Goal: Task Accomplishment & Management: Use online tool/utility

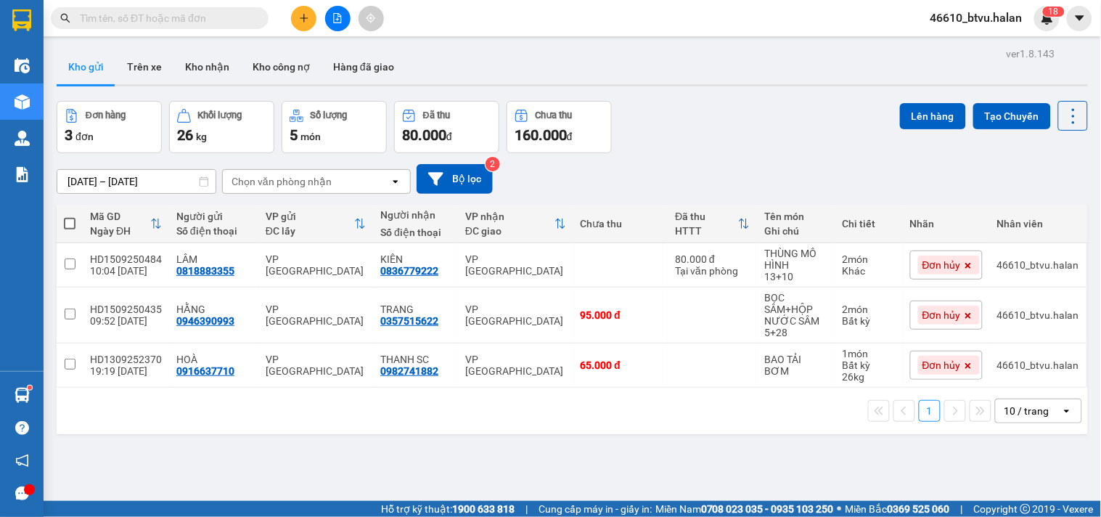
click at [299, 18] on icon "plus" at bounding box center [304, 18] width 10 height 10
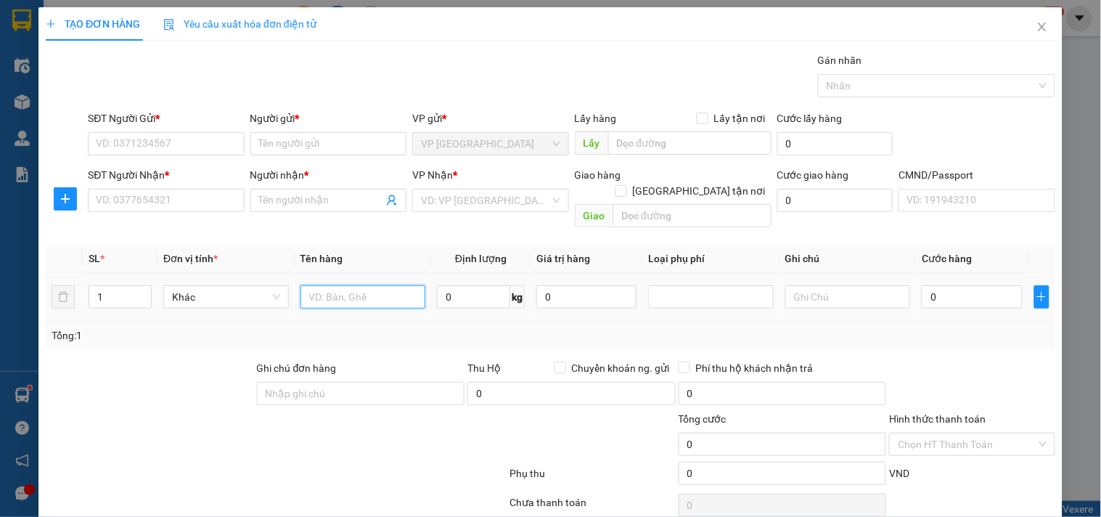
click at [316, 285] on input "text" at bounding box center [363, 296] width 126 height 23
type input "TÚI XANH MỰC IN"
type input "2"
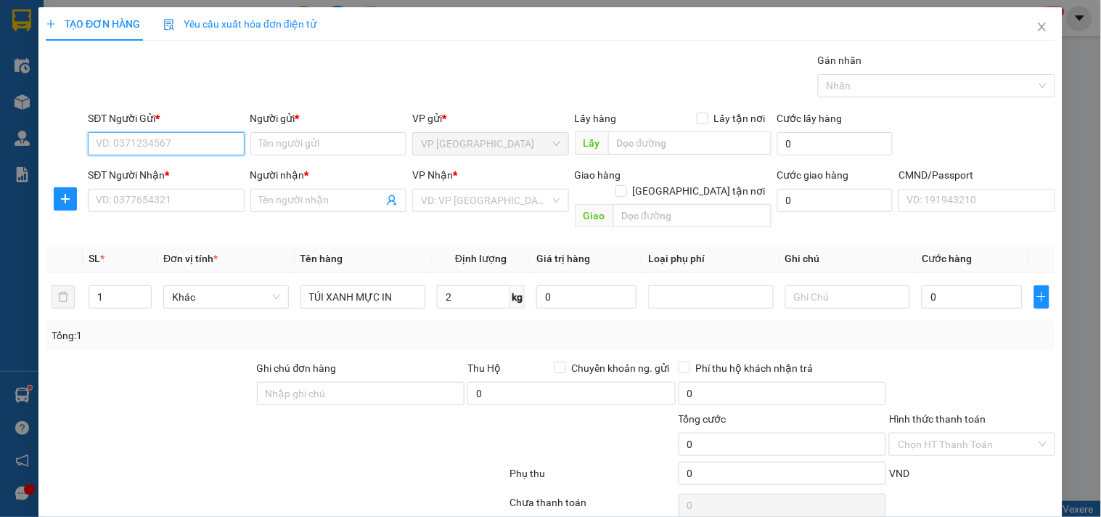
drag, startPoint x: 131, startPoint y: 133, endPoint x: 132, endPoint y: 142, distance: 9.5
click at [131, 135] on input "SĐT Người Gửi *" at bounding box center [166, 143] width 156 height 23
type input "0936026988"
click at [206, 168] on div "0936026988 - TOẢN" at bounding box center [164, 173] width 137 height 16
type input "TOẢN"
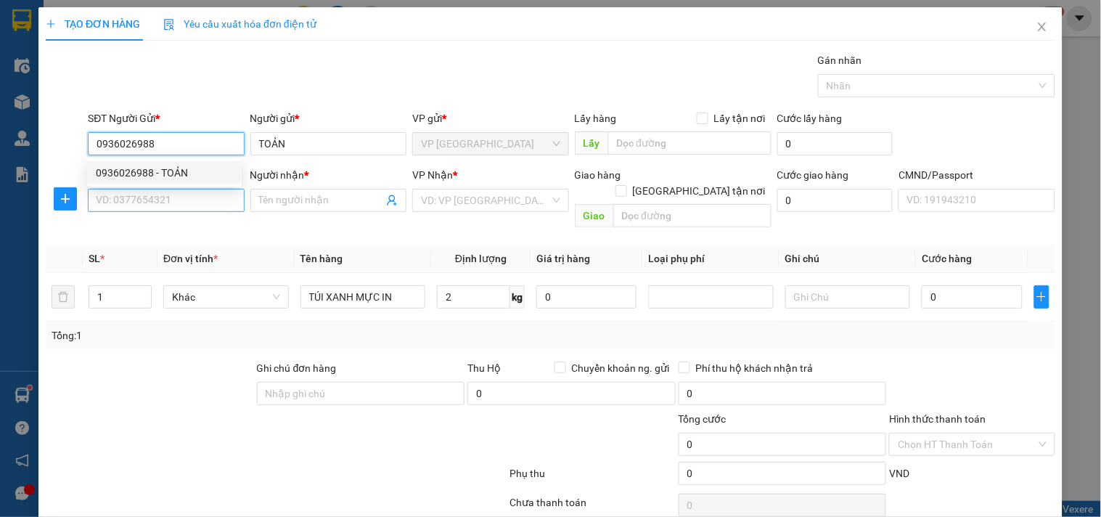
type input "0936026988"
click at [189, 194] on input "SĐT Người Nhận *" at bounding box center [166, 200] width 156 height 23
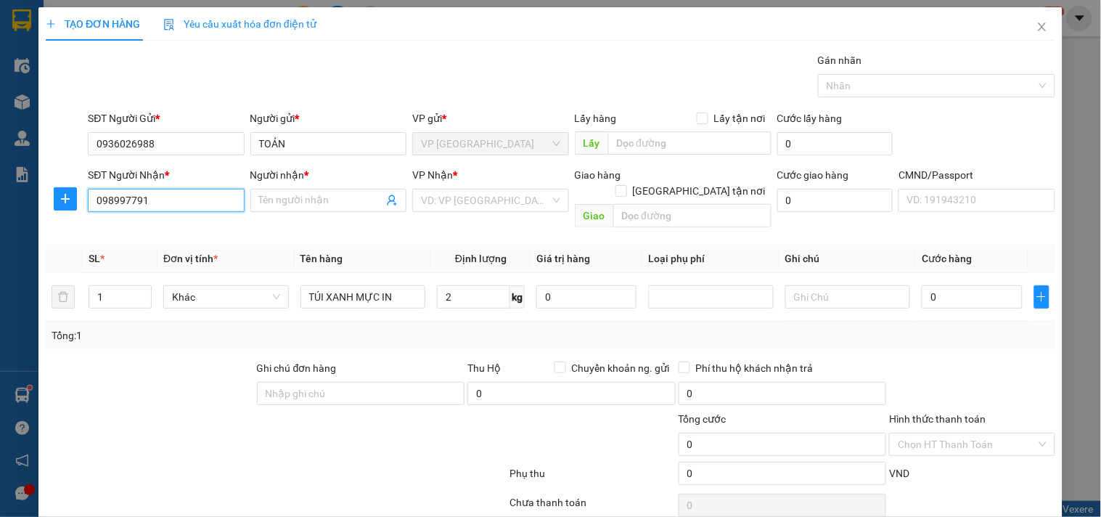
type input "0989977918"
click at [187, 194] on input "0989977918" at bounding box center [166, 200] width 156 height 23
drag, startPoint x: 186, startPoint y: 226, endPoint x: 271, endPoint y: 257, distance: 89.8
click at [186, 226] on div "0989977918 - HOÀN" at bounding box center [164, 229] width 137 height 16
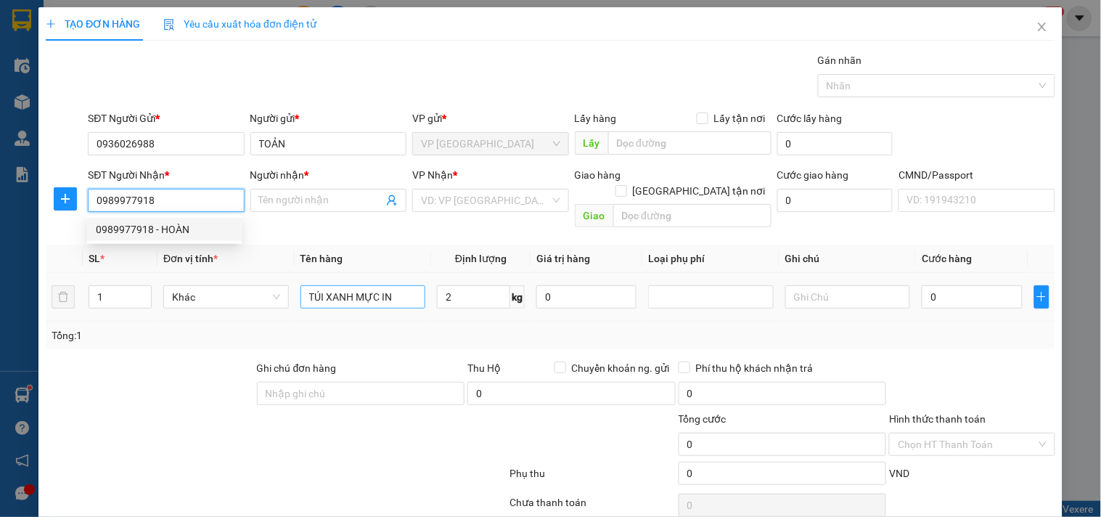
type input "HOÀN"
type input "0989977918"
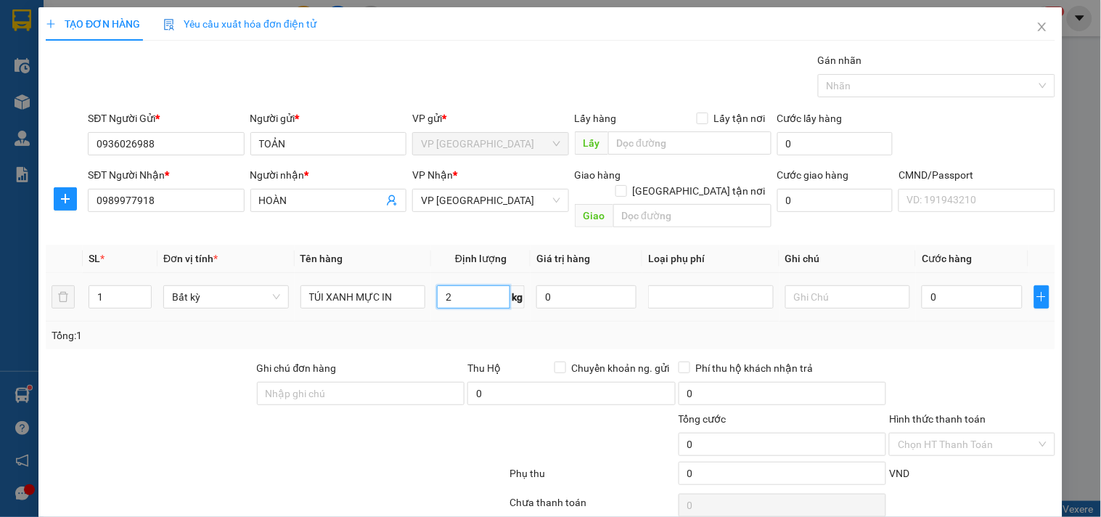
drag, startPoint x: 445, startPoint y: 279, endPoint x: 464, endPoint y: 330, distance: 55.1
click at [445, 285] on input "2" at bounding box center [473, 296] width 73 height 23
click at [464, 330] on div "Tổng: 1" at bounding box center [550, 335] width 1009 height 28
type input "35.000"
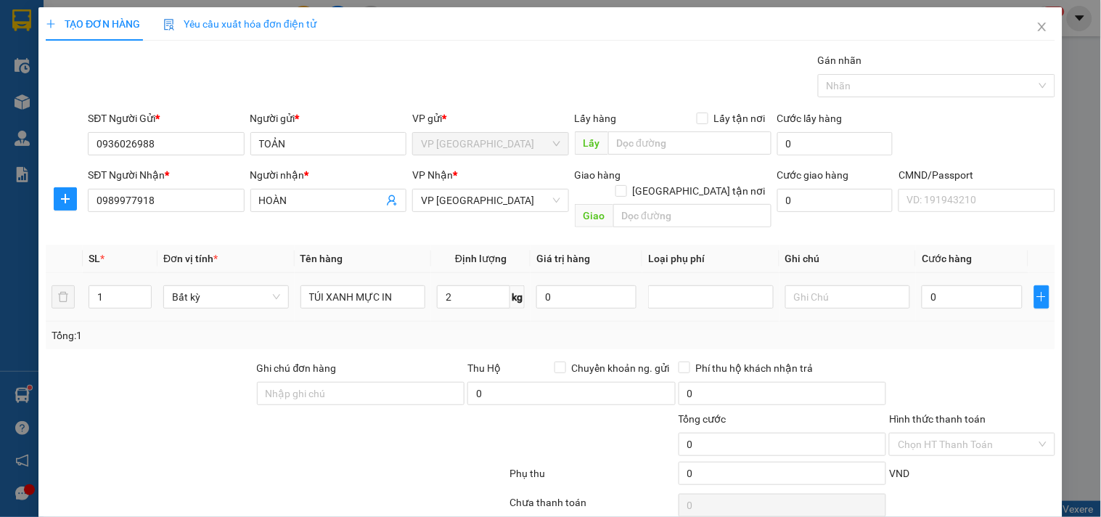
type input "35.000"
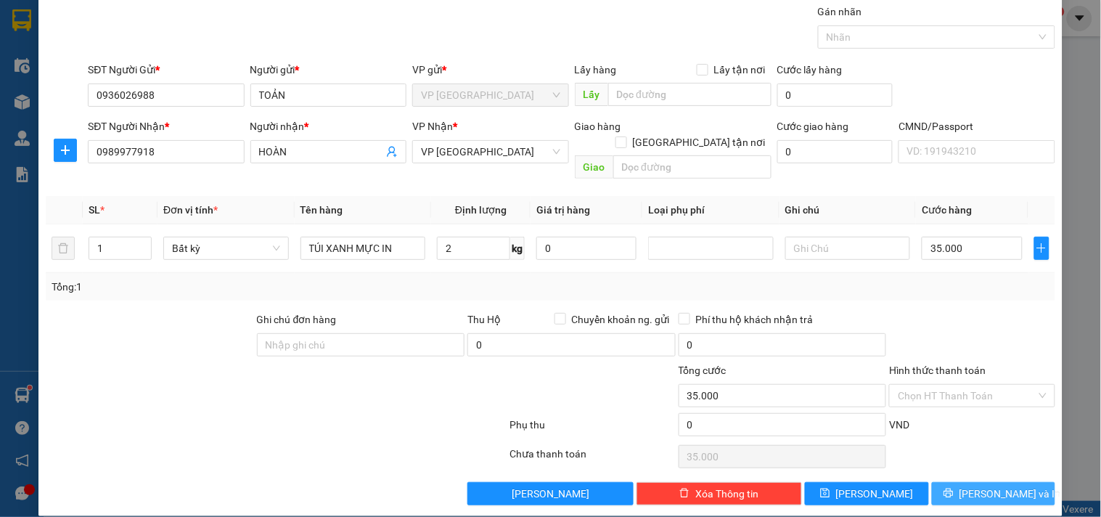
click at [1010, 485] on span "[PERSON_NAME] và In" at bounding box center [1010, 493] width 102 height 16
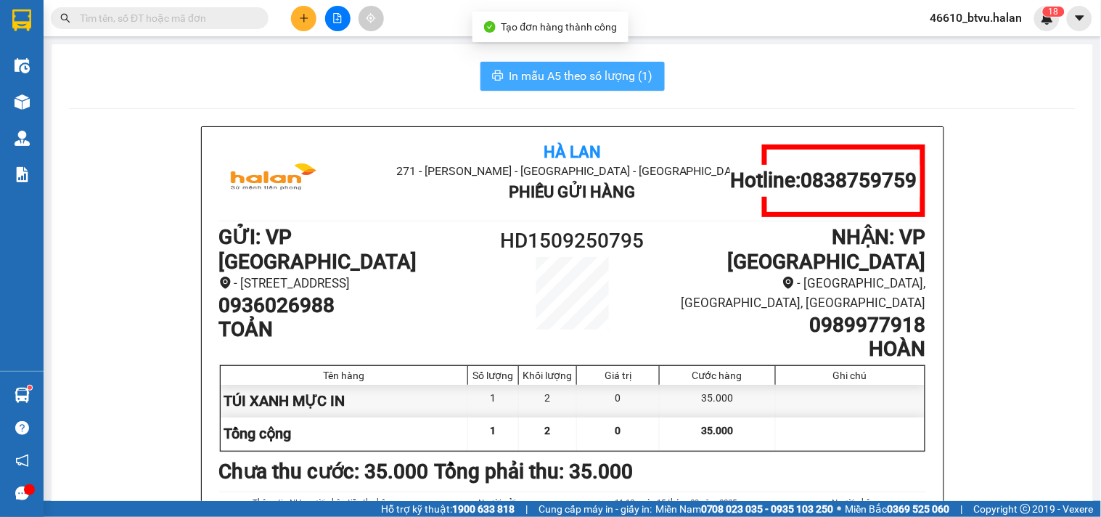
click at [583, 77] on span "In mẫu A5 theo số lượng (1)" at bounding box center [581, 76] width 144 height 18
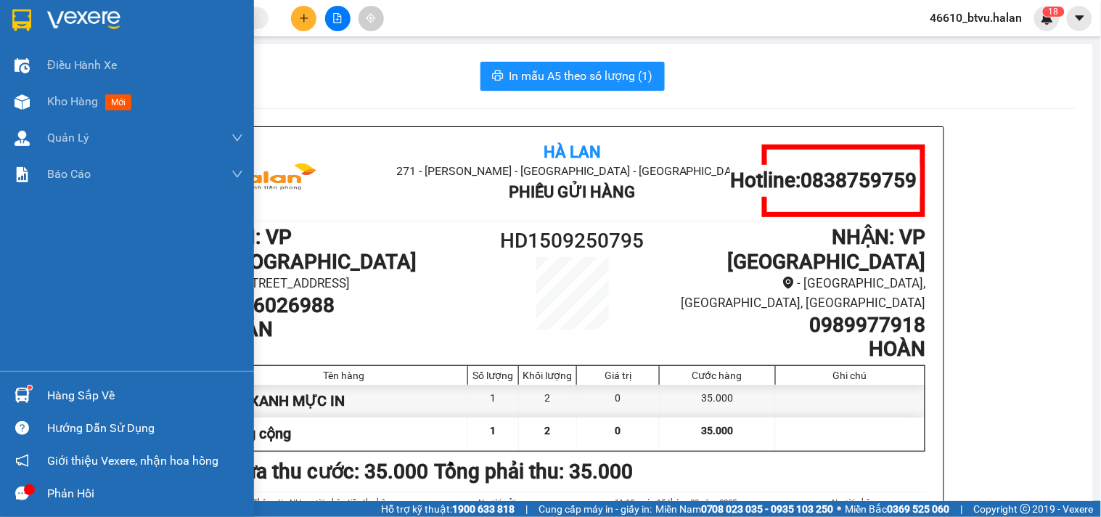
click at [8, 393] on div "Hàng sắp về" at bounding box center [127, 395] width 254 height 33
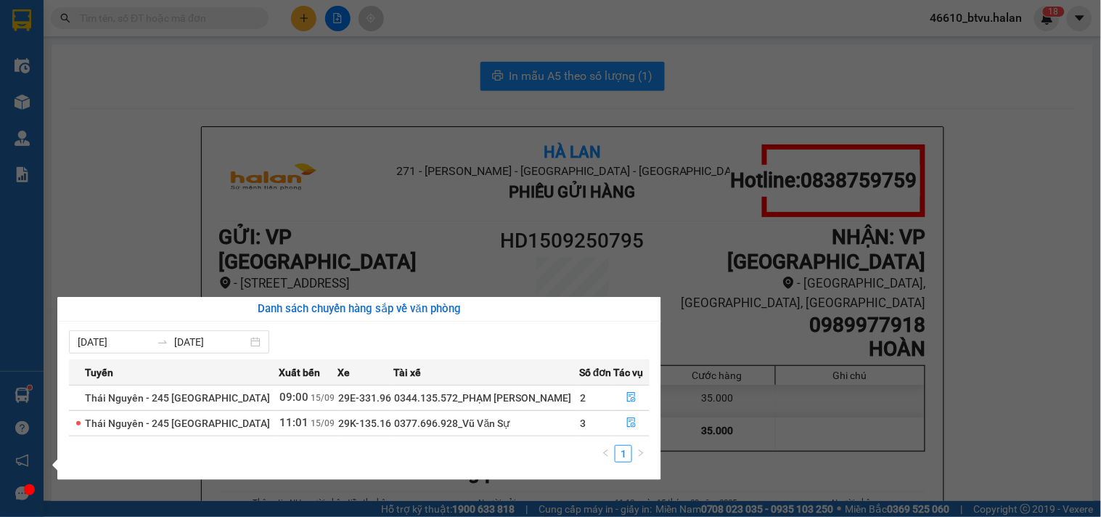
click at [33, 99] on div "Điều hành xe Kho hàng mới Quản [PERSON_NAME] lý chuyến Quản lý kiểm kho Báo cáo…" at bounding box center [22, 258] width 44 height 517
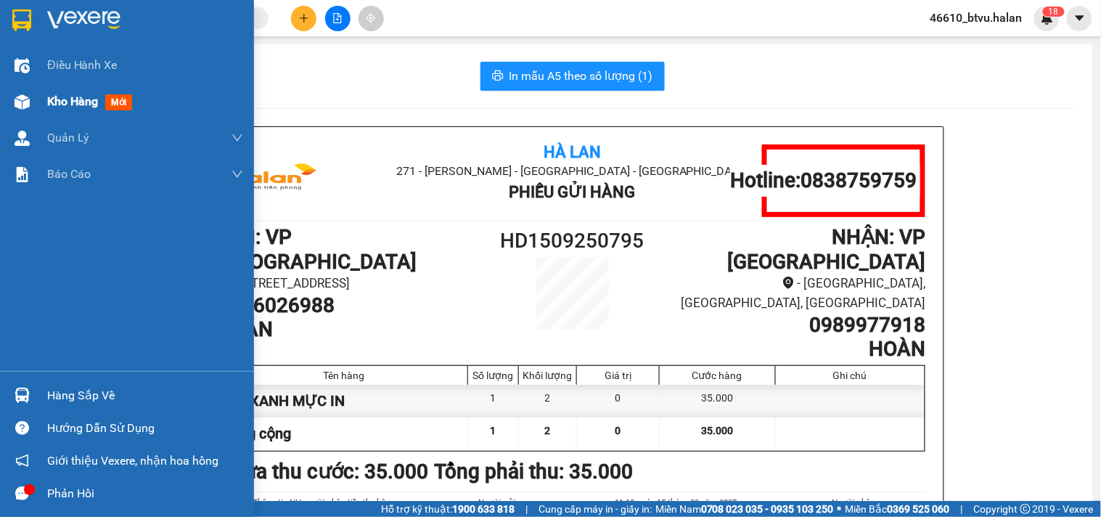
click at [29, 99] on img at bounding box center [22, 101] width 15 height 15
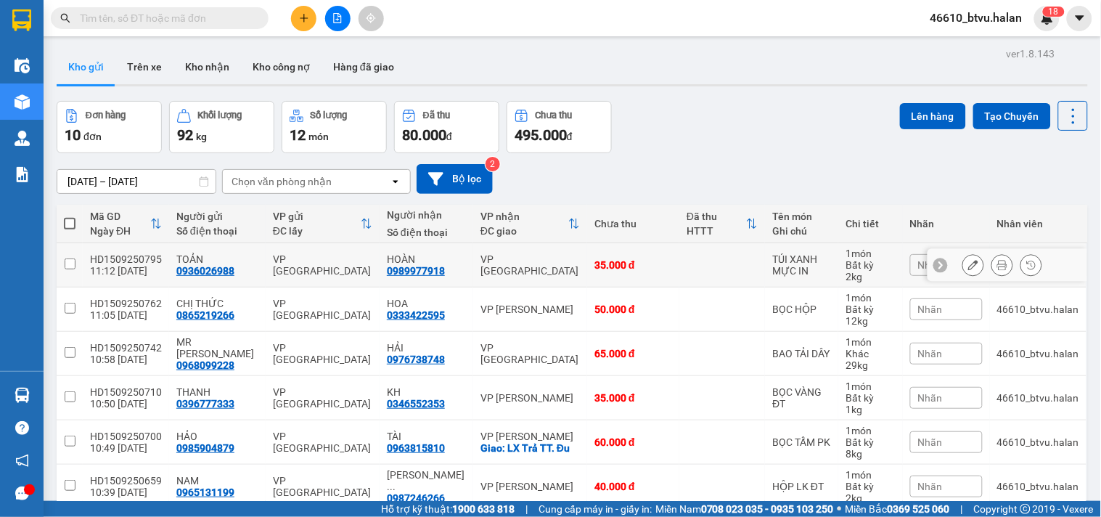
click at [679, 263] on td at bounding box center [722, 265] width 86 height 44
checkbox input "true"
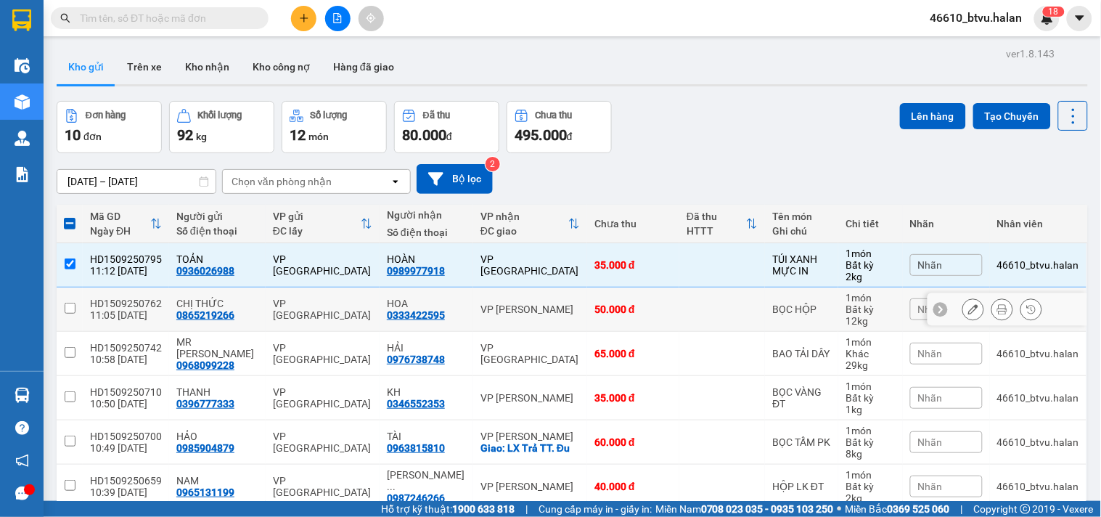
drag, startPoint x: 676, startPoint y: 303, endPoint x: 684, endPoint y: 374, distance: 72.4
click at [679, 305] on td at bounding box center [722, 309] width 86 height 44
checkbox input "true"
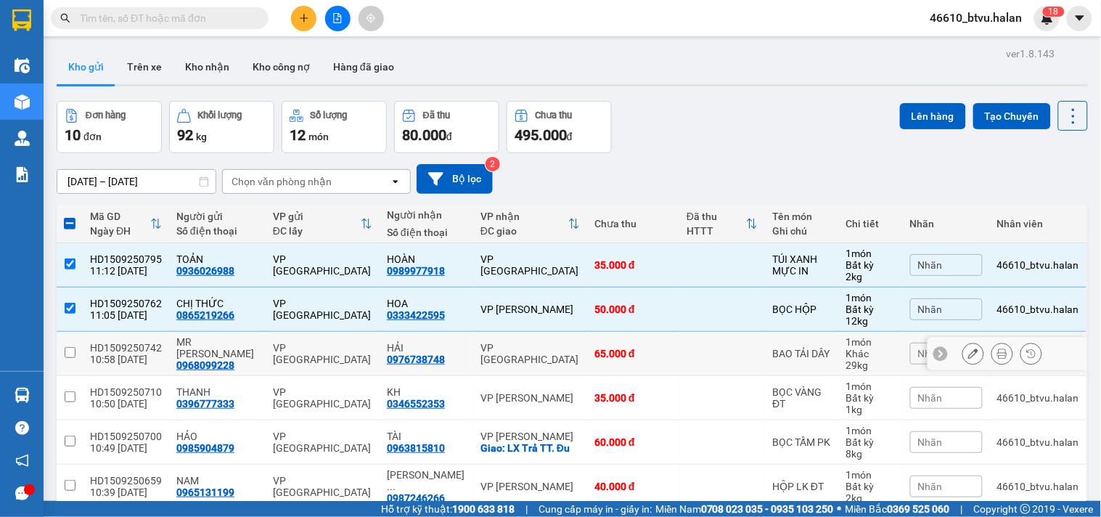
click at [686, 356] on td at bounding box center [722, 354] width 86 height 44
checkbox input "true"
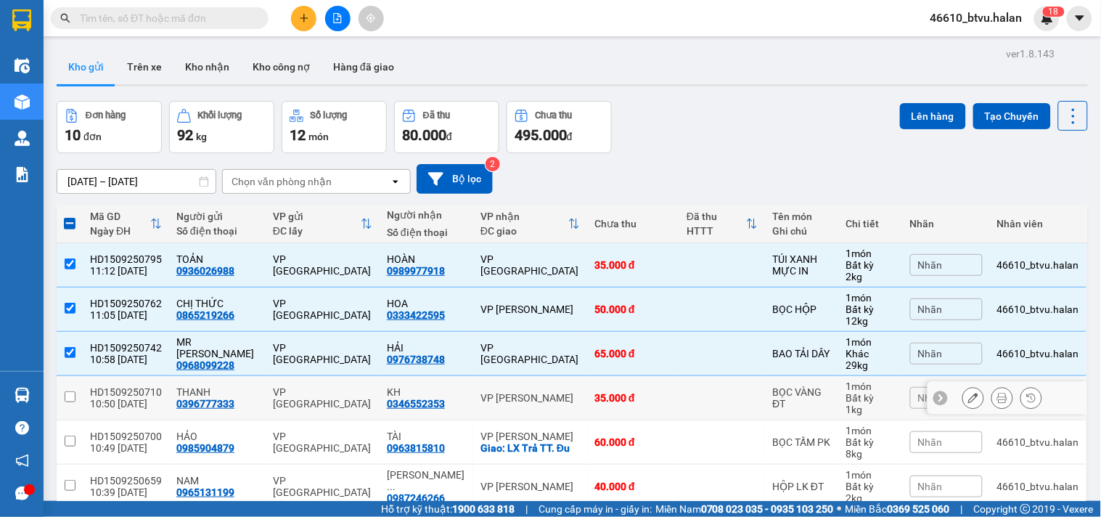
click at [689, 406] on td at bounding box center [722, 398] width 86 height 44
checkbox input "true"
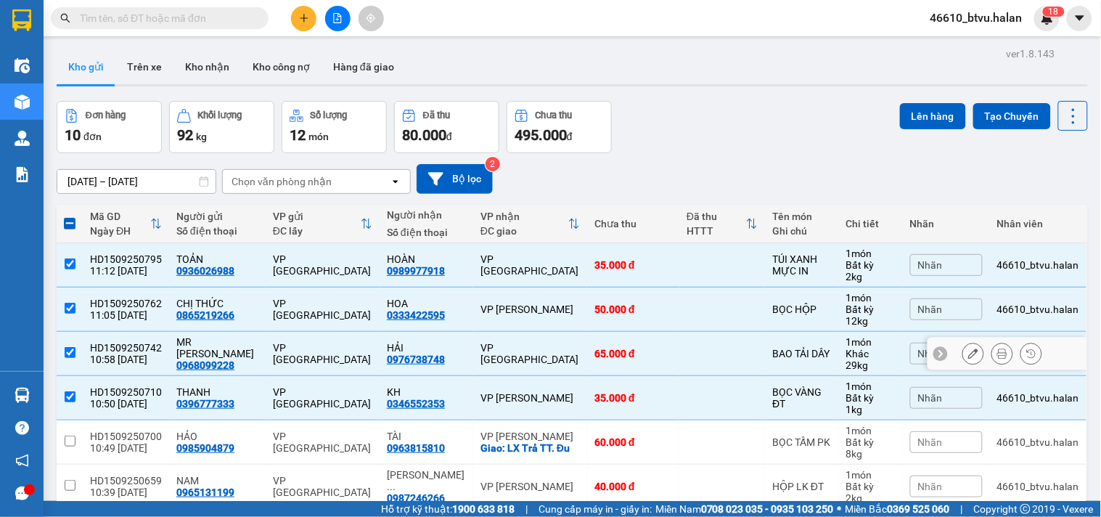
click at [686, 358] on td at bounding box center [722, 354] width 86 height 44
checkbox input "false"
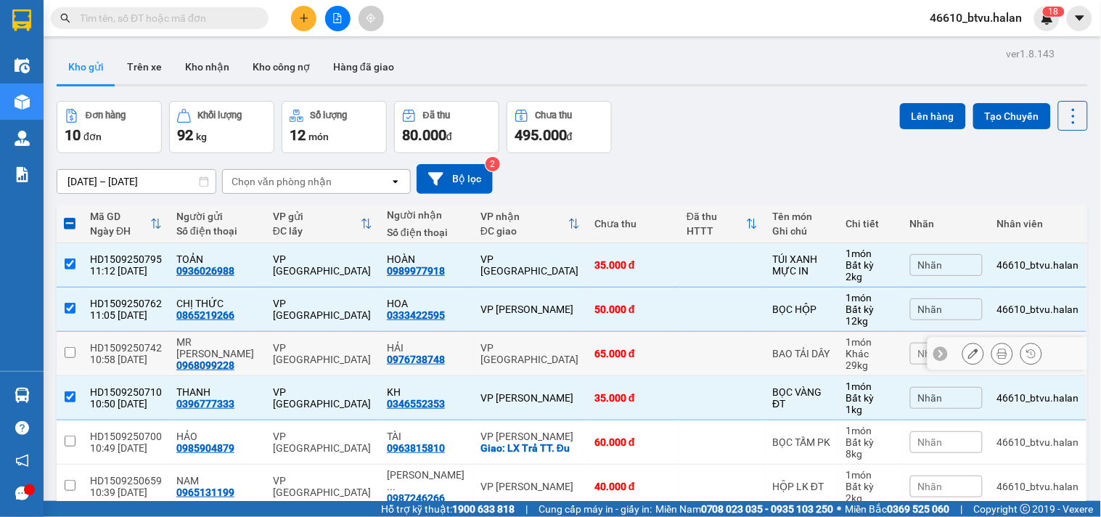
scroll to position [161, 0]
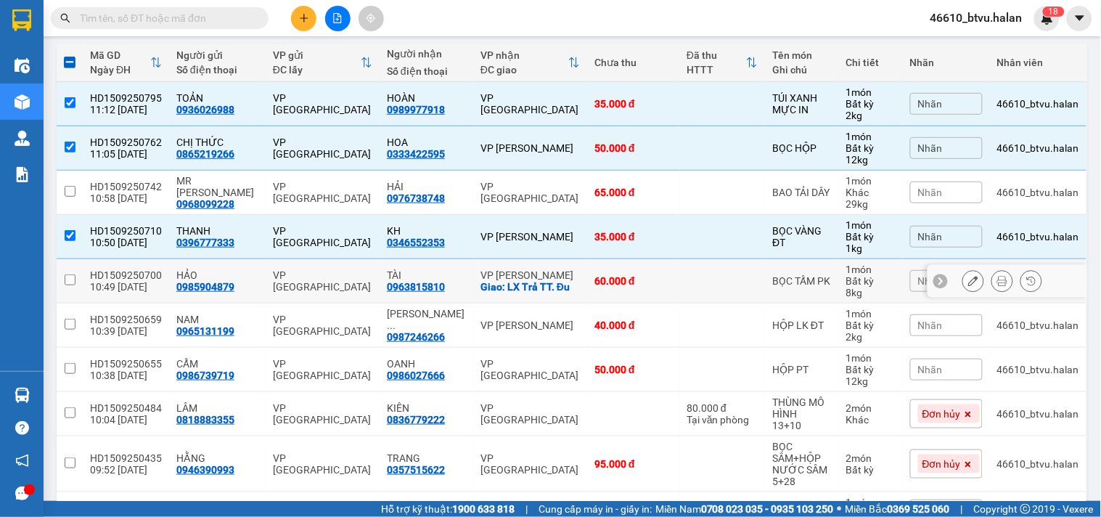
click at [591, 290] on td "60.000 đ" at bounding box center [633, 281] width 92 height 44
checkbox input "true"
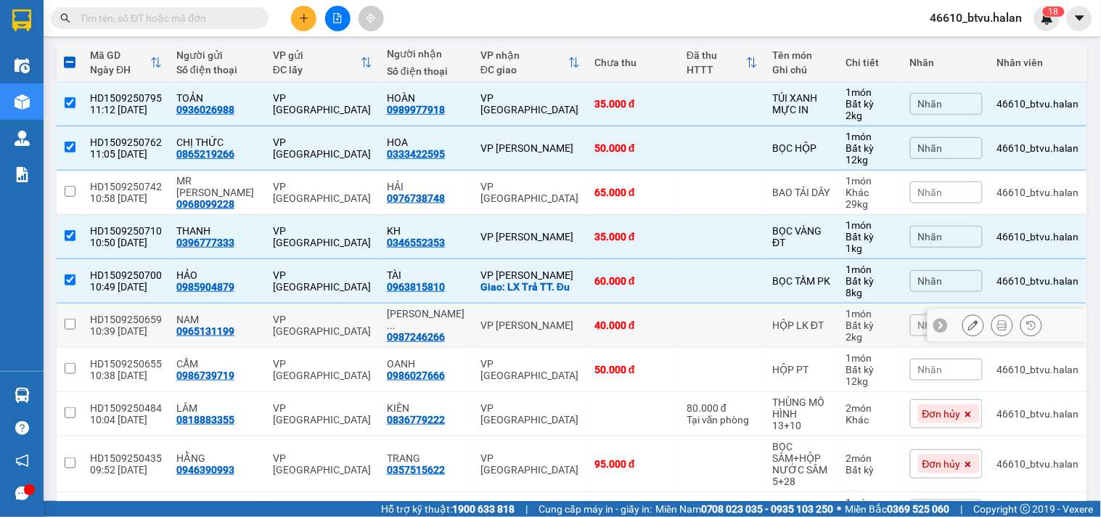
drag, startPoint x: 617, startPoint y: 324, endPoint x: 663, endPoint y: 365, distance: 62.2
click at [618, 324] on div "40.000 đ" at bounding box center [633, 325] width 78 height 12
checkbox input "true"
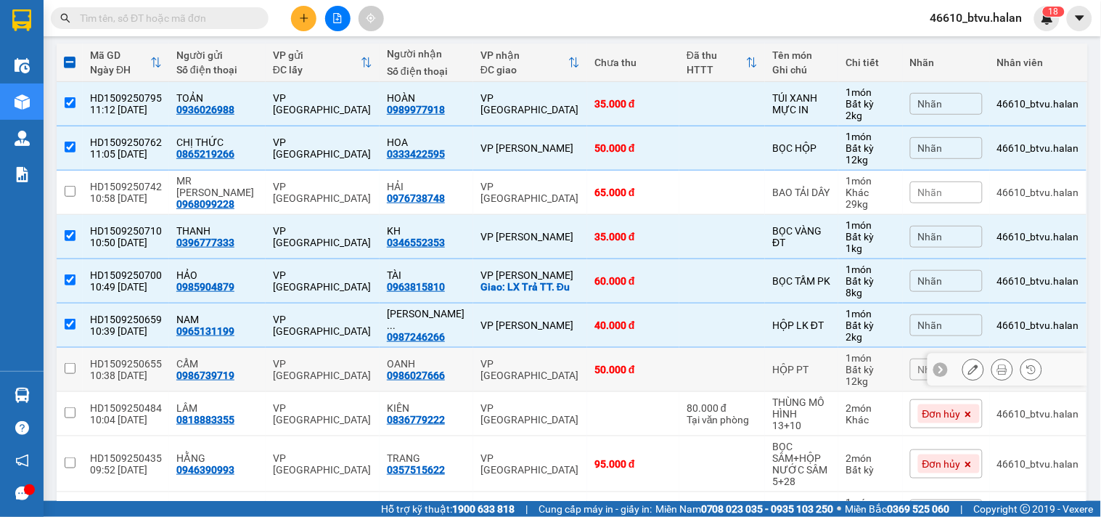
click at [685, 377] on td at bounding box center [722, 370] width 86 height 44
checkbox input "true"
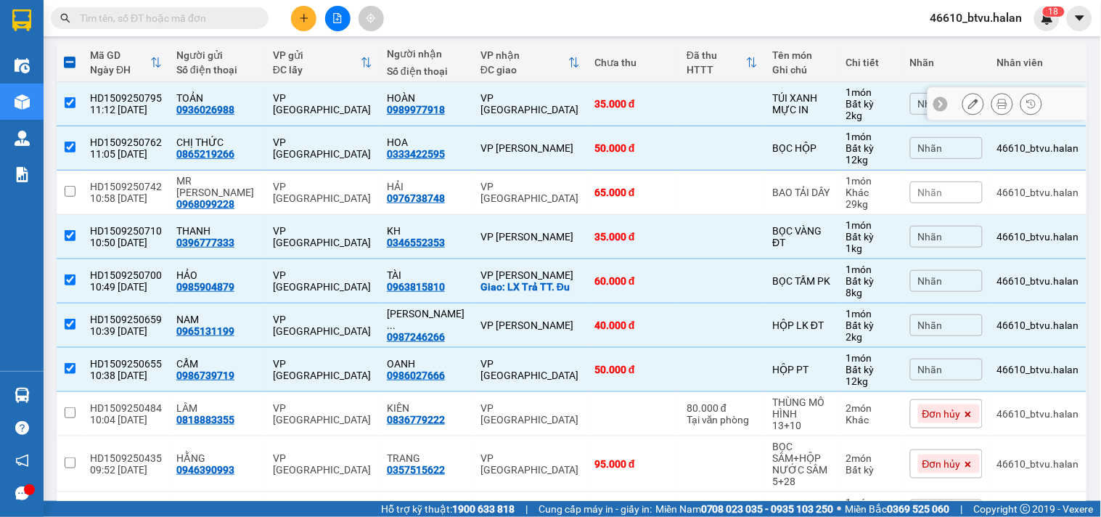
scroll to position [81, 0]
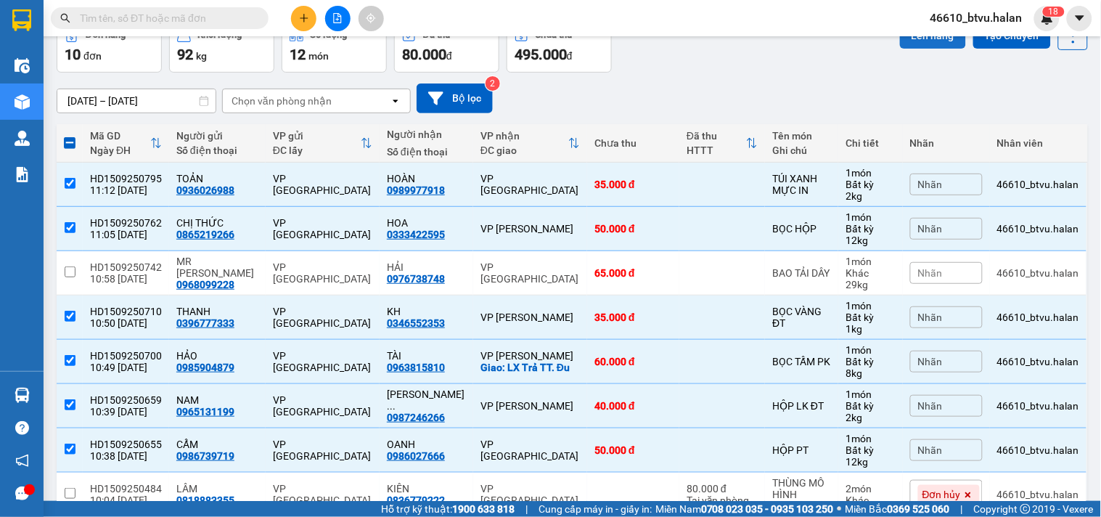
click at [925, 44] on button "Lên hàng" at bounding box center [933, 35] width 66 height 26
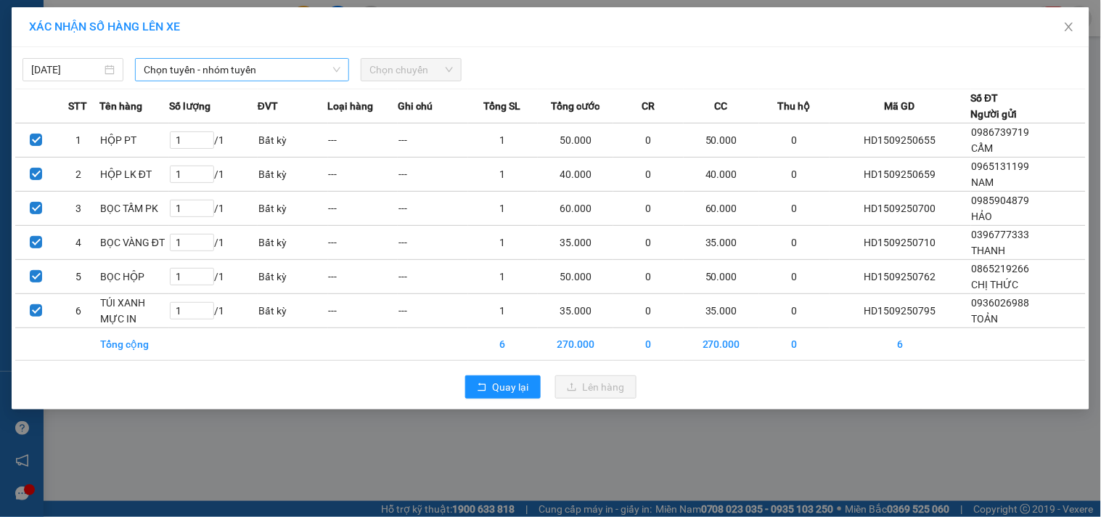
click at [276, 74] on span "Chọn tuyến - nhóm tuyến" at bounding box center [242, 70] width 197 height 22
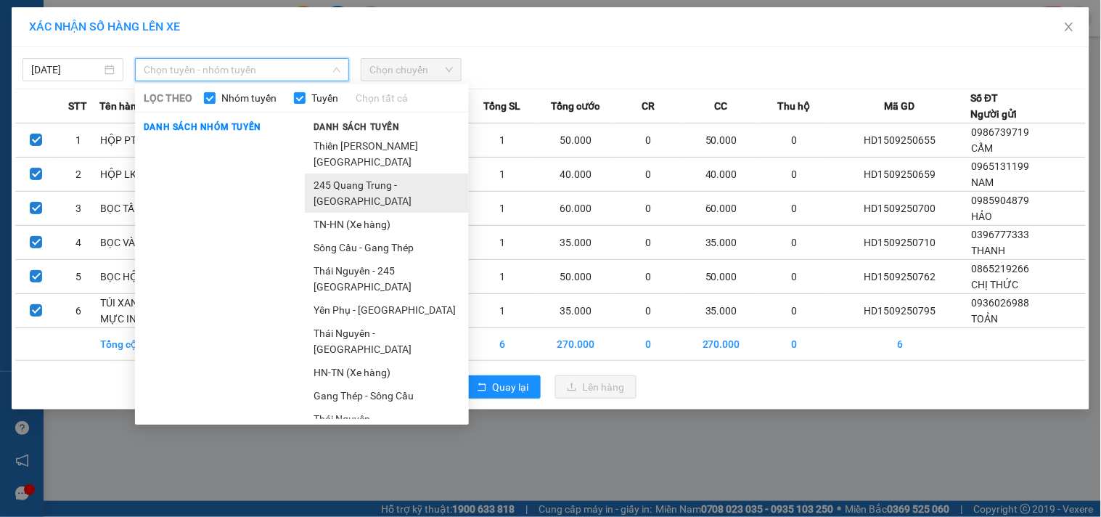
click at [373, 194] on li "245 Quang Trung - [GEOGRAPHIC_DATA]" at bounding box center [387, 192] width 164 height 39
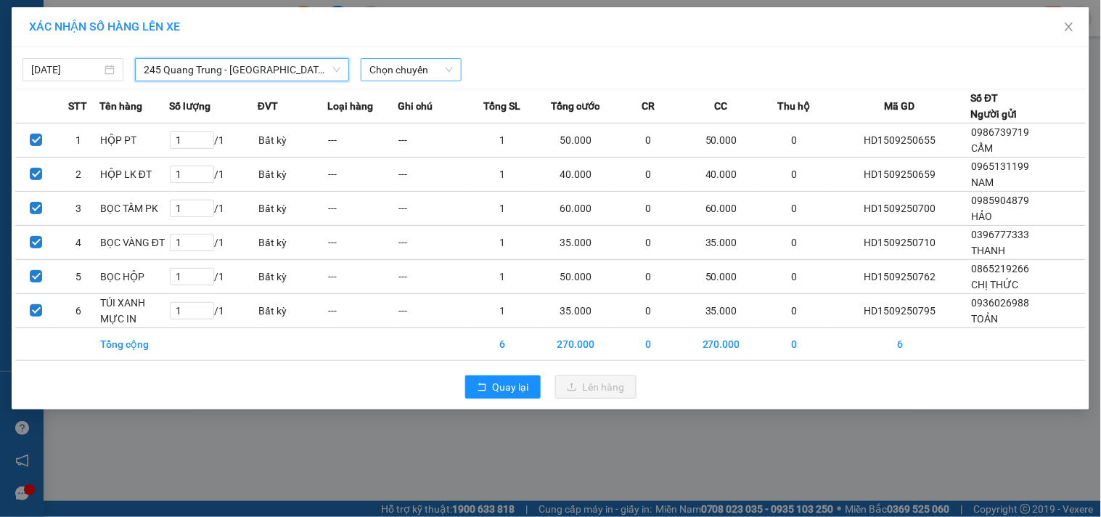
click at [392, 73] on span "Chọn chuyến" at bounding box center [410, 70] width 83 height 22
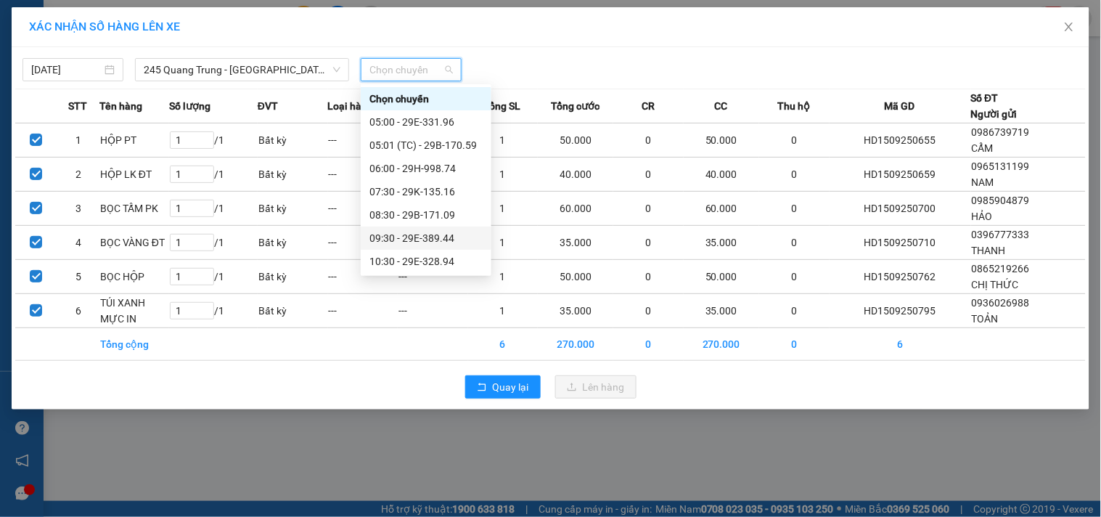
scroll to position [81, 0]
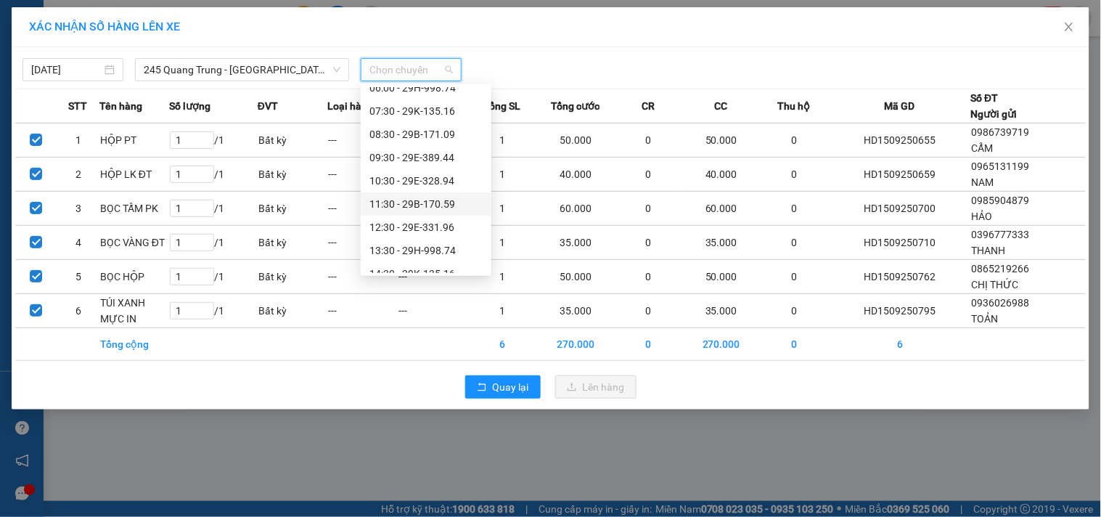
click at [457, 207] on div "11:30 - 29B-170.59" at bounding box center [425, 204] width 113 height 16
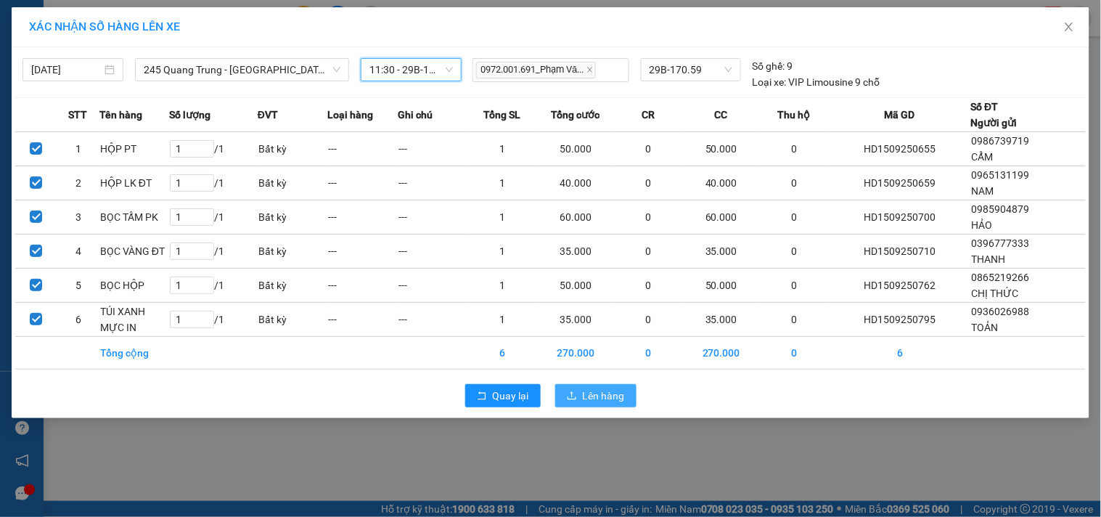
click at [591, 400] on span "Lên hàng" at bounding box center [604, 395] width 42 height 16
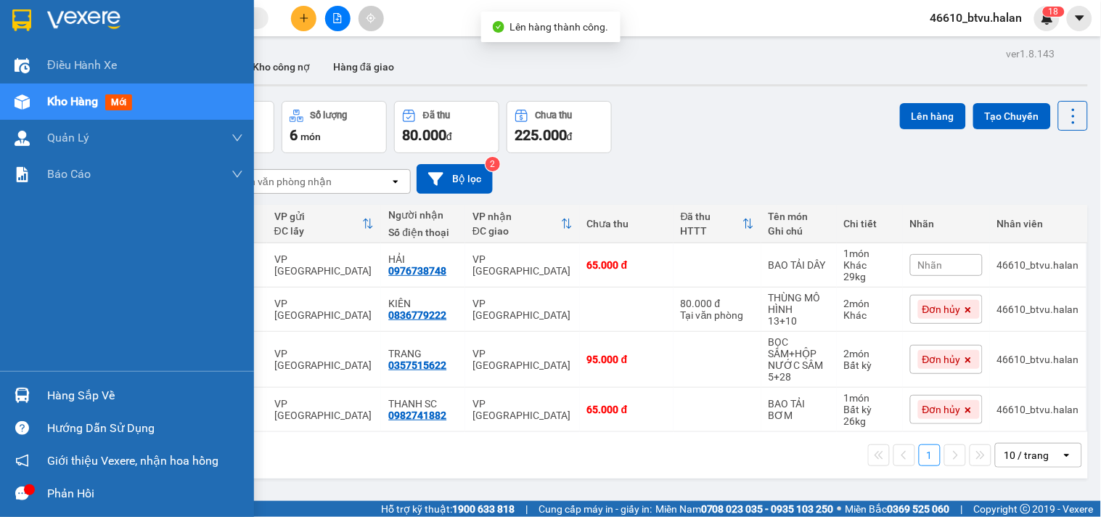
click at [22, 382] on div at bounding box center [21, 394] width 25 height 25
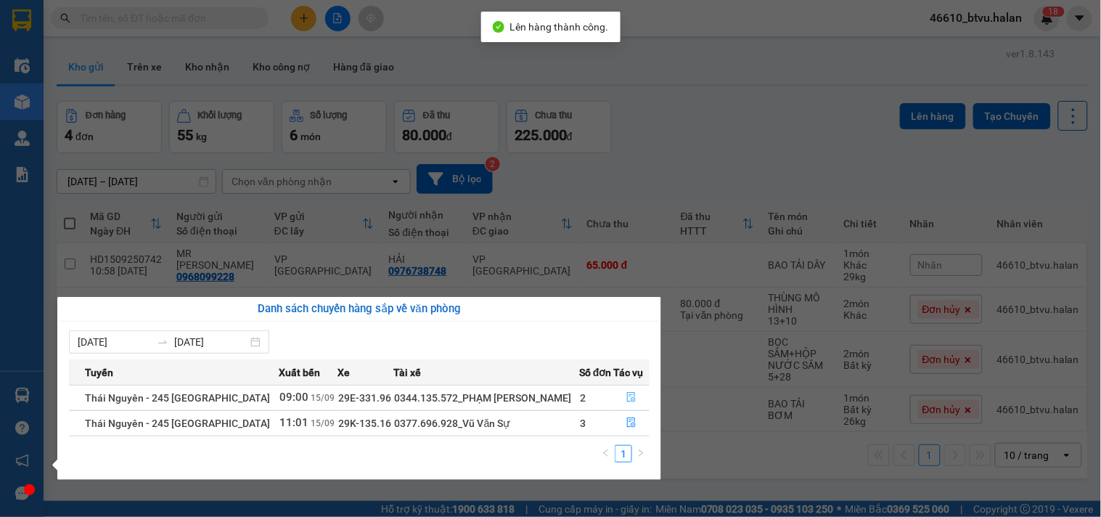
click at [620, 395] on button "button" at bounding box center [631, 397] width 35 height 23
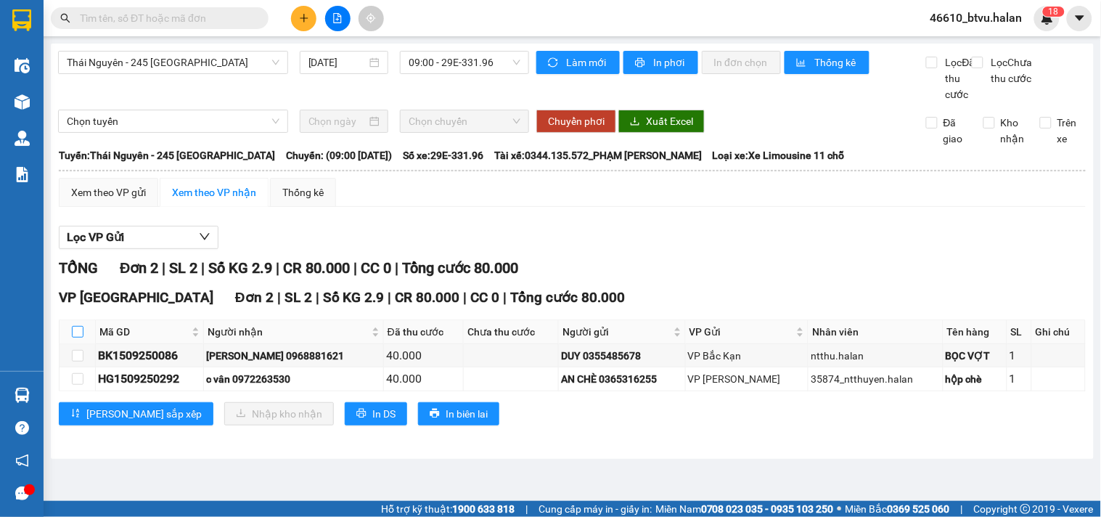
click at [75, 337] on input "checkbox" at bounding box center [78, 332] width 12 height 12
checkbox input "true"
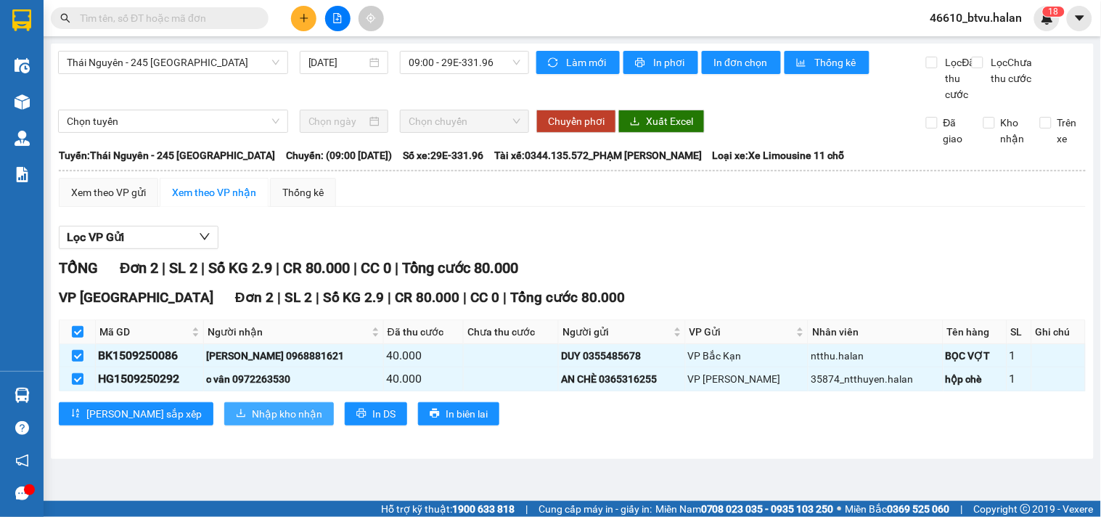
click at [252, 422] on span "Nhập kho nhận" at bounding box center [287, 414] width 70 height 16
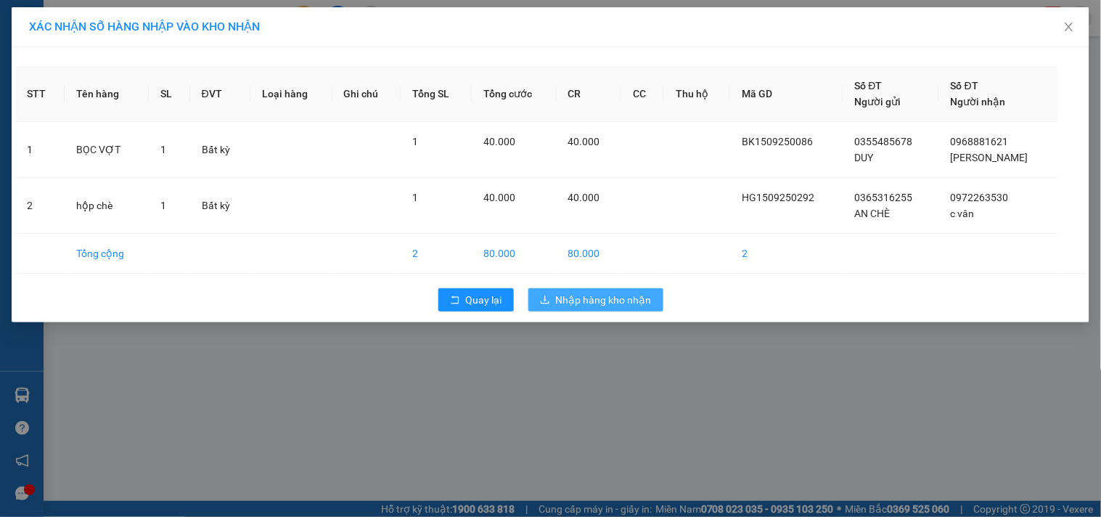
click at [568, 295] on span "Nhập hàng kho nhận" at bounding box center [604, 300] width 96 height 16
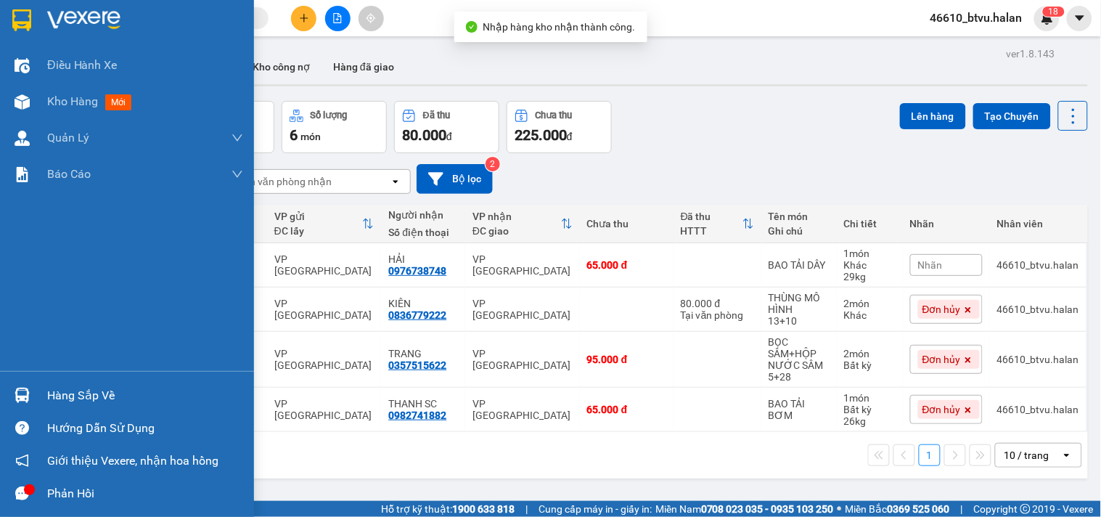
click at [0, 390] on div "Hàng sắp về" at bounding box center [127, 395] width 254 height 33
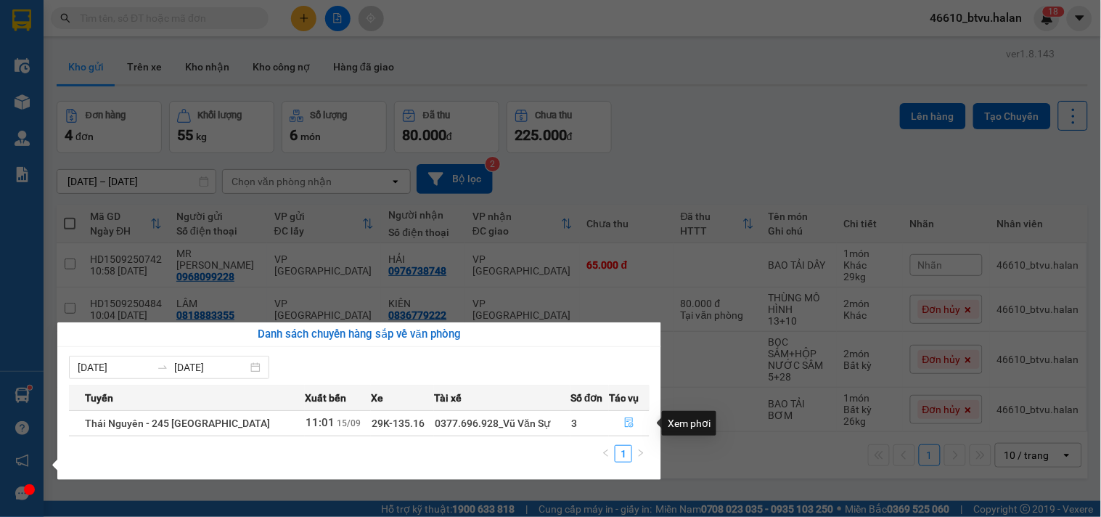
click at [641, 419] on button "button" at bounding box center [628, 422] width 39 height 23
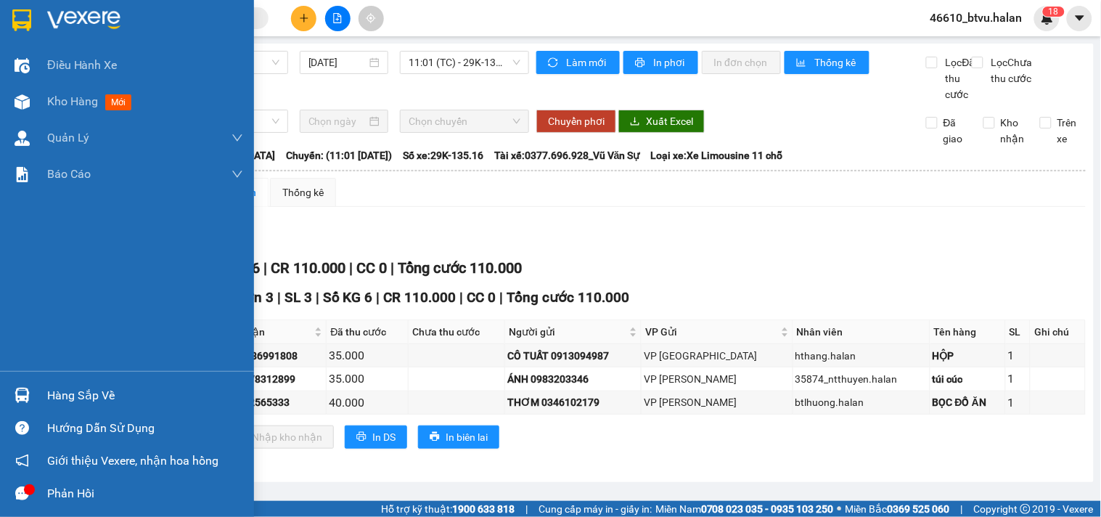
click at [20, 394] on img at bounding box center [22, 394] width 15 height 15
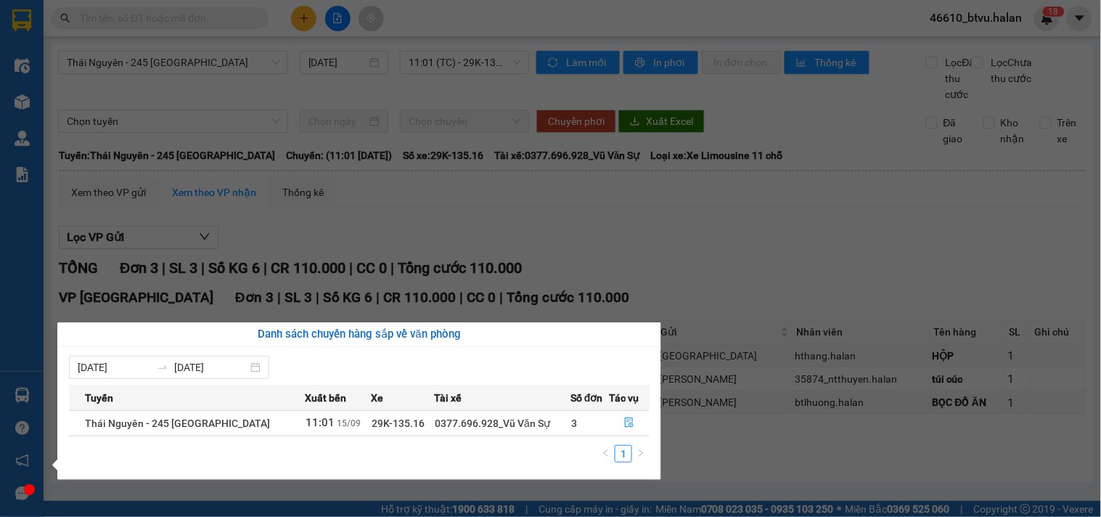
click at [630, 258] on section "Kết quả tìm kiếm ( 0 ) Bộ lọc No Data 46610_btvu.halan 1 8 Điều hành xe Kho hàn…" at bounding box center [550, 258] width 1101 height 517
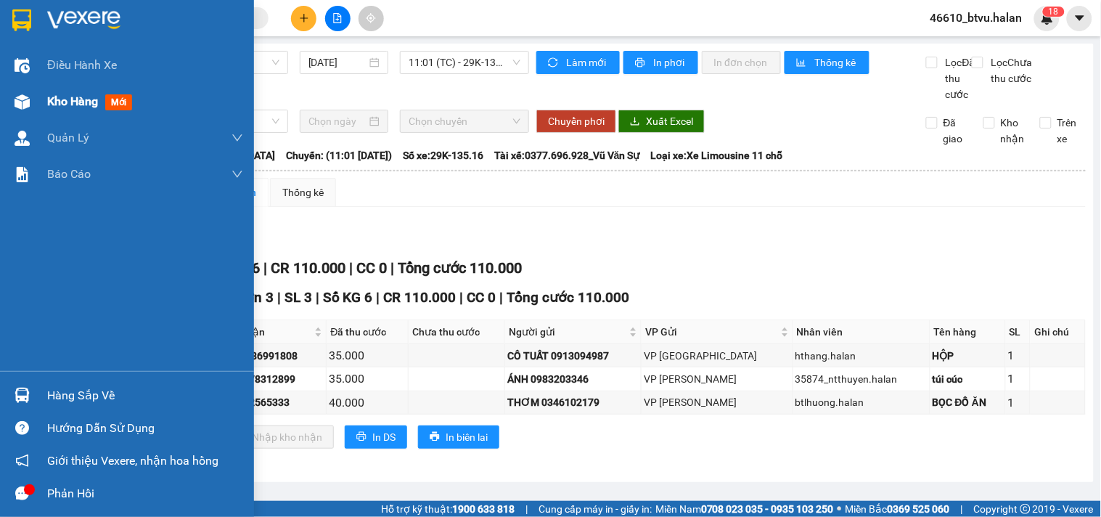
click at [22, 91] on div at bounding box center [21, 101] width 25 height 25
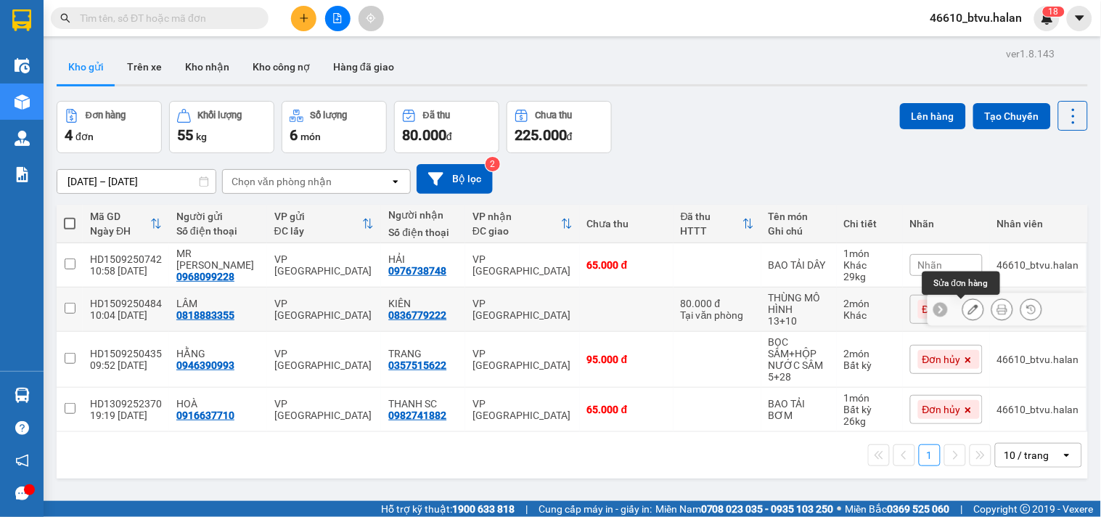
click at [963, 303] on button at bounding box center [973, 309] width 20 height 25
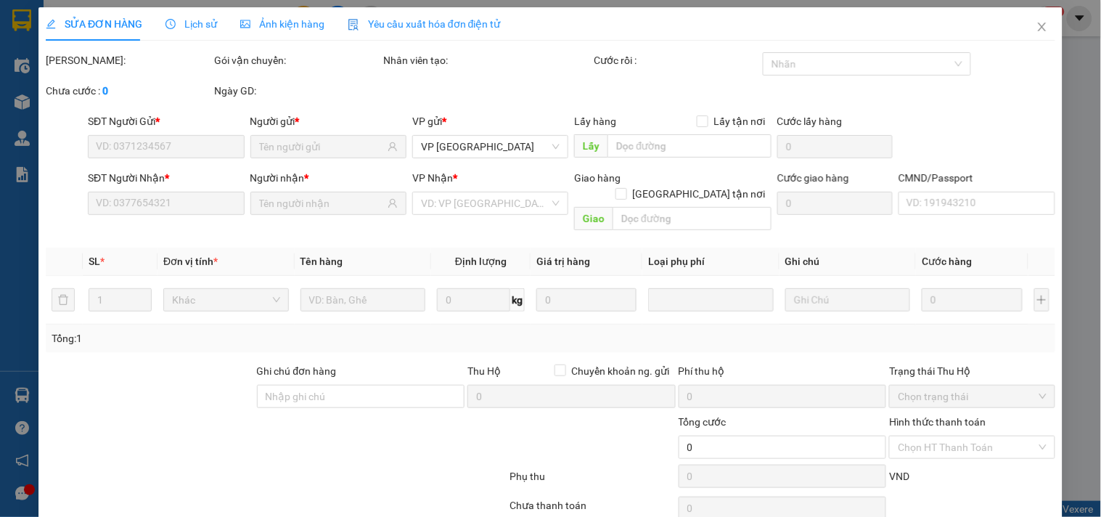
type input "0818883355"
type input "0836779222"
type input "80.000"
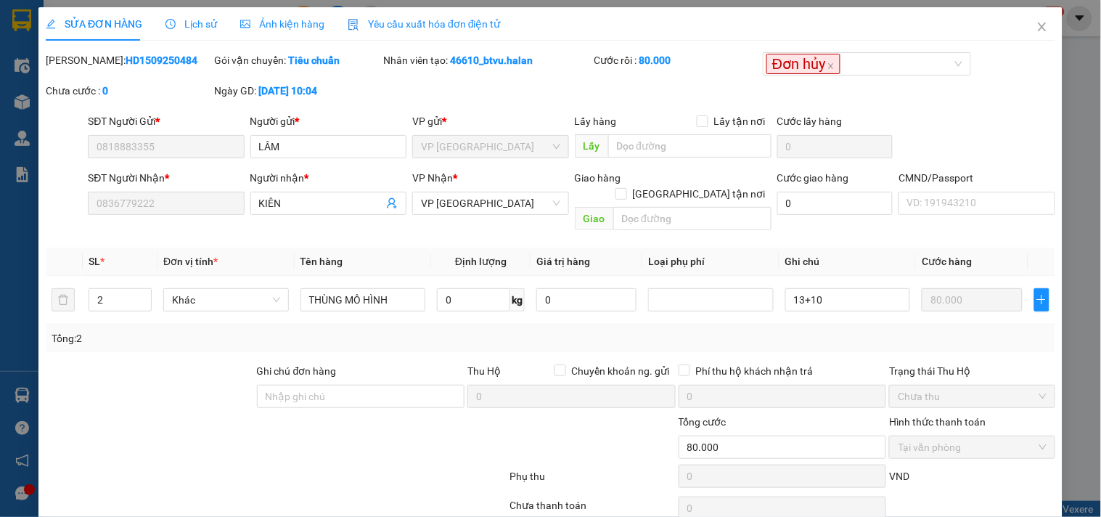
scroll to position [52, 0]
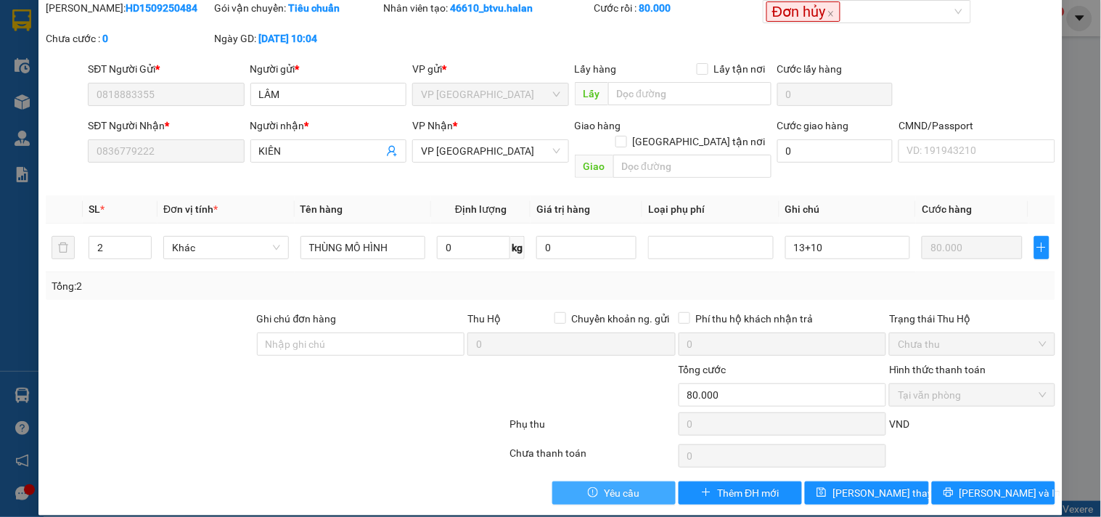
click at [607, 485] on span "Yêu cầu" at bounding box center [622, 493] width 36 height 16
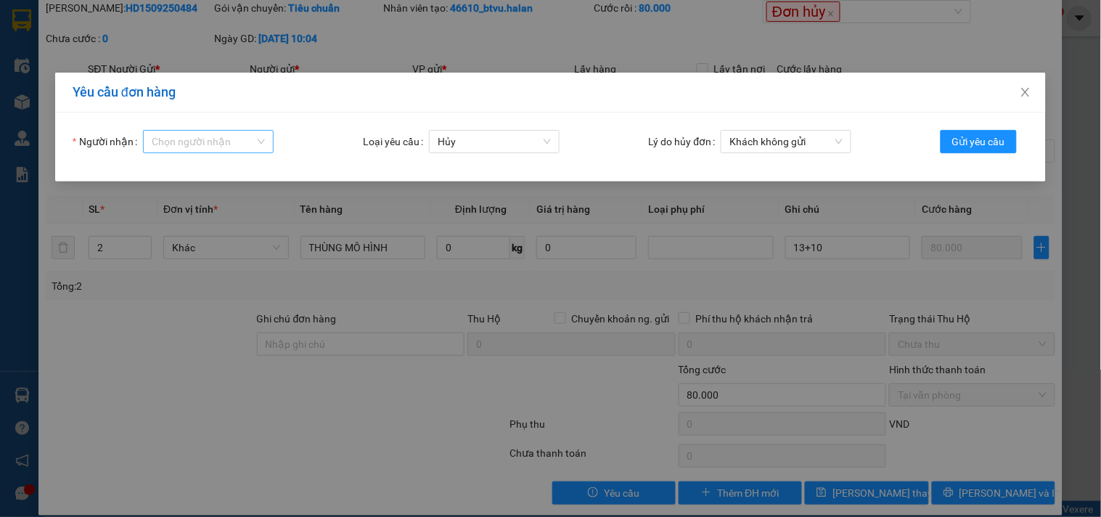
click at [222, 145] on input "Người nhận" at bounding box center [203, 142] width 103 height 22
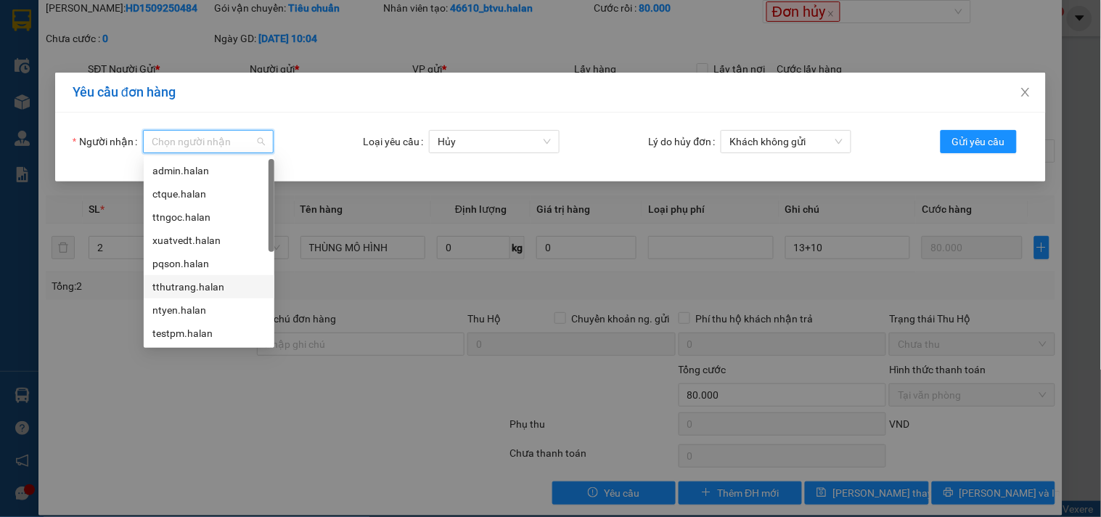
click at [194, 290] on div "tthutrang.halan" at bounding box center [208, 287] width 113 height 16
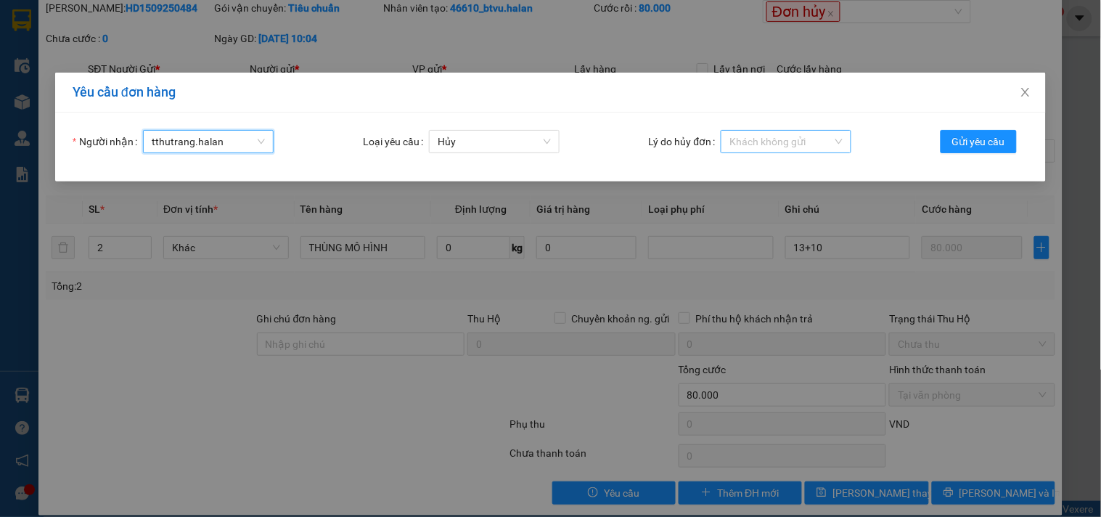
click at [781, 142] on span "Khách không gửi" at bounding box center [785, 142] width 113 height 22
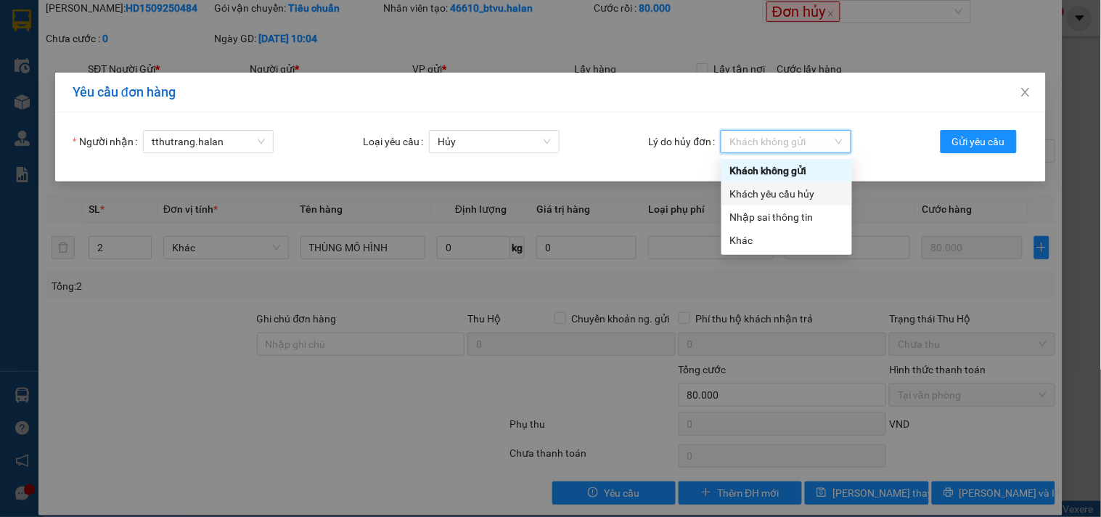
click at [785, 194] on div "Khách yêu cầu hủy" at bounding box center [786, 194] width 113 height 16
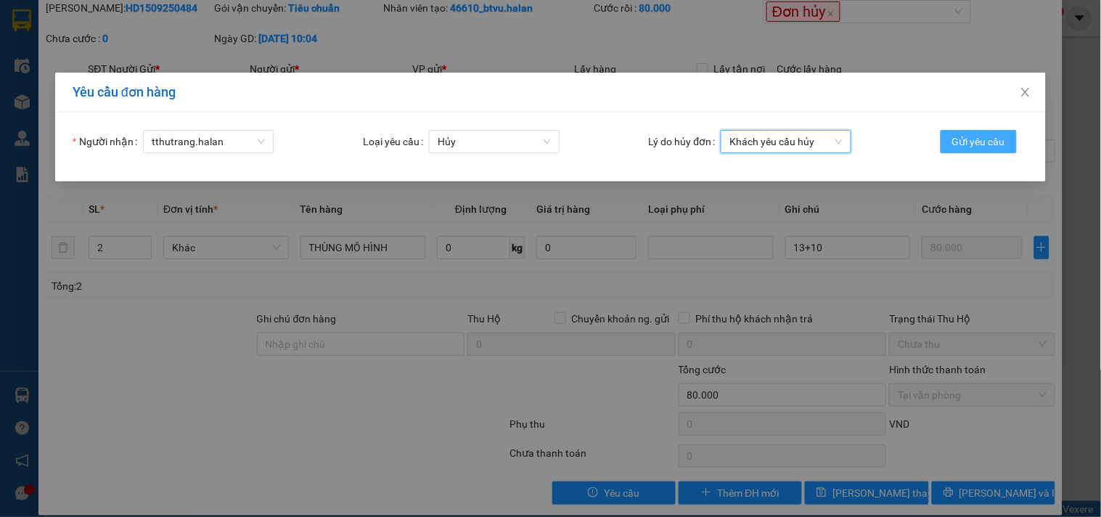
click at [985, 139] on span "Gửi yêu cầu" at bounding box center [978, 142] width 53 height 16
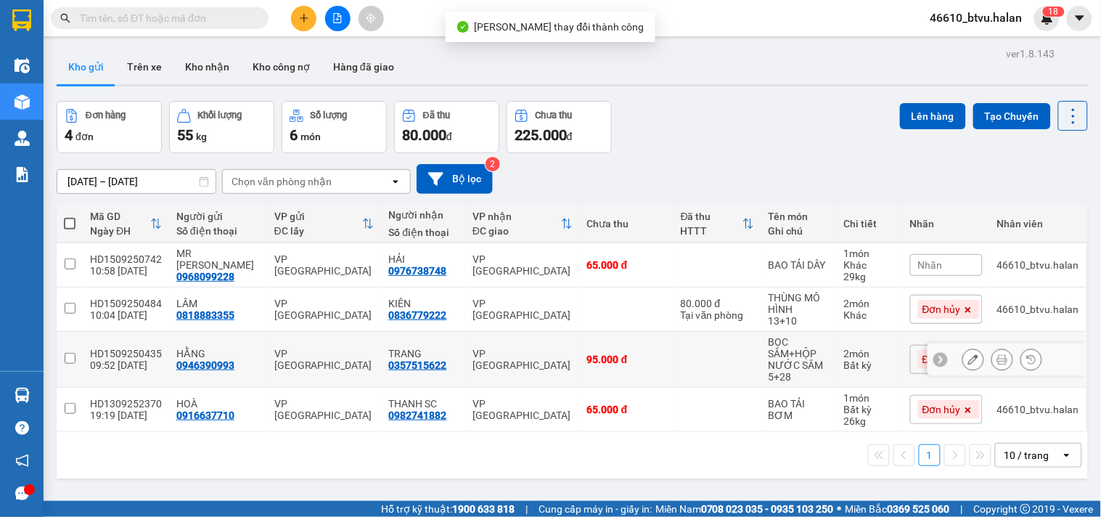
click at [963, 353] on button at bounding box center [973, 359] width 20 height 25
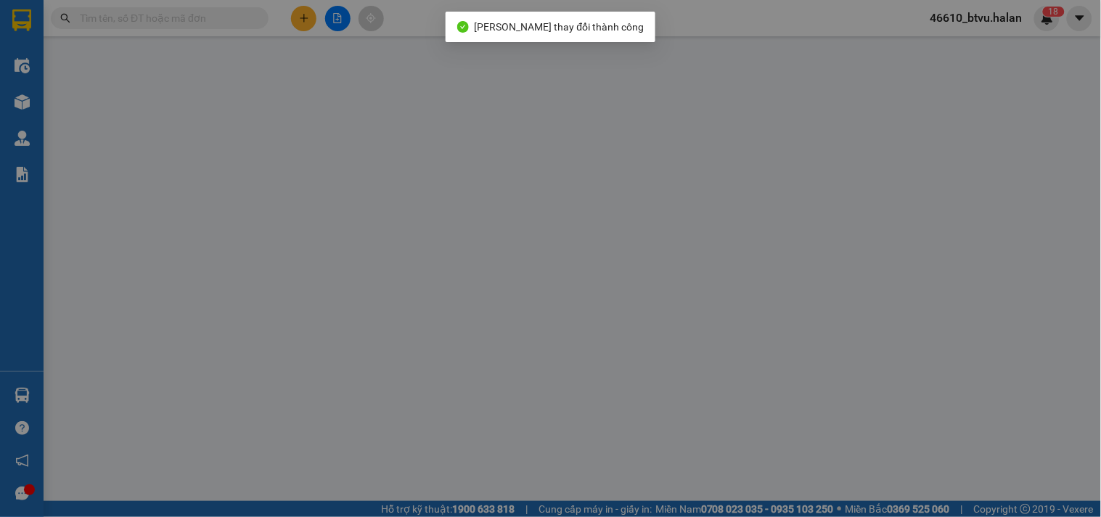
type input "0946390993"
type input "0357515622"
type input "95.000"
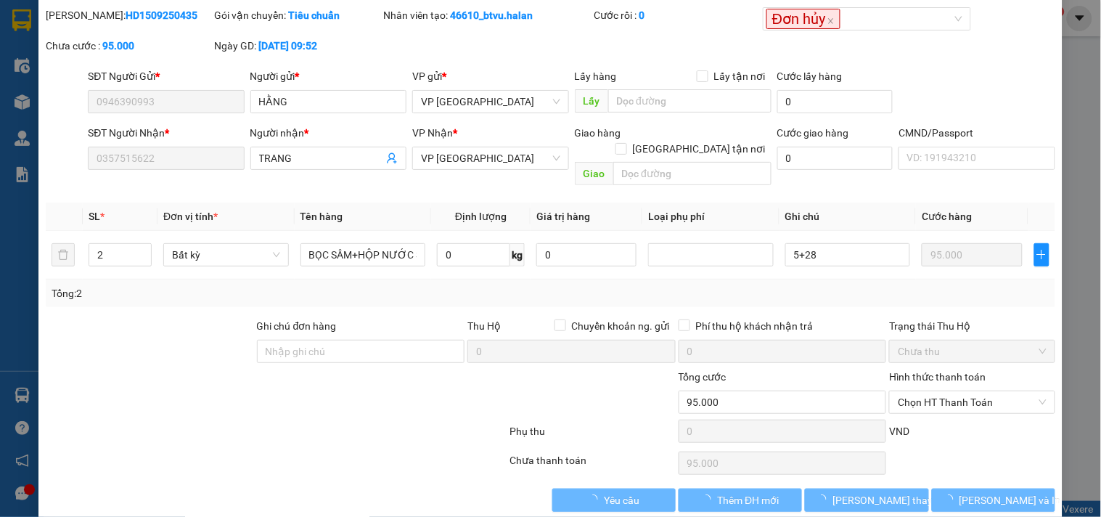
scroll to position [52, 0]
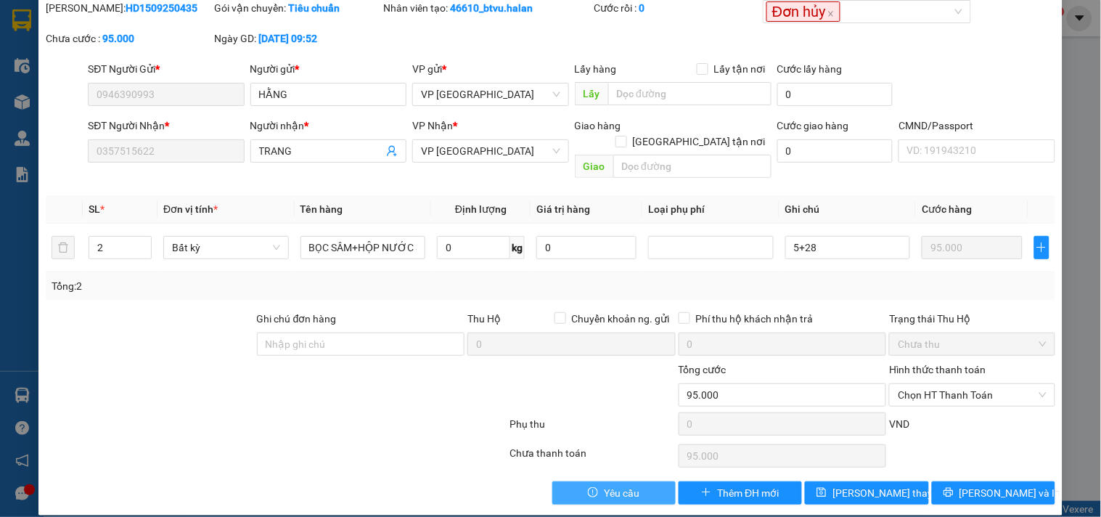
click at [579, 488] on button "Yêu cầu" at bounding box center [613, 492] width 123 height 23
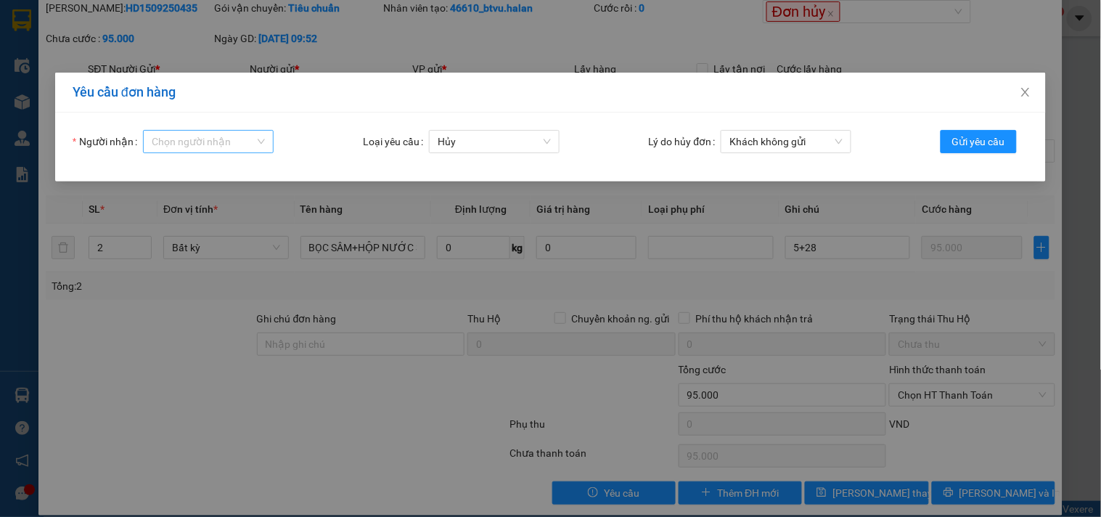
click at [201, 141] on input "Người nhận" at bounding box center [203, 142] width 103 height 22
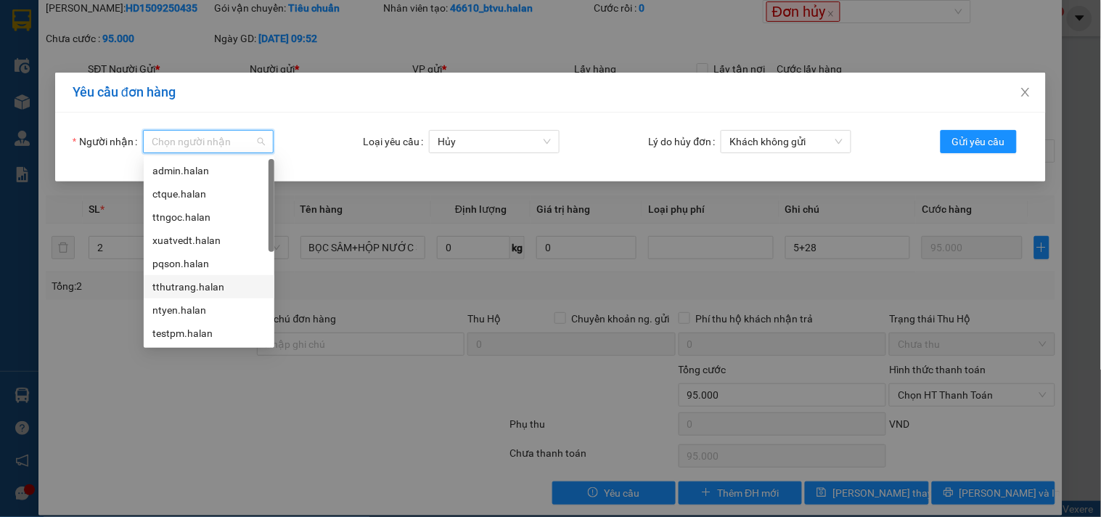
click at [206, 287] on div "tthutrang.halan" at bounding box center [208, 287] width 113 height 16
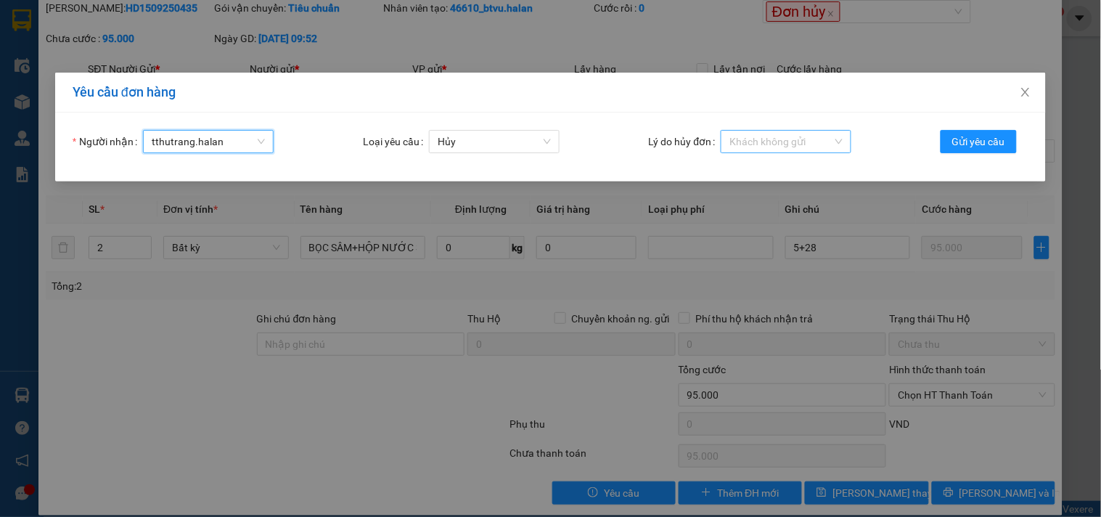
click at [775, 136] on span "Khách không gửi" at bounding box center [785, 142] width 113 height 22
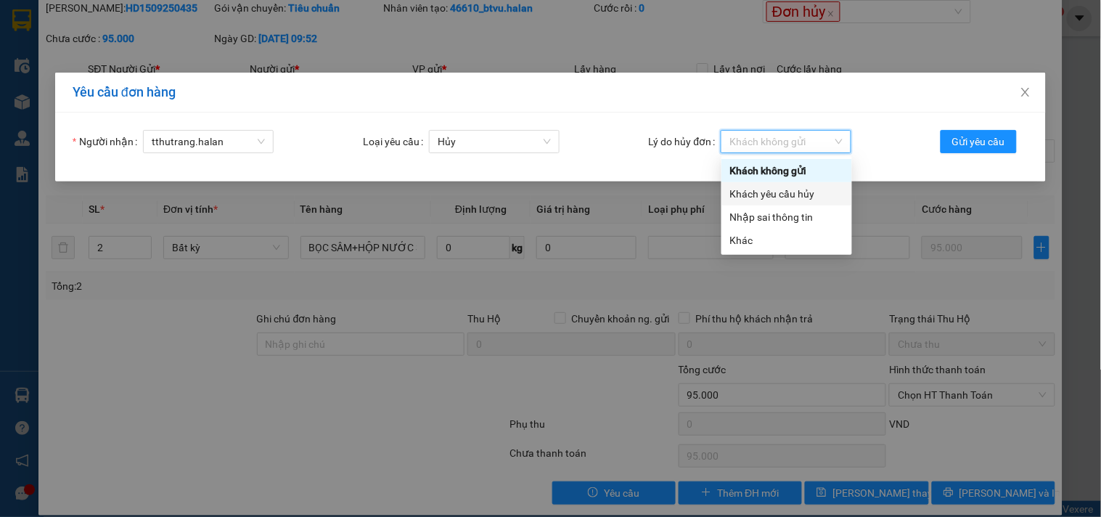
click at [792, 197] on div "Khách yêu cầu hủy" at bounding box center [786, 194] width 113 height 16
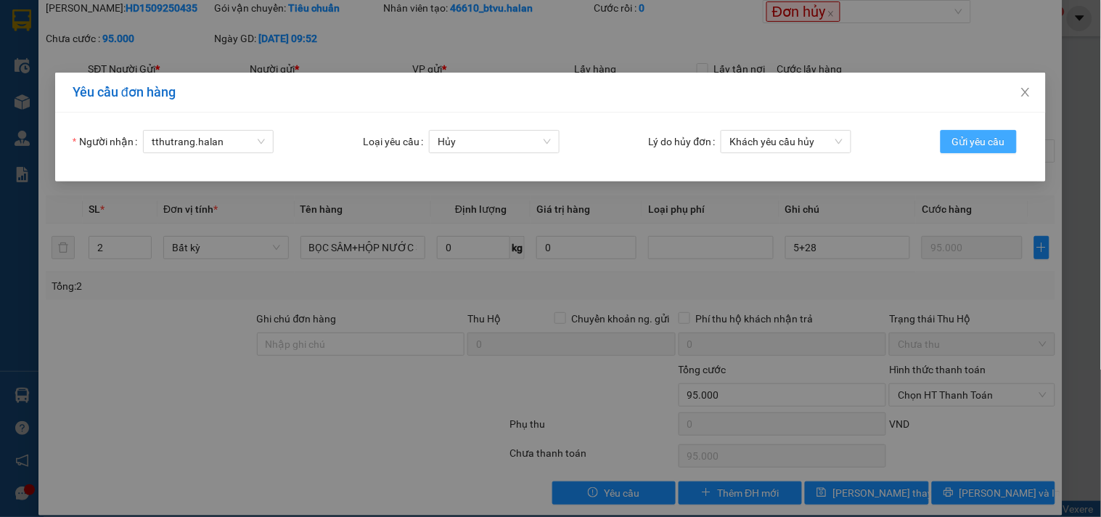
click at [988, 147] on span "Gửi yêu cầu" at bounding box center [978, 142] width 53 height 16
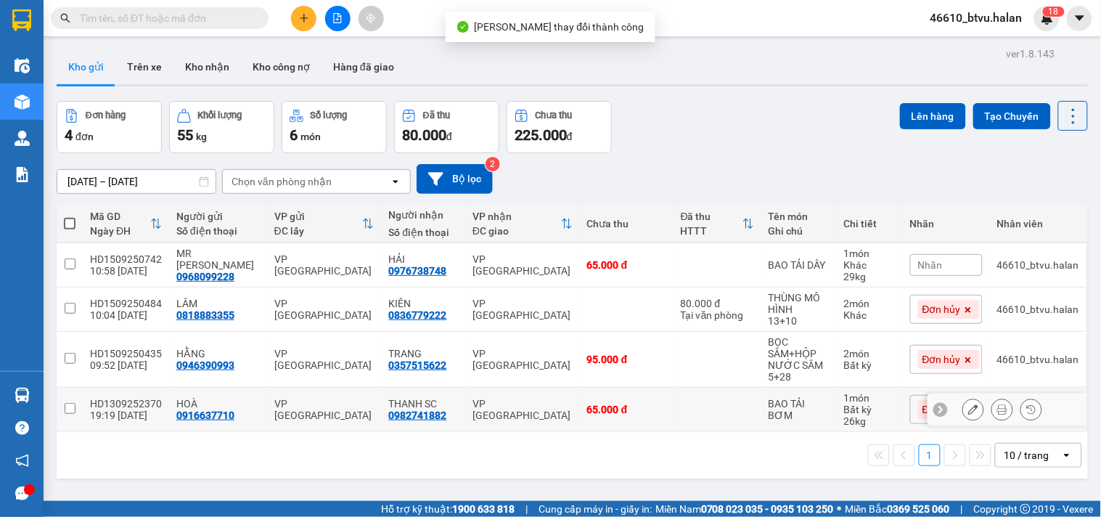
click at [968, 407] on icon at bounding box center [973, 409] width 10 height 10
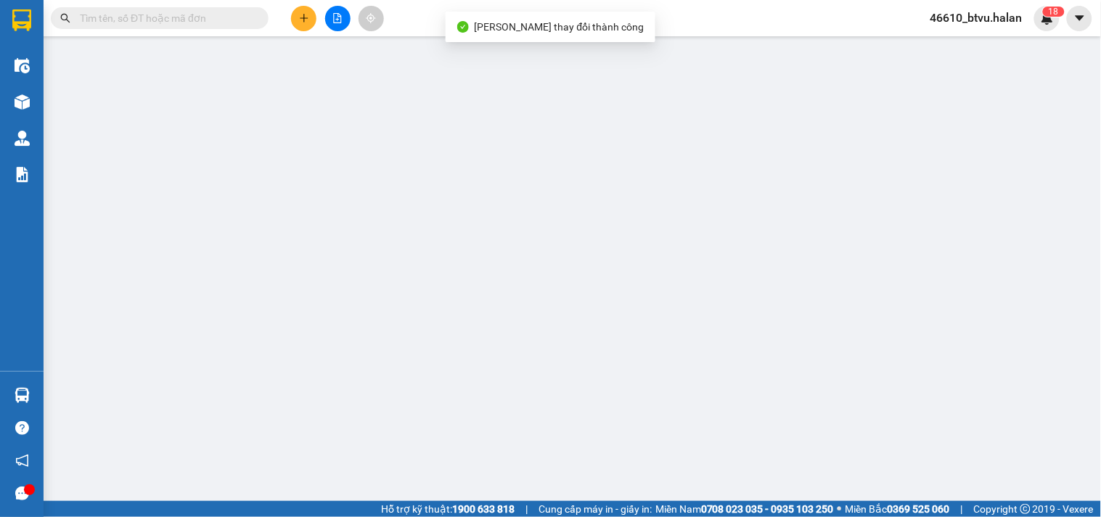
type input "0916637710"
type input "0982741882"
type input "65.000"
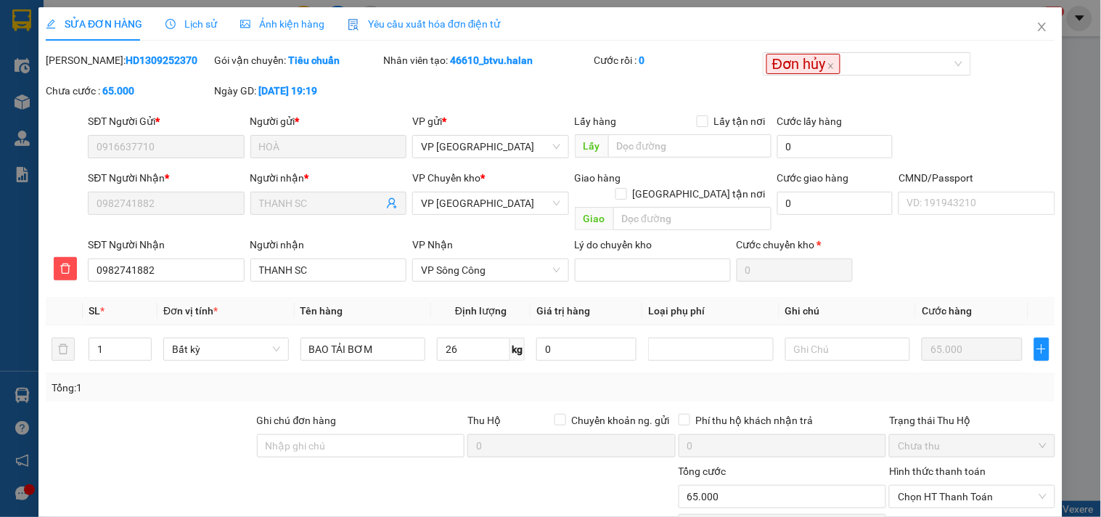
scroll to position [102, 0]
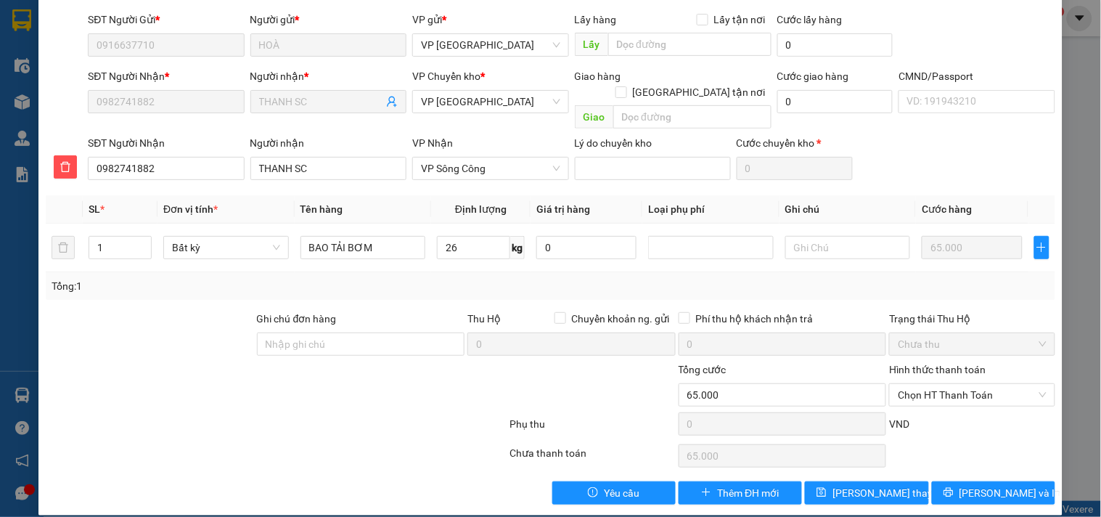
click at [598, 463] on div "Total Paid Fee 0 Total UnPaid Fee 65.000 Cash Collection Total Fee Mã ĐH: HD130…" at bounding box center [550, 228] width 1009 height 554
click at [604, 485] on span "Yêu cầu" at bounding box center [622, 493] width 36 height 16
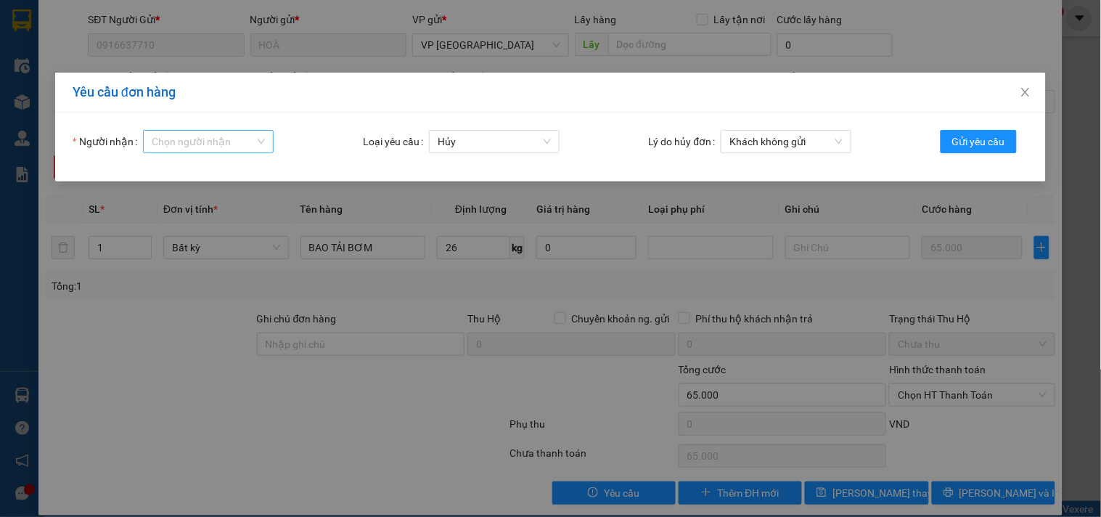
click at [216, 131] on input "Người nhận" at bounding box center [203, 142] width 103 height 22
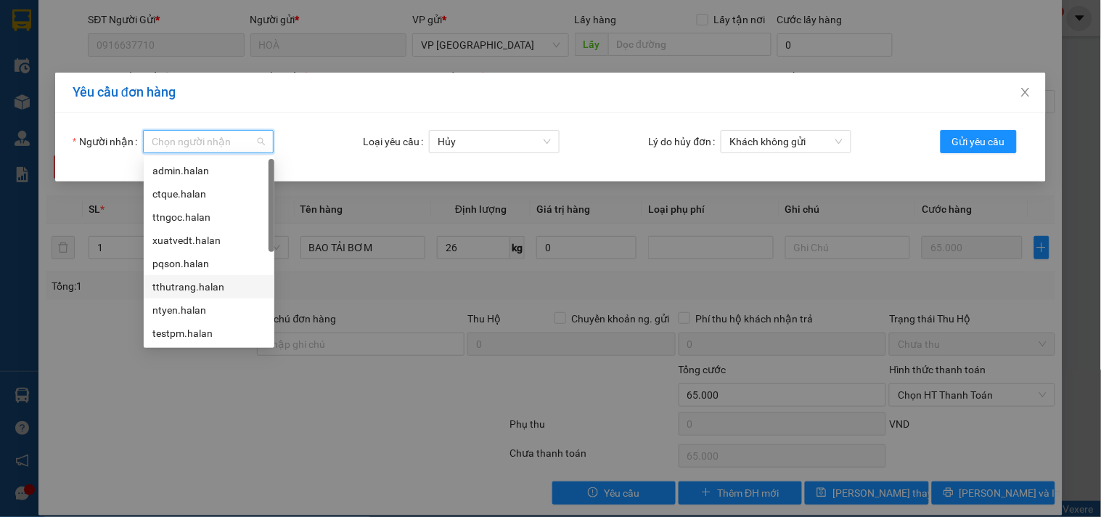
click at [196, 281] on div "tthutrang.halan" at bounding box center [208, 287] width 113 height 16
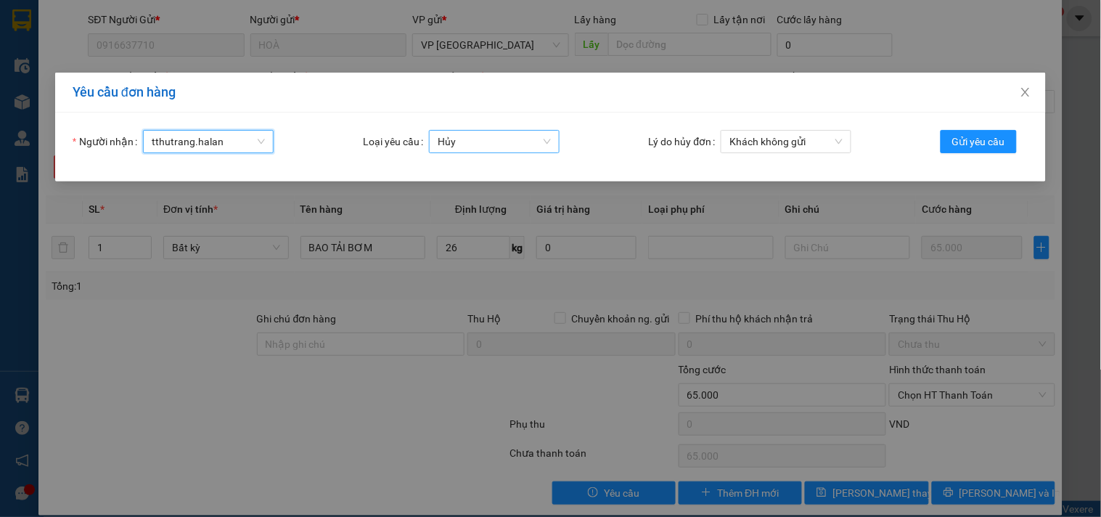
click at [501, 145] on span "Hủy" at bounding box center [494, 142] width 113 height 22
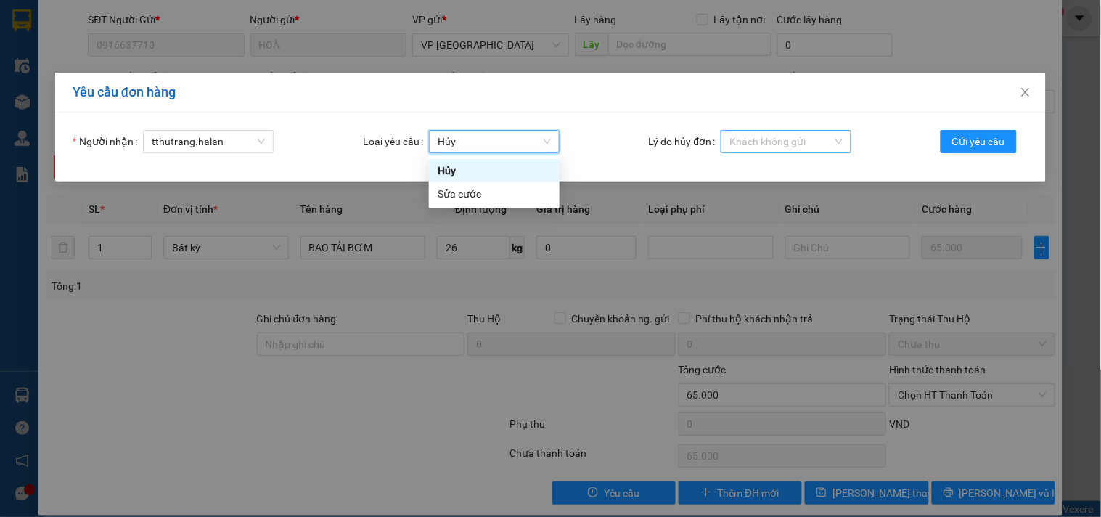
click at [748, 148] on span "Khách không gửi" at bounding box center [785, 142] width 113 height 22
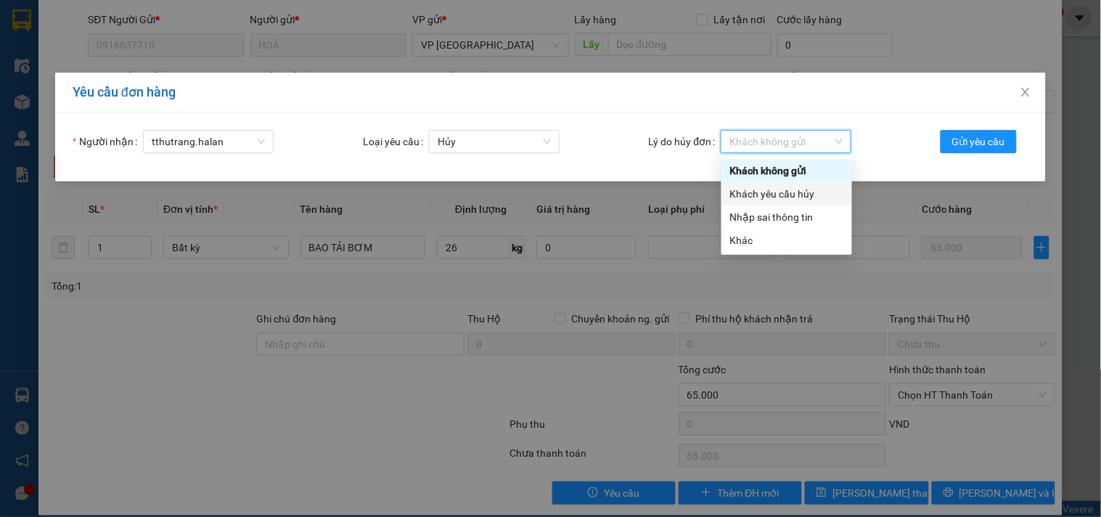
click at [771, 189] on div "Khách yêu cầu hủy" at bounding box center [786, 194] width 113 height 16
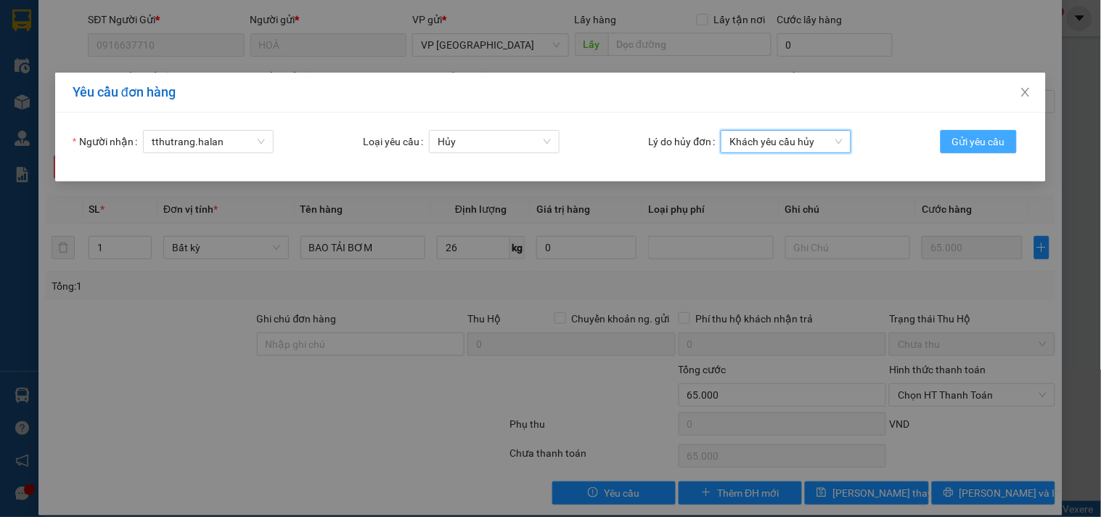
click at [998, 138] on span "Gửi yêu cầu" at bounding box center [978, 142] width 53 height 16
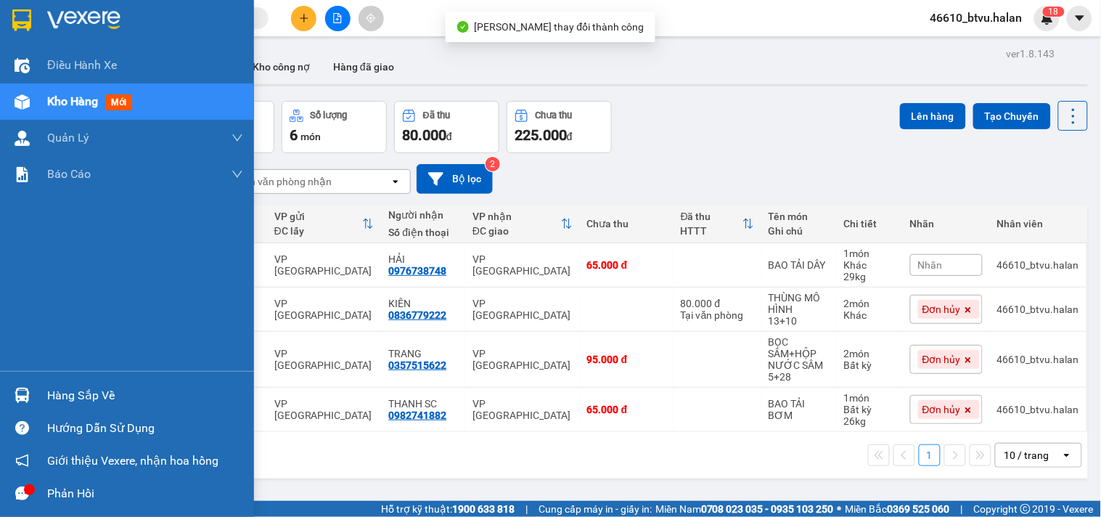
click at [15, 390] on img at bounding box center [22, 394] width 15 height 15
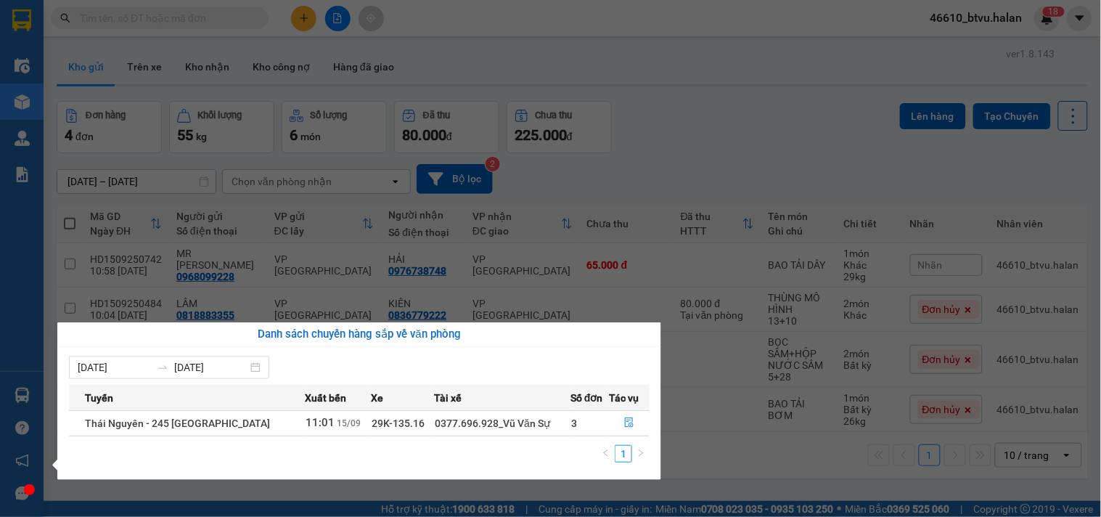
click at [699, 116] on section "Kết quả tìm kiếm ( 0 ) Bộ lọc No Data 46610_btvu.halan 1 8 Điều hành xe Kho hàn…" at bounding box center [550, 258] width 1101 height 517
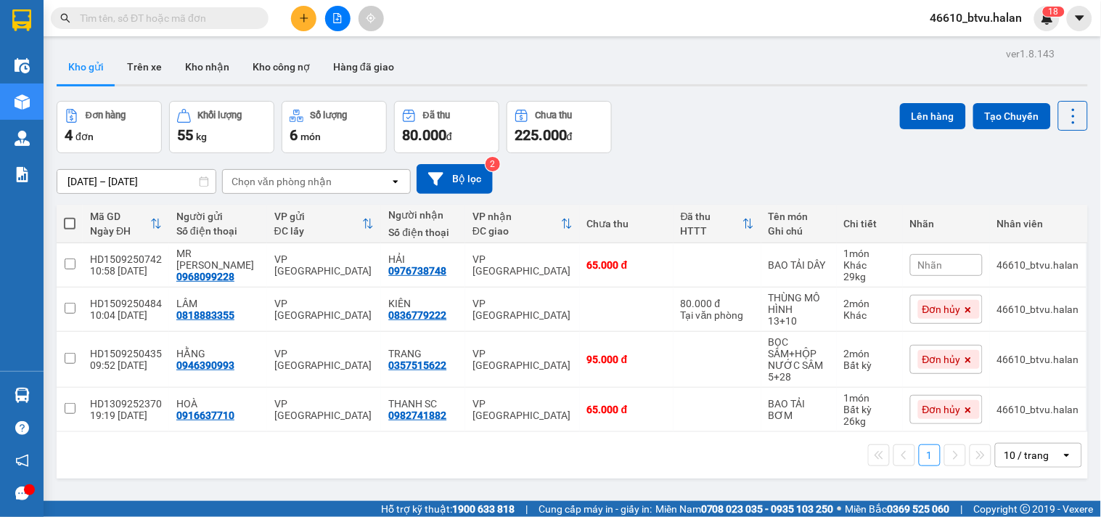
click at [218, 84] on div at bounding box center [572, 85] width 1031 height 2
click at [220, 73] on button "Kho nhận" at bounding box center [206, 66] width 67 height 35
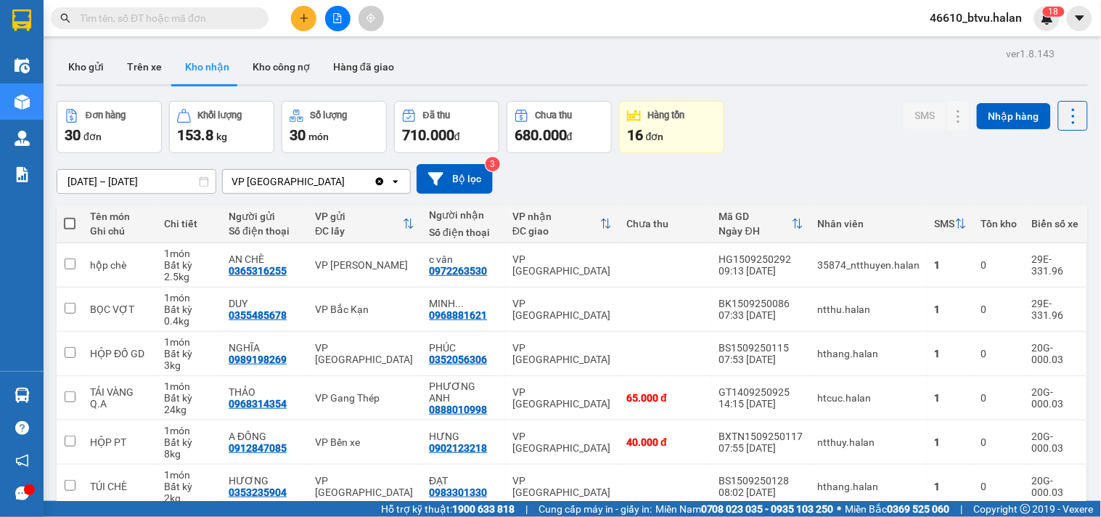
scroll to position [245, 0]
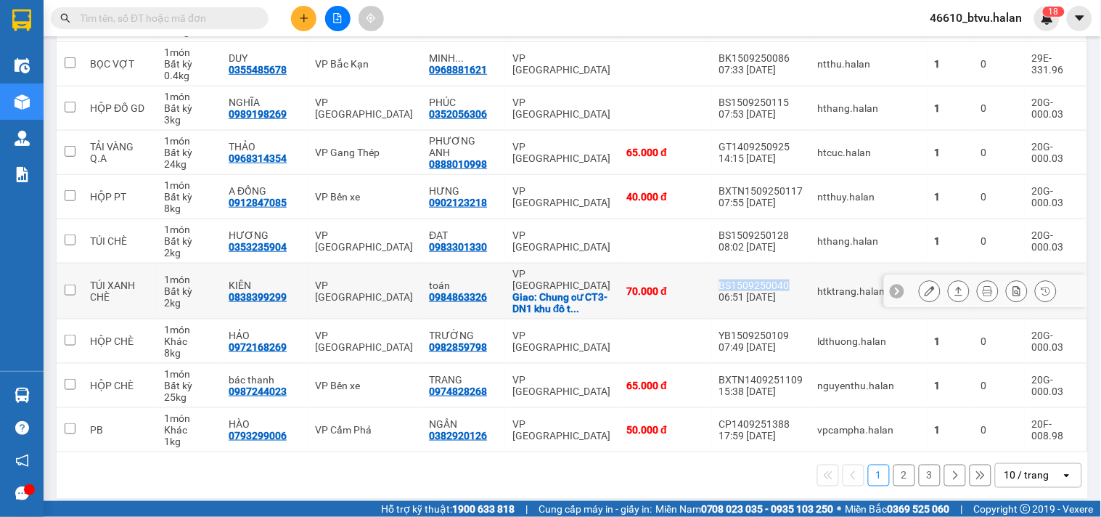
copy div "BS1509250040"
drag, startPoint x: 781, startPoint y: 279, endPoint x: 757, endPoint y: 278, distance: 24.0
click at [757, 279] on div "BS1509250040" at bounding box center [761, 285] width 84 height 12
checkbox input "true"
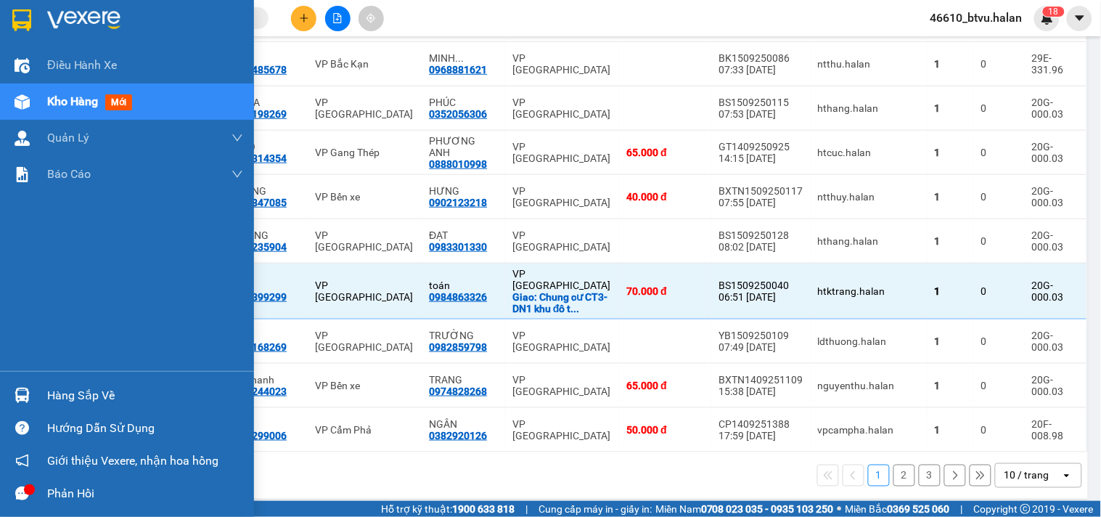
click at [12, 373] on div "Hàng sắp về Hướng dẫn sử dụng Giới thiệu Vexere, nhận hoa hồng Phản hồi" at bounding box center [127, 440] width 254 height 139
click at [12, 385] on div at bounding box center [21, 394] width 25 height 25
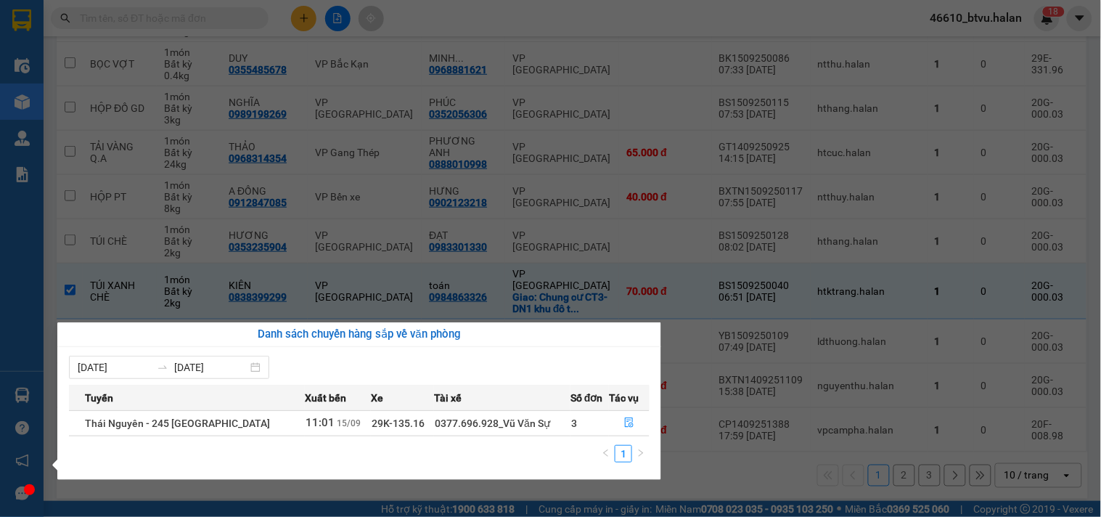
click at [755, 475] on section "Kết quả tìm kiếm ( 0 ) Bộ lọc No Data 46610_btvu.halan 1 8 Điều hành xe Kho hàn…" at bounding box center [550, 258] width 1101 height 517
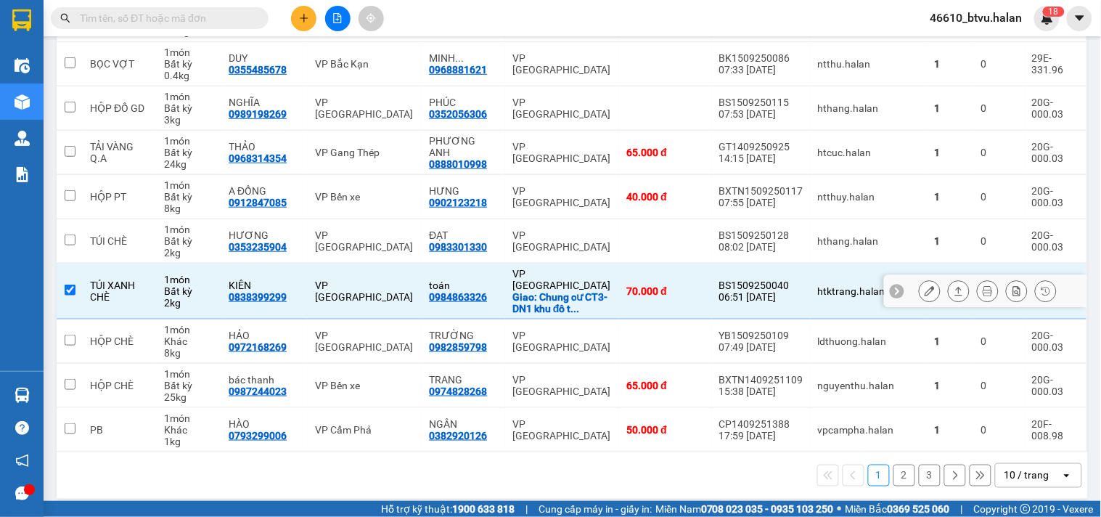
scroll to position [0, 0]
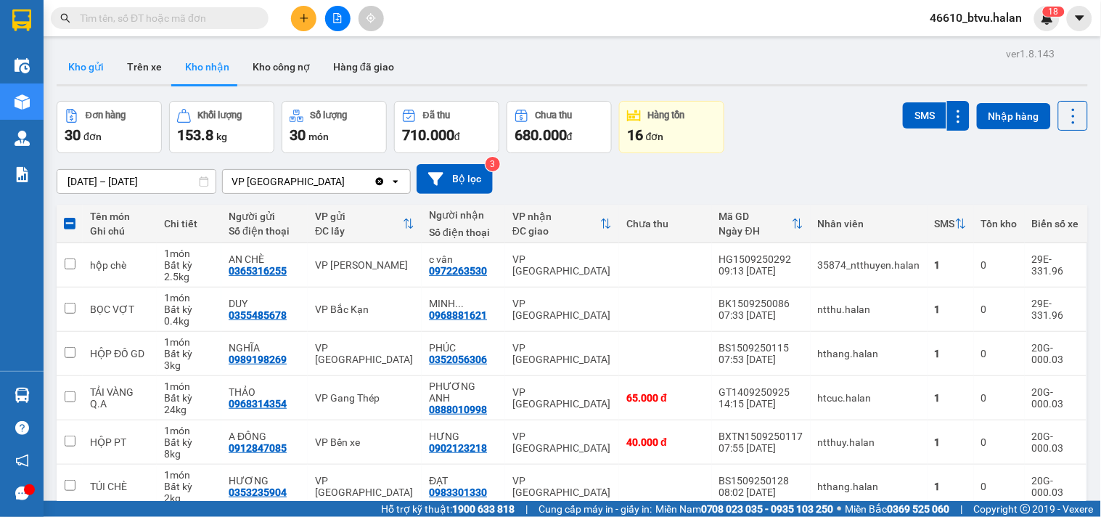
click at [97, 81] on button "Kho gửi" at bounding box center [86, 66] width 59 height 35
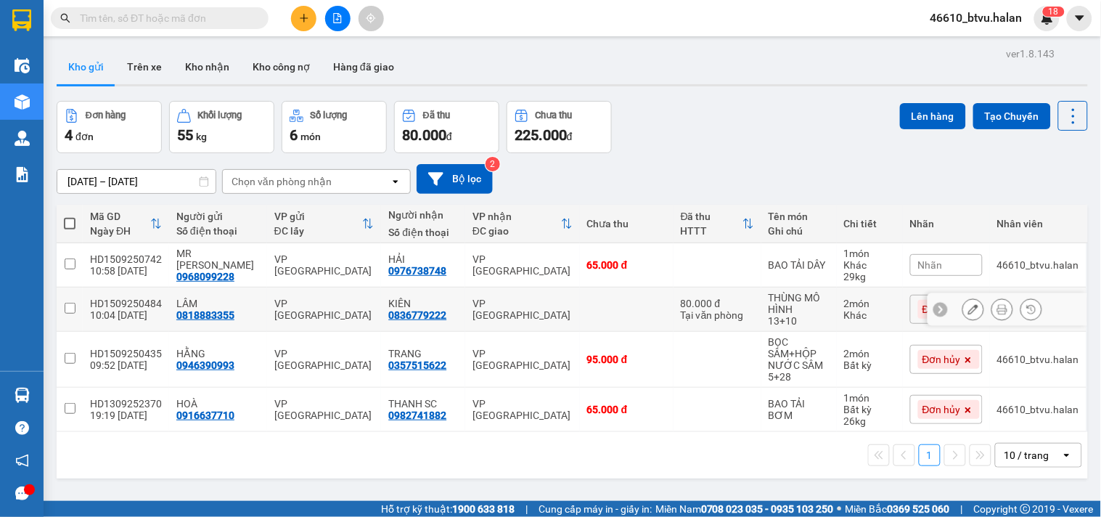
scroll to position [67, 0]
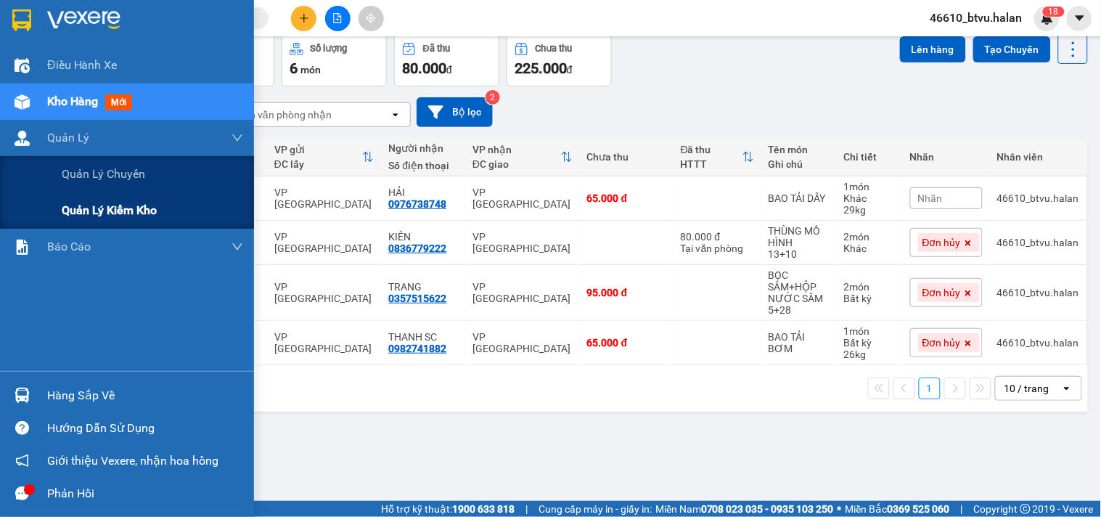
click at [120, 205] on span "Quản lý kiểm kho" at bounding box center [109, 210] width 95 height 18
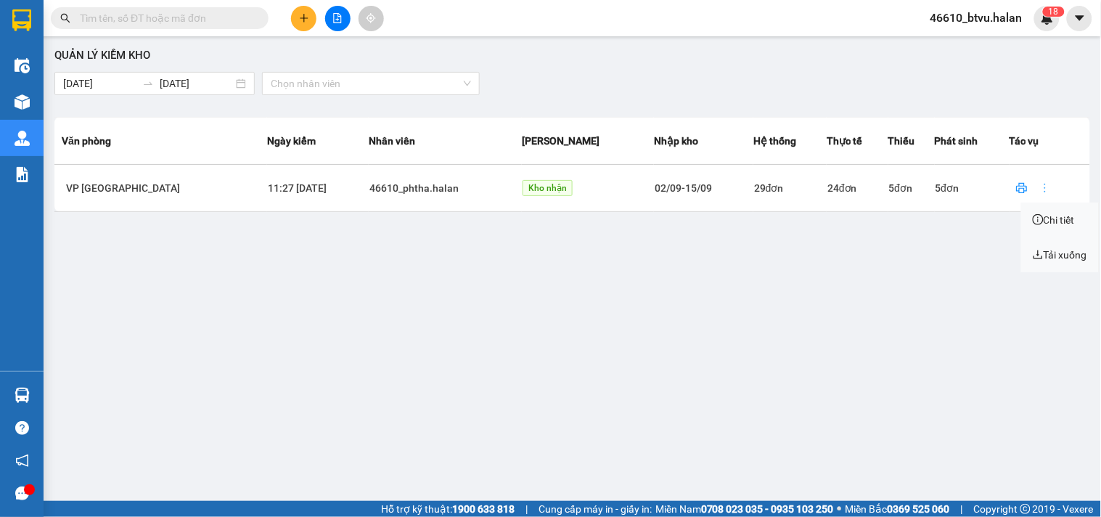
click at [1041, 189] on span "more" at bounding box center [1045, 188] width 22 height 12
click at [1056, 226] on li "Chi tiết" at bounding box center [1060, 219] width 78 height 29
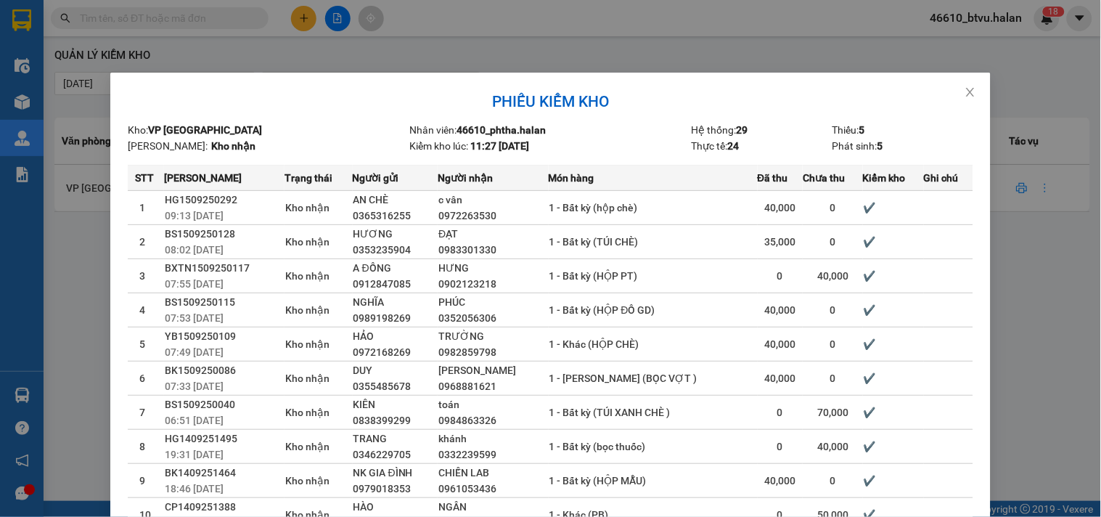
scroll to position [128, 0]
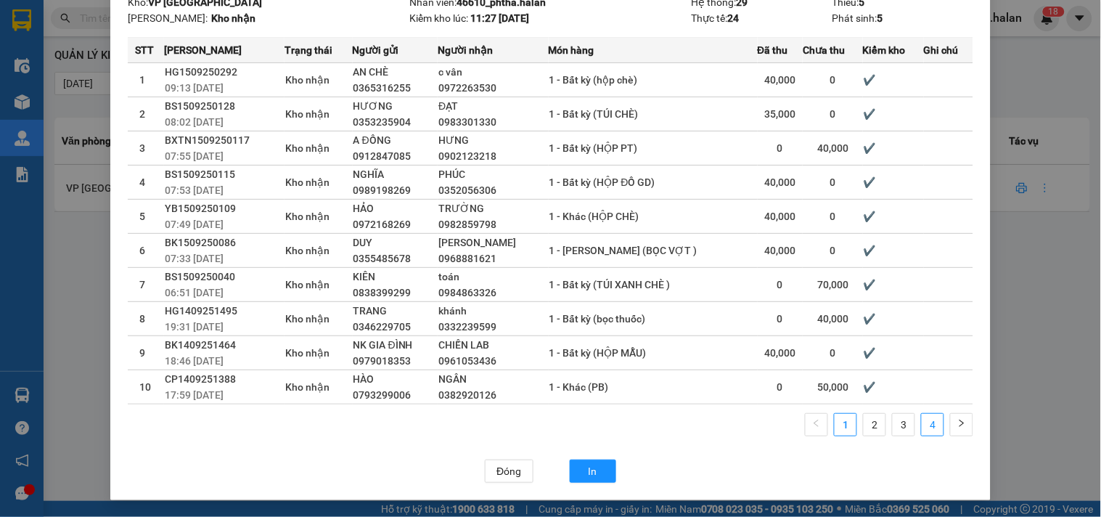
click at [921, 419] on link "4" at bounding box center [932, 425] width 22 height 22
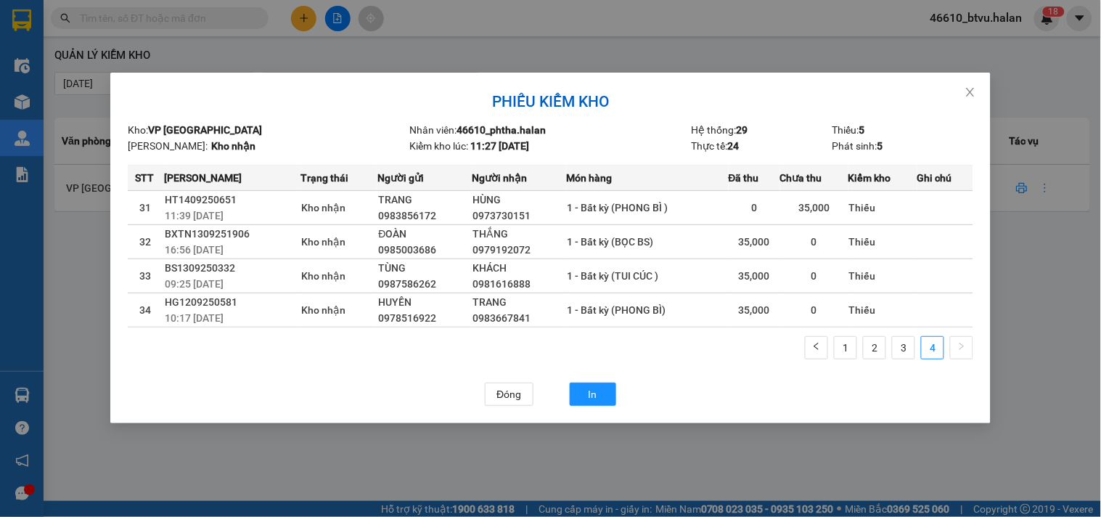
click at [209, 194] on span "HT1409250651" at bounding box center [201, 200] width 72 height 12
copy span "HT1409250651"
click at [225, 228] on span "BXTN1309251906" at bounding box center [207, 234] width 85 height 12
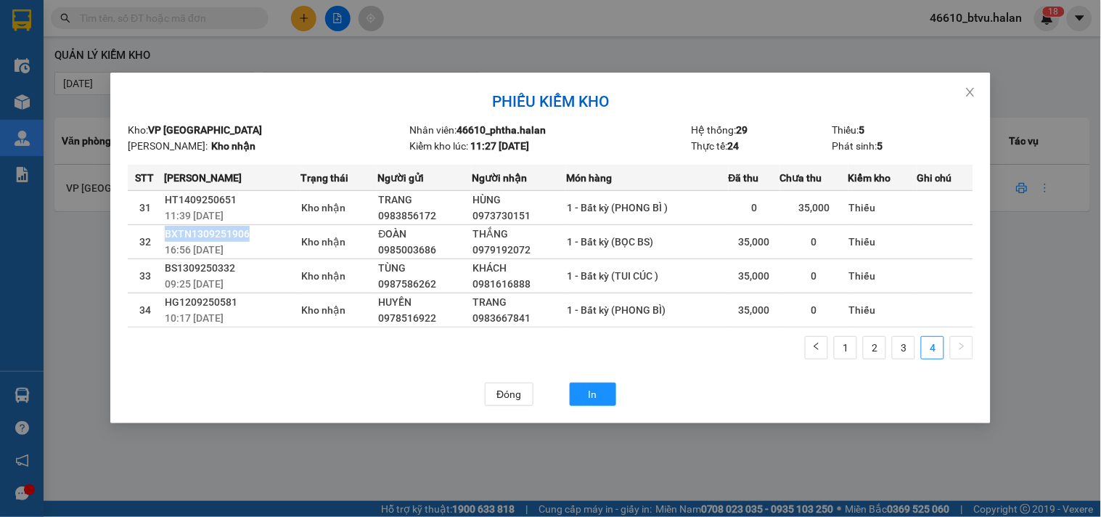
copy span "BXTN1309251906"
click at [218, 269] on span "BS1309250332" at bounding box center [200, 268] width 70 height 12
copy span "BS1309250332"
click at [194, 296] on span "HG1209250581" at bounding box center [201, 302] width 73 height 12
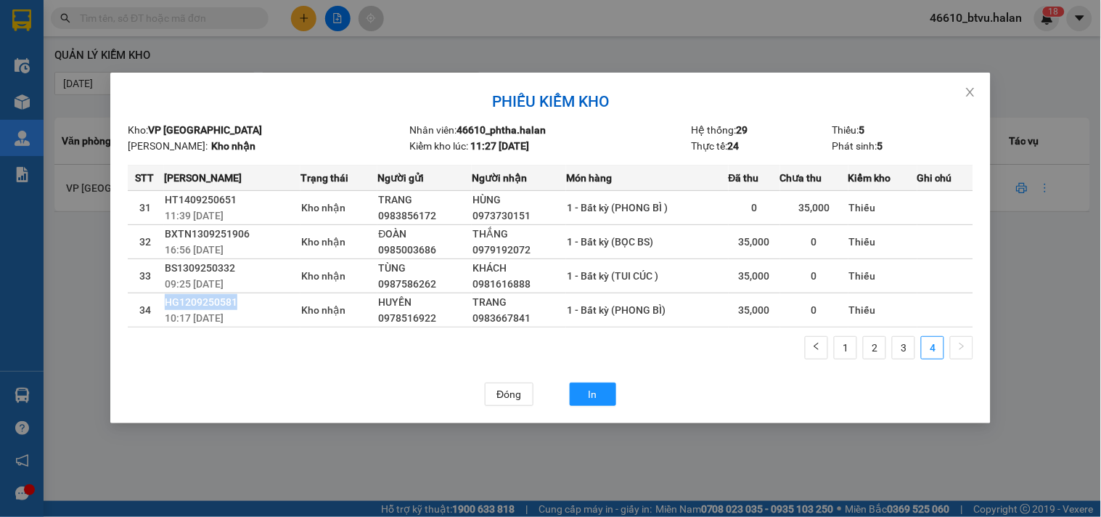
click at [194, 296] on span "HG1209250581" at bounding box center [201, 302] width 73 height 12
copy span "HG1209250581"
click at [906, 342] on link "3" at bounding box center [903, 348] width 22 height 22
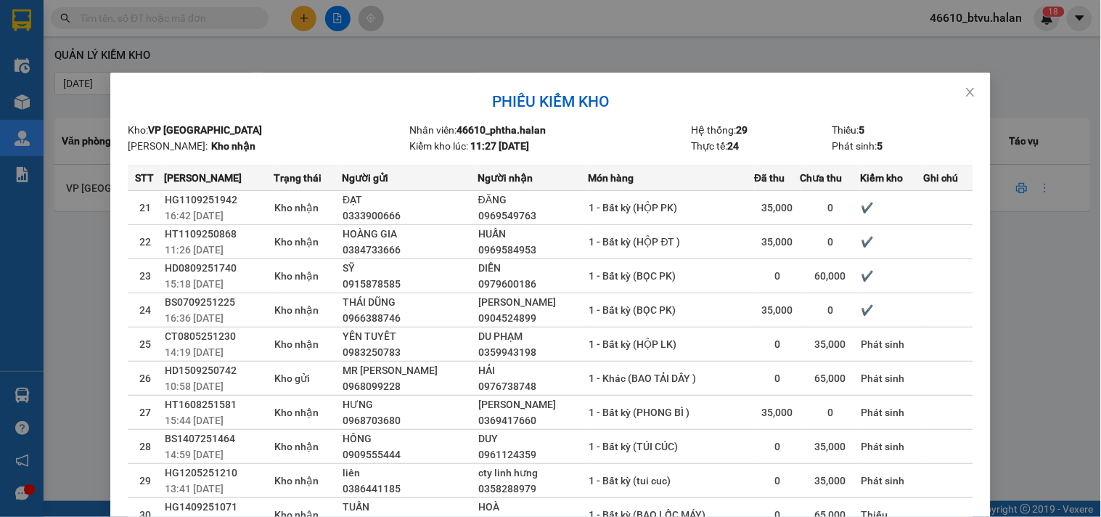
scroll to position [128, 0]
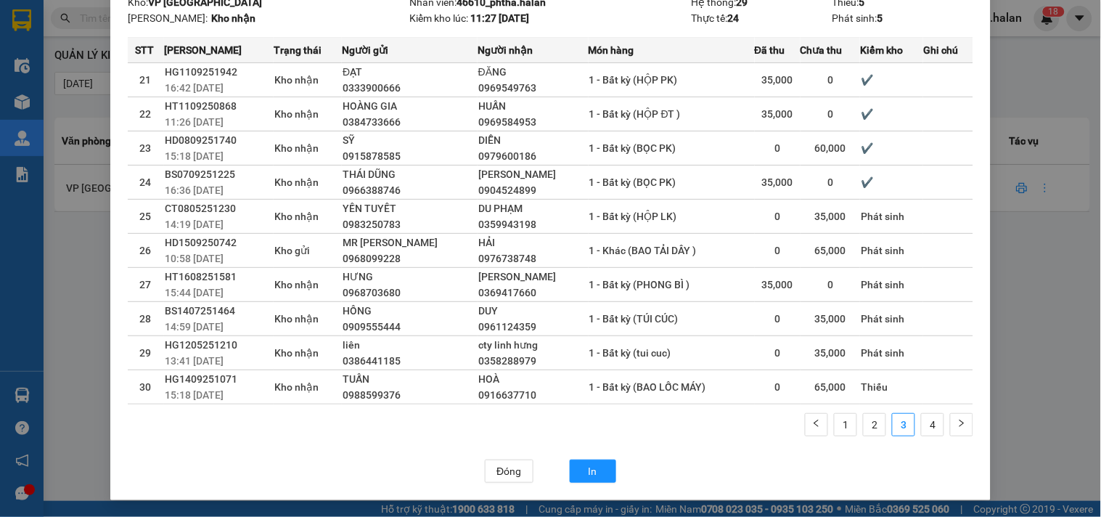
click at [202, 374] on span "HG1409251071" at bounding box center [201, 379] width 73 height 12
copy span "HG1409251071"
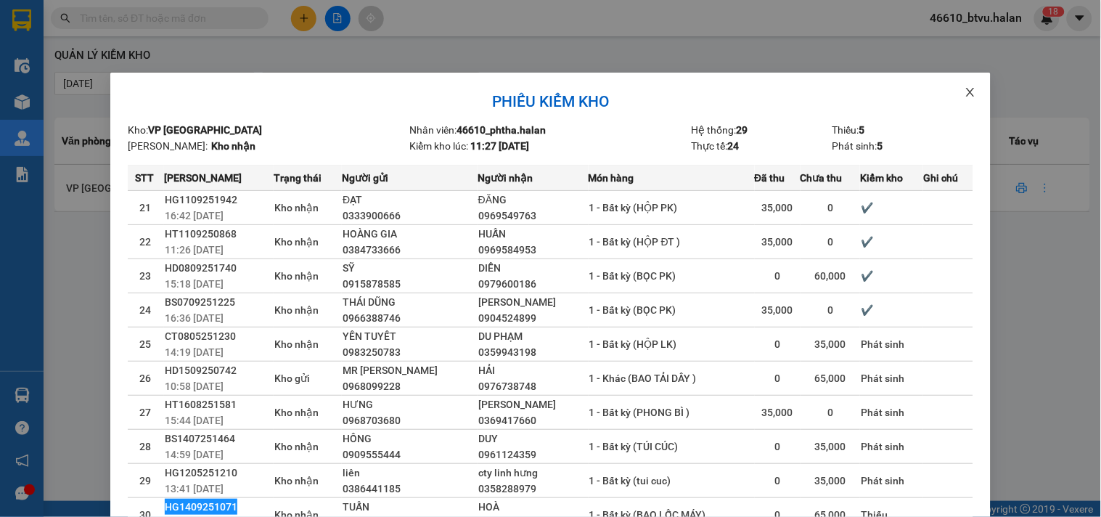
click at [964, 92] on icon "close" at bounding box center [970, 92] width 12 height 12
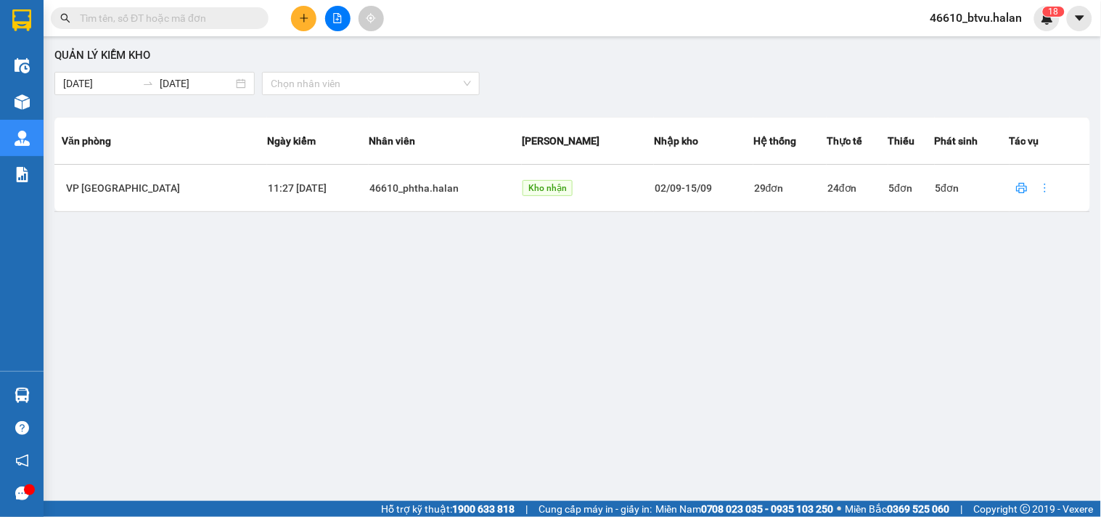
click at [151, 17] on input "text" at bounding box center [165, 18] width 171 height 16
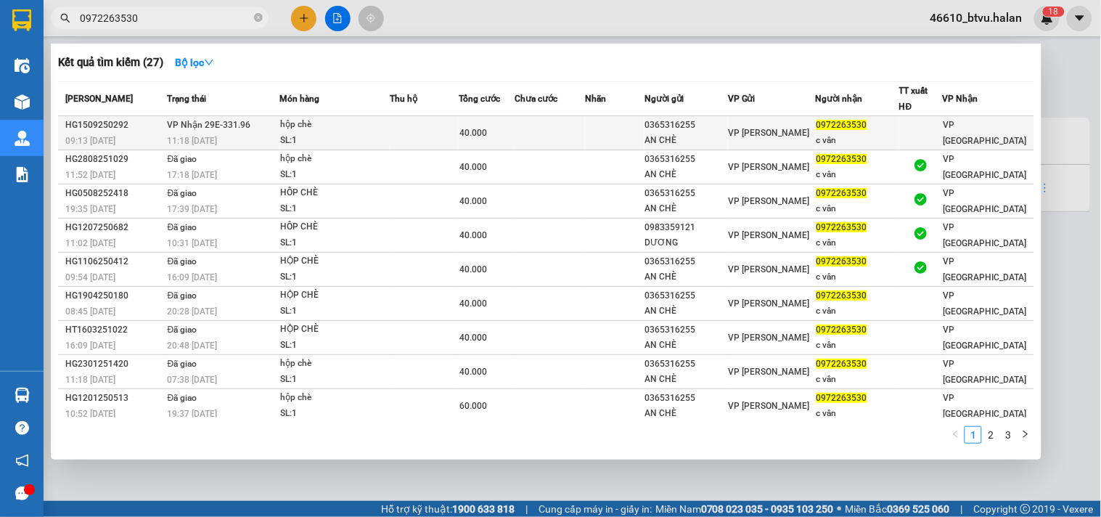
type input "0972263530"
click at [321, 131] on div "hộp chè" at bounding box center [334, 125] width 109 height 16
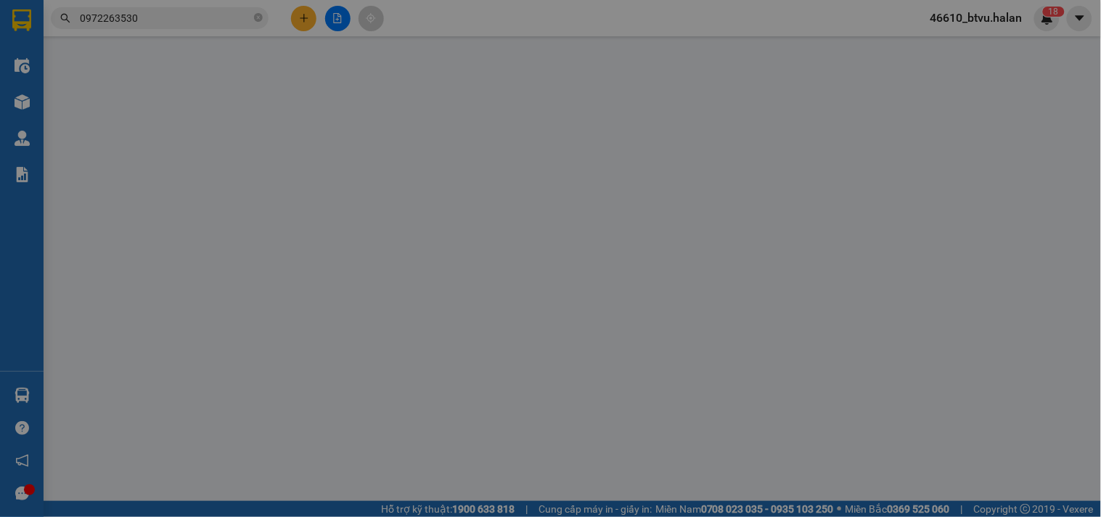
type input "0365316255"
type input "AN CHÈ"
type input "0972263530"
type input "c vân"
type input "40.000"
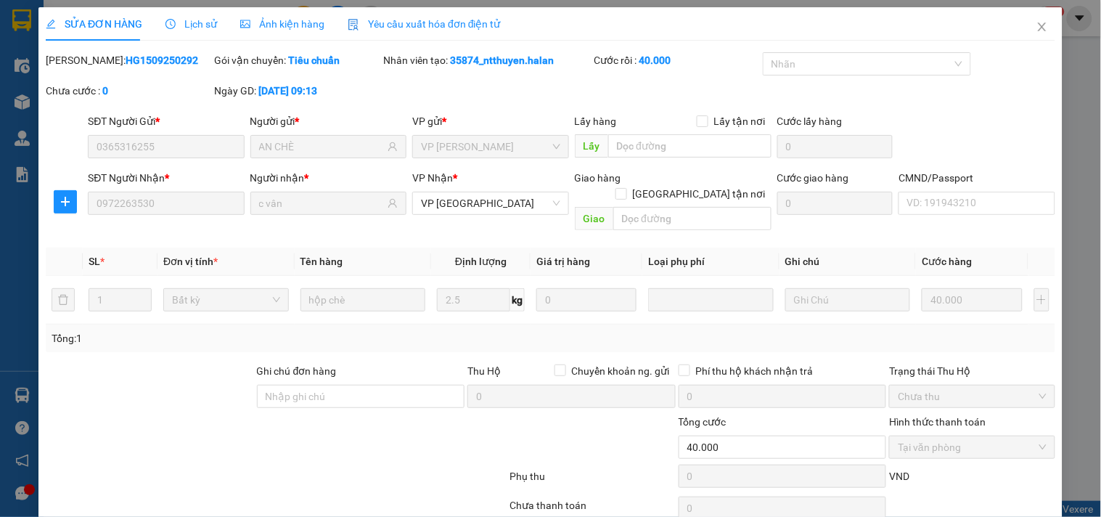
scroll to position [52, 0]
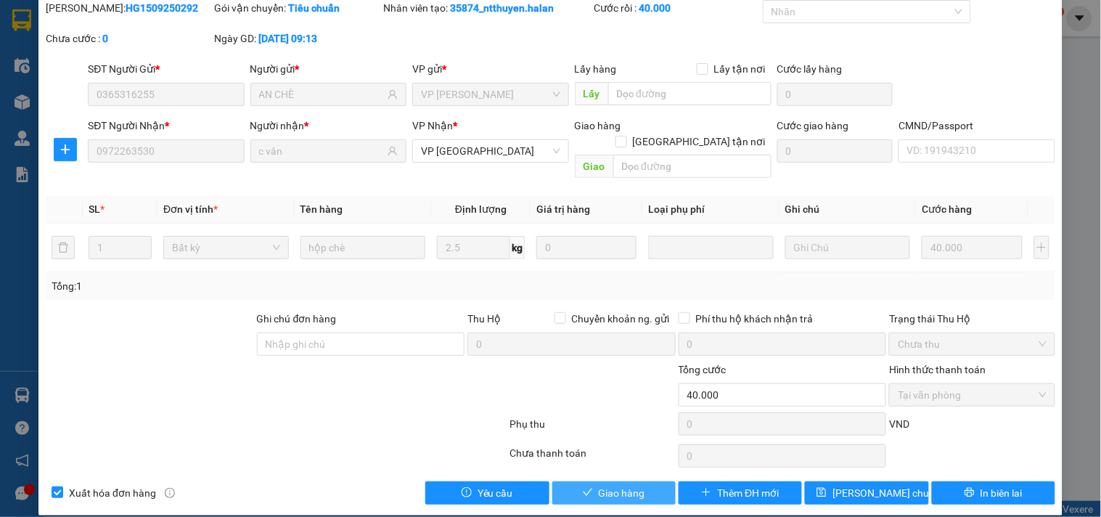
click at [628, 485] on span "Giao hàng" at bounding box center [622, 493] width 46 height 16
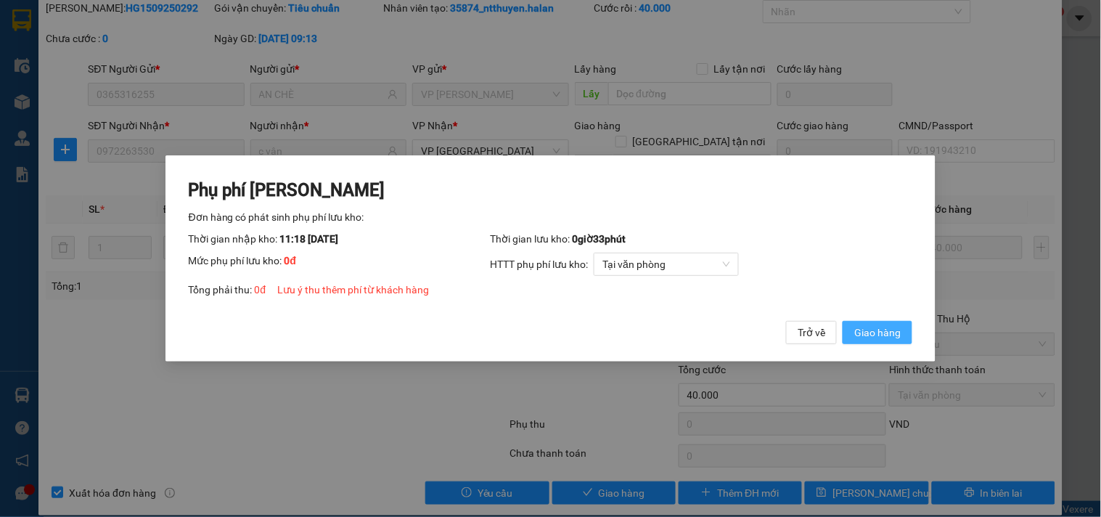
click at [889, 324] on span "Giao hàng" at bounding box center [877, 332] width 46 height 16
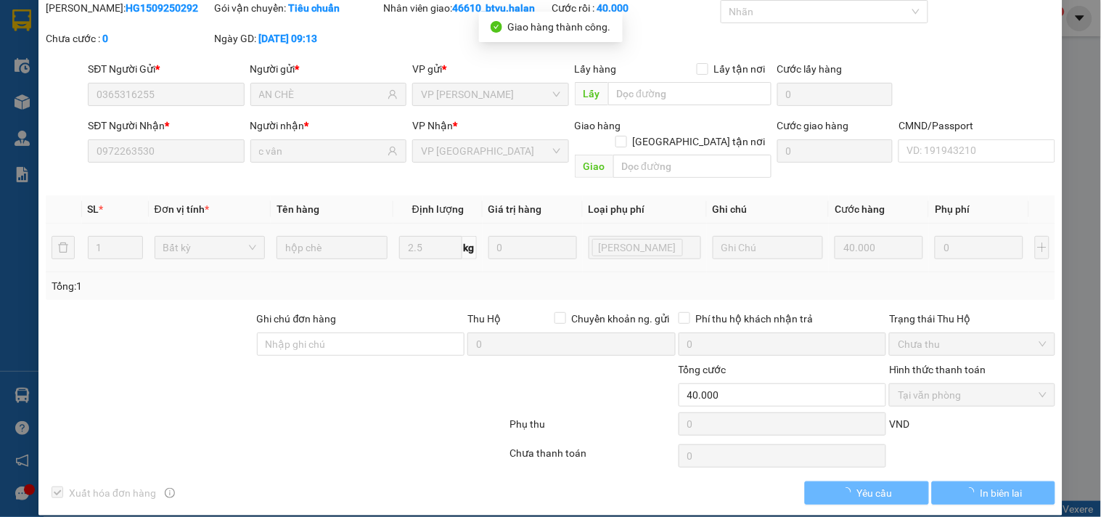
scroll to position [0, 0]
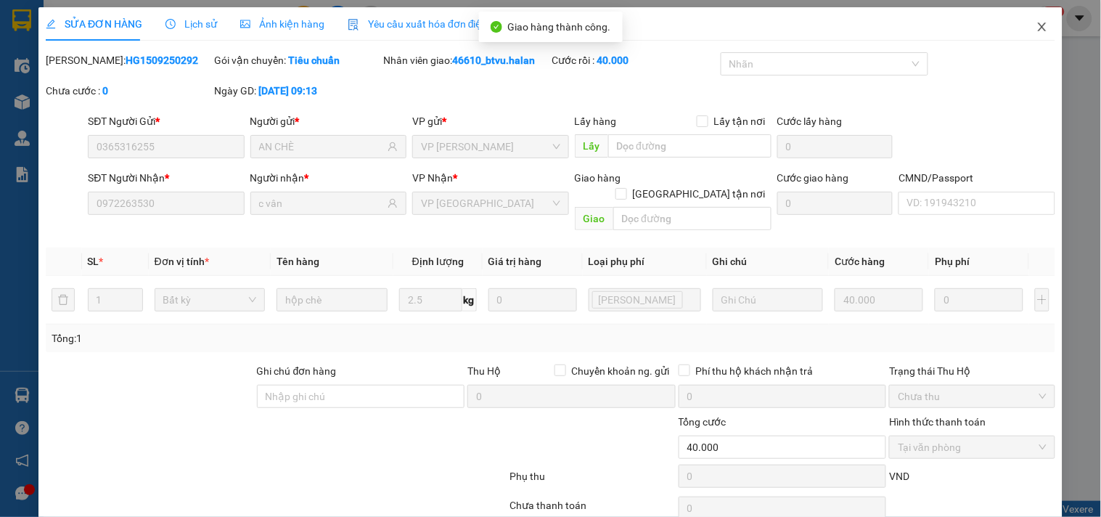
click at [1022, 29] on span "Close" at bounding box center [1042, 27] width 41 height 41
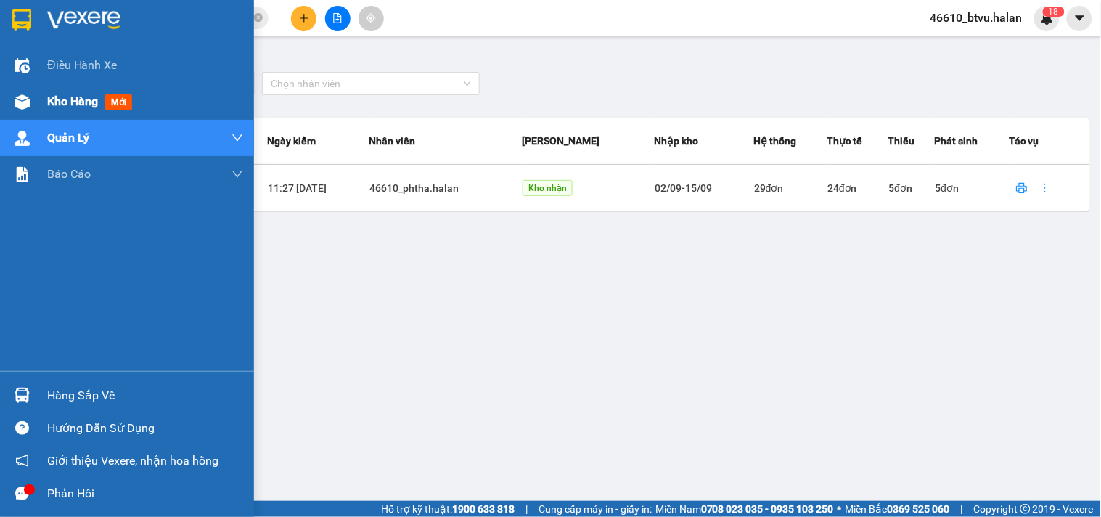
click at [103, 105] on div "Kho hàng mới" at bounding box center [92, 101] width 91 height 18
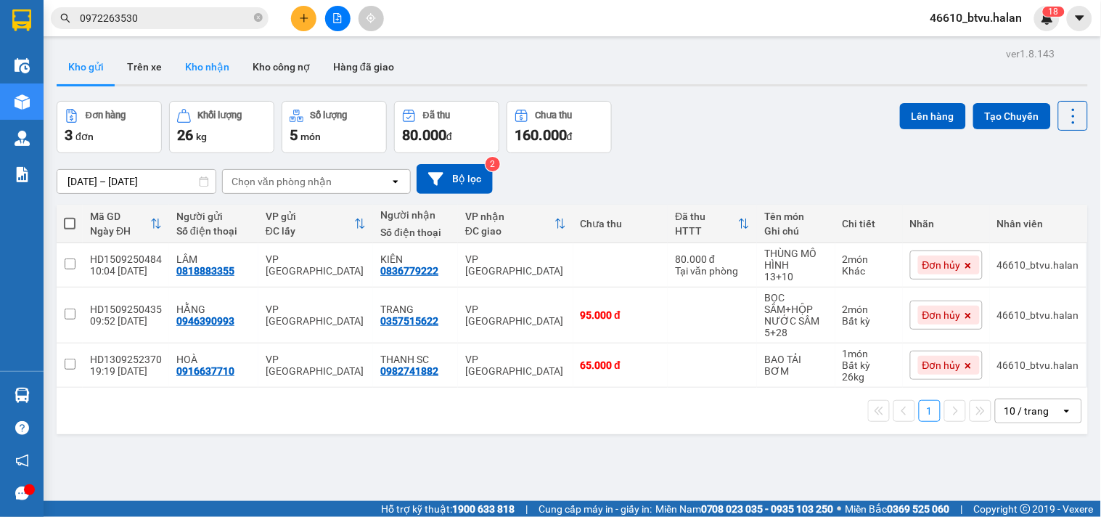
click at [198, 56] on button "Kho nhận" at bounding box center [206, 66] width 67 height 35
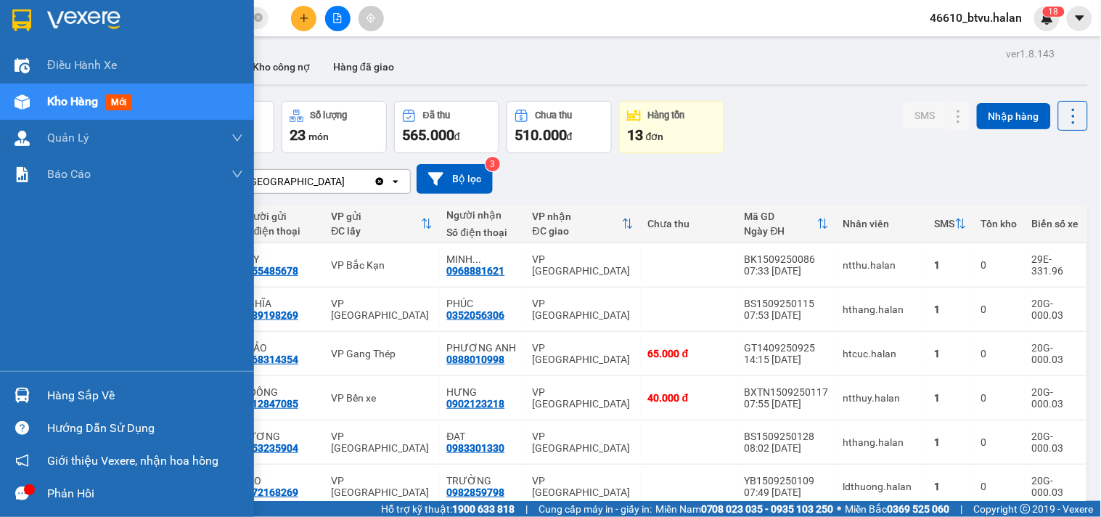
click at [12, 392] on div at bounding box center [21, 394] width 25 height 25
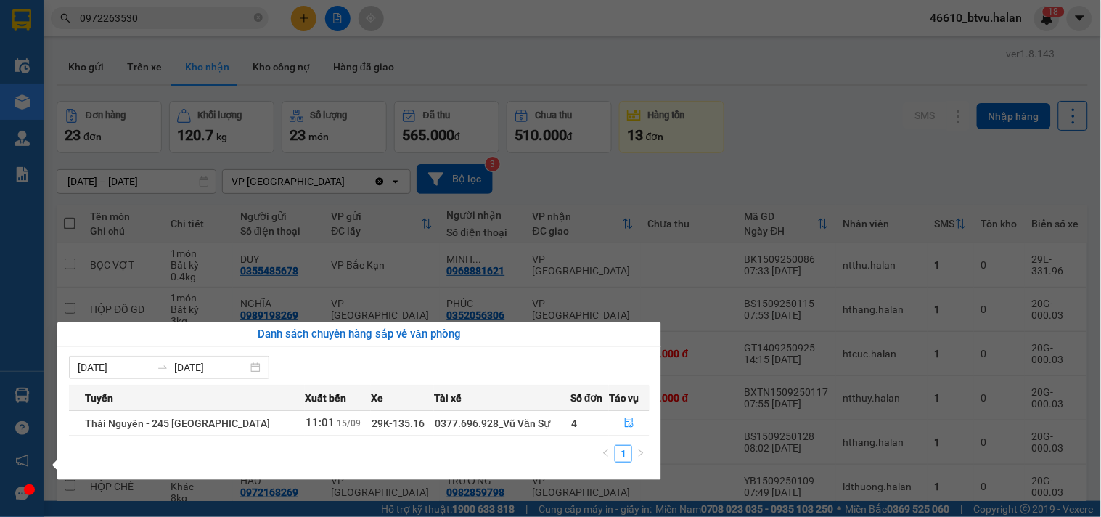
click at [849, 142] on section "Kết quả tìm kiếm ( 27 ) Bộ lọc Mã ĐH Trạng thái Món hàng Thu hộ Tổng cước Chưa …" at bounding box center [550, 258] width 1101 height 517
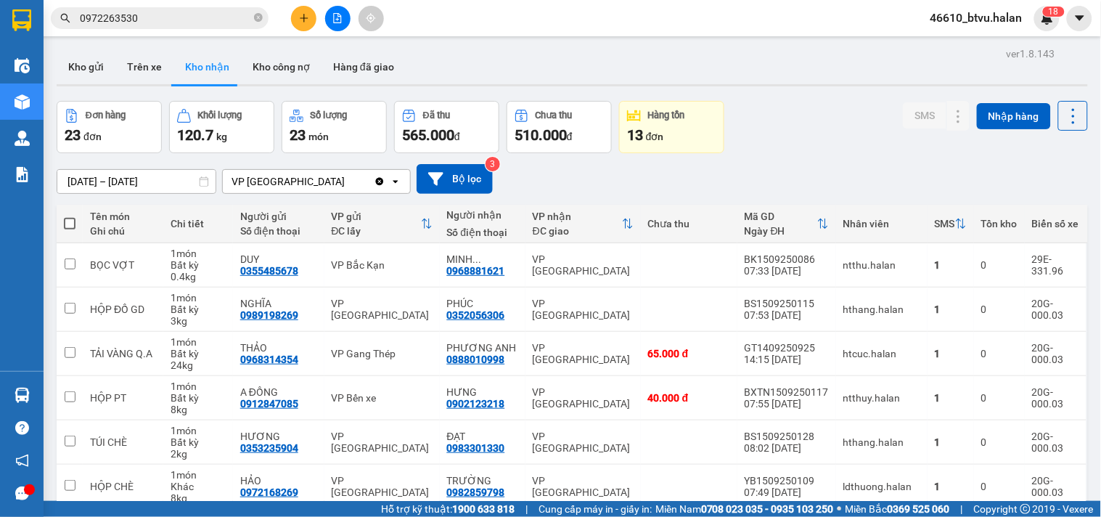
click at [306, 22] on icon "plus" at bounding box center [304, 18] width 10 height 10
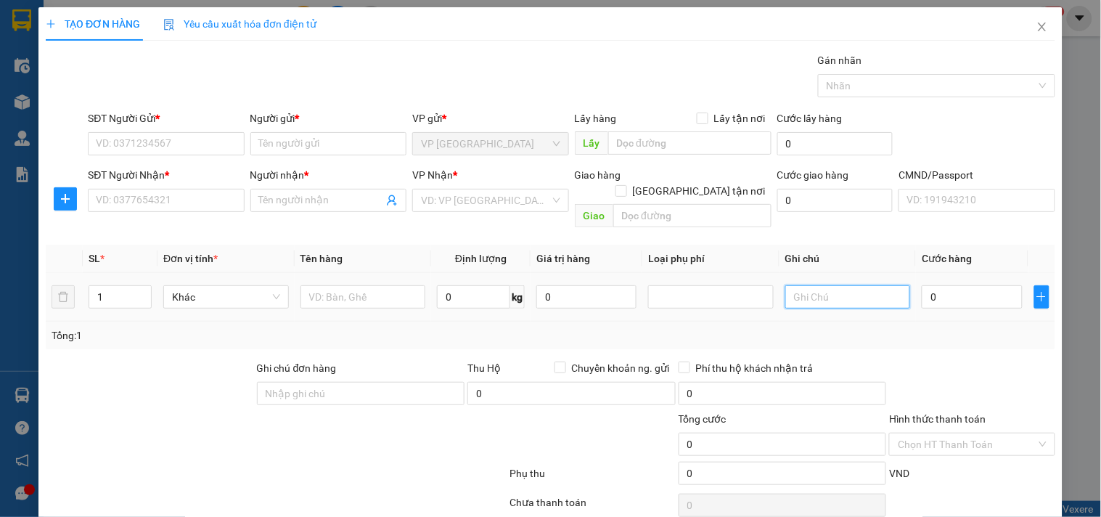
click at [813, 286] on input "text" at bounding box center [848, 296] width 126 height 23
type input "15.5+5"
click at [141, 291] on icon "up" at bounding box center [143, 293] width 5 height 5
type input "2"
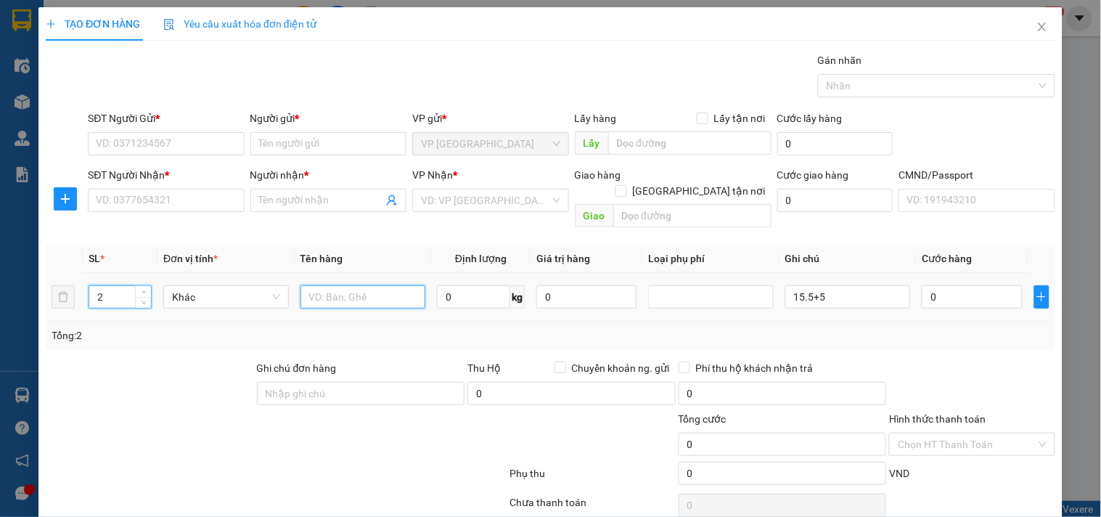
click at [329, 285] on input "text" at bounding box center [363, 296] width 126 height 23
click at [324, 285] on input "HỘPĐÈN" at bounding box center [363, 296] width 126 height 23
type input "HỘP ĐÈN"
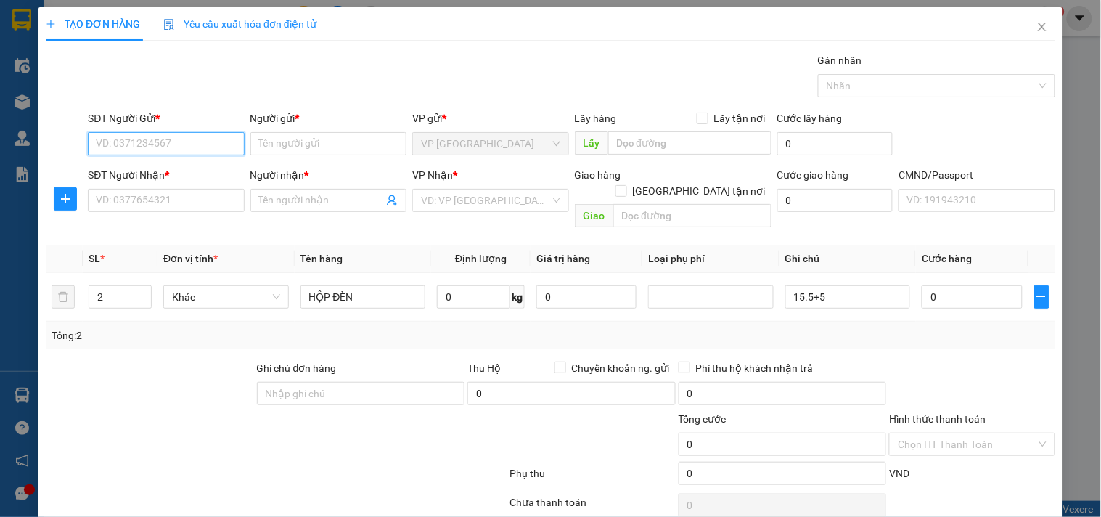
click at [199, 148] on input "SĐT Người Gửi *" at bounding box center [166, 143] width 156 height 23
type input "0866989981"
click at [158, 171] on div "0866989981 - THÁI" at bounding box center [164, 173] width 137 height 16
type input "THÁI"
type input "0866989981"
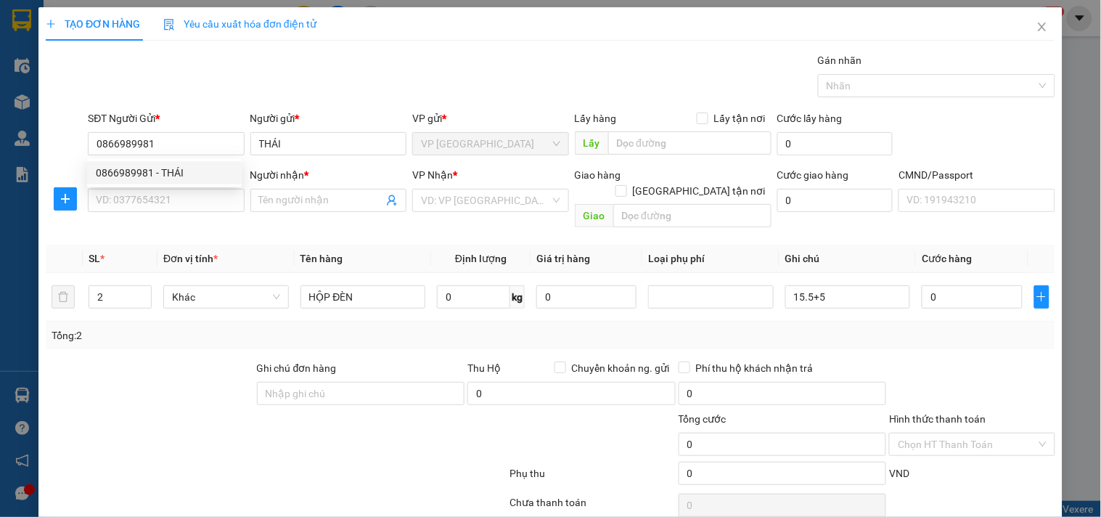
click at [176, 186] on div "SĐT Người Nhận *" at bounding box center [166, 178] width 156 height 22
click at [176, 194] on input "SĐT Người Nhận *" at bounding box center [166, 200] width 156 height 23
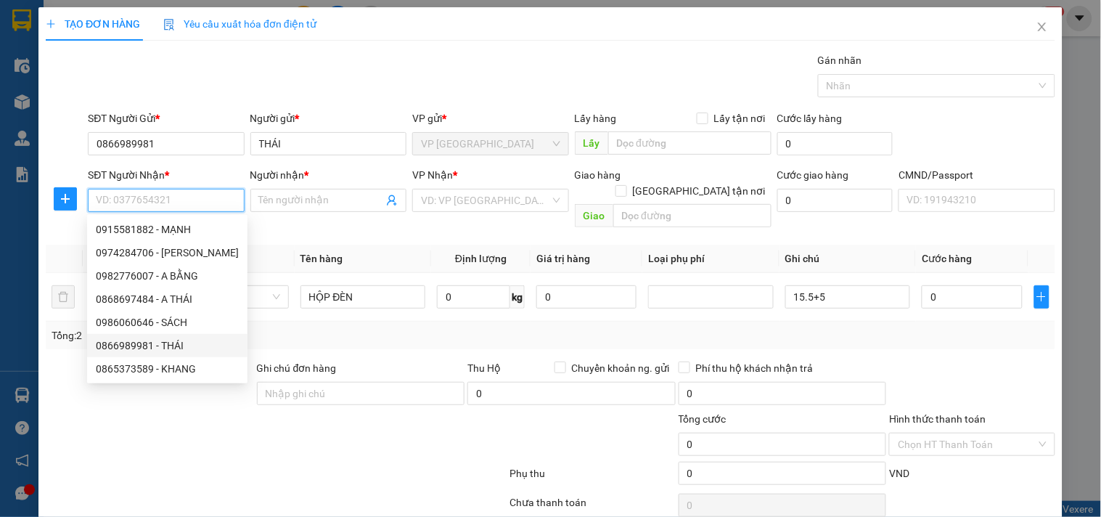
click at [175, 347] on div "0866989981 - THÁI" at bounding box center [167, 345] width 143 height 16
type input "0866989981"
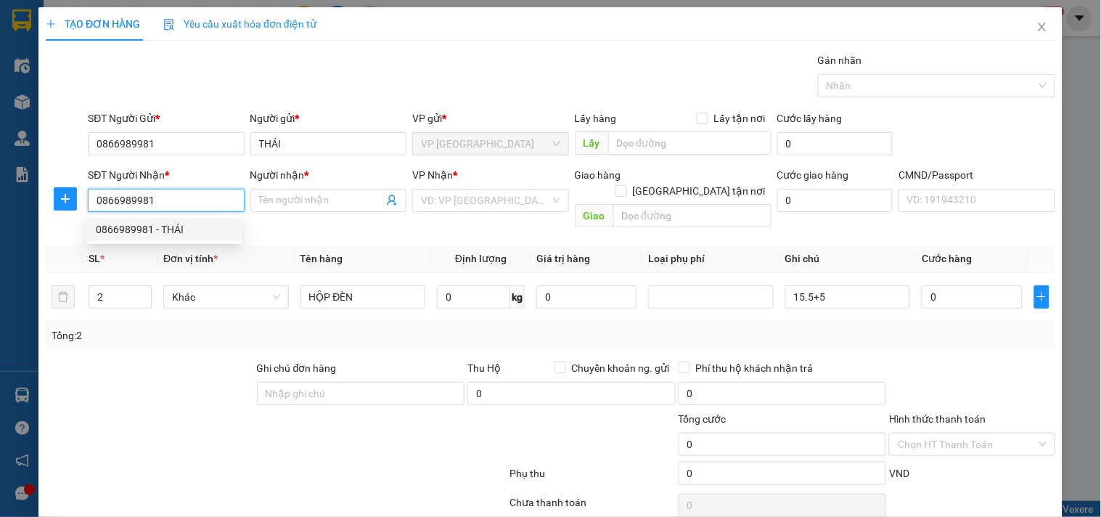
type input "THÁI"
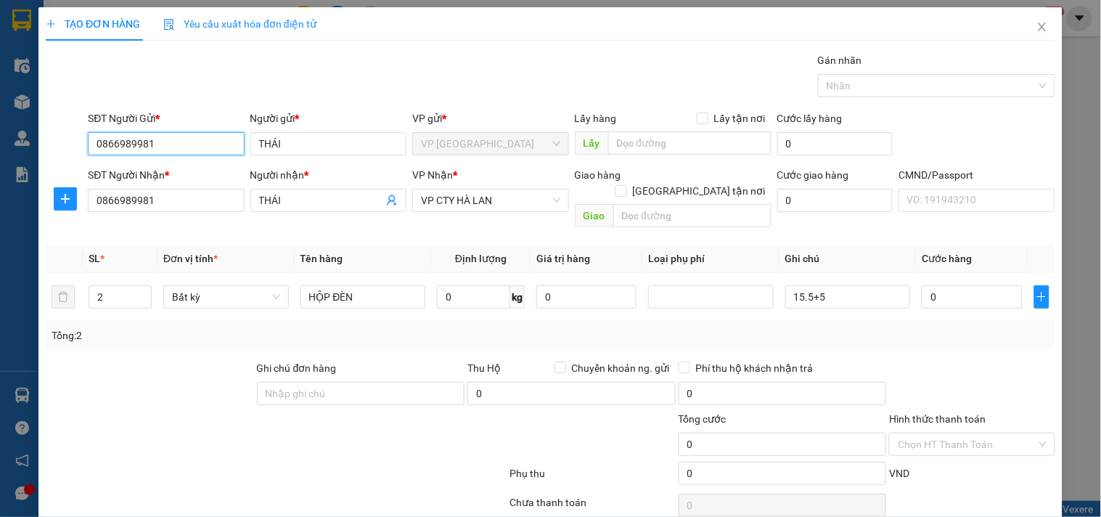
click at [208, 147] on input "0866989981" at bounding box center [166, 143] width 156 height 23
type input "0866989981"
click at [165, 168] on div "0866989981 - THÁI" at bounding box center [164, 173] width 137 height 16
click at [172, 193] on input "0866989981" at bounding box center [166, 200] width 156 height 23
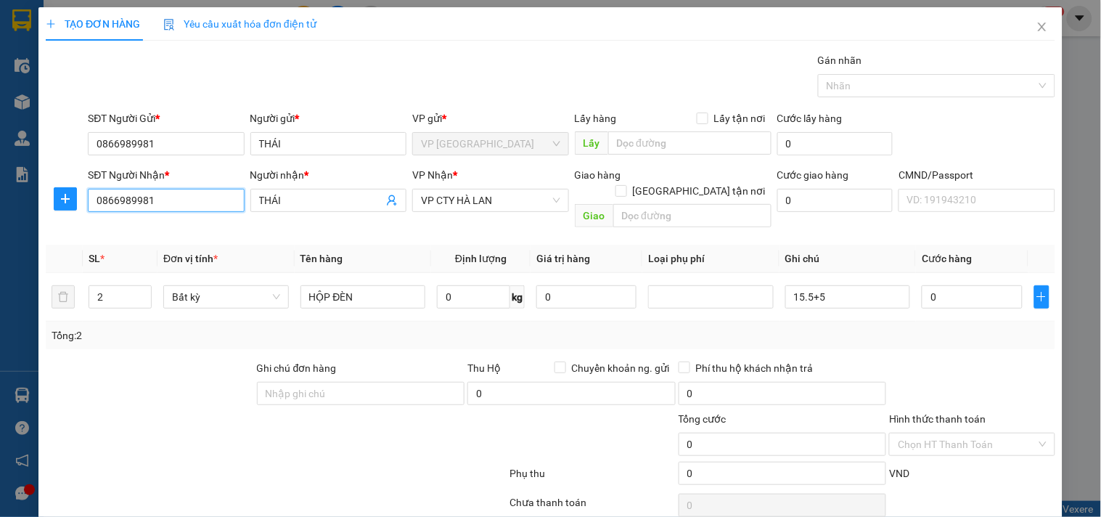
click at [172, 193] on input "0866989981" at bounding box center [166, 200] width 156 height 23
type input "0868697484"
click at [133, 227] on div "0868697484 - A THÁI" at bounding box center [164, 229] width 137 height 16
type input "A THÁI"
type input "0868697484"
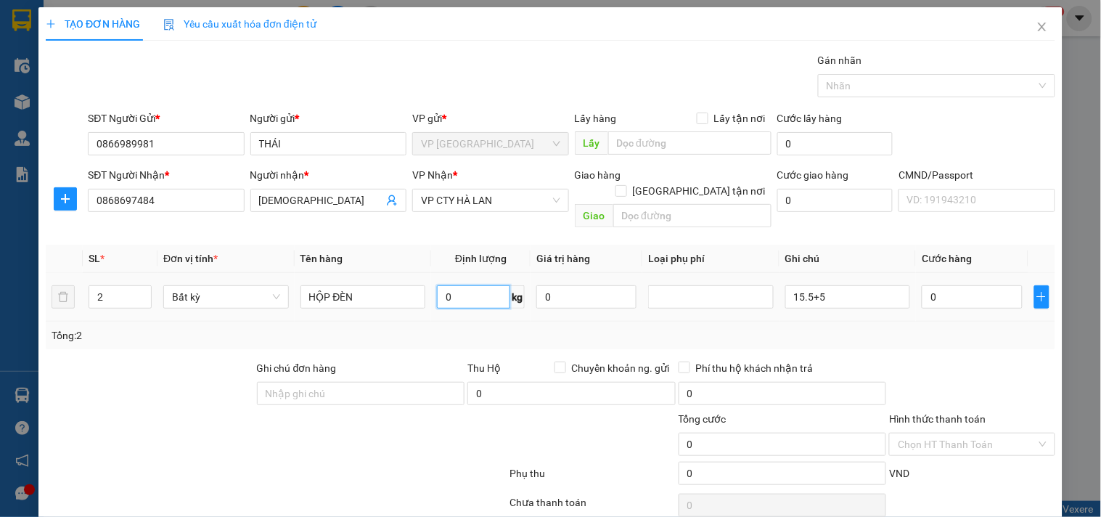
click at [448, 285] on input "0" at bounding box center [473, 296] width 73 height 23
type input "15.5"
click at [424, 321] on div "Tổng: 2" at bounding box center [550, 335] width 1009 height 28
type input "60.000"
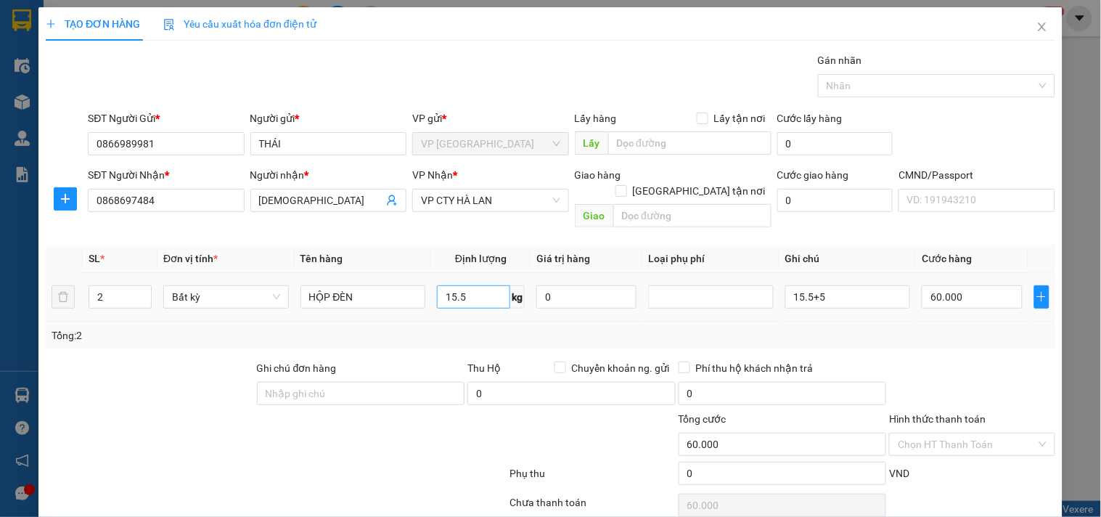
type input "60.000"
click at [476, 285] on input "15.5" at bounding box center [473, 296] width 73 height 23
type input "0"
drag, startPoint x: 509, startPoint y: 300, endPoint x: 980, endPoint y: 308, distance: 471.7
click at [509, 302] on td "0 kg" at bounding box center [480, 297] width 99 height 49
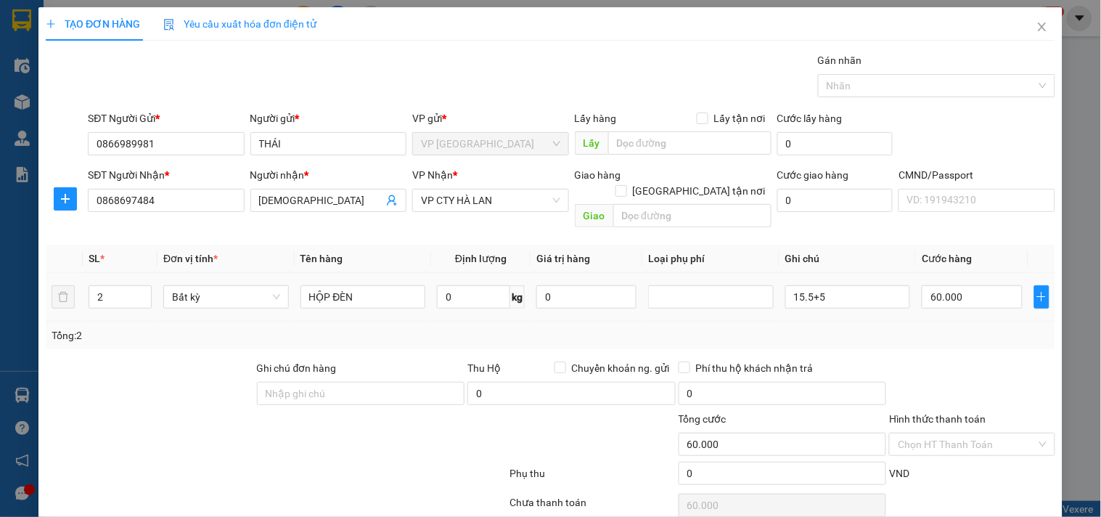
type input "0"
click at [969, 287] on input "0" at bounding box center [971, 296] width 100 height 23
type input "9"
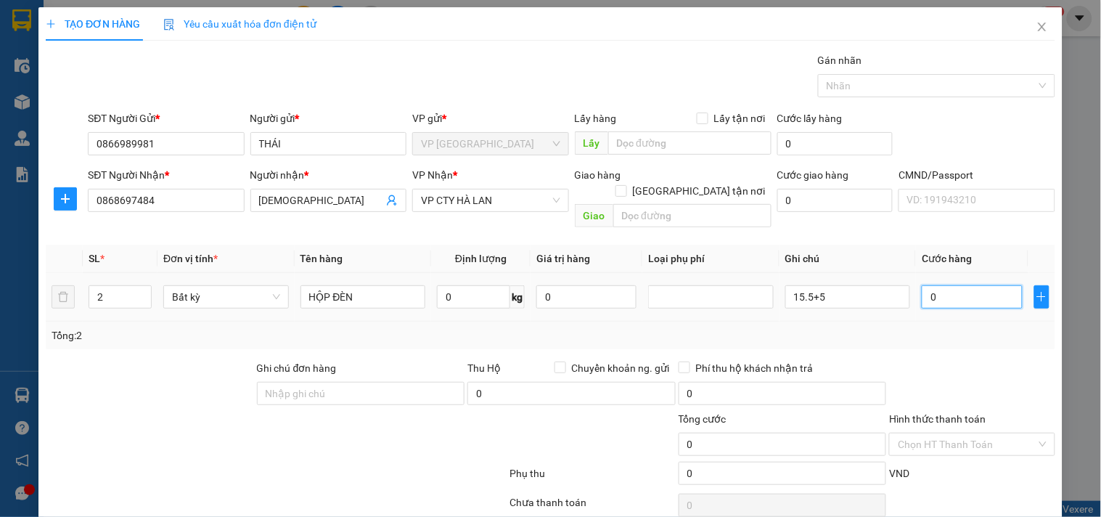
type input "9"
type input "90"
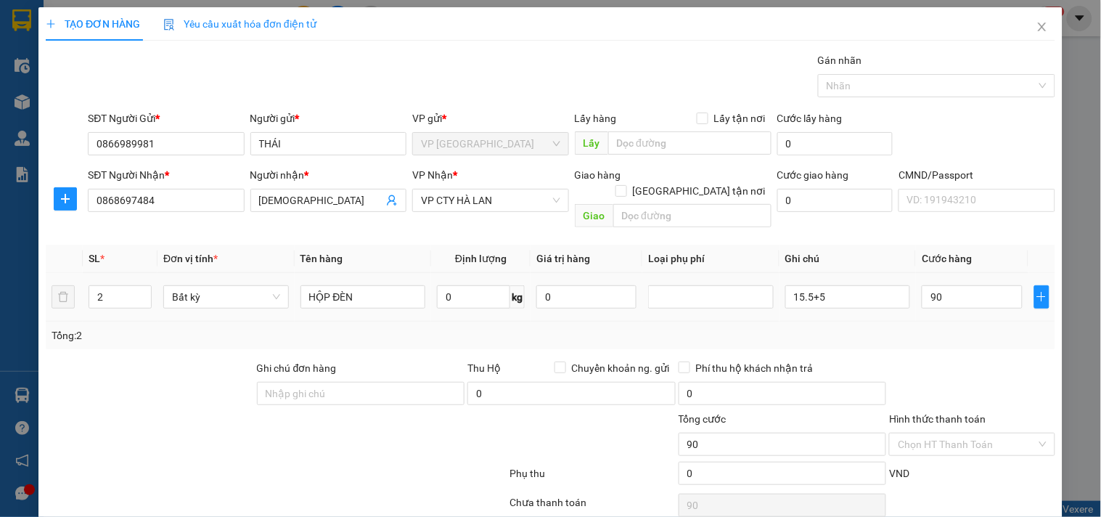
type input "90.000"
click at [955, 339] on div "Transit Pickup Surcharge Ids Transit Deliver Surcharge Ids Transit Deliver Surc…" at bounding box center [550, 302] width 1009 height 501
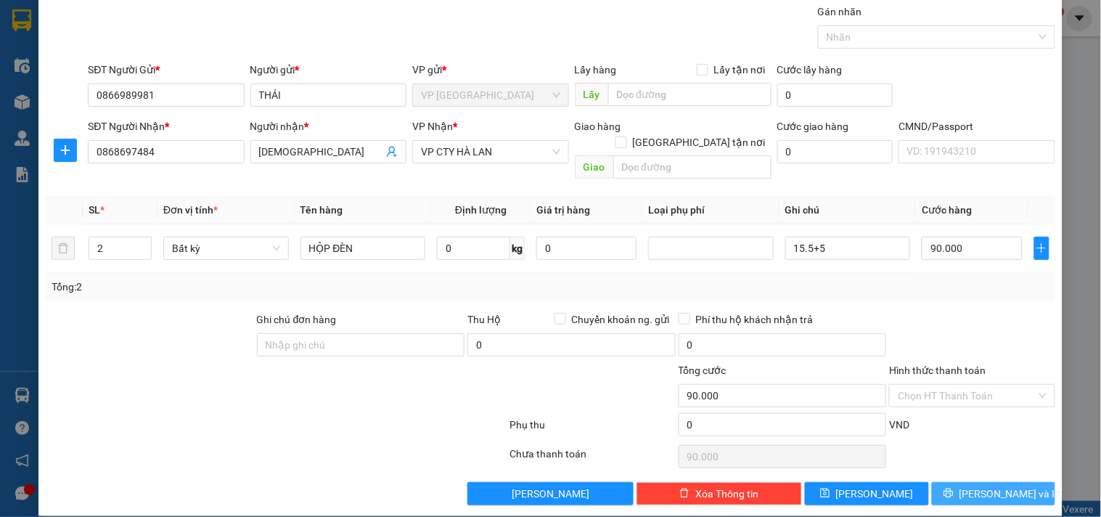
click at [1011, 486] on button "[PERSON_NAME] và In" at bounding box center [993, 493] width 123 height 23
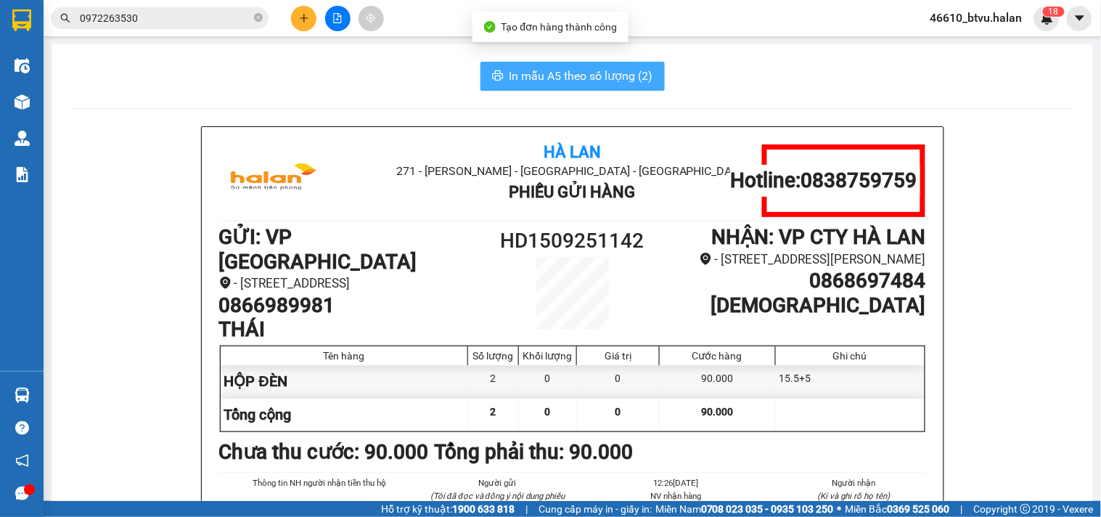
click at [615, 81] on span "In mẫu A5 theo số lượng (2)" at bounding box center [581, 76] width 144 height 18
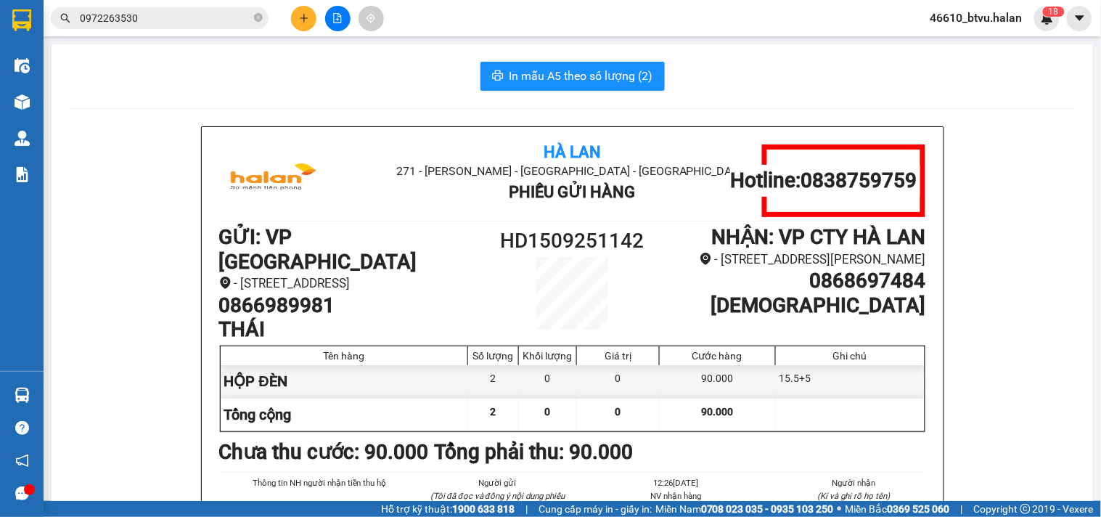
click at [309, 20] on button at bounding box center [303, 18] width 25 height 25
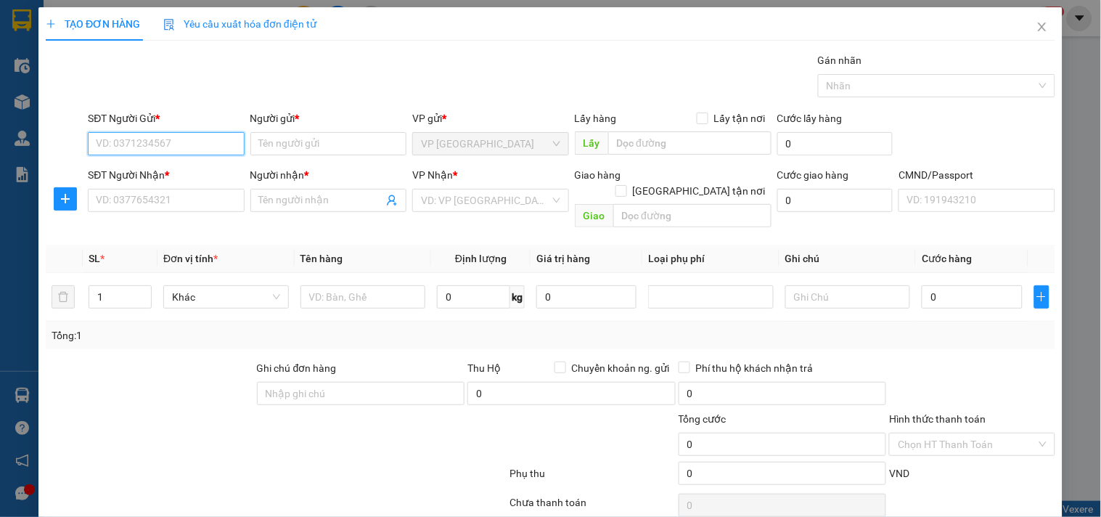
click at [168, 139] on input "SĐT Người Gửi *" at bounding box center [166, 143] width 156 height 23
type input "0376160010"
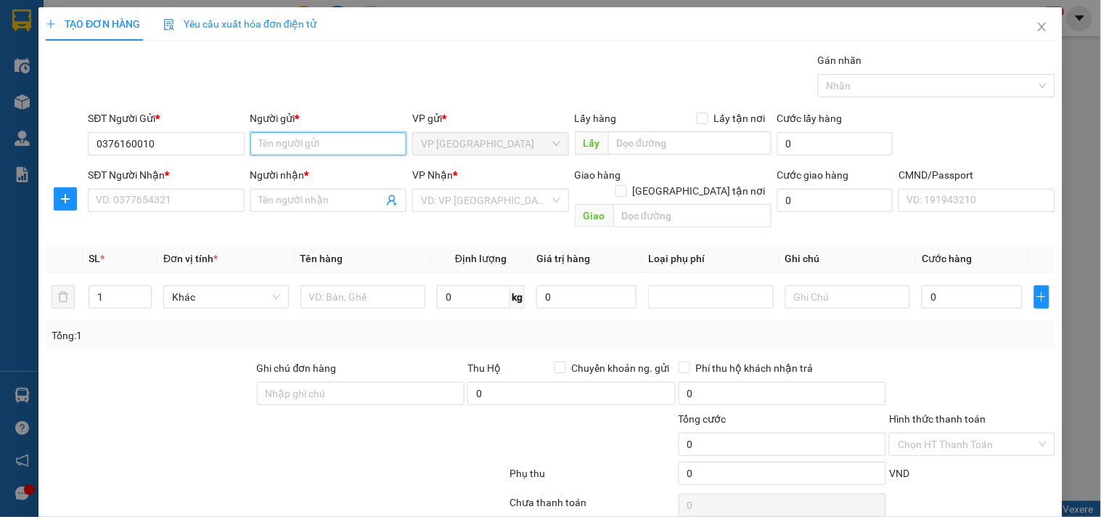
click at [260, 147] on input "Người gửi *" at bounding box center [328, 143] width 156 height 23
click at [118, 147] on input "0376160010" at bounding box center [166, 143] width 156 height 23
click at [119, 147] on input "0376160010" at bounding box center [166, 143] width 156 height 23
click at [123, 140] on input "0376160010" at bounding box center [166, 143] width 156 height 23
click at [250, 145] on input "Người gửi *" at bounding box center [328, 143] width 156 height 23
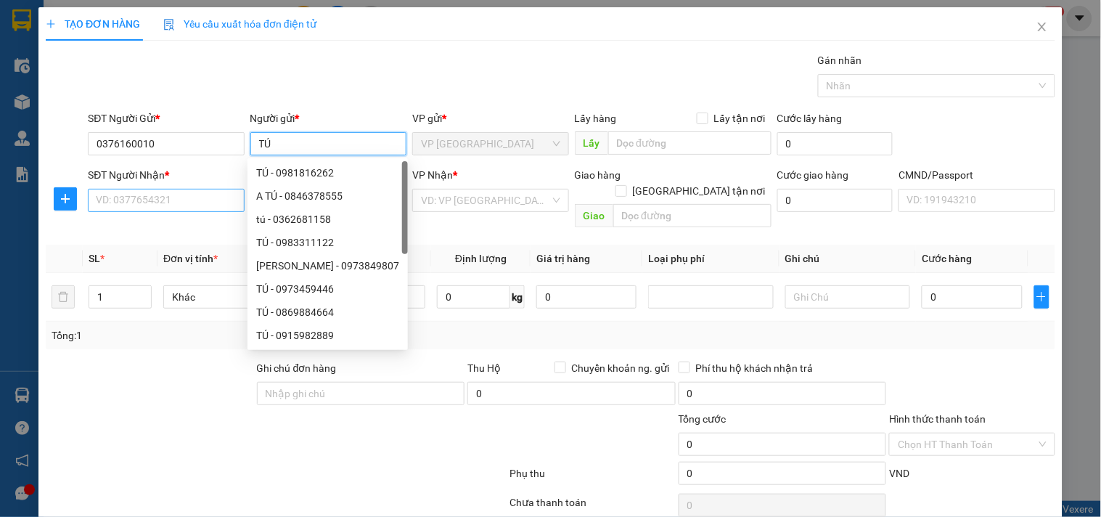
type input "TÚ"
click at [186, 210] on input "SĐT Người Nhận *" at bounding box center [166, 200] width 156 height 23
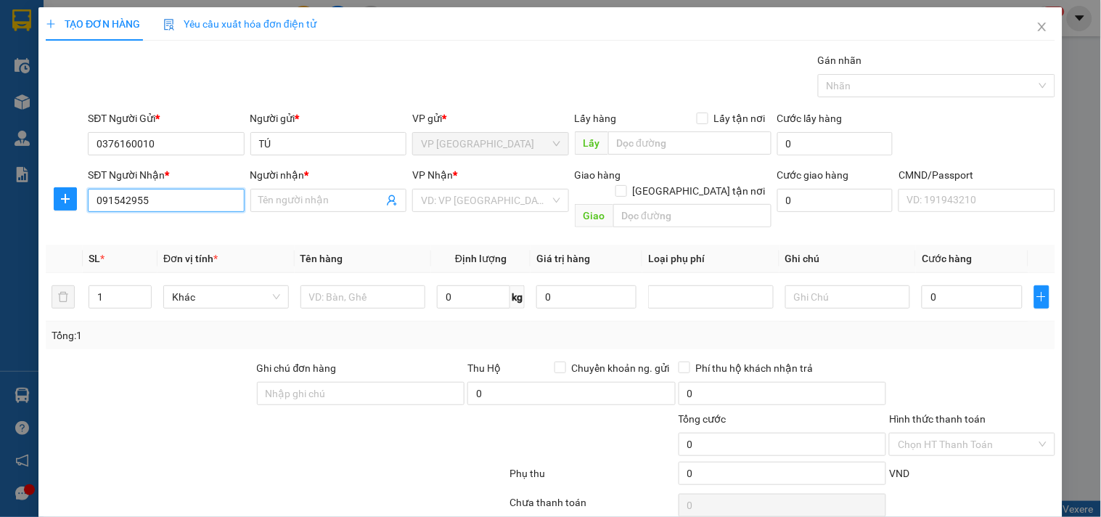
type input "0915429559"
click at [146, 227] on div "0915429559 - ĐẠT" at bounding box center [164, 229] width 137 height 16
type input "ĐẠT"
type input "0915429559"
click at [61, 194] on icon "plus" at bounding box center [65, 199] width 12 height 12
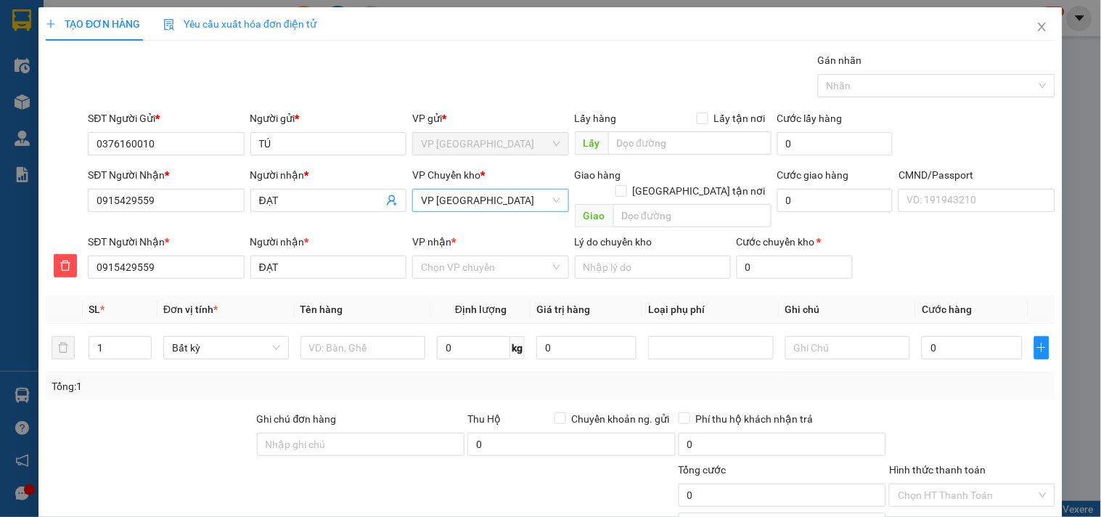
click at [454, 209] on span "VP [GEOGRAPHIC_DATA]" at bounding box center [490, 200] width 139 height 22
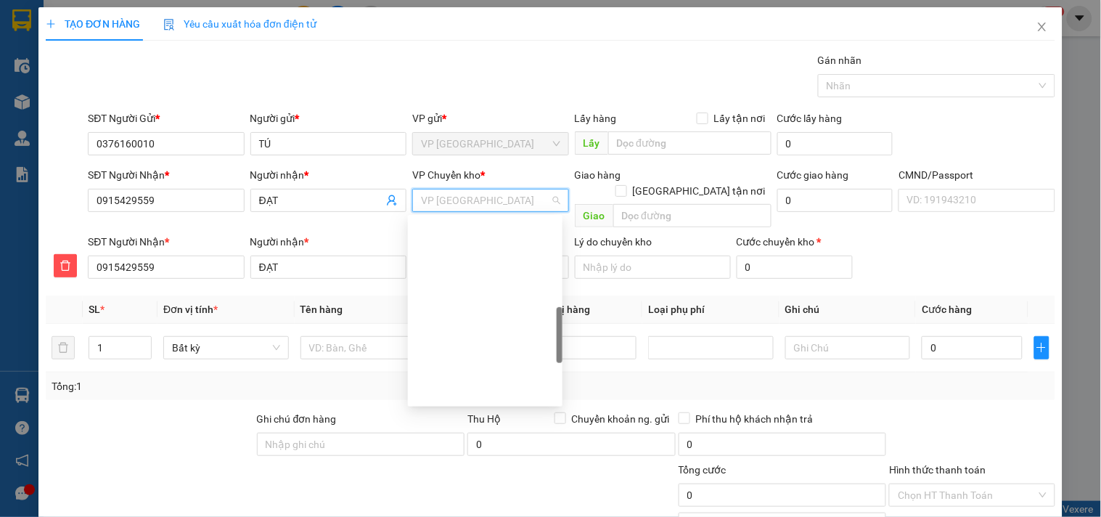
scroll to position [366, 0]
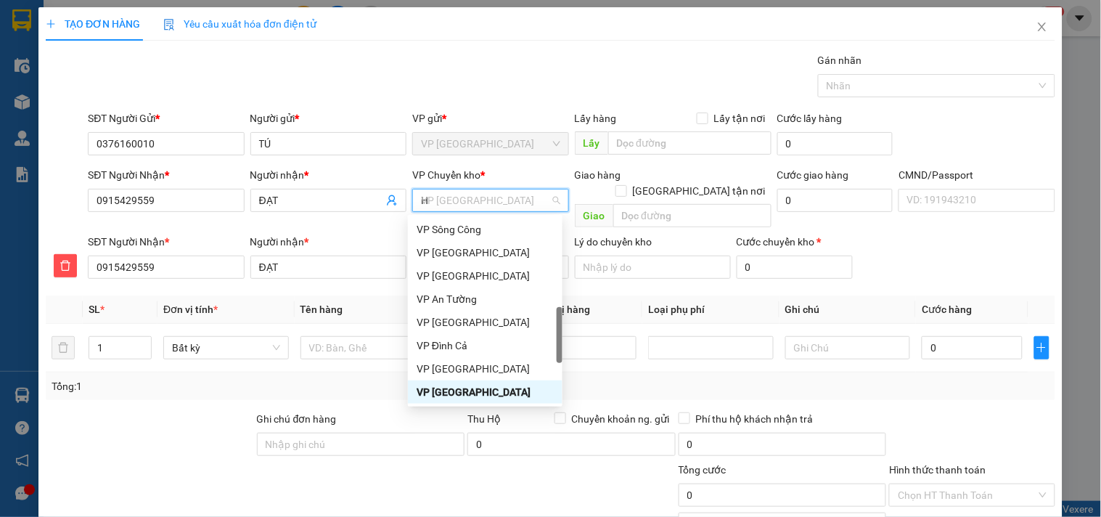
type input "HG"
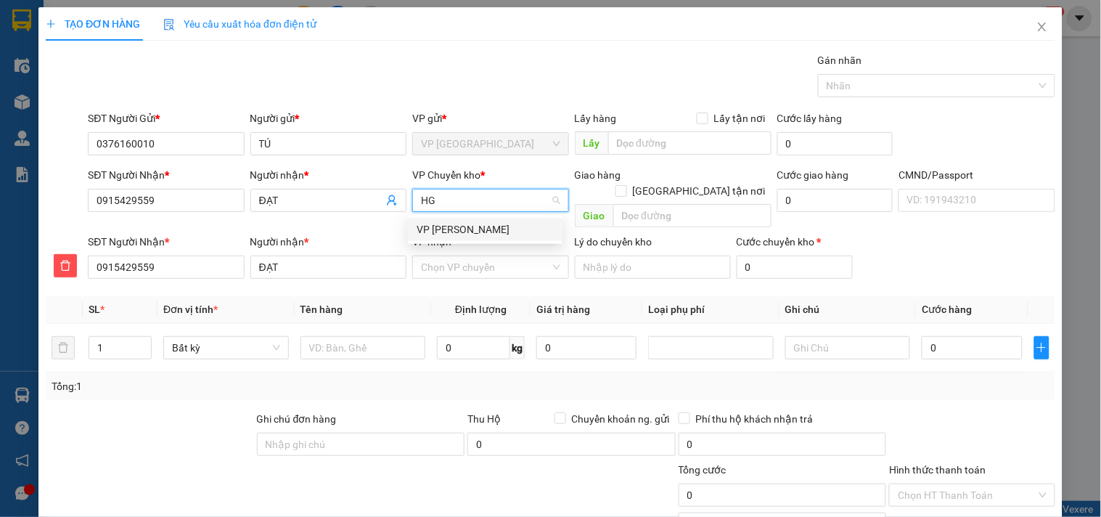
click at [440, 221] on div "VP [PERSON_NAME]" at bounding box center [484, 229] width 137 height 16
click at [437, 263] on div "Chọn VP chuyển" at bounding box center [490, 266] width 156 height 23
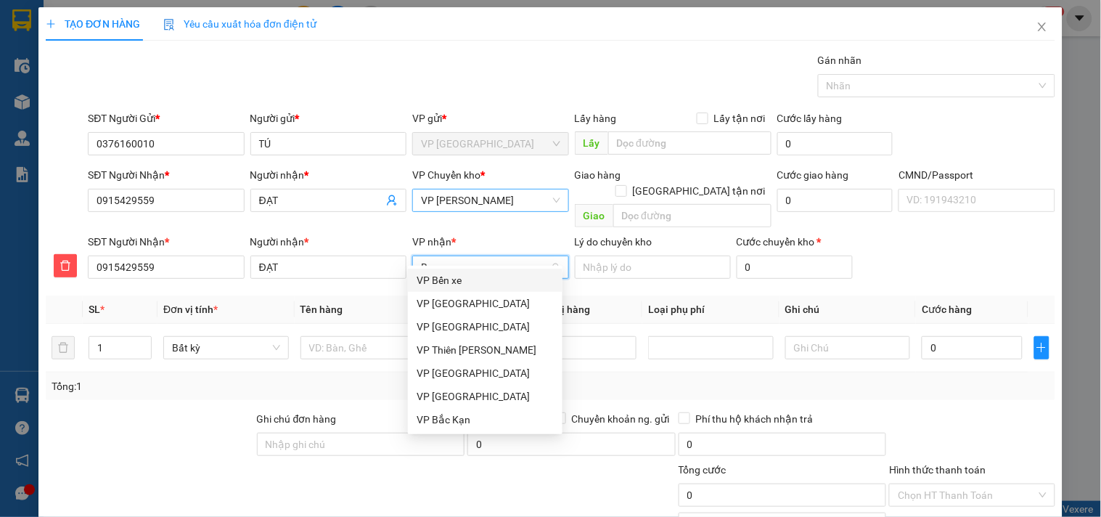
type input "BT"
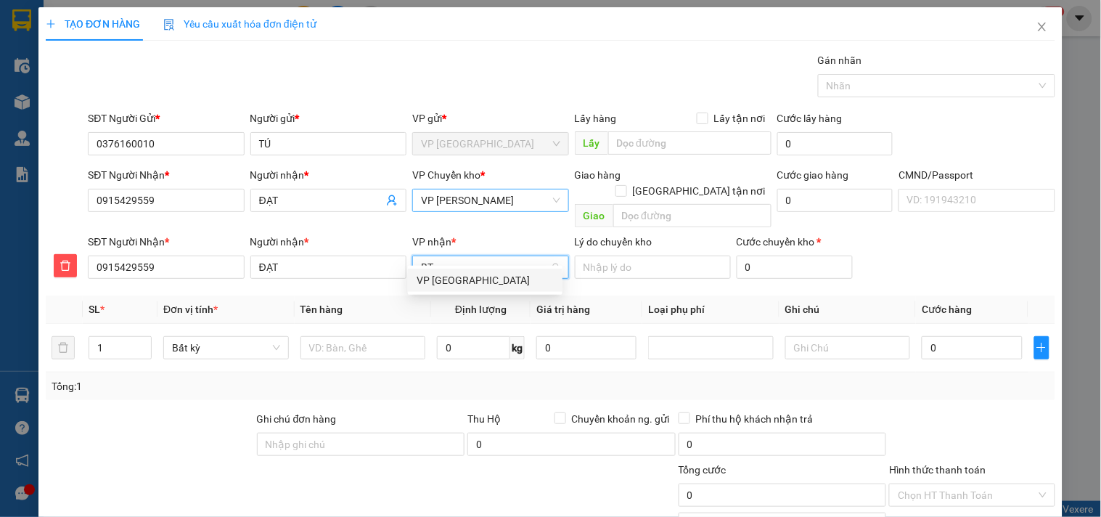
click at [437, 269] on div "VP [GEOGRAPHIC_DATA]" at bounding box center [485, 279] width 155 height 23
click at [336, 324] on td at bounding box center [363, 348] width 137 height 49
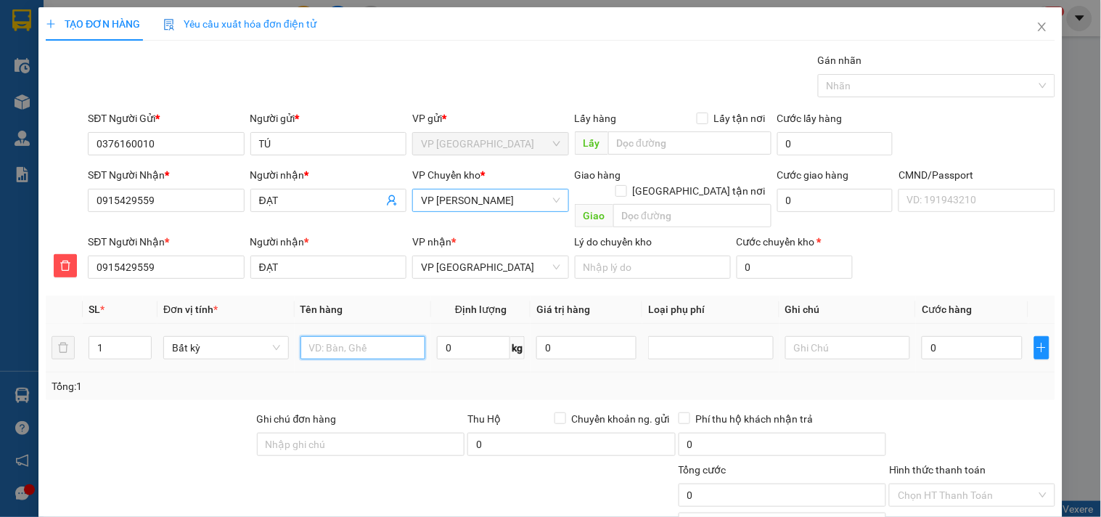
click at [341, 336] on input "text" at bounding box center [363, 347] width 126 height 23
type input "HỘP PK"
type input "13"
type input "60.000"
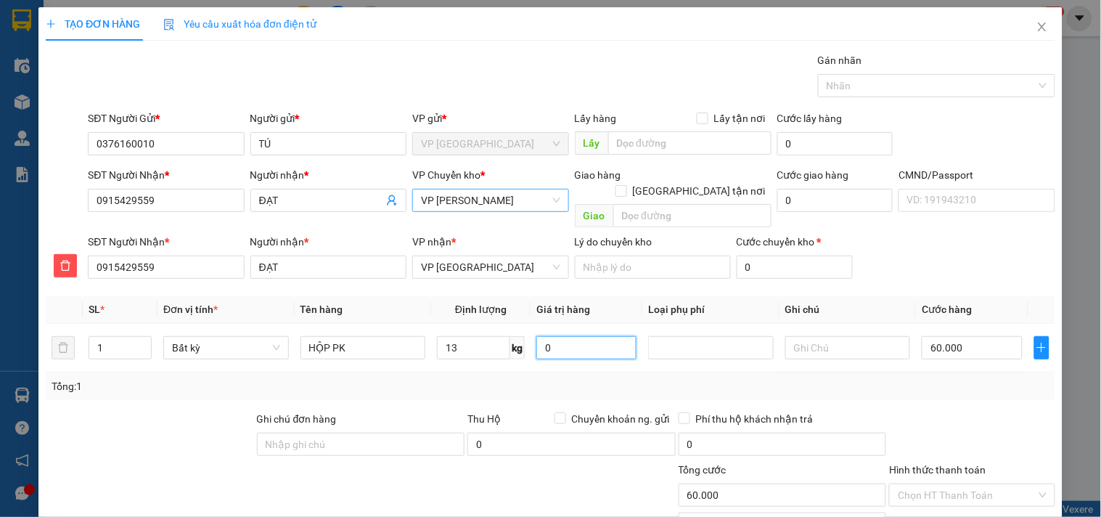
type input "60.000"
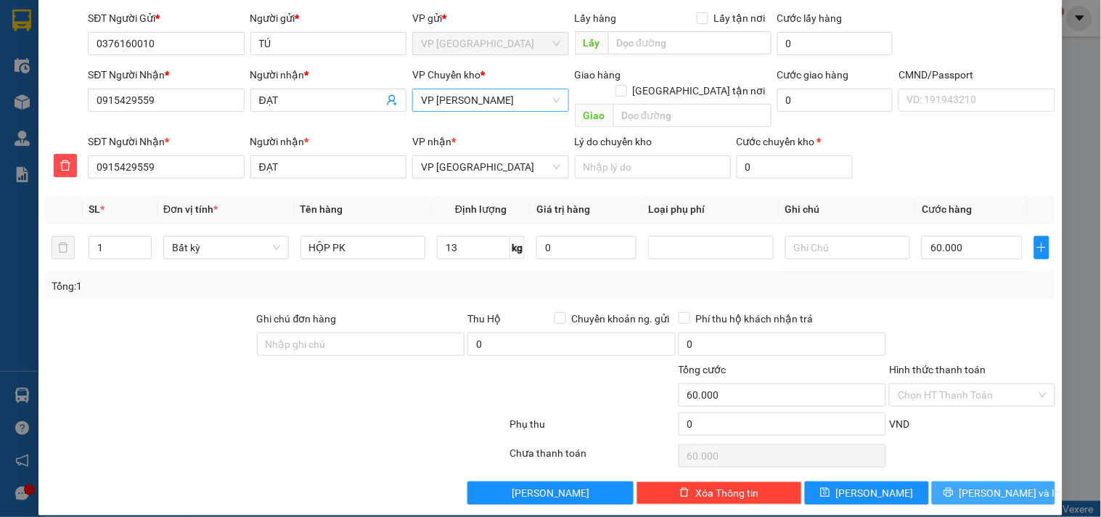
click at [998, 485] on span "[PERSON_NAME] và In" at bounding box center [1010, 493] width 102 height 16
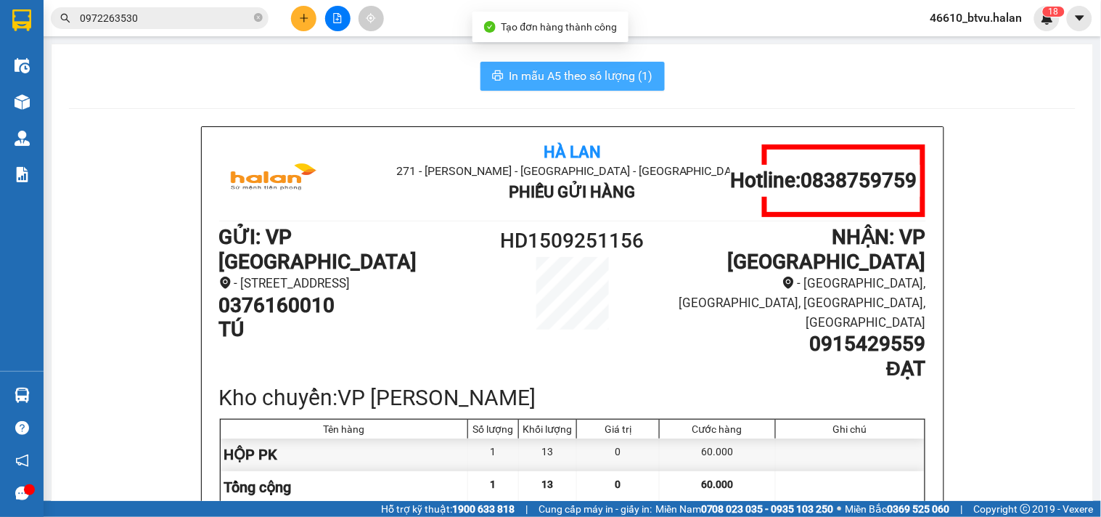
click at [575, 68] on span "In mẫu A5 theo số lượng (1)" at bounding box center [581, 76] width 144 height 18
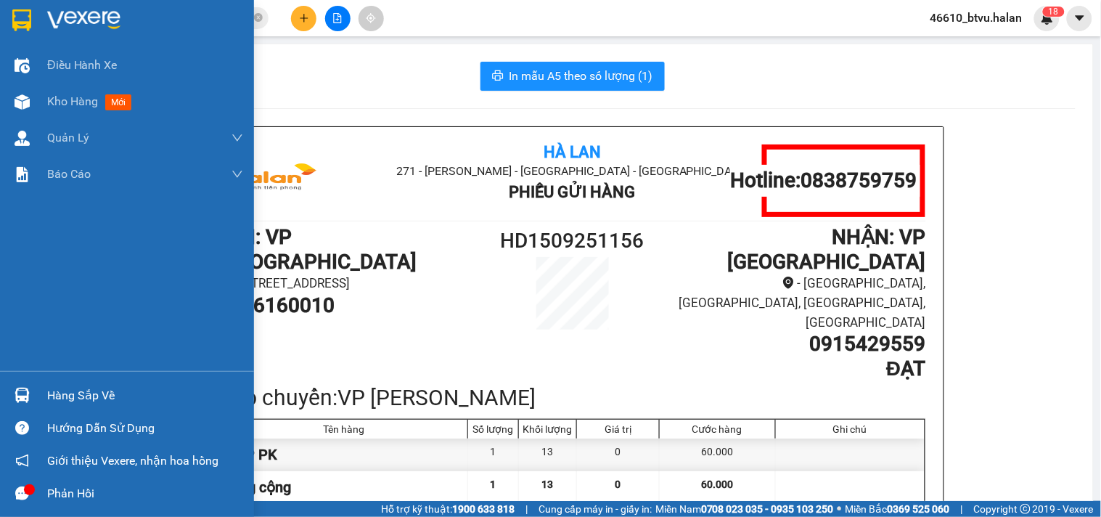
click at [25, 388] on img at bounding box center [22, 394] width 15 height 15
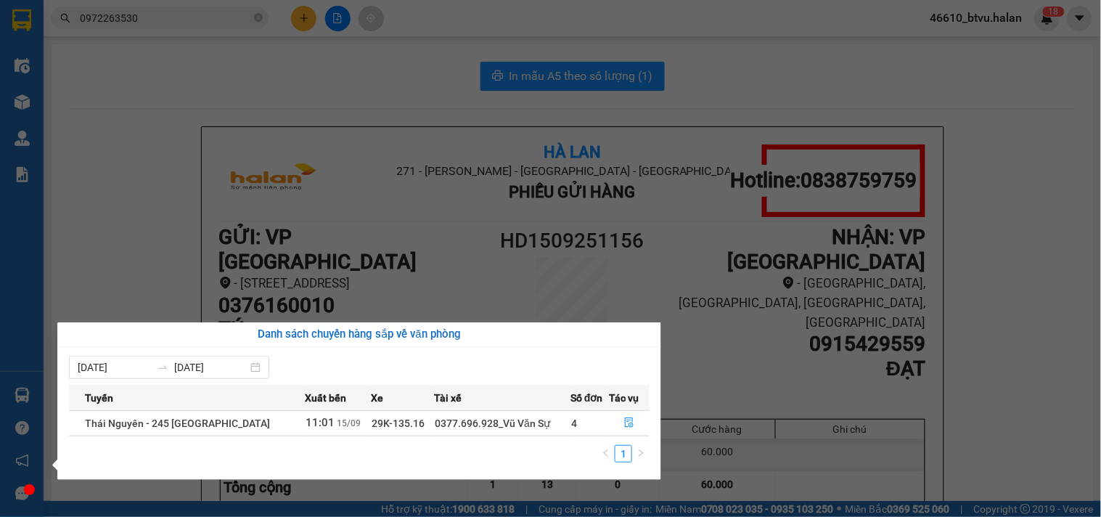
drag, startPoint x: 307, startPoint y: 267, endPoint x: 149, endPoint y: 220, distance: 165.1
click at [307, 266] on section "Kết quả tìm kiếm ( 27 ) Bộ lọc Mã ĐH Trạng thái Món hàng Thu hộ Tổng cước Chưa …" at bounding box center [550, 258] width 1101 height 517
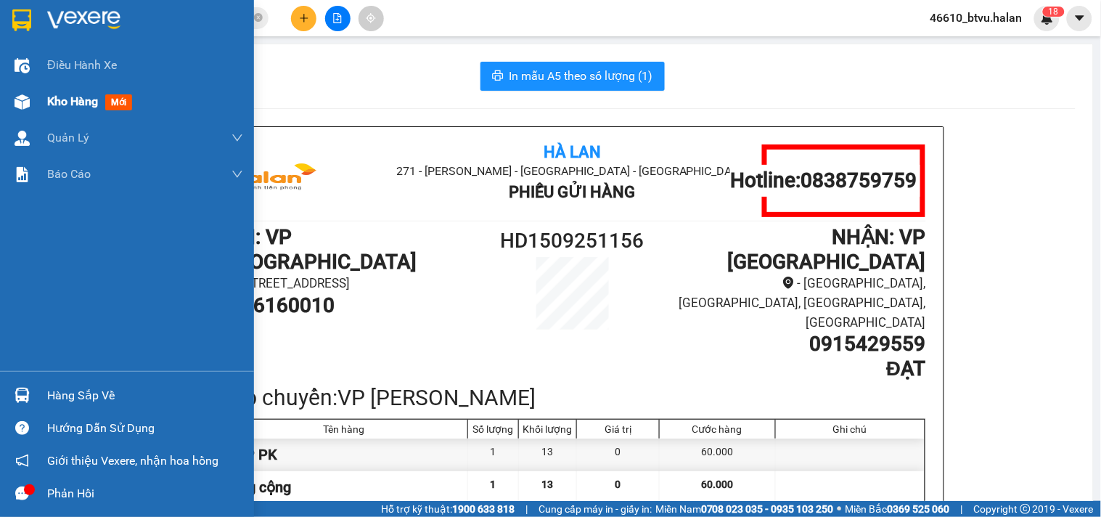
click at [30, 93] on div at bounding box center [21, 101] width 25 height 25
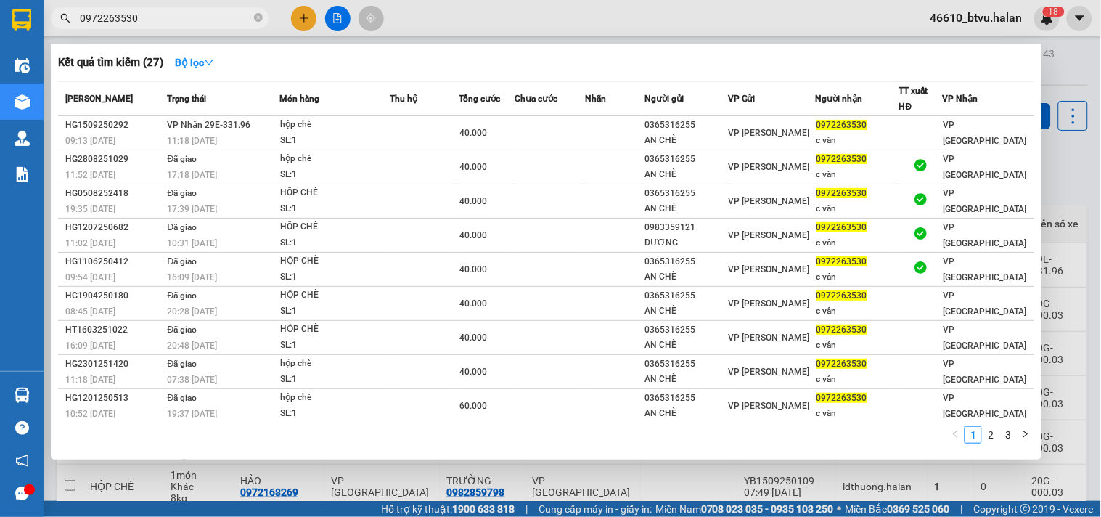
click at [170, 22] on input "0972263530" at bounding box center [165, 18] width 171 height 16
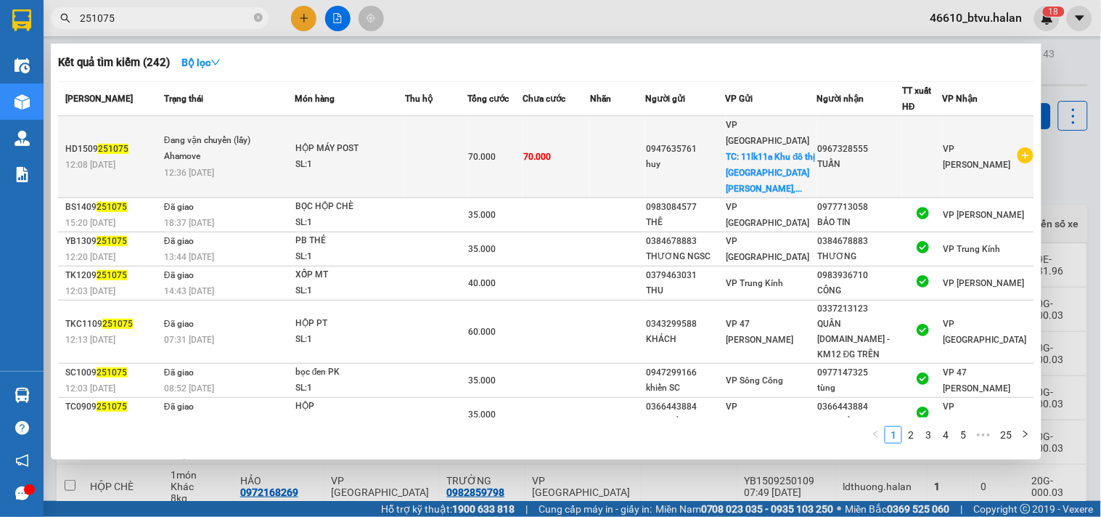
type input "251075"
click at [534, 148] on td "70.000" at bounding box center [555, 157] width 67 height 82
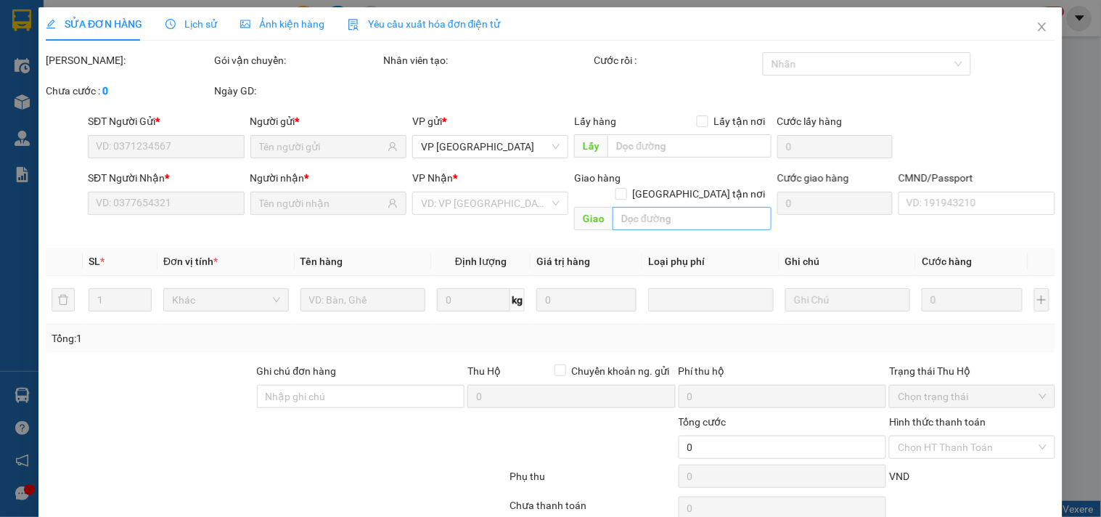
type input "0947635761"
checkbox input "true"
type input "11lk11a Khu đô thị Mỗ Lao, Mộ Lao, Hà Đông, Hà Nội, Việt Nam"
type input "0967328555"
type input "LẤY HÀNG CHO A TUẤN THÁI NGUYÊN"
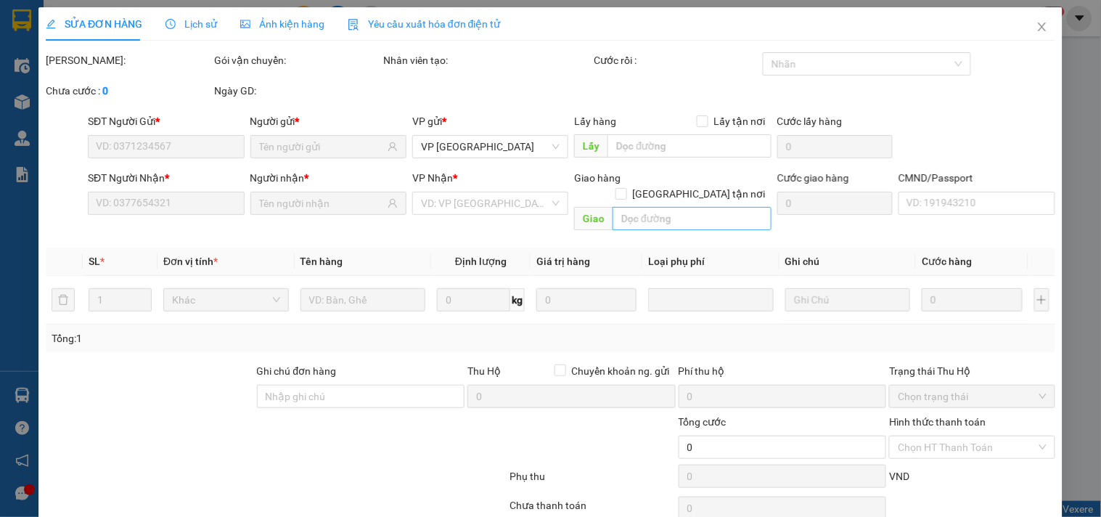
type input "70.000"
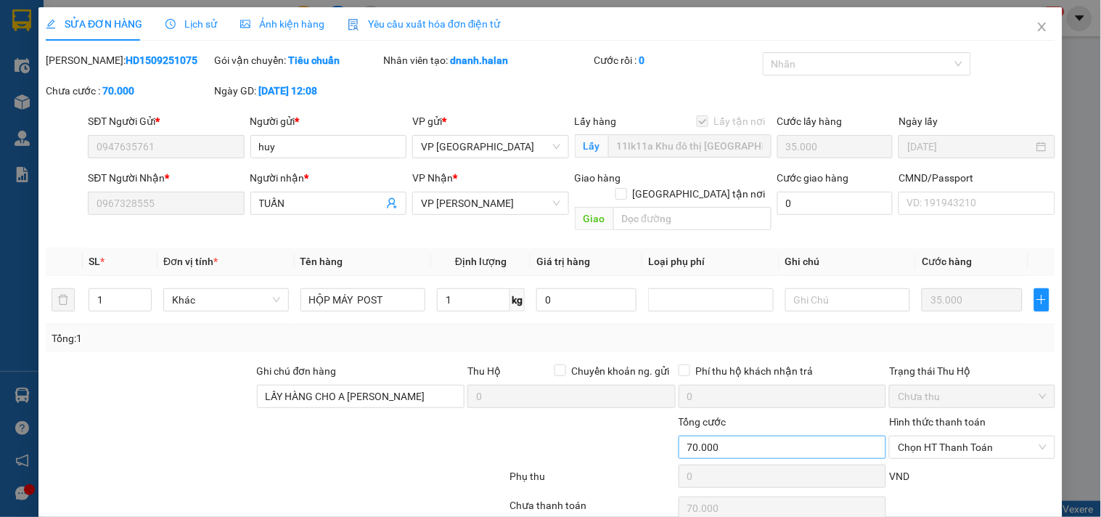
scroll to position [52, 0]
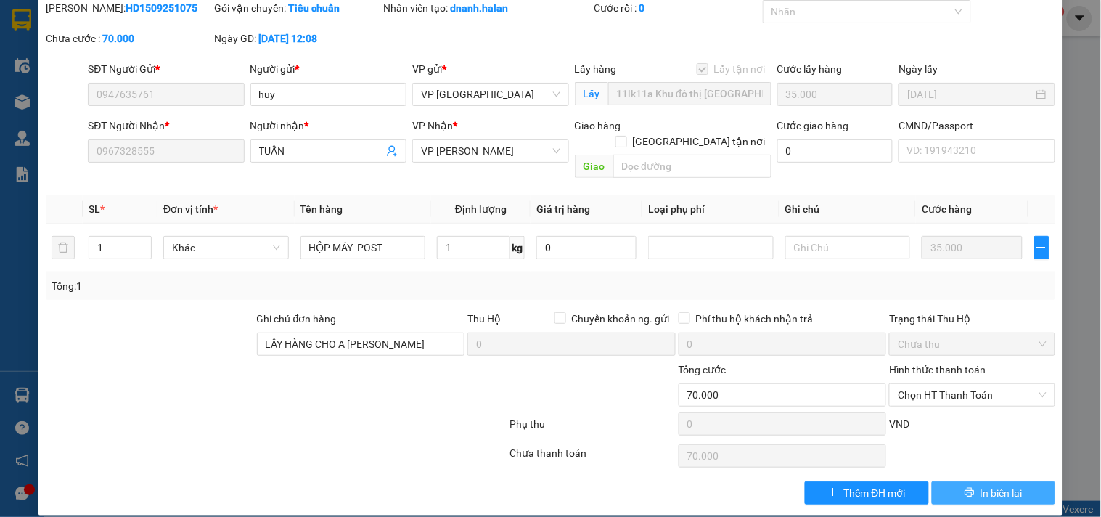
click at [993, 485] on span "In biên lai" at bounding box center [1001, 493] width 42 height 16
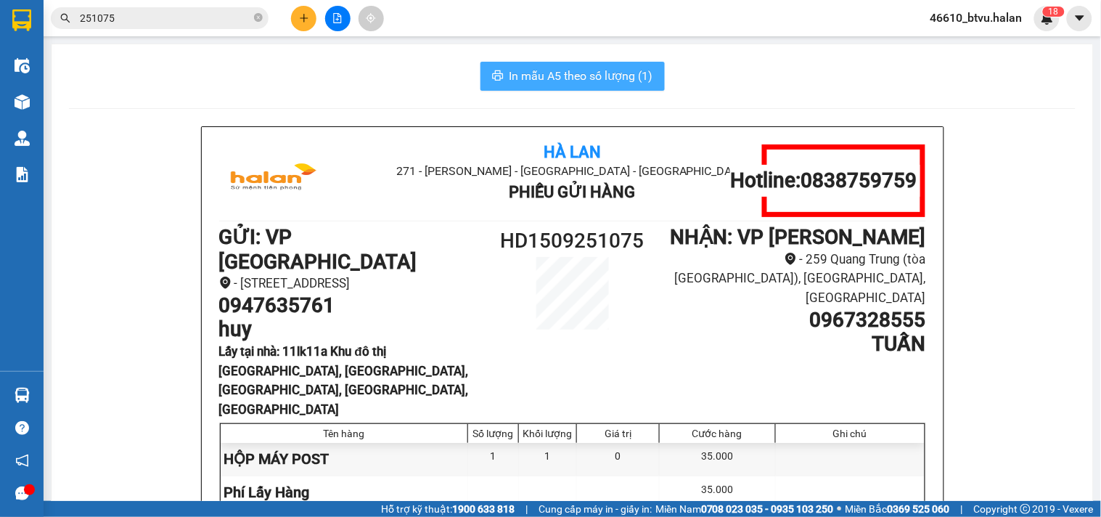
click at [617, 75] on span "In mẫu A5 theo số lượng (1)" at bounding box center [581, 76] width 144 height 18
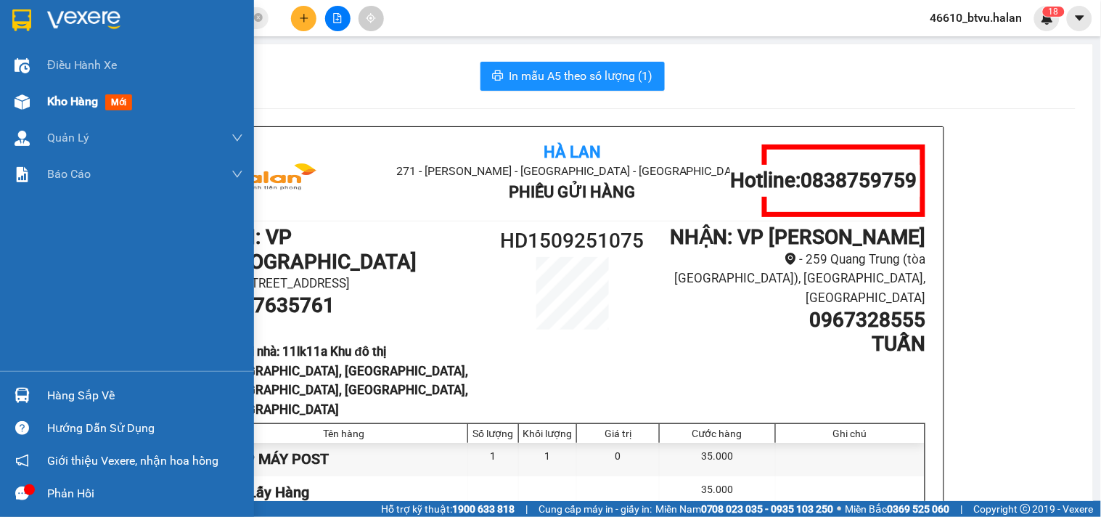
click at [2, 99] on div "Kho hàng mới" at bounding box center [127, 101] width 254 height 36
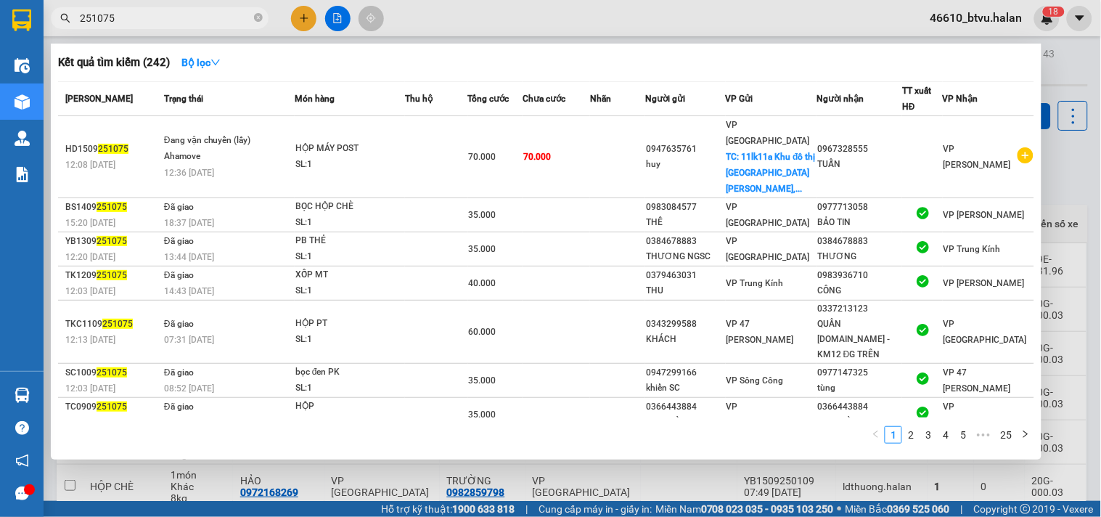
click at [218, 20] on input "251075" at bounding box center [165, 18] width 171 height 16
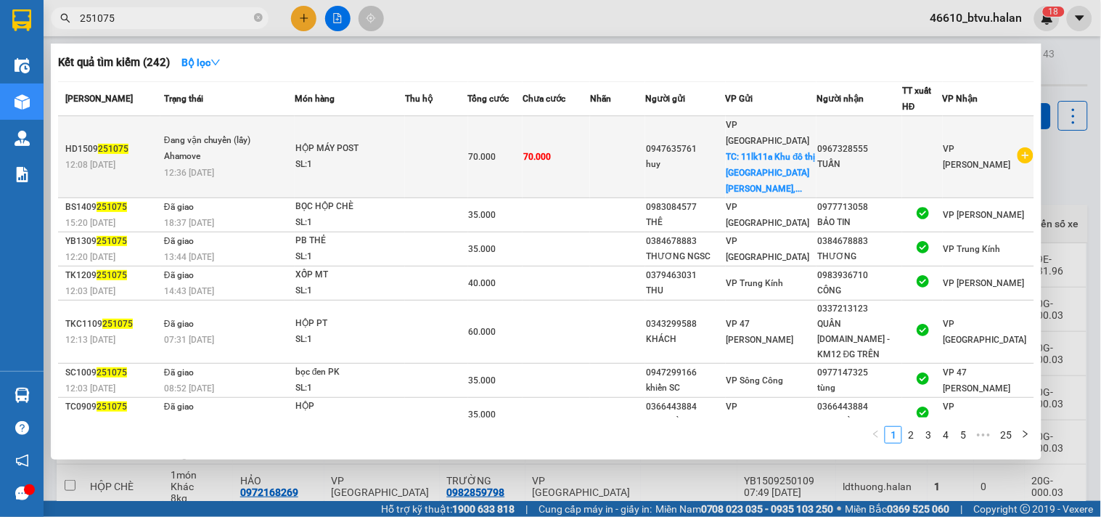
click at [342, 141] on div "HỘP MÁY POST" at bounding box center [349, 149] width 109 height 16
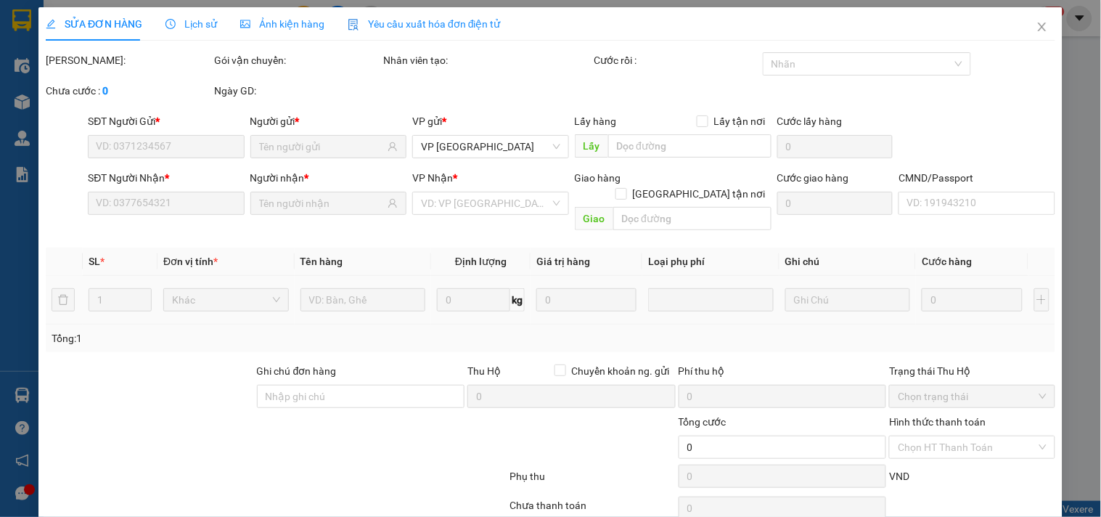
type input "0947635761"
checkbox input "true"
type input "11lk11a Khu đô thị Mỗ Lao, Mộ Lao, Hà Đông, Hà Nội, Việt Nam"
type input "0967328555"
type input "LẤY HÀNG CHO A TUẤN THÁI NGUYÊN"
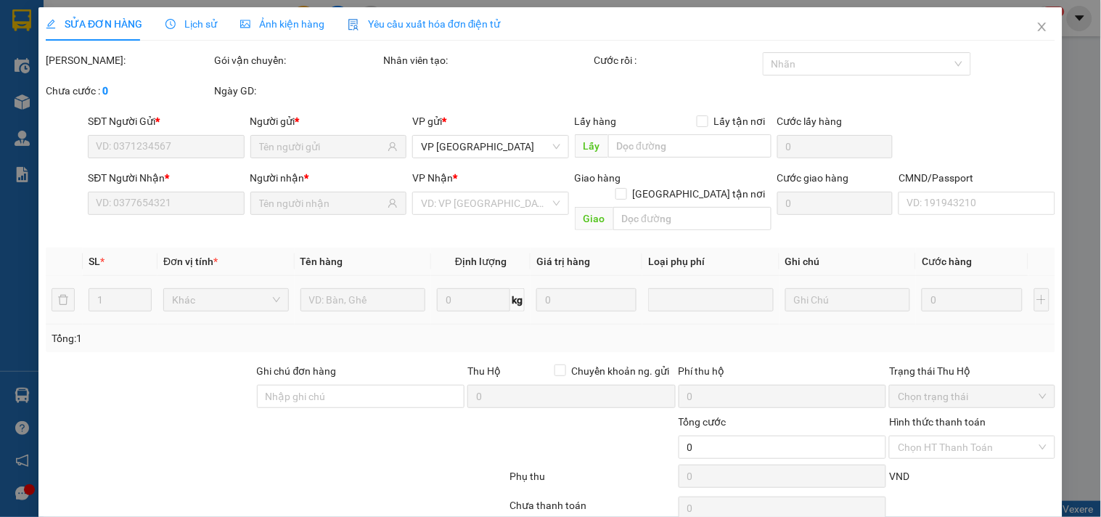
type input "70.000"
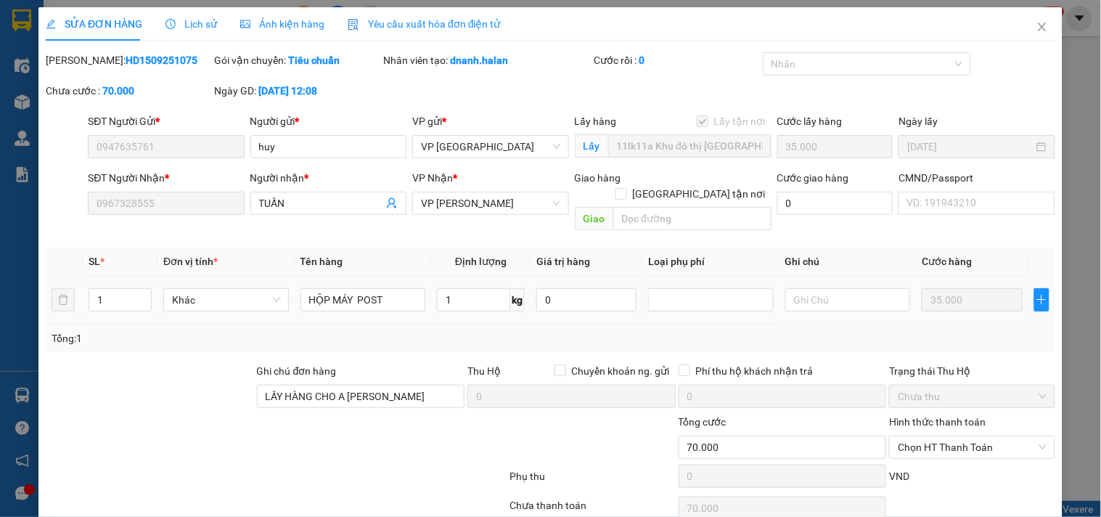
click at [358, 288] on input "HỘP MÁY POST" at bounding box center [363, 299] width 126 height 23
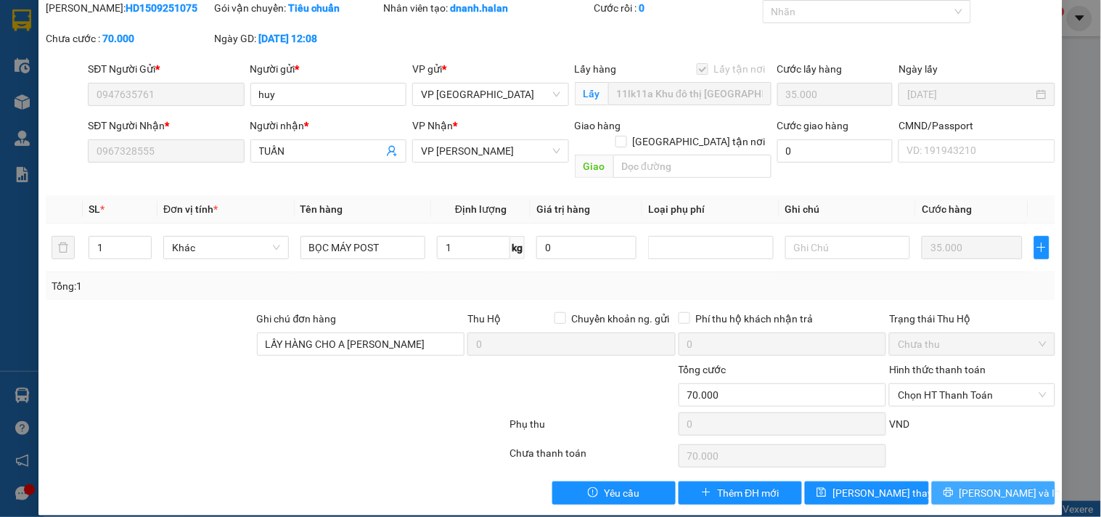
type input "BỌC MÁY POST"
click at [978, 485] on span "[PERSON_NAME] và In" at bounding box center [1010, 493] width 102 height 16
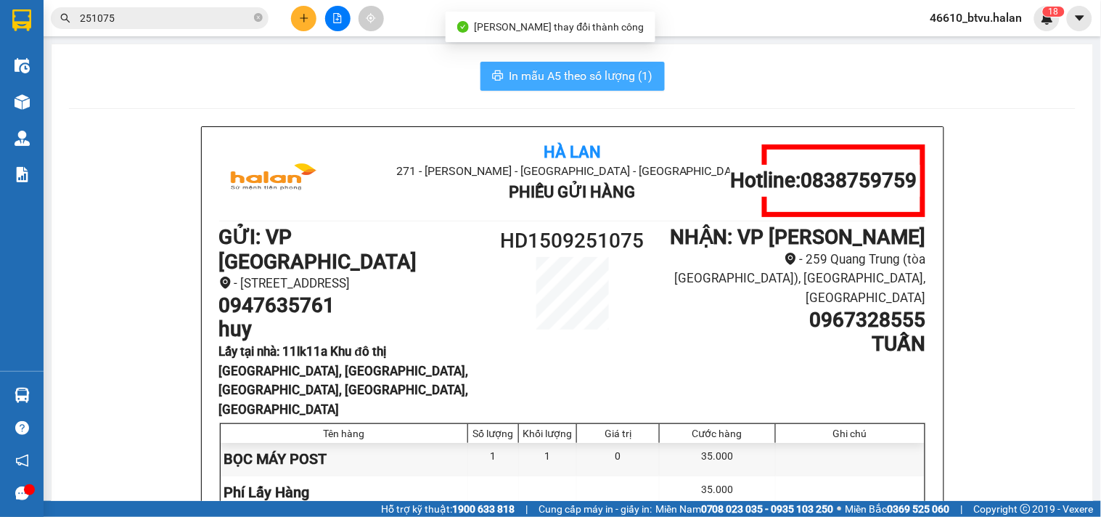
click at [615, 80] on span "In mẫu A5 theo số lượng (1)" at bounding box center [581, 76] width 144 height 18
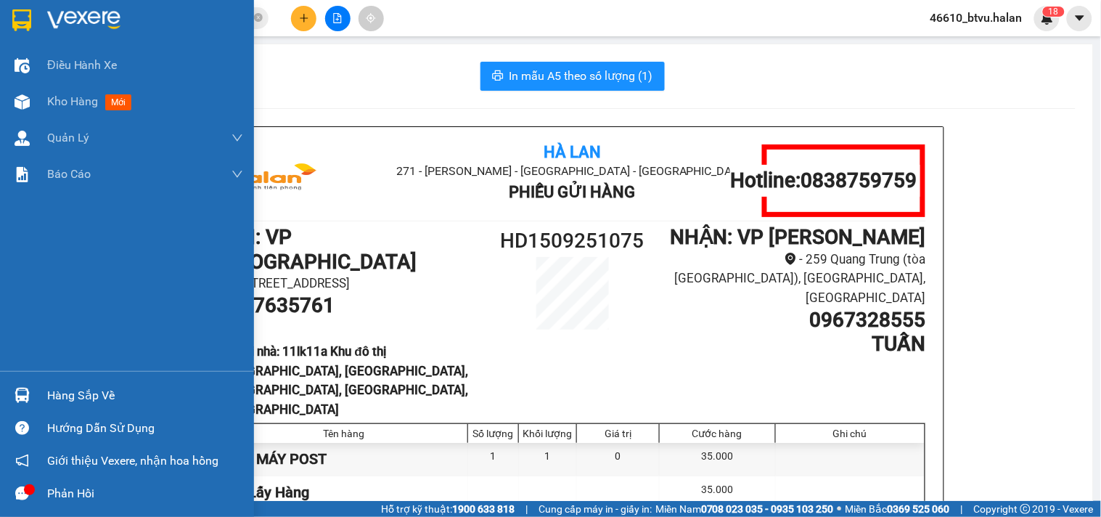
click at [15, 382] on div at bounding box center [21, 394] width 25 height 25
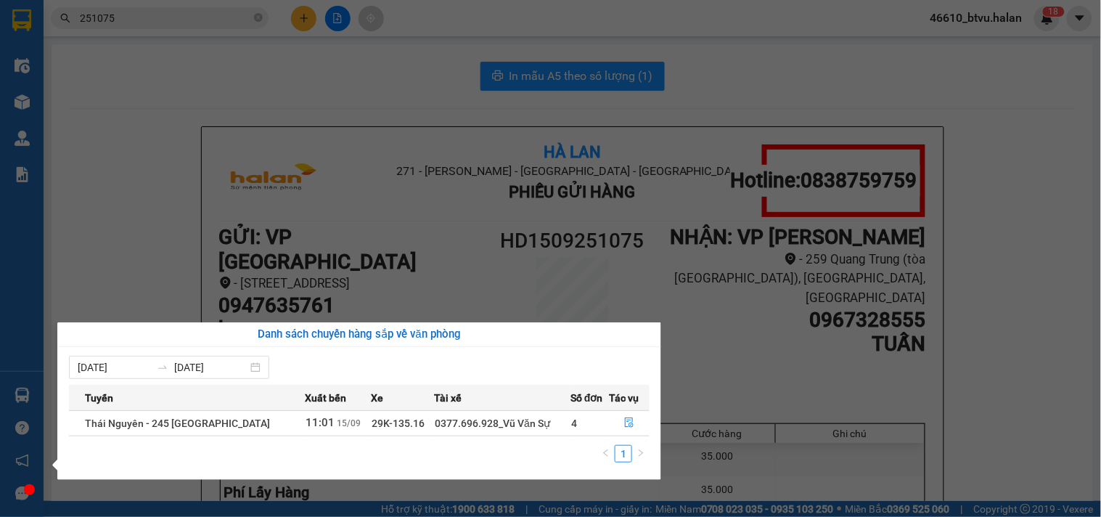
click at [117, 238] on section "Kết quả tìm kiếm ( 242 ) Bộ lọc Mã ĐH Trạng thái Món hàng Thu hộ Tổng cước Chưa…" at bounding box center [550, 258] width 1101 height 517
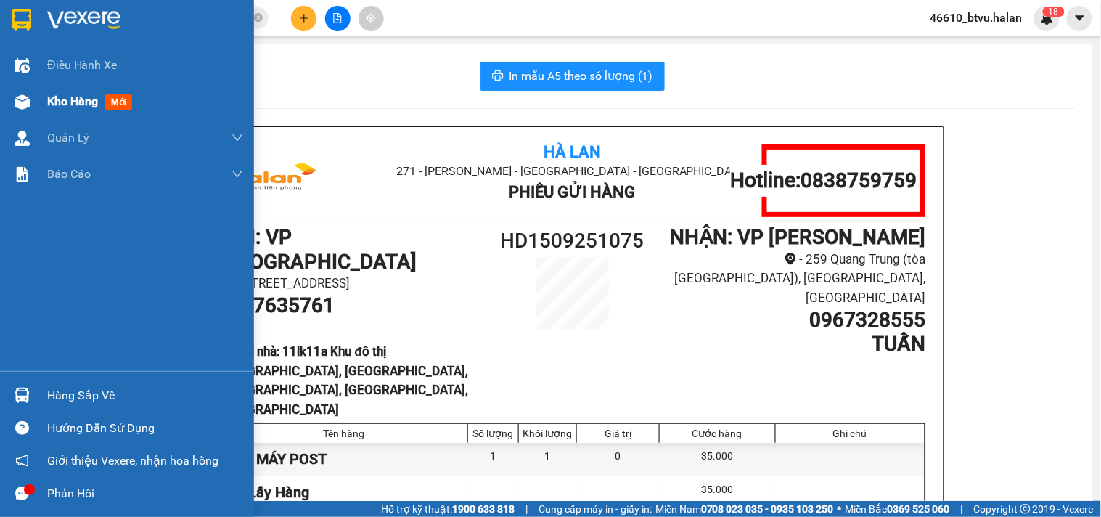
click at [1, 91] on div "Kho hàng mới" at bounding box center [127, 101] width 254 height 36
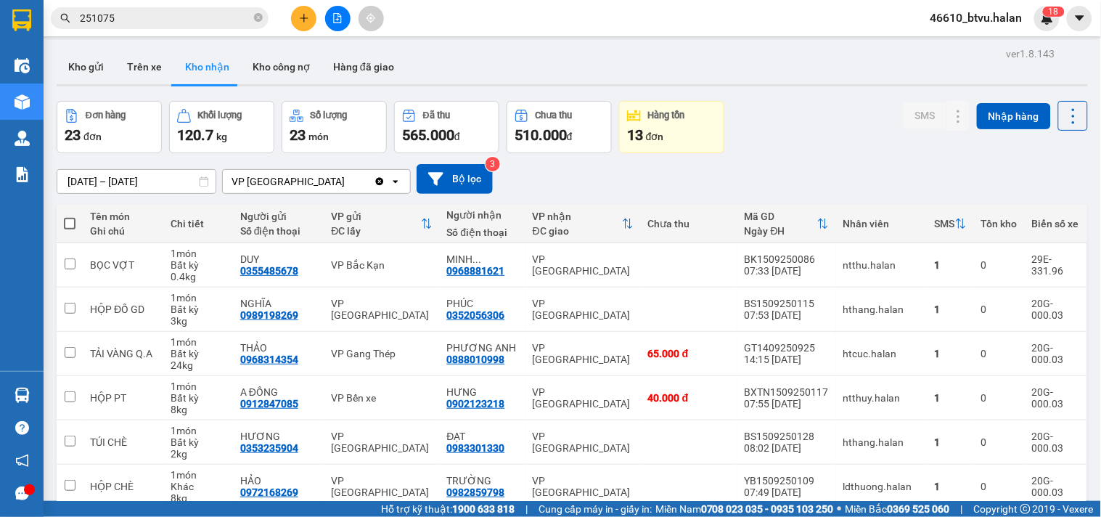
click at [149, 20] on input "251075" at bounding box center [165, 18] width 171 height 16
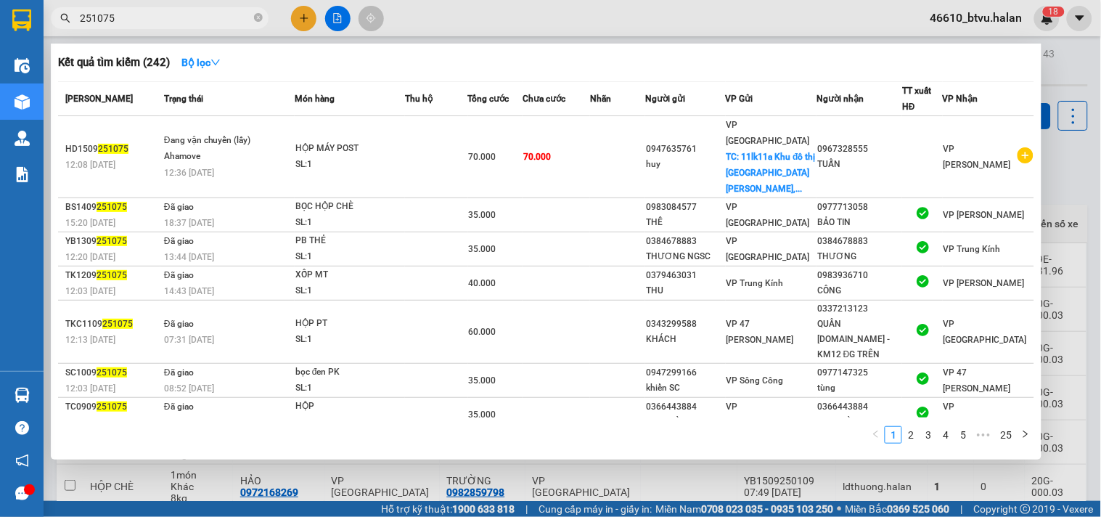
click at [149, 20] on input "251075" at bounding box center [165, 18] width 171 height 16
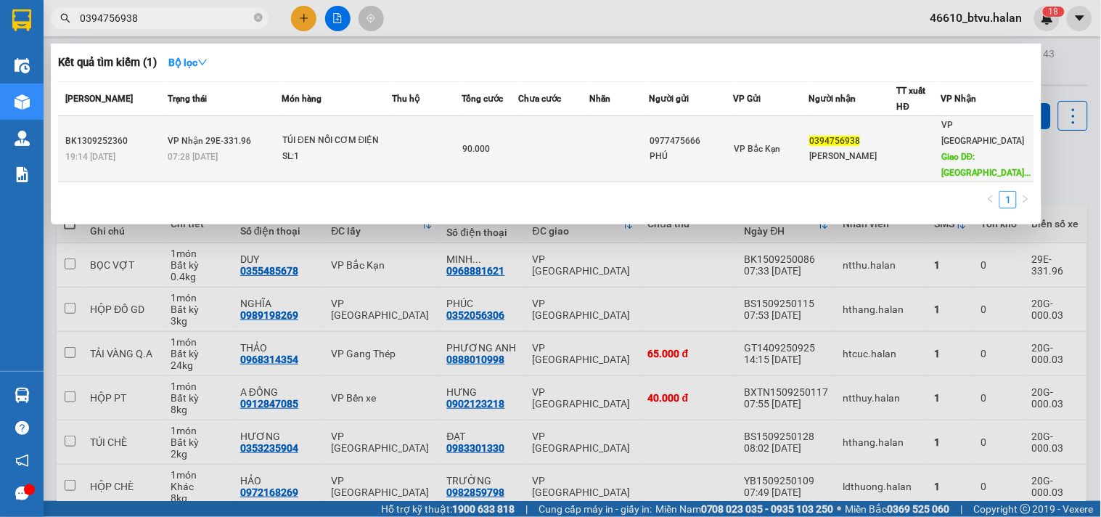
type input "0394756938"
click at [469, 146] on span "90.000" at bounding box center [476, 149] width 28 height 10
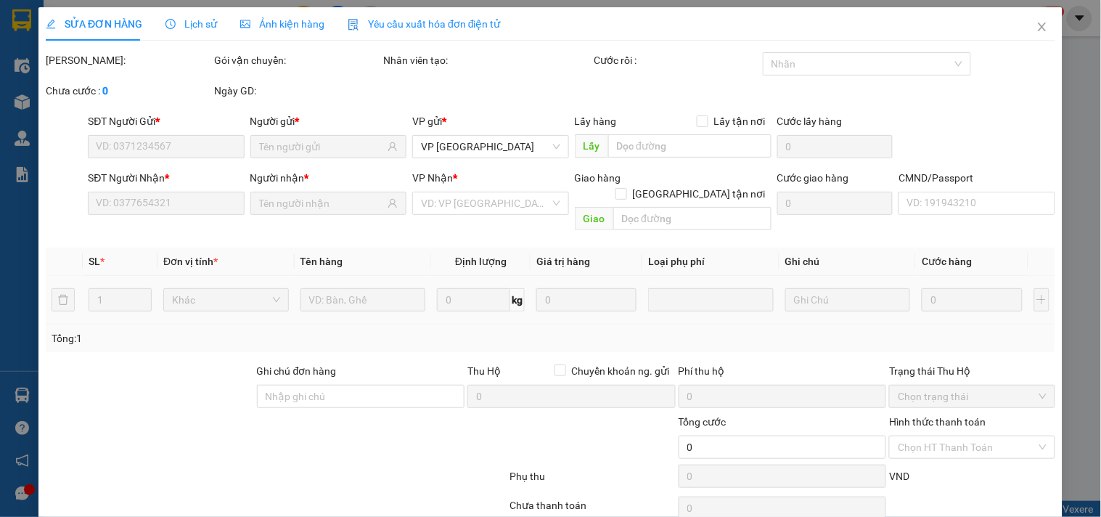
type input "0977475666"
type input "PHÚ"
type input "0394756938"
type input "MẠNH DŨNG"
type input "Trường Đại Học Phenikaa, P. Nguyễn Trác, Yên Nghĩa, Hà Đông, Hà Nội, Việt Nam"
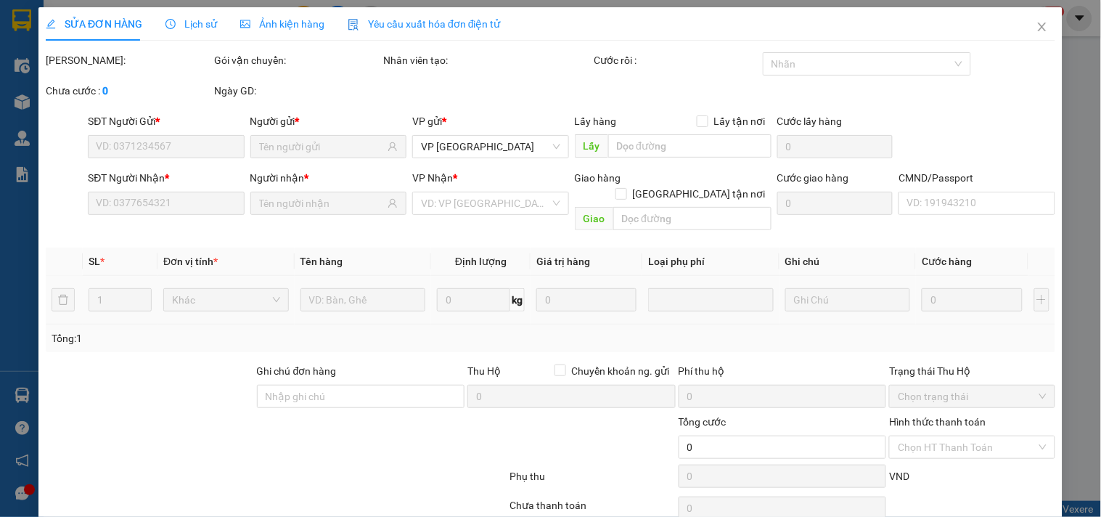
type input "35.000"
type input "NN QUA VP LẤY HÀNG"
type input "90.000"
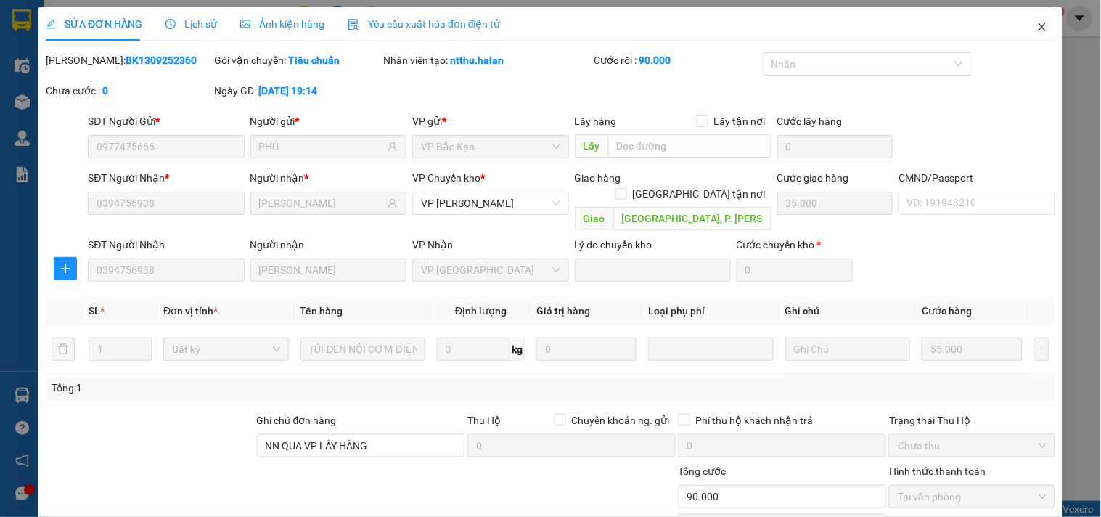
click at [1030, 19] on span "Close" at bounding box center [1042, 27] width 41 height 41
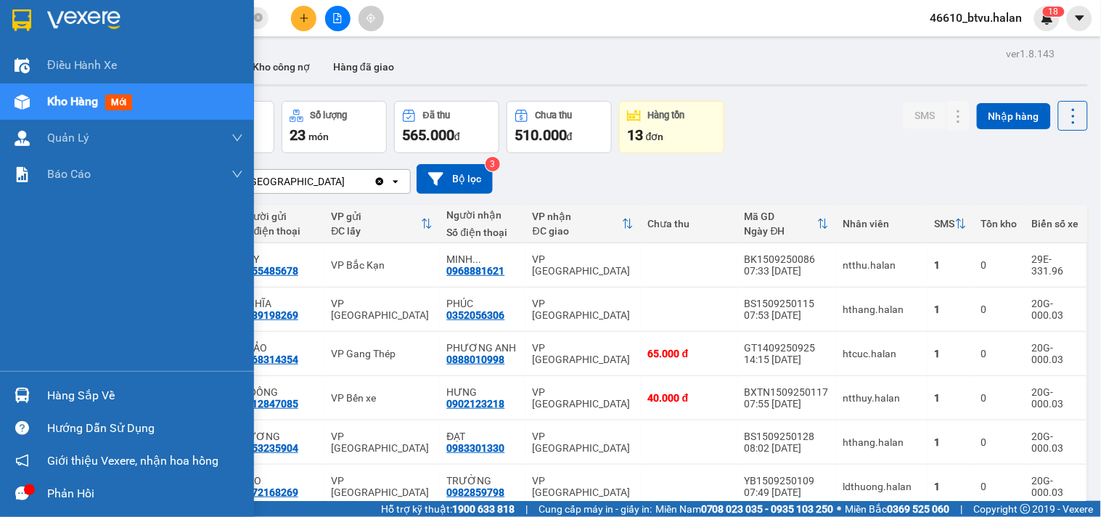
click at [31, 404] on div at bounding box center [21, 394] width 25 height 25
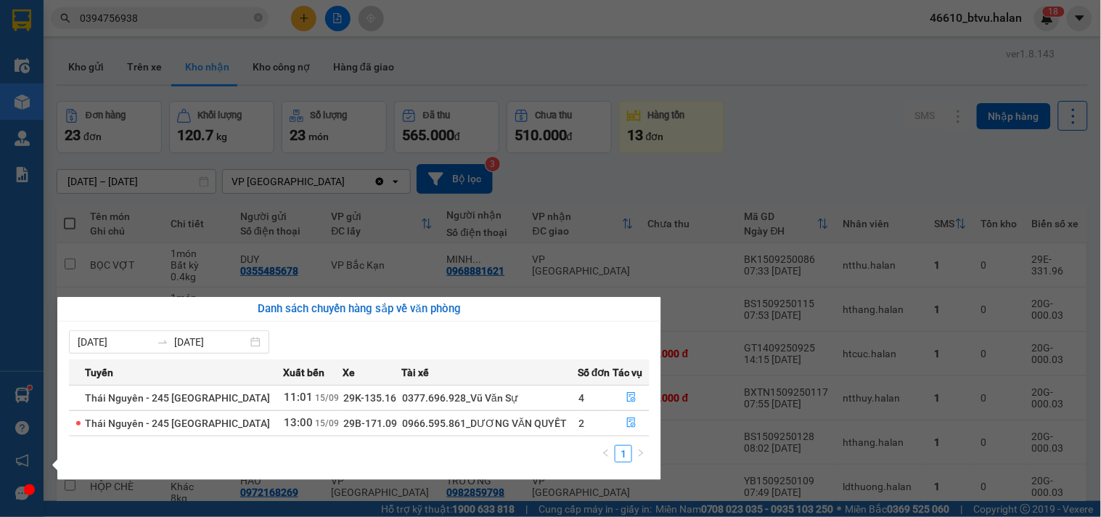
click at [237, 104] on section "Kết quả tìm kiếm ( 1 ) Bộ lọc Mã ĐH Trạng thái Món hàng Thu hộ Tổng cước Chưa c…" at bounding box center [550, 258] width 1101 height 517
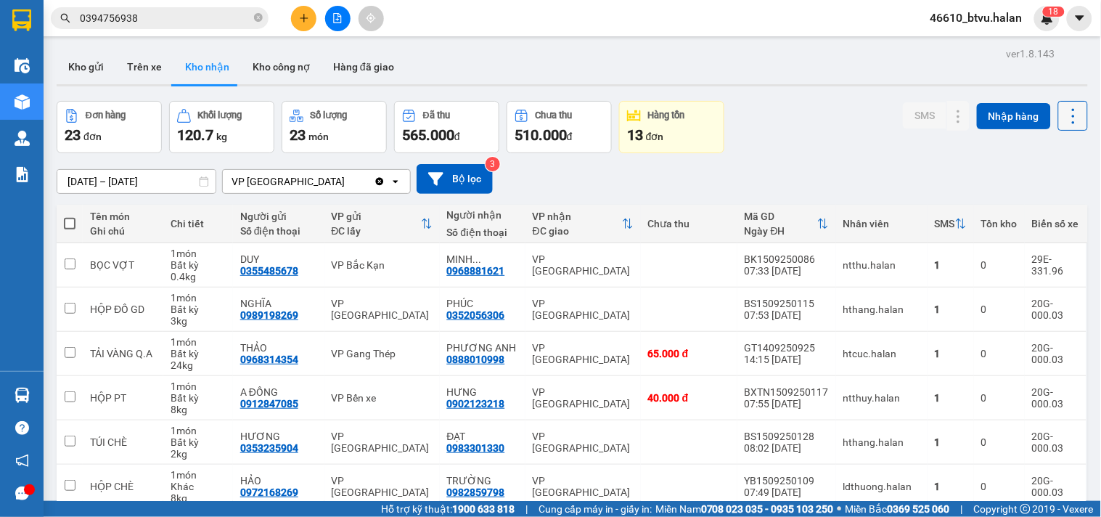
click at [1063, 112] on icon at bounding box center [1073, 116] width 20 height 20
click at [1048, 176] on span "Làm mới" at bounding box center [1040, 181] width 40 height 15
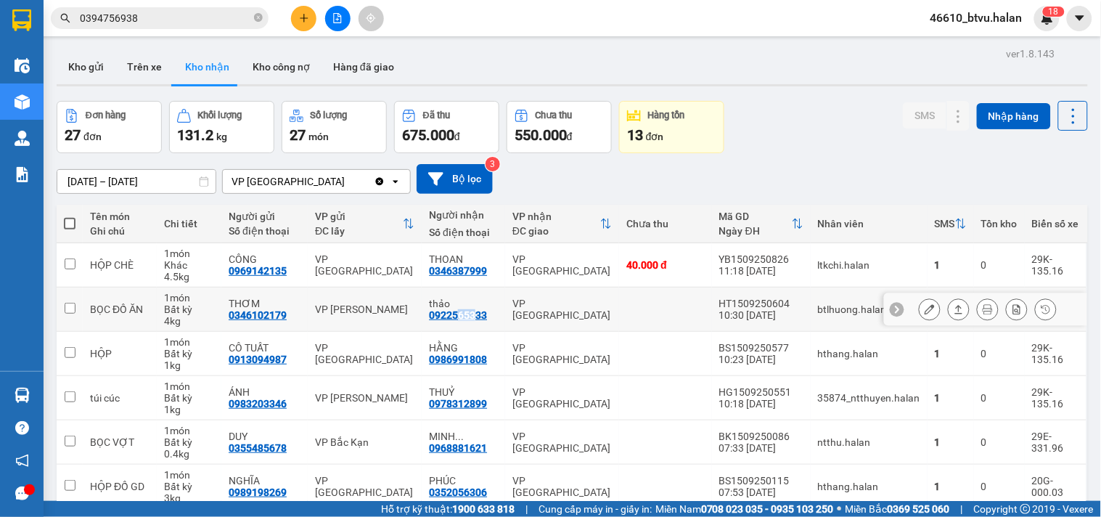
drag, startPoint x: 453, startPoint y: 317, endPoint x: 470, endPoint y: 316, distance: 16.7
click at [470, 316] on div "0922565333" at bounding box center [458, 315] width 58 height 12
click at [527, 313] on div "VP [GEOGRAPHIC_DATA]" at bounding box center [561, 308] width 99 height 23
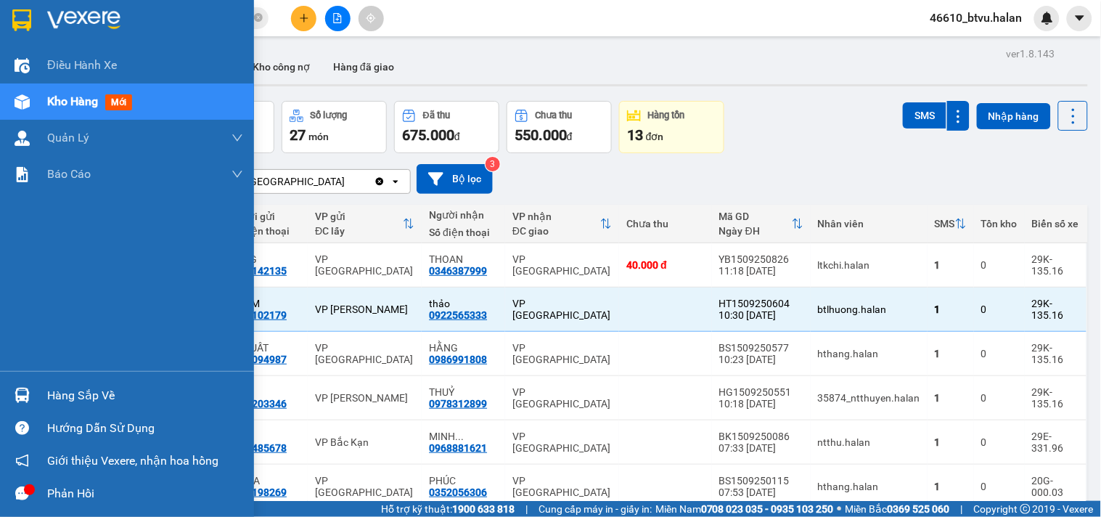
click at [18, 487] on icon "message" at bounding box center [22, 493] width 14 height 14
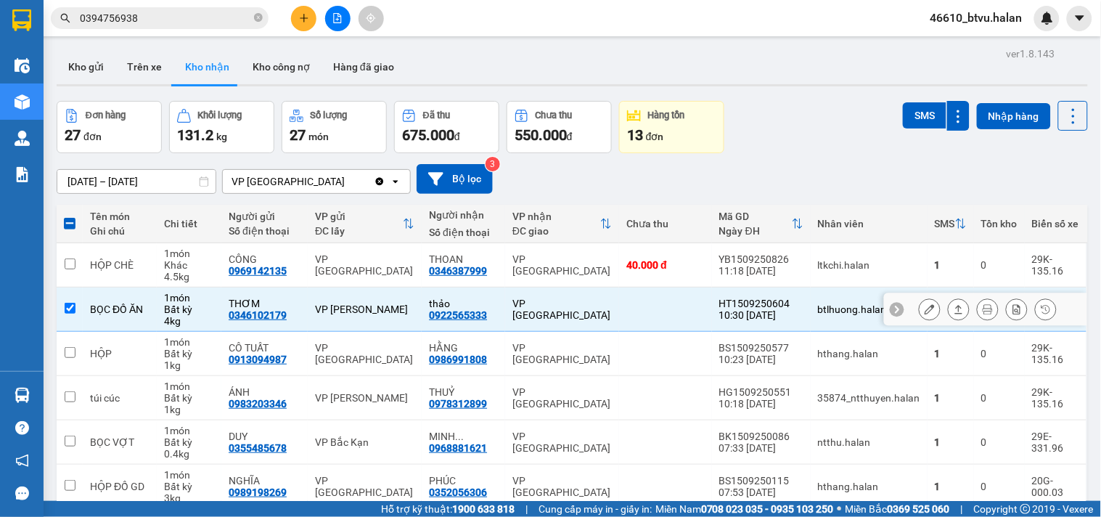
click at [619, 316] on td at bounding box center [665, 309] width 92 height 44
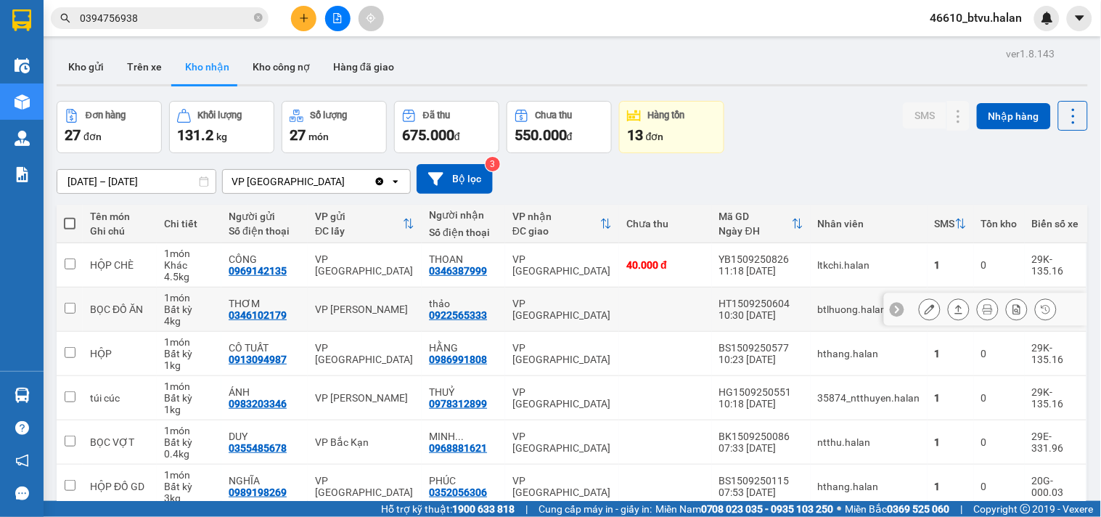
drag, startPoint x: 490, startPoint y: 312, endPoint x: 429, endPoint y: 321, distance: 62.4
click at [429, 321] on td "thảo 0922565333" at bounding box center [463, 309] width 83 height 44
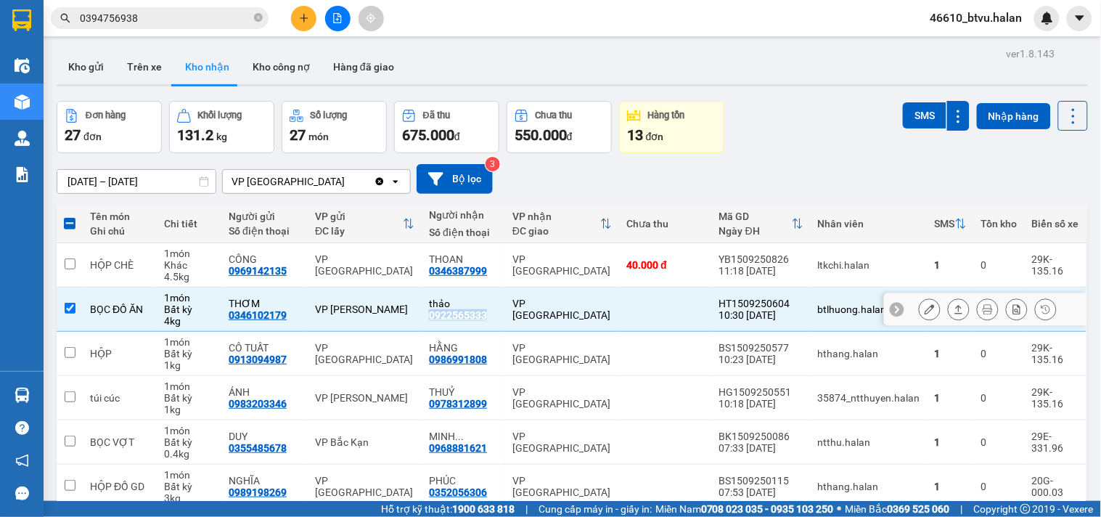
drag, startPoint x: 483, startPoint y: 316, endPoint x: 430, endPoint y: 320, distance: 53.1
click at [430, 320] on div "0922565333" at bounding box center [458, 315] width 58 height 12
copy div "0922565333"
click at [168, 312] on div "Bất kỳ" at bounding box center [189, 309] width 50 height 12
checkbox input "false"
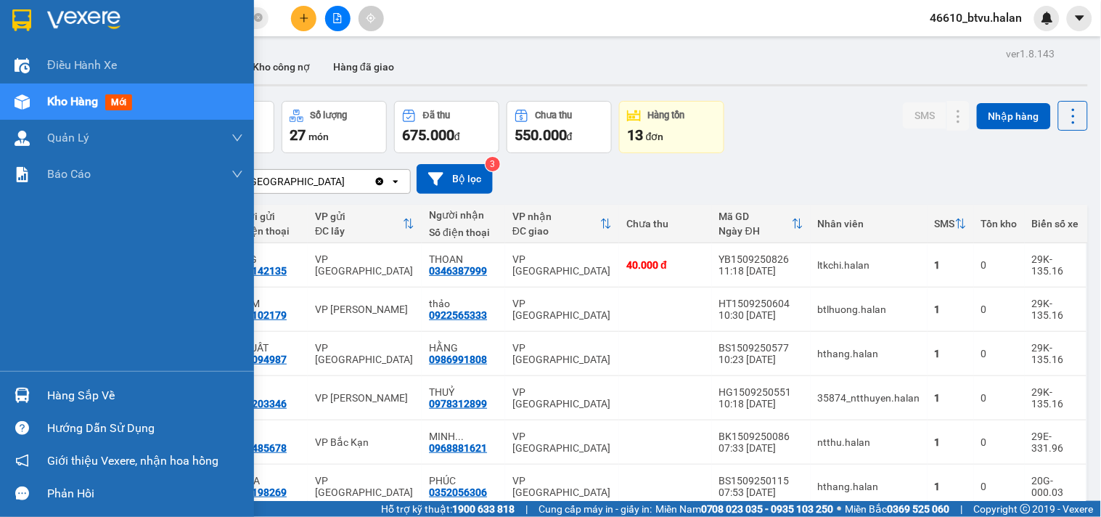
click at [33, 398] on div at bounding box center [21, 394] width 25 height 25
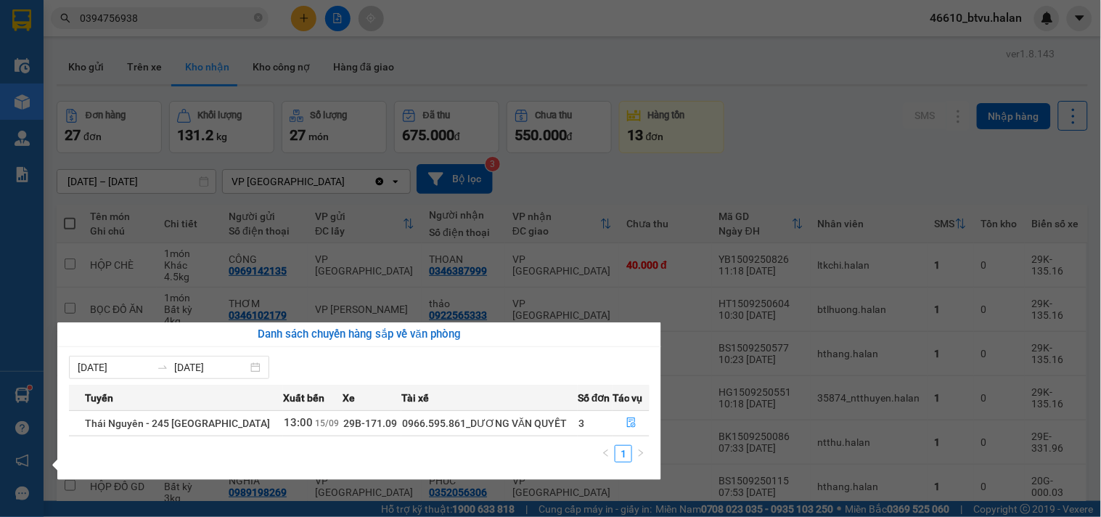
click at [831, 142] on section "Kết quả tìm kiếm ( 1 ) Bộ lọc Mã ĐH Trạng thái Món hàng Thu hộ Tổng cước Chưa c…" at bounding box center [550, 258] width 1101 height 517
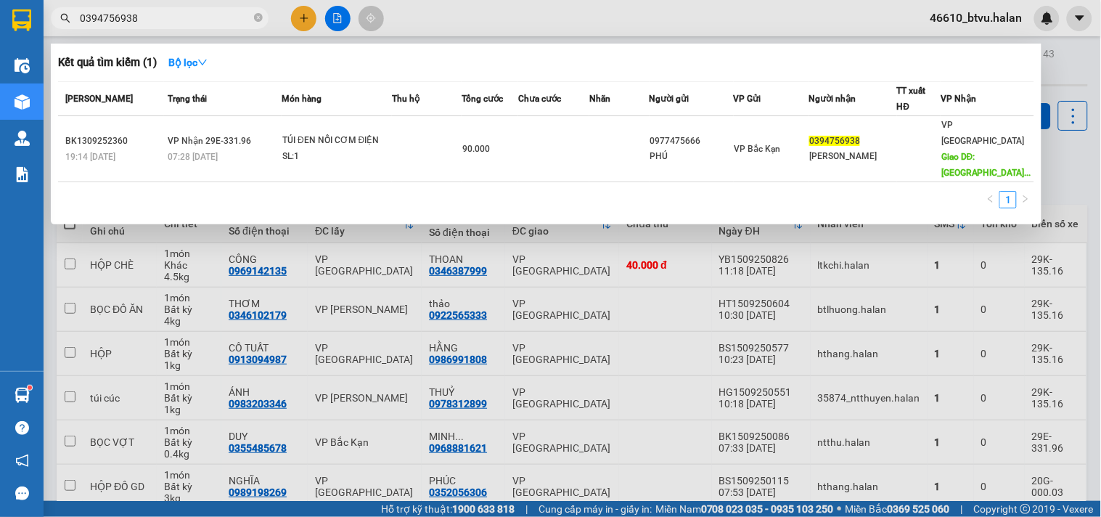
click at [155, 18] on input "0394756938" at bounding box center [165, 18] width 171 height 16
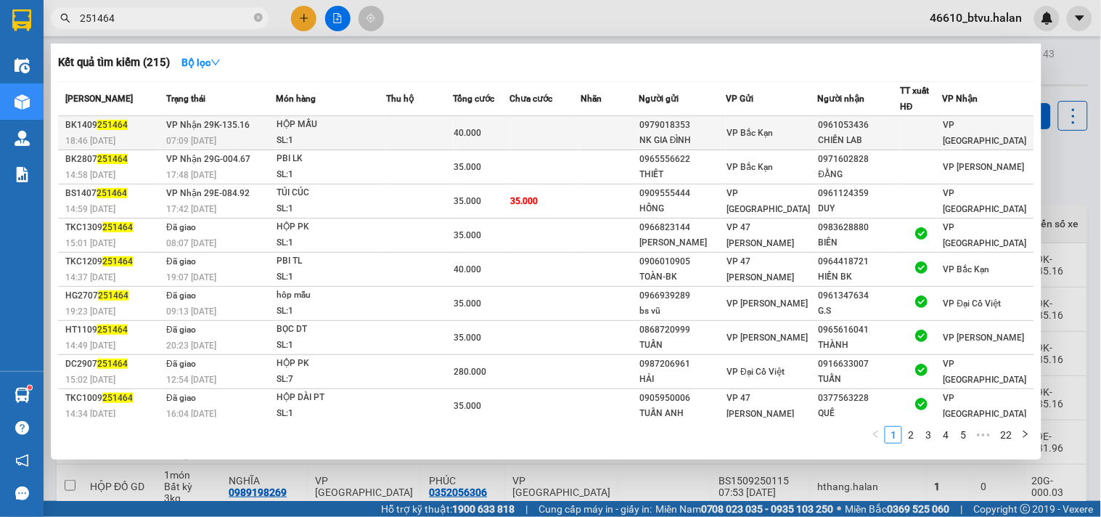
type input "251464"
click at [371, 127] on div "HỘP MẪU" at bounding box center [330, 125] width 109 height 16
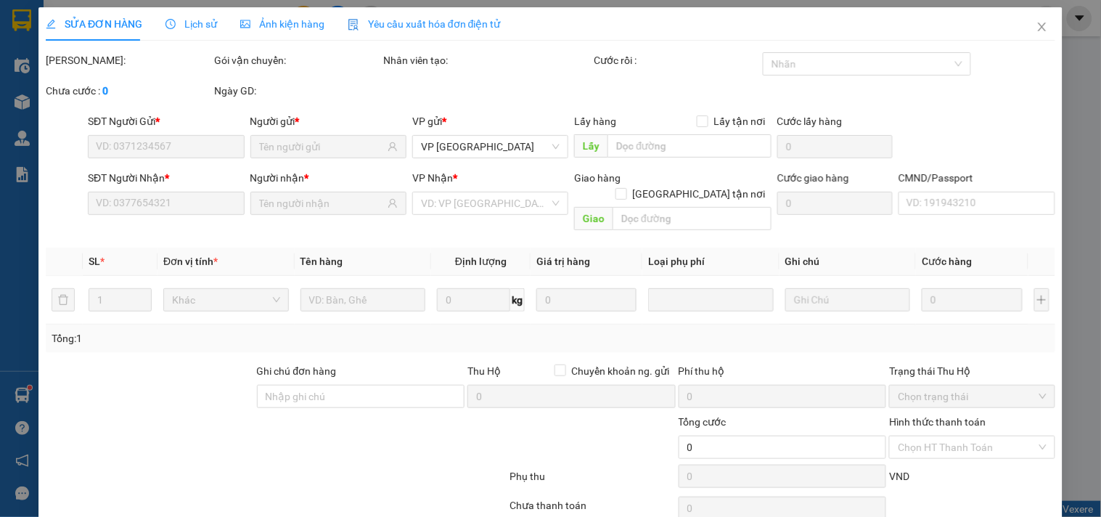
type input "0979018353"
type input "NK GIA ĐÌNH"
type input "0961053436"
type input "CHIẾN LAB"
type input "40.000"
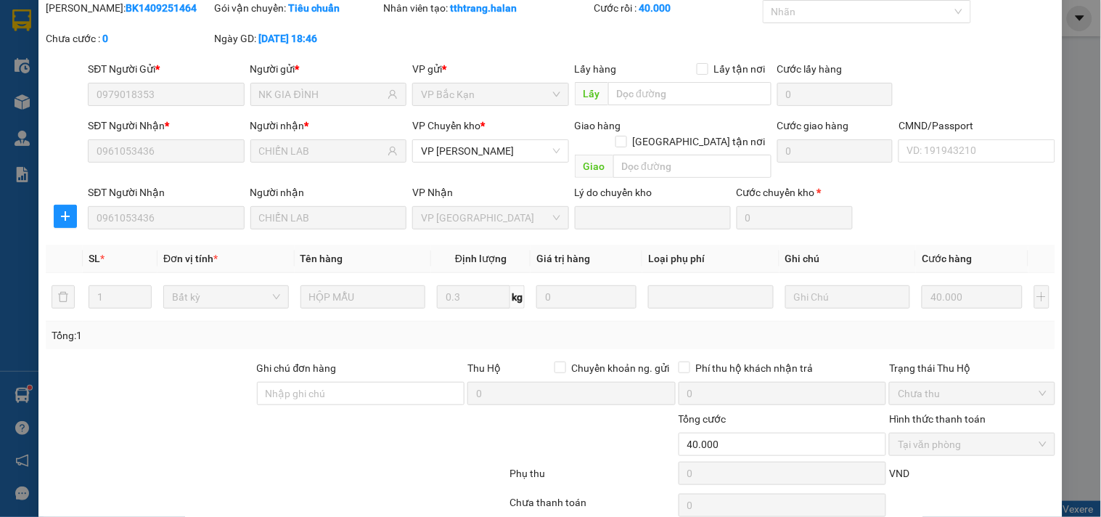
scroll to position [102, 0]
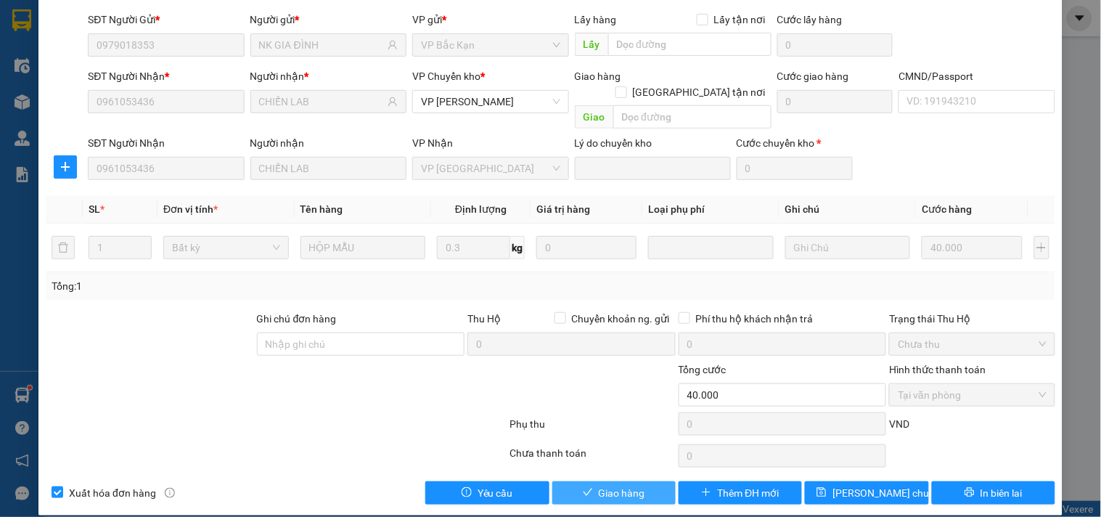
drag, startPoint x: 600, startPoint y: 460, endPoint x: 603, endPoint y: 470, distance: 10.6
click at [602, 469] on div "Total Paid Fee 40.000 Total UnPaid Fee 0 Cash Collection Total Fee Mã ĐH: BK140…" at bounding box center [550, 228] width 1009 height 554
click at [603, 485] on span "Giao hàng" at bounding box center [622, 493] width 46 height 16
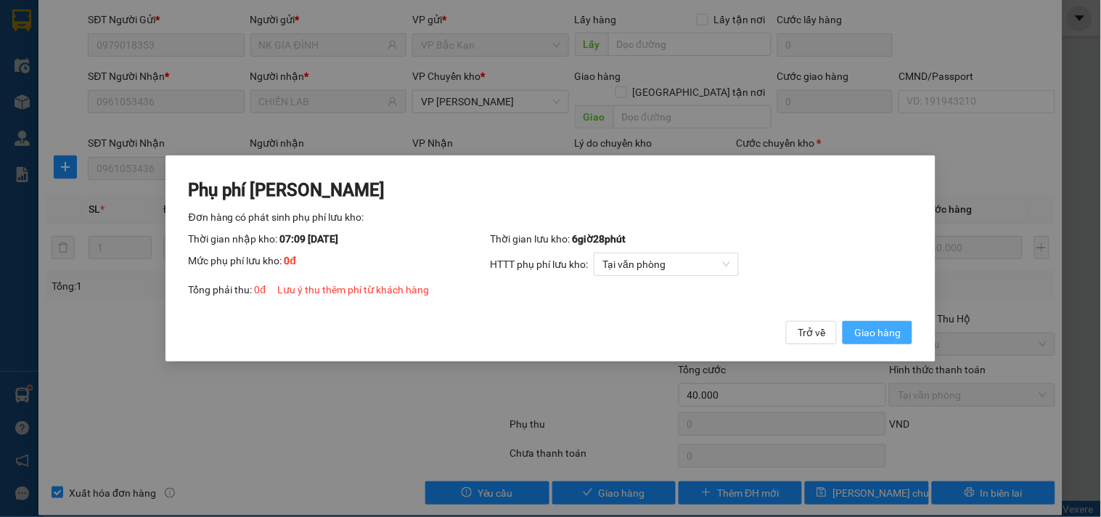
drag, startPoint x: 886, startPoint y: 332, endPoint x: 951, endPoint y: 259, distance: 97.6
click at [887, 332] on span "Giao hàng" at bounding box center [877, 332] width 46 height 16
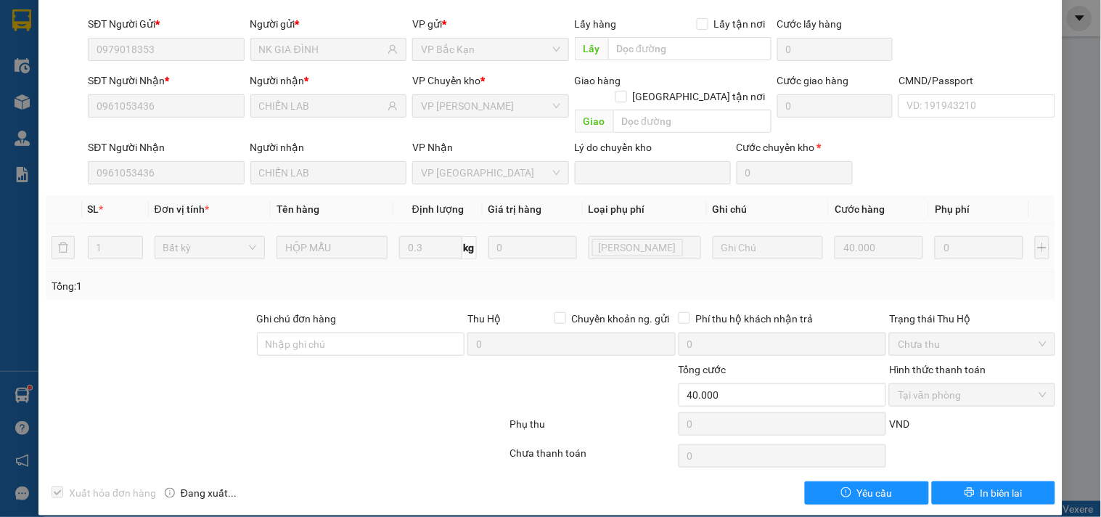
scroll to position [0, 0]
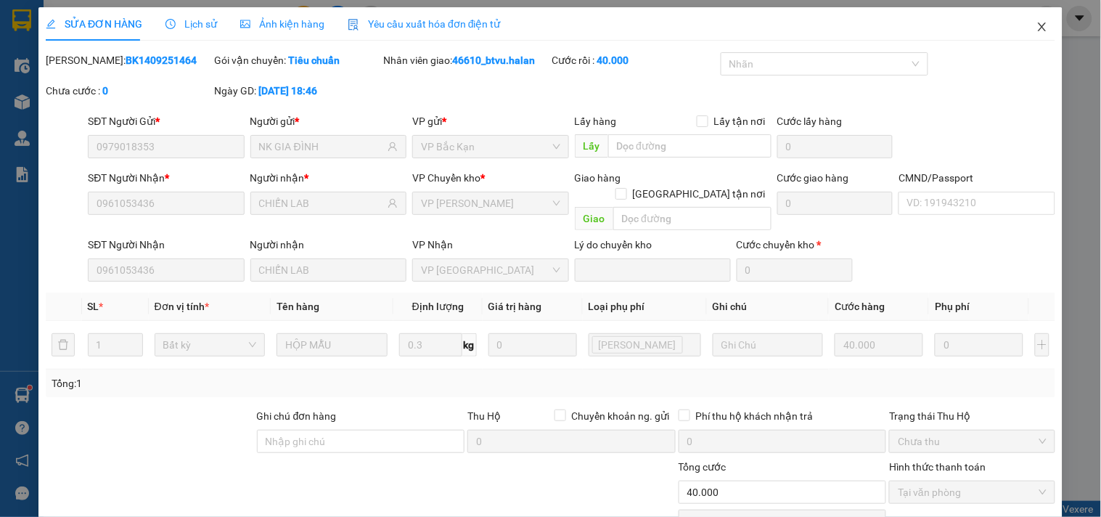
click at [1028, 36] on span "Close" at bounding box center [1042, 27] width 41 height 41
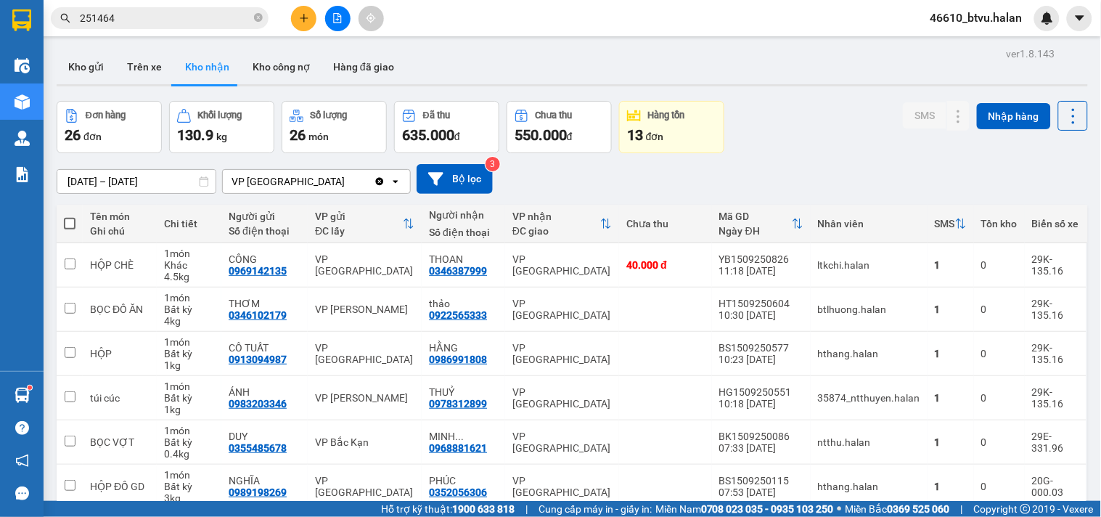
click at [105, 3] on div "Kết quả tìm kiếm ( 215 ) Bộ lọc Mã ĐH Trạng thái Món hàng Thu hộ Tổng cước Chưa…" at bounding box center [550, 18] width 1101 height 36
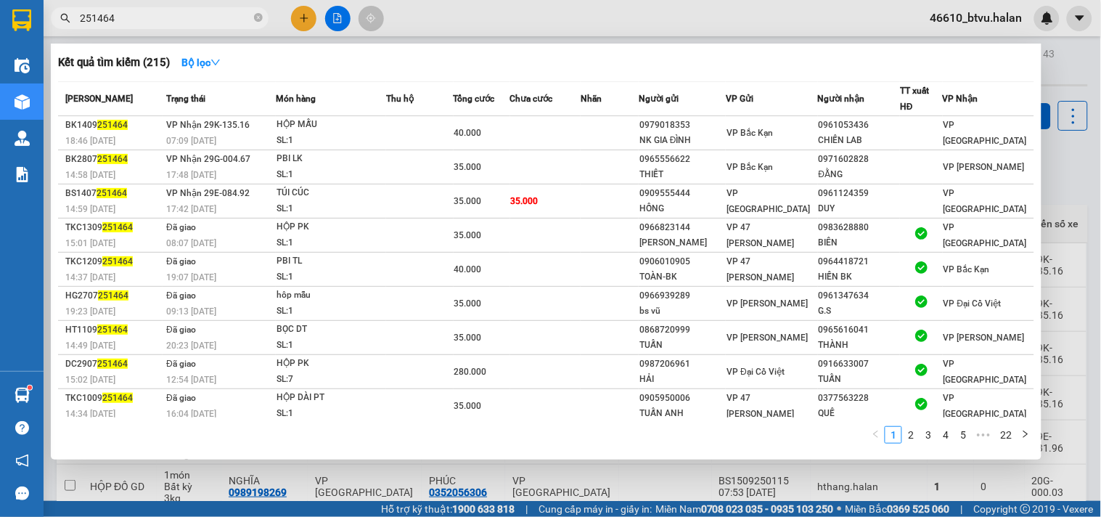
click at [104, 9] on span "251464" at bounding box center [160, 18] width 218 height 22
click at [104, 12] on input "251464" at bounding box center [165, 18] width 171 height 16
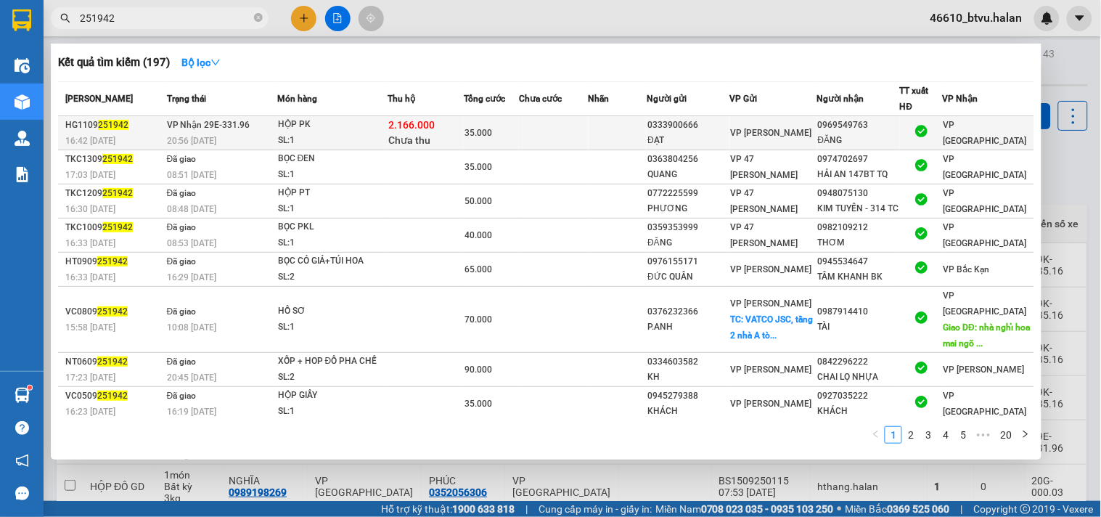
type input "251942"
click at [378, 125] on div "HỘP PK" at bounding box center [332, 125] width 109 height 16
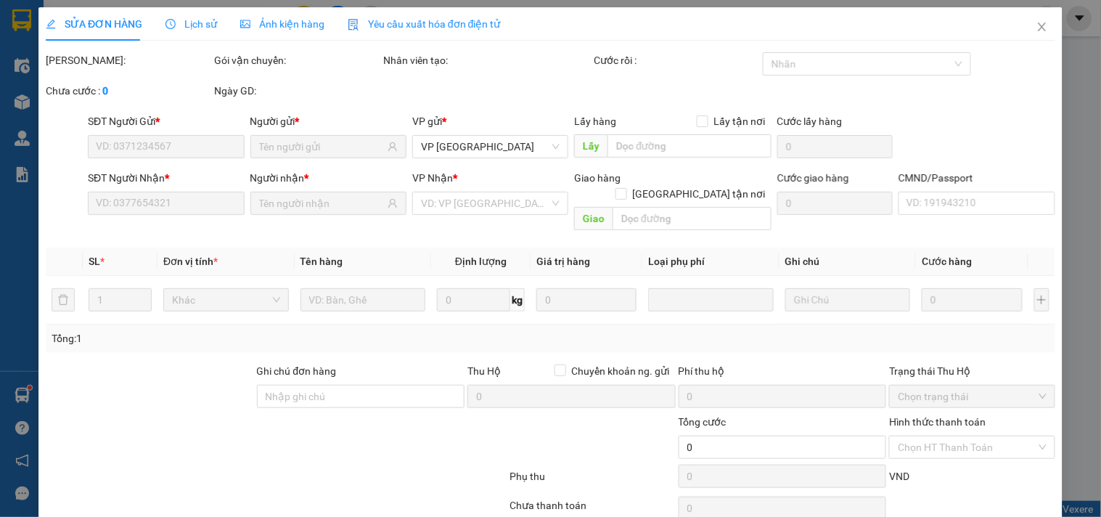
type input "0333900666"
type input "ĐẠT"
type input "0969549763"
type input "ĐĂNG"
checkbox input "true"
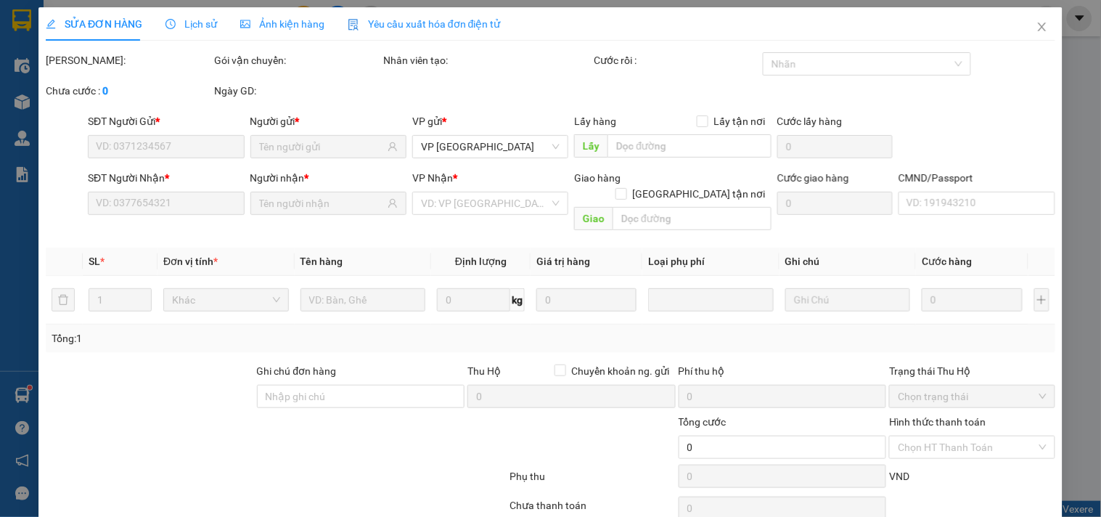
type input "2.166.000"
type input "40.000"
type input "35.000"
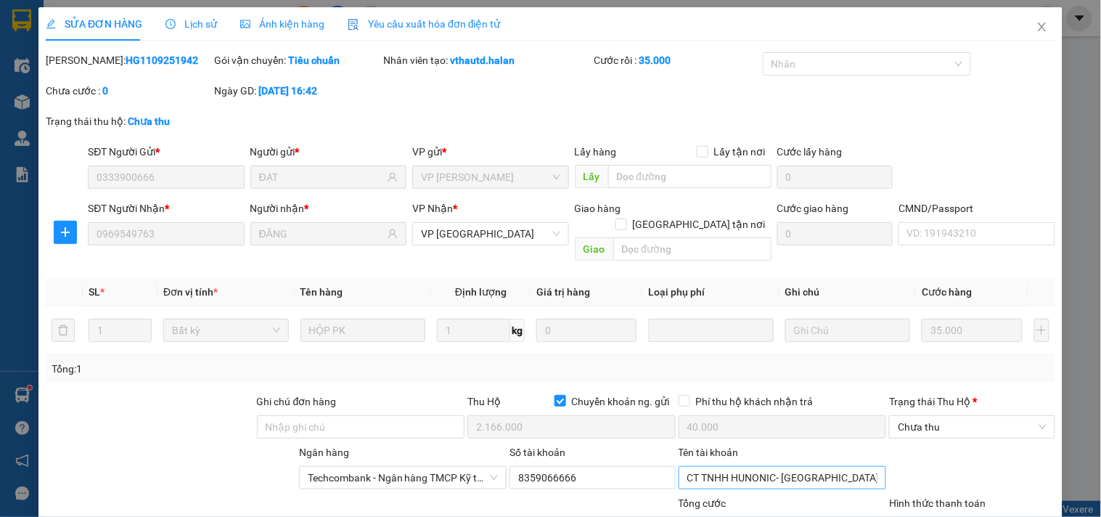
scroll to position [134, 0]
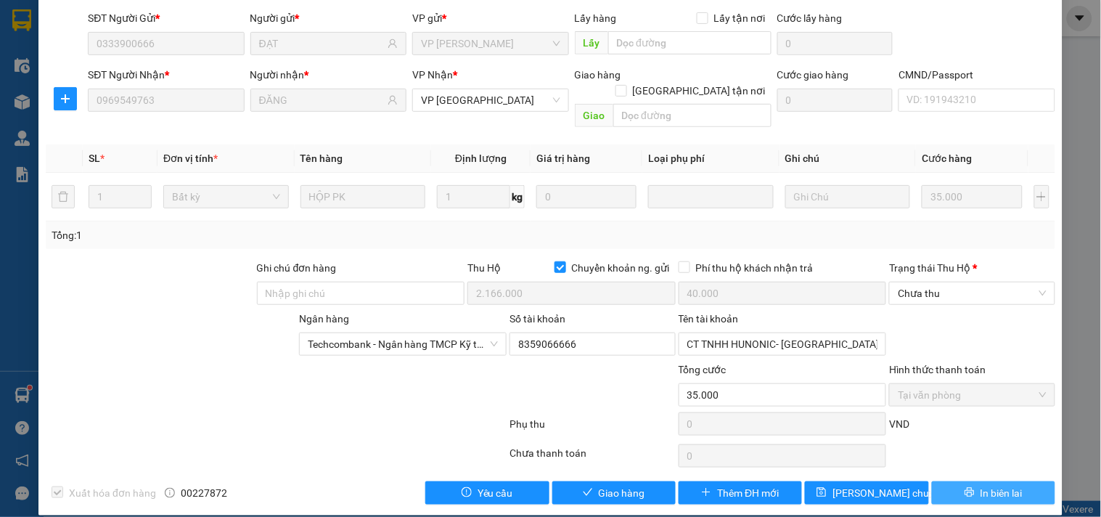
click at [980, 485] on span "In biên lai" at bounding box center [1001, 493] width 42 height 16
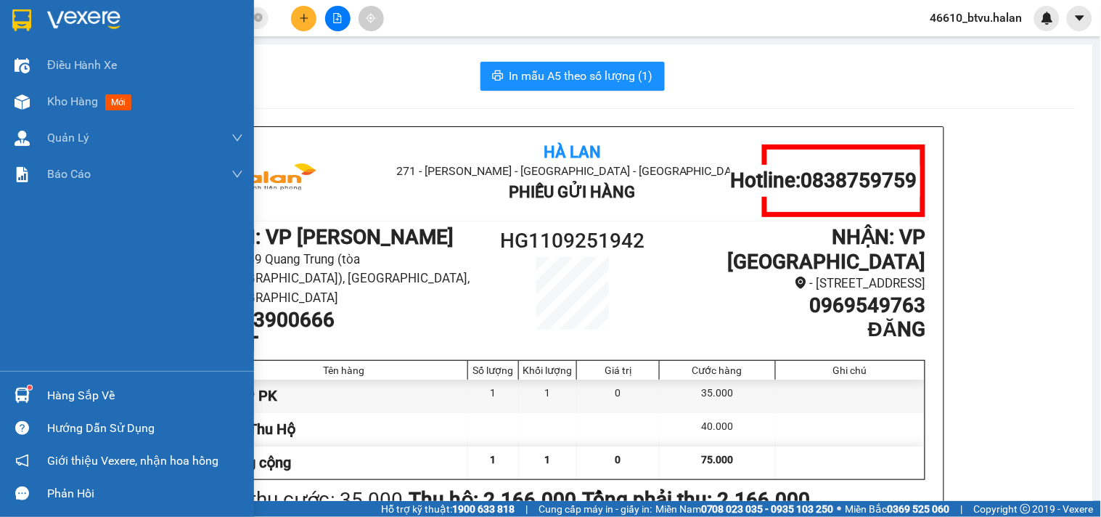
click at [94, 22] on img at bounding box center [83, 20] width 73 height 22
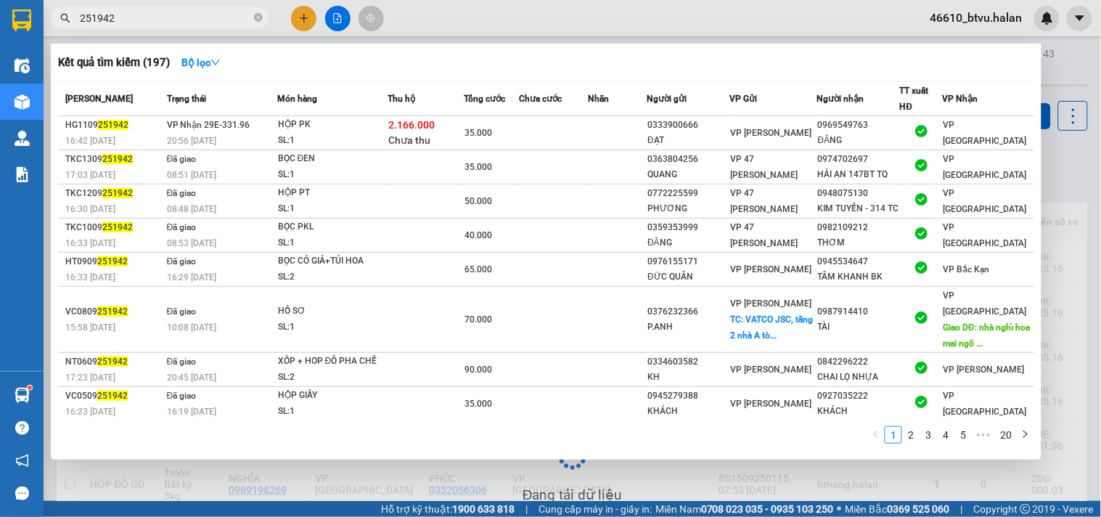
click at [184, 22] on input "251942" at bounding box center [165, 18] width 171 height 16
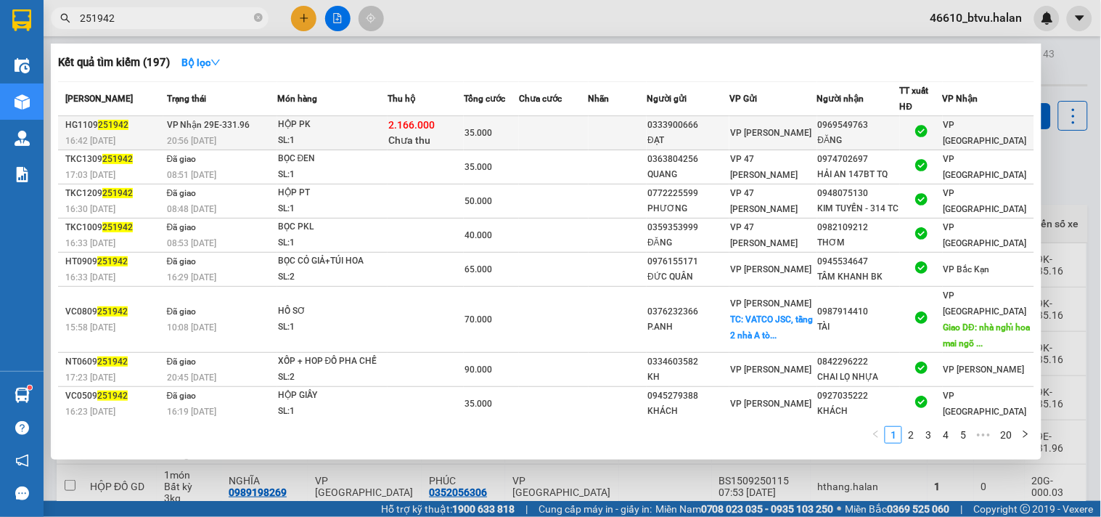
click at [259, 128] on td "VP Nhận 29E-331.96 20:56 - 11/09" at bounding box center [220, 133] width 114 height 34
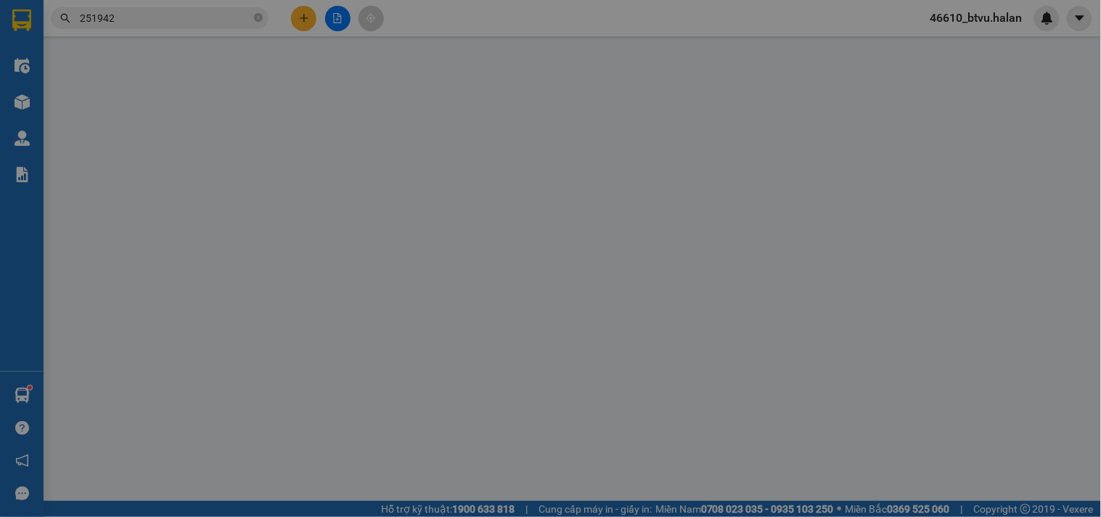
type input "0333900666"
type input "ĐẠT"
type input "0969549763"
type input "ĐĂNG"
checkbox input "true"
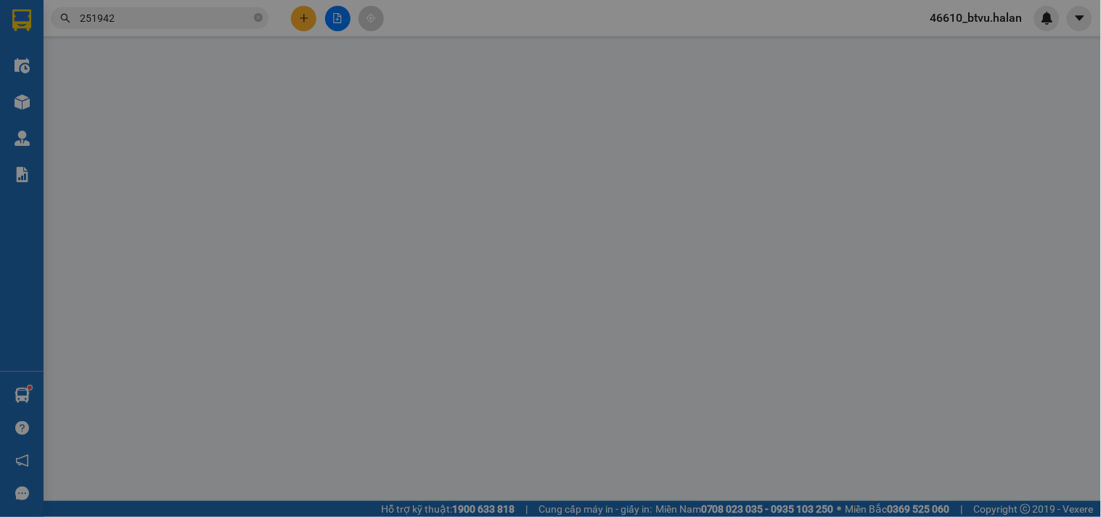
type input "2.166.000"
type input "40.000"
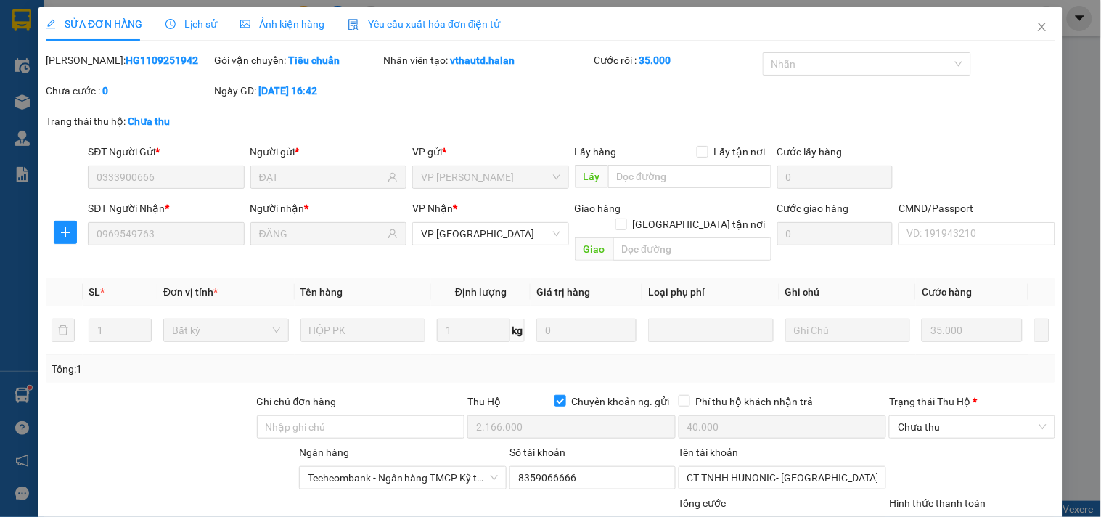
scroll to position [134, 0]
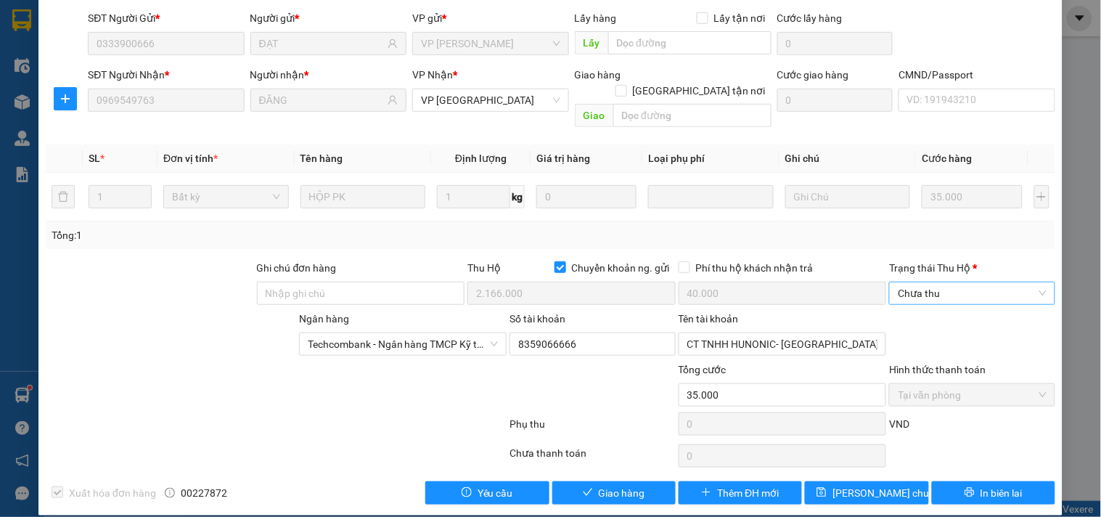
click at [924, 284] on span "Chưa thu" at bounding box center [972, 293] width 148 height 22
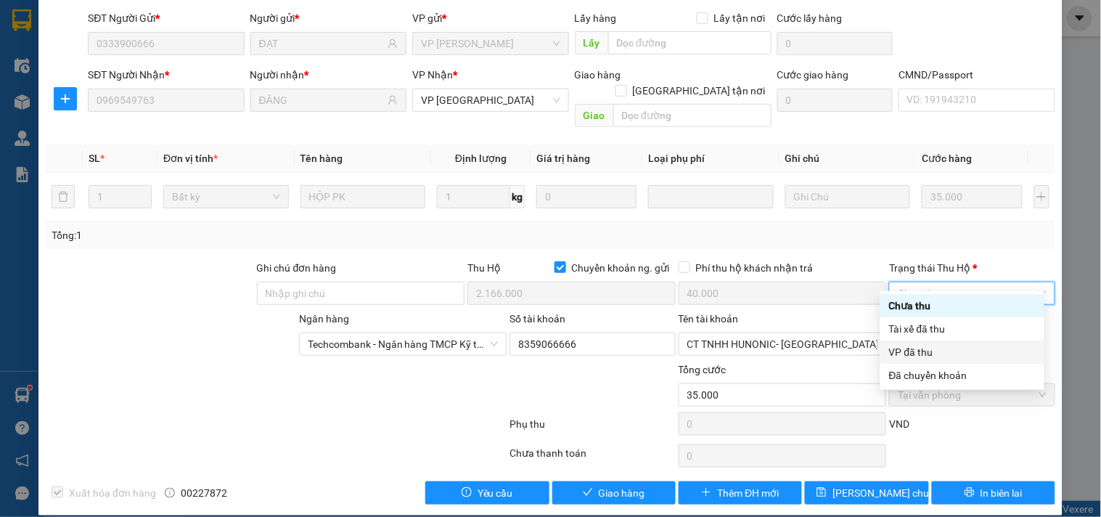
click at [908, 352] on div "VP đã thu" at bounding box center [962, 352] width 147 height 16
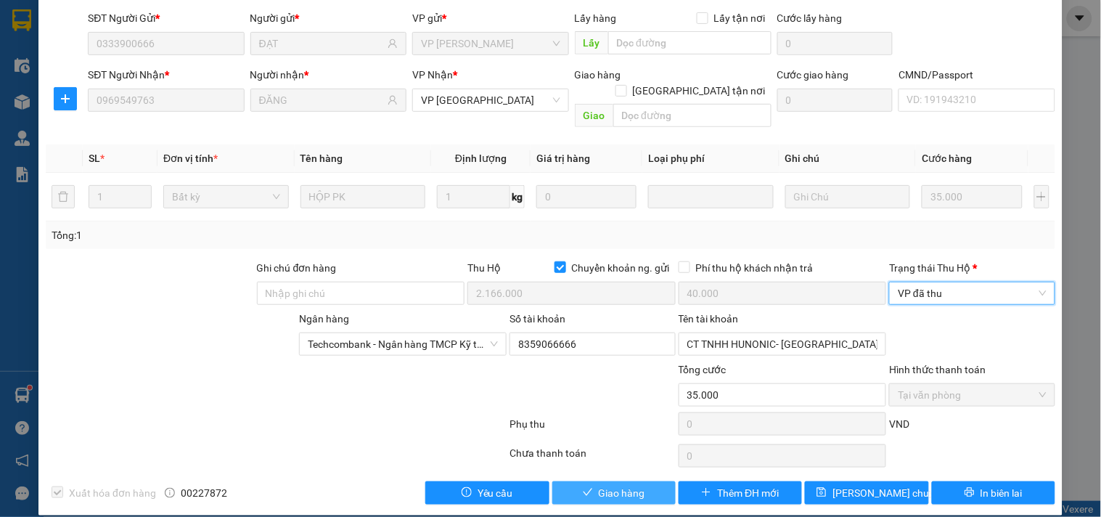
click at [608, 485] on span "Giao hàng" at bounding box center [622, 493] width 46 height 16
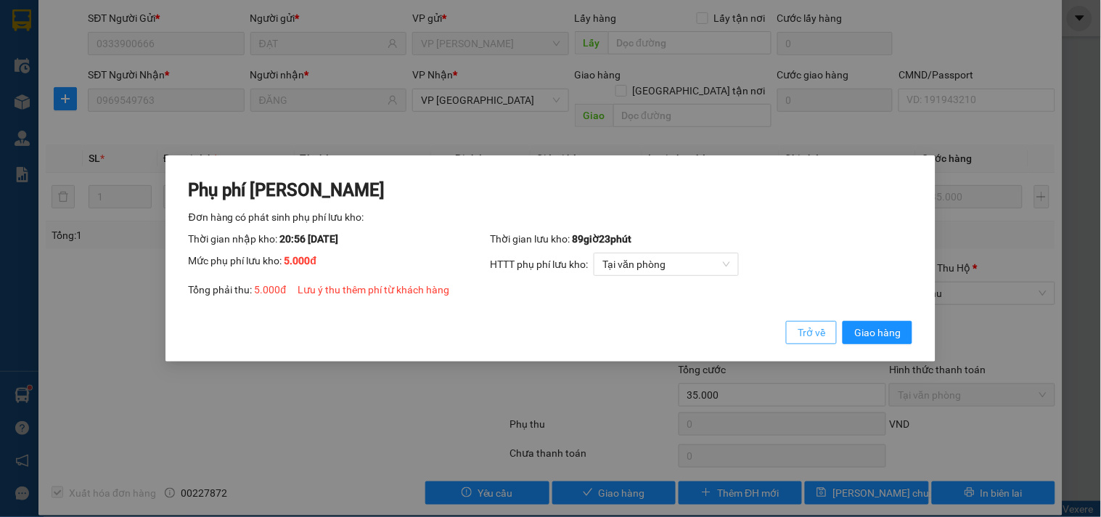
click at [807, 336] on span "Trở về" at bounding box center [811, 332] width 28 height 16
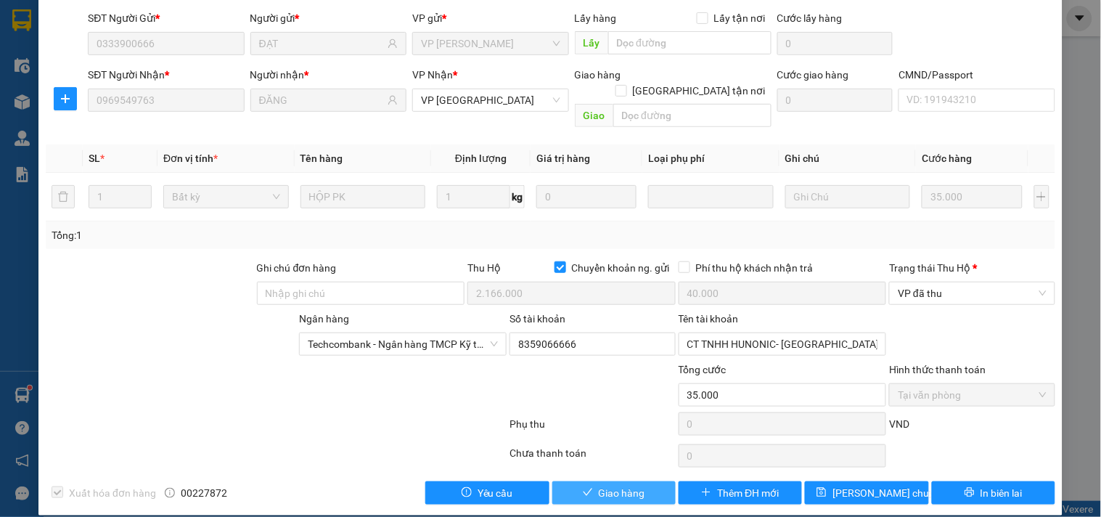
click at [609, 485] on span "Giao hàng" at bounding box center [622, 493] width 46 height 16
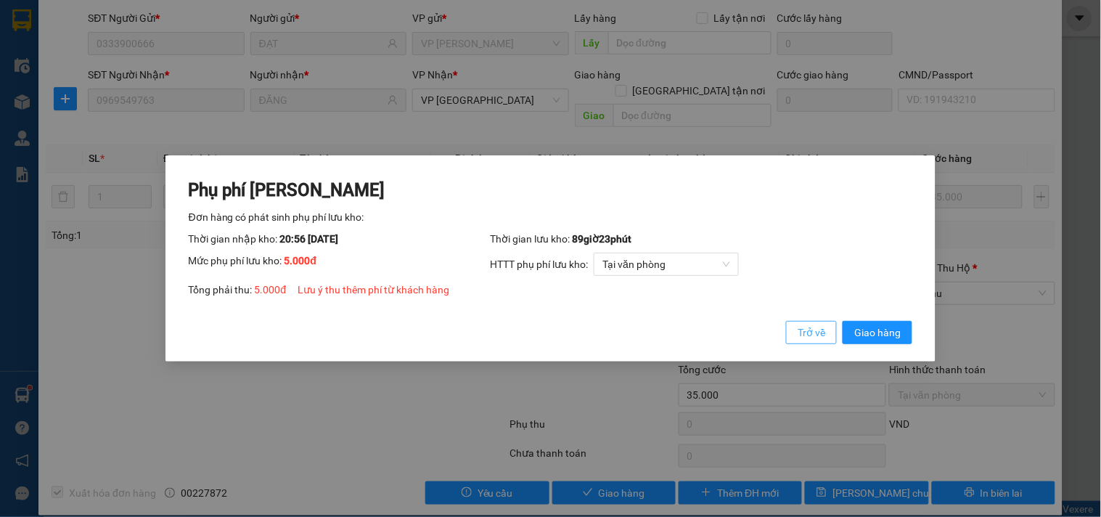
click at [808, 332] on span "Trở về" at bounding box center [811, 332] width 28 height 16
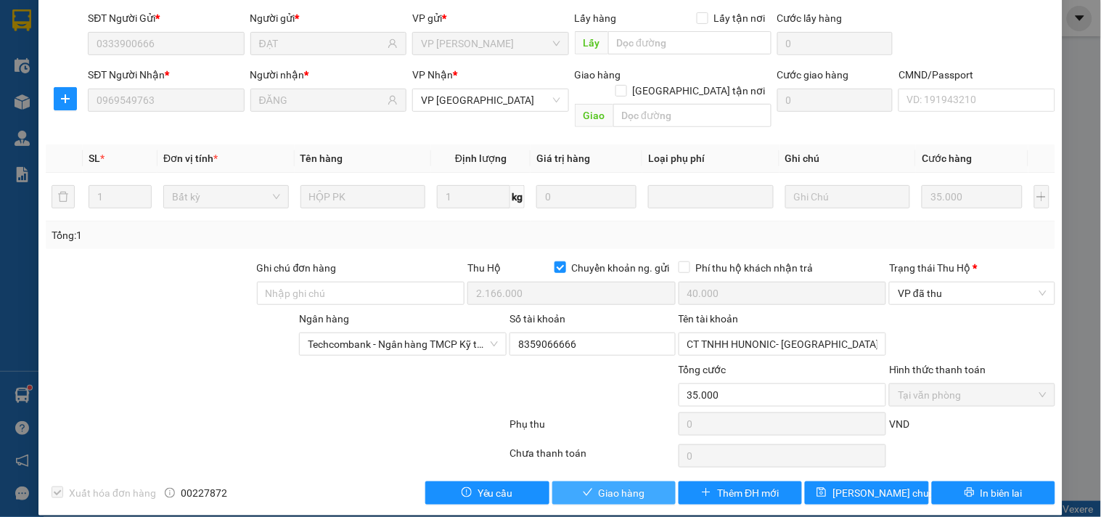
click at [606, 485] on span "Giao hàng" at bounding box center [622, 493] width 46 height 16
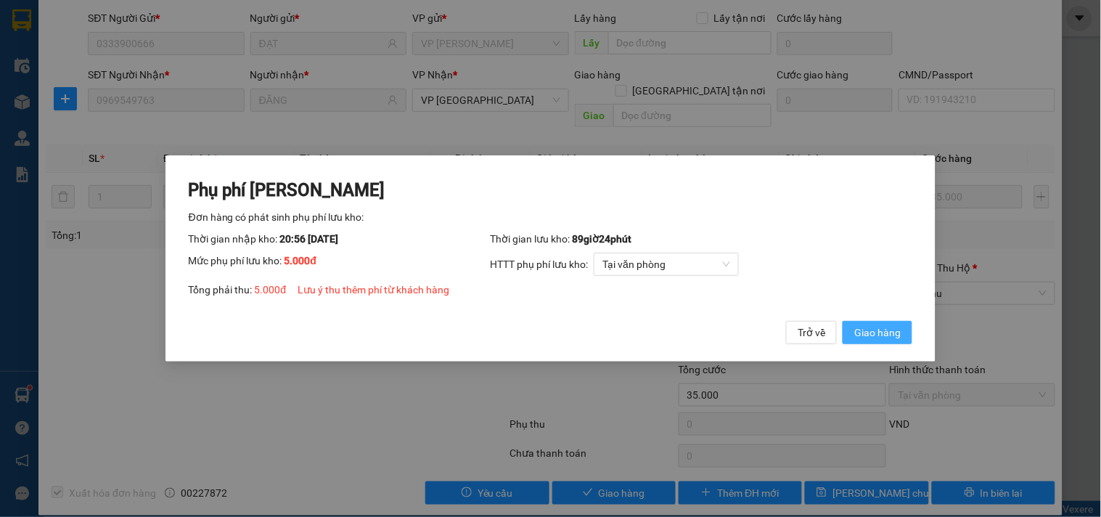
click at [874, 342] on button "Giao hàng" at bounding box center [877, 332] width 70 height 23
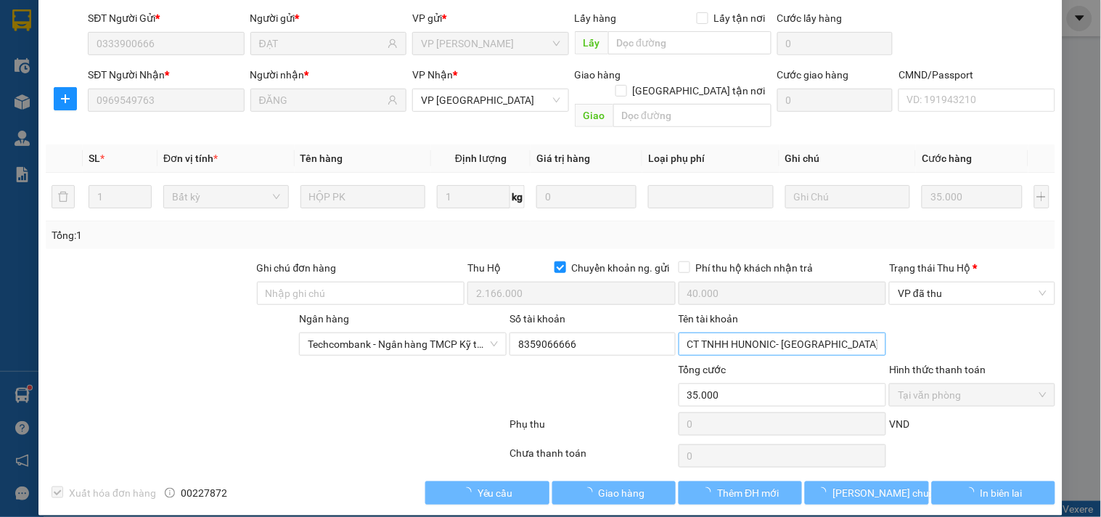
type input "40.000"
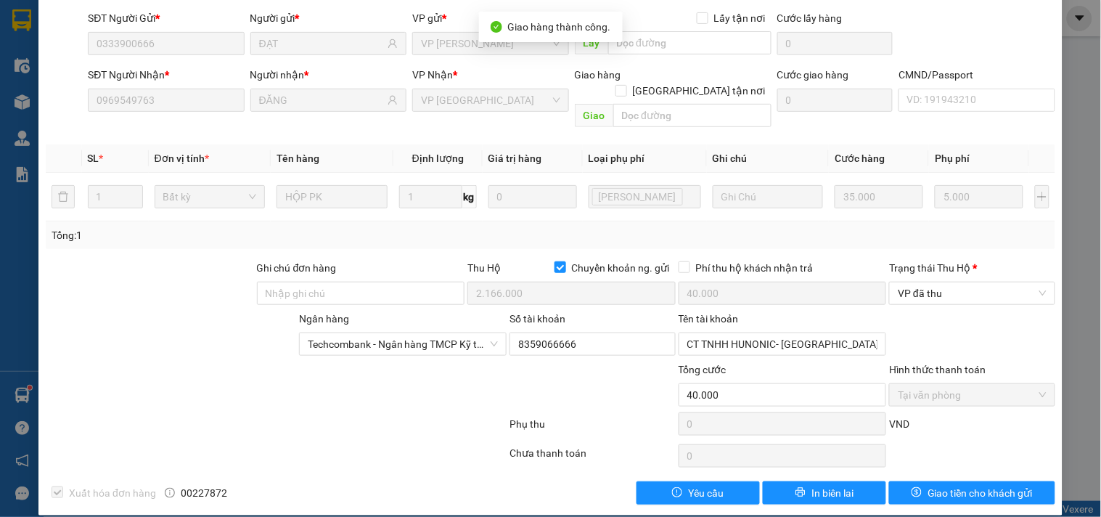
scroll to position [0, 0]
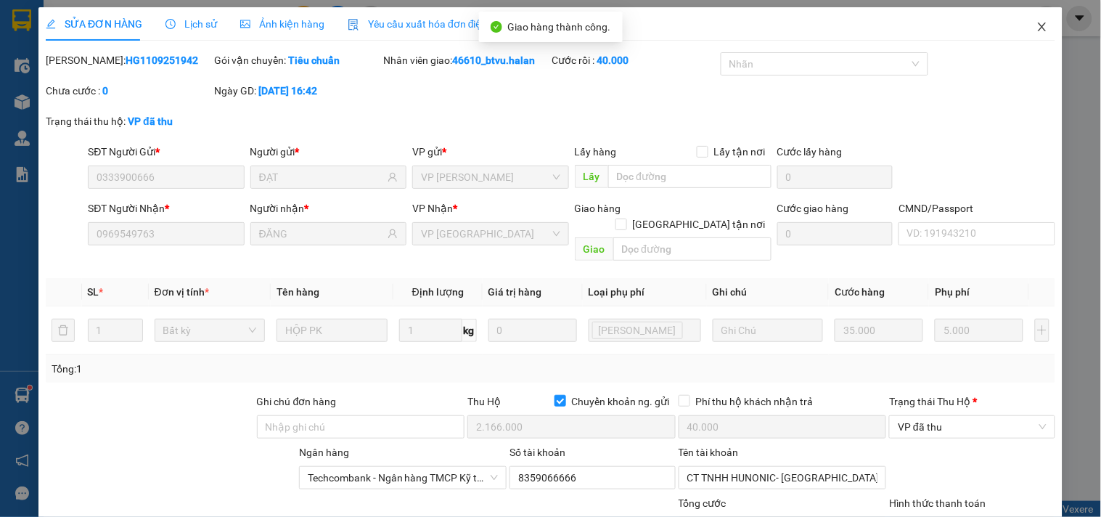
click at [1022, 30] on span "Close" at bounding box center [1042, 27] width 41 height 41
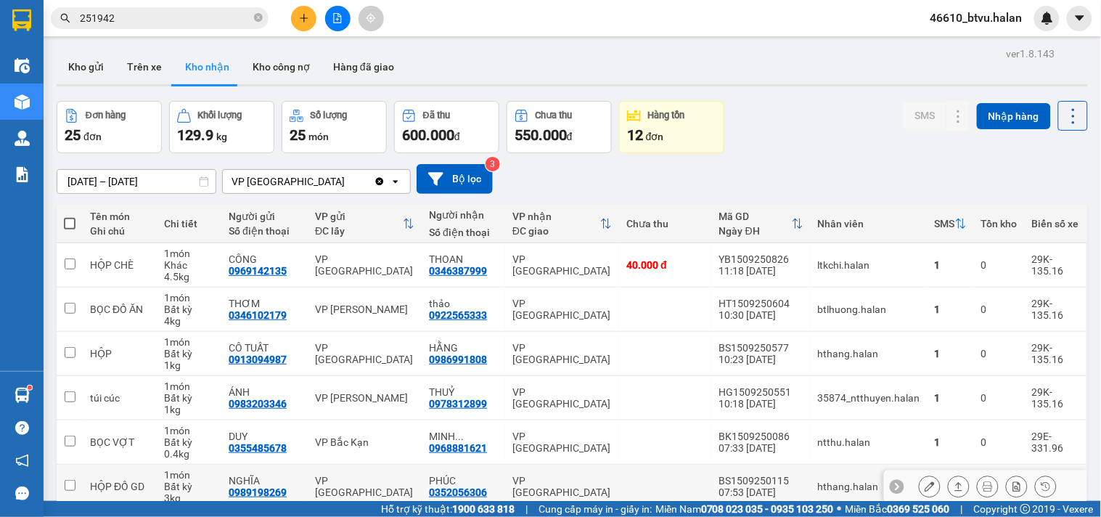
scroll to position [245, 0]
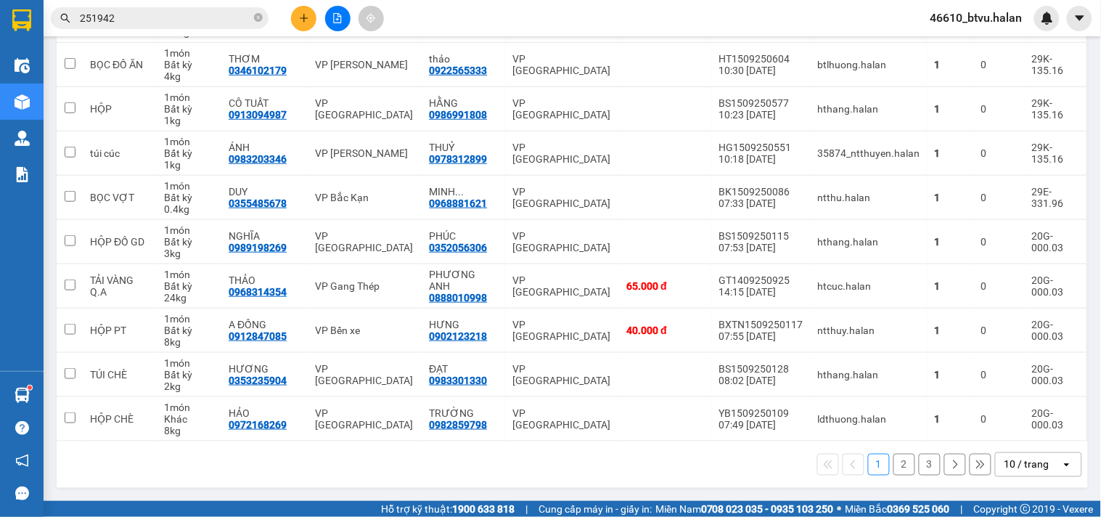
click at [1004, 463] on div "10 / trang" at bounding box center [1026, 464] width 45 height 15
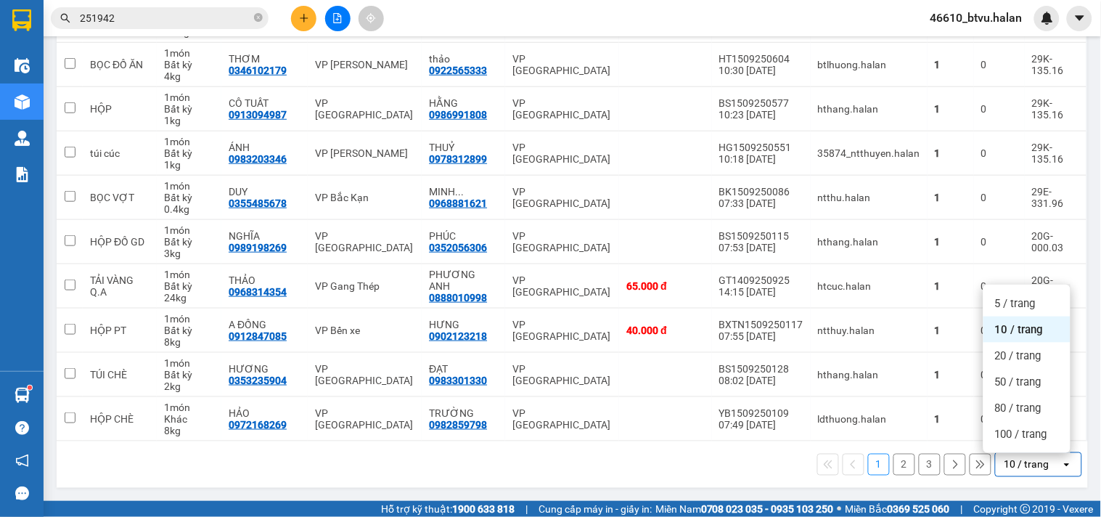
click at [999, 438] on span "100 / trang" at bounding box center [1021, 434] width 52 height 15
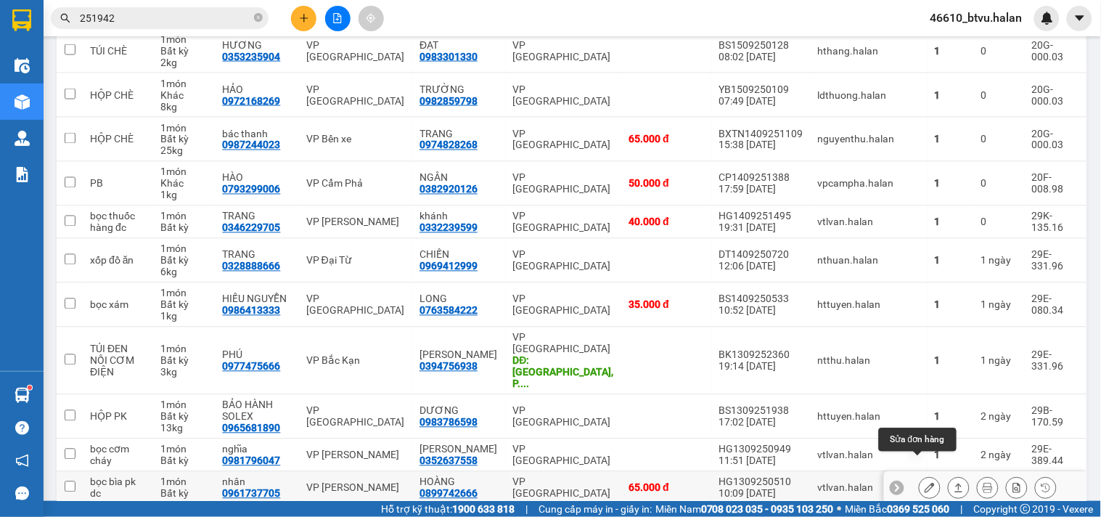
scroll to position [876, 0]
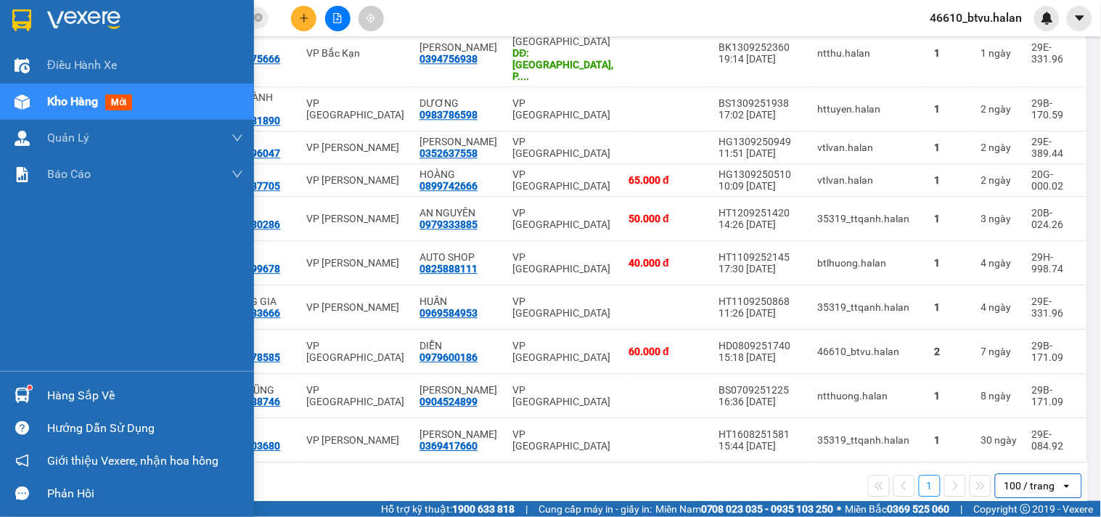
click at [1, 396] on div "Hàng sắp về" at bounding box center [127, 395] width 254 height 33
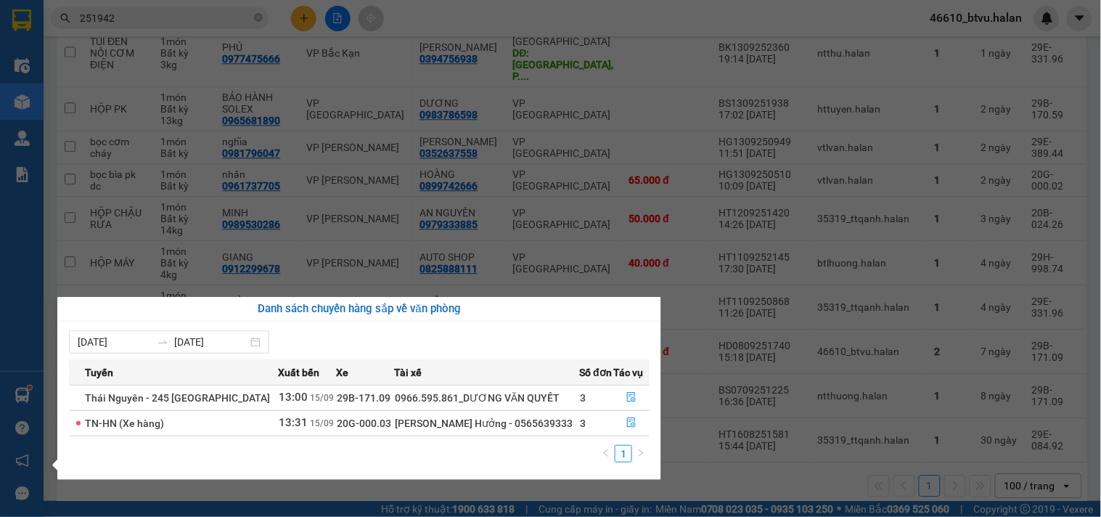
click at [1, 387] on div "Điều hành xe Kho hàng mới Quản [PERSON_NAME] lý chuyến Quản lý kiểm kho Báo cáo…" at bounding box center [22, 258] width 44 height 517
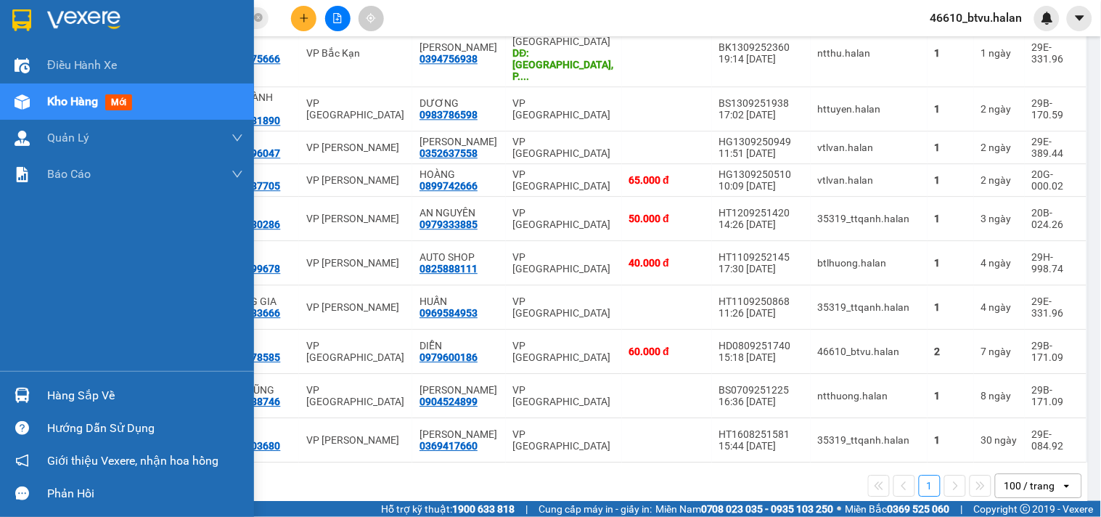
click at [9, 380] on div "Hàng sắp về" at bounding box center [127, 395] width 254 height 33
click at [9, 379] on div "Điều hành xe Kho hàng mới Quản [PERSON_NAME] lý chuyến Quản lý kiểm kho Báo cáo…" at bounding box center [127, 258] width 254 height 517
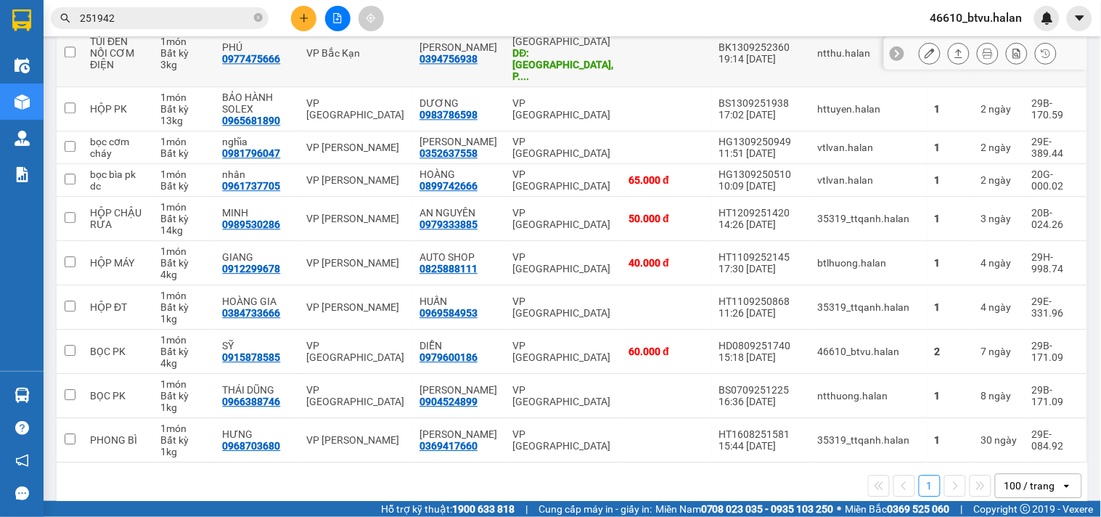
scroll to position [715, 0]
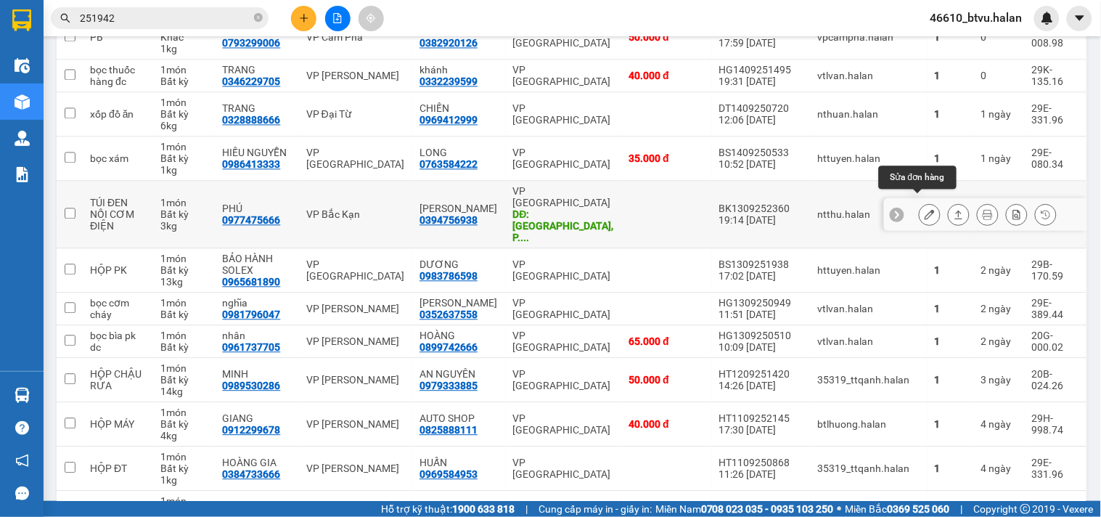
click at [924, 209] on icon at bounding box center [929, 214] width 10 height 10
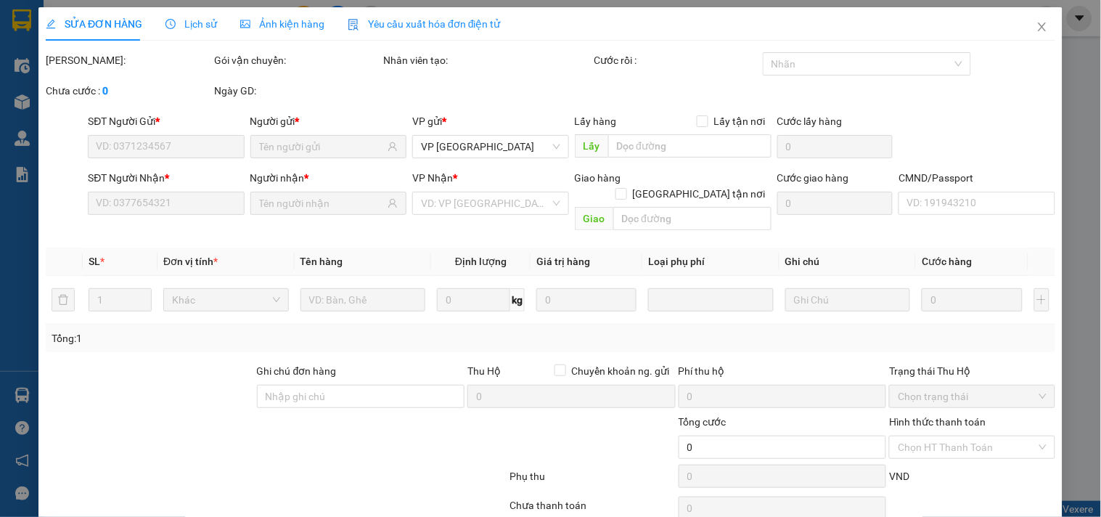
type input "0977475666"
type input "PHÚ"
type input "0394756938"
type input "MẠNH DŨNG"
type input "Trường Đại Học Phenikaa, P. Nguyễn Trác, Yên Nghĩa, Hà Đông, Hà Nội, Việt Nam"
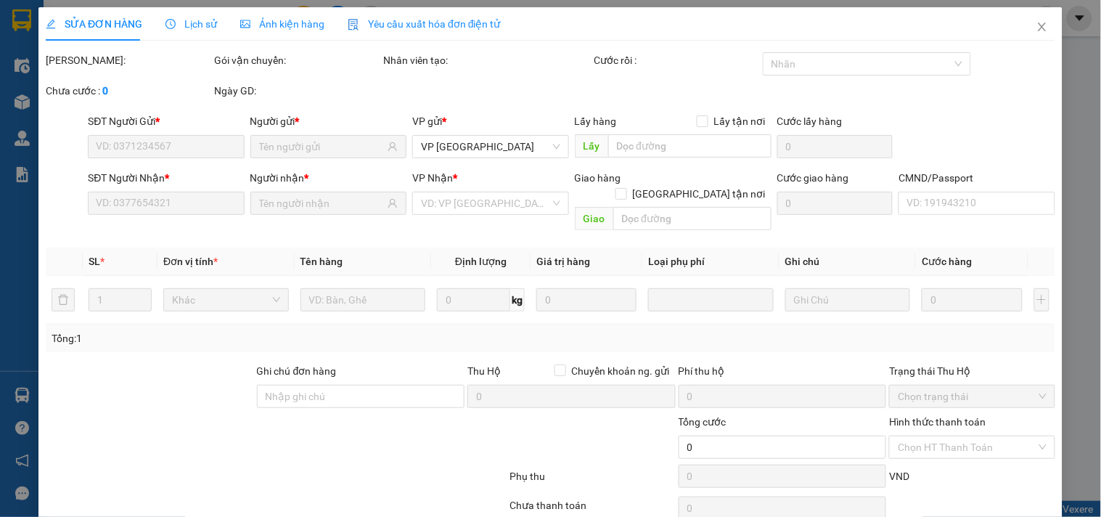
type input "35.000"
type input "NN QUA VP LẤY HÀNG"
type input "90.000"
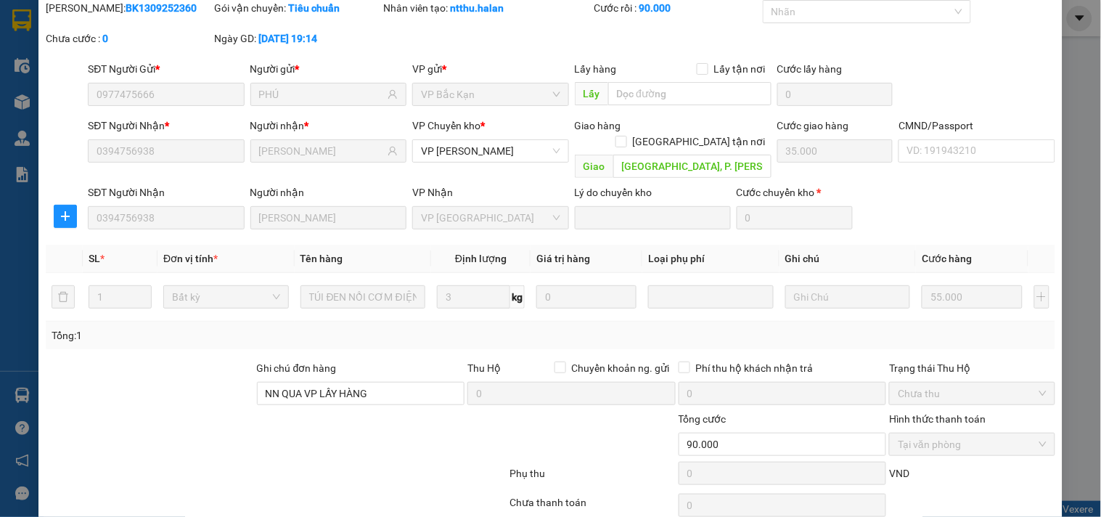
scroll to position [102, 0]
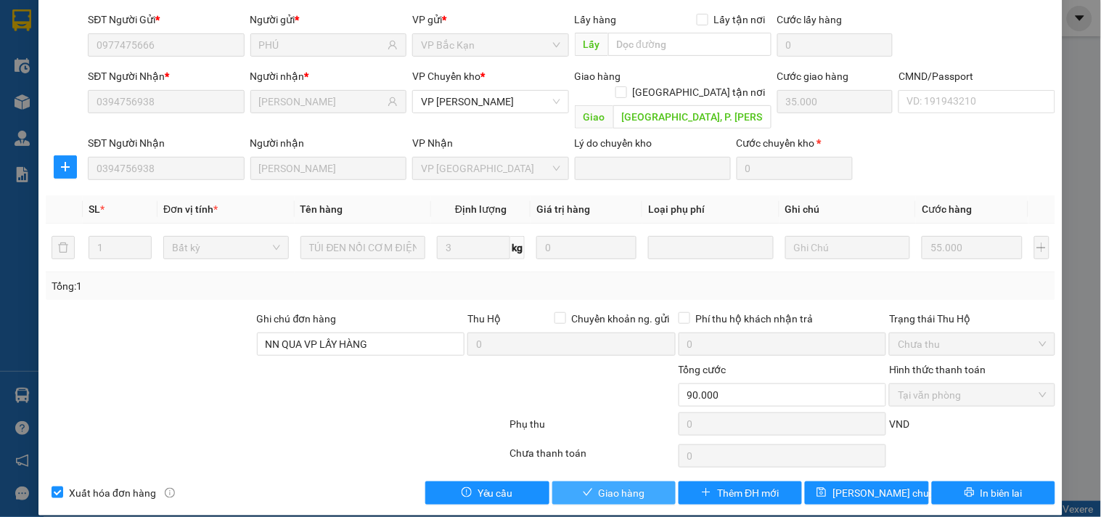
click at [635, 485] on span "Giao hàng" at bounding box center [622, 493] width 46 height 16
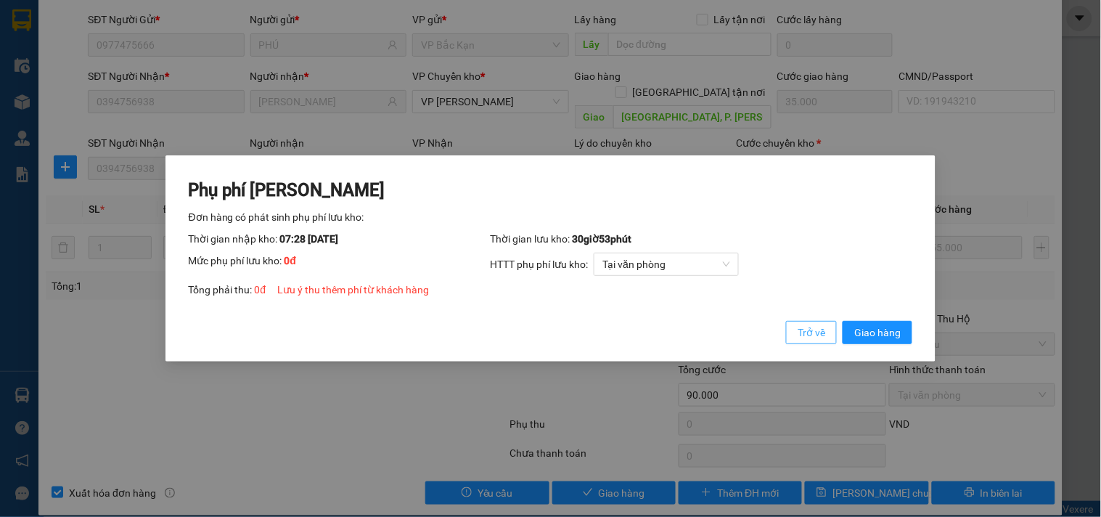
click at [815, 327] on span "Trở về" at bounding box center [811, 332] width 28 height 16
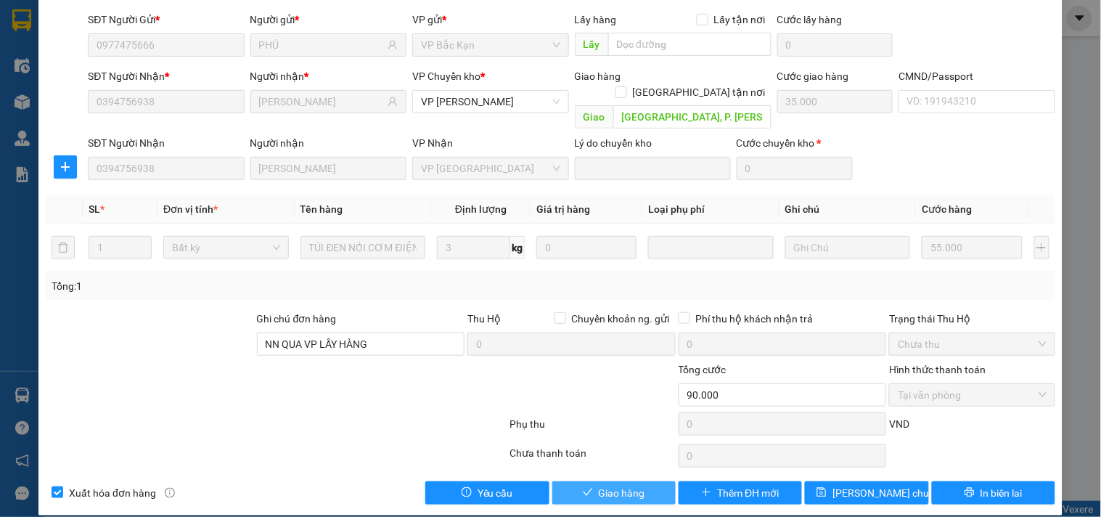
click at [639, 484] on button "Giao hàng" at bounding box center [613, 492] width 123 height 23
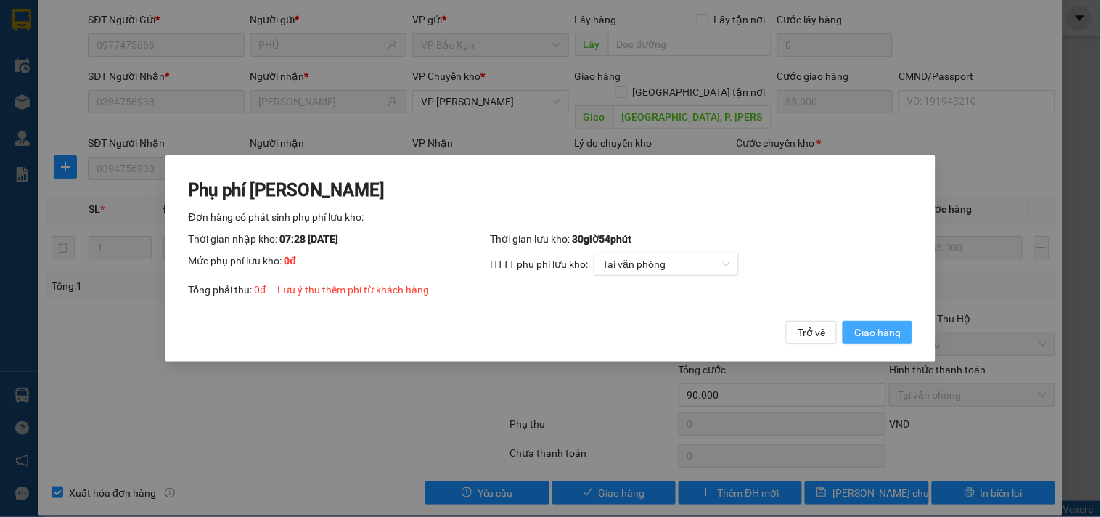
click at [856, 327] on span "Giao hàng" at bounding box center [877, 332] width 46 height 16
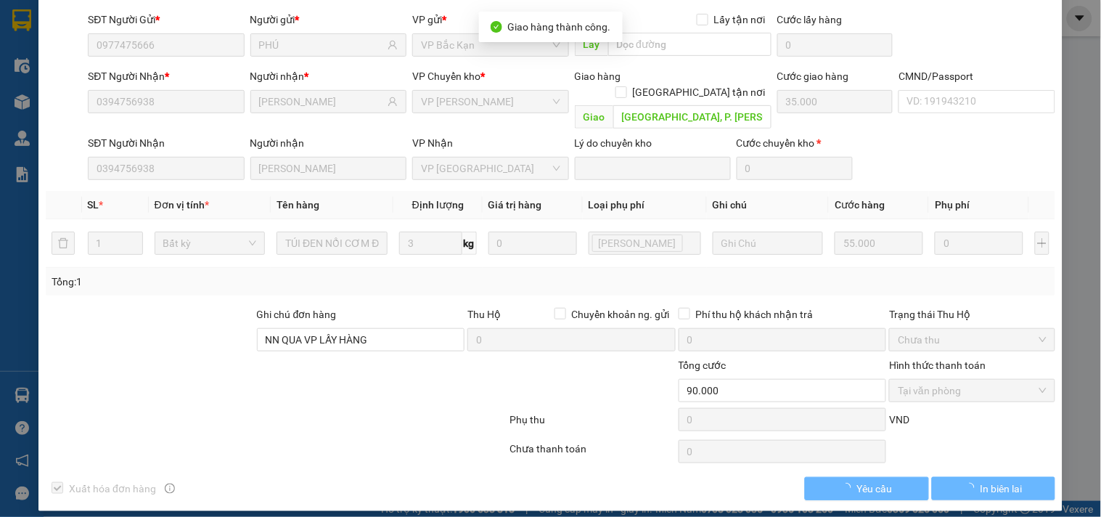
scroll to position [0, 0]
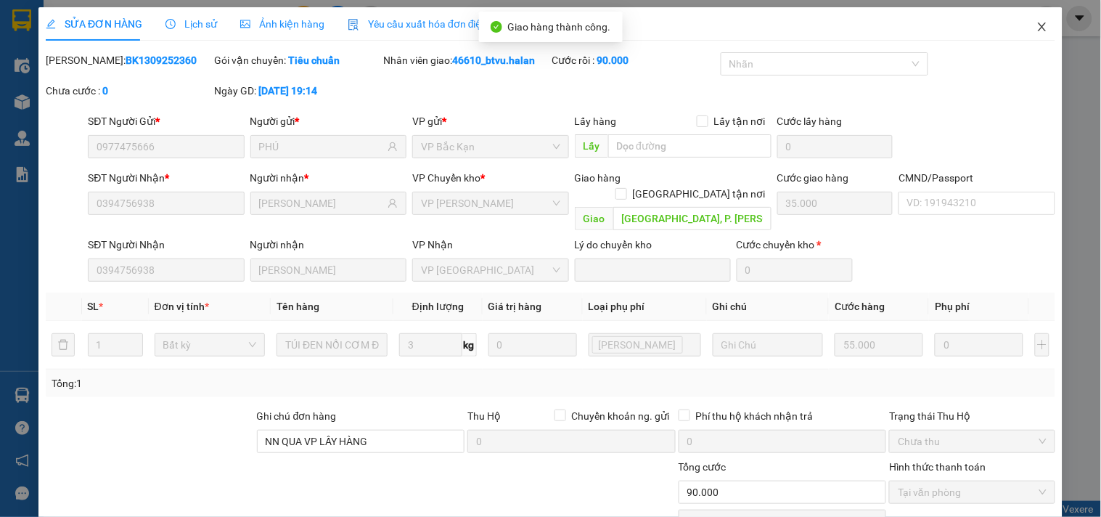
click at [1023, 20] on span "Close" at bounding box center [1042, 27] width 41 height 41
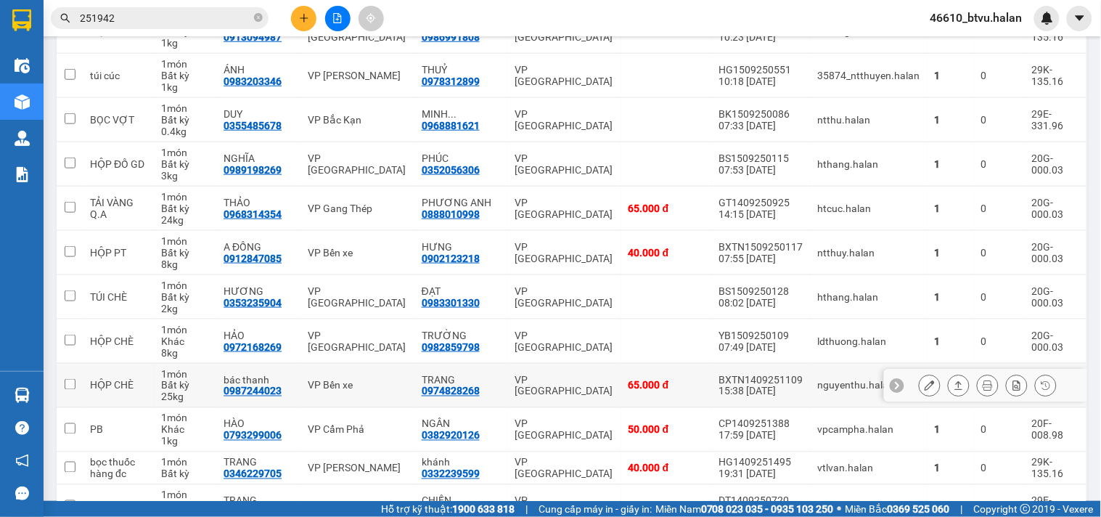
scroll to position [483, 0]
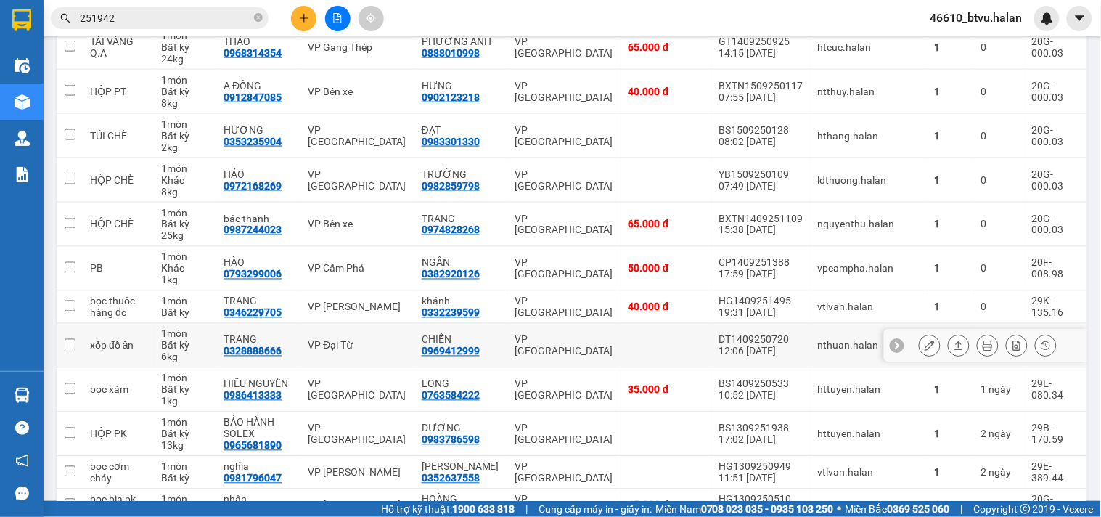
click at [905, 342] on div at bounding box center [985, 345] width 203 height 33
click at [919, 352] on button at bounding box center [929, 345] width 20 height 25
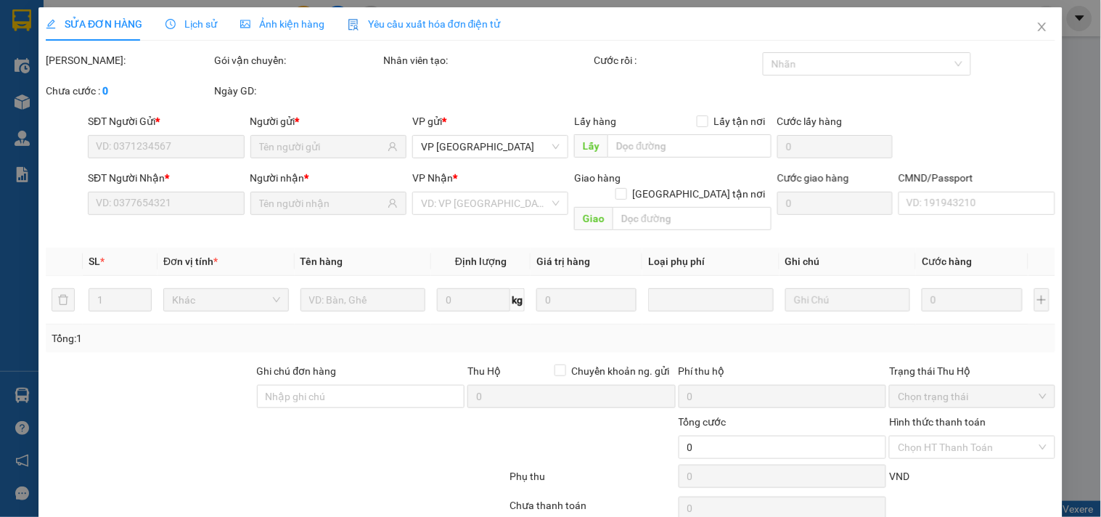
type input "0328888666"
type input "TRANG"
type input "0969412999"
type input "CHIẾN"
type input "55.000"
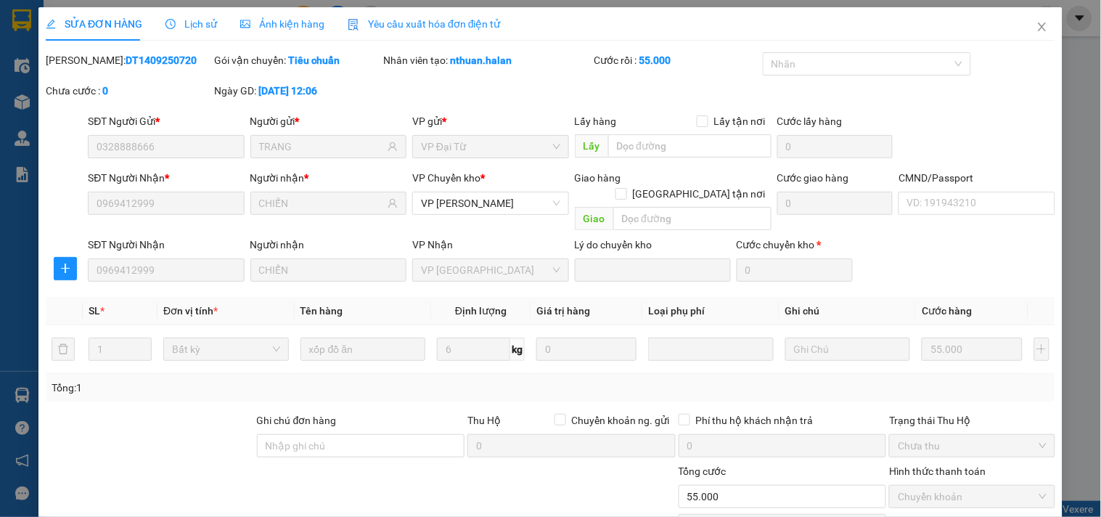
scroll to position [102, 0]
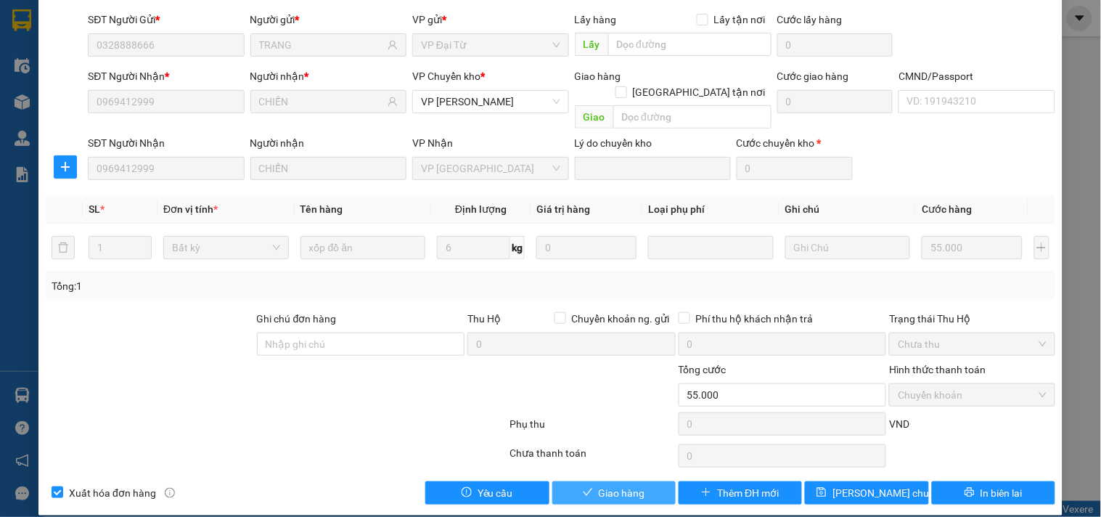
click at [636, 485] on span "Giao hàng" at bounding box center [622, 493] width 46 height 16
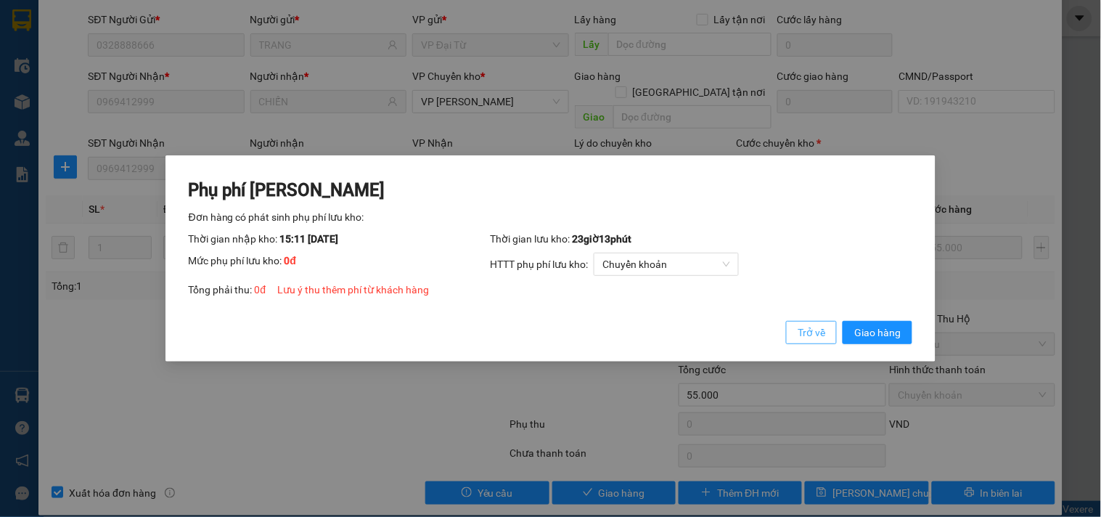
click at [797, 327] on button "Trở về" at bounding box center [811, 332] width 51 height 23
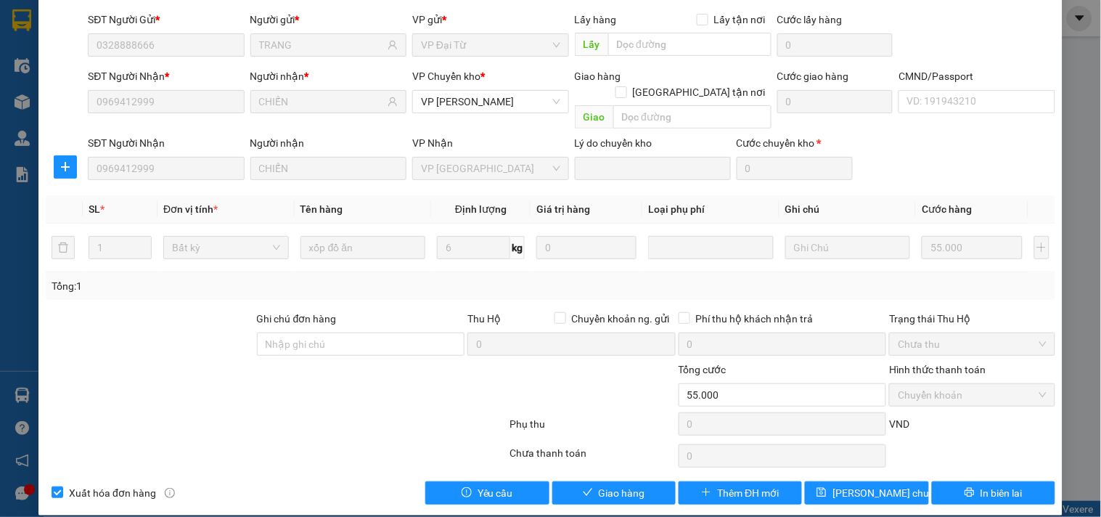
scroll to position [0, 0]
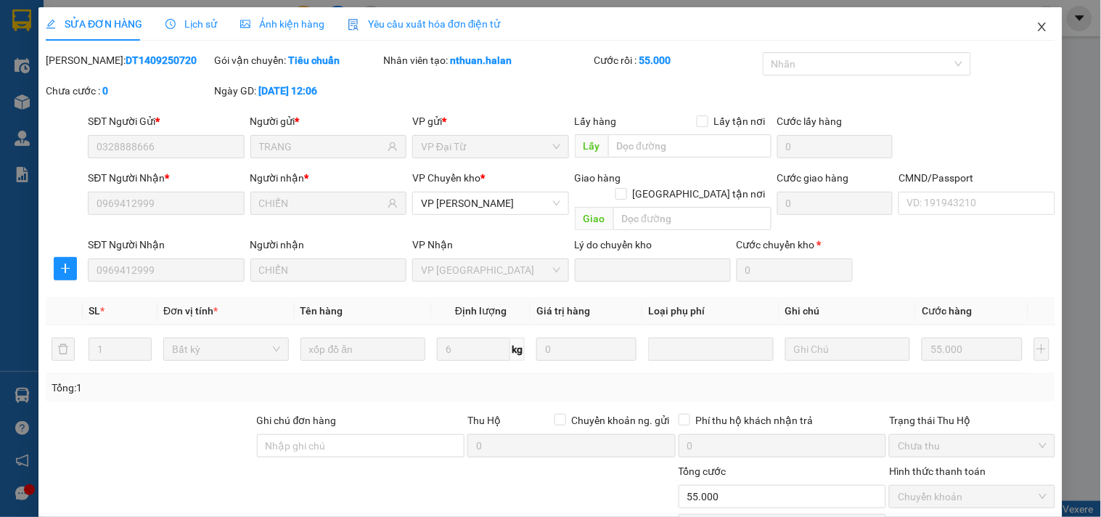
click at [1022, 22] on span "Close" at bounding box center [1042, 27] width 41 height 41
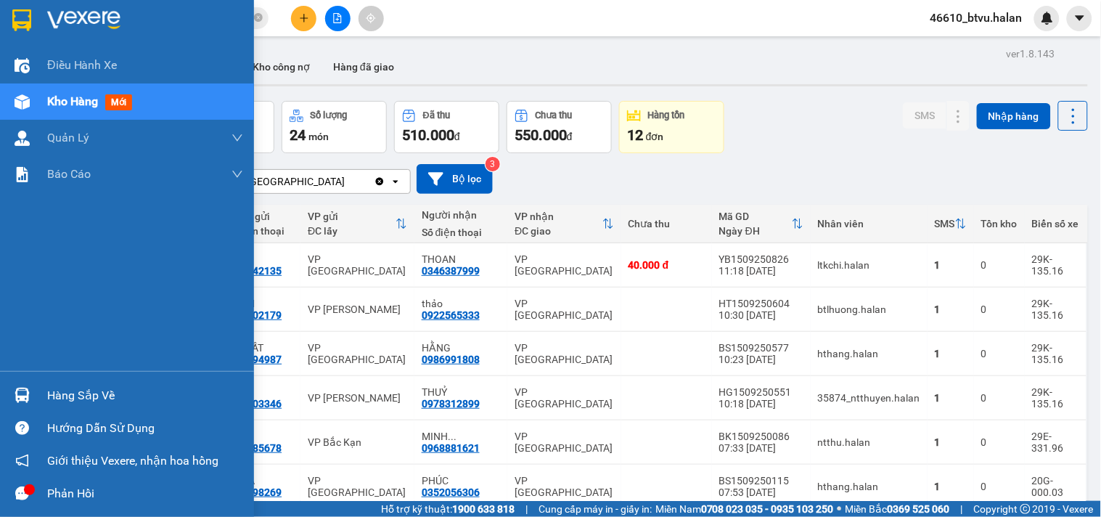
click at [54, 379] on div "Hàng sắp về" at bounding box center [127, 395] width 254 height 33
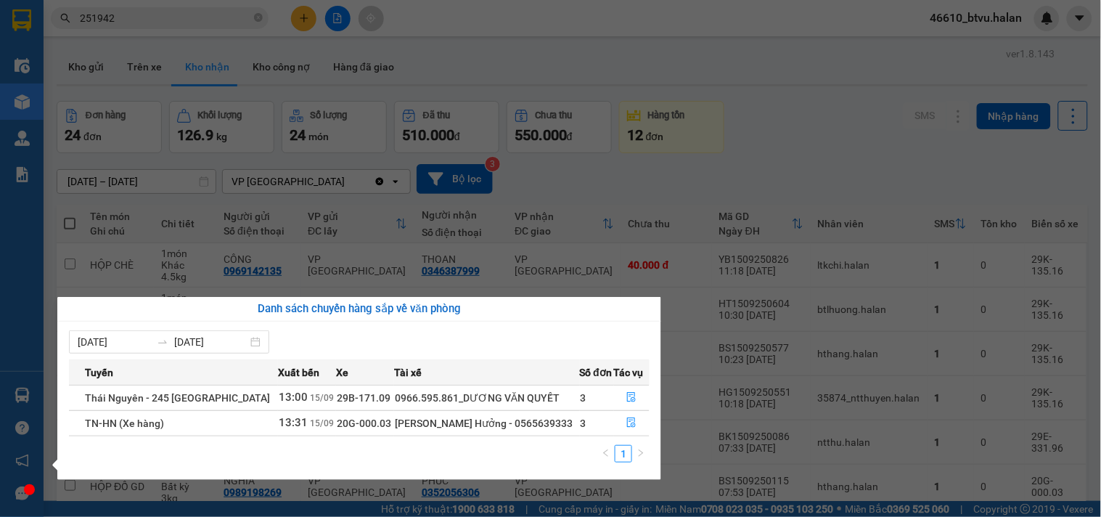
click at [168, 22] on section "Kết quả tìm kiếm ( 197 ) Bộ lọc Mã ĐH Trạng thái Món hàng Thu hộ Tổng cước Chưa…" at bounding box center [550, 258] width 1101 height 517
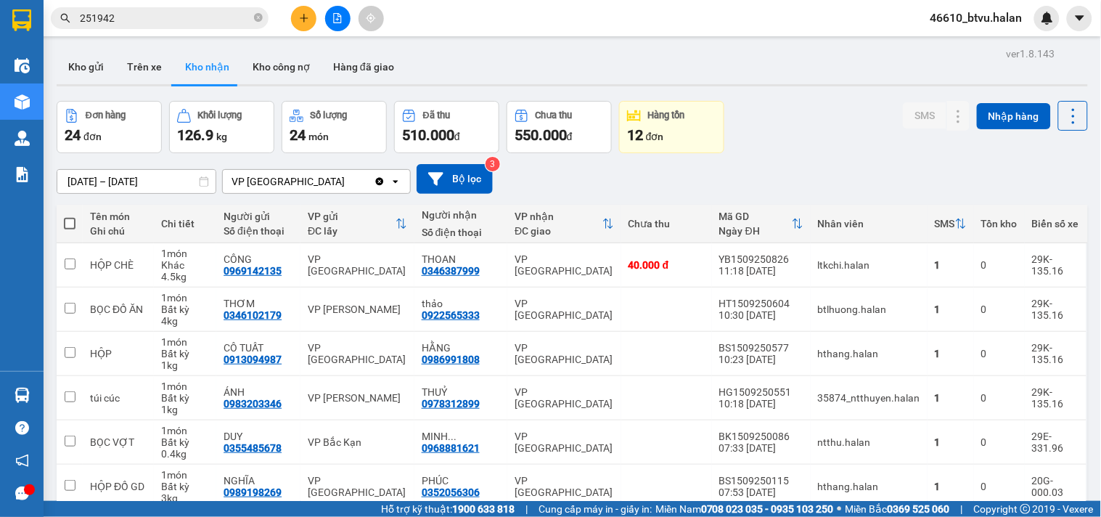
click at [168, 22] on input "251942" at bounding box center [165, 18] width 171 height 16
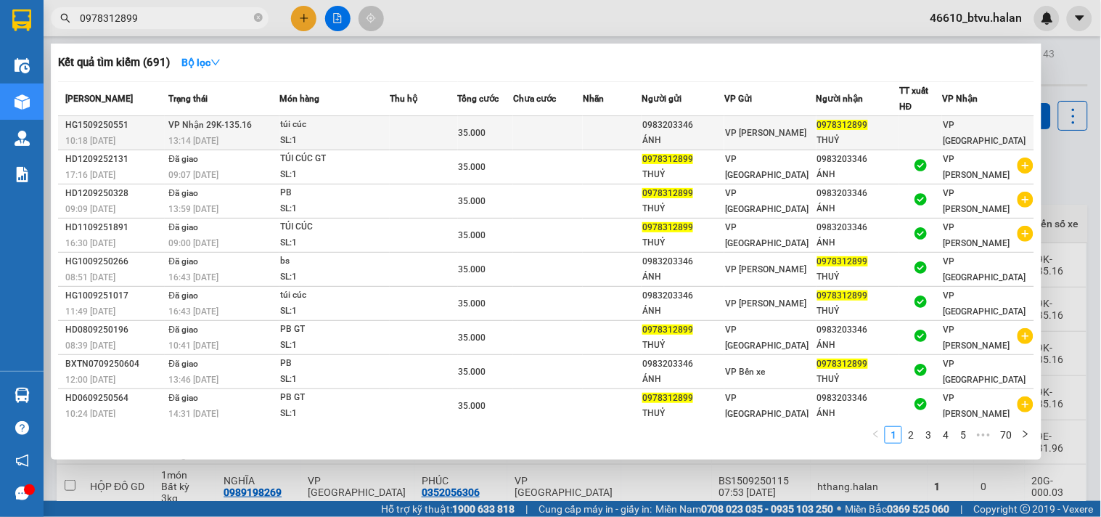
type input "0978312899"
click at [335, 126] on div "túi cúc" at bounding box center [334, 125] width 109 height 16
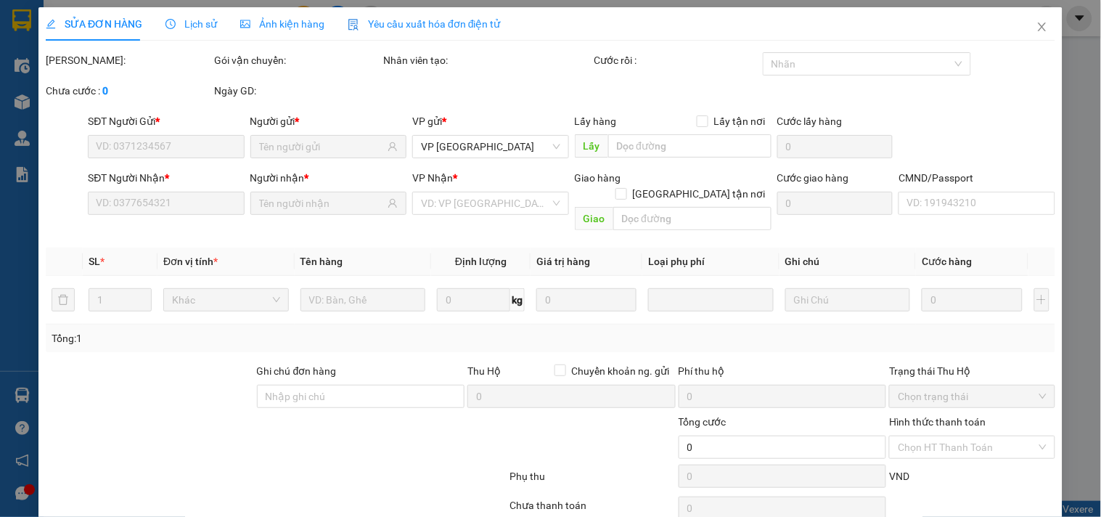
type input "0983203346"
type input "ÁNH"
type input "0978312899"
type input "THUỶ"
type input "35.000"
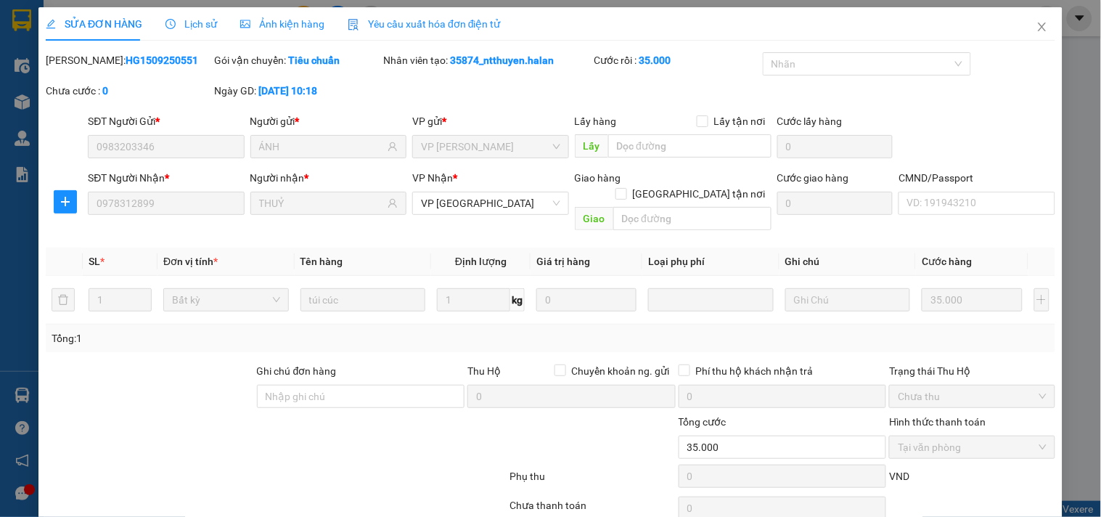
scroll to position [52, 0]
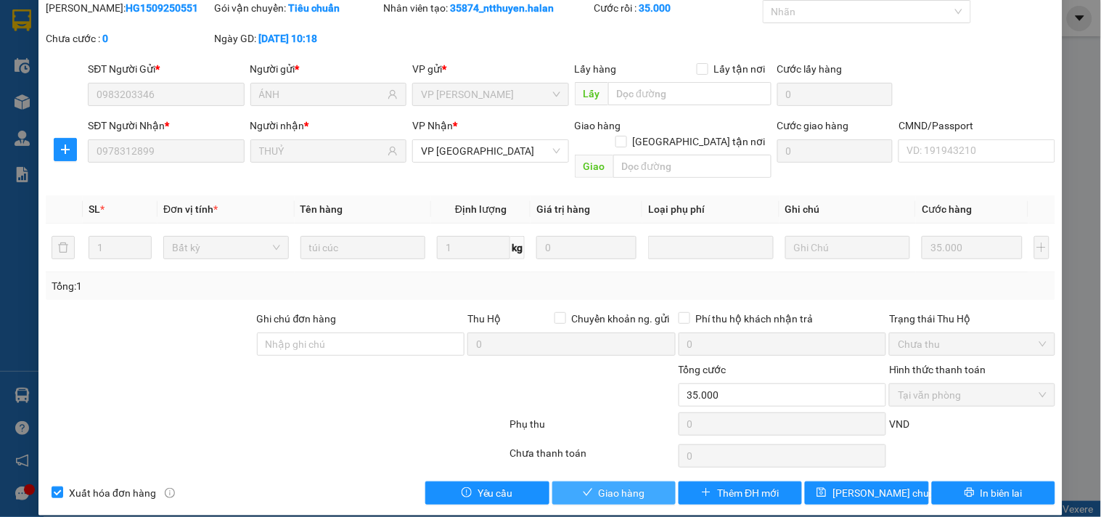
click at [633, 485] on span "Giao hàng" at bounding box center [622, 493] width 46 height 16
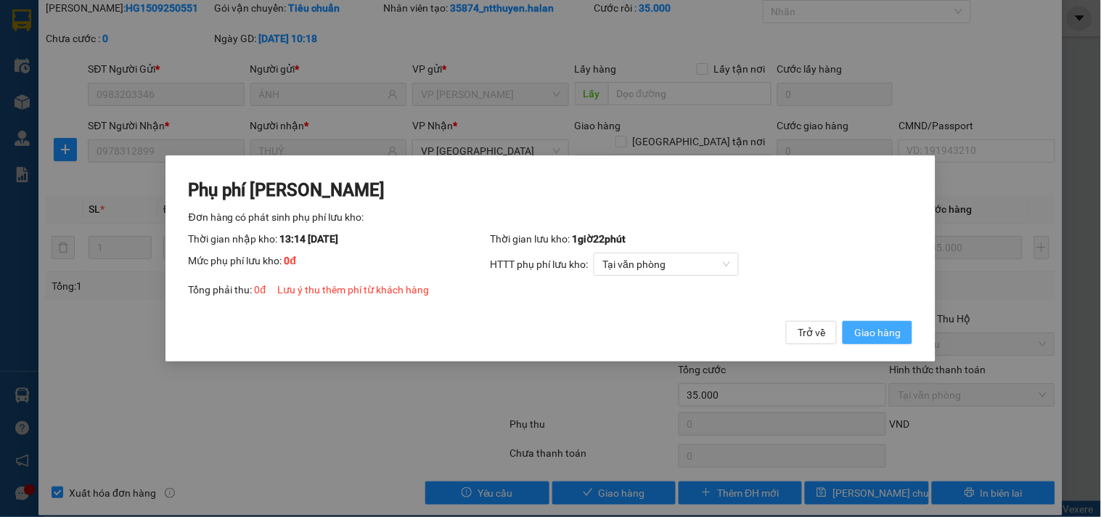
click at [861, 329] on span "Giao hàng" at bounding box center [877, 332] width 46 height 16
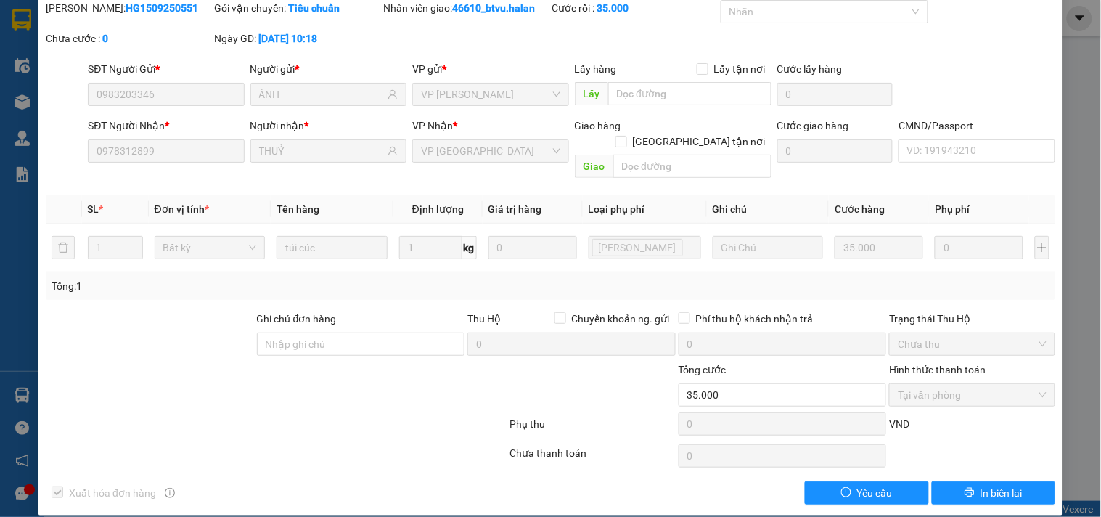
scroll to position [0, 0]
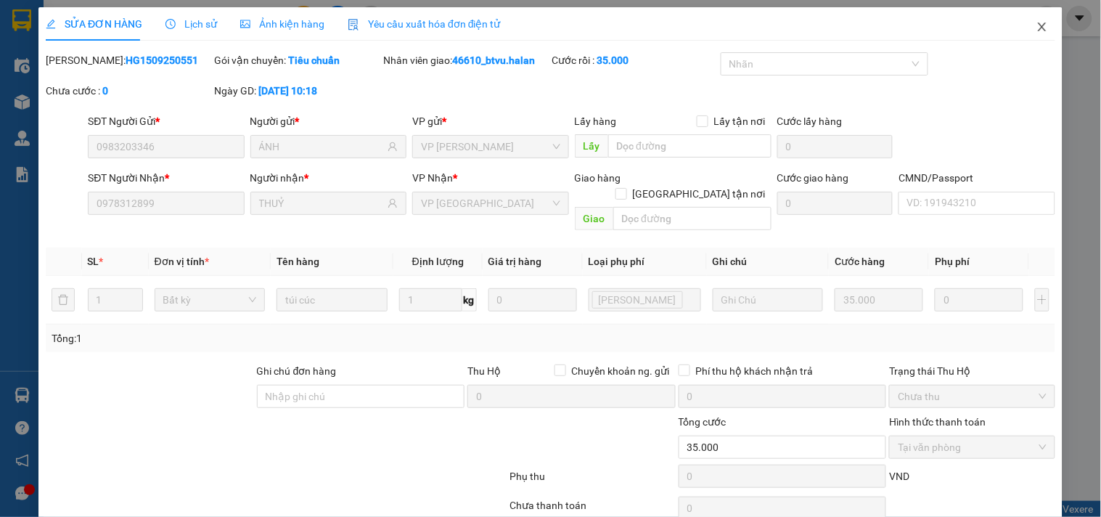
click at [1033, 15] on span "Close" at bounding box center [1042, 27] width 41 height 41
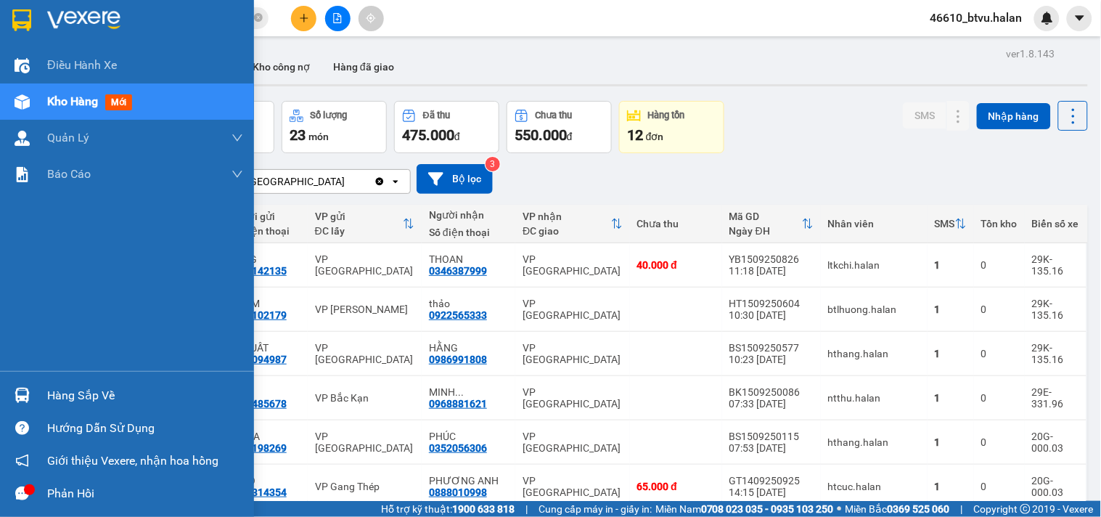
click at [62, 385] on div "Hàng sắp về" at bounding box center [145, 396] width 196 height 22
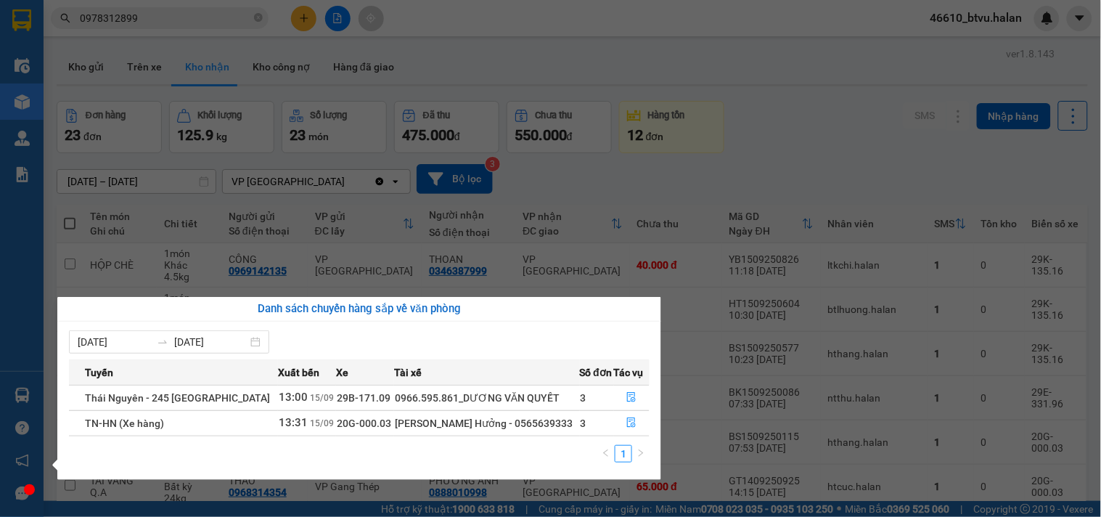
click at [765, 192] on section "Kết quả tìm kiếm ( 691 ) Bộ lọc Mã ĐH Trạng thái Món hàng Thu hộ Tổng cước Chưa…" at bounding box center [550, 258] width 1101 height 517
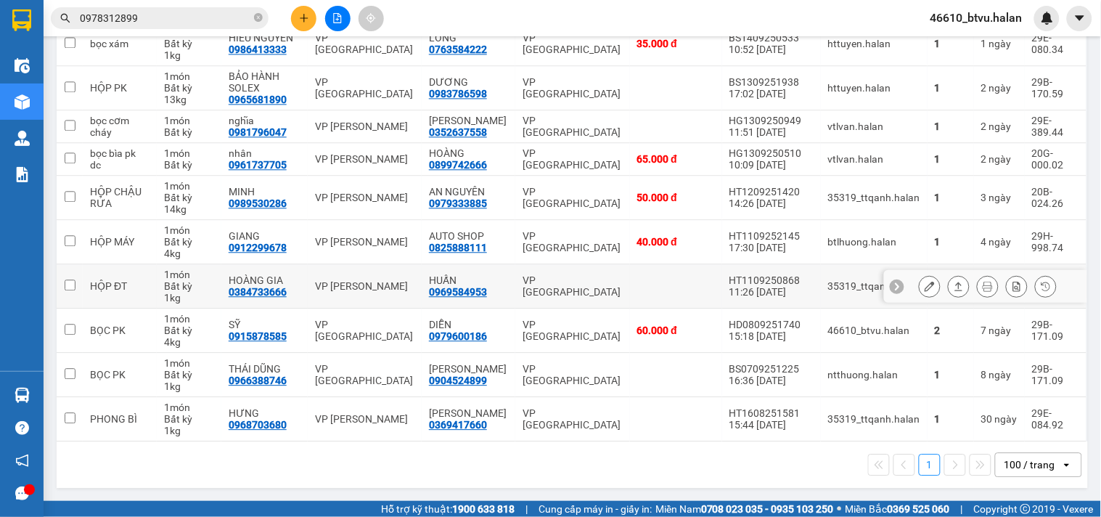
scroll to position [626, 0]
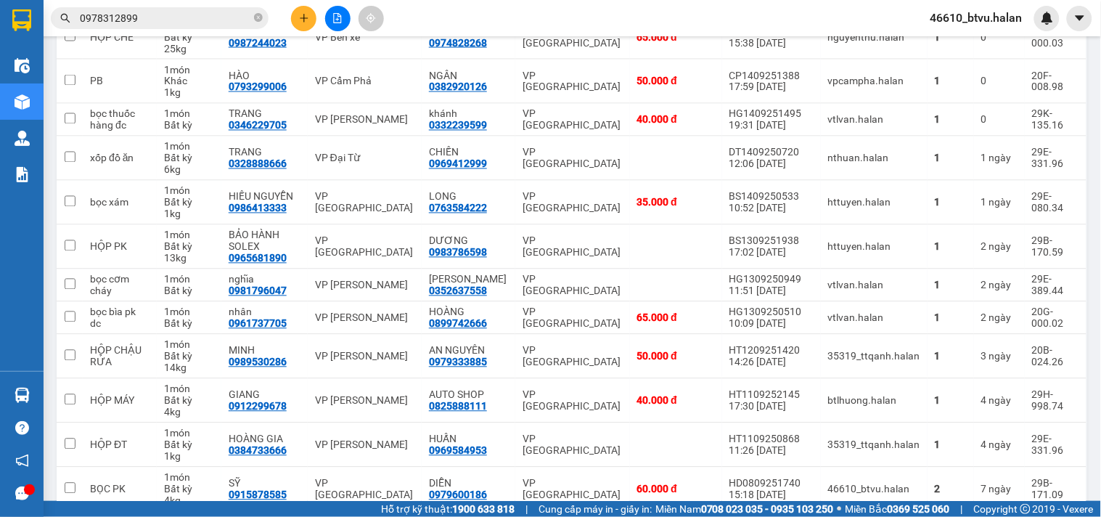
click at [167, 10] on input "0978312899" at bounding box center [165, 18] width 171 height 16
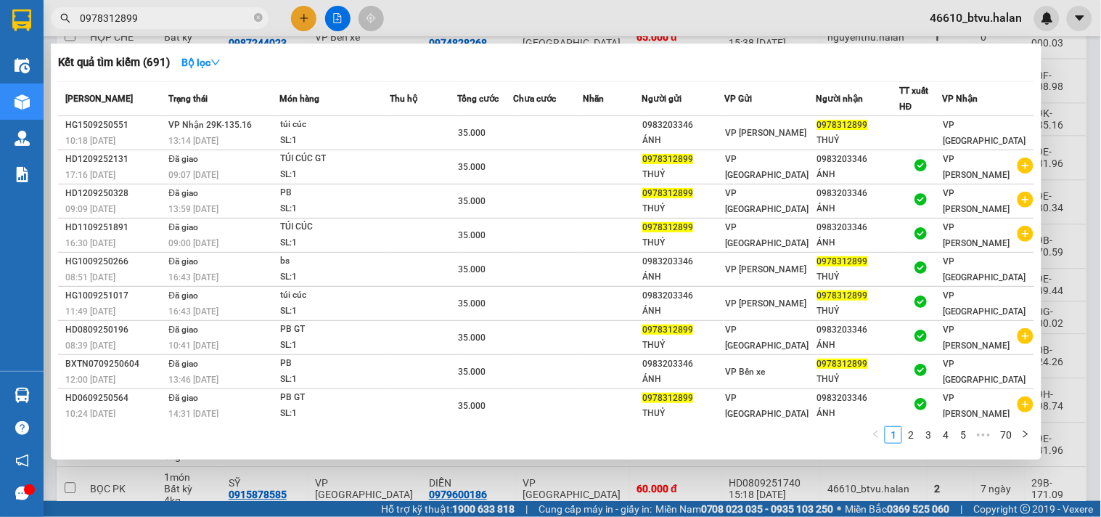
click at [167, 10] on input "0978312899" at bounding box center [165, 18] width 171 height 16
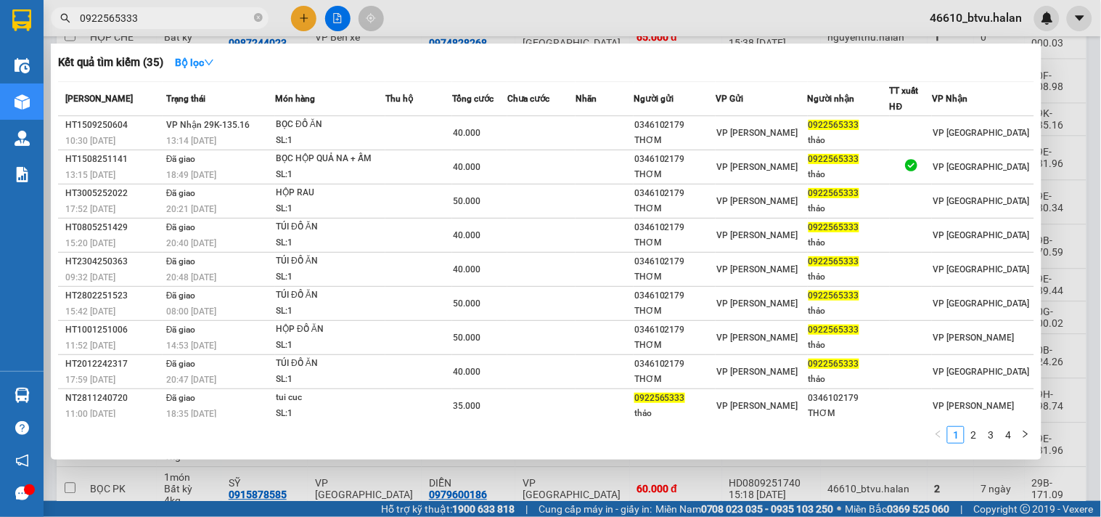
type input "0922565333"
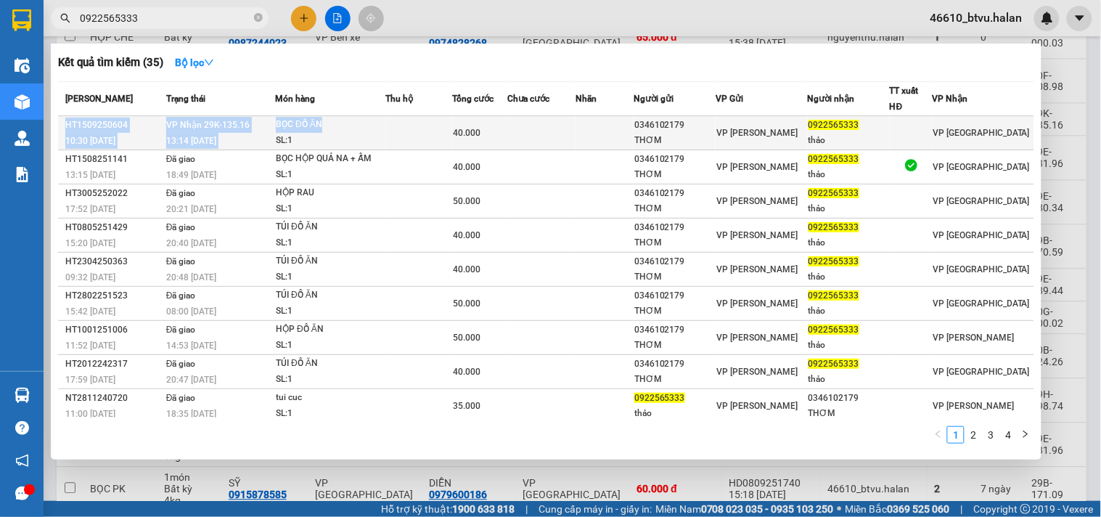
drag, startPoint x: 375, startPoint y: 112, endPoint x: 364, endPoint y: 117, distance: 11.7
click at [364, 117] on table "Mã ĐH Trạng thái Món hàng Thu hộ Tổng cước Chưa cước Nhãn Người gửi VP Gửi Ngườ…" at bounding box center [546, 269] width 976 height 376
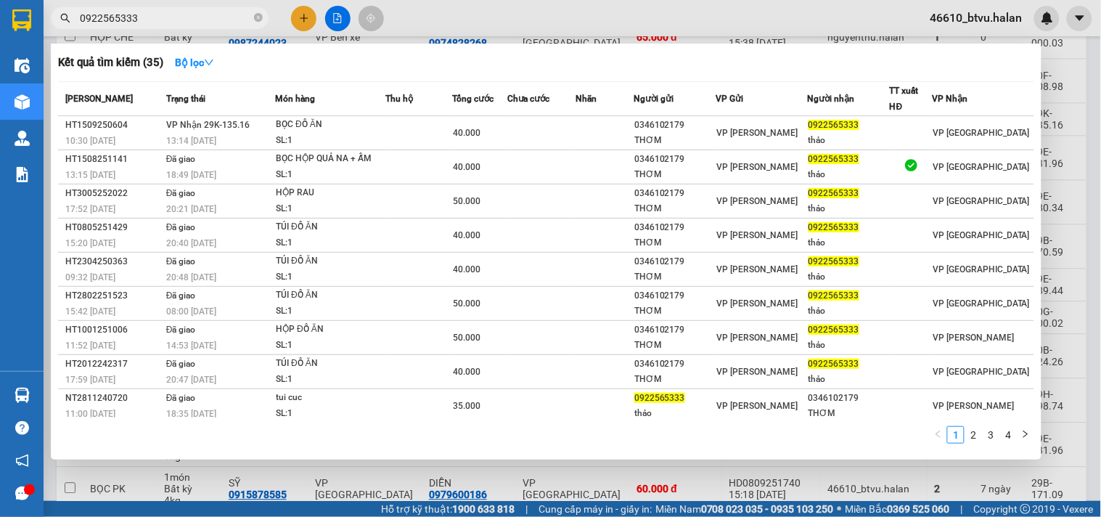
click at [382, 68] on div "Kết quả tìm kiếm ( 35 ) Bộ lọc" at bounding box center [546, 62] width 976 height 23
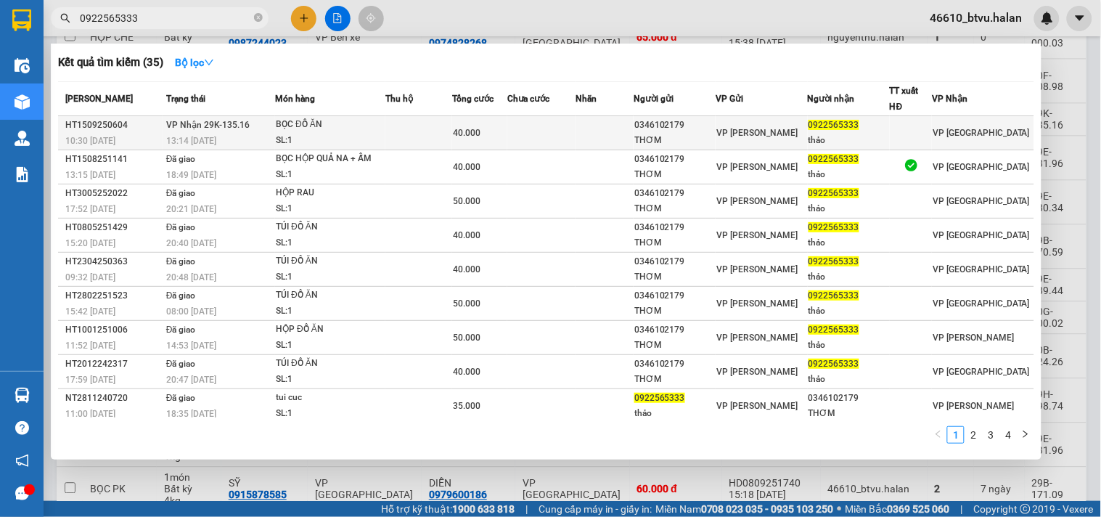
click at [273, 136] on div "13:14 - 15/09" at bounding box center [220, 141] width 108 height 16
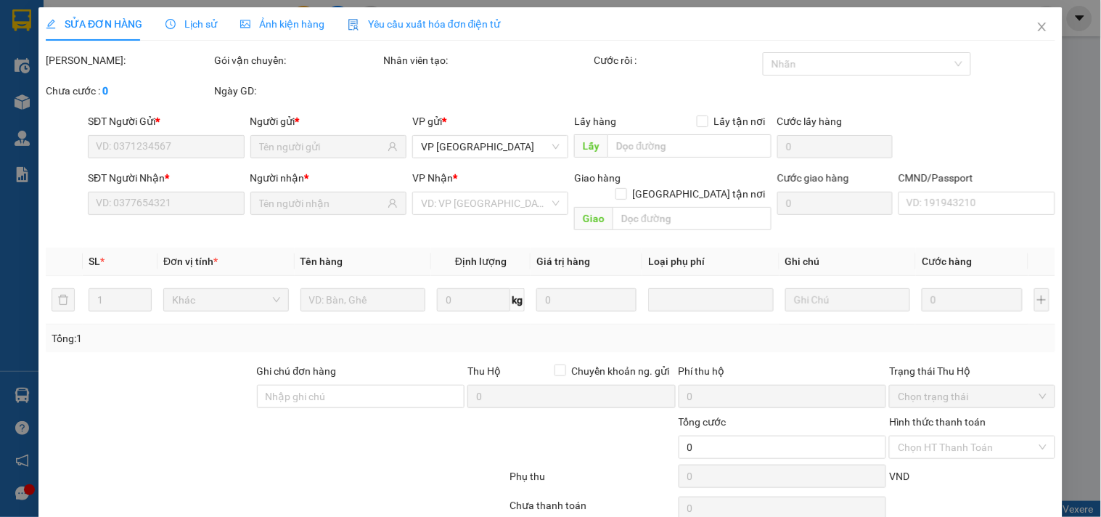
type input "0346102179"
type input "THƠM"
type input "0922565333"
type input "thảo"
type input "40.000"
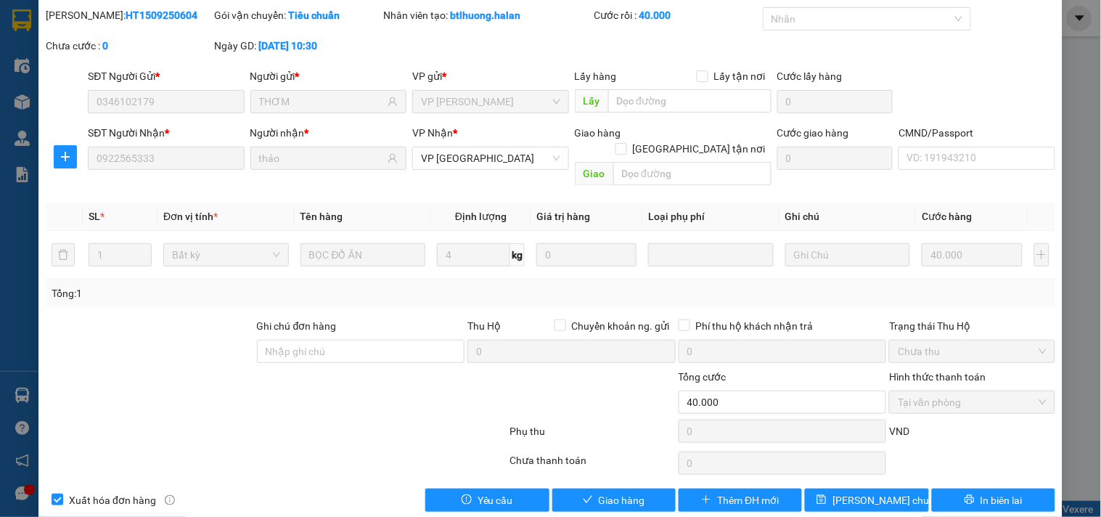
scroll to position [52, 0]
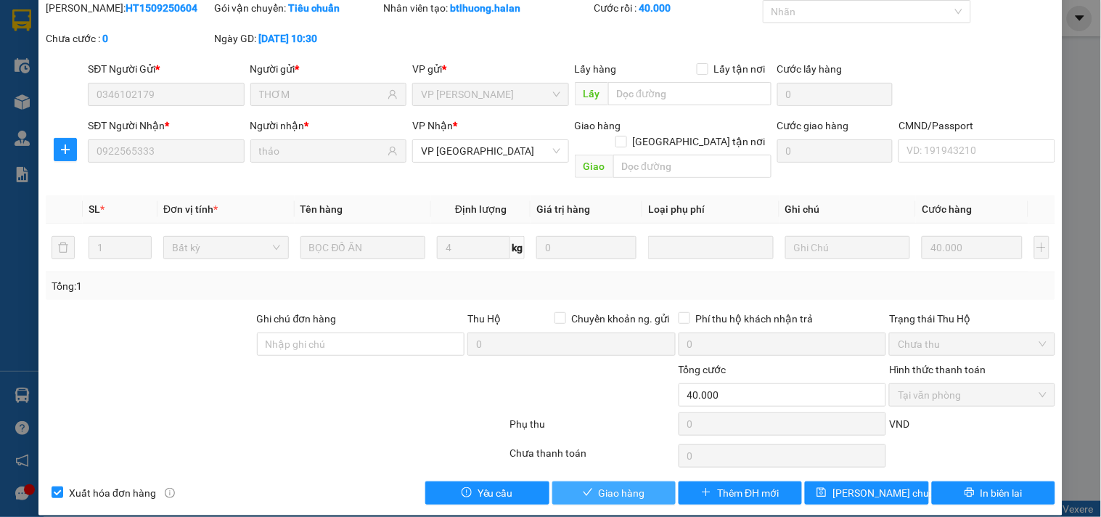
click at [564, 481] on button "Giao hàng" at bounding box center [613, 492] width 123 height 23
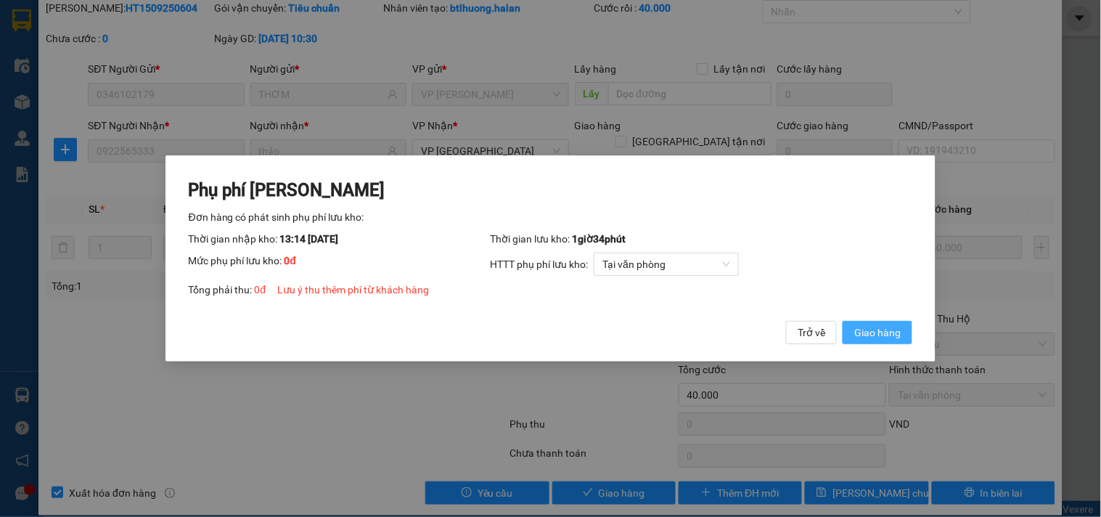
click at [890, 337] on span "Giao hàng" at bounding box center [877, 332] width 46 height 16
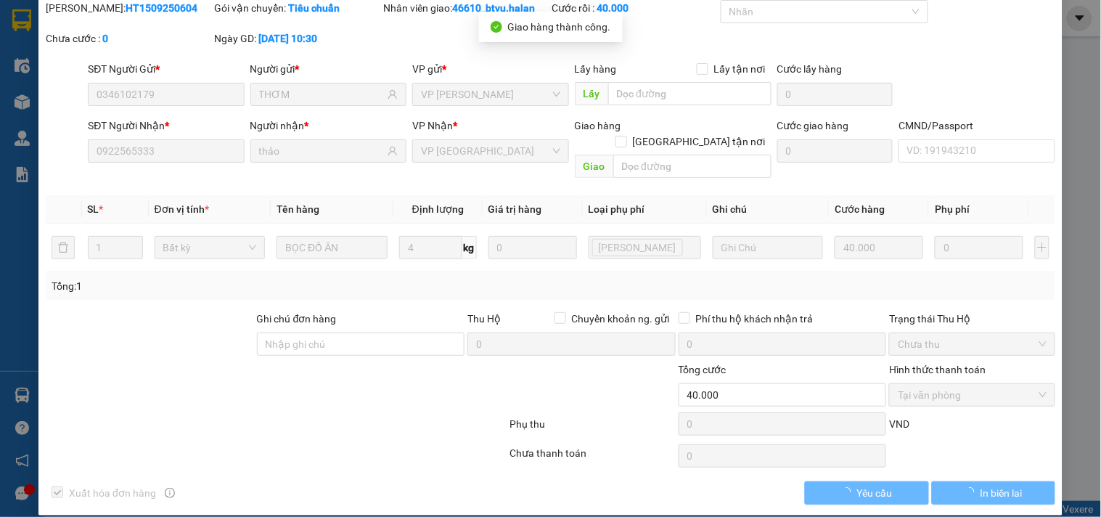
scroll to position [0, 0]
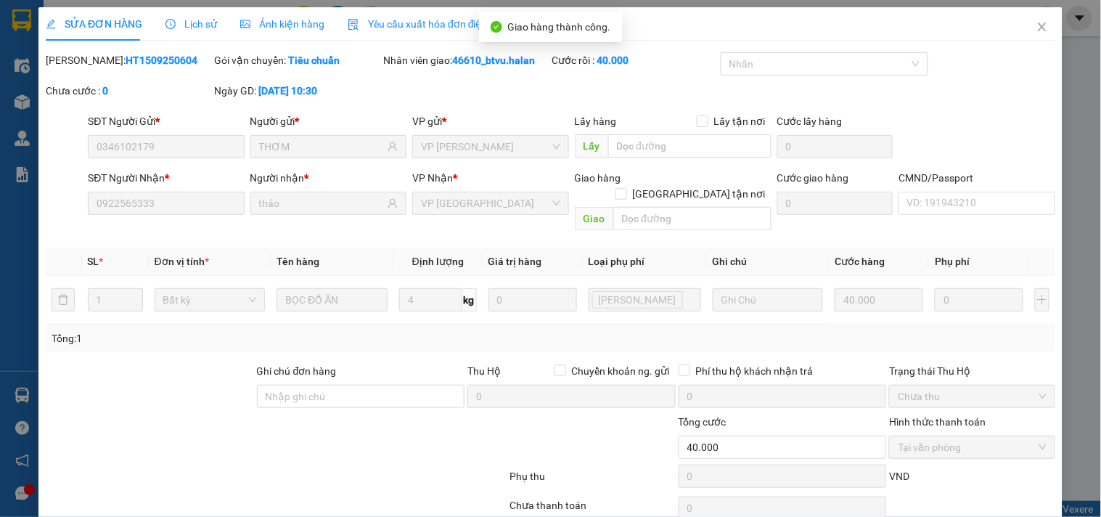
click at [1007, 37] on div "SỬA ĐƠN HÀNG Lịch sử Ảnh kiện hàng Yêu cầu xuất hóa đơn điện tử" at bounding box center [550, 23] width 1009 height 33
click at [1038, 29] on icon "close" at bounding box center [1042, 26] width 8 height 9
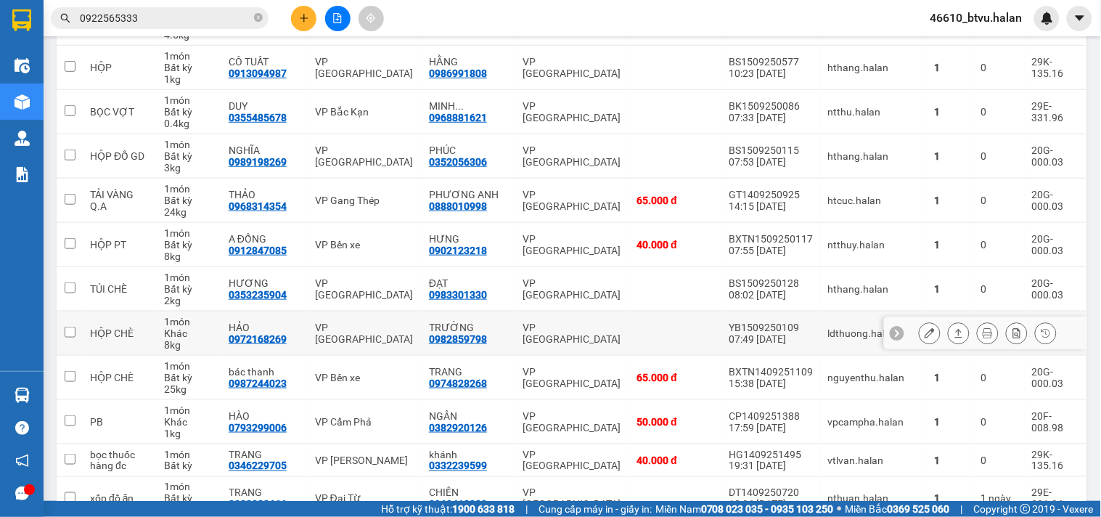
scroll to position [564, 0]
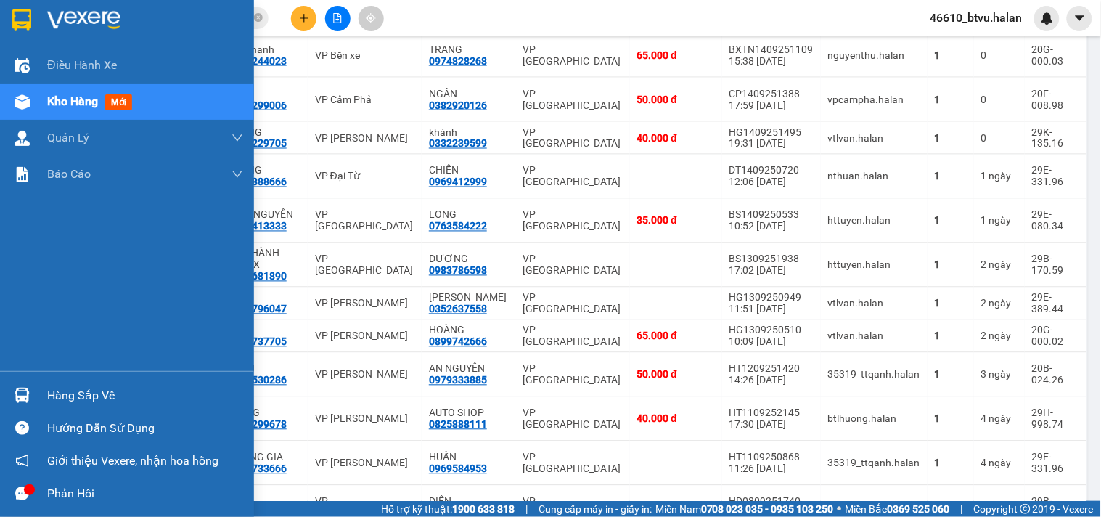
click at [36, 388] on div "Hàng sắp về" at bounding box center [127, 395] width 254 height 33
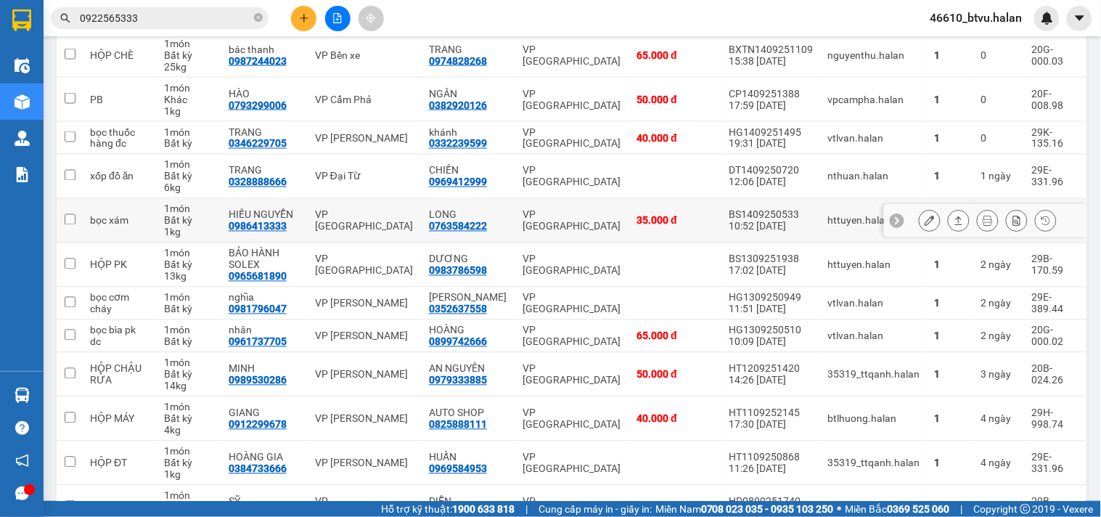
click at [541, 222] on section "Kết quả tìm kiếm ( 35 ) Bộ lọc Mã ĐH Trạng thái Món hàng Thu hộ Tổng cước Chưa …" at bounding box center [550, 258] width 1101 height 517
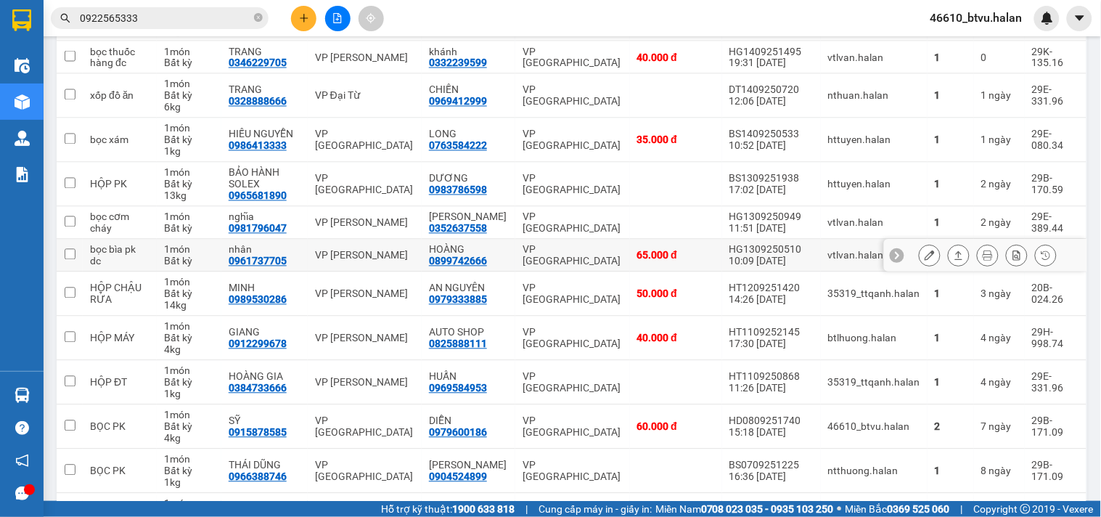
scroll to position [726, 0]
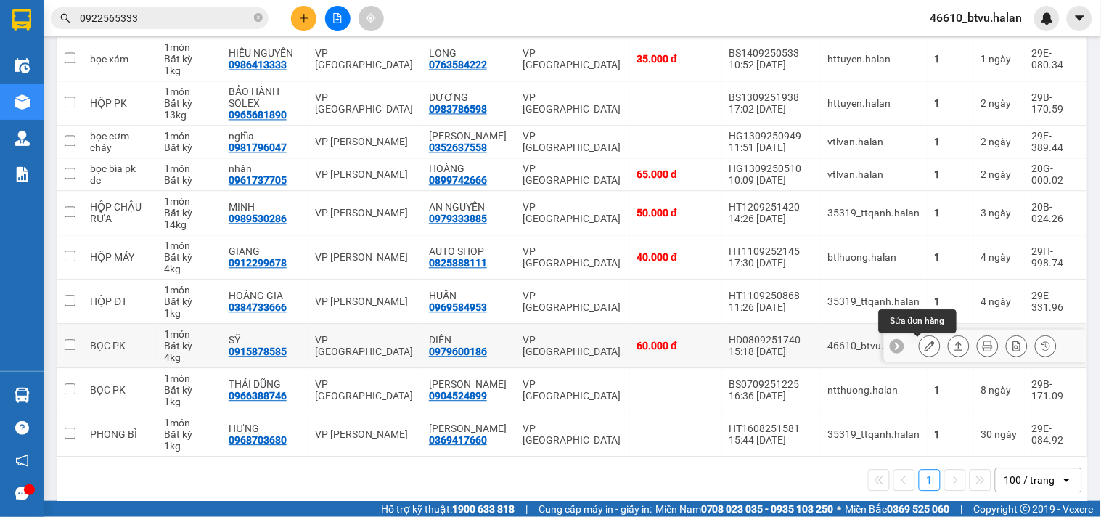
click at [919, 353] on button at bounding box center [929, 345] width 20 height 25
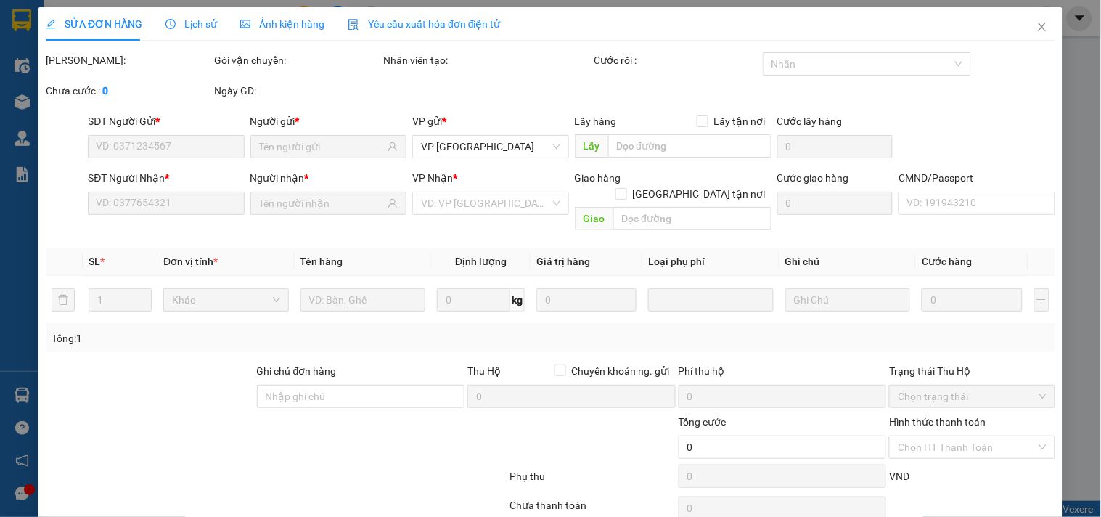
type input "0915878585"
type input "0979600186"
type input "60.000"
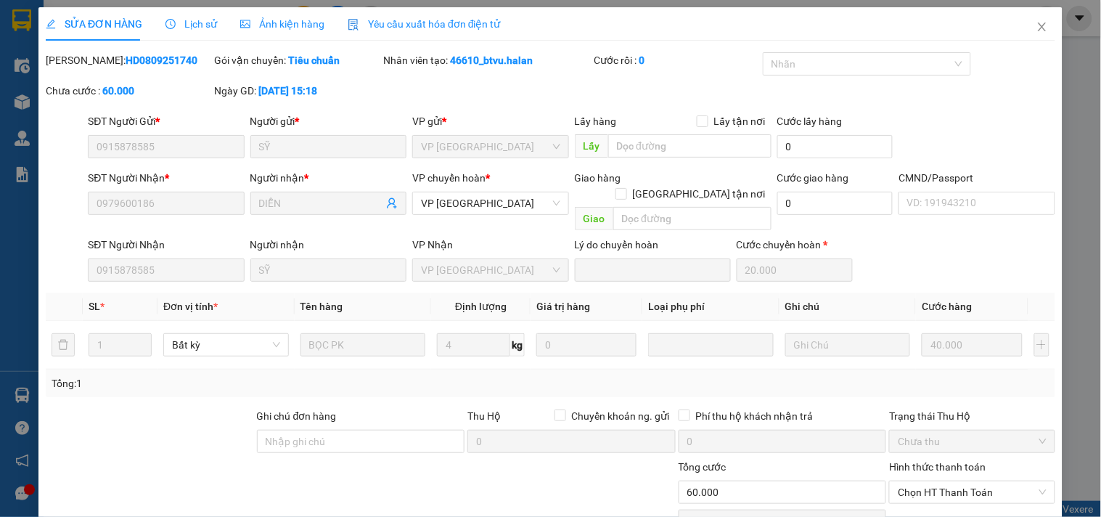
click at [200, 26] on span "Lịch sử" at bounding box center [191, 24] width 52 height 12
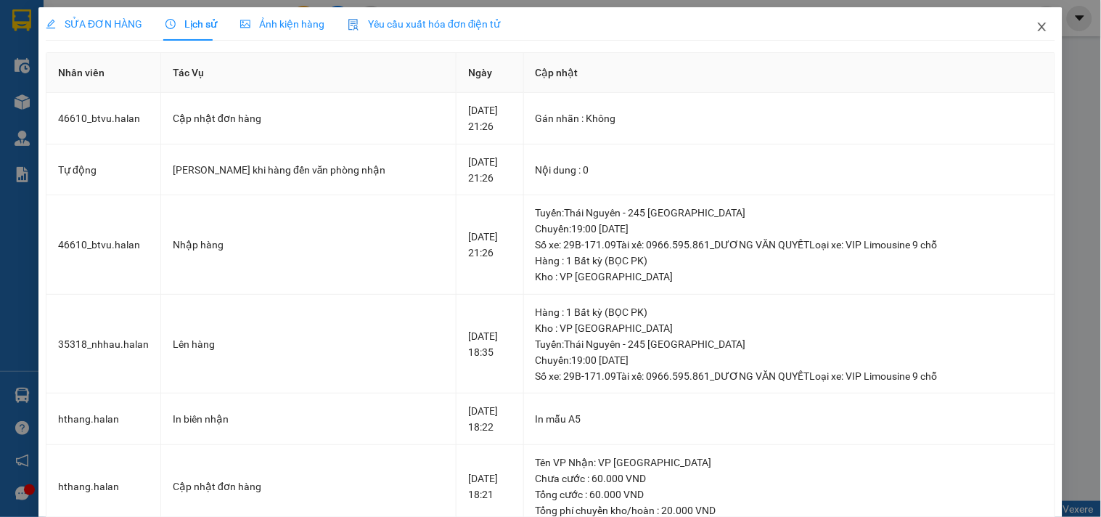
click at [1040, 28] on span "Close" at bounding box center [1042, 27] width 41 height 41
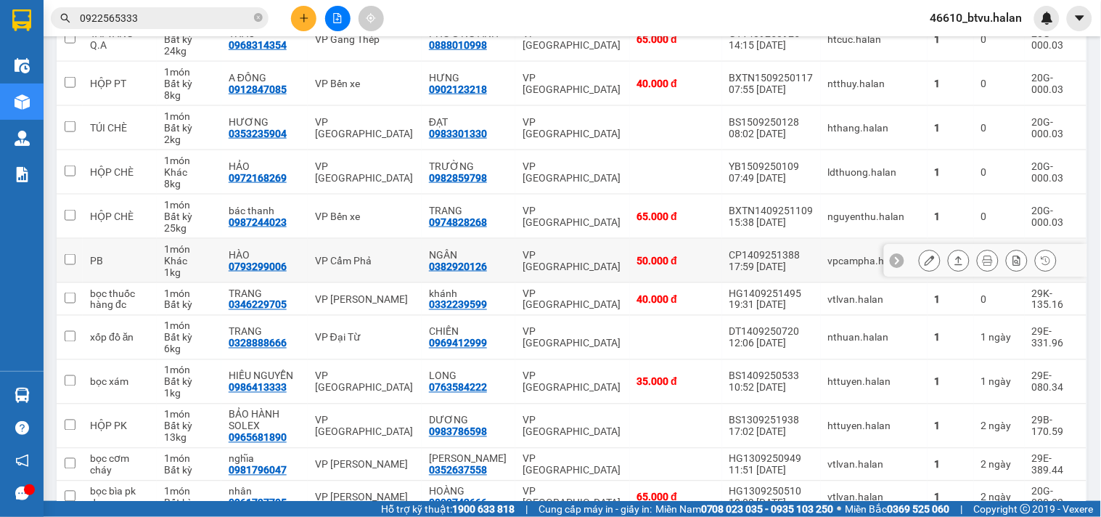
scroll to position [81, 0]
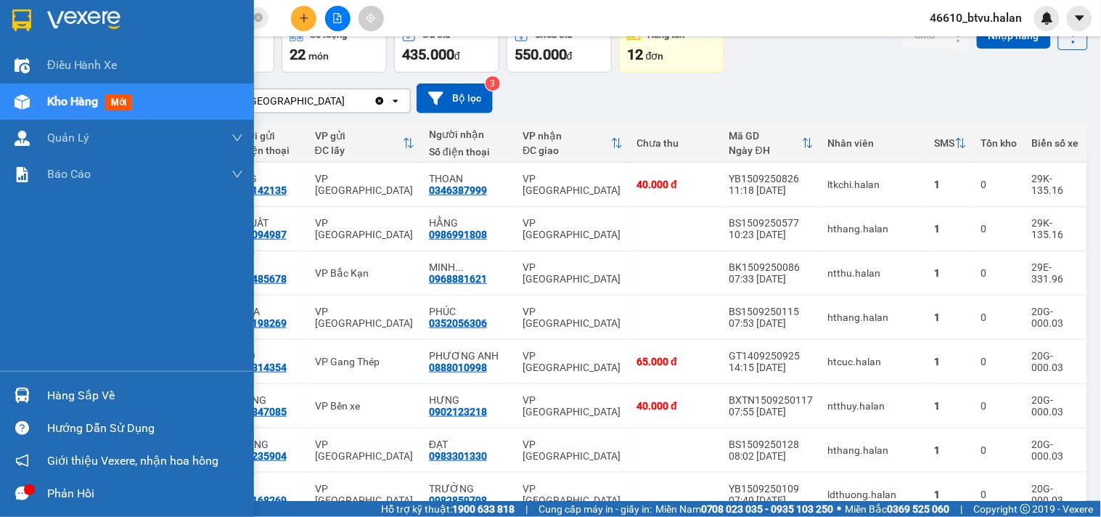
click at [44, 401] on div "Hàng sắp về" at bounding box center [127, 395] width 254 height 33
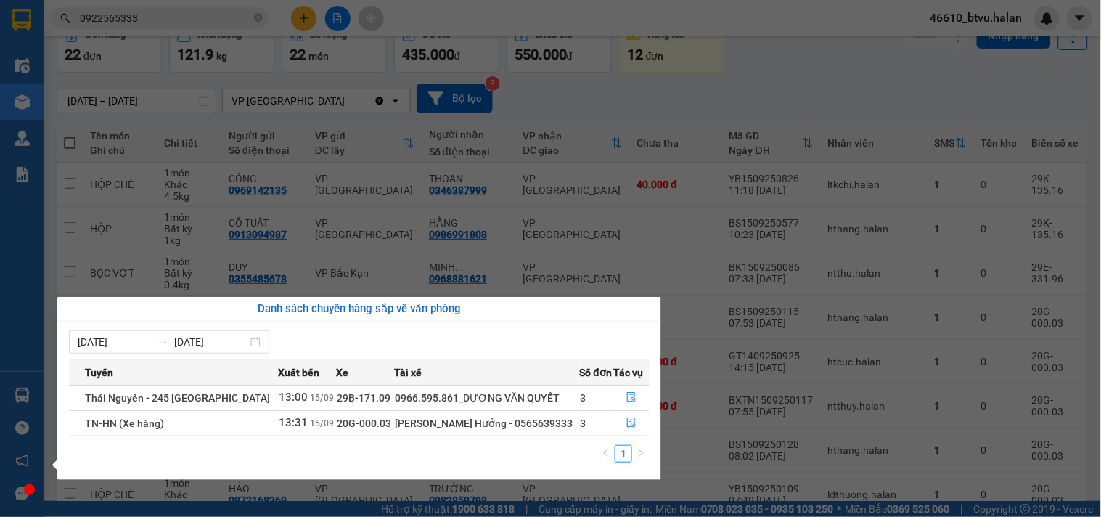
click at [689, 276] on section "Kết quả tìm kiếm ( 35 ) Bộ lọc Mã ĐH Trạng thái Món hàng Thu hộ Tổng cước Chưa …" at bounding box center [550, 258] width 1101 height 517
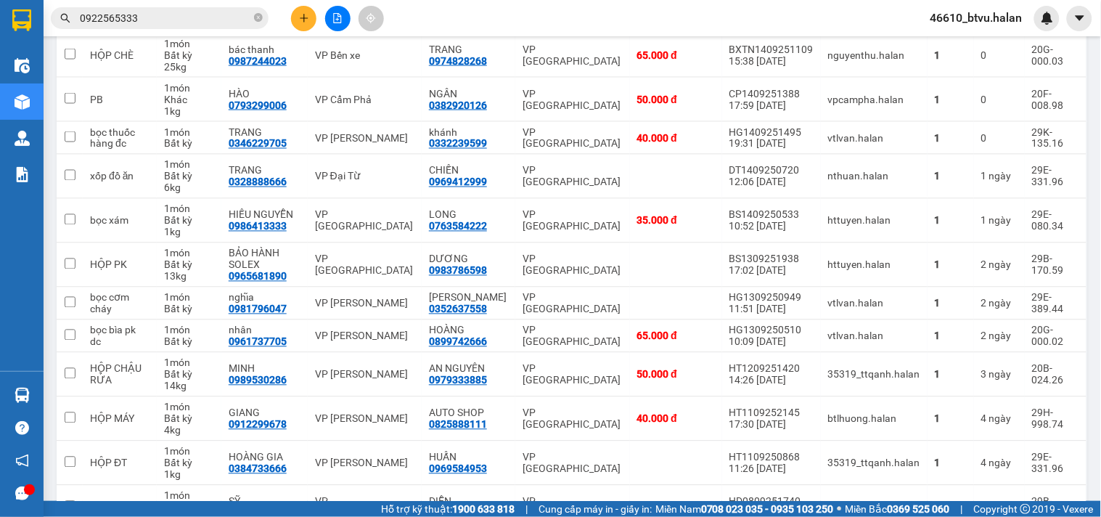
scroll to position [743, 0]
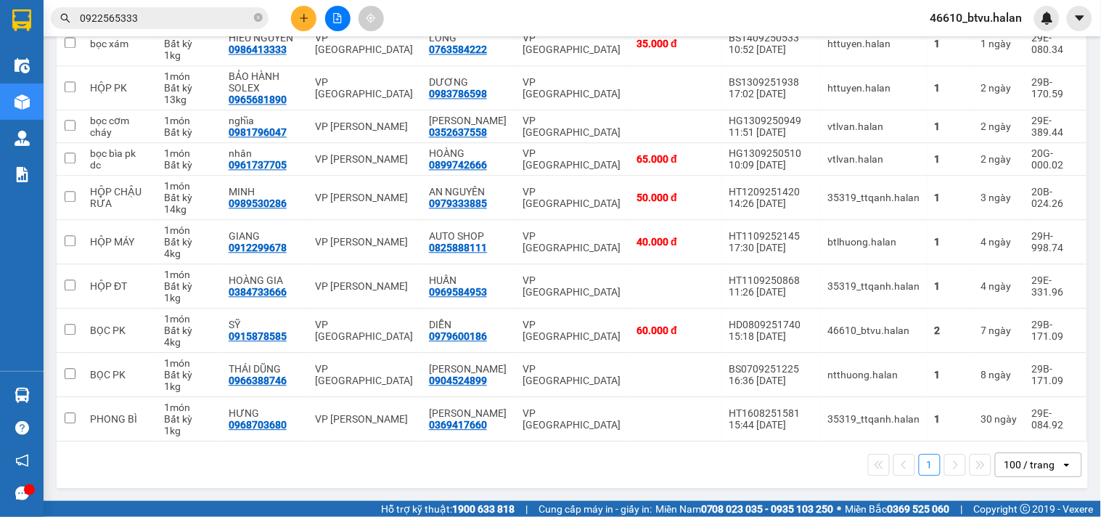
click at [123, 20] on input "0922565333" at bounding box center [165, 18] width 171 height 16
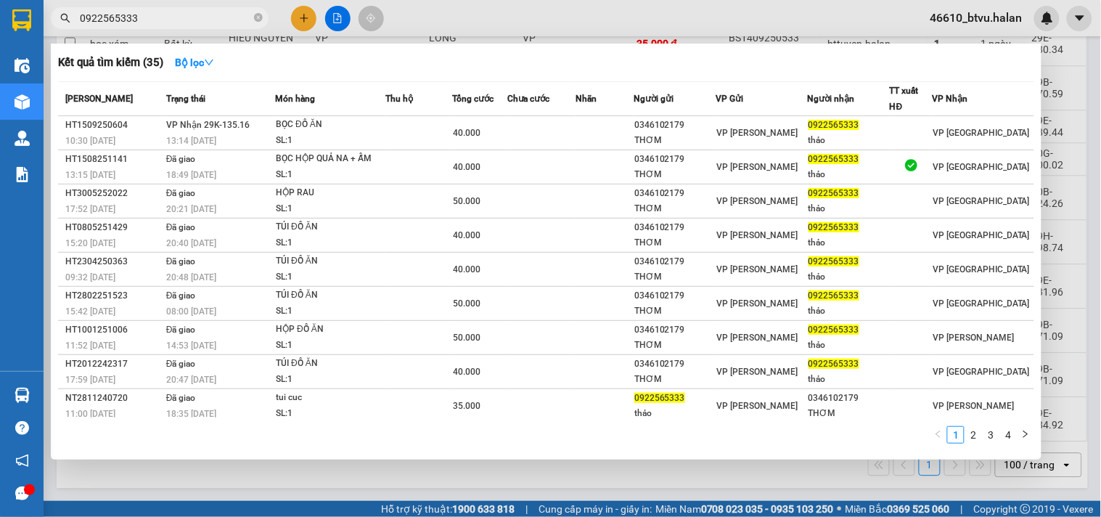
click at [123, 20] on input "0922565333" at bounding box center [165, 18] width 171 height 16
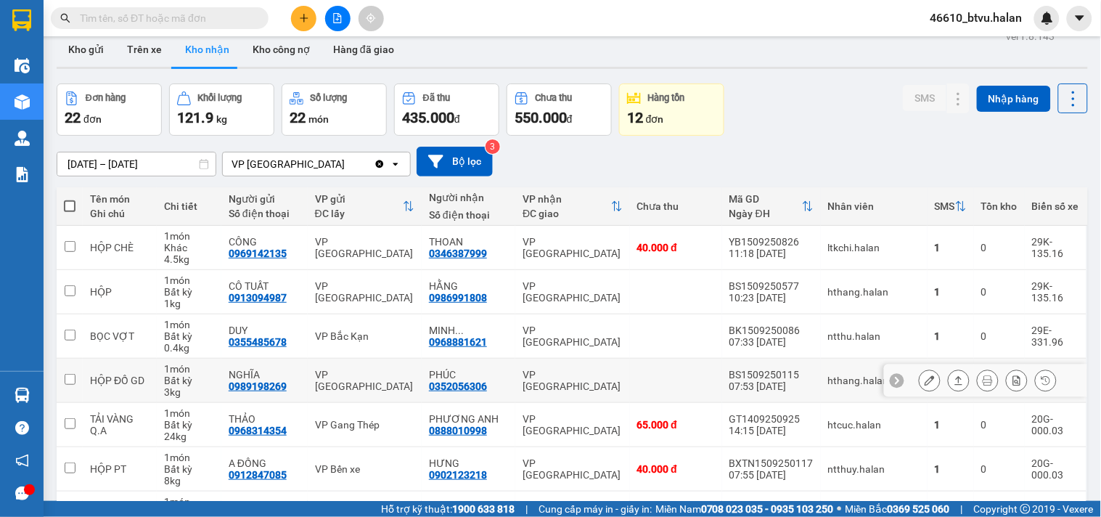
scroll to position [0, 0]
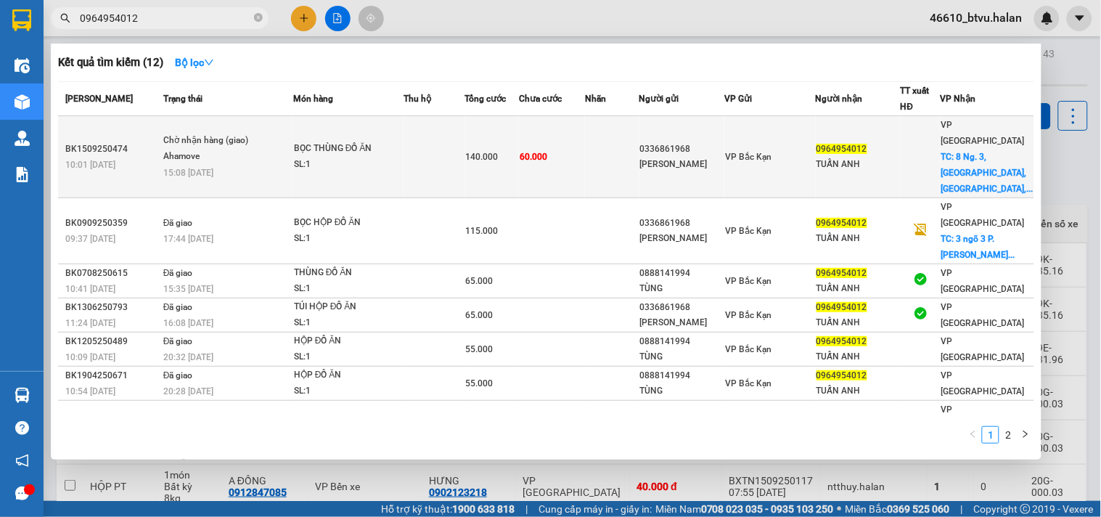
type input "0964954012"
click at [411, 128] on td at bounding box center [434, 157] width 62 height 82
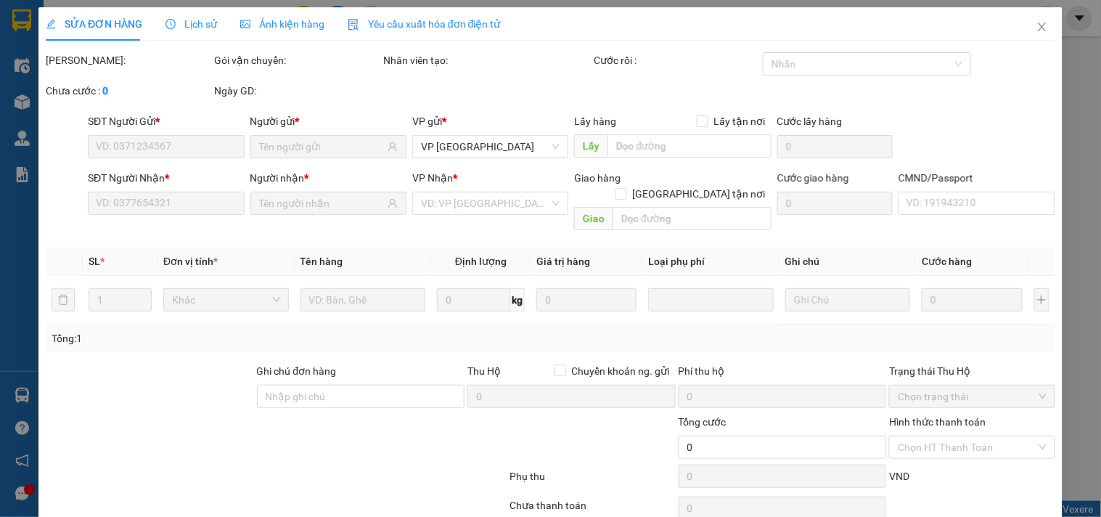
type input "0336861968"
type input "TRỊNH CÔNG SƠN"
type input "0964954012"
type input "TUẤN ANH"
checkbox input "true"
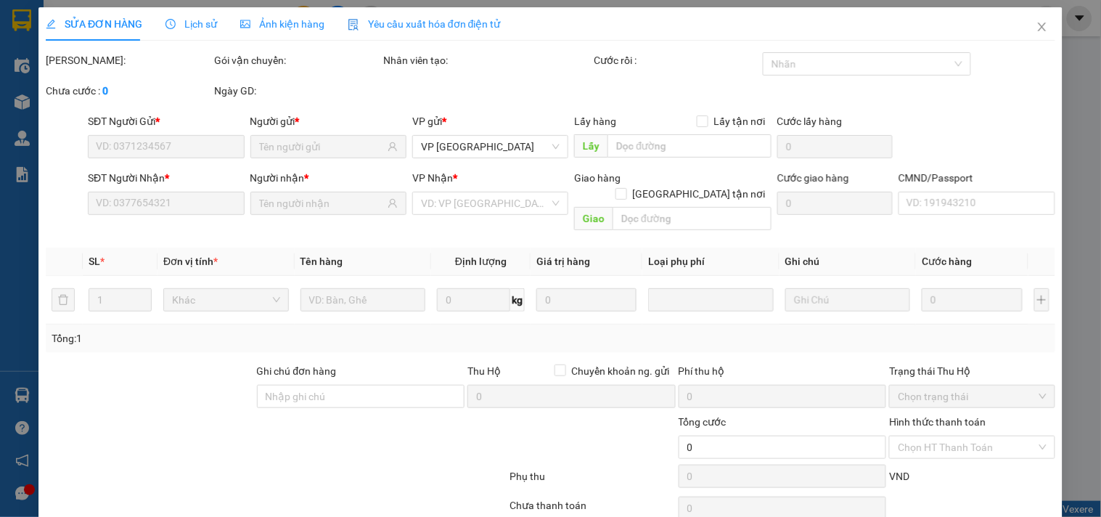
type input "8 Ng. 3, Phú Lâm, Hà Đông, Hà Nội, Việt Nam"
type input "60.000"
type input "140.000"
type input "80.000"
type input "60.000"
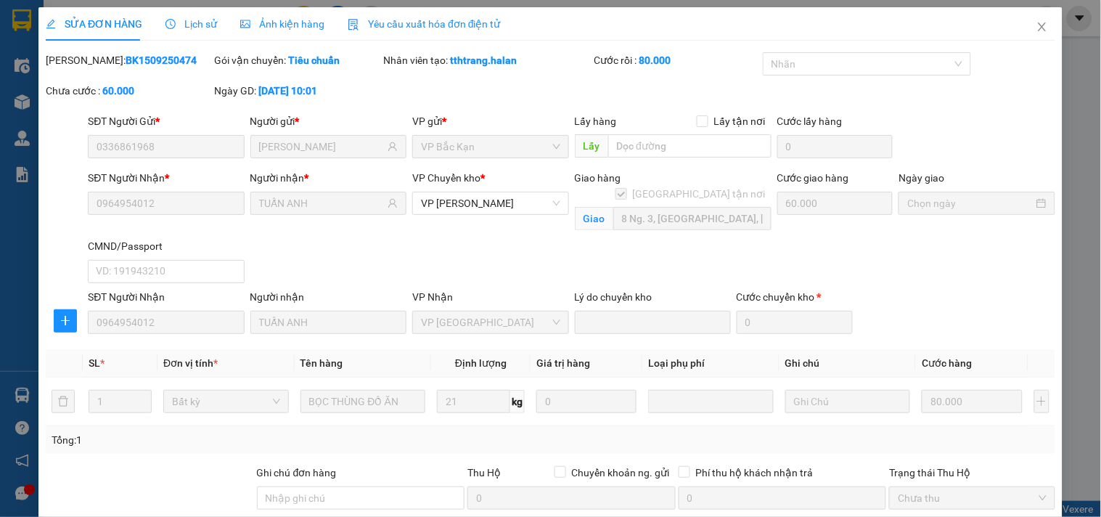
scroll to position [200, 0]
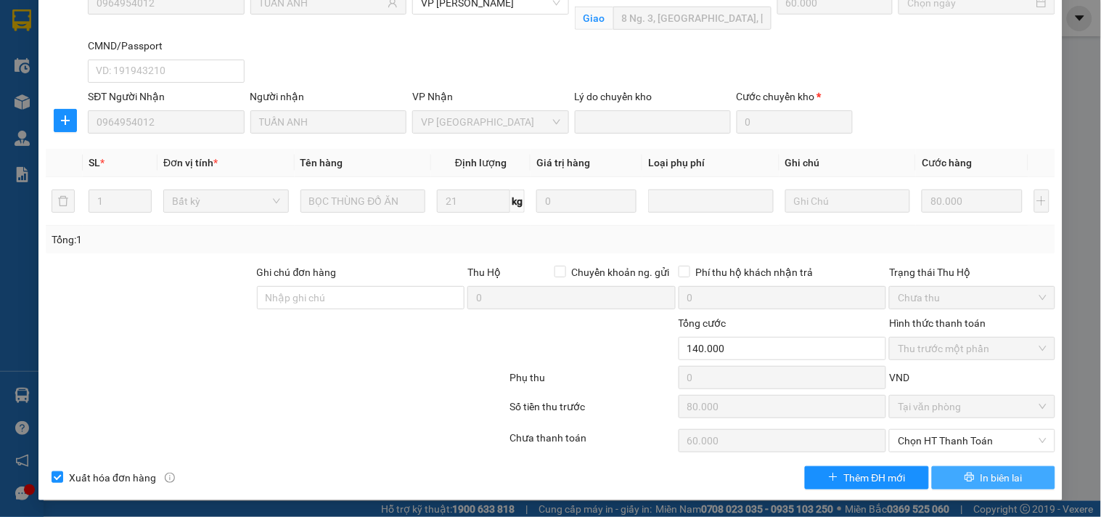
click at [964, 477] on icon "printer" at bounding box center [968, 476] width 9 height 9
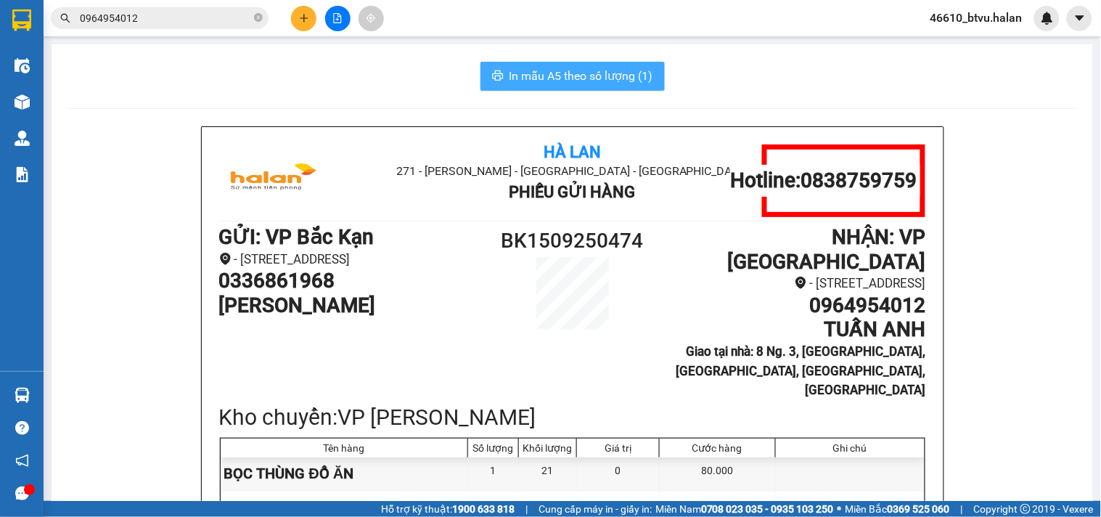
click at [576, 73] on span "In mẫu A5 theo số lượng (1)" at bounding box center [581, 76] width 144 height 18
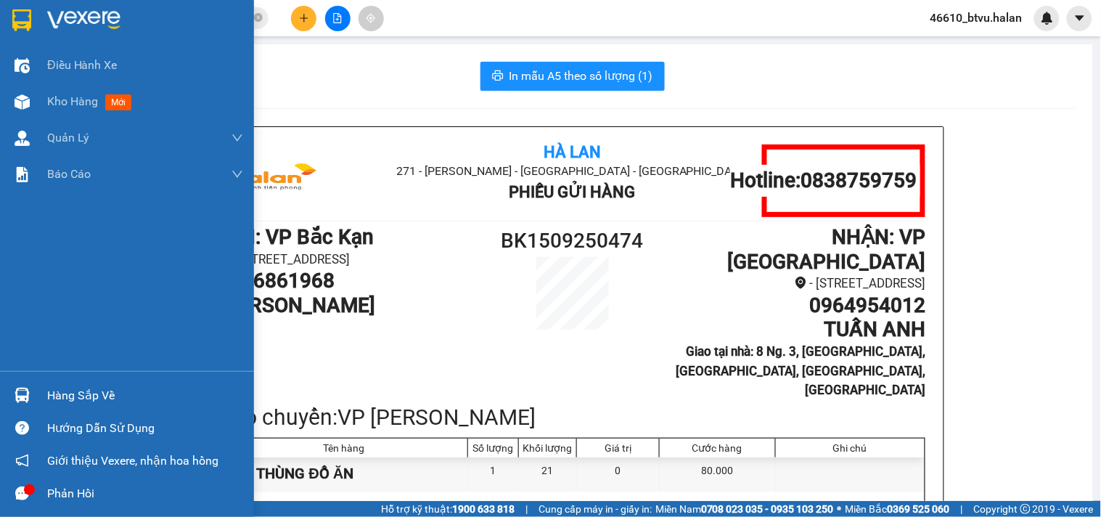
click at [93, 393] on div "Hàng sắp về" at bounding box center [145, 396] width 196 height 22
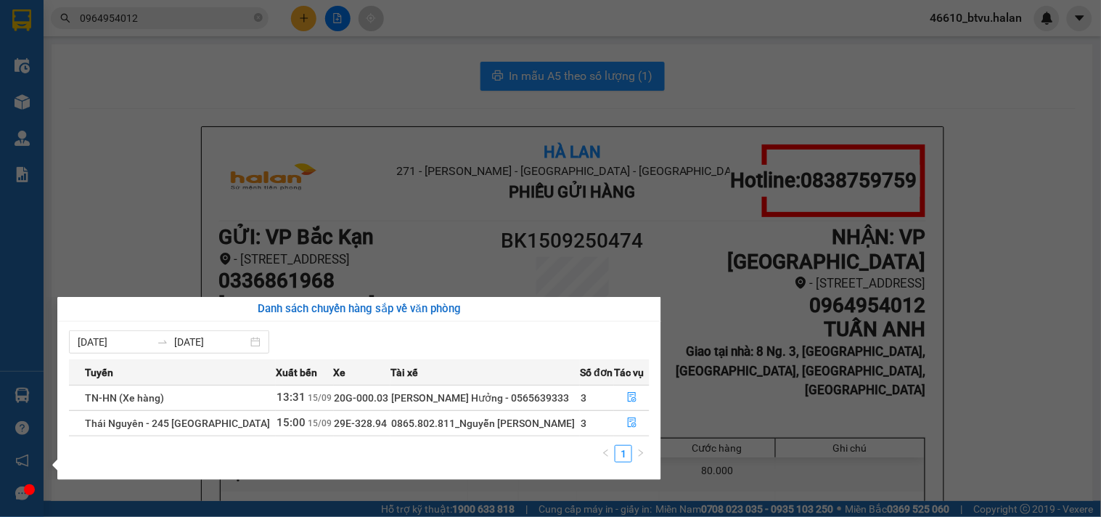
click at [622, 225] on section "Kết quả tìm kiếm ( 12 ) Bộ lọc Mã ĐH Trạng thái Món hàng Thu hộ Tổng cước Chưa …" at bounding box center [550, 258] width 1101 height 517
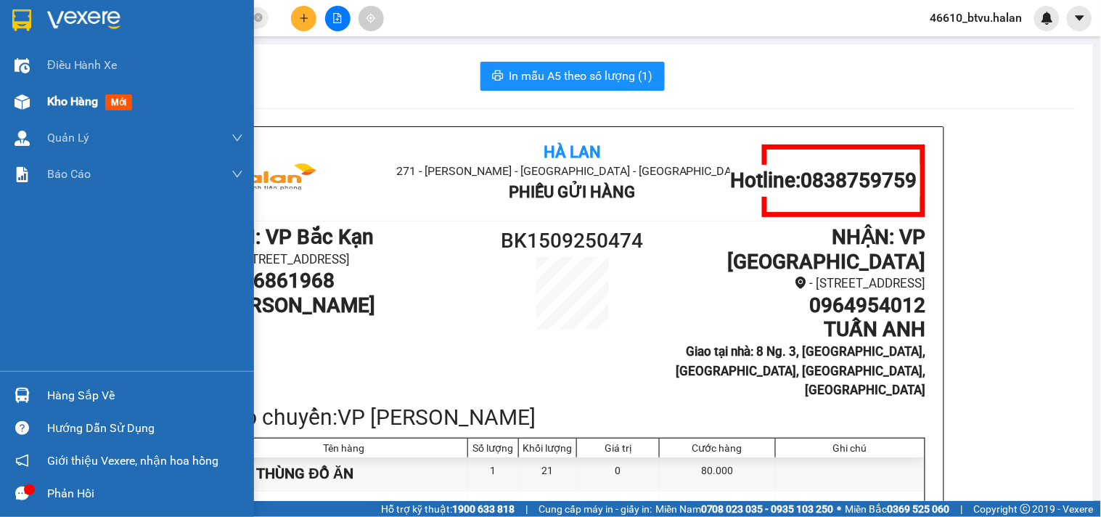
click at [64, 110] on div "Kho hàng mới" at bounding box center [145, 101] width 196 height 36
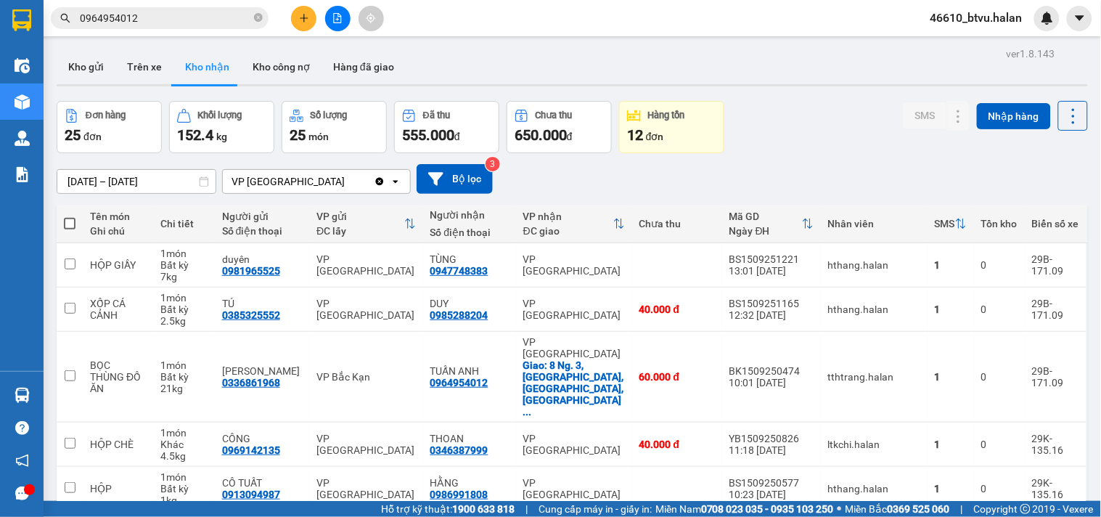
click at [99, 8] on span "0964954012" at bounding box center [160, 18] width 218 height 22
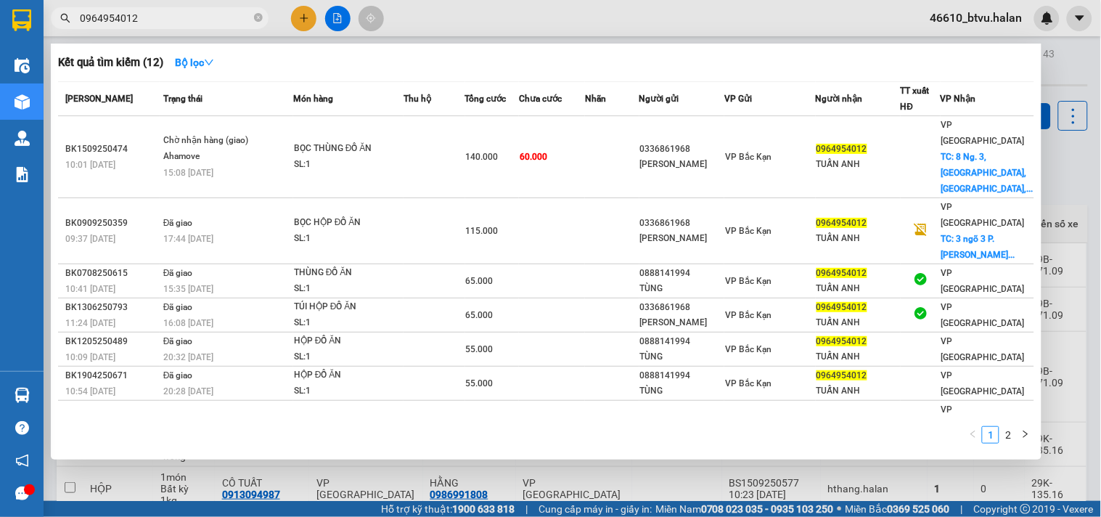
click at [102, 13] on input "0964954012" at bounding box center [165, 18] width 171 height 16
click at [103, 13] on input "0964954012" at bounding box center [165, 18] width 171 height 16
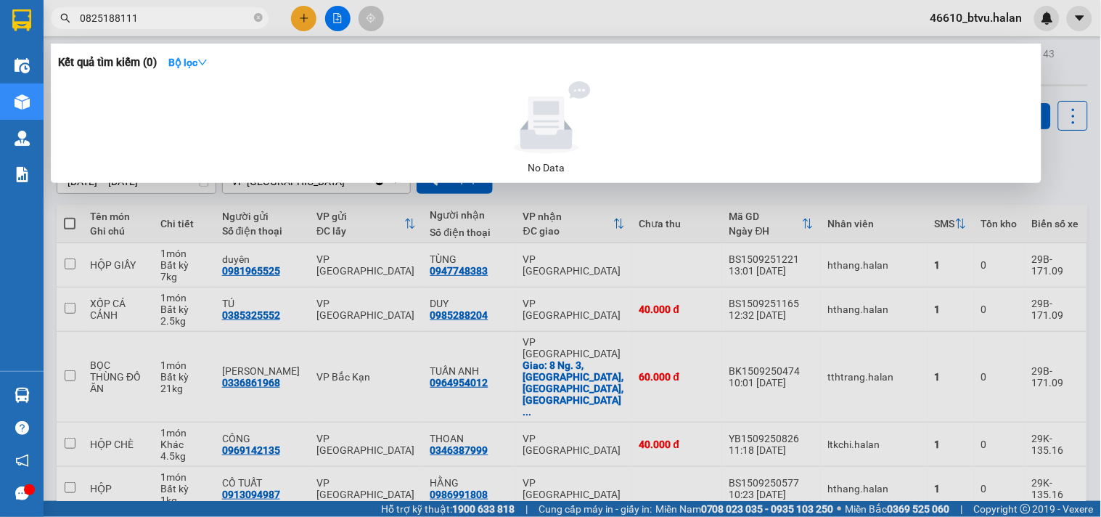
click at [104, 22] on input "0825188111" at bounding box center [165, 18] width 171 height 16
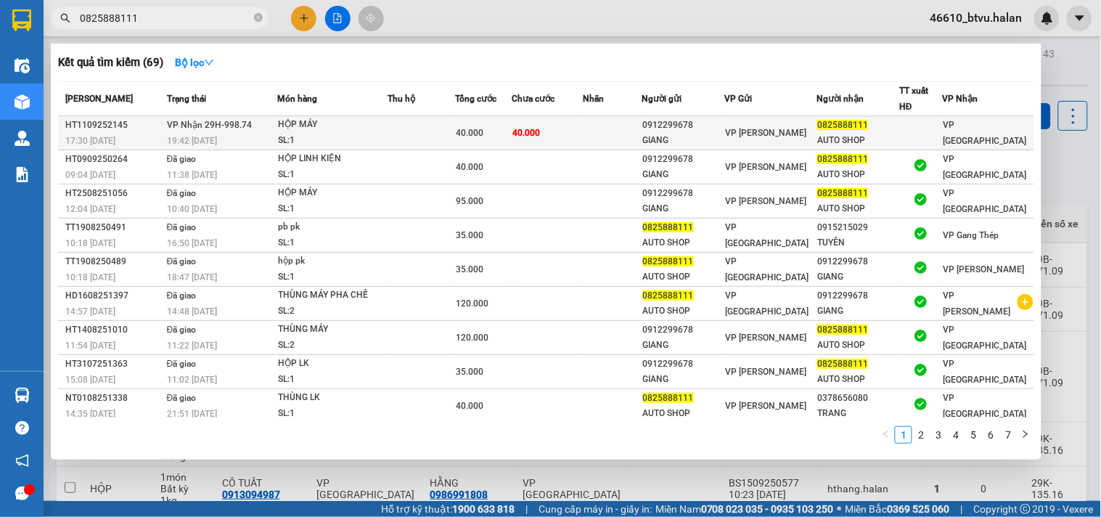
type input "0825888111"
click at [325, 136] on div "SL: 1" at bounding box center [332, 141] width 109 height 16
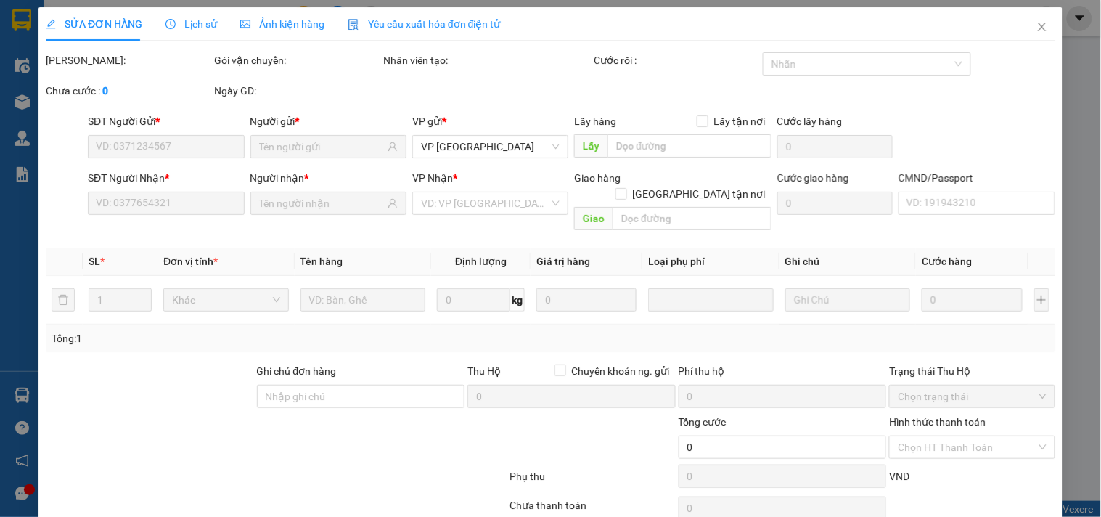
type input "0912299678"
type input "GIANG"
type input "0825888111"
type input "AUTO SHOP"
type input "40.000"
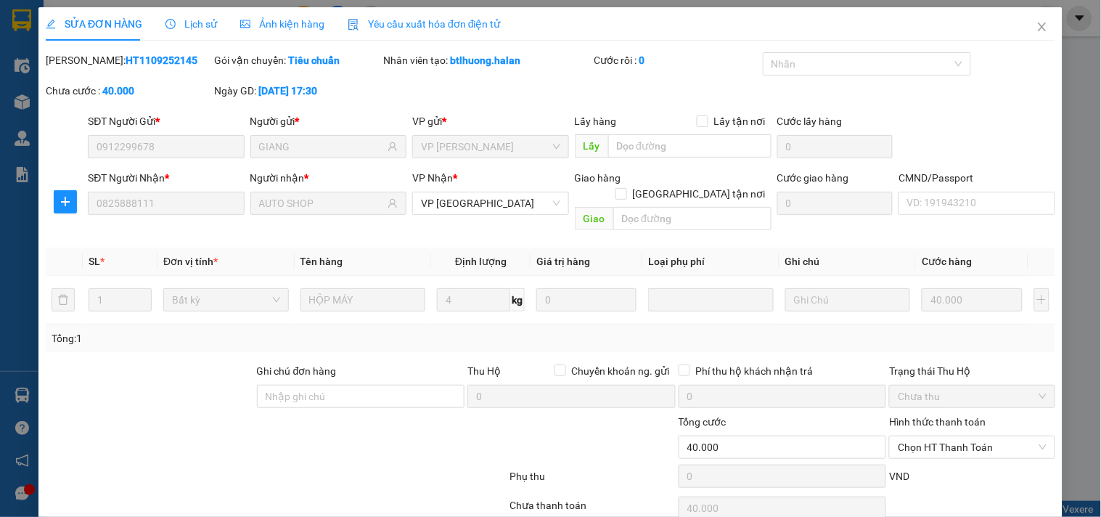
scroll to position [52, 0]
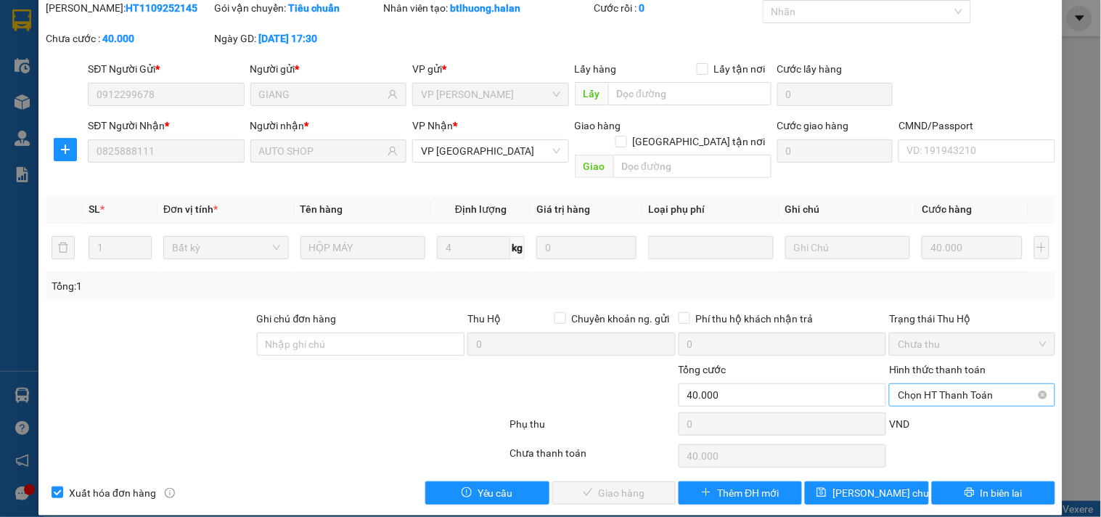
click at [942, 384] on span "Chọn HT Thanh Toán" at bounding box center [972, 395] width 148 height 22
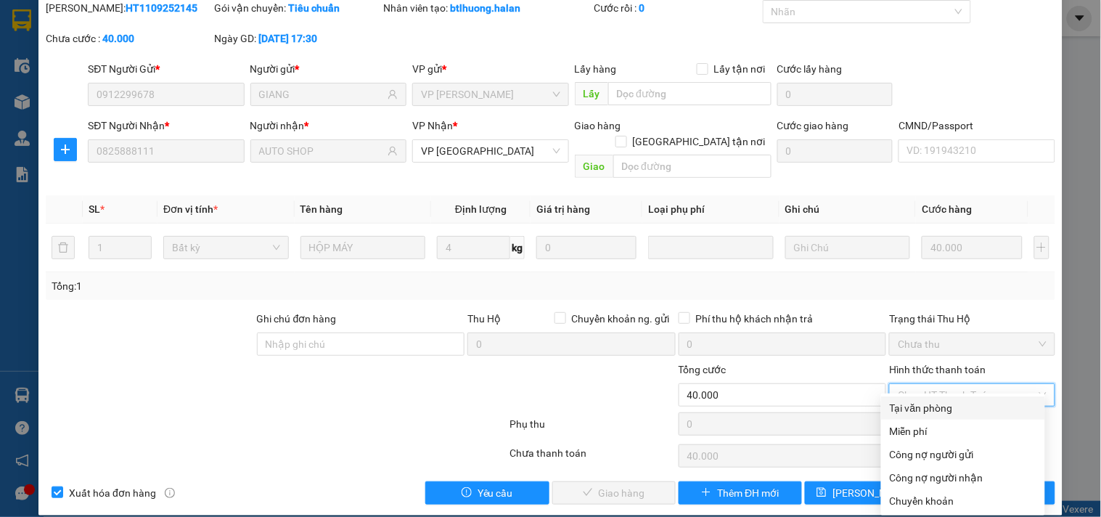
click at [917, 399] on div "Tại văn phòng" at bounding box center [963, 407] width 164 height 23
type input "0"
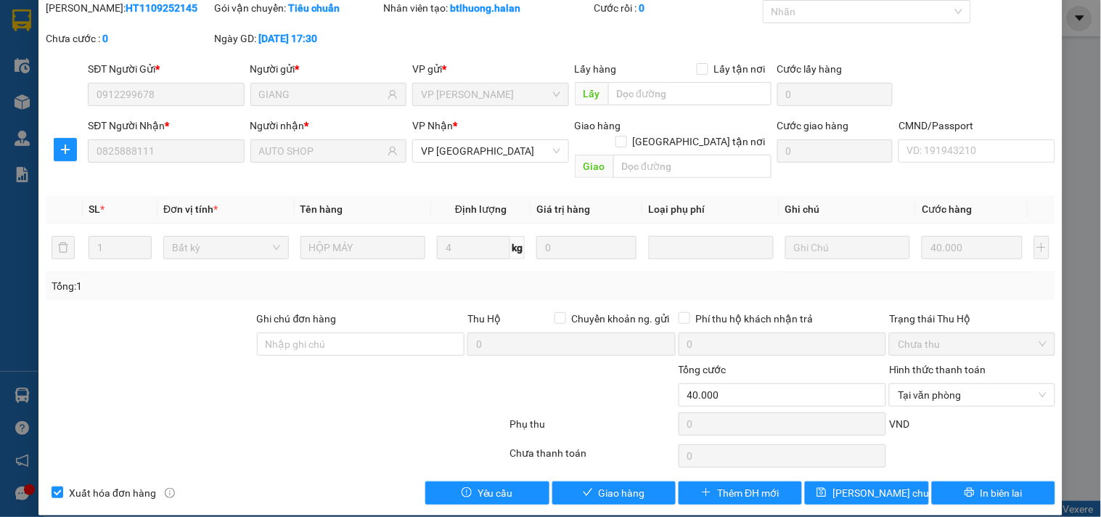
click at [610, 490] on div "SỬA ĐƠN HÀNG Lịch sử Ảnh kiện hàng Yêu cầu xuất hóa đơn điện tử Total Paid Fee …" at bounding box center [550, 235] width 1024 height 560
click at [611, 486] on button "Giao hàng" at bounding box center [613, 492] width 123 height 23
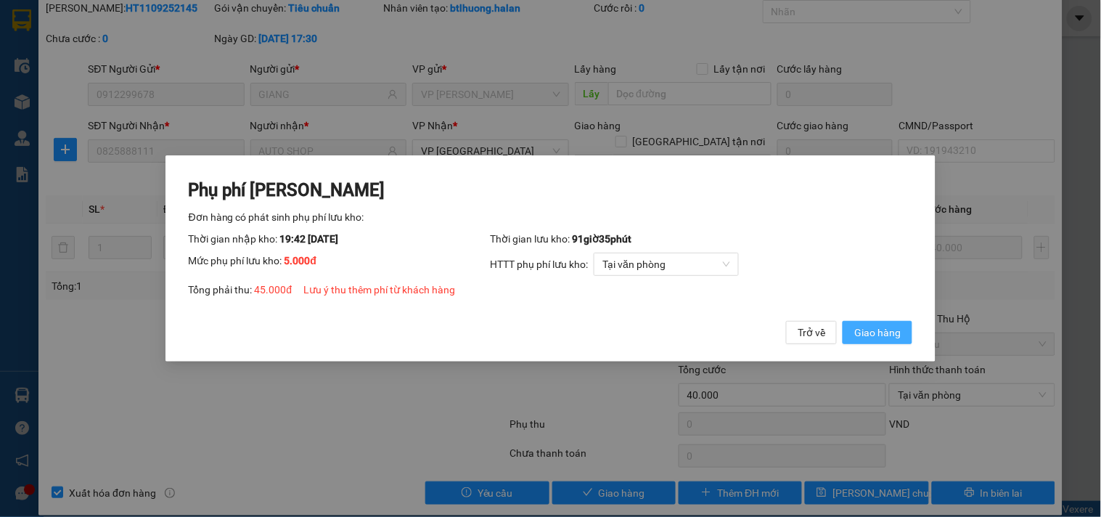
click at [869, 328] on span "Giao hàng" at bounding box center [877, 332] width 46 height 16
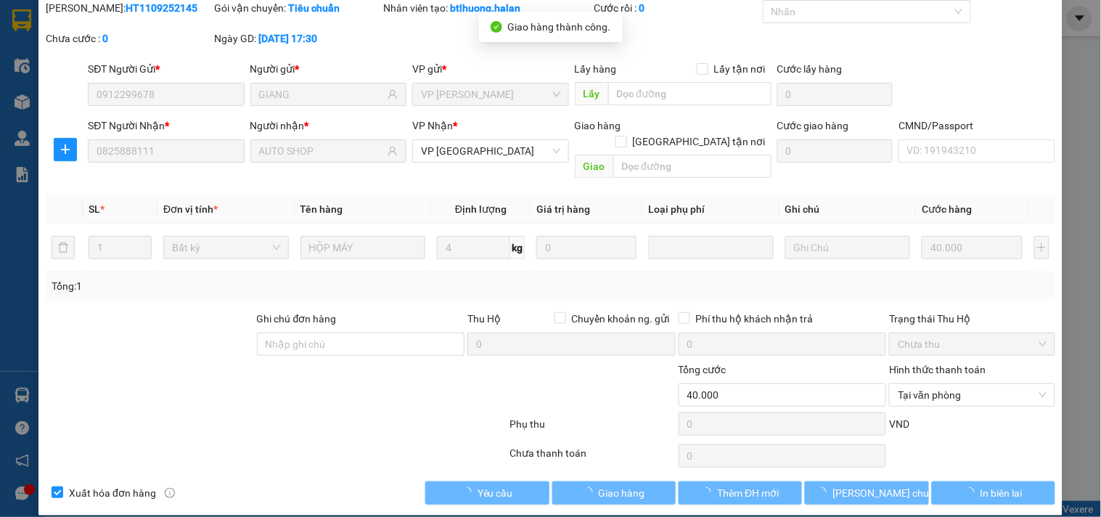
type input "45.000"
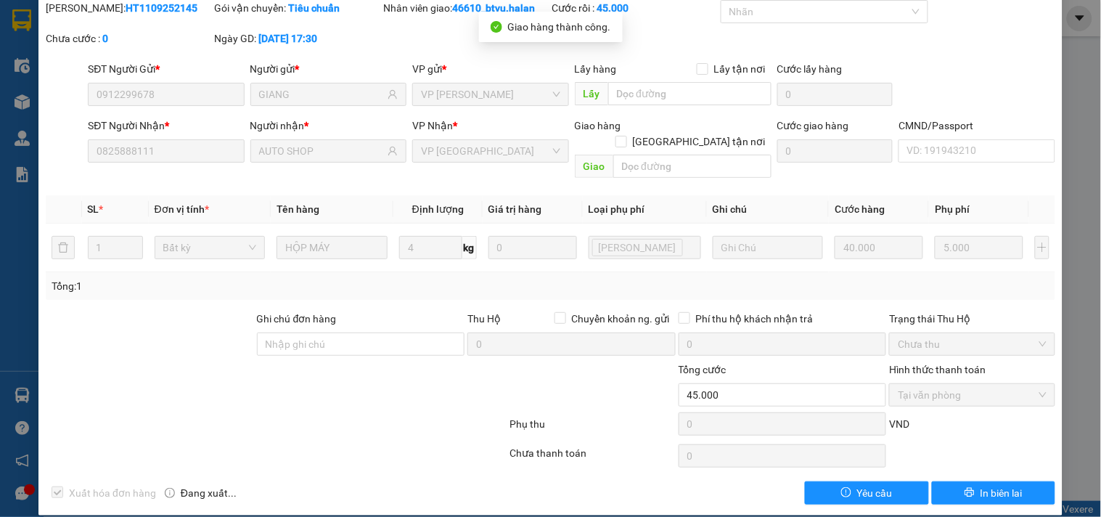
scroll to position [0, 0]
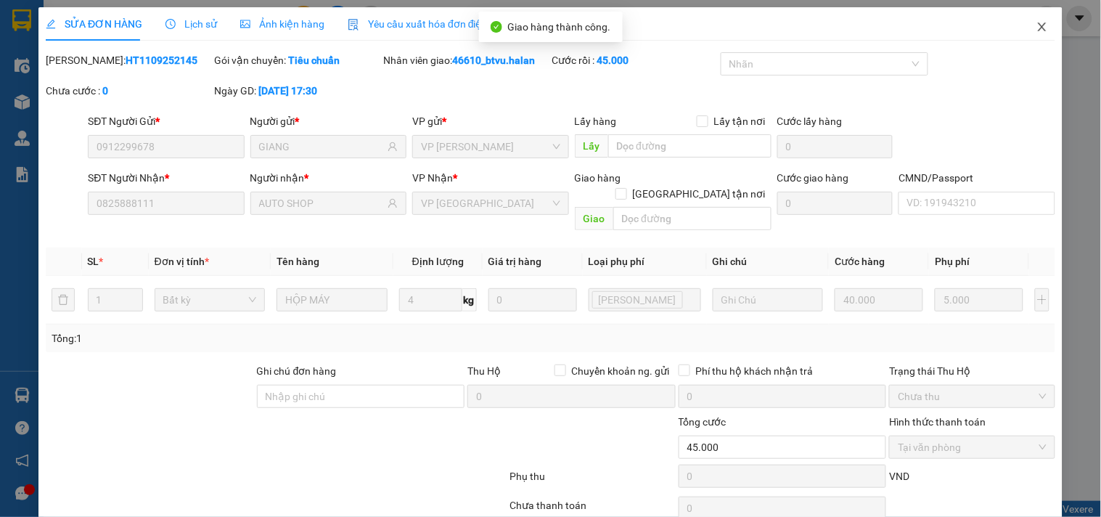
click at [1027, 19] on span "Close" at bounding box center [1042, 27] width 41 height 41
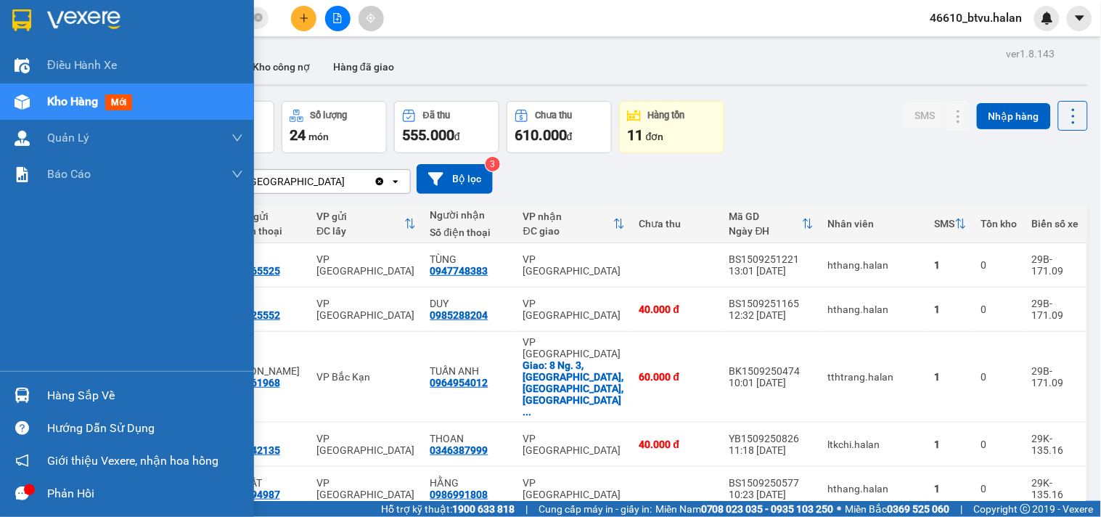
click at [28, 392] on img at bounding box center [22, 394] width 15 height 15
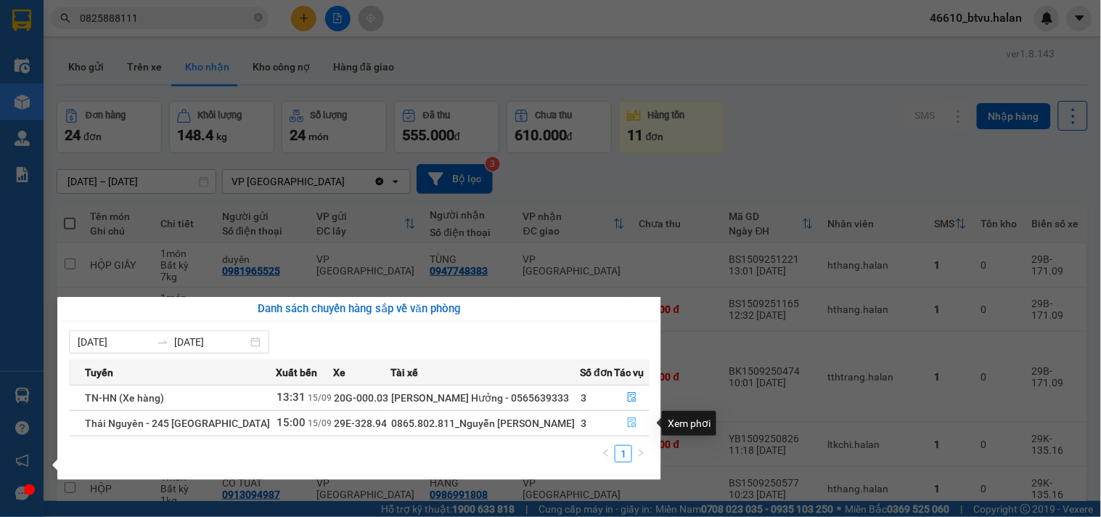
click at [621, 422] on button "button" at bounding box center [632, 422] width 34 height 23
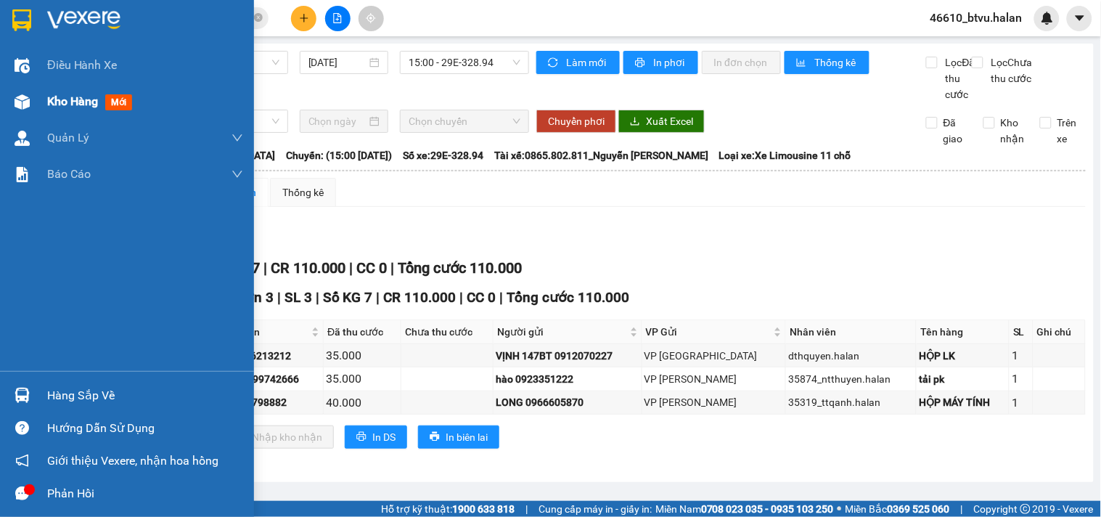
click at [70, 102] on span "Kho hàng" at bounding box center [72, 101] width 51 height 14
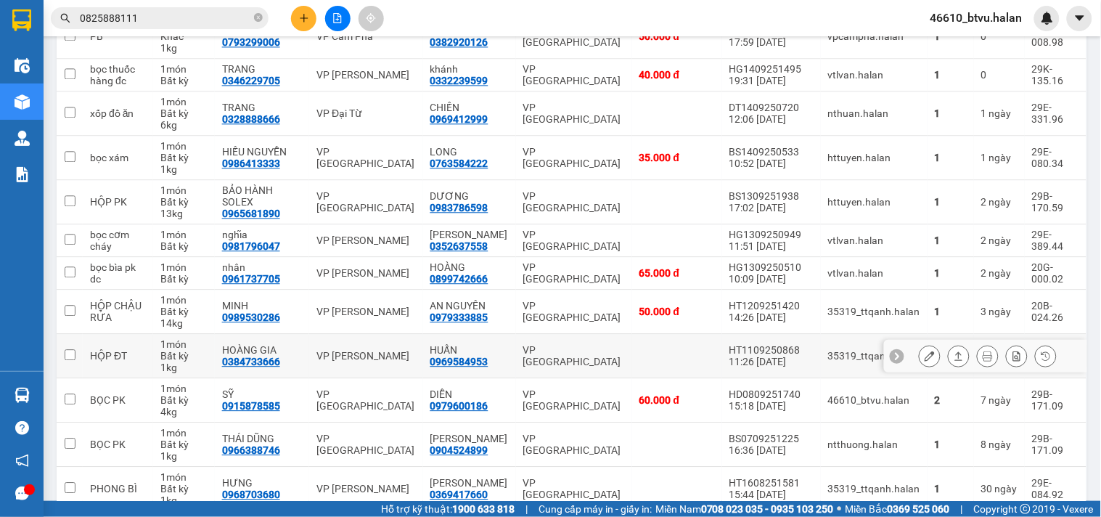
scroll to position [242, 0]
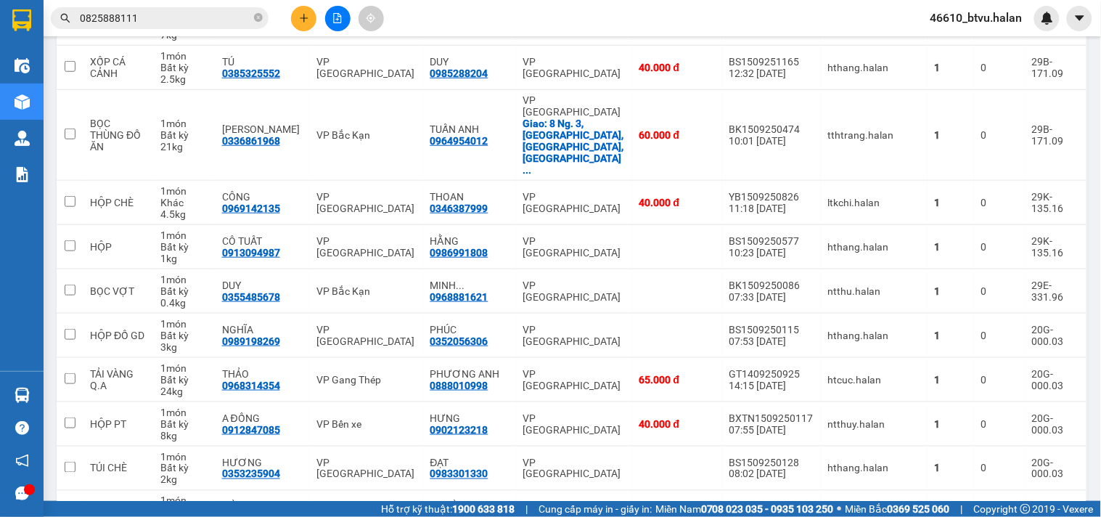
click at [461, 512] on strong "1900 633 818" at bounding box center [483, 509] width 62 height 12
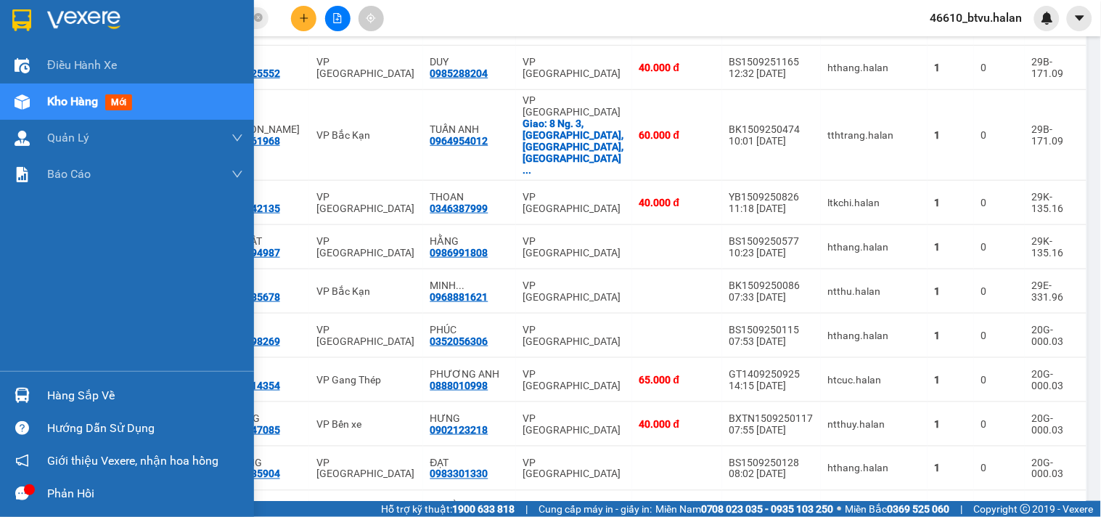
click at [34, 396] on div "Hàng sắp về" at bounding box center [127, 395] width 254 height 33
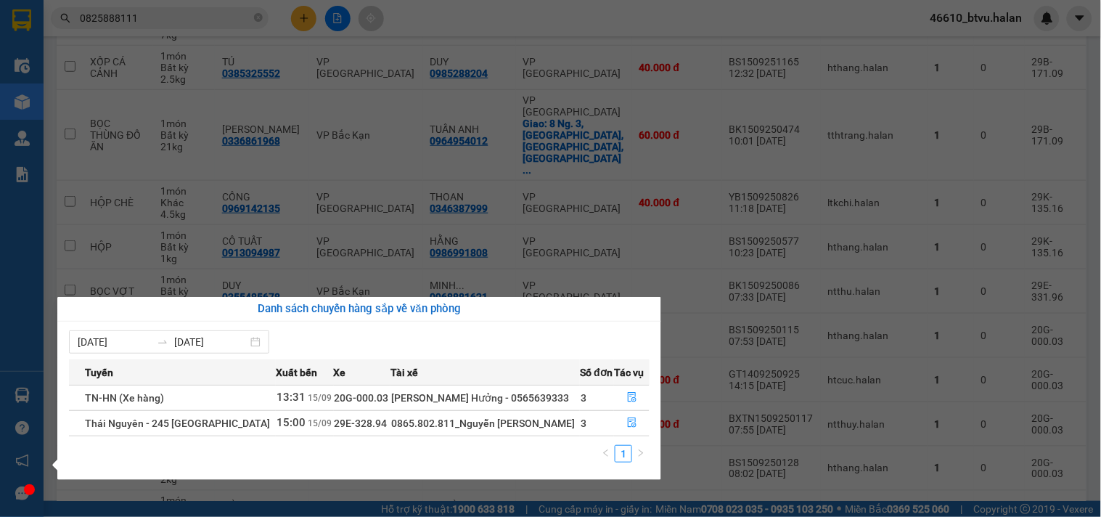
click at [34, 396] on div "Điều hành xe Kho hàng mới Quản [PERSON_NAME] lý chuyến Quản lý kiểm kho Báo cáo…" at bounding box center [22, 258] width 44 height 517
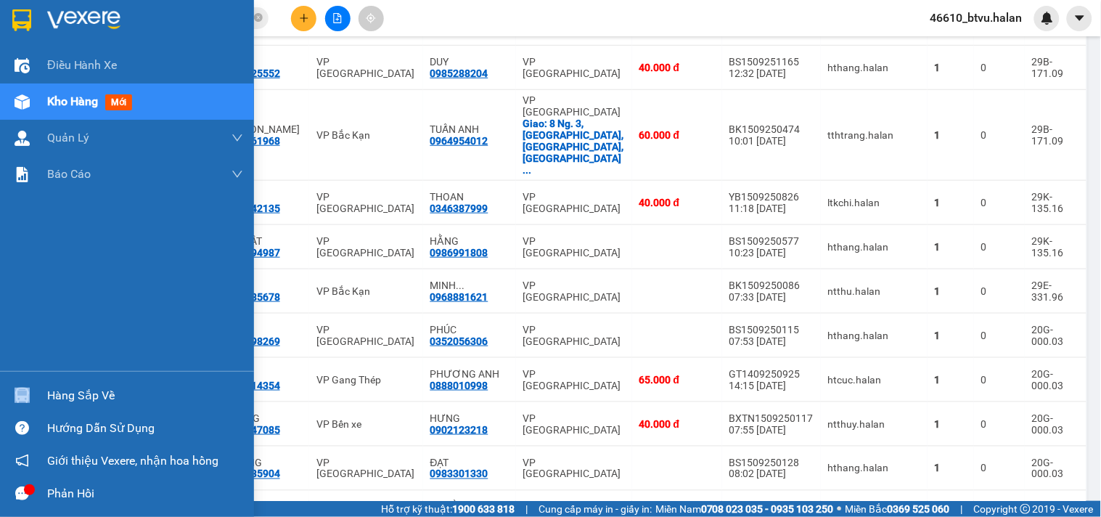
click at [34, 396] on div "Hàng sắp về" at bounding box center [127, 395] width 254 height 33
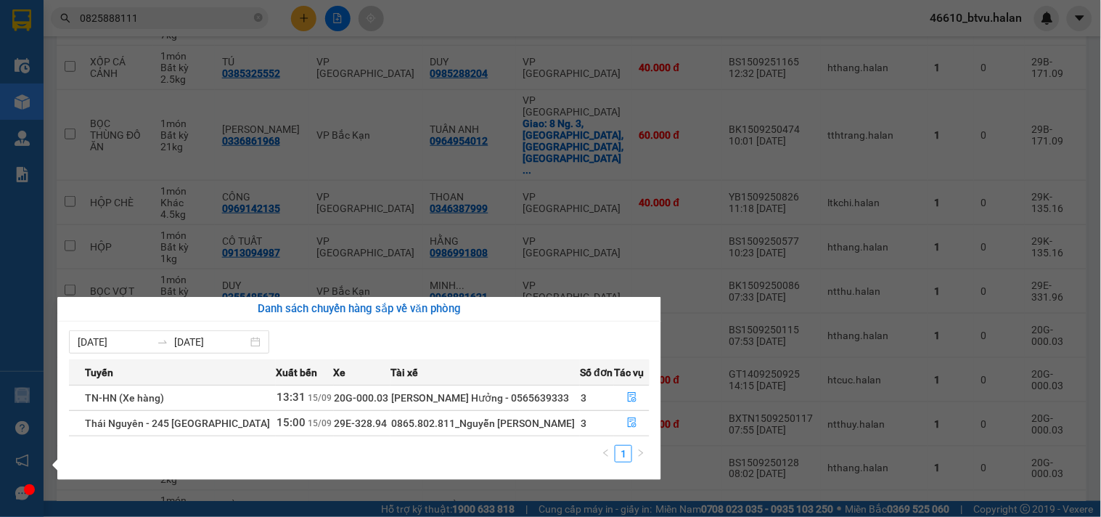
click at [34, 396] on div "Điều hành xe Kho hàng mới Quản [PERSON_NAME] lý chuyến Quản lý kiểm kho Báo cáo…" at bounding box center [22, 258] width 44 height 517
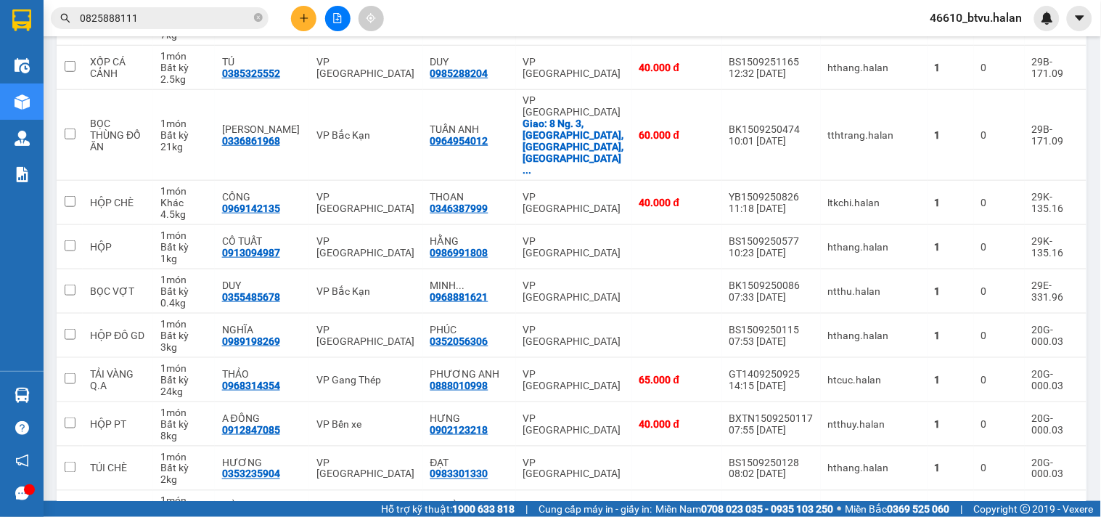
click at [147, 17] on input "0825888111" at bounding box center [165, 18] width 171 height 16
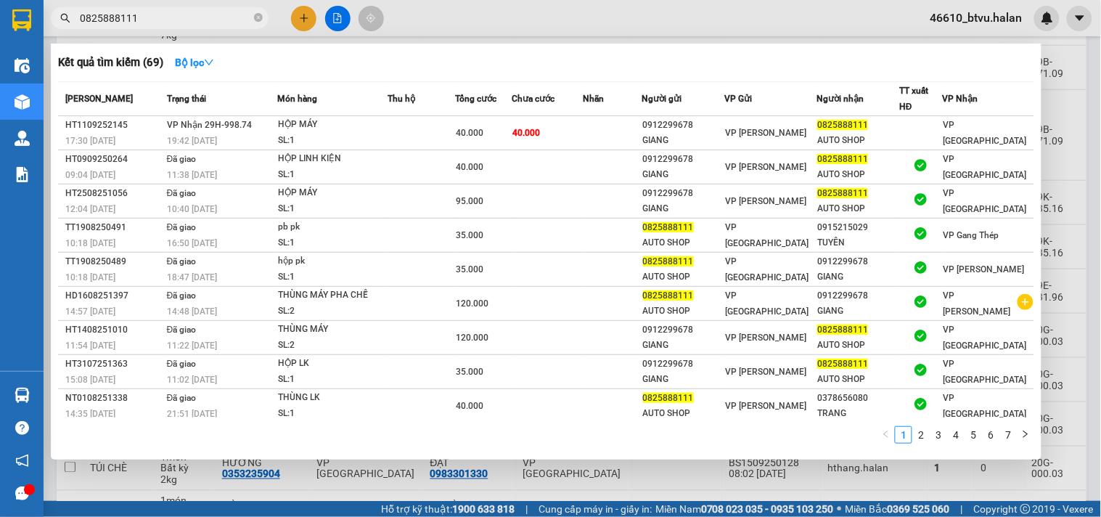
click at [147, 17] on input "0825888111" at bounding box center [165, 18] width 171 height 16
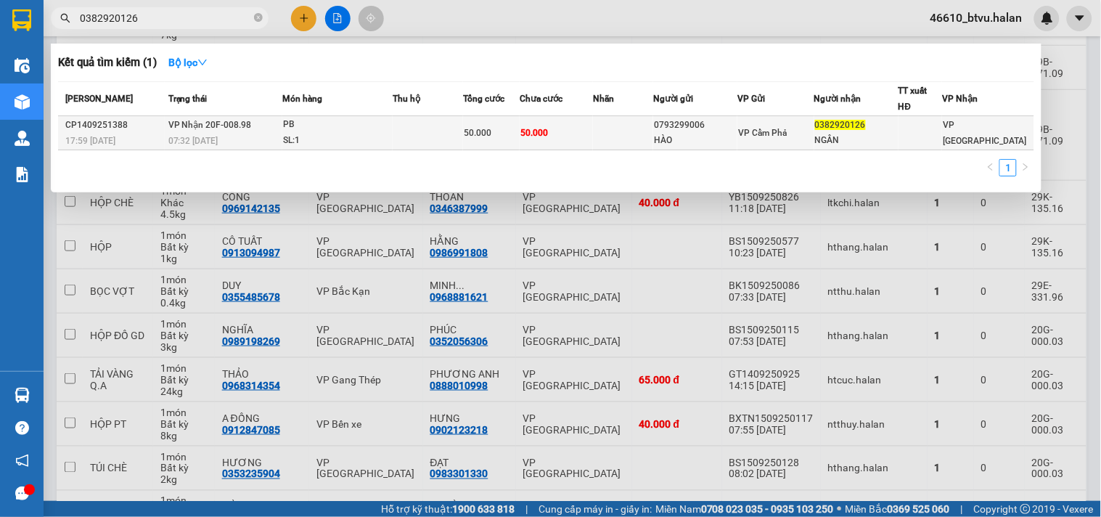
type input "0382920126"
click at [475, 138] on span "50.000" at bounding box center [478, 133] width 28 height 10
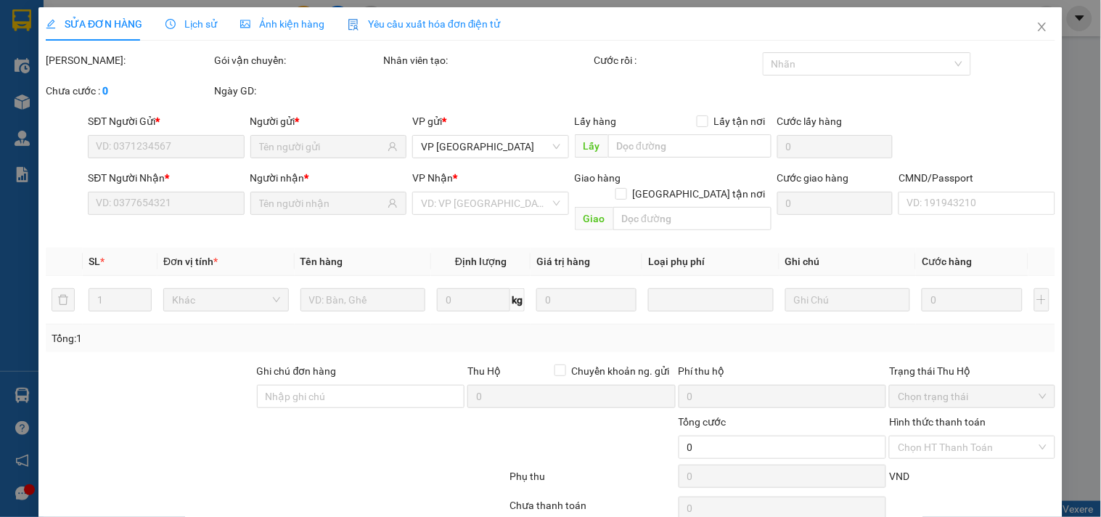
scroll to position [52, 0]
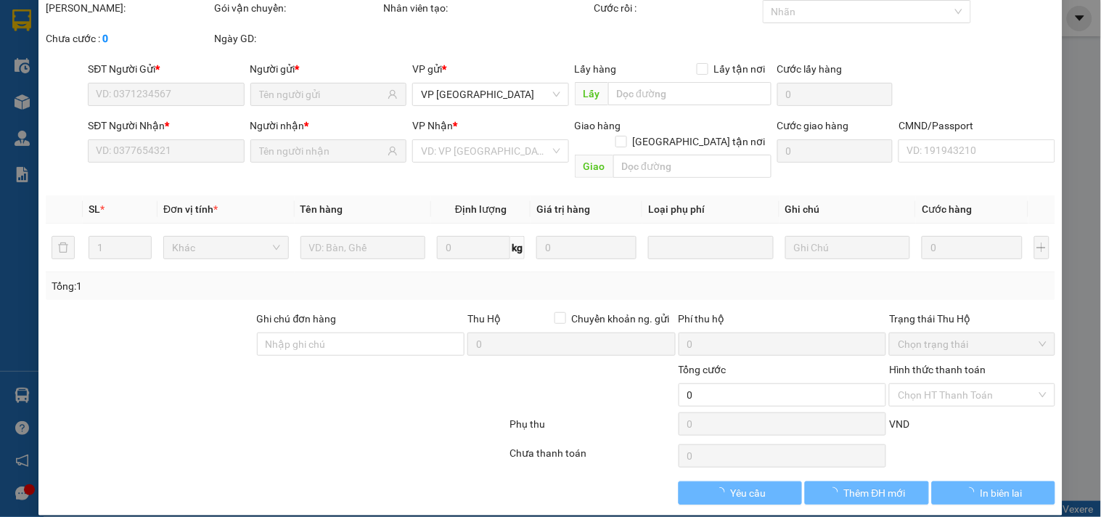
type input "0793299006"
type input "HÀO"
type input "0382920126"
type input "NGÂN"
type input "50.000"
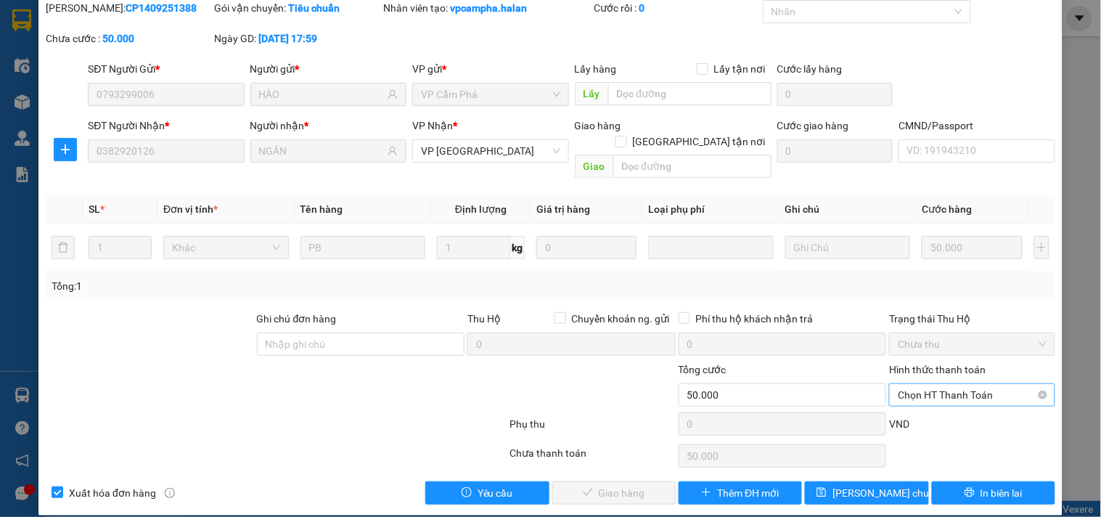
click at [929, 387] on span "Chọn HT Thanh Toán" at bounding box center [972, 395] width 148 height 22
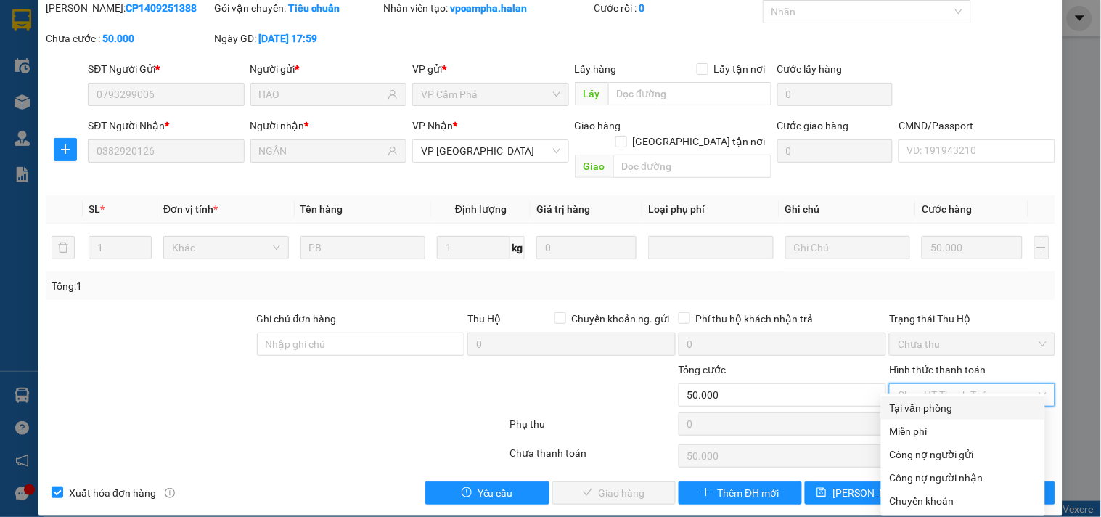
click at [927, 396] on div "Tại văn phòng" at bounding box center [963, 407] width 164 height 23
type input "0"
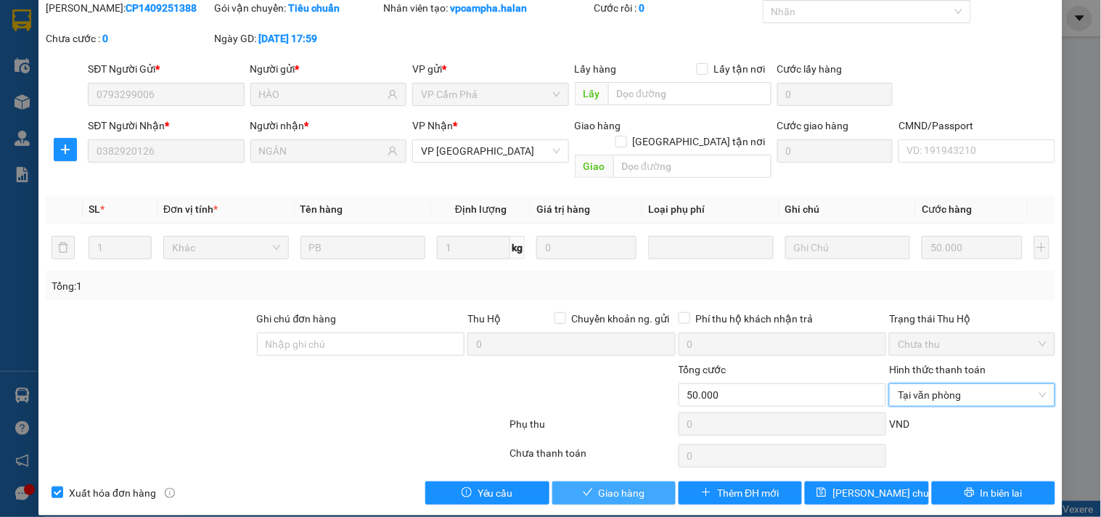
click at [626, 485] on span "Giao hàng" at bounding box center [622, 493] width 46 height 16
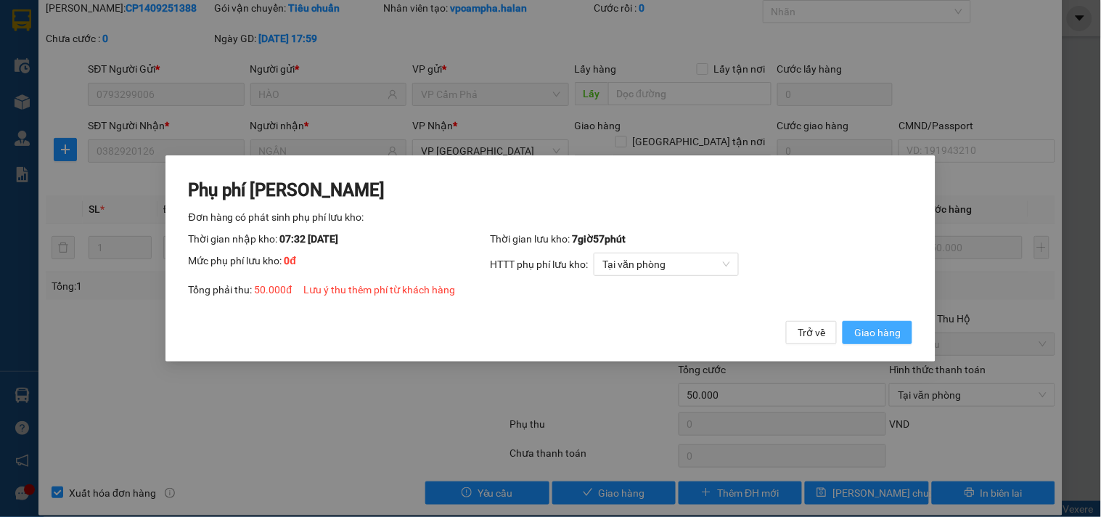
click at [903, 328] on button "Giao hàng" at bounding box center [877, 332] width 70 height 23
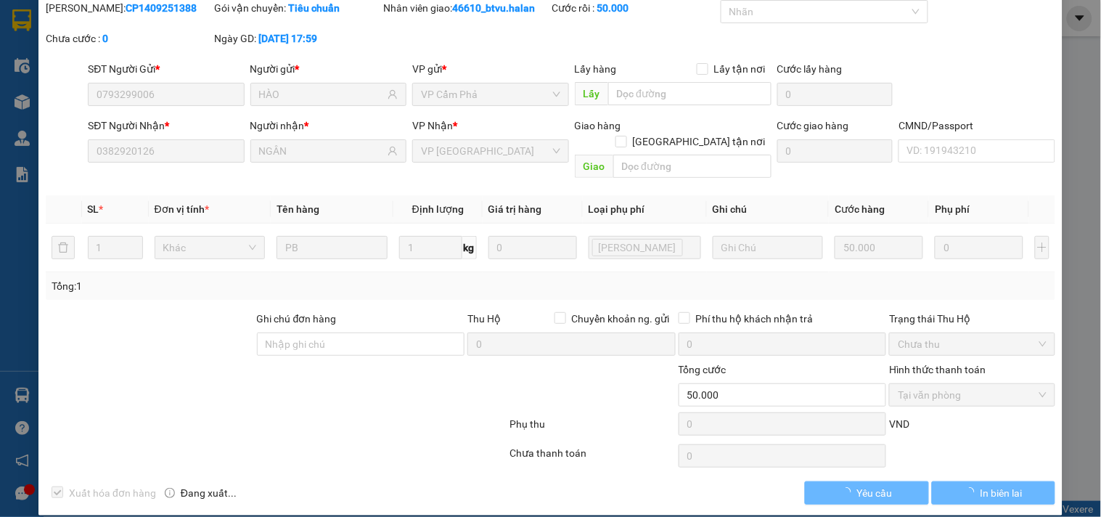
scroll to position [0, 0]
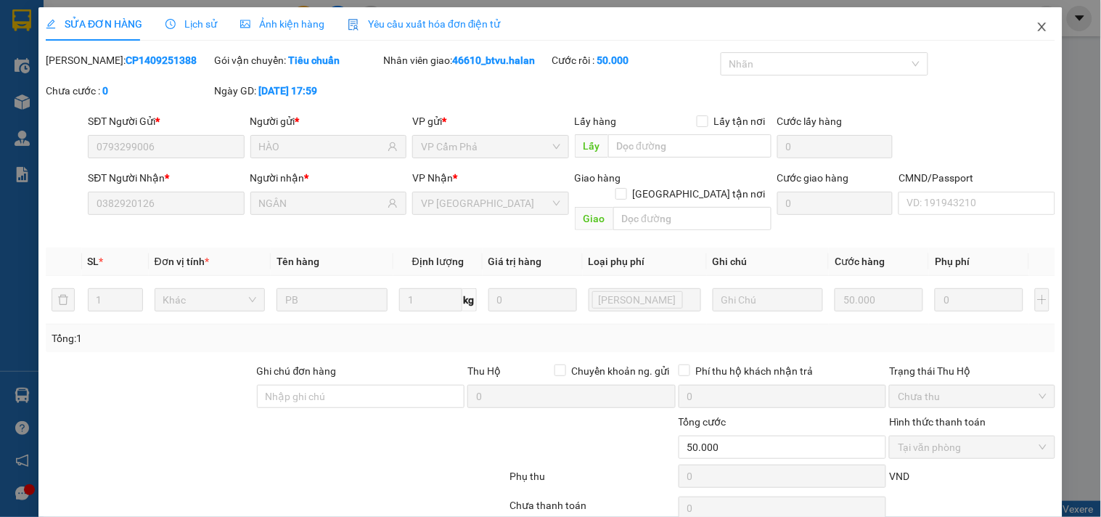
click at [1036, 25] on icon "close" at bounding box center [1042, 27] width 12 height 12
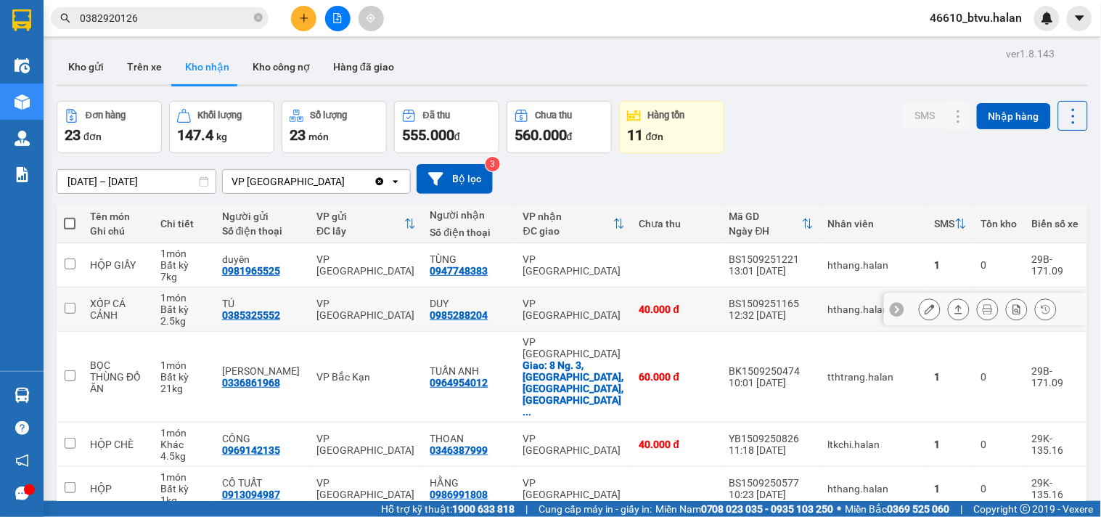
scroll to position [242, 0]
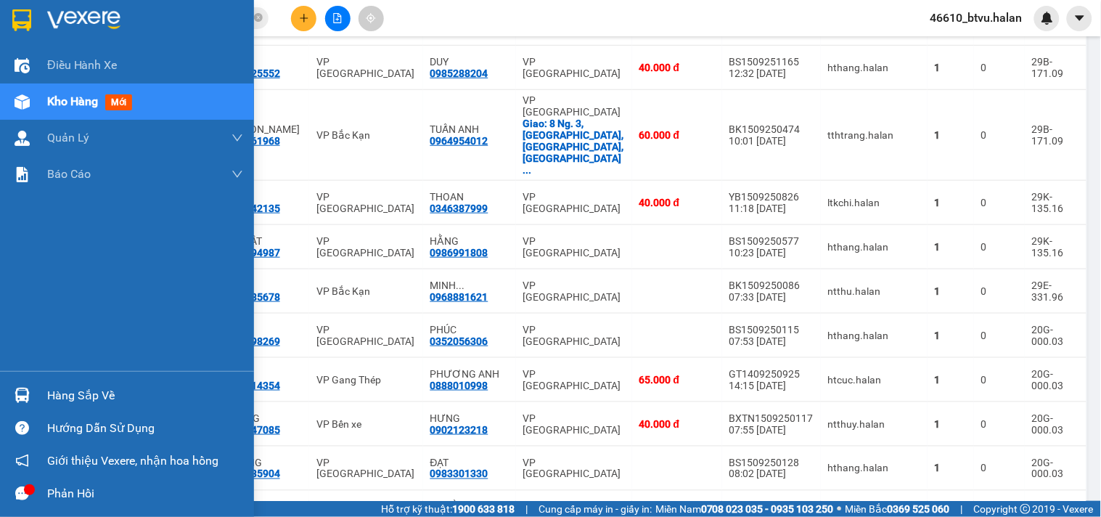
click at [49, 390] on div "Hàng sắp về" at bounding box center [145, 396] width 196 height 22
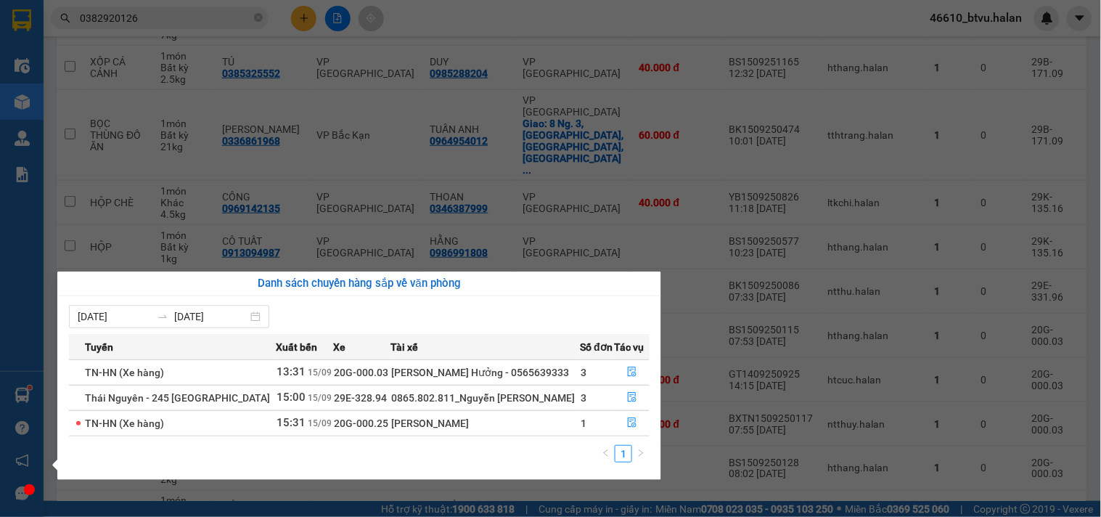
click at [490, 189] on section "Kết quả tìm kiếm ( 1 ) Bộ lọc Mã ĐH Trạng thái Món hàng Thu hộ Tổng cước Chưa c…" at bounding box center [550, 258] width 1101 height 517
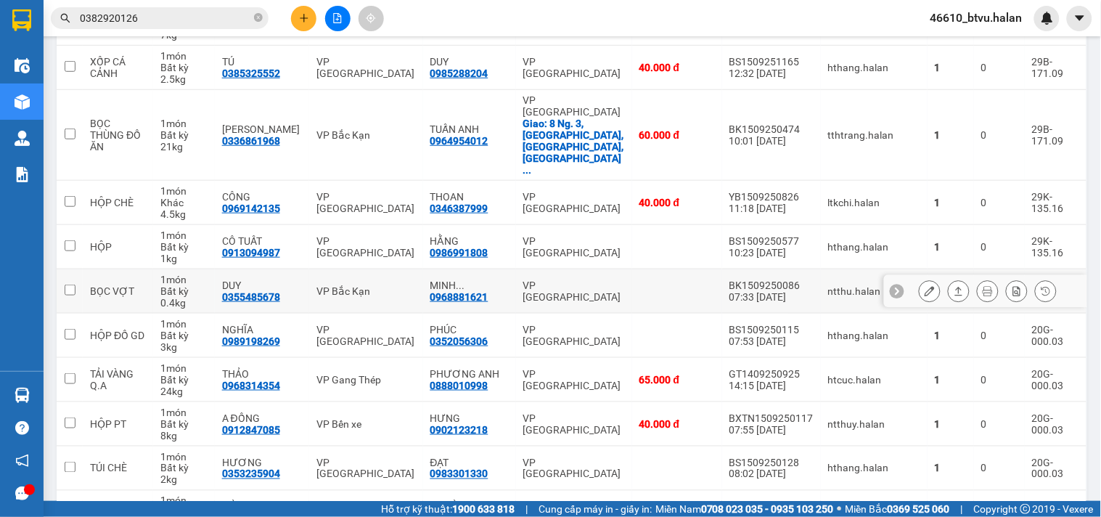
scroll to position [0, 0]
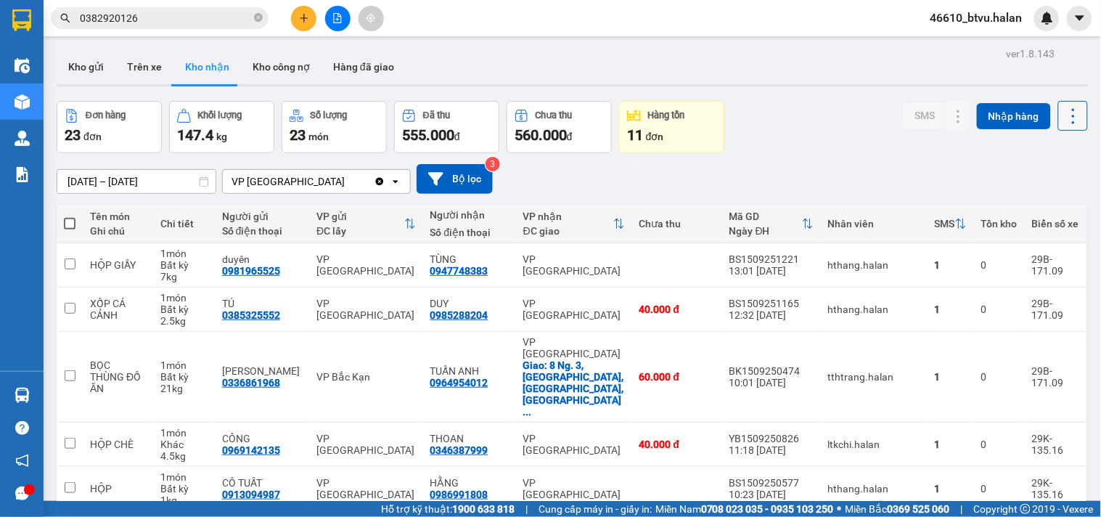
click at [1063, 123] on icon at bounding box center [1073, 116] width 20 height 20
click at [1048, 187] on span "Làm mới" at bounding box center [1040, 181] width 40 height 15
click at [1069, 120] on icon at bounding box center [1073, 116] width 20 height 20
click at [1048, 171] on li "Làm mới" at bounding box center [1034, 181] width 109 height 26
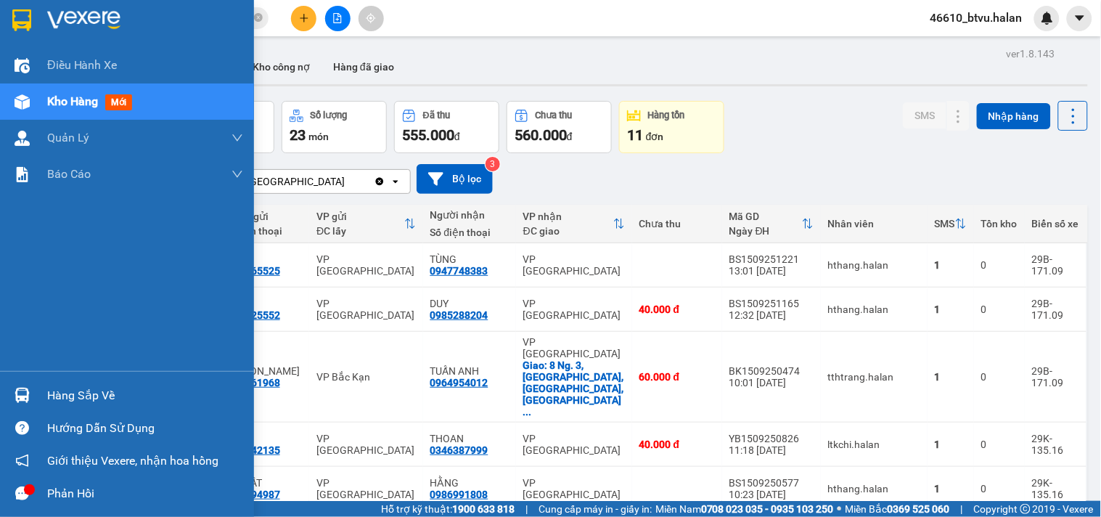
click at [33, 393] on div at bounding box center [21, 394] width 25 height 25
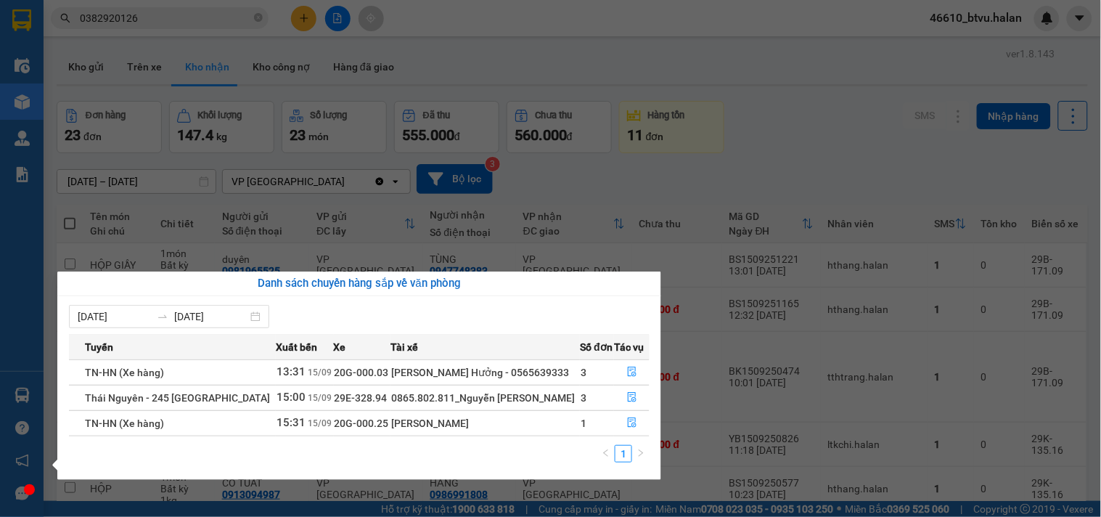
click at [17, 419] on div "Điều hành xe Kho hàng mới Quản [PERSON_NAME] lý chuyến Quản lý kiểm kho Báo cáo…" at bounding box center [22, 258] width 44 height 517
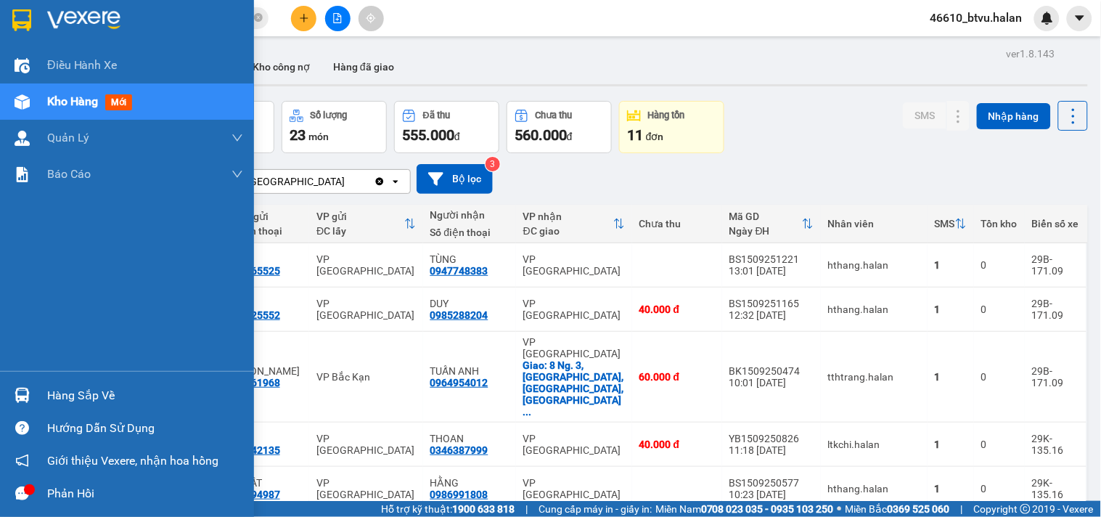
click at [25, 392] on img at bounding box center [22, 394] width 15 height 15
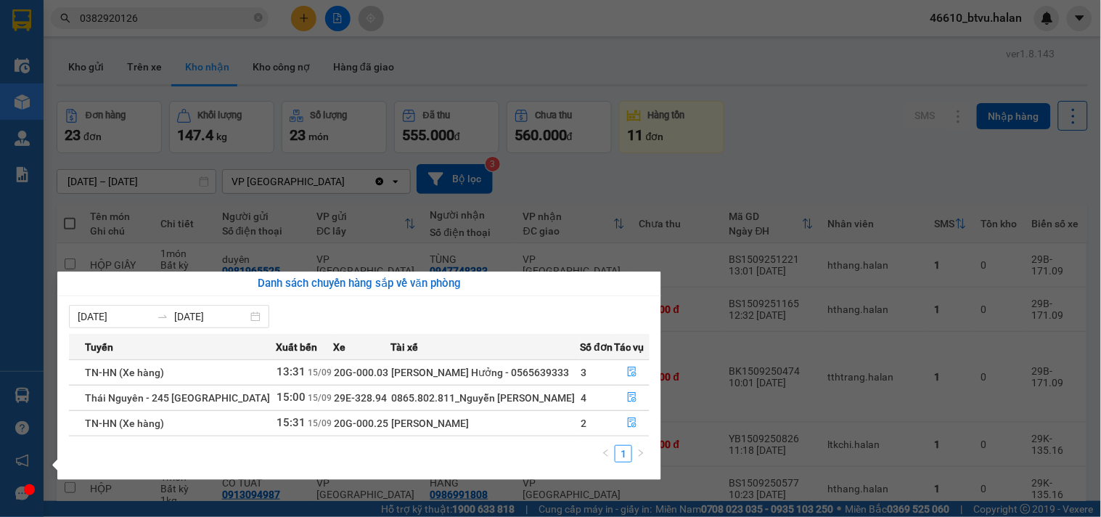
click at [12, 368] on div "Điều hành xe Kho hàng mới Quản [PERSON_NAME] lý chuyến Quản lý kiểm kho Báo cáo…" at bounding box center [22, 258] width 44 height 517
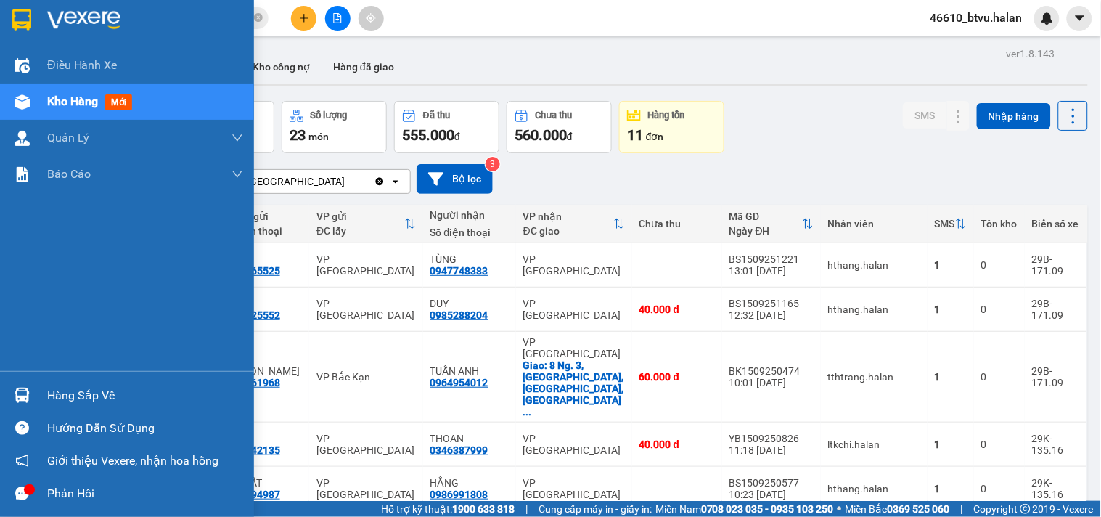
drag, startPoint x: 49, startPoint y: 382, endPoint x: 220, endPoint y: 428, distance: 176.5
click at [51, 382] on div "Hàng sắp về" at bounding box center [127, 395] width 254 height 33
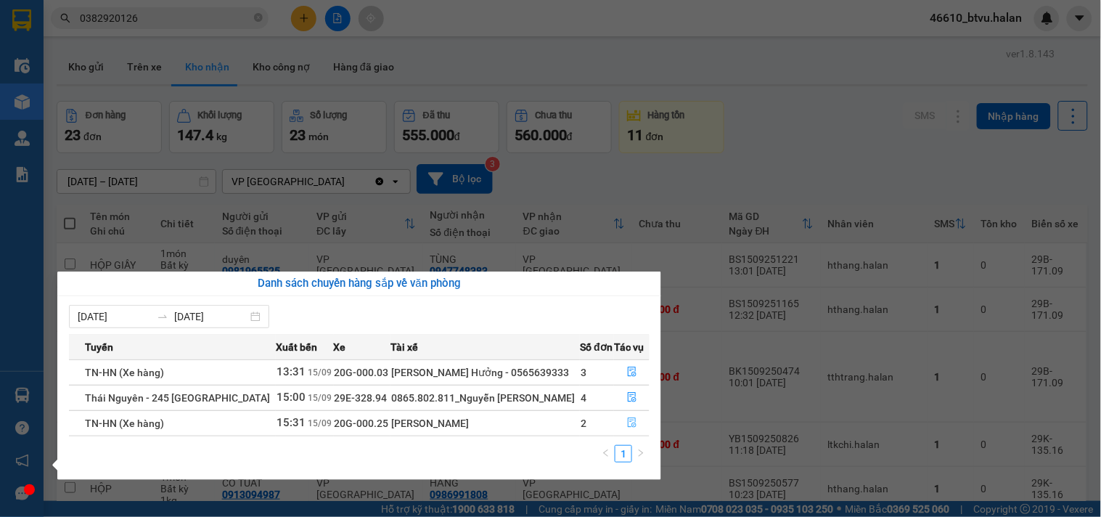
click at [630, 432] on button "button" at bounding box center [632, 422] width 34 height 23
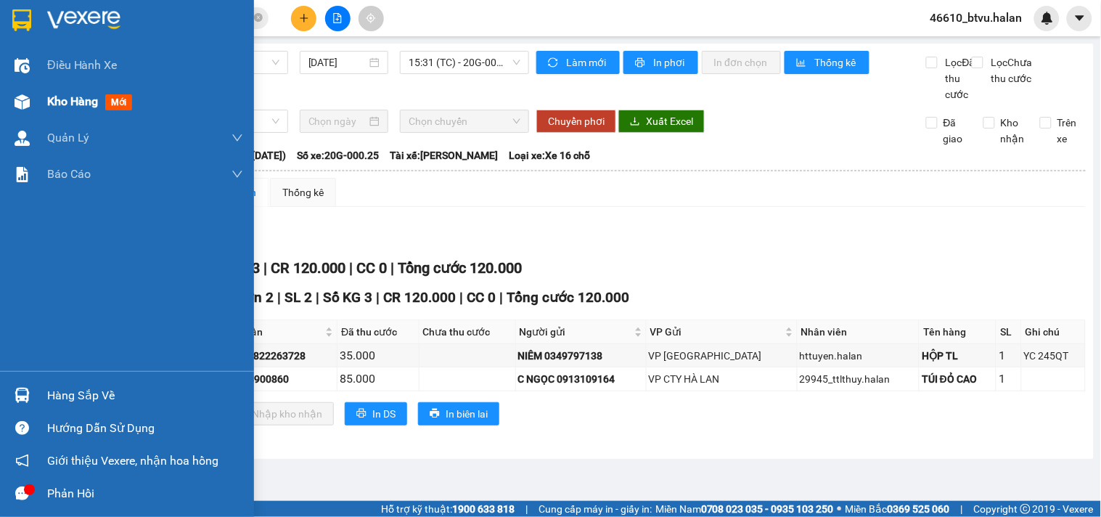
click at [25, 100] on img at bounding box center [22, 101] width 15 height 15
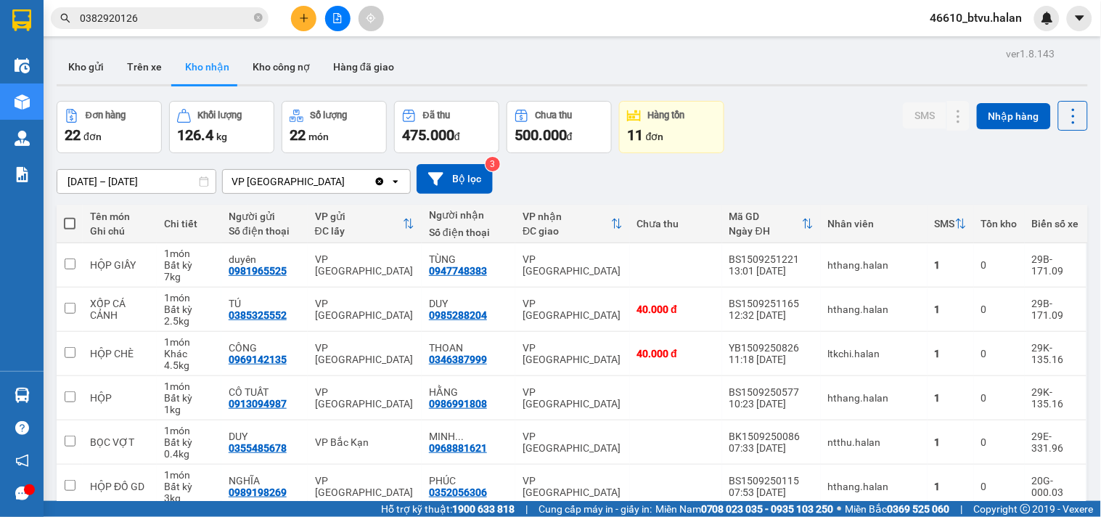
scroll to position [81, 0]
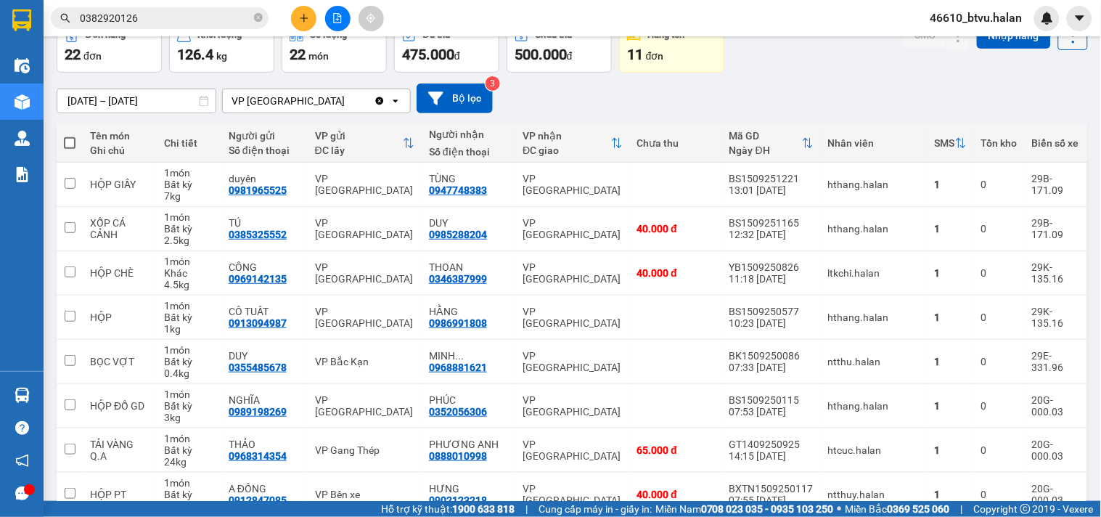
click at [1058, 47] on button at bounding box center [1073, 35] width 30 height 30
drag, startPoint x: 1027, startPoint y: 125, endPoint x: 1033, endPoint y: 111, distance: 15.0
click at [1027, 124] on th "Biển số xe" at bounding box center [1056, 143] width 62 height 38
click at [1033, 111] on div "18/07/2025 – 15/09/2025 Press the down arrow key to interact with the calendar …" at bounding box center [572, 98] width 1031 height 30
click at [1063, 44] on icon at bounding box center [1073, 35] width 20 height 20
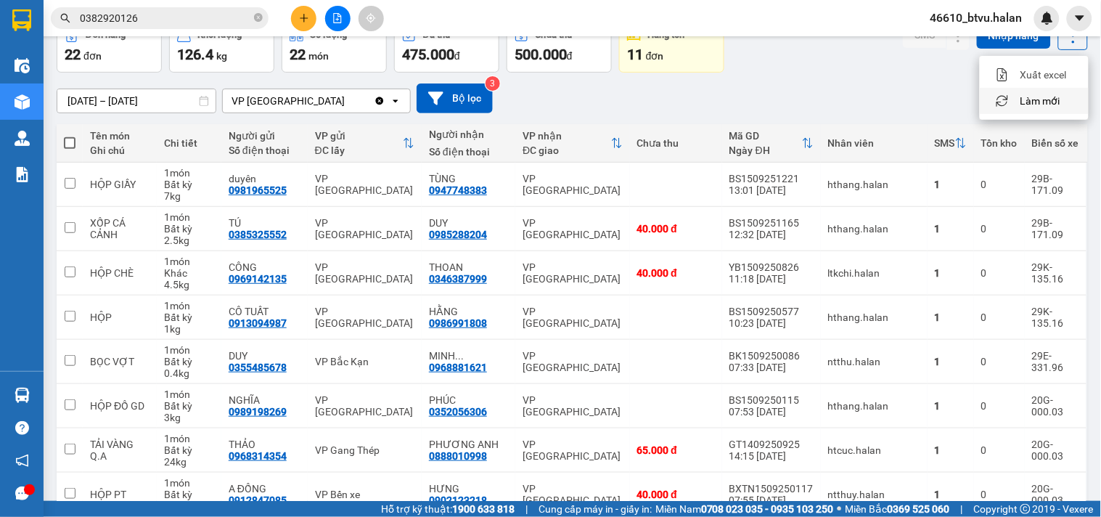
click at [1051, 89] on li "Làm mới" at bounding box center [1034, 101] width 109 height 26
click at [1067, 51] on div "SMS Nhập hàng" at bounding box center [995, 46] width 185 height 52
click at [1063, 40] on icon at bounding box center [1073, 35] width 20 height 20
click at [1028, 102] on span "Làm mới" at bounding box center [1040, 101] width 40 height 15
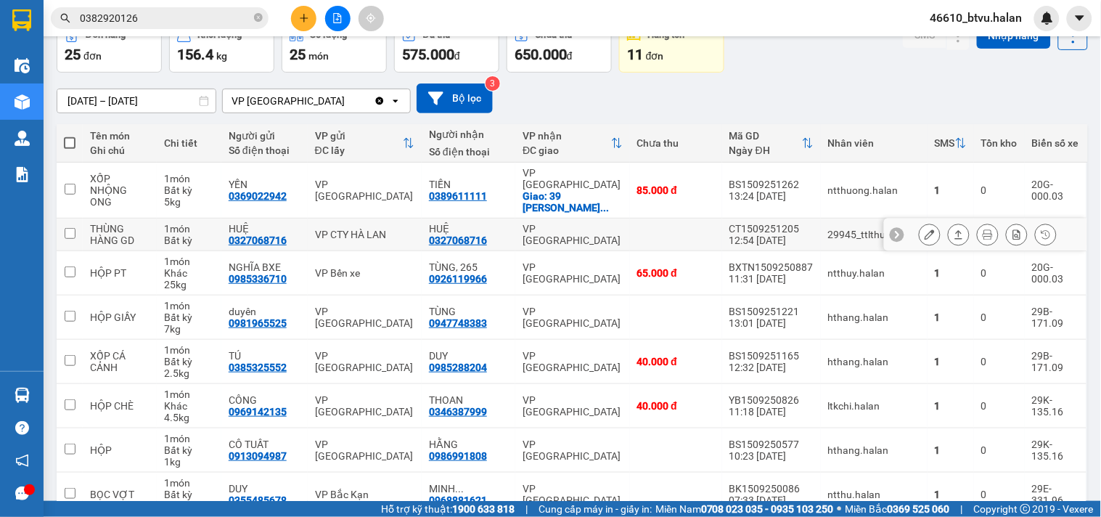
click at [924, 222] on button at bounding box center [929, 234] width 20 height 25
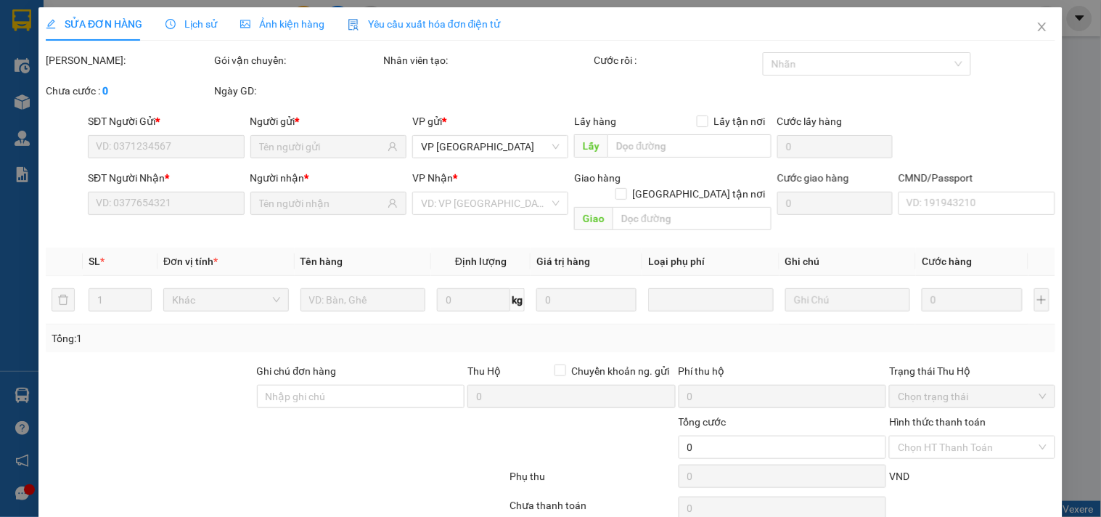
type input "0327068716"
type input "HUỆ"
type input "0327068716"
type input "HUỆ"
type input "100.000"
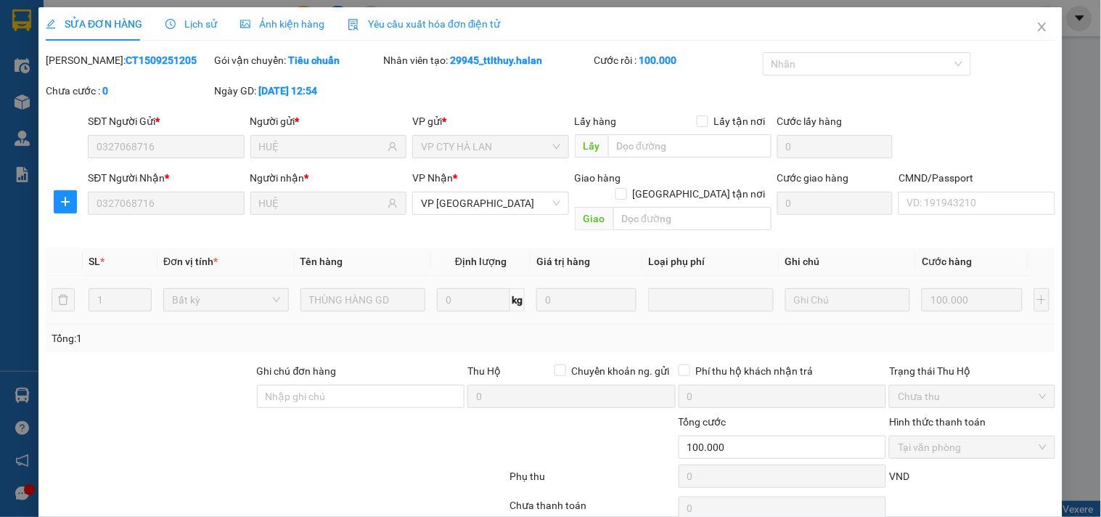
scroll to position [52, 0]
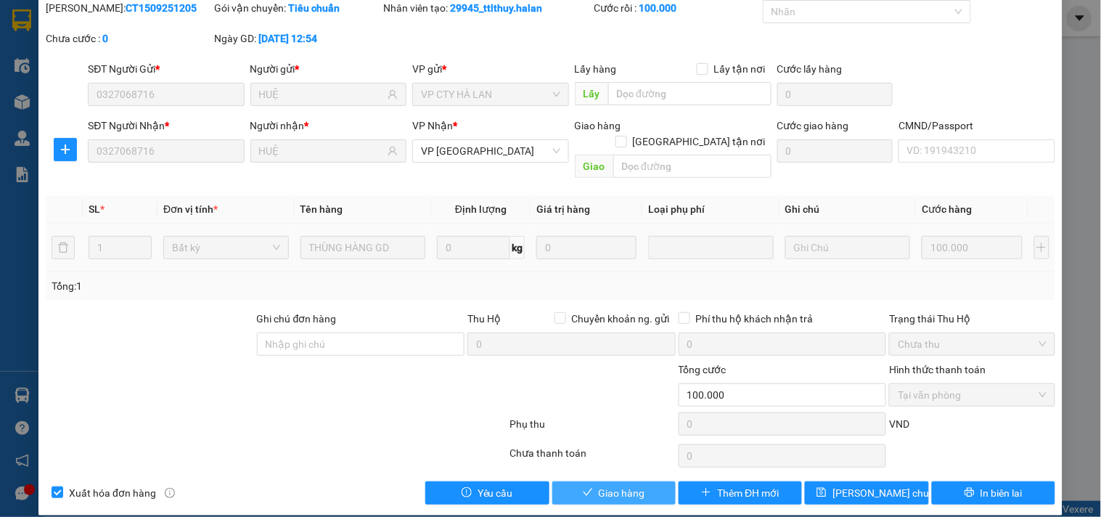
drag, startPoint x: 646, startPoint y: 460, endPoint x: 635, endPoint y: 475, distance: 18.6
click at [644, 465] on div "Total Paid Fee 100.000 Total UnPaid Fee 0 Cash Collection Total Fee Mã ĐH: CT15…" at bounding box center [550, 252] width 1009 height 504
click at [635, 485] on span "Giao hàng" at bounding box center [622, 493] width 46 height 16
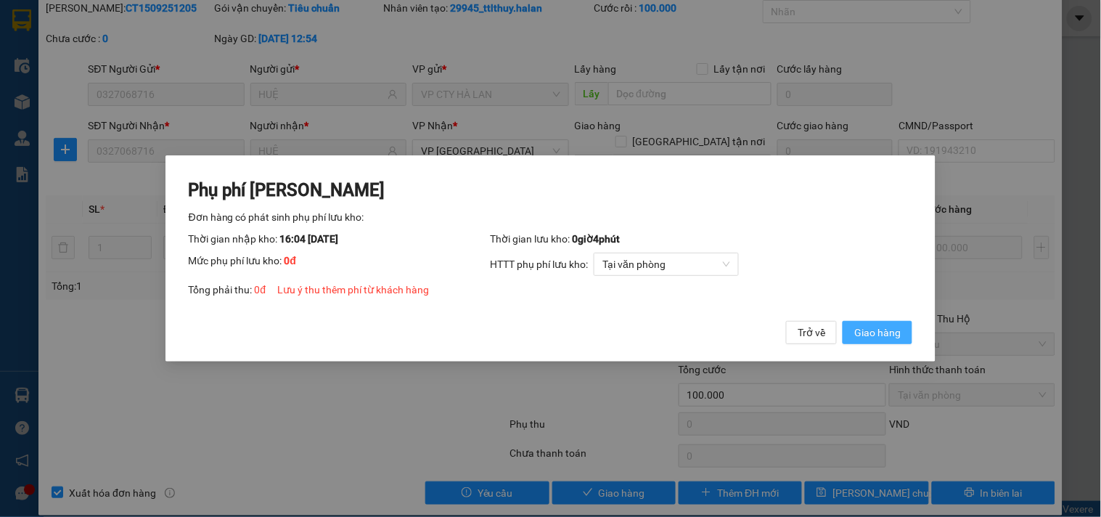
click at [879, 339] on span "Giao hàng" at bounding box center [877, 332] width 46 height 16
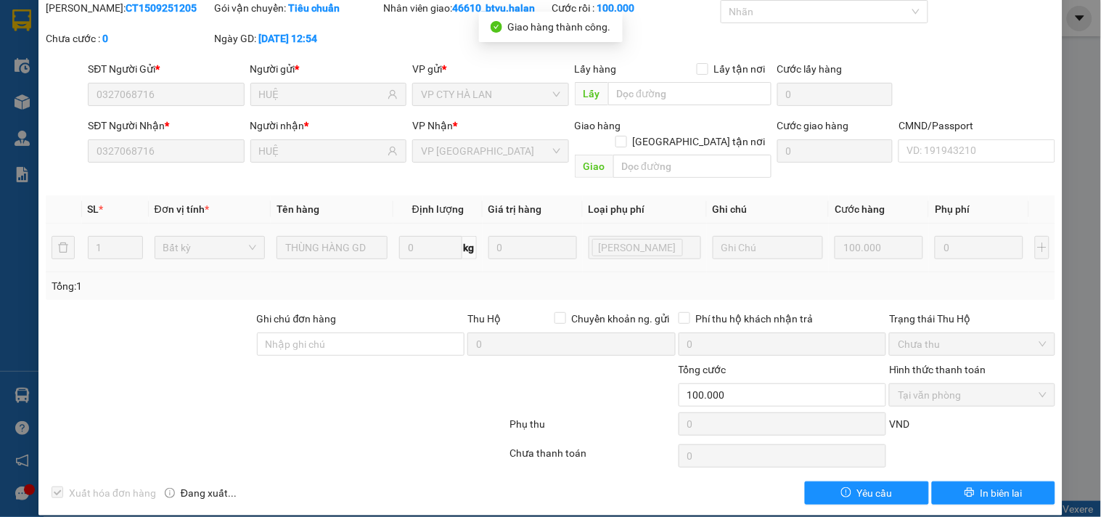
scroll to position [0, 0]
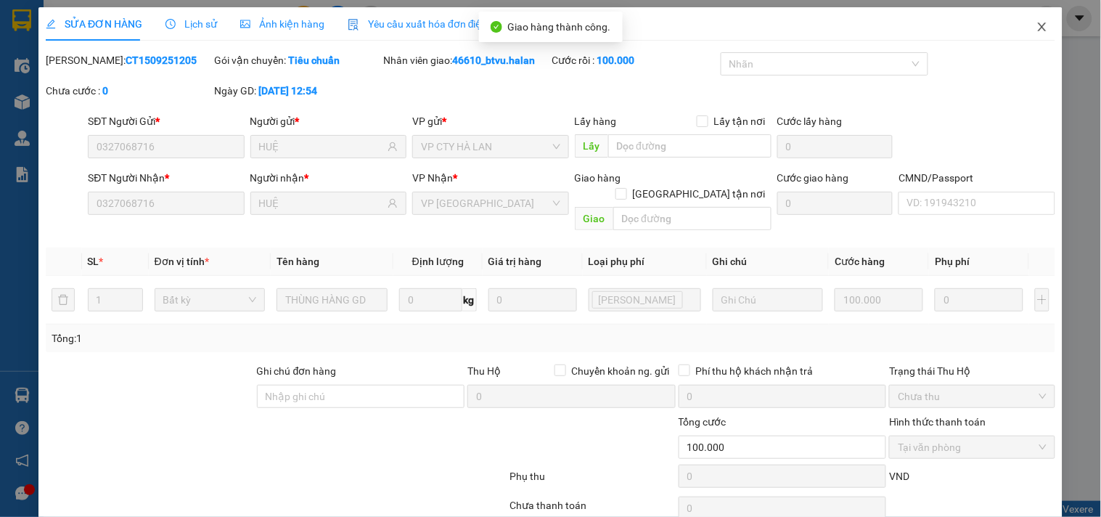
click at [1036, 22] on icon "close" at bounding box center [1042, 27] width 12 height 12
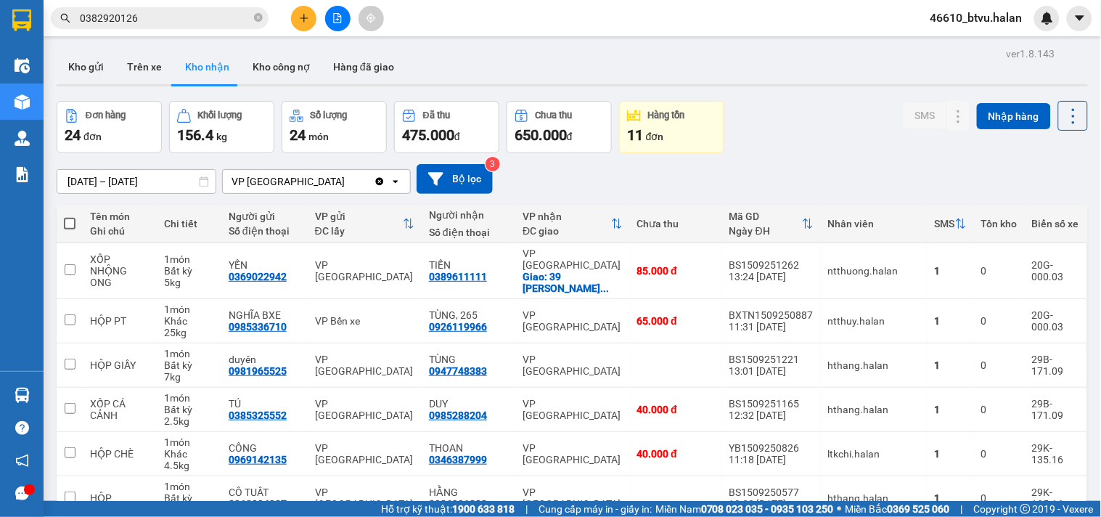
click at [157, 15] on input "0382920126" at bounding box center [165, 18] width 171 height 16
paste input "0973172936"
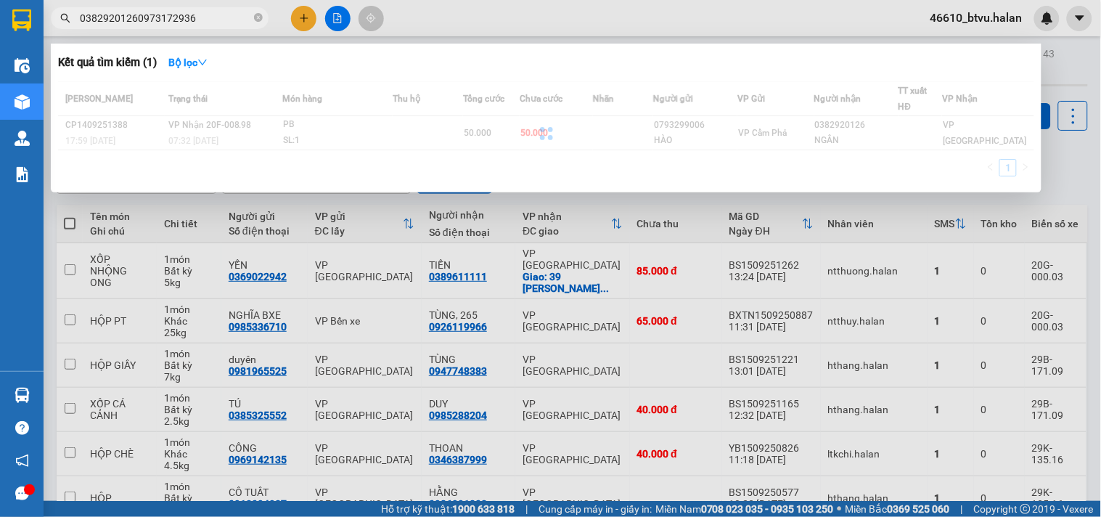
type input "03829201260973172936"
click at [251, 11] on span "03829201260973172936" at bounding box center [160, 18] width 218 height 22
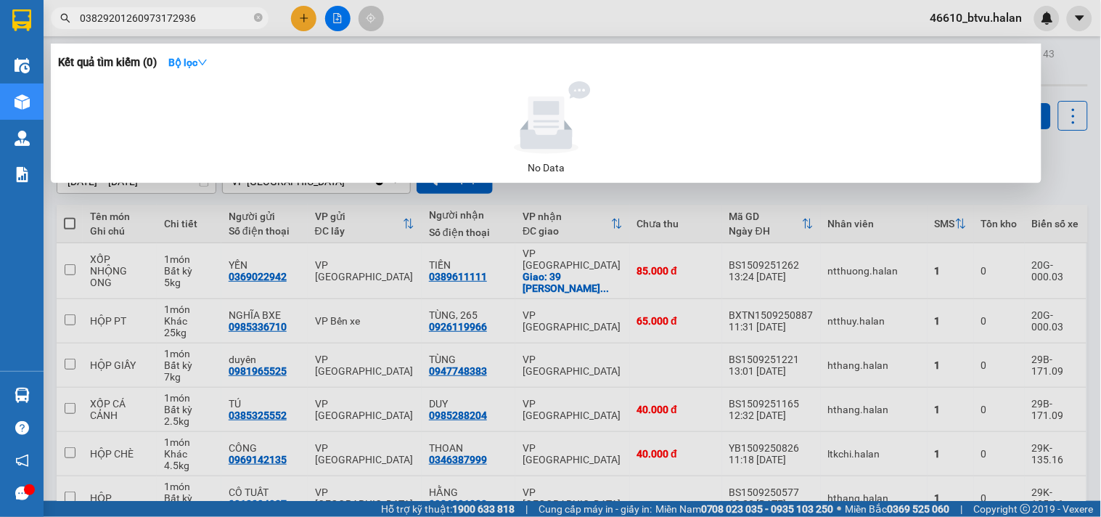
click at [252, 17] on span "03829201260973172936" at bounding box center [160, 18] width 218 height 22
click at [254, 17] on icon "close-circle" at bounding box center [258, 17] width 9 height 9
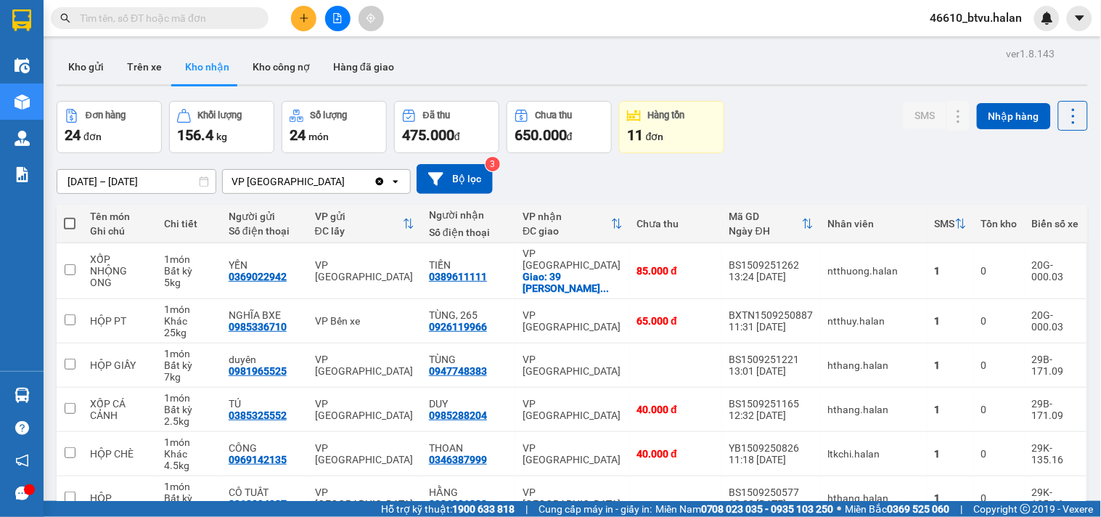
paste input "0973172936"
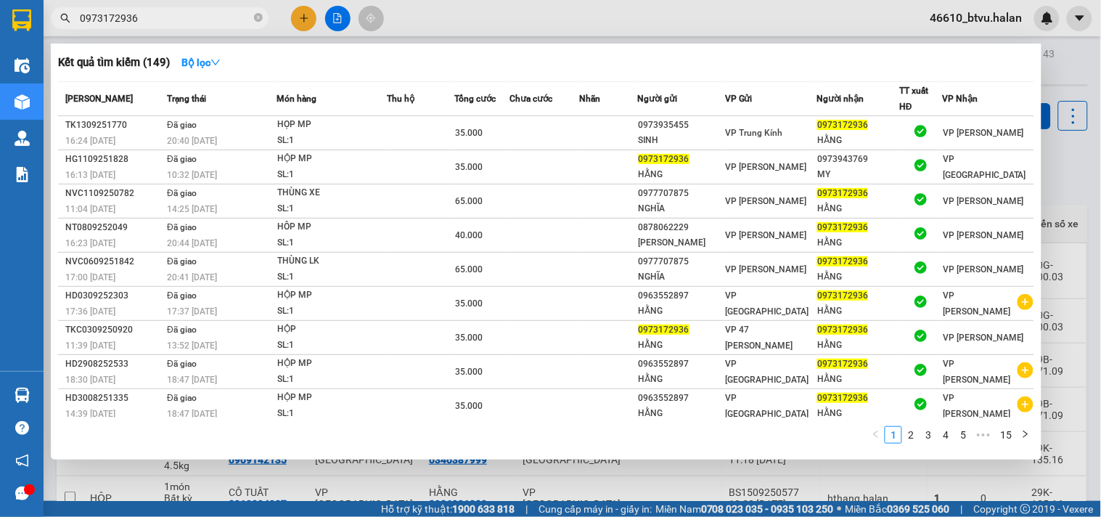
type input "0973172936"
click at [255, 17] on icon "close-circle" at bounding box center [258, 17] width 9 height 9
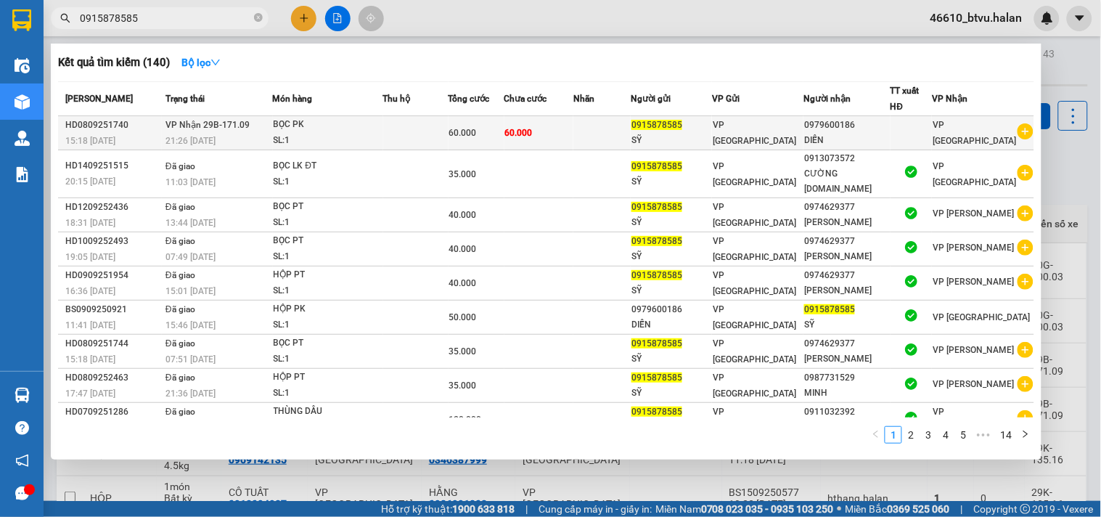
type input "0915878585"
click at [711, 140] on div "SỸ" at bounding box center [671, 140] width 80 height 15
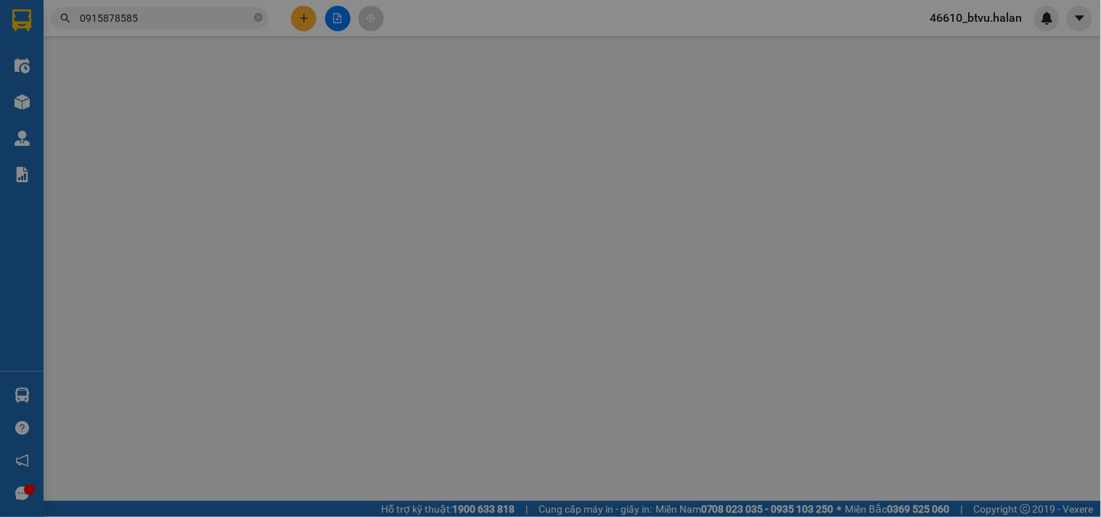
type input "0915878585"
type input "0979600186"
type input "60.000"
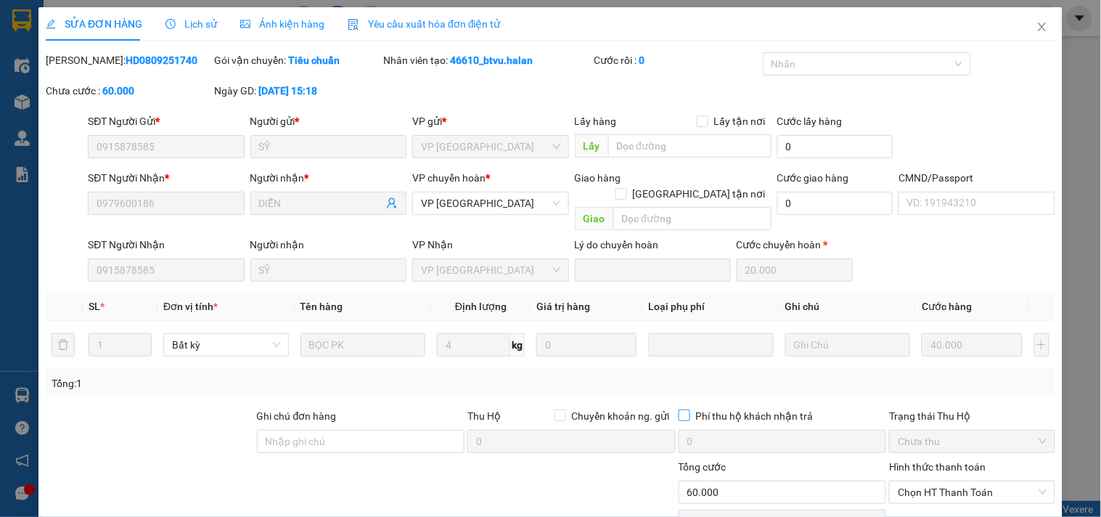
scroll to position [97, 0]
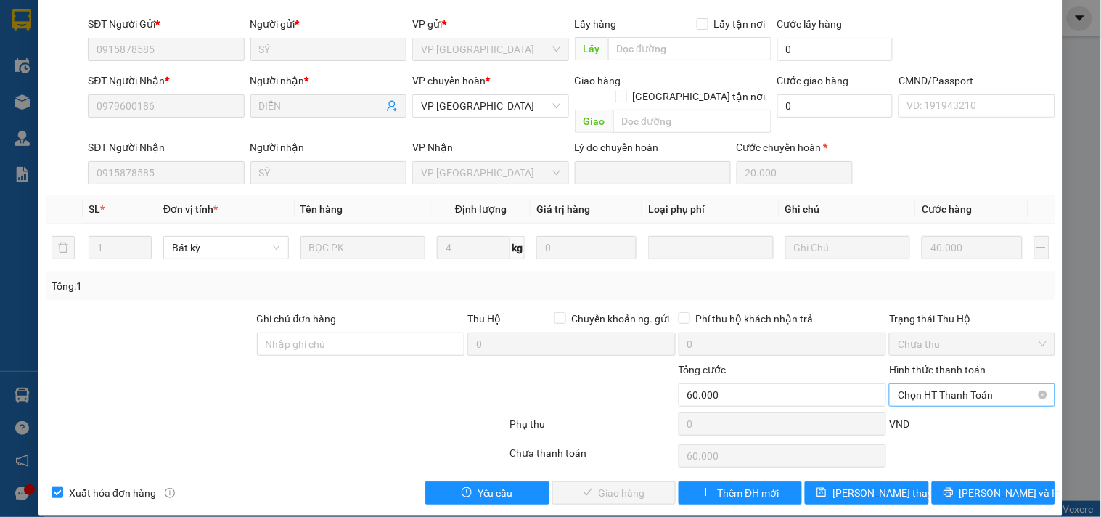
click at [907, 384] on span "Chọn HT Thanh Toán" at bounding box center [972, 395] width 148 height 22
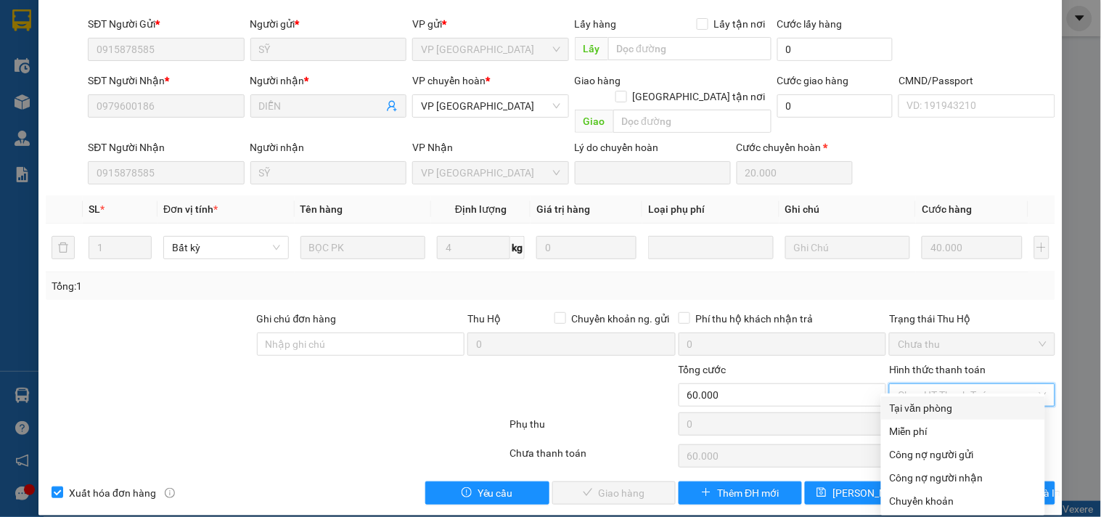
click at [900, 401] on div "Tại văn phòng" at bounding box center [963, 408] width 147 height 16
type input "0"
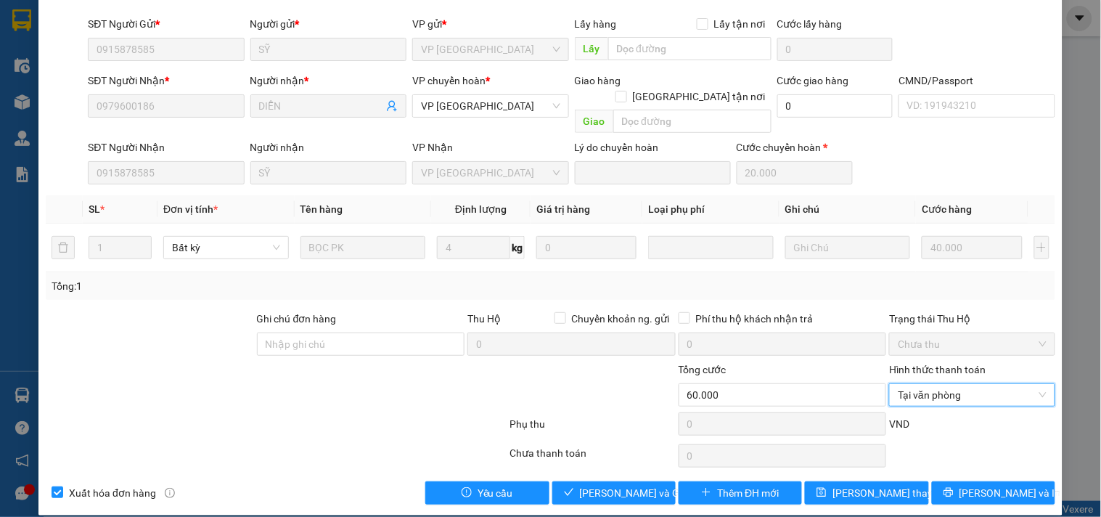
click at [597, 458] on div "Total Paid Fee 0 Total UnPaid Fee 60.000 Cash Collection Total Fee Mã ĐH: HD080…" at bounding box center [550, 229] width 1009 height 549
click at [597, 485] on span "Lưu và Giao hàng" at bounding box center [649, 493] width 139 height 16
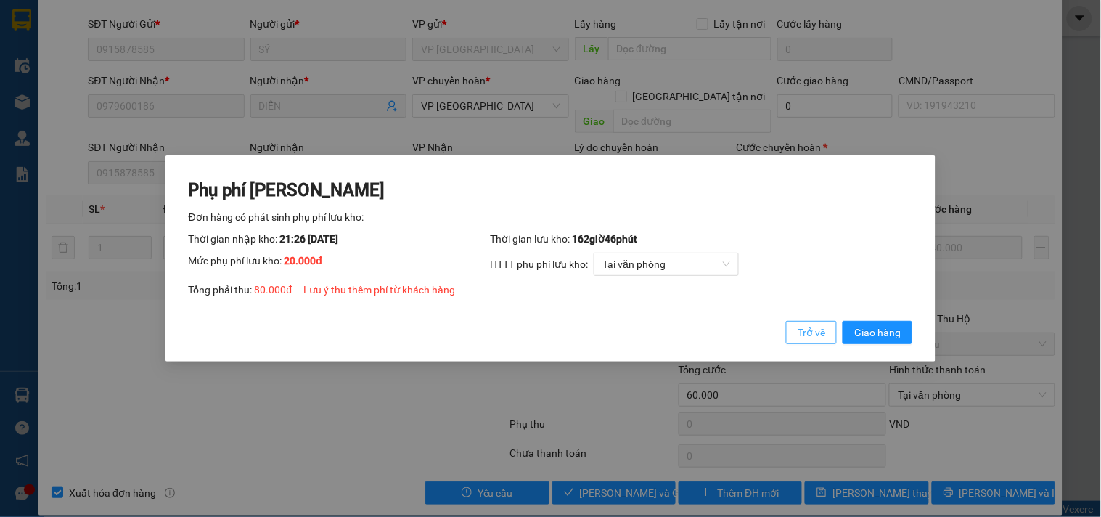
click at [794, 331] on button "Trở về" at bounding box center [811, 332] width 51 height 23
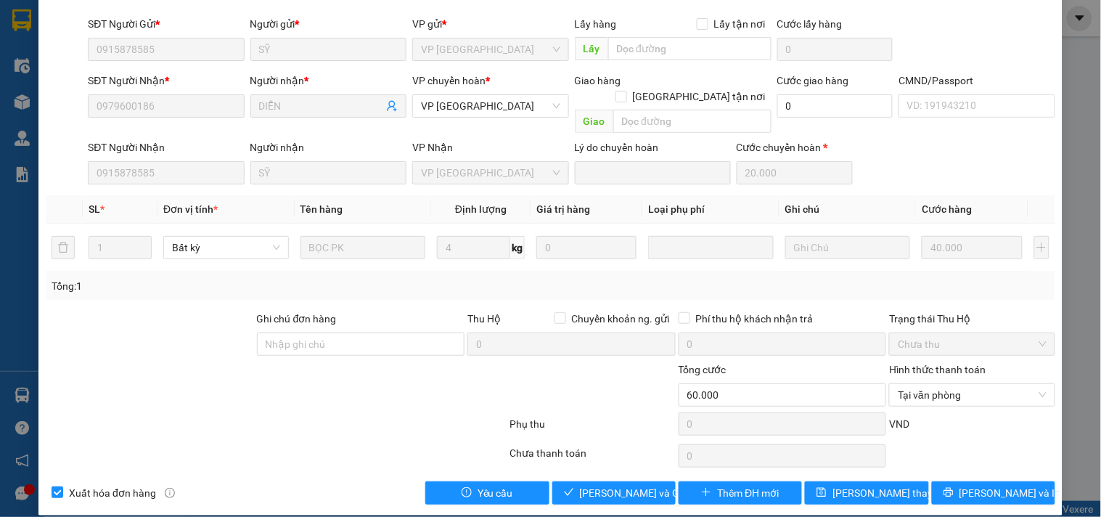
scroll to position [0, 0]
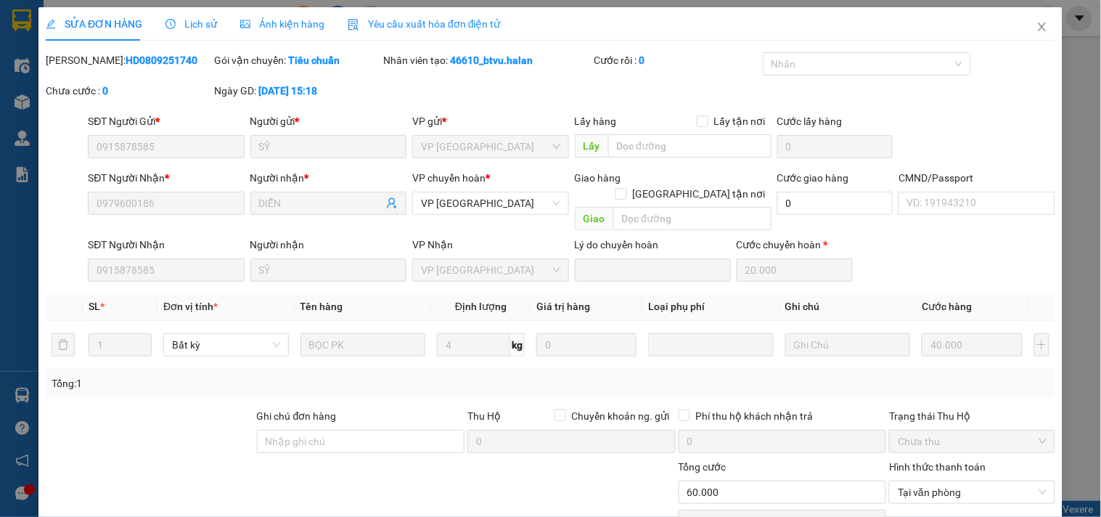
click at [296, 272] on div "Total Paid Fee 0 Total UnPaid Fee 60.000 Cash Collection Total Fee Mã ĐH: HD080…" at bounding box center [550, 326] width 1009 height 549
click at [194, 29] on span "Lịch sử" at bounding box center [191, 24] width 52 height 12
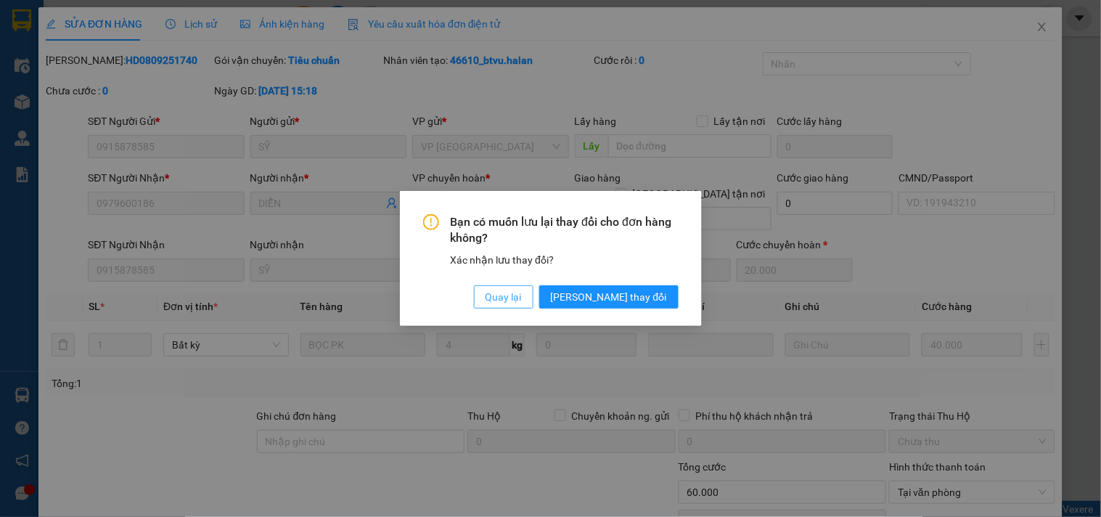
click at [522, 296] on span "Quay lại" at bounding box center [503, 297] width 36 height 16
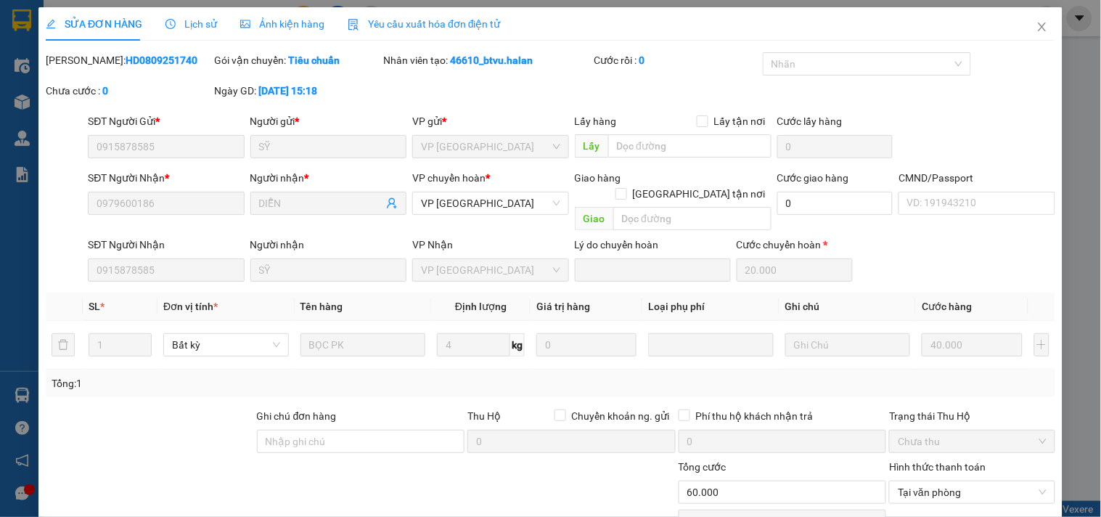
click at [184, 13] on div "Lịch sử" at bounding box center [191, 23] width 52 height 33
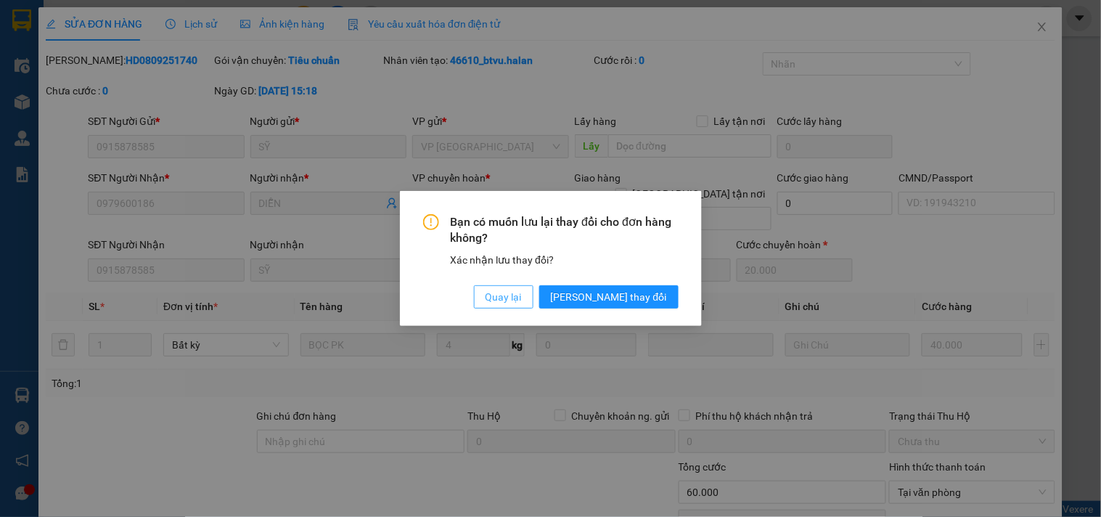
click at [533, 303] on button "Quay lại" at bounding box center [503, 296] width 59 height 23
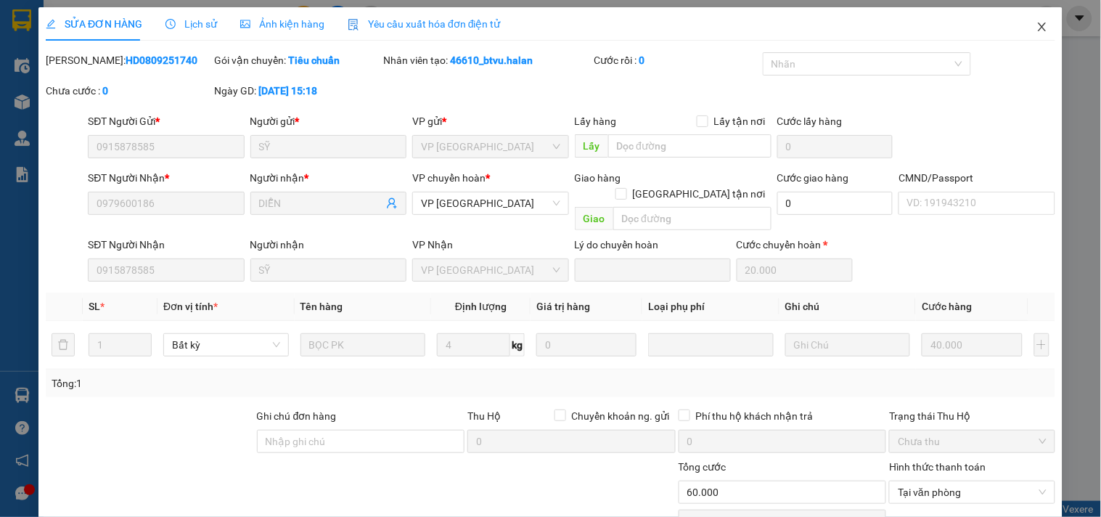
click at [1022, 22] on span "Close" at bounding box center [1042, 27] width 41 height 41
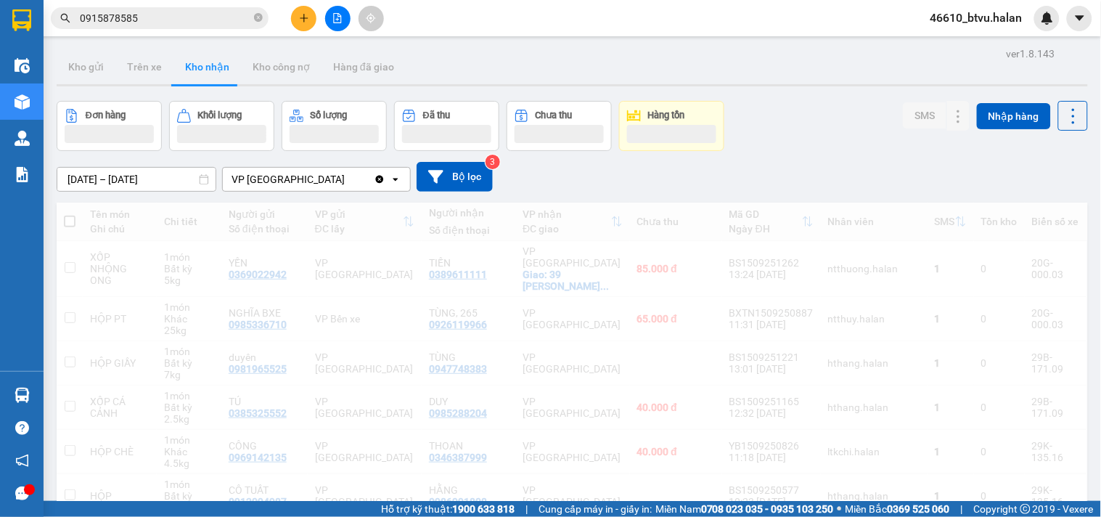
click at [147, 23] on input "0915878585" at bounding box center [165, 18] width 171 height 16
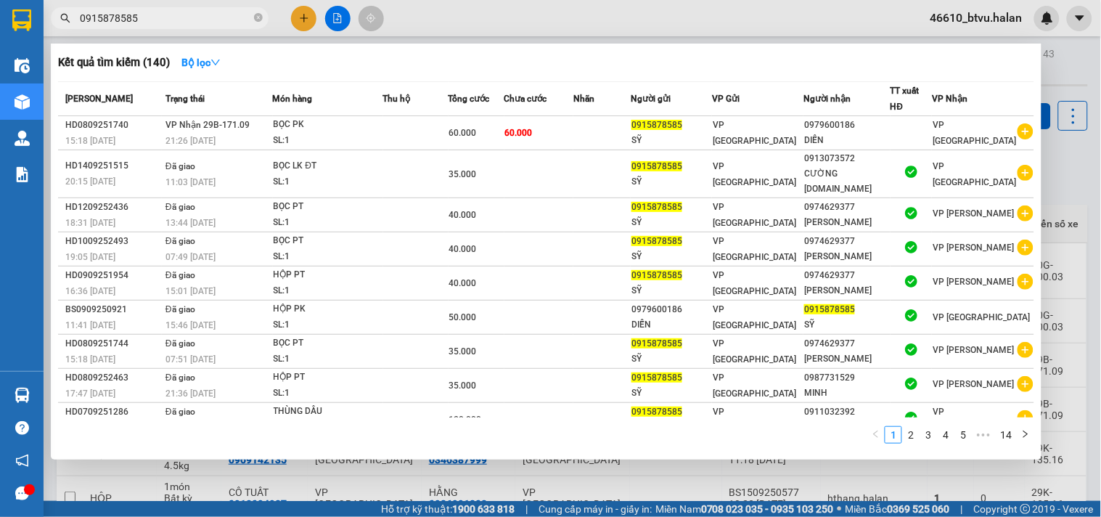
click at [237, 107] on th "Trạng thái" at bounding box center [217, 99] width 111 height 34
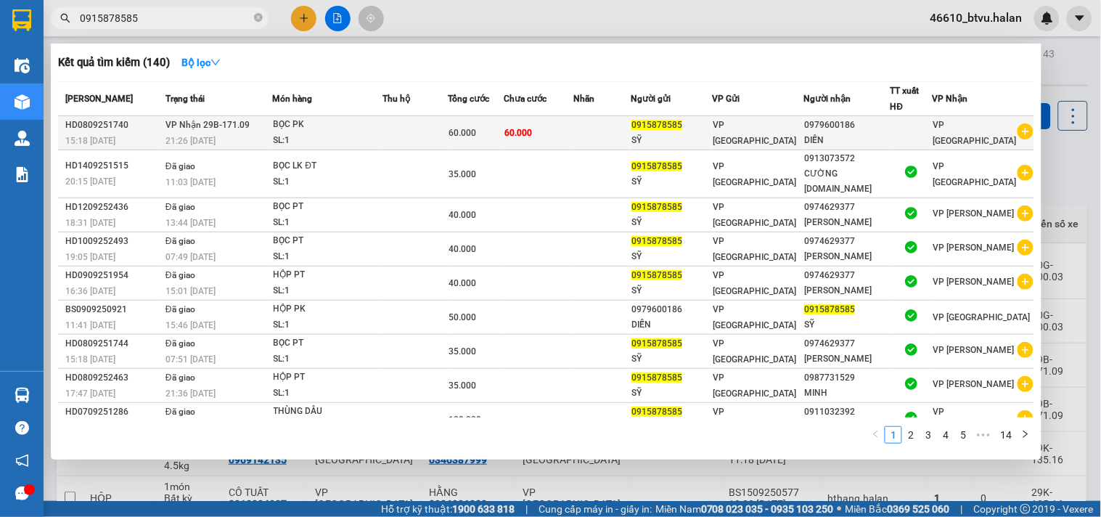
click at [221, 121] on span "VP Nhận 29B-171.09" at bounding box center [207, 125] width 84 height 10
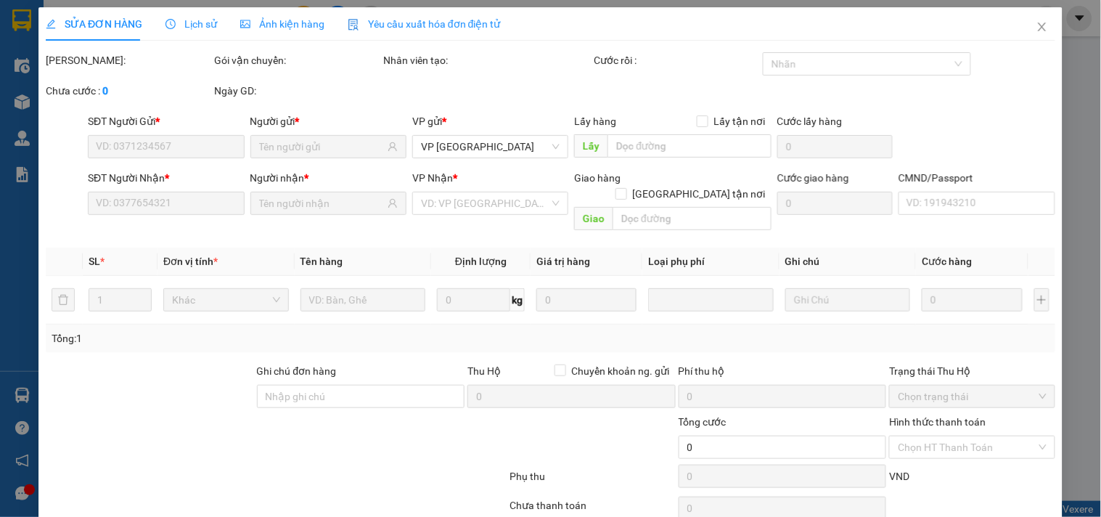
click at [154, 25] on div "SỬA ĐƠN HÀNG Lịch sử Ảnh kiện hàng Yêu cầu xuất hóa đơn điện tử" at bounding box center [273, 23] width 455 height 33
type input "0915878585"
type input "0979600186"
type input "60.000"
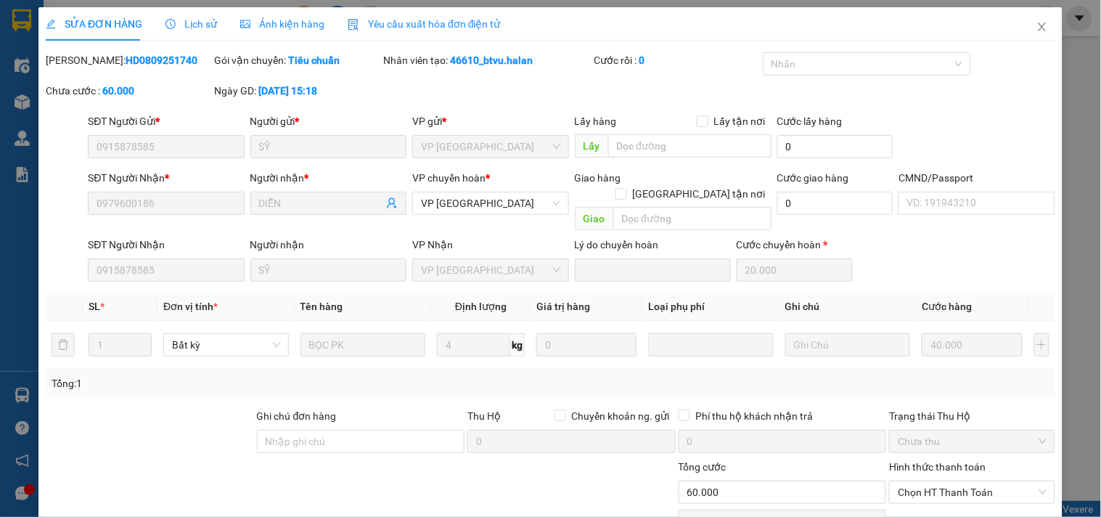
click at [200, 27] on span "Lịch sử" at bounding box center [191, 24] width 52 height 12
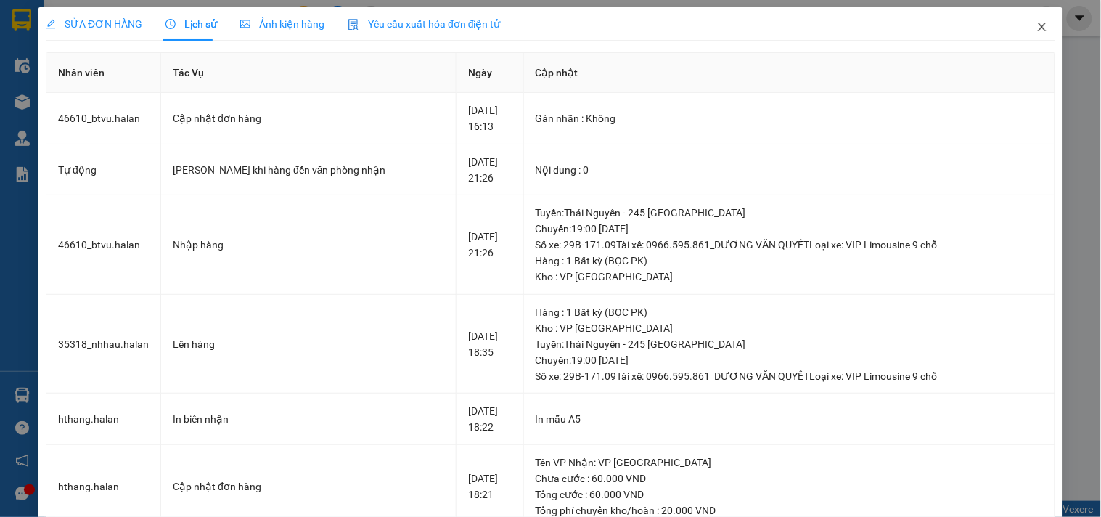
click at [1038, 25] on icon "close" at bounding box center [1042, 26] width 8 height 9
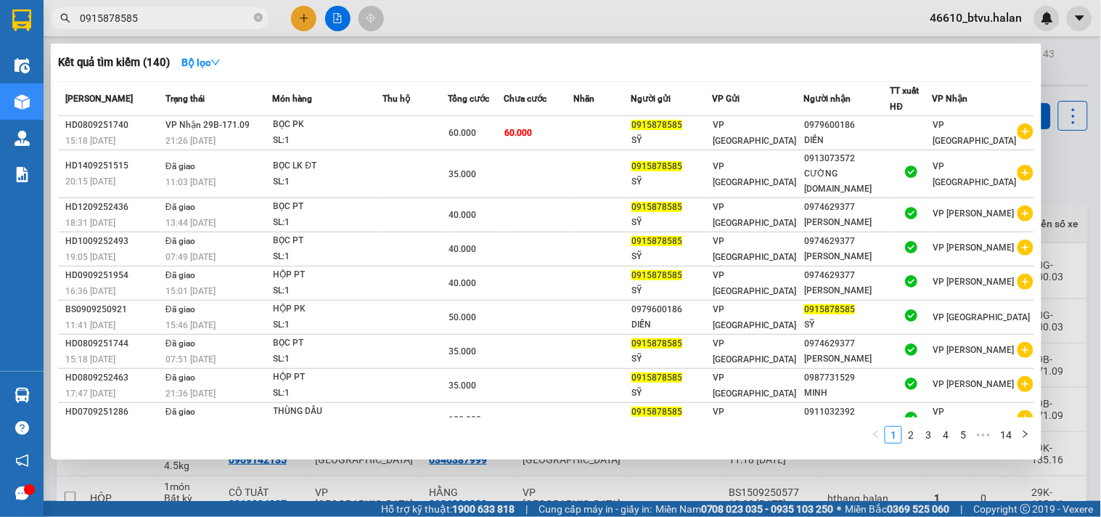
click at [207, 19] on input "0915878585" at bounding box center [165, 18] width 171 height 16
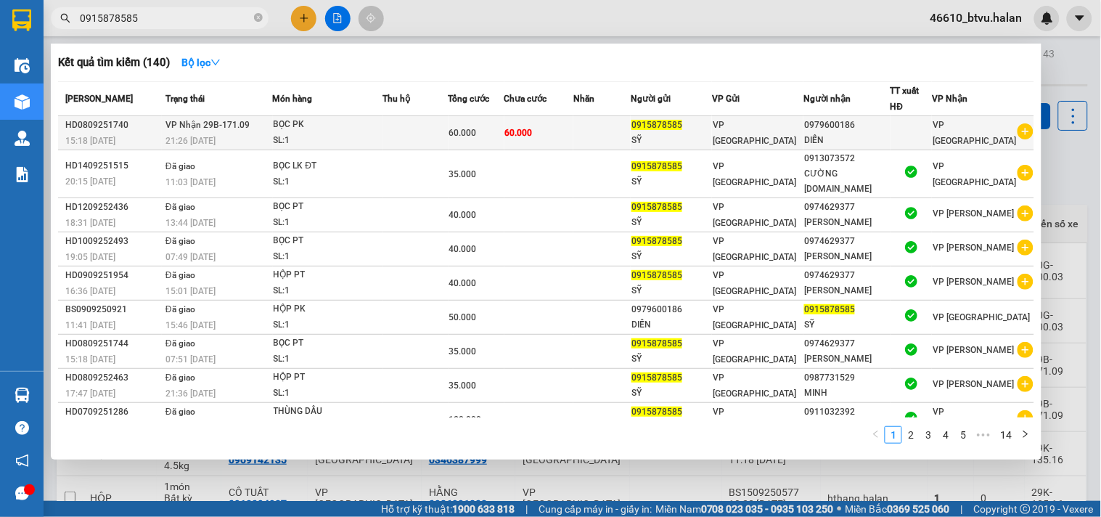
click at [532, 129] on span "60.000" at bounding box center [519, 133] width 28 height 10
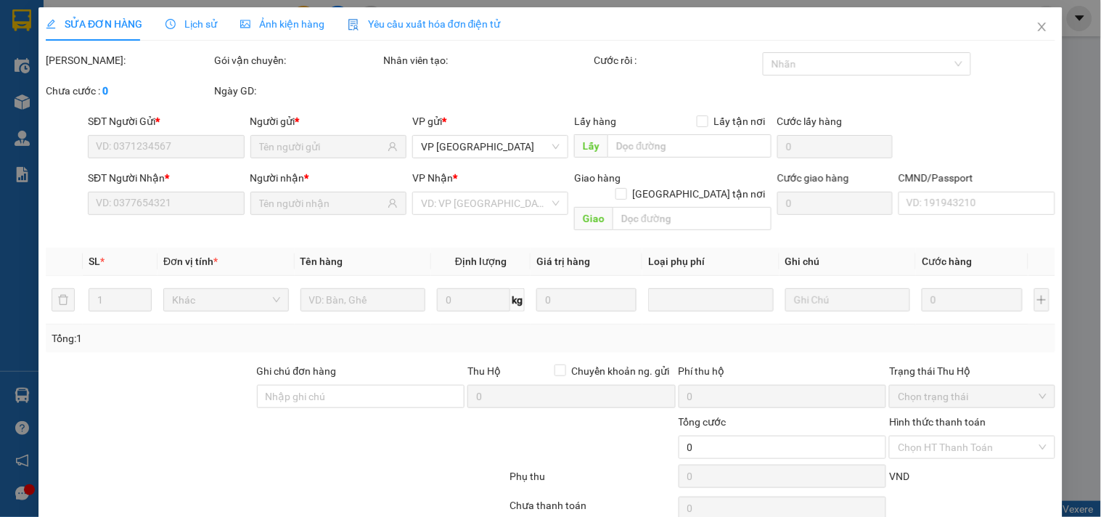
type input "0915878585"
type input "0979600186"
type input "60.000"
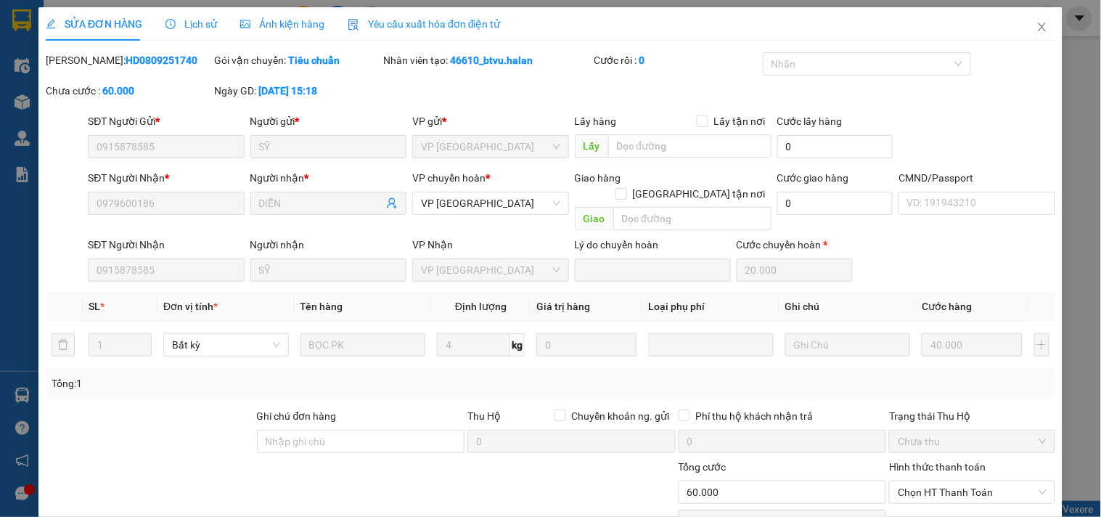
scroll to position [97, 0]
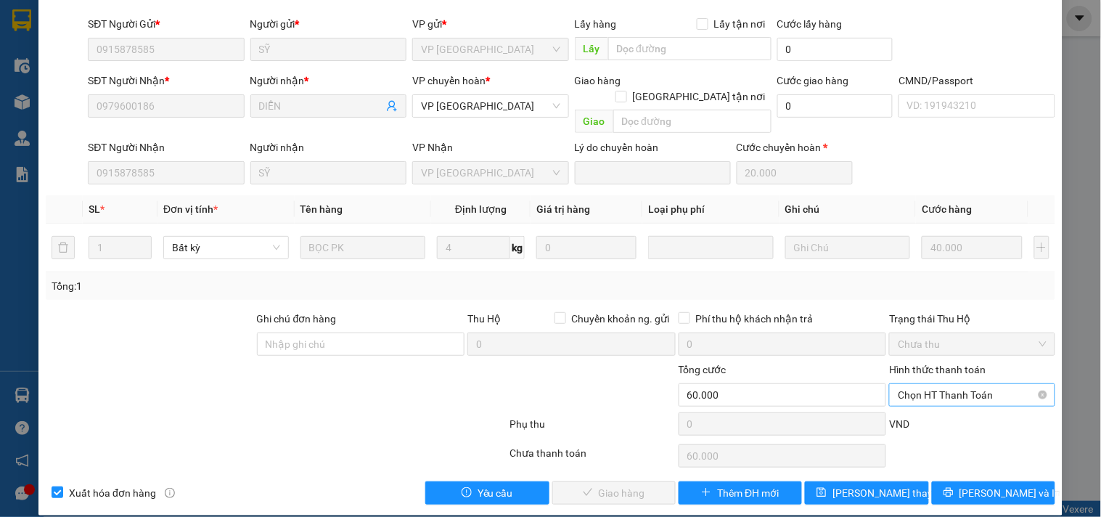
click at [915, 384] on span "Chọn HT Thanh Toán" at bounding box center [972, 395] width 148 height 22
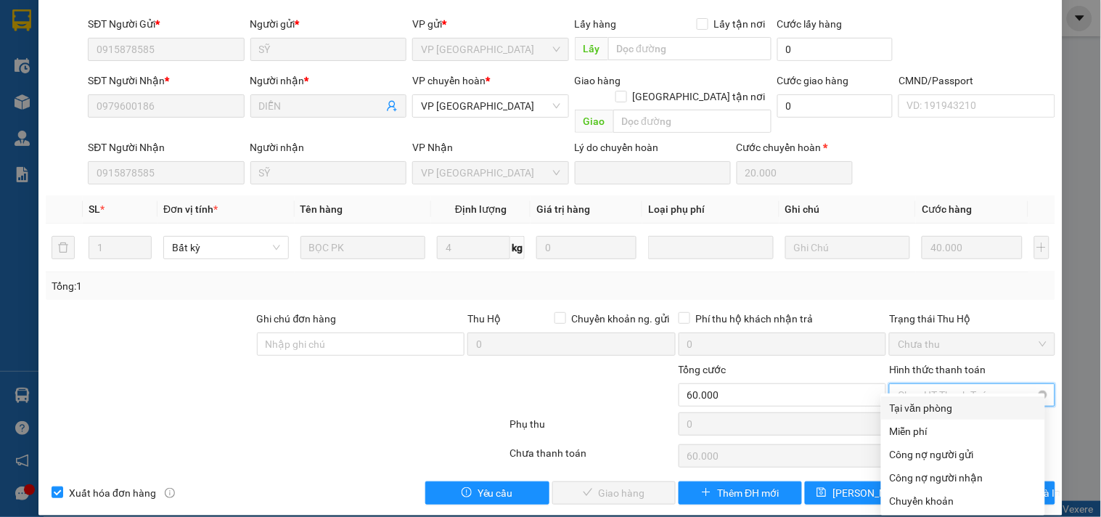
click at [916, 384] on span "Chọn HT Thanh Toán" at bounding box center [972, 395] width 148 height 22
click at [904, 403] on div "Tại văn phòng" at bounding box center [963, 408] width 147 height 16
type input "0"
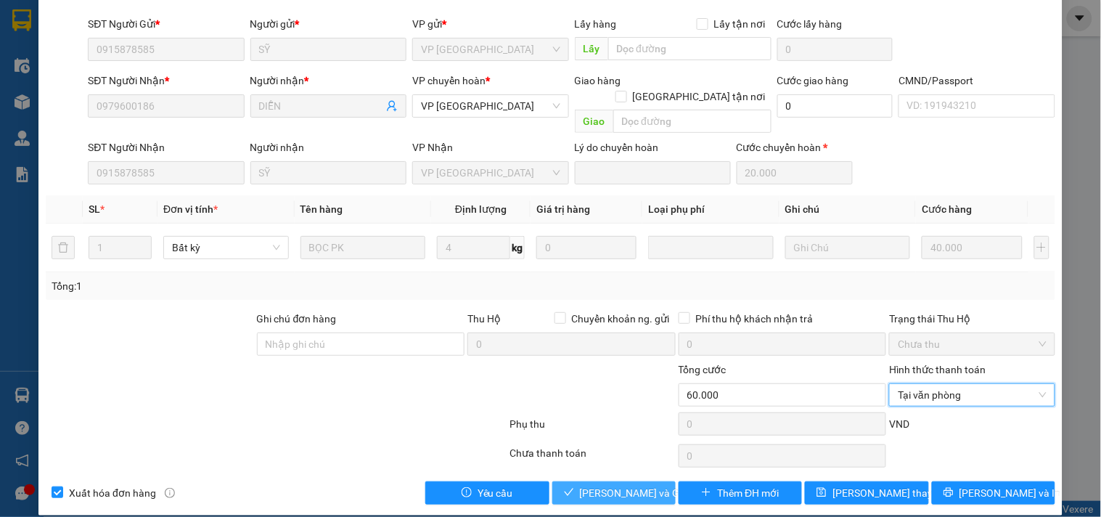
click at [622, 485] on span "Lưu và Giao hàng" at bounding box center [649, 493] width 139 height 16
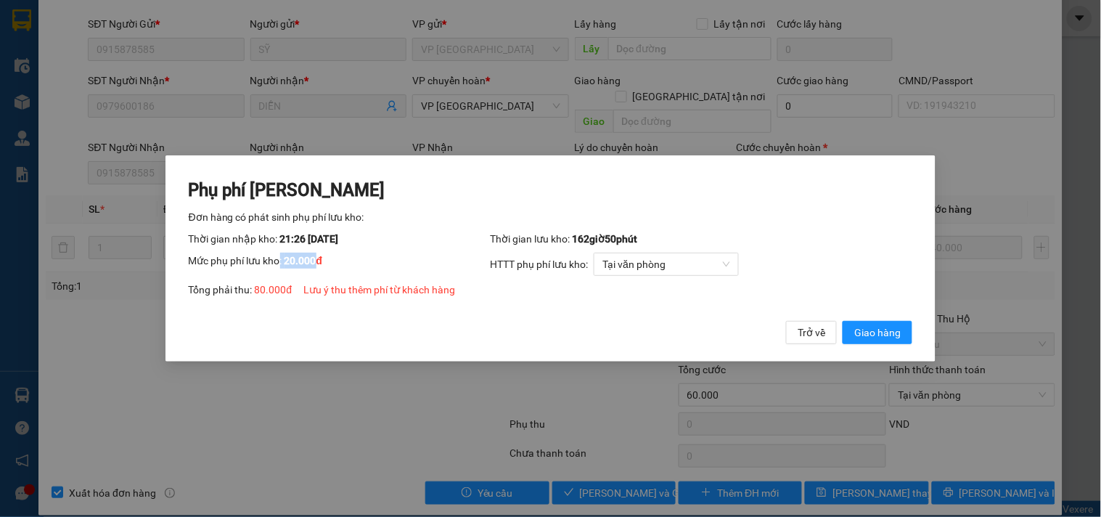
drag, startPoint x: 283, startPoint y: 261, endPoint x: 316, endPoint y: 260, distance: 32.7
click at [316, 260] on div "Mức phụ phí lưu kho: 20.000 đ" at bounding box center [340, 263] width 302 height 23
click at [316, 260] on span "20.000 đ" at bounding box center [303, 261] width 38 height 12
drag, startPoint x: 882, startPoint y: 329, endPoint x: 350, endPoint y: 245, distance: 538.6
click at [881, 329] on span "Giao hàng" at bounding box center [877, 332] width 46 height 16
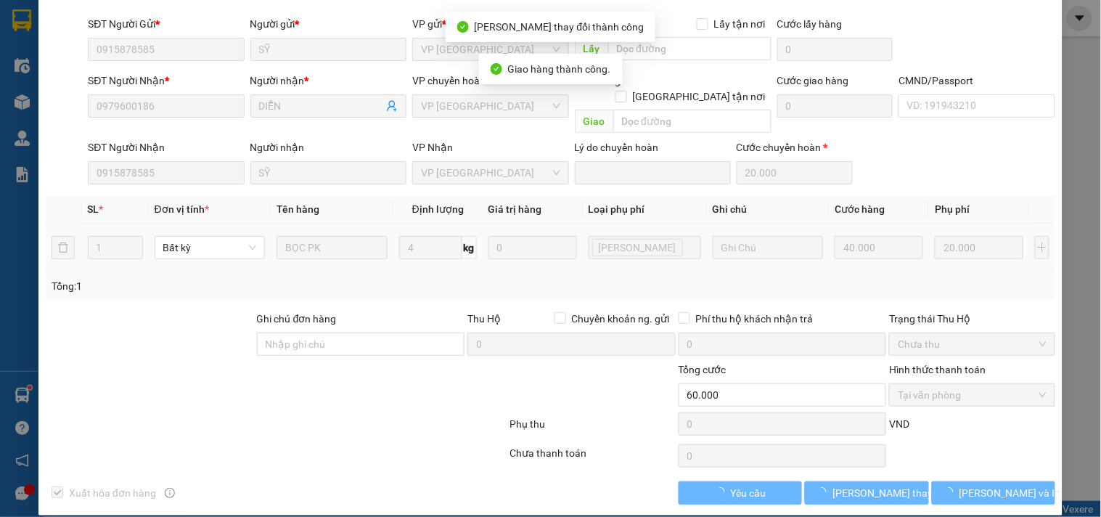
type input "80.000"
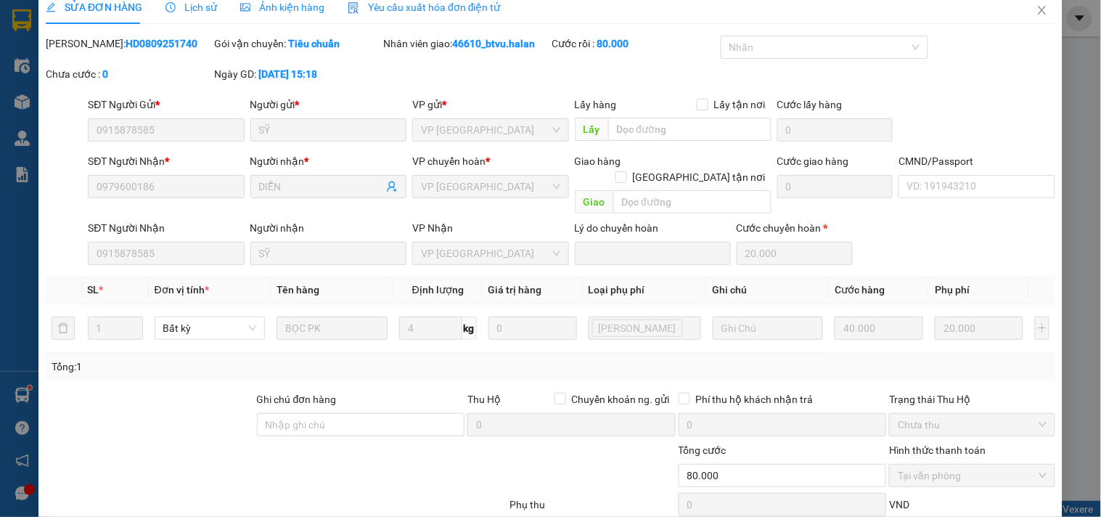
scroll to position [0, 0]
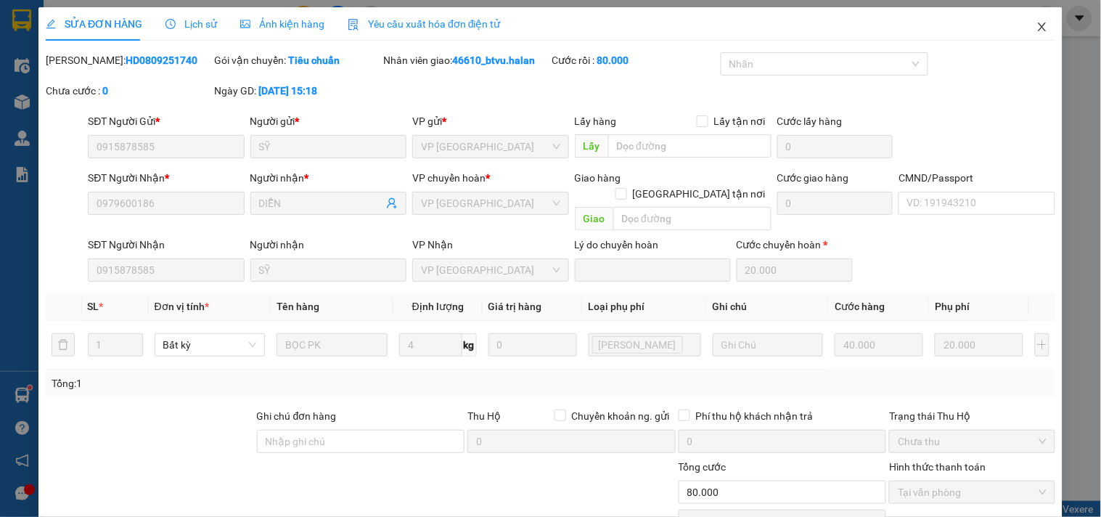
click at [1040, 35] on span "Close" at bounding box center [1042, 27] width 41 height 41
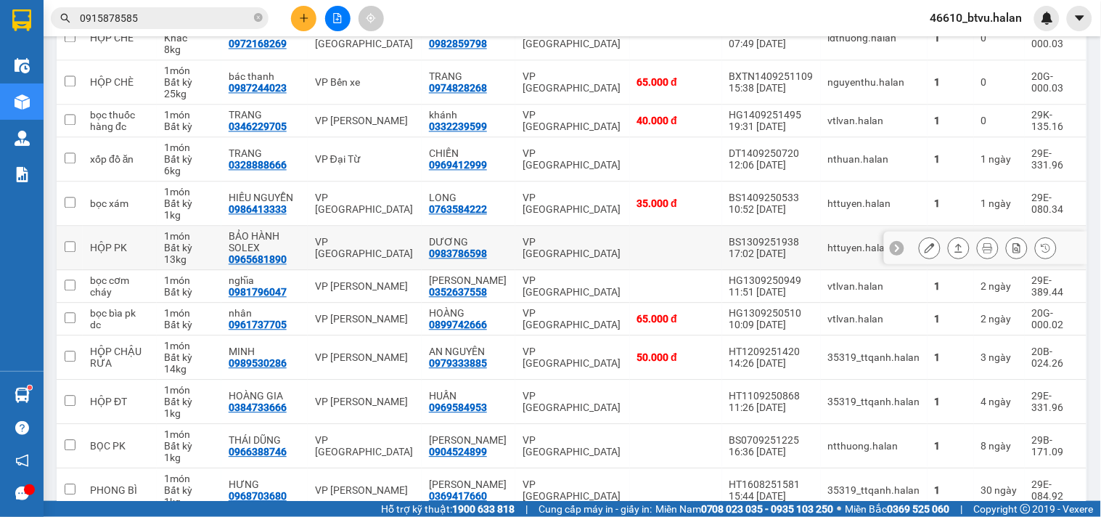
scroll to position [787, 0]
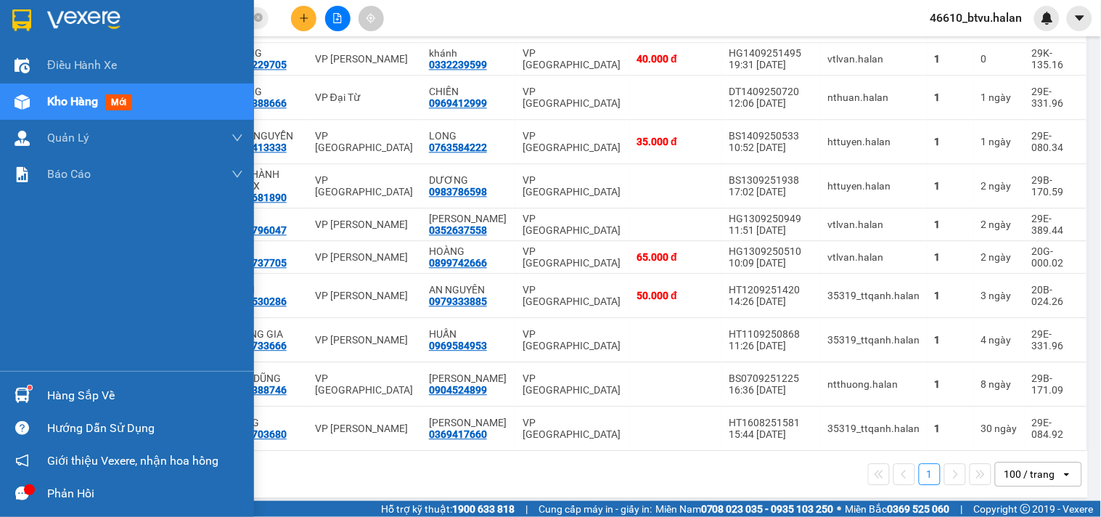
click at [32, 386] on div at bounding box center [21, 394] width 25 height 25
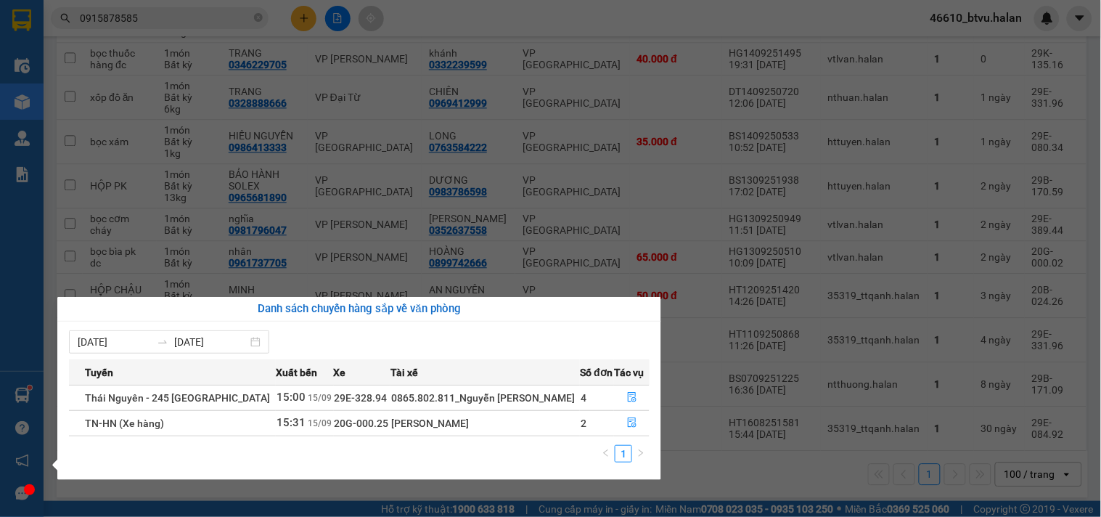
click at [512, 128] on section "Kết quả tìm kiếm ( 140 ) Bộ lọc Mã ĐH Trạng thái Món hàng Thu hộ Tổng cước Chưa…" at bounding box center [550, 258] width 1101 height 517
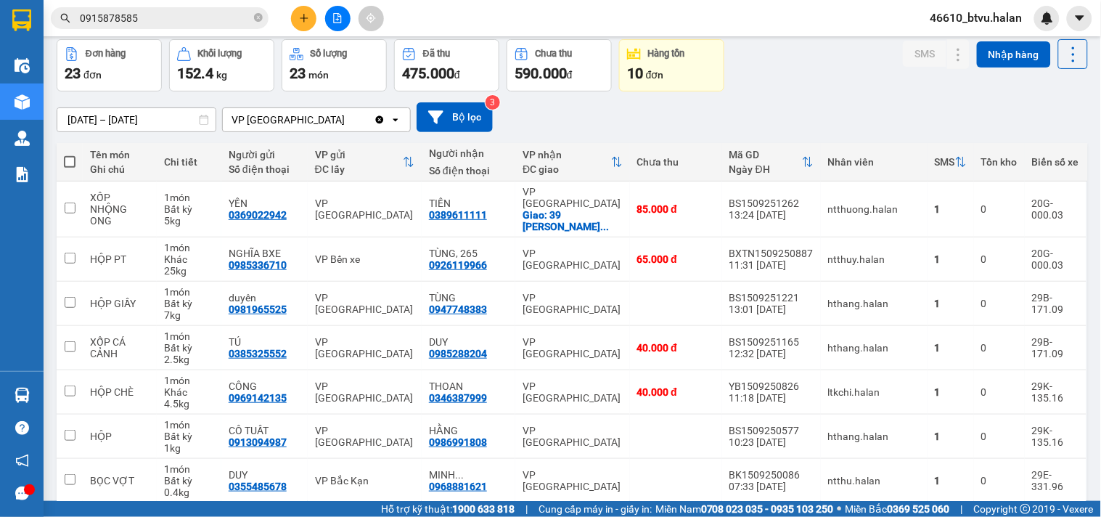
scroll to position [0, 0]
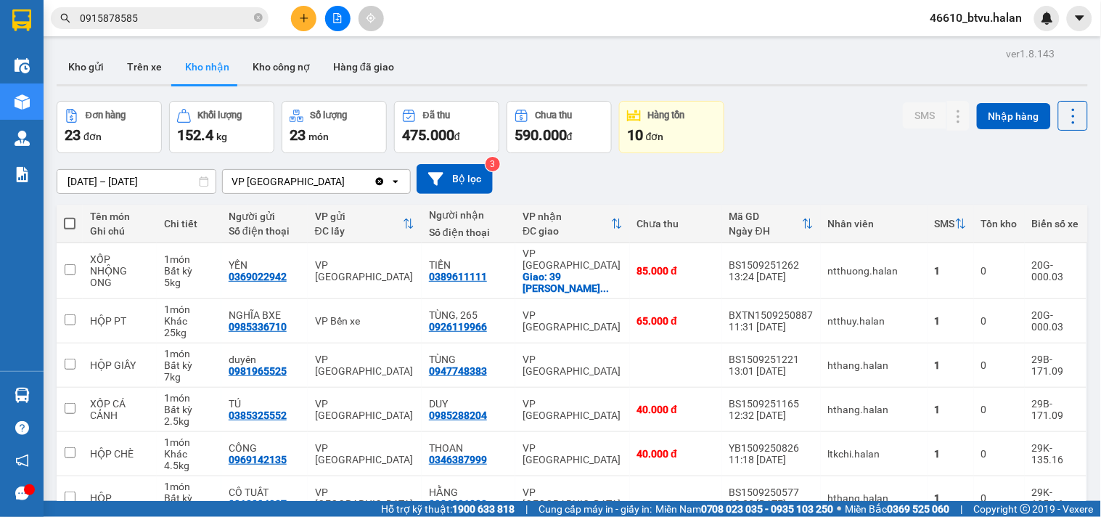
click at [204, 16] on input "0915878585" at bounding box center [165, 18] width 171 height 16
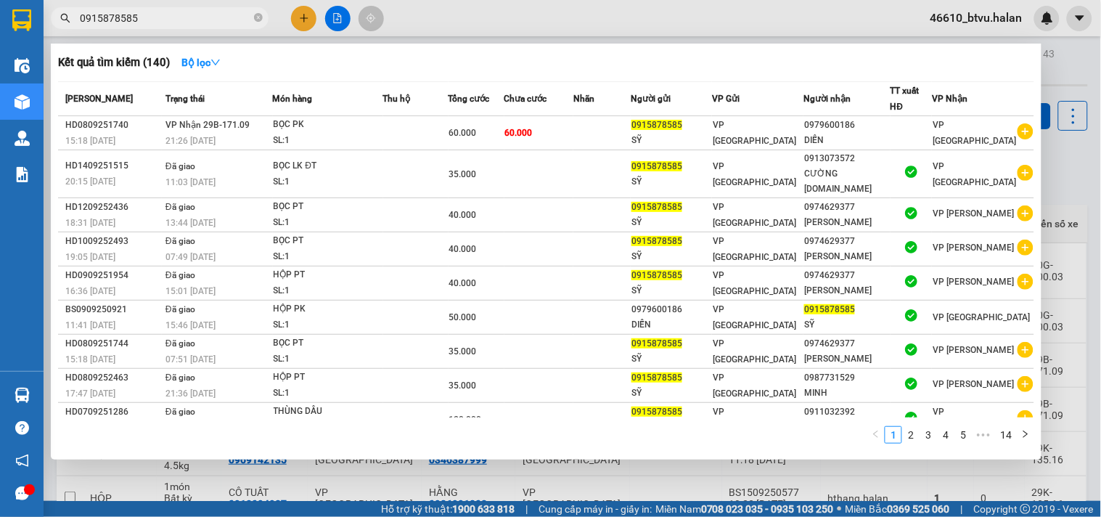
click at [204, 16] on input "0915878585" at bounding box center [165, 18] width 171 height 16
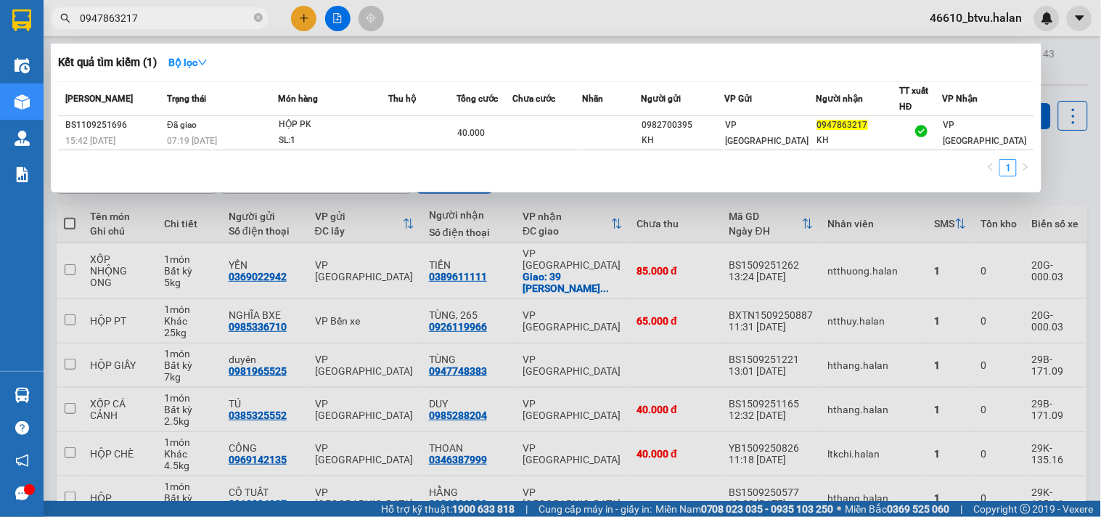
type input "0947863217"
click at [226, 155] on div "Mã ĐH Trạng thái Món hàng Thu hộ Tổng cước Chưa cước Nhãn Người gửi VP Gửi Ngườ…" at bounding box center [546, 133] width 976 height 104
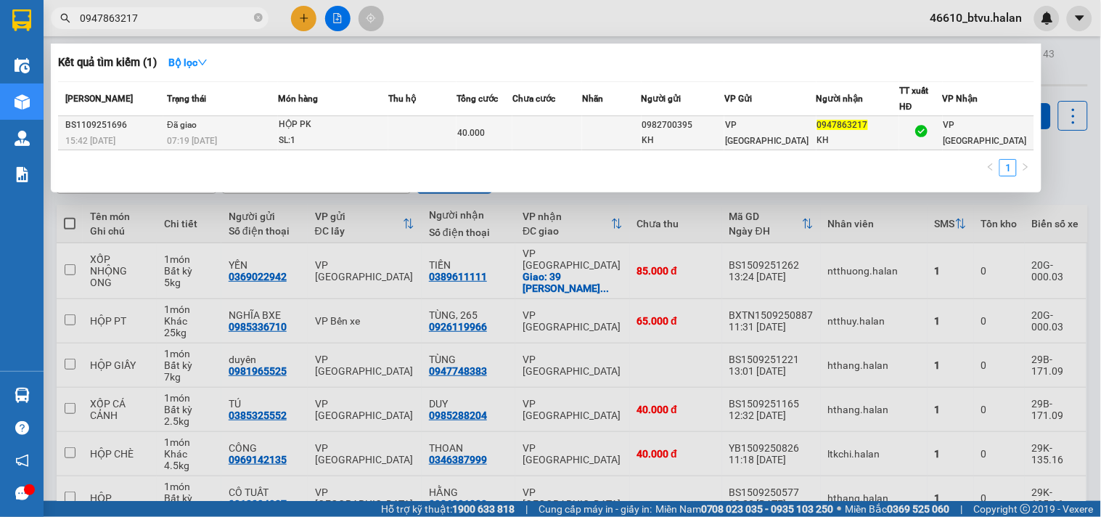
click at [225, 149] on div "07:19 - 12/09" at bounding box center [222, 141] width 110 height 16
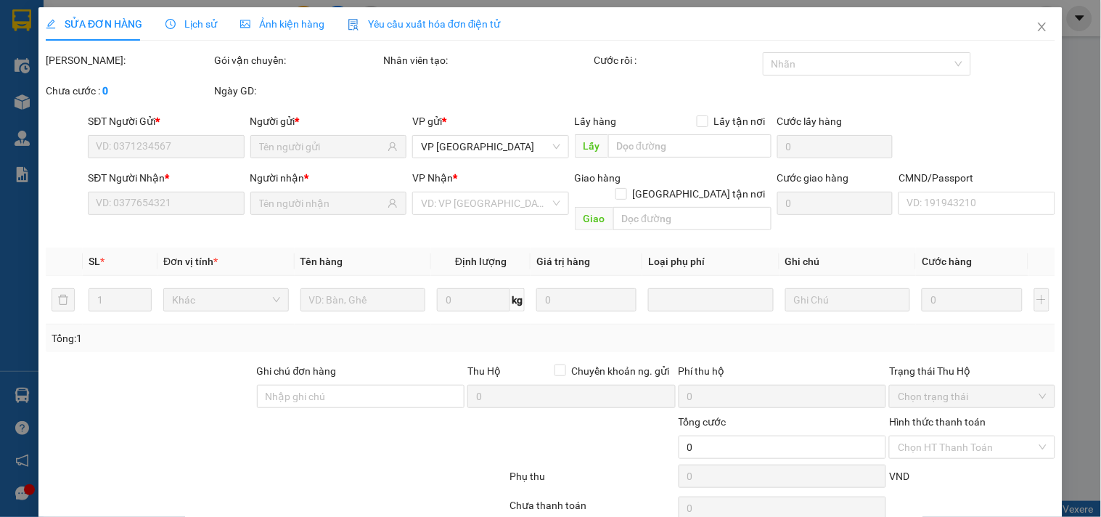
type input "0982700395"
type input "KH"
type input "0947863217"
type input "KH"
type input "40.000"
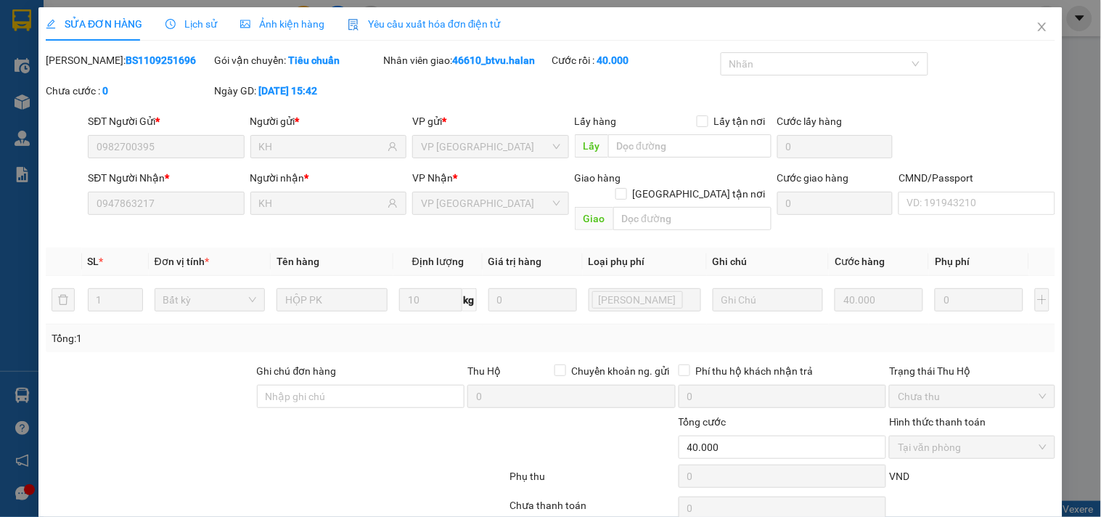
click at [173, 25] on span "Lịch sử" at bounding box center [191, 24] width 52 height 12
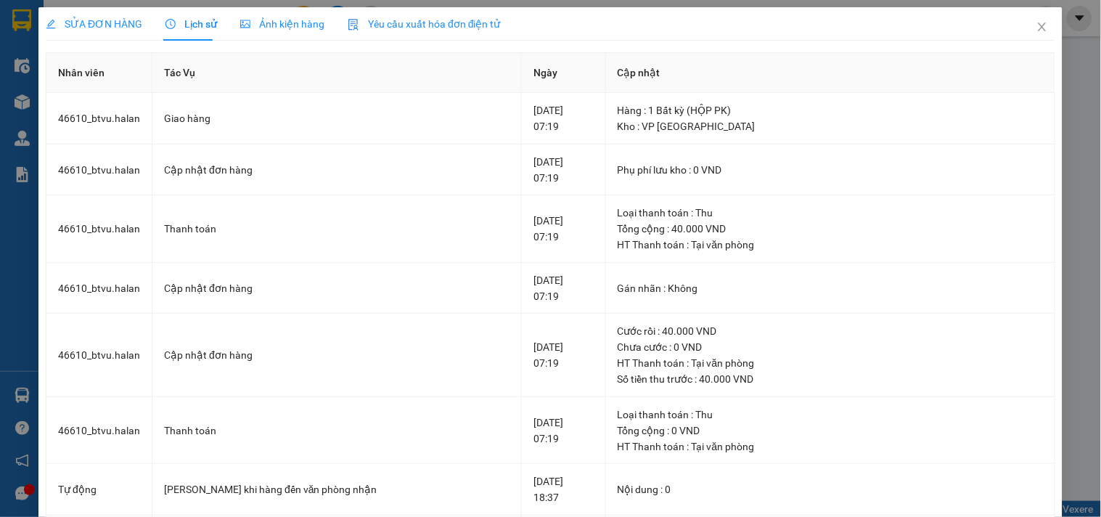
click at [121, 27] on span "SỬA ĐƠN HÀNG" at bounding box center [94, 24] width 97 height 12
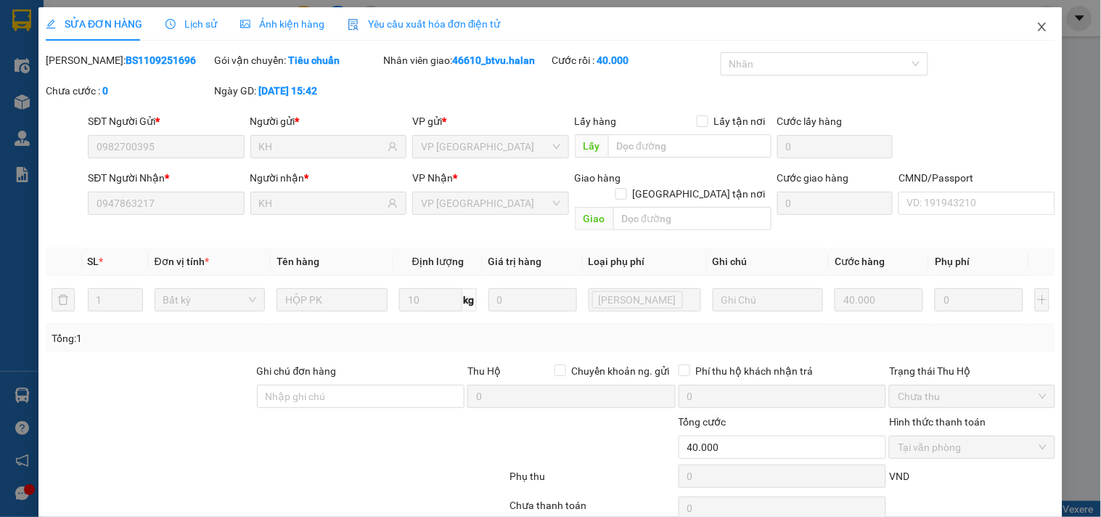
click at [1038, 28] on icon "close" at bounding box center [1042, 26] width 8 height 9
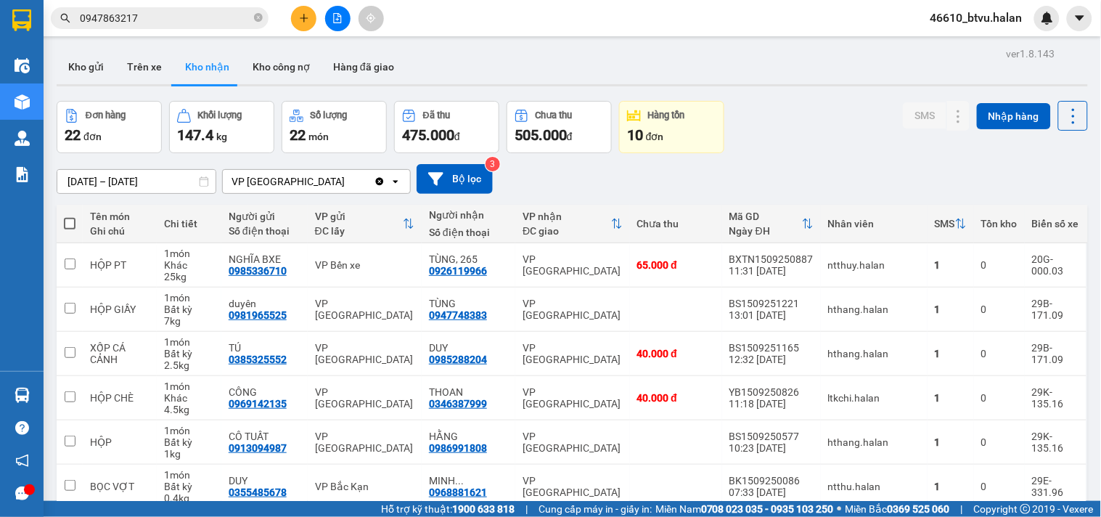
click at [207, 25] on input "0947863217" at bounding box center [165, 18] width 171 height 16
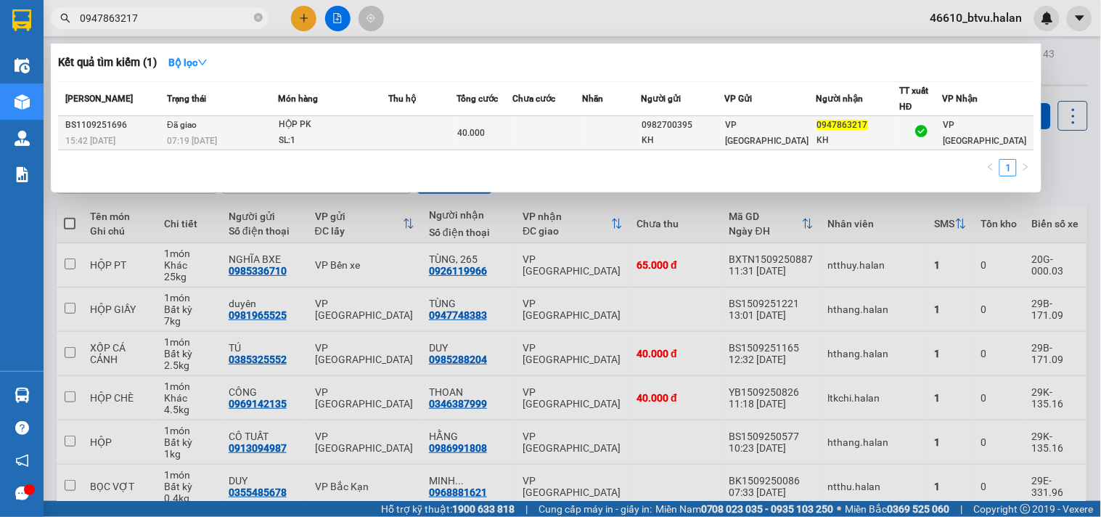
click at [576, 141] on td at bounding box center [547, 133] width 70 height 34
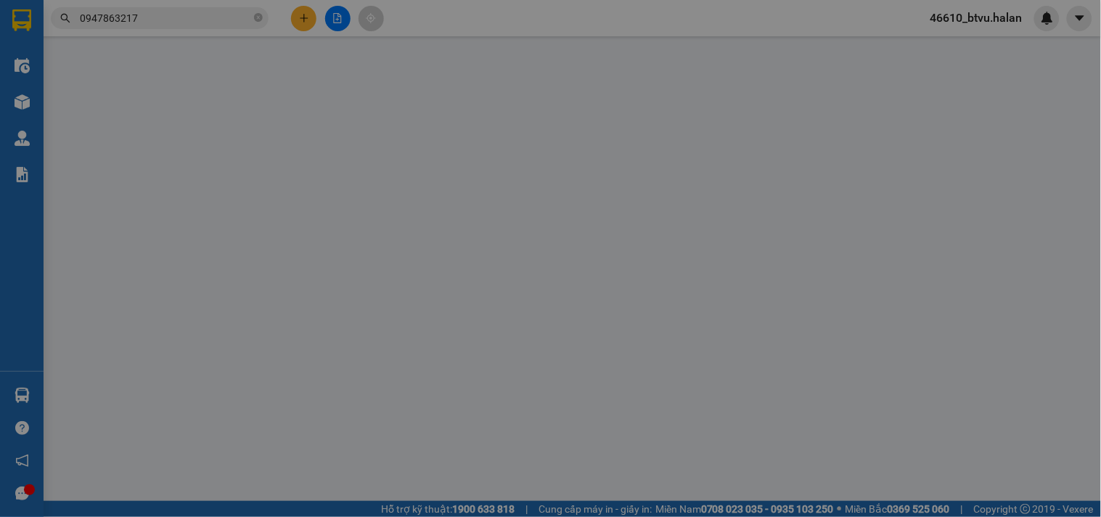
type input "0982700395"
type input "KH"
type input "0947863217"
type input "KH"
type input "40.000"
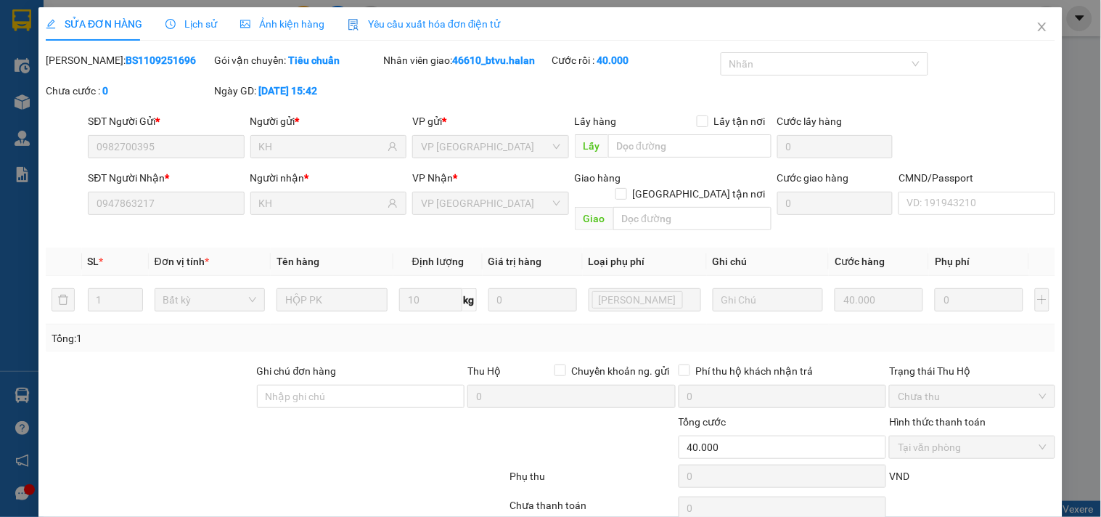
click at [226, 31] on div "SỬA ĐƠN HÀNG Lịch sử Ảnh kiện hàng Yêu cầu xuất hóa đơn điện tử" at bounding box center [273, 23] width 455 height 33
click at [216, 31] on div "SỬA ĐƠN HÀNG Lịch sử Ảnh kiện hàng Yêu cầu xuất hóa đơn điện tử" at bounding box center [273, 23] width 455 height 33
click at [213, 29] on div "SỬA ĐƠN HÀNG Lịch sử Ảnh kiện hàng Yêu cầu xuất hóa đơn điện tử" at bounding box center [273, 23] width 455 height 33
click at [211, 25] on span "Lịch sử" at bounding box center [191, 24] width 52 height 12
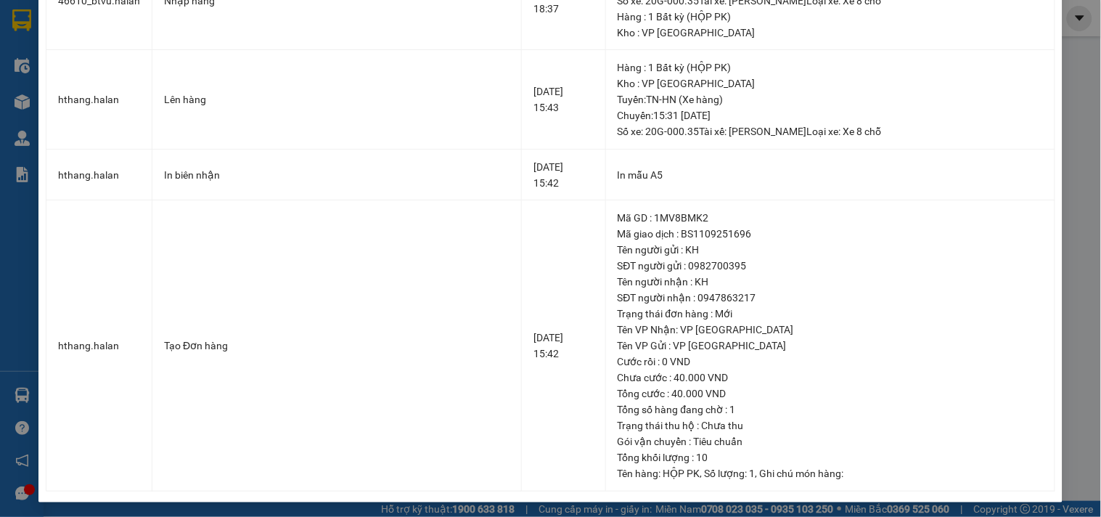
scroll to position [566, 0]
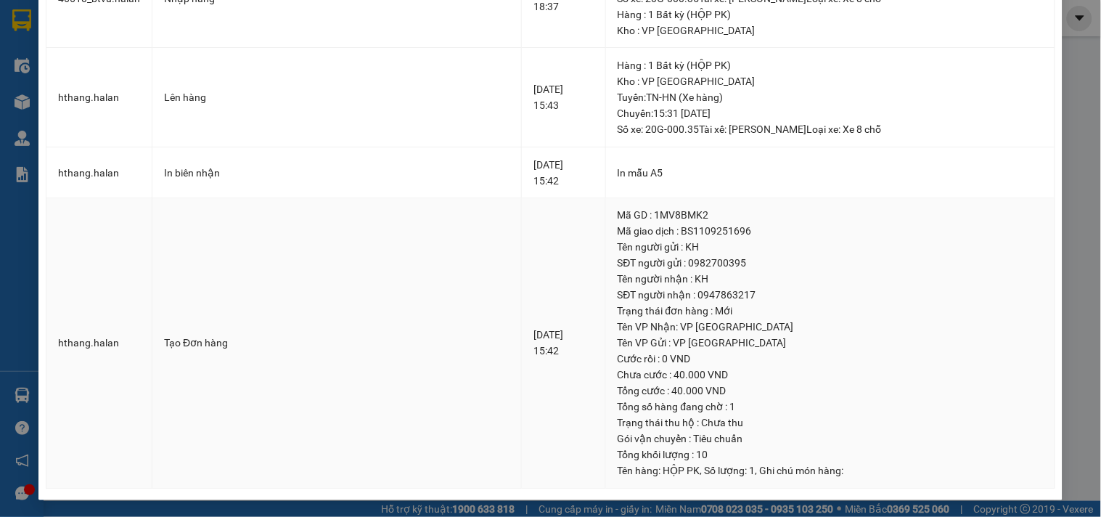
click at [340, 287] on td "Tạo Đơn hàng" at bounding box center [336, 343] width 369 height 291
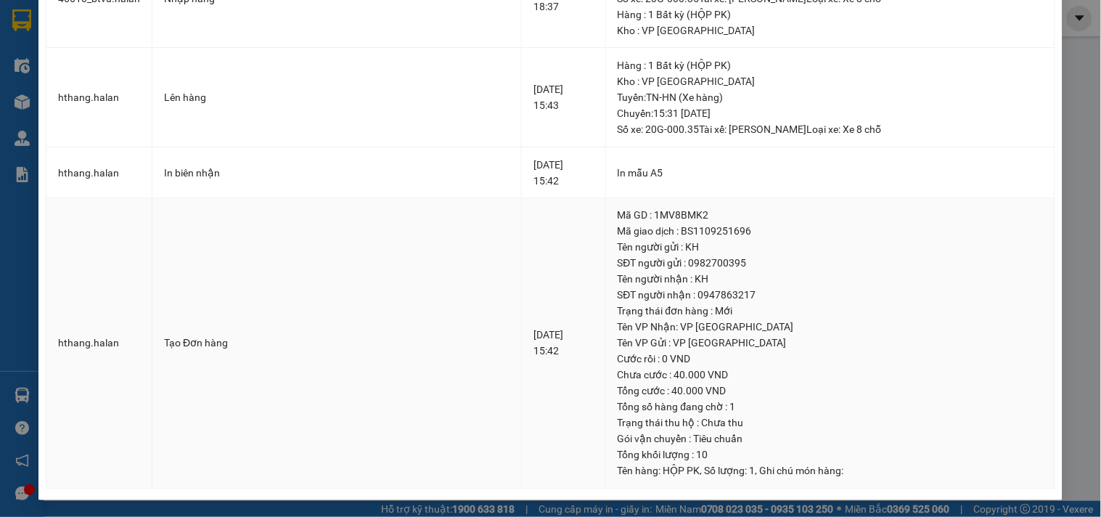
click at [340, 287] on td "Tạo Đơn hàng" at bounding box center [336, 343] width 369 height 291
click at [653, 238] on div "Mã giao dịch : BS1109251696" at bounding box center [829, 231] width 425 height 16
click at [533, 336] on div "11-09-2025 15:42" at bounding box center [562, 343] width 59 height 32
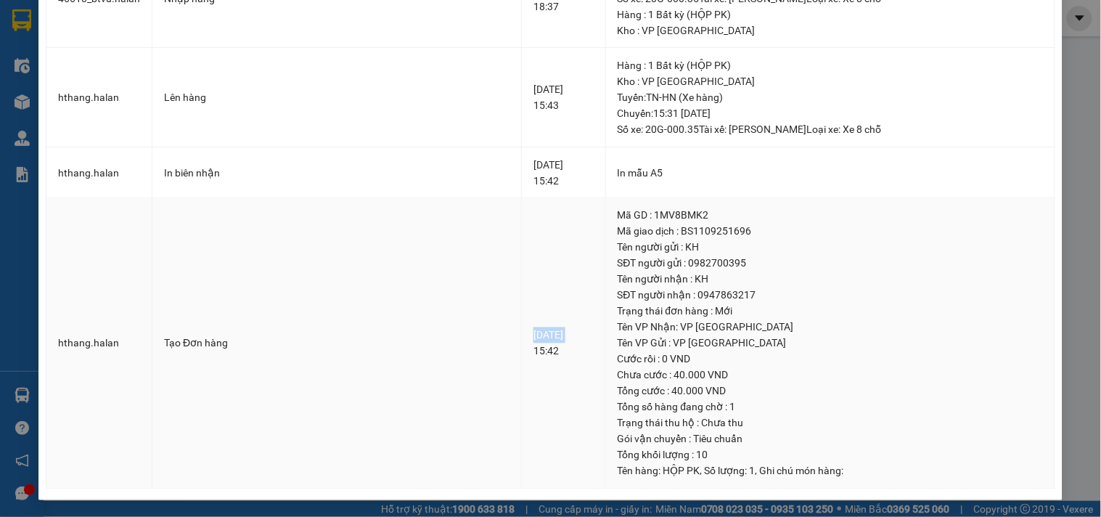
click at [533, 336] on div "11-09-2025 15:42" at bounding box center [562, 343] width 59 height 32
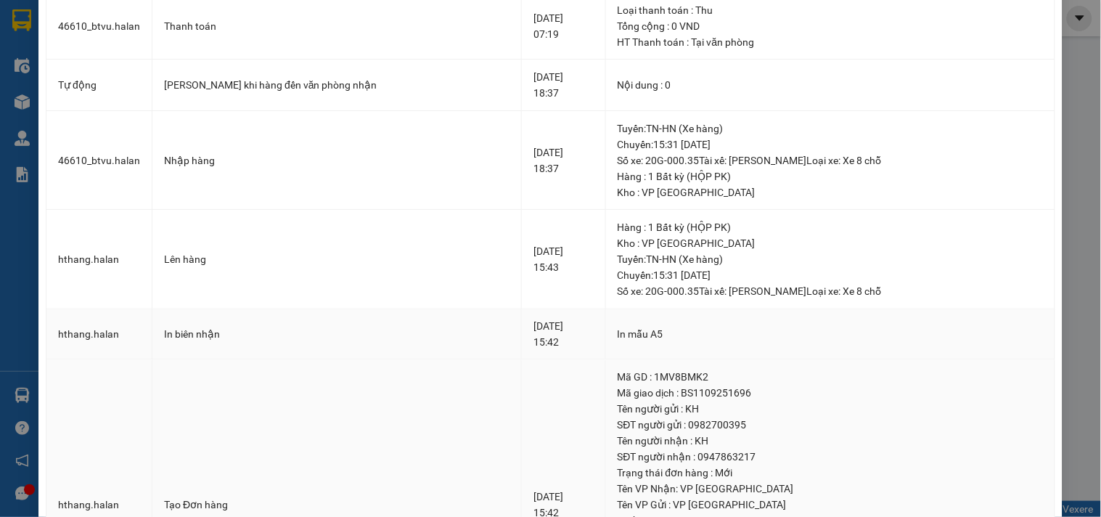
click at [567, 317] on td "11-09-2025 15:42" at bounding box center [563, 335] width 83 height 52
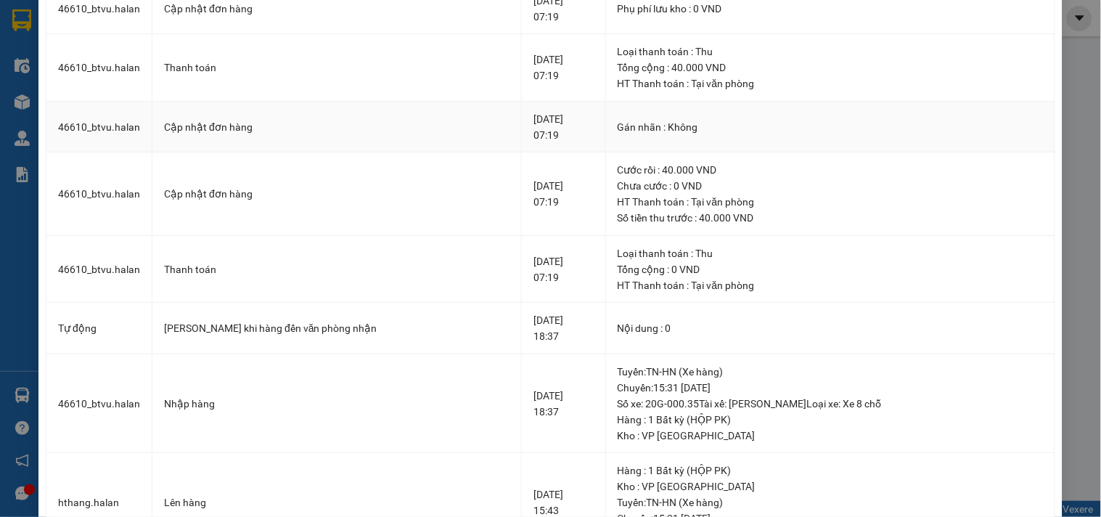
scroll to position [0, 0]
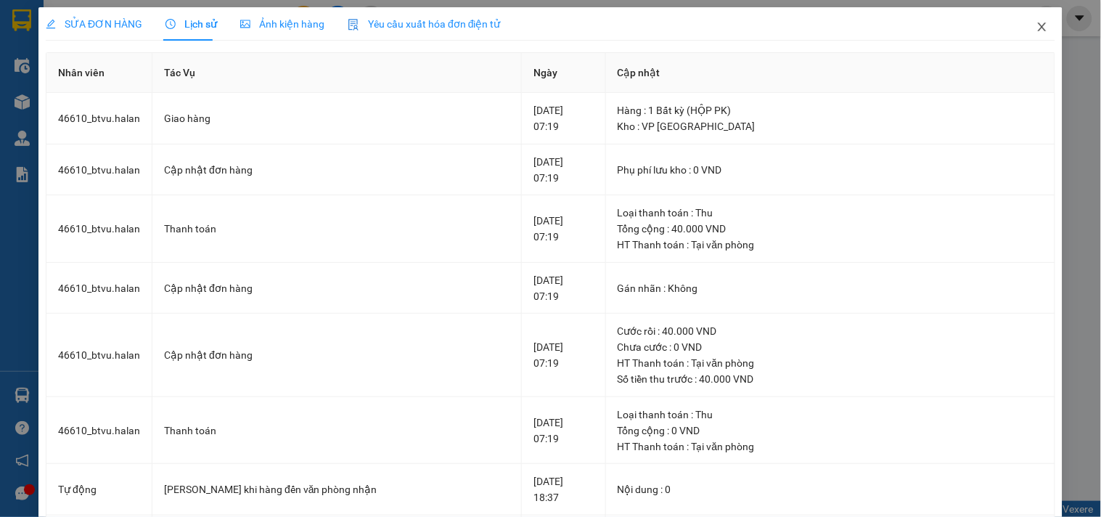
click at [1046, 25] on span "Close" at bounding box center [1042, 27] width 41 height 41
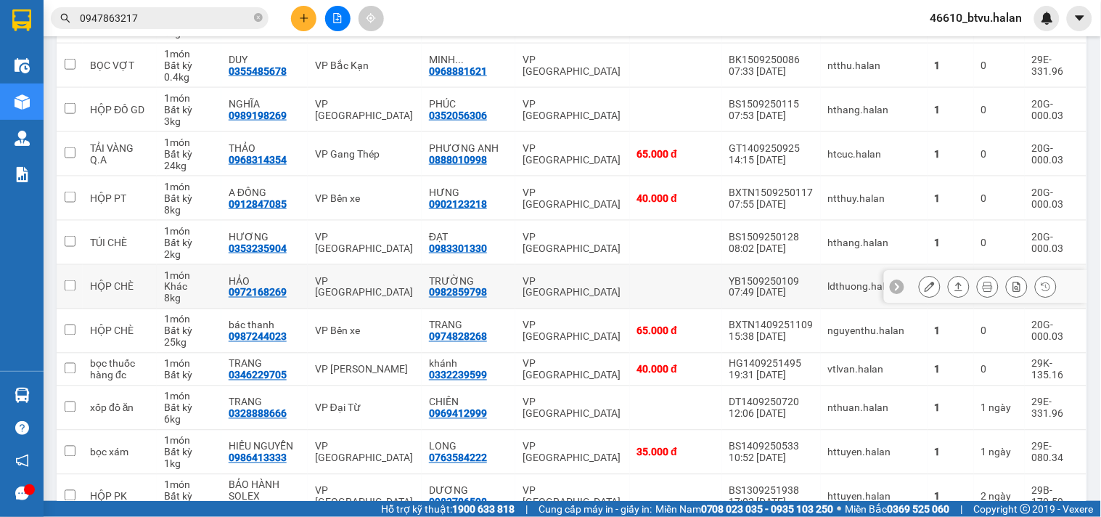
scroll to position [17, 0]
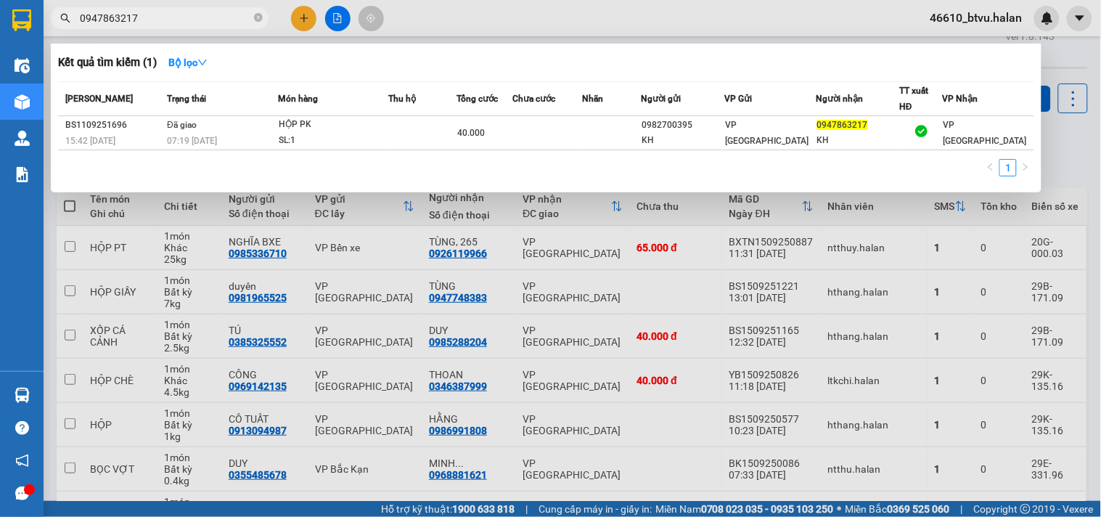
click at [174, 25] on input "0947863217" at bounding box center [165, 18] width 171 height 16
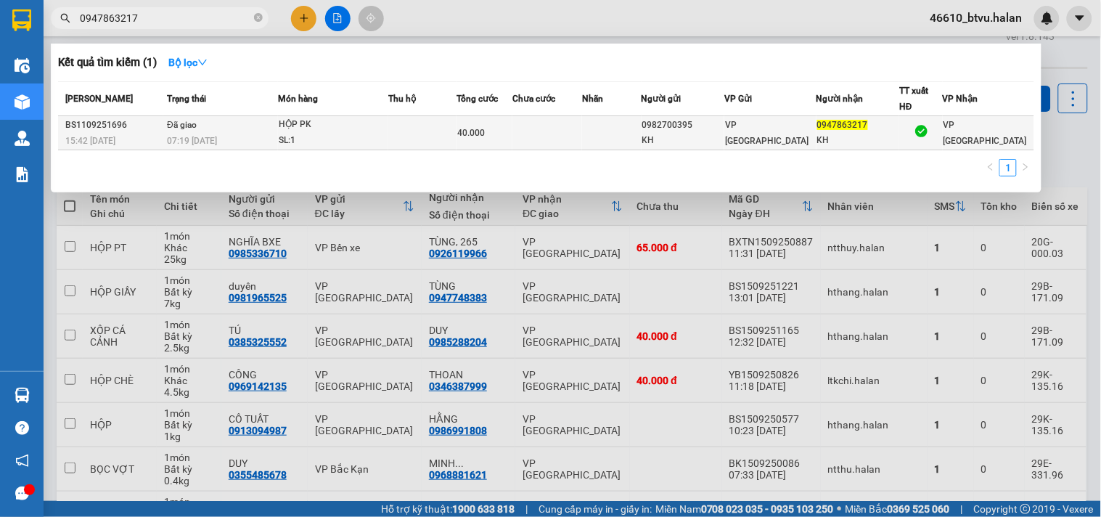
click at [456, 147] on td at bounding box center [422, 133] width 68 height 34
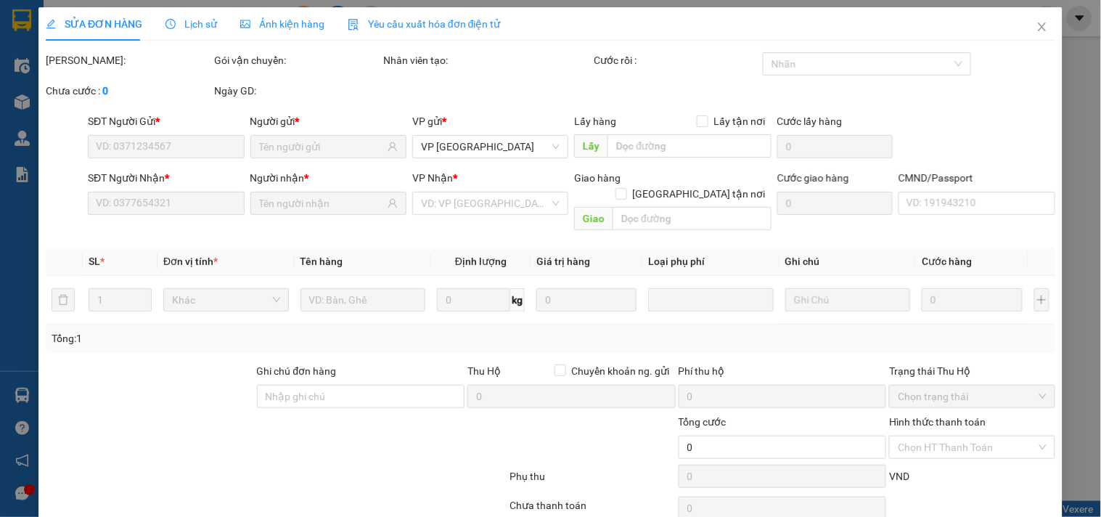
type input "0982700395"
type input "KH"
type input "0947863217"
type input "KH"
type input "40.000"
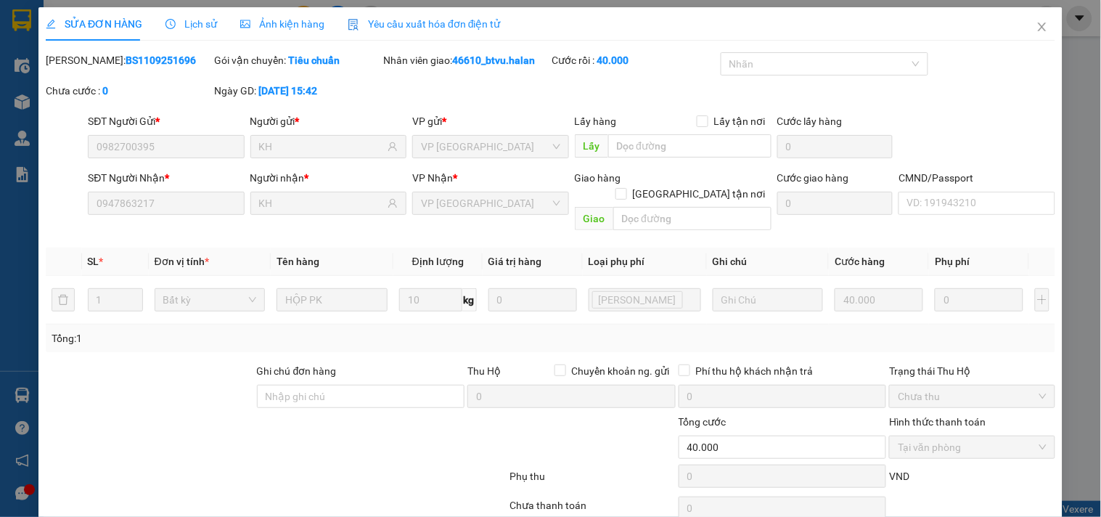
click at [202, 48] on div "SỬA ĐƠN HÀNG Lịch sử Ảnh kiện hàng Yêu cầu xuất hóa đơn điện tử Total Paid Fee …" at bounding box center [550, 281] width 1009 height 549
click at [201, 35] on div "Lịch sử" at bounding box center [191, 23] width 52 height 33
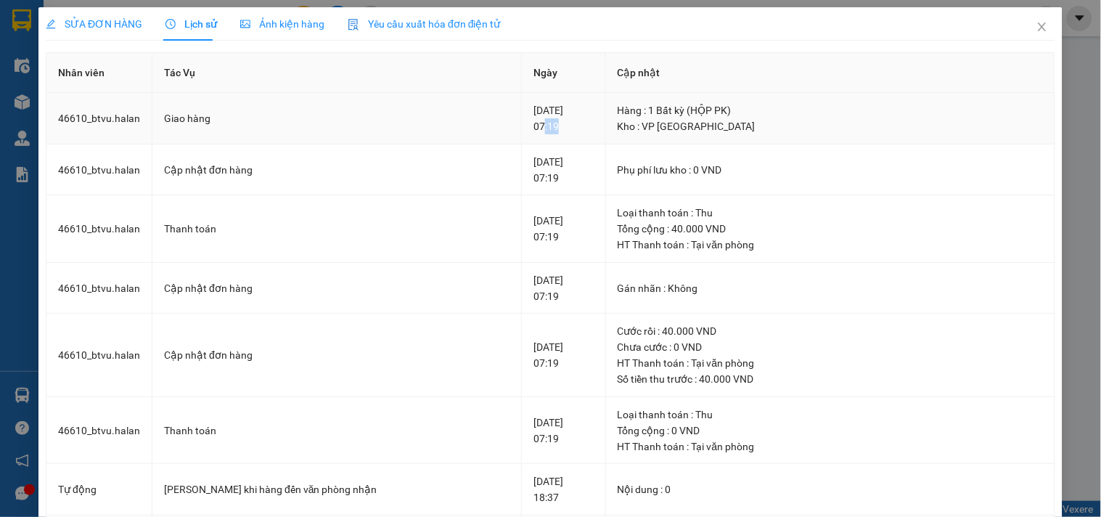
drag, startPoint x: 473, startPoint y: 131, endPoint x: 488, endPoint y: 126, distance: 15.8
click at [533, 126] on div "12-09-2025 07:19" at bounding box center [562, 118] width 59 height 32
click at [115, 26] on span "SỬA ĐƠN HÀNG" at bounding box center [94, 24] width 97 height 12
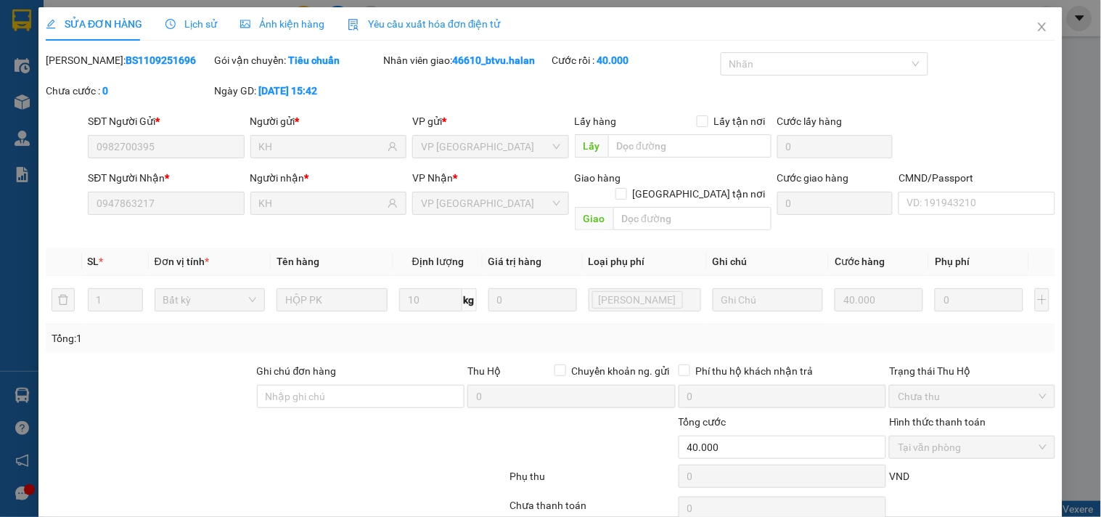
click at [213, 215] on div "SĐT Người Nhận * 0947863217" at bounding box center [166, 195] width 156 height 51
click at [208, 128] on div "SĐT Người Gửi *" at bounding box center [166, 121] width 156 height 16
click at [200, 134] on div "SĐT Người Gửi *" at bounding box center [166, 124] width 156 height 22
click at [265, 189] on div "Người nhận *" at bounding box center [328, 181] width 156 height 22
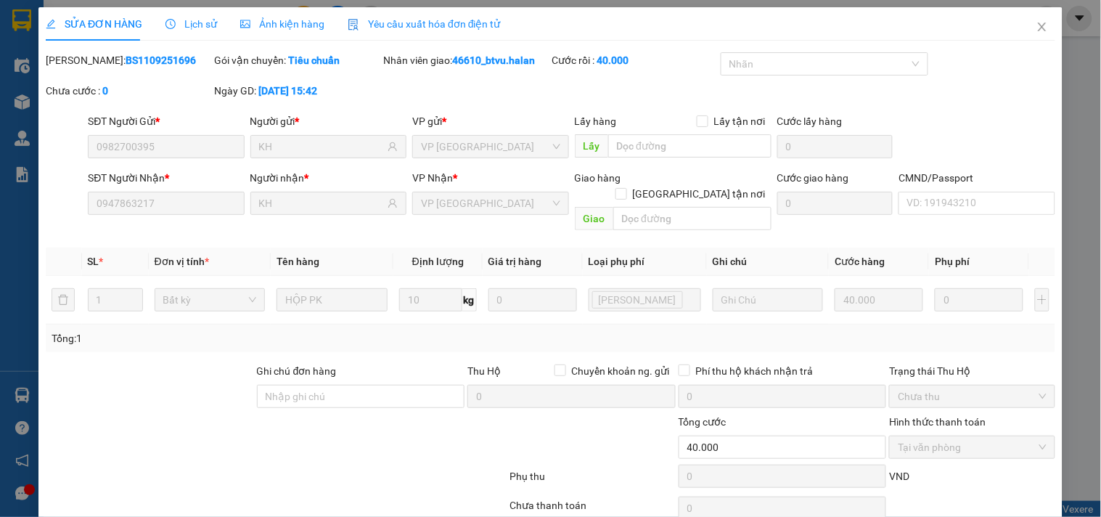
click at [247, 131] on div "Người gửi * KH" at bounding box center [328, 138] width 162 height 51
click at [199, 19] on span "Lịch sử" at bounding box center [191, 24] width 52 height 12
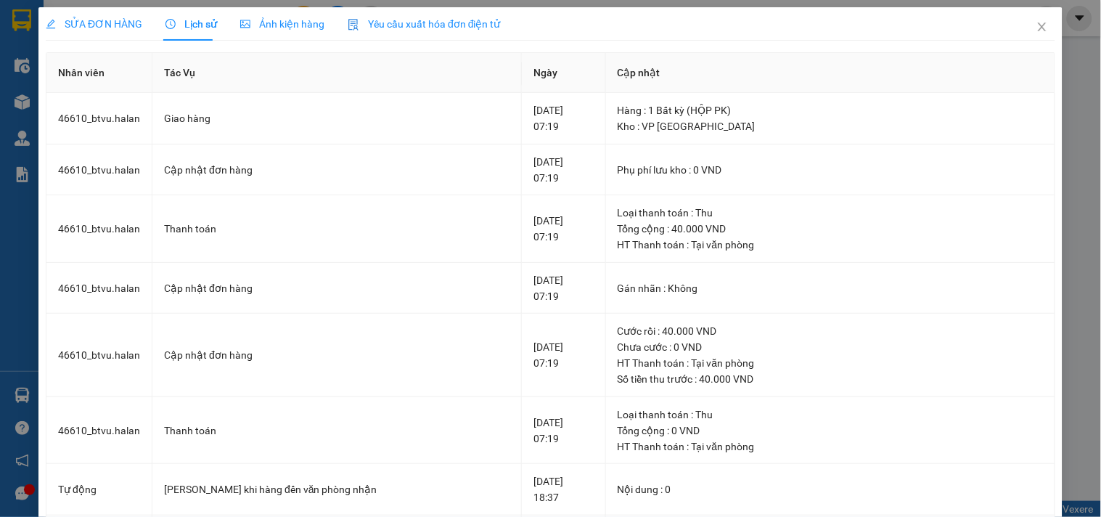
click at [90, 37] on div "SỬA ĐƠN HÀNG" at bounding box center [94, 23] width 97 height 33
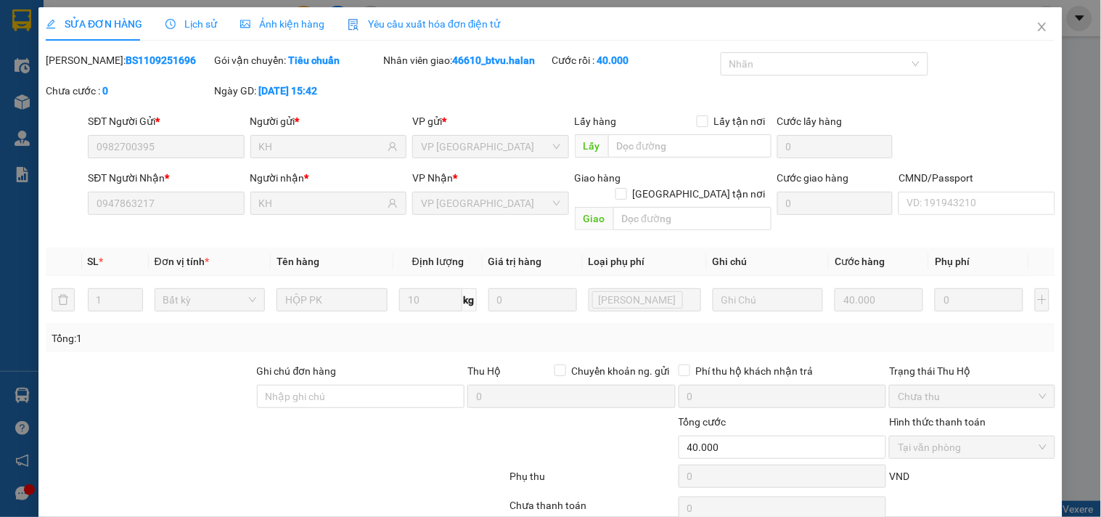
click at [186, 36] on div "Lịch sử" at bounding box center [191, 23] width 52 height 33
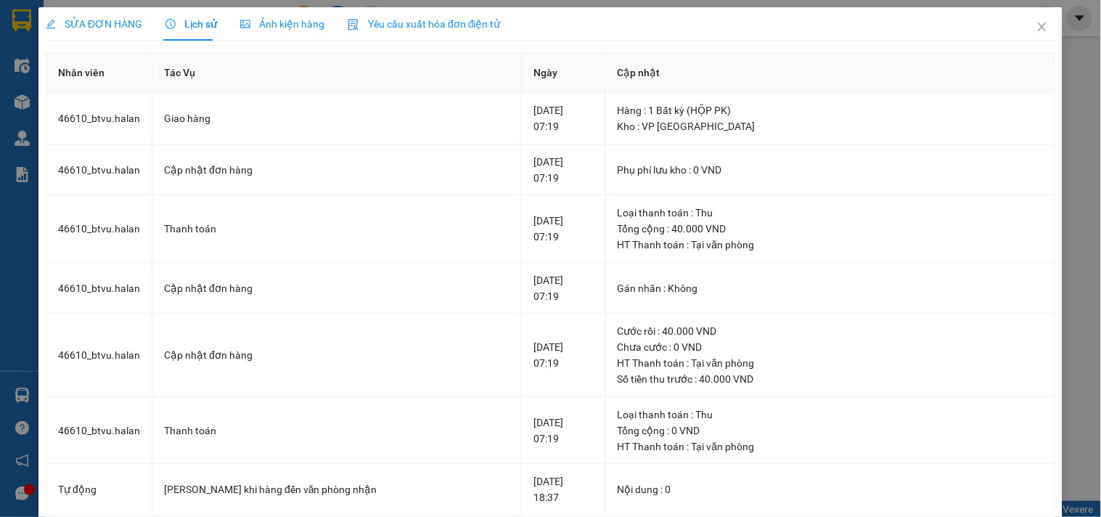
click at [112, 28] on span "SỬA ĐƠN HÀNG" at bounding box center [94, 24] width 97 height 12
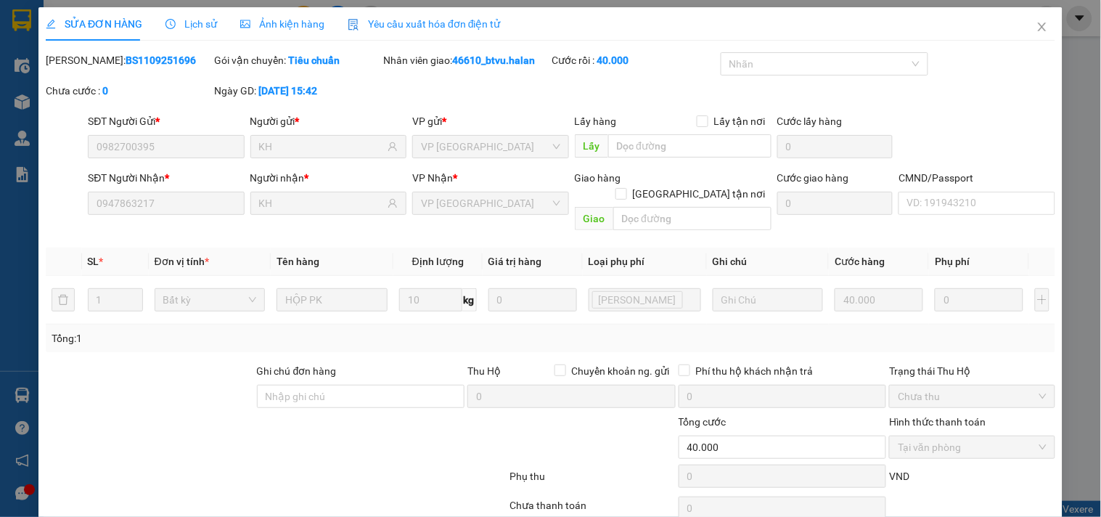
click at [189, 16] on div "Lịch sử" at bounding box center [191, 24] width 52 height 16
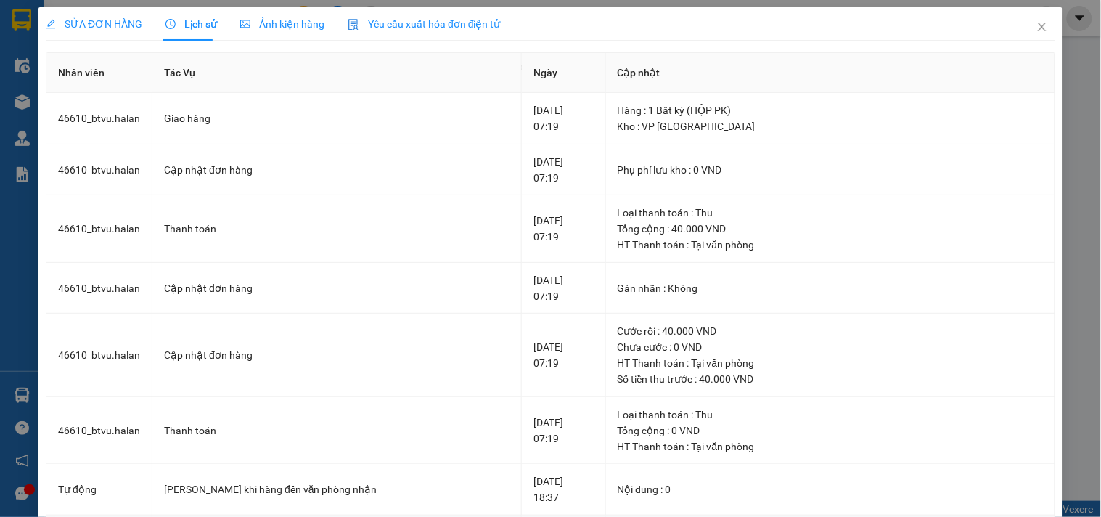
click at [89, 22] on span "SỬA ĐƠN HÀNG" at bounding box center [94, 24] width 97 height 12
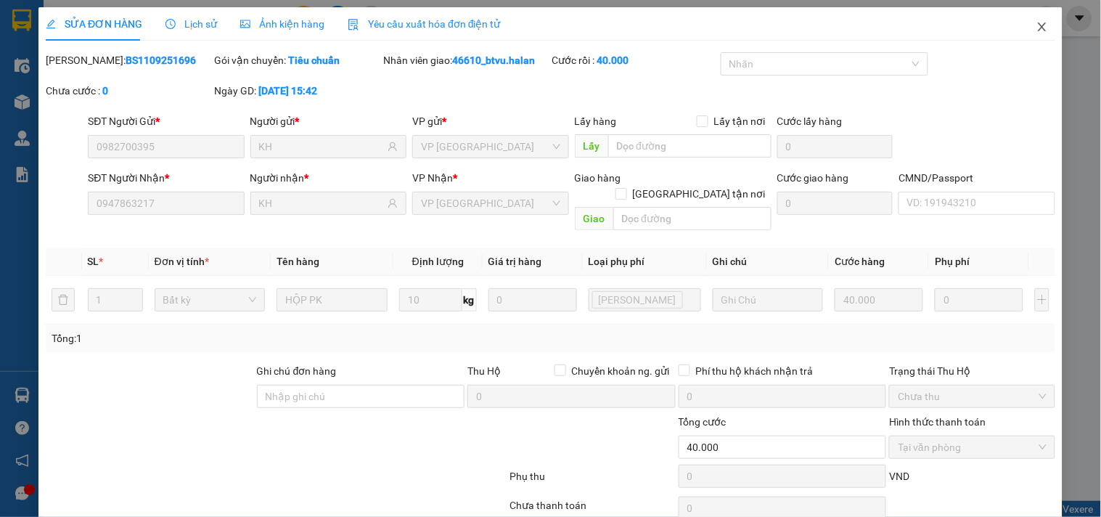
click at [1036, 35] on span "Close" at bounding box center [1042, 27] width 41 height 41
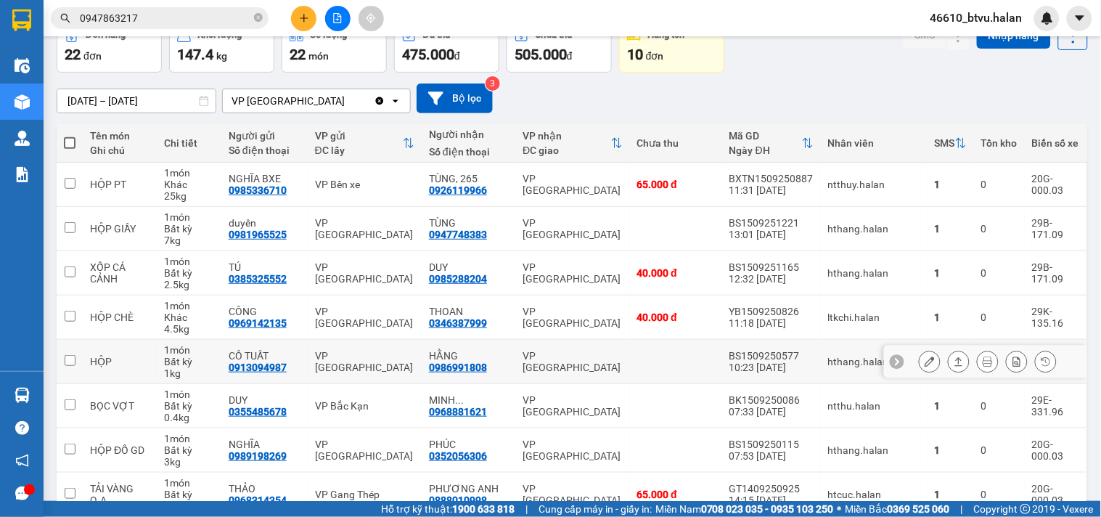
scroll to position [322, 0]
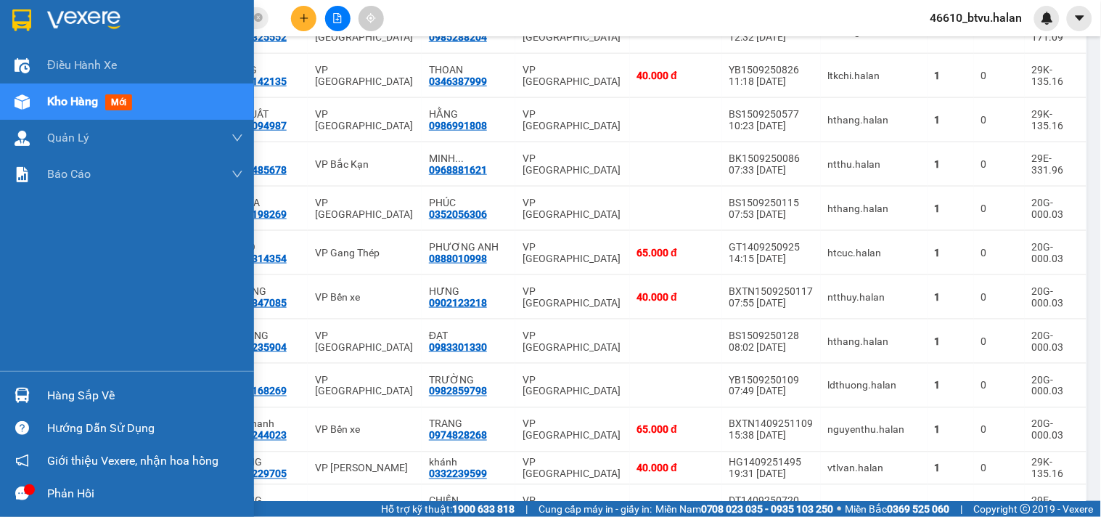
click at [51, 385] on div "Hàng sắp về" at bounding box center [145, 396] width 196 height 22
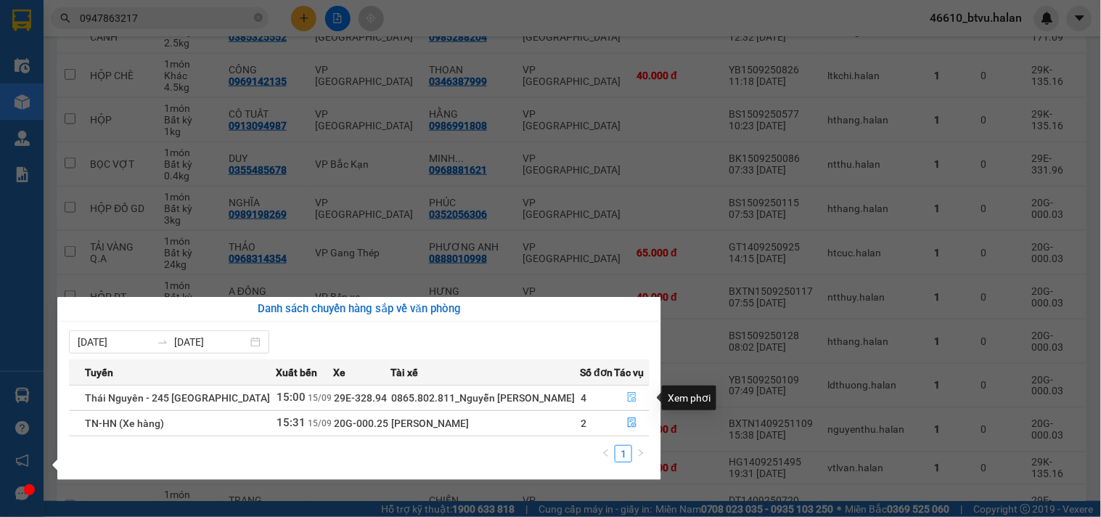
click at [618, 386] on button "button" at bounding box center [632, 397] width 34 height 23
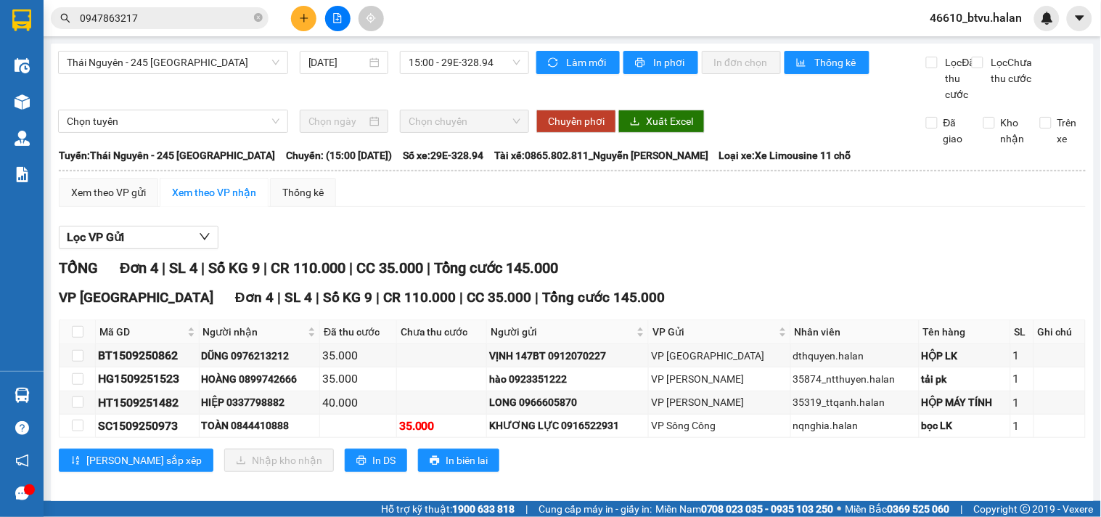
click at [147, 19] on input "0947863217" at bounding box center [165, 18] width 171 height 16
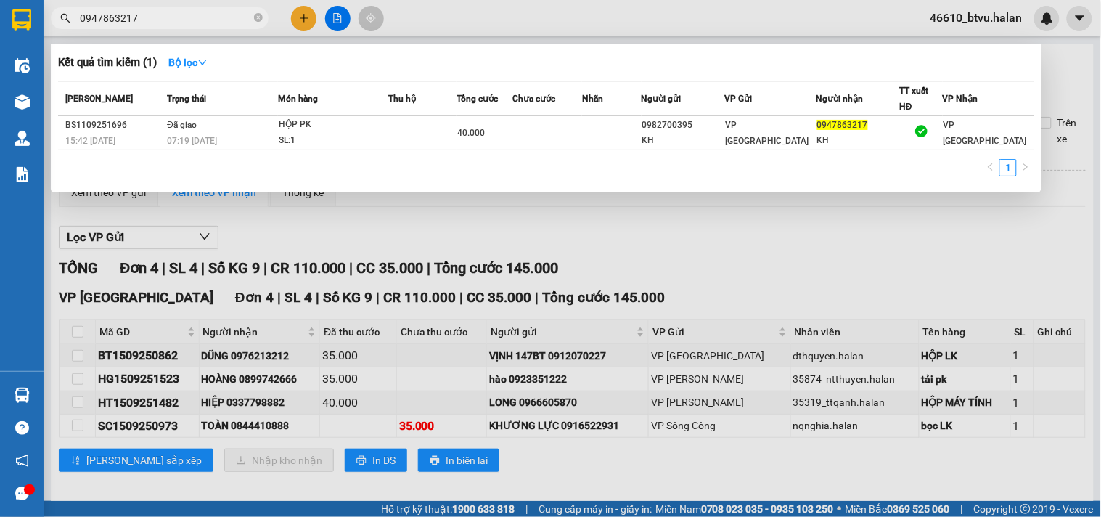
click at [147, 19] on input "0947863217" at bounding box center [165, 18] width 171 height 16
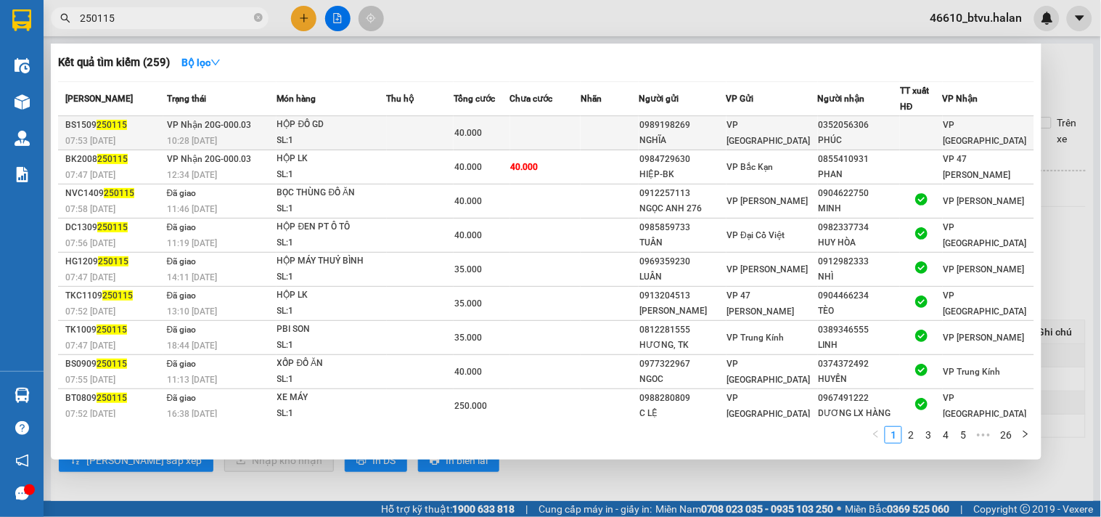
type input "250115"
click at [421, 120] on td at bounding box center [420, 133] width 67 height 34
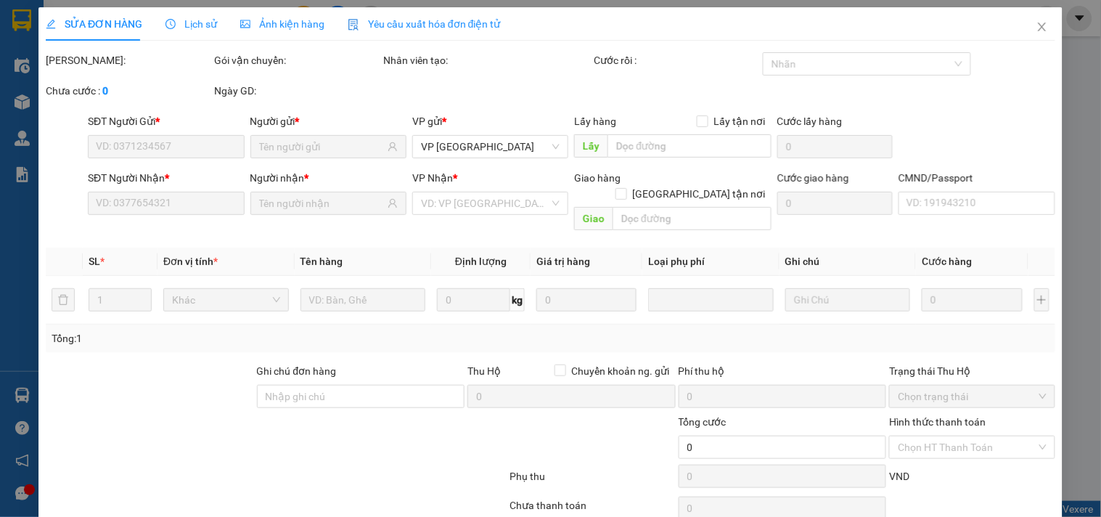
type input "0989198269"
type input "NGHĨA"
type input "0352056306"
type input "PHÚC"
type input "40.000"
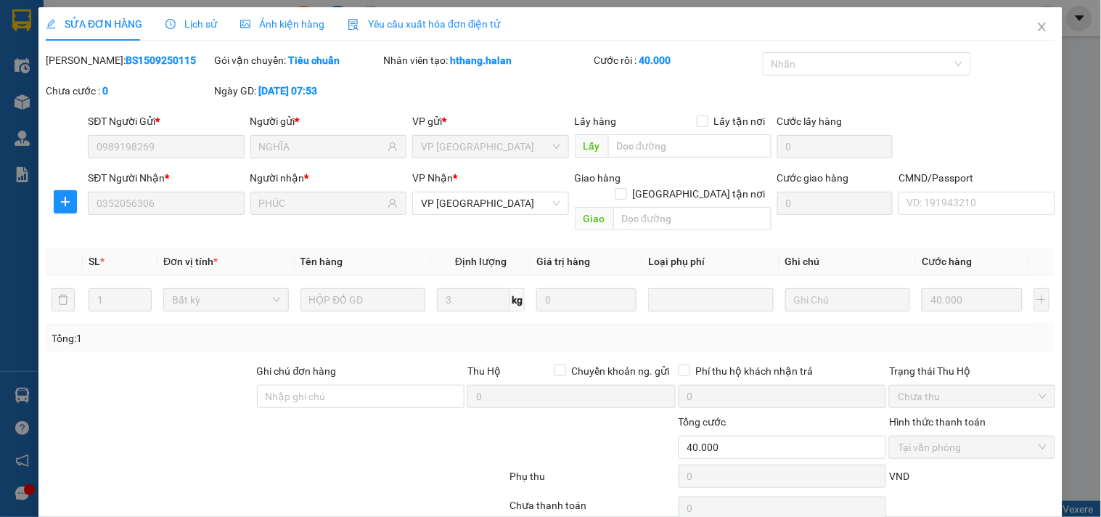
scroll to position [52, 0]
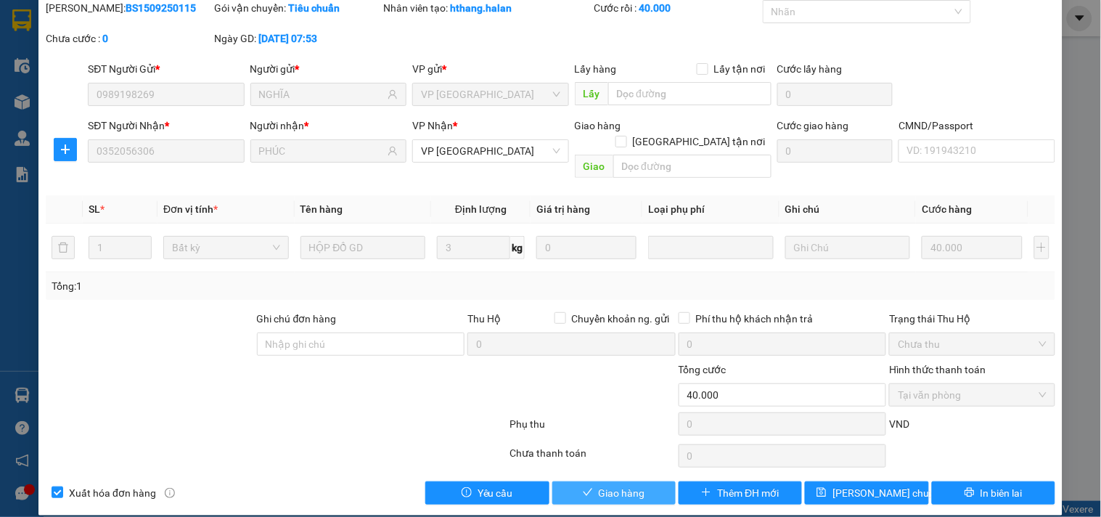
click at [607, 481] on button "Giao hàng" at bounding box center [613, 492] width 123 height 23
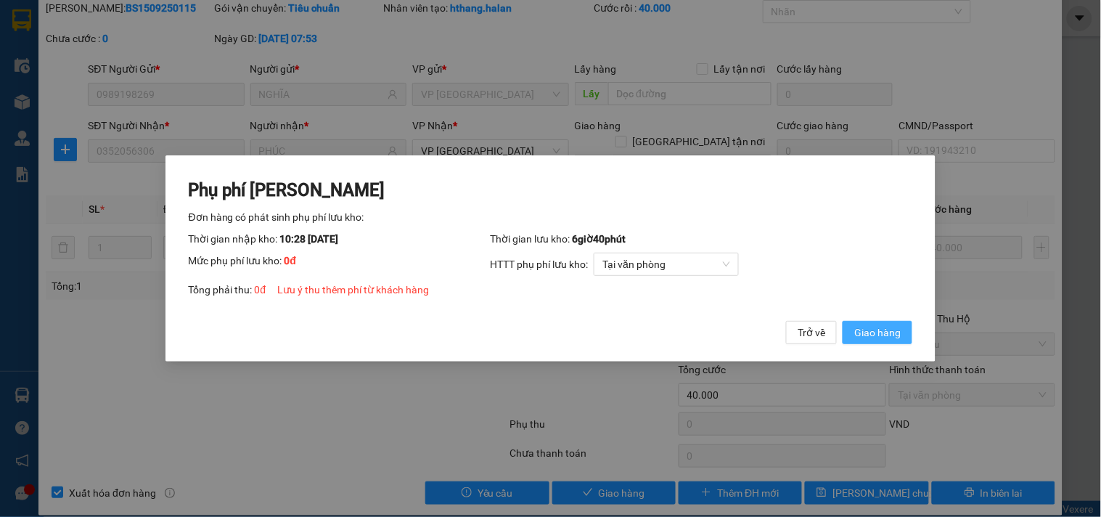
click at [872, 332] on span "Giao hàng" at bounding box center [877, 332] width 46 height 16
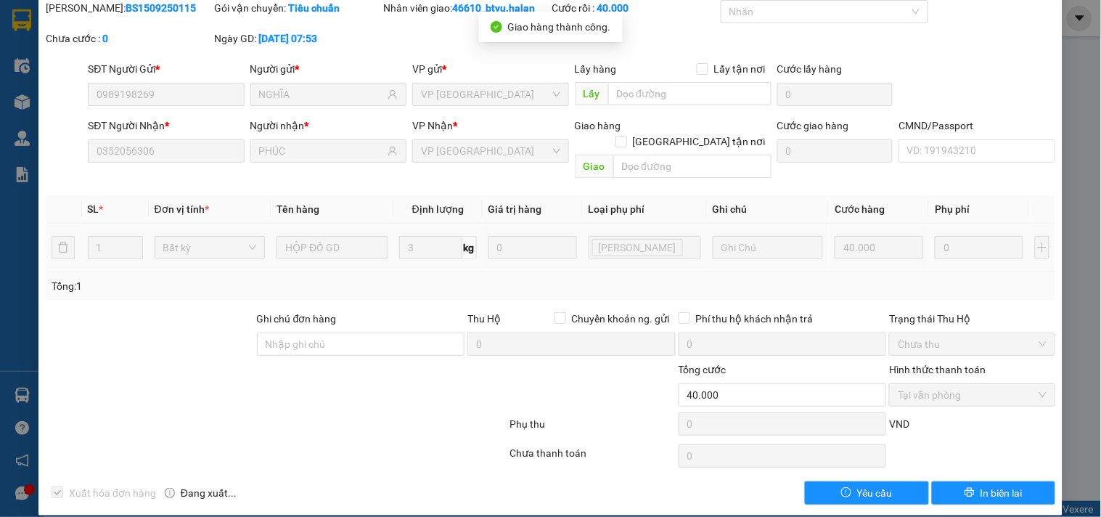
scroll to position [0, 0]
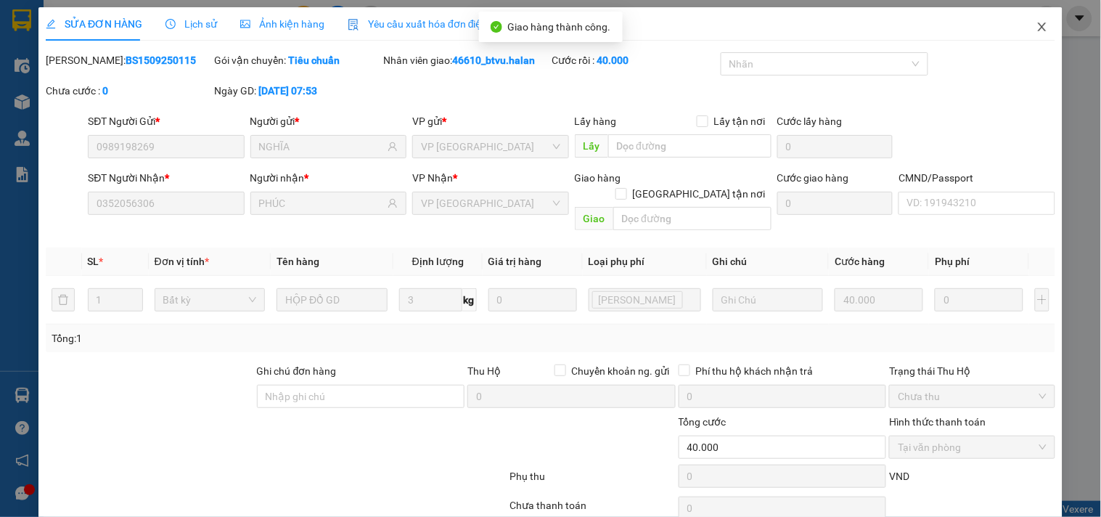
click at [1026, 35] on span "Close" at bounding box center [1042, 27] width 41 height 41
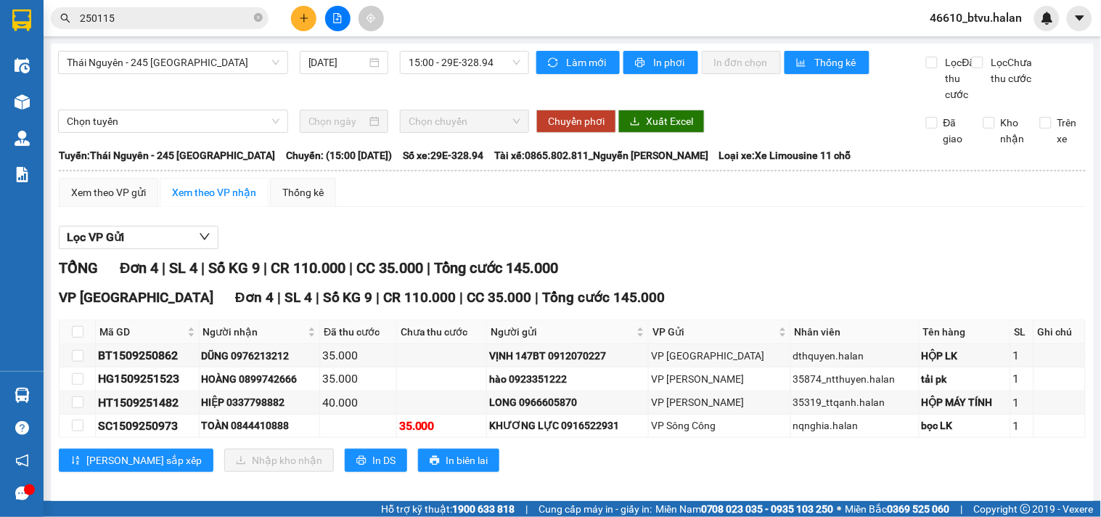
click at [139, 17] on input "250115" at bounding box center [165, 18] width 171 height 16
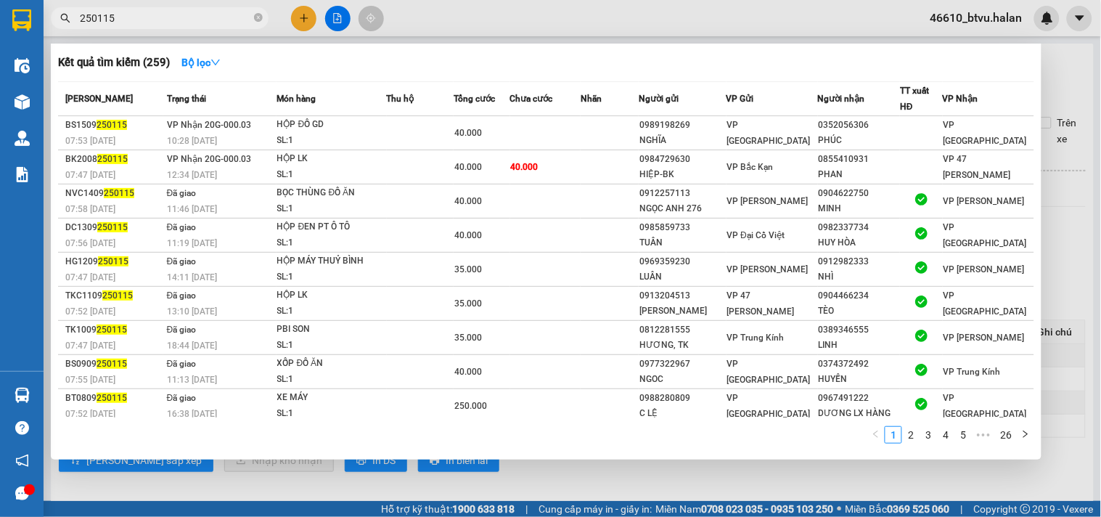
click at [139, 17] on input "250115" at bounding box center [165, 18] width 171 height 16
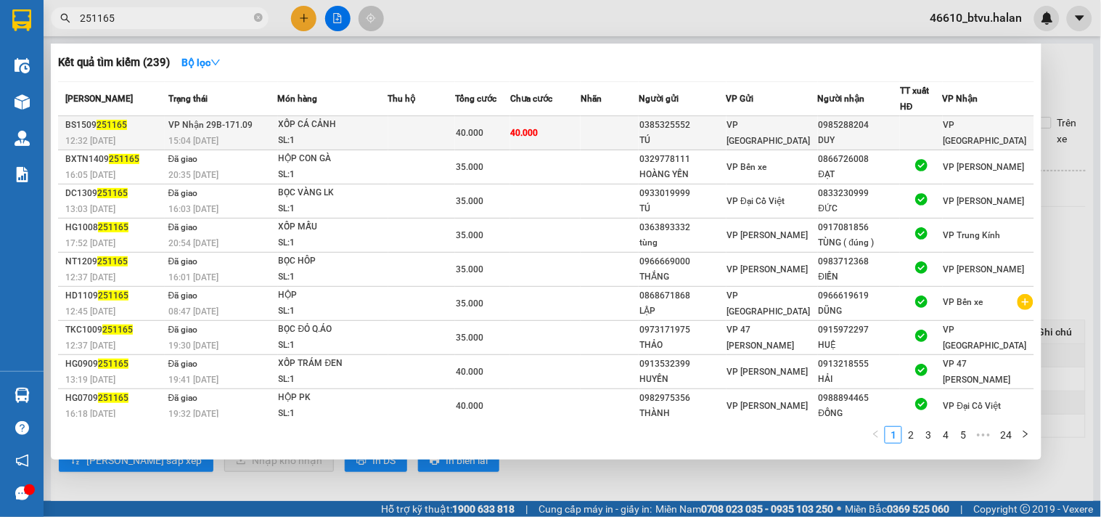
type input "251165"
click at [414, 129] on td at bounding box center [421, 133] width 67 height 34
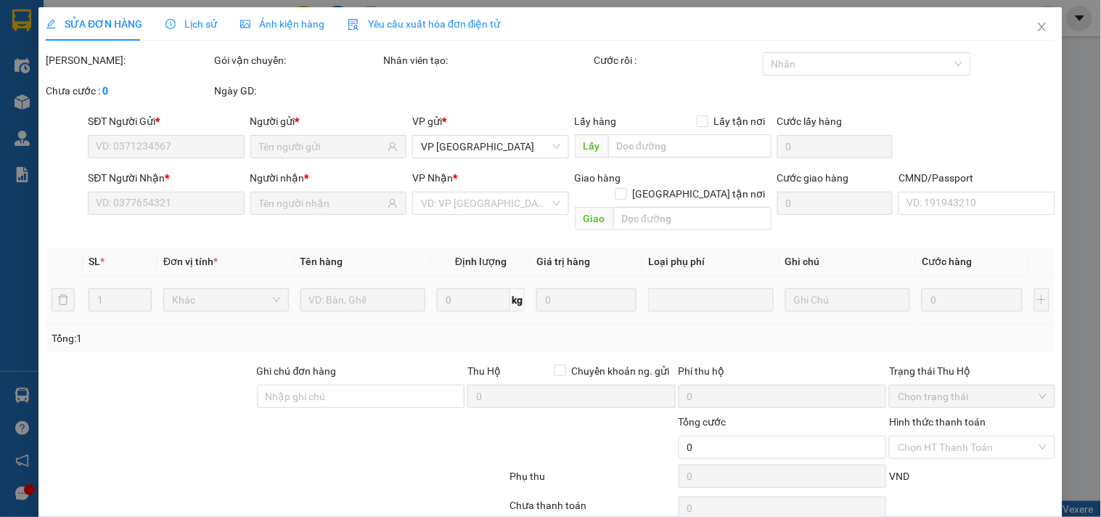
scroll to position [52, 0]
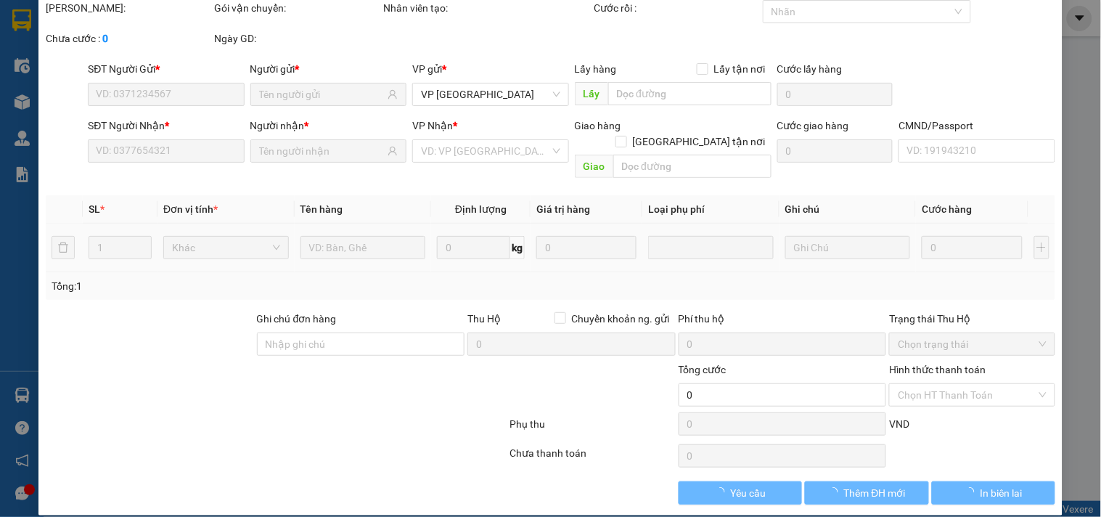
type input "0385325552"
type input "TÚ"
type input "0985288204"
type input "DUY"
type input "40.000"
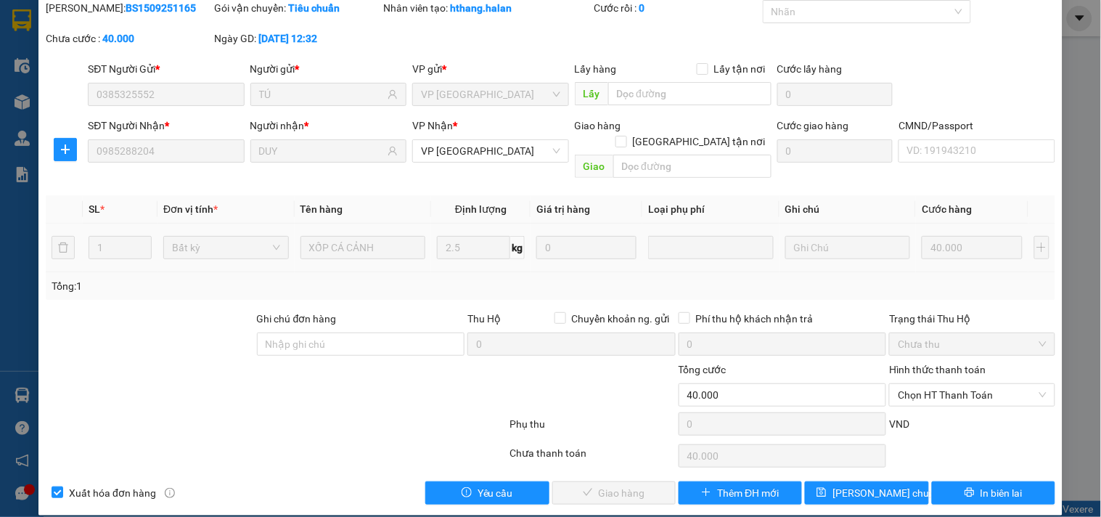
click at [954, 384] on span "Chọn HT Thanh Toán" at bounding box center [972, 395] width 148 height 22
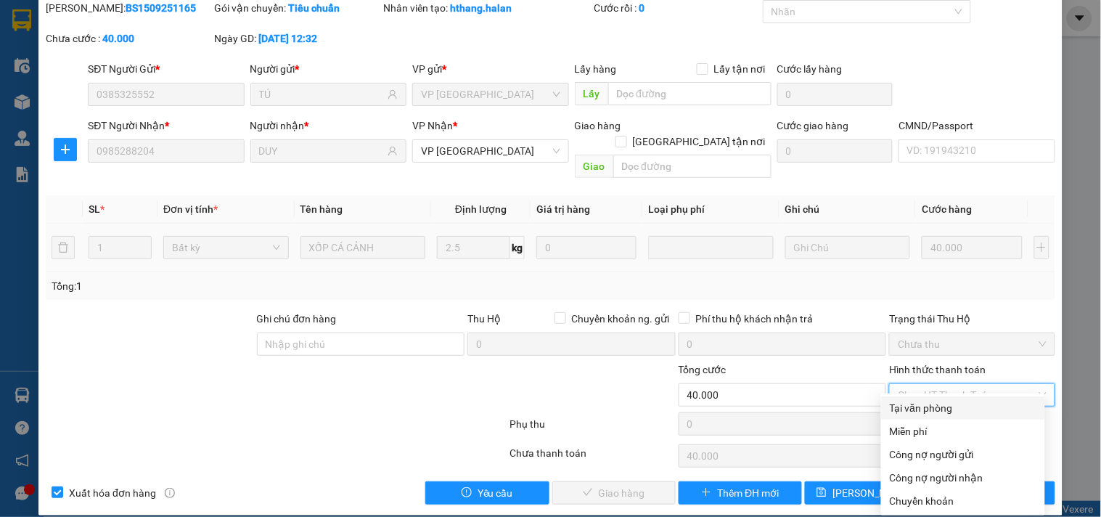
click at [926, 398] on div "Tại văn phòng" at bounding box center [963, 407] width 164 height 23
type input "0"
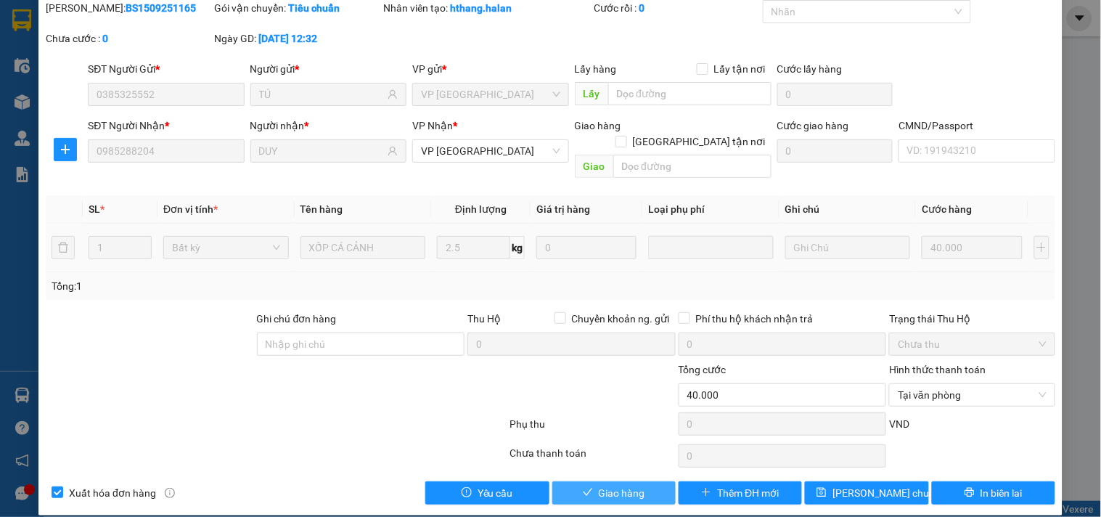
click at [652, 483] on button "Giao hàng" at bounding box center [613, 492] width 123 height 23
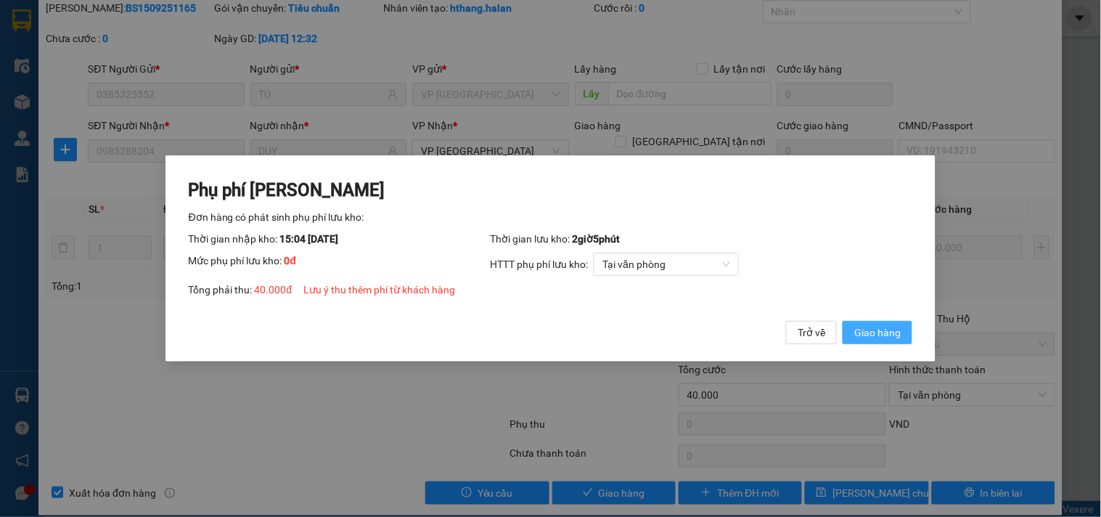
click at [861, 332] on span "Giao hàng" at bounding box center [877, 332] width 46 height 16
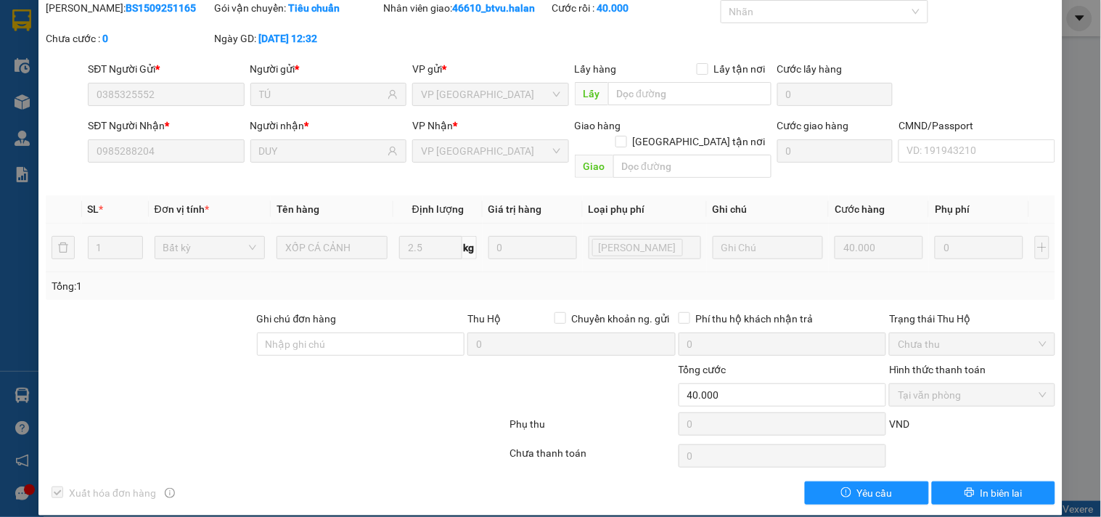
scroll to position [0, 0]
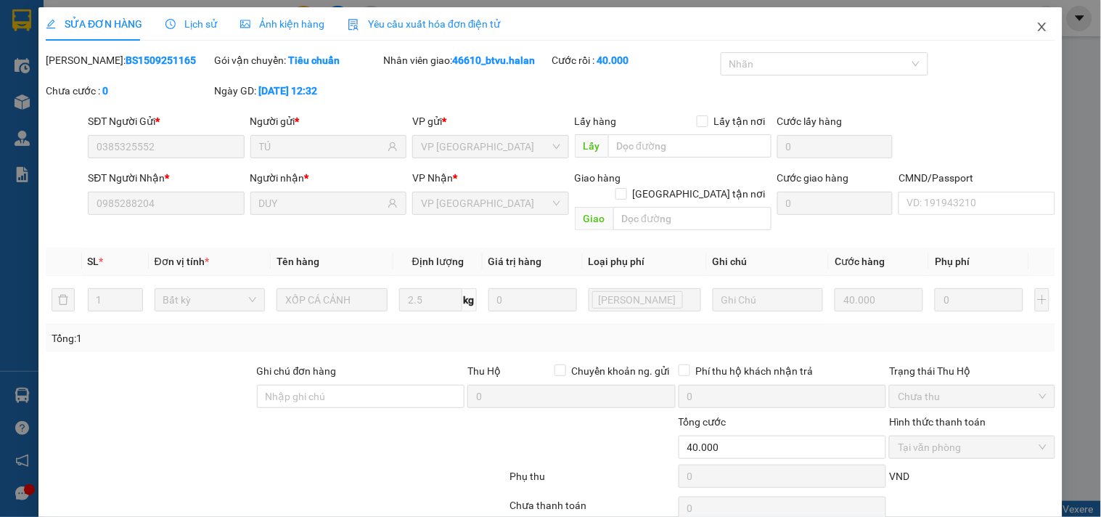
click at [1040, 46] on span "Close" at bounding box center [1042, 27] width 41 height 41
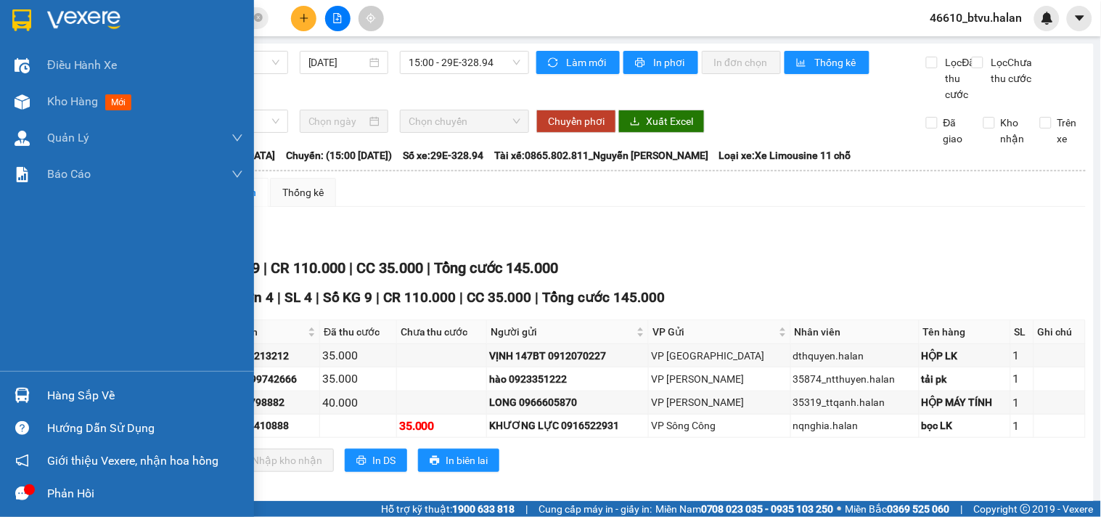
click at [20, 97] on img at bounding box center [22, 101] width 15 height 15
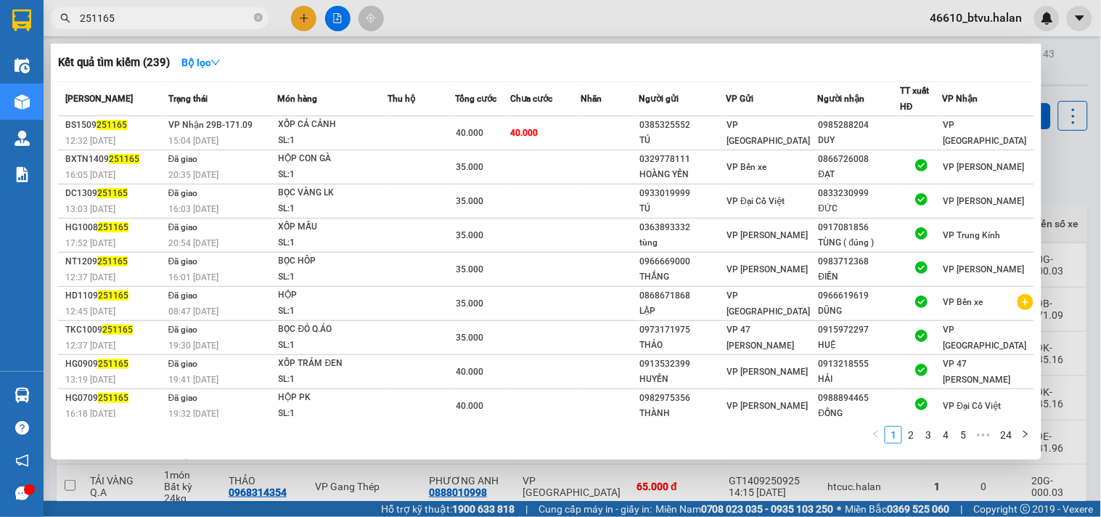
click at [160, 8] on span "251165" at bounding box center [160, 18] width 218 height 22
click at [157, 11] on input "251165" at bounding box center [165, 18] width 171 height 16
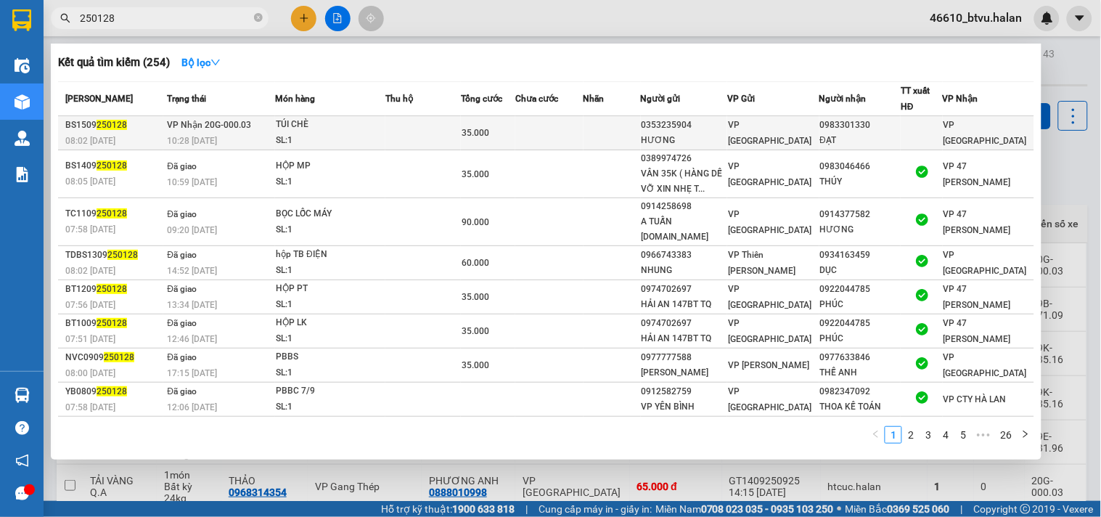
type input "250128"
click at [289, 125] on div "TÚI CHÈ" at bounding box center [330, 125] width 109 height 16
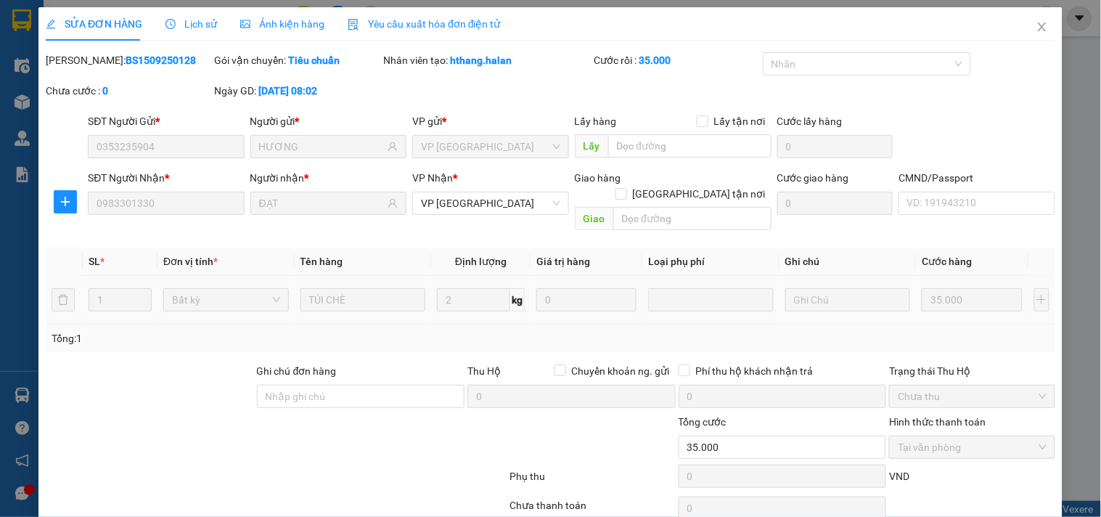
type input "0353235904"
type input "HƯƠNG"
type input "0983301330"
type input "ĐẠT"
type input "35.000"
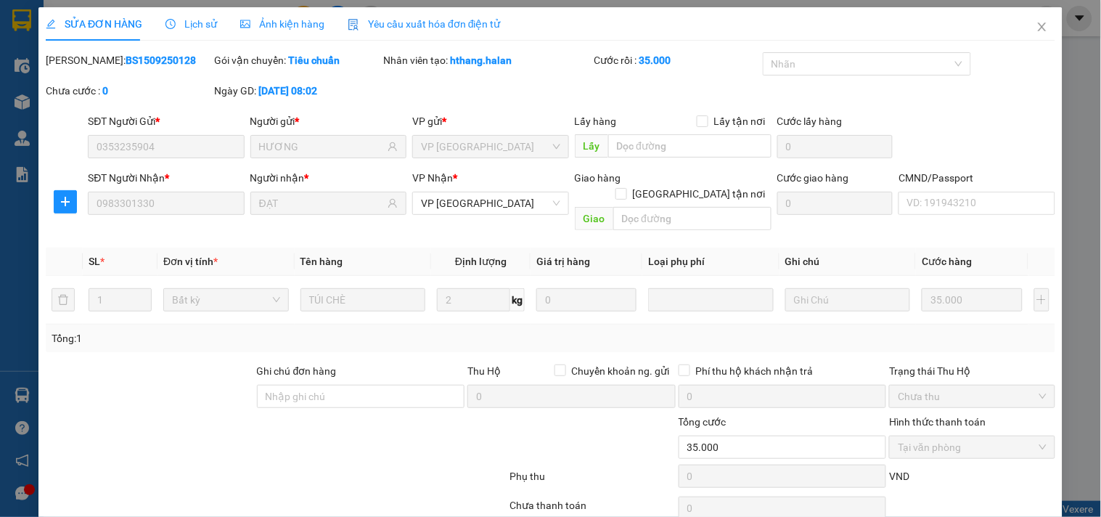
scroll to position [52, 0]
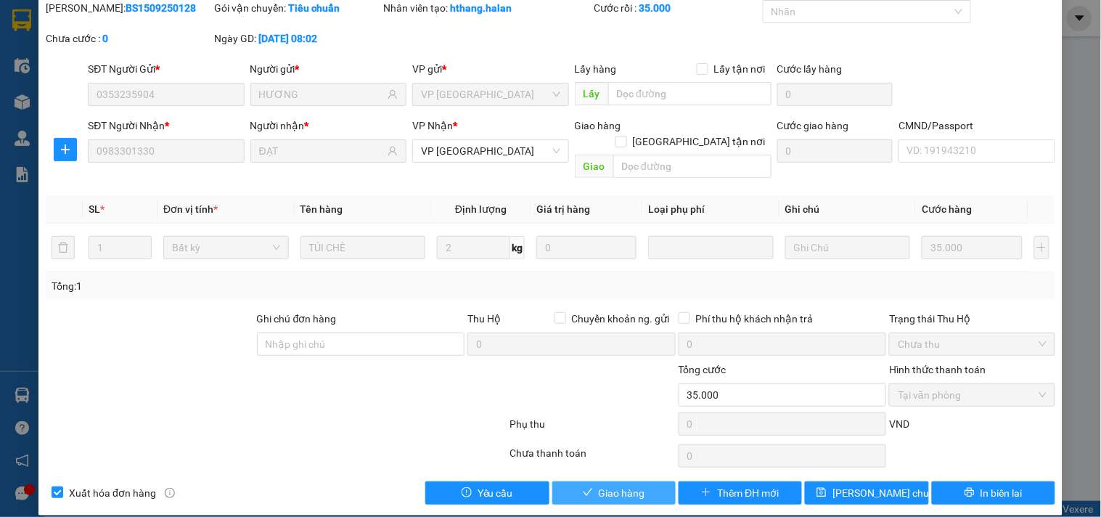
click at [599, 485] on span "Giao hàng" at bounding box center [622, 493] width 46 height 16
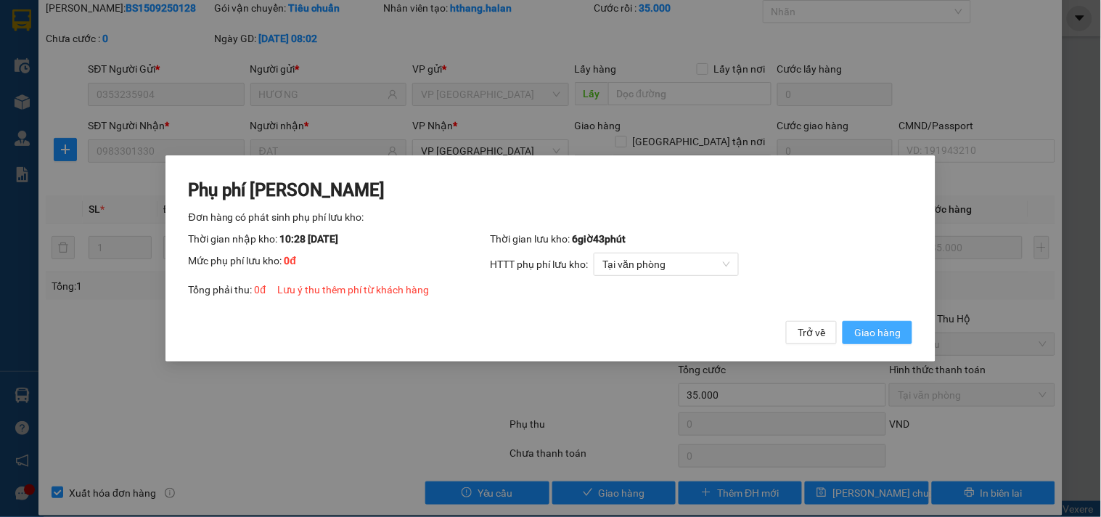
click at [884, 331] on span "Giao hàng" at bounding box center [877, 332] width 46 height 16
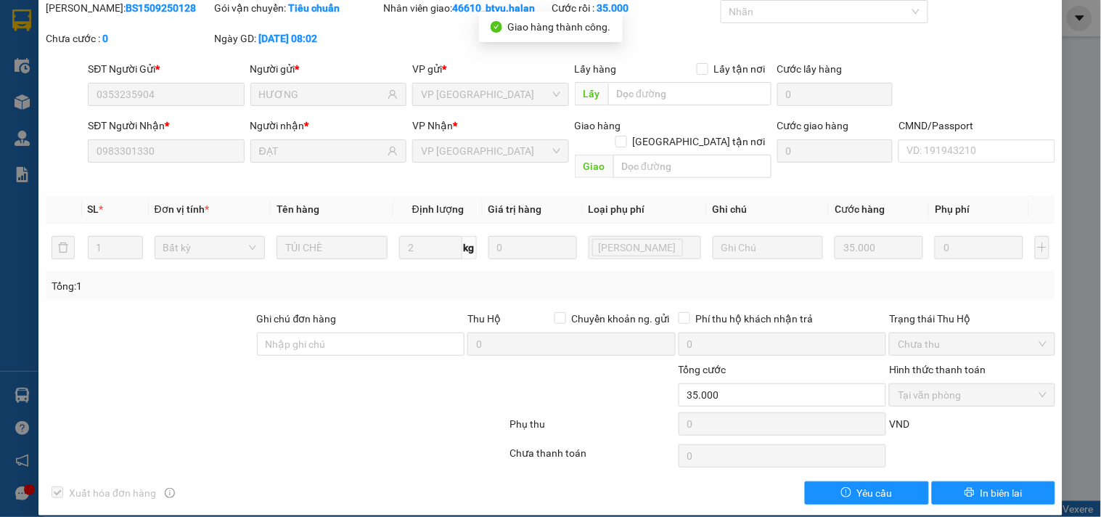
scroll to position [0, 0]
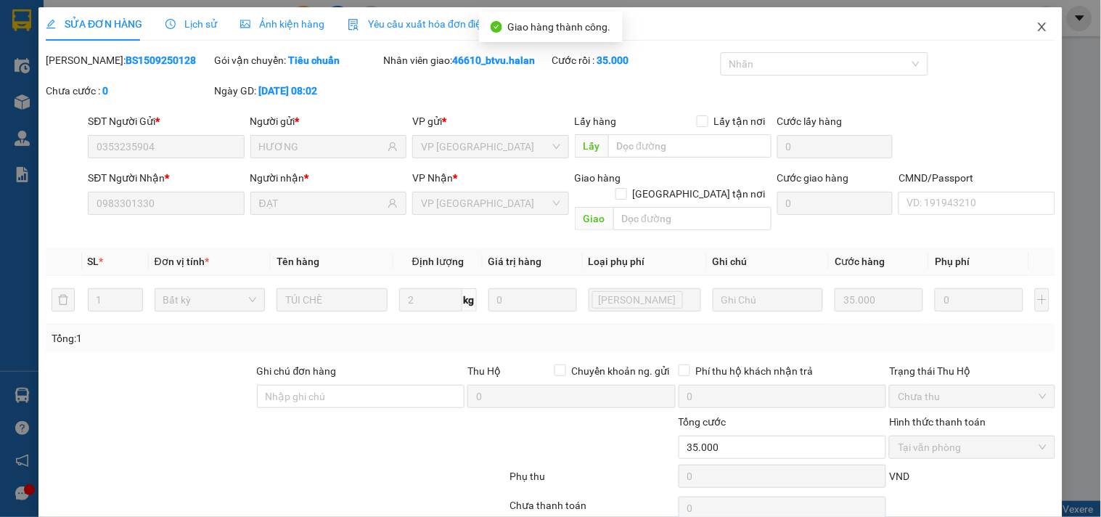
click at [1033, 20] on span "Close" at bounding box center [1042, 27] width 41 height 41
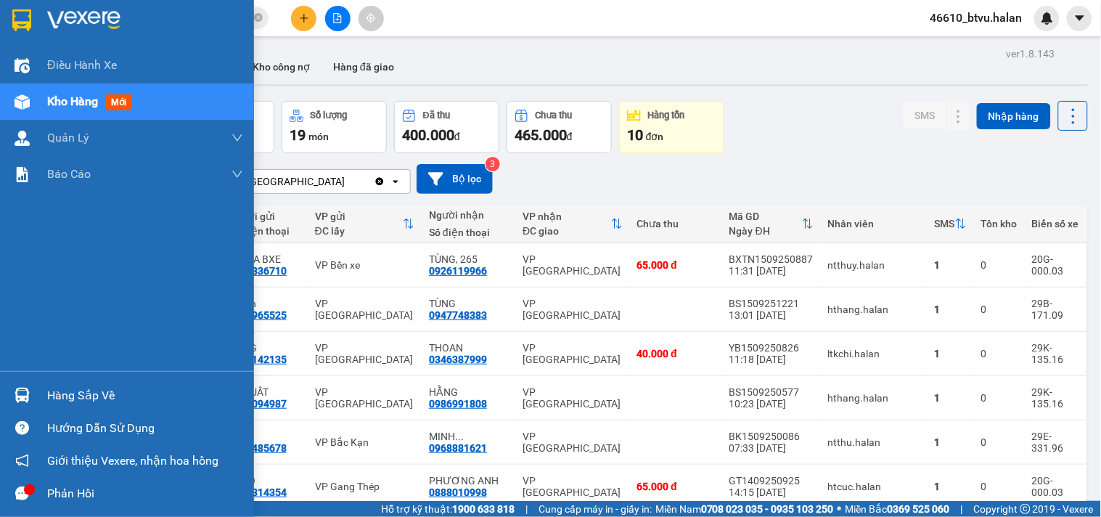
click at [25, 400] on img at bounding box center [22, 394] width 15 height 15
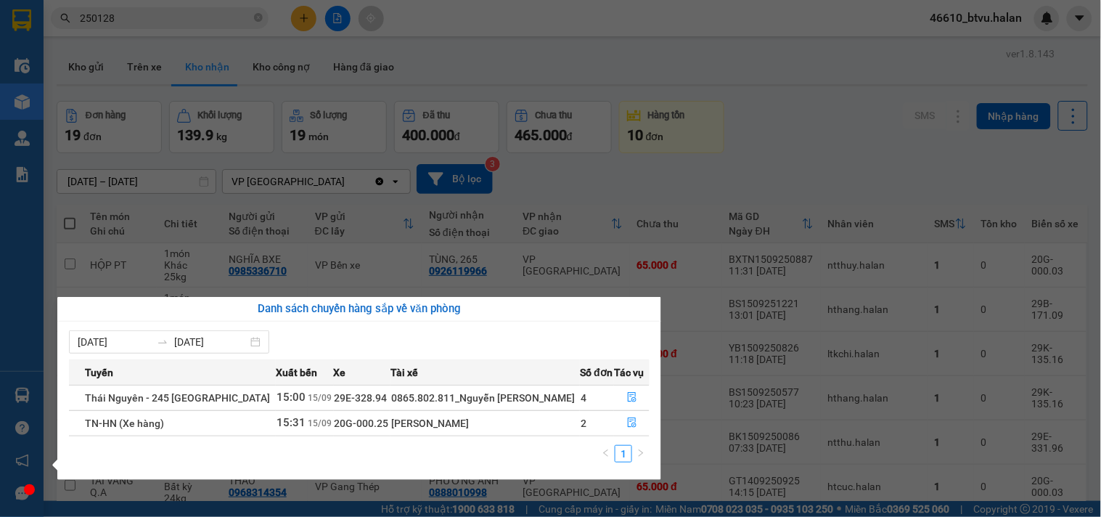
click at [25, 400] on div "Điều hành xe Kho hàng mới Quản [PERSON_NAME] lý chuyến Quản lý kiểm kho Báo cáo…" at bounding box center [22, 258] width 44 height 517
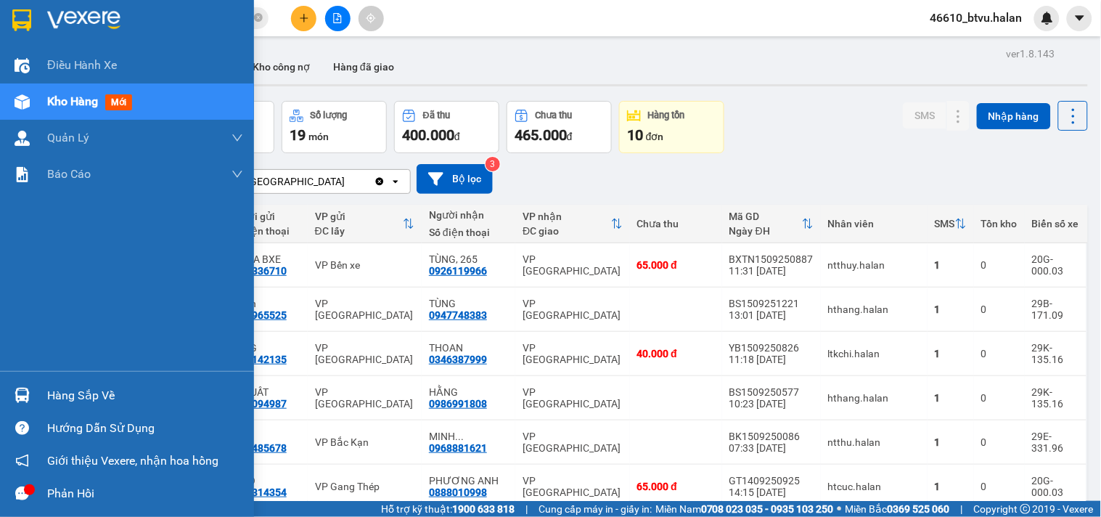
click at [35, 490] on div "Phản hồi" at bounding box center [127, 493] width 254 height 33
click at [42, 387] on div "Hàng sắp về" at bounding box center [127, 395] width 254 height 33
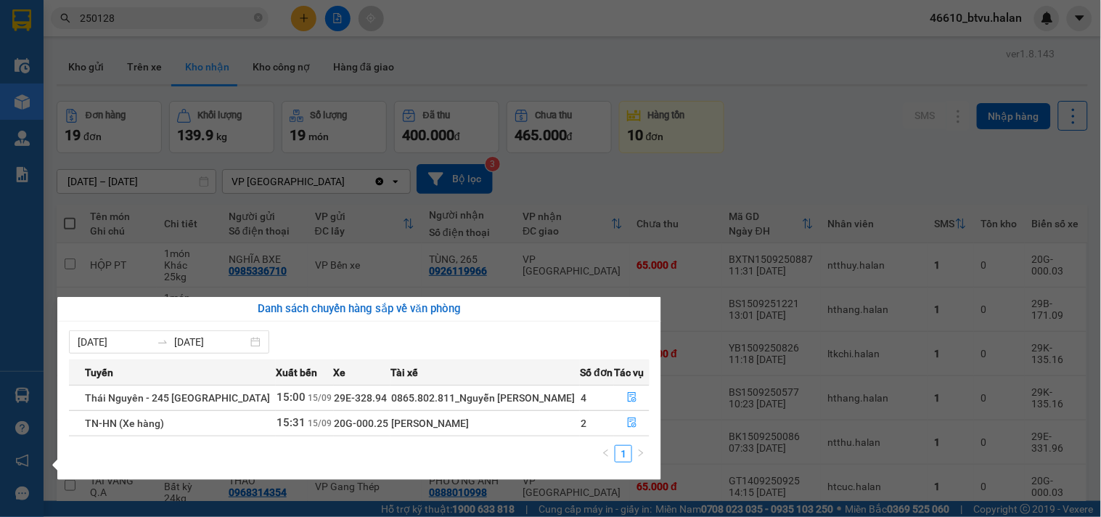
click at [161, 19] on section "Kết quả tìm kiếm ( 254 ) Bộ lọc Mã ĐH Trạng thái Món hàng Thu hộ Tổng cước Chưa…" at bounding box center [550, 258] width 1101 height 517
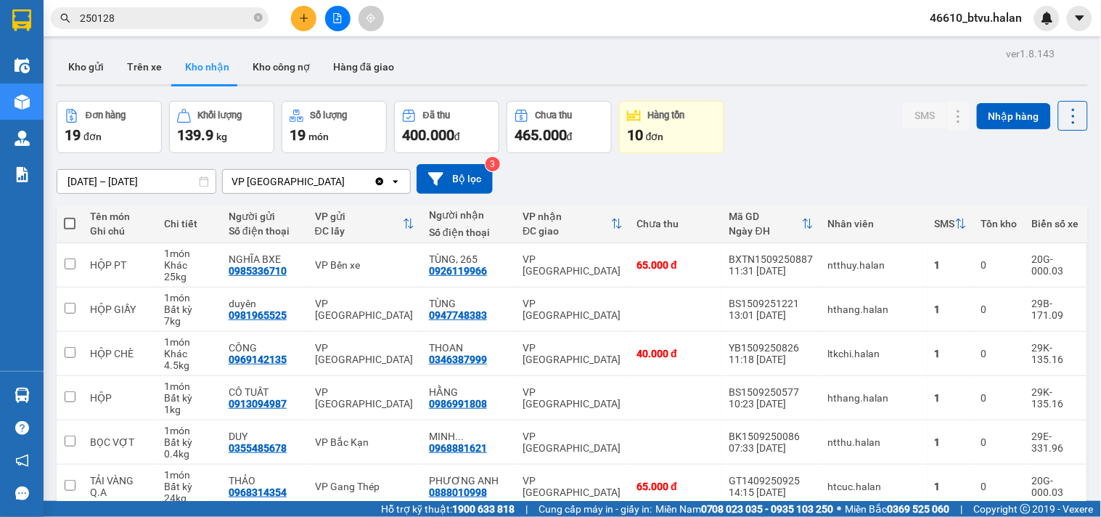
click at [161, 19] on input "250128" at bounding box center [165, 18] width 171 height 16
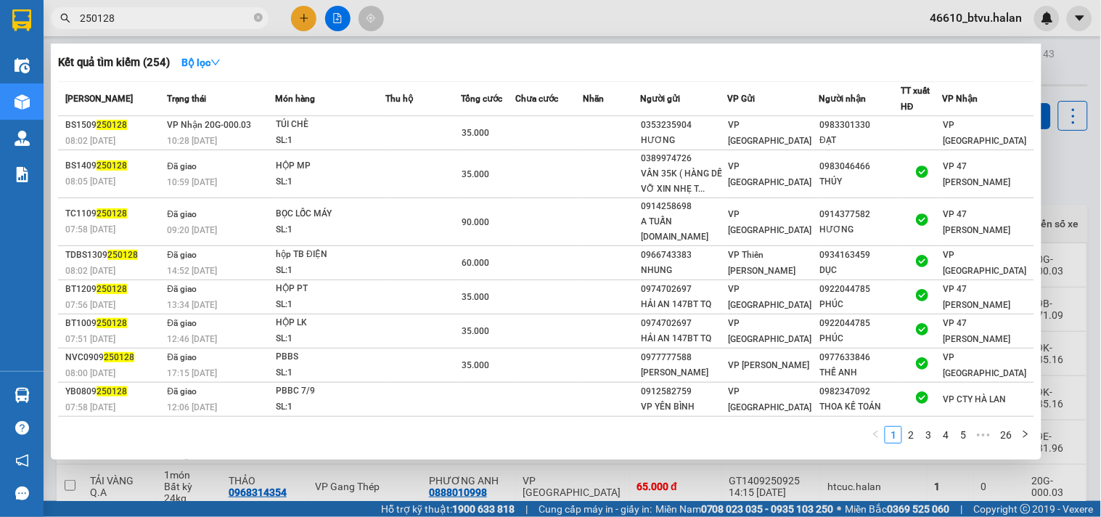
click at [263, 15] on span "250128" at bounding box center [160, 18] width 218 height 22
click at [261, 17] on icon "close-circle" at bounding box center [258, 17] width 9 height 9
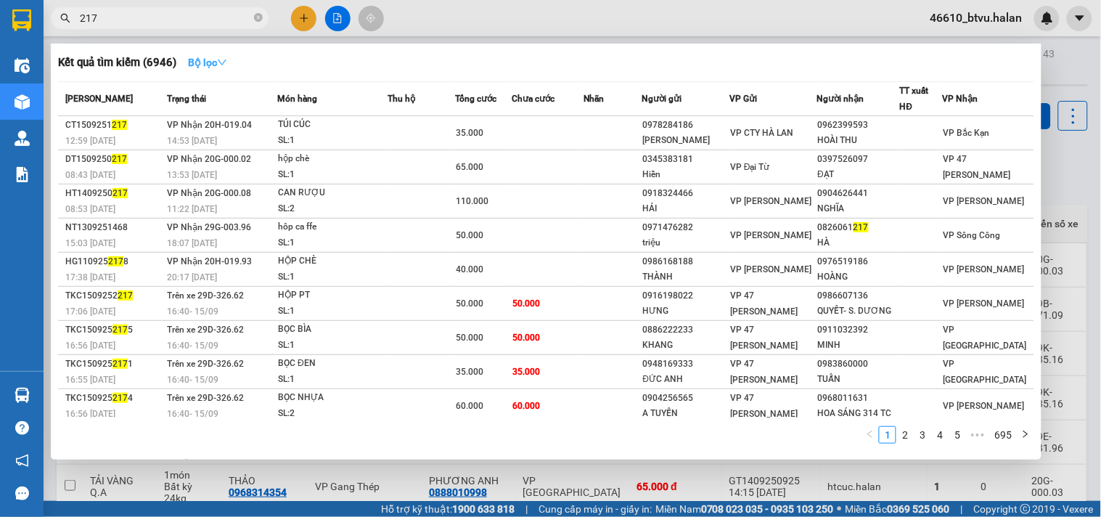
type input "217"
click at [205, 67] on strong "Bộ lọc" at bounding box center [207, 63] width 39 height 12
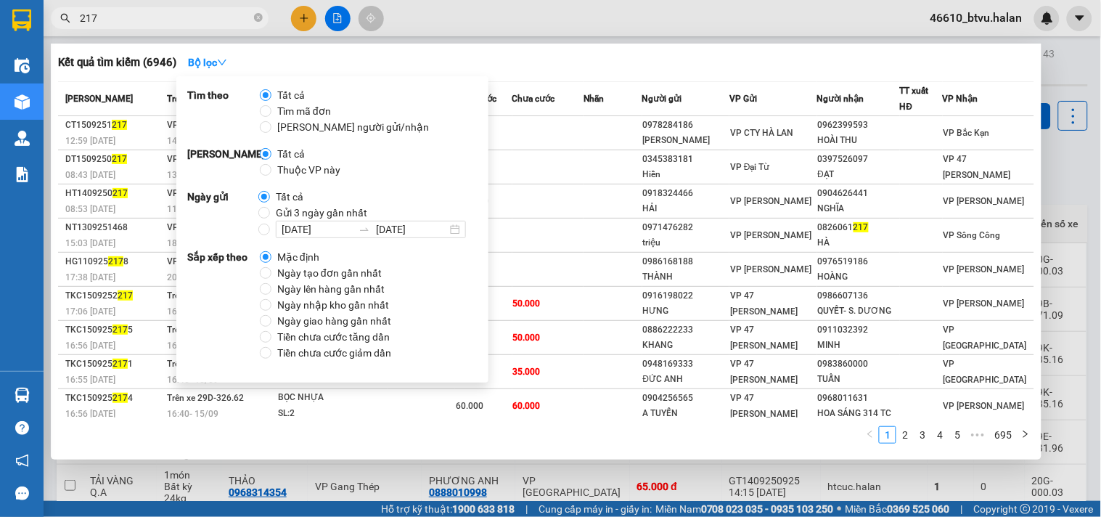
click at [323, 170] on span "Thuộc VP này" at bounding box center [308, 170] width 75 height 16
click at [271, 170] on input "Thuộc VP này" at bounding box center [266, 170] width 12 height 12
radio input "true"
radio input "false"
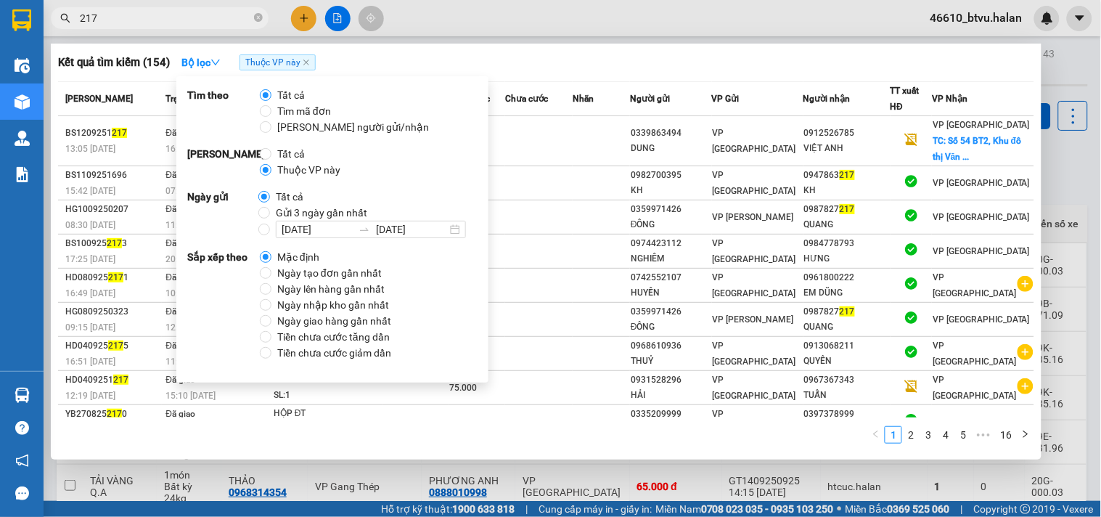
click at [380, 59] on div "Kết quả tìm kiếm ( 154 ) Bộ lọc Thuộc VP này" at bounding box center [546, 62] width 976 height 23
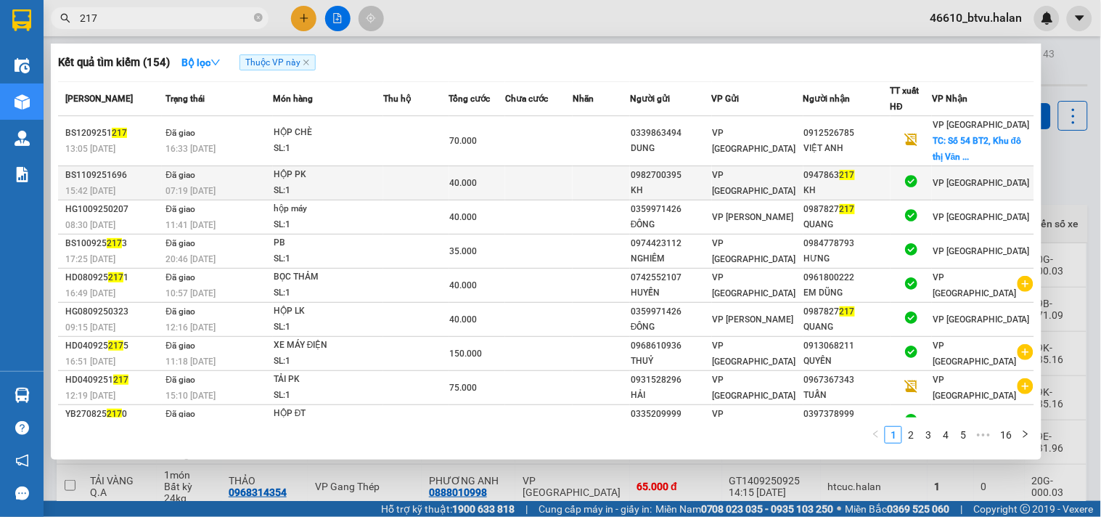
click at [440, 171] on td at bounding box center [416, 183] width 66 height 34
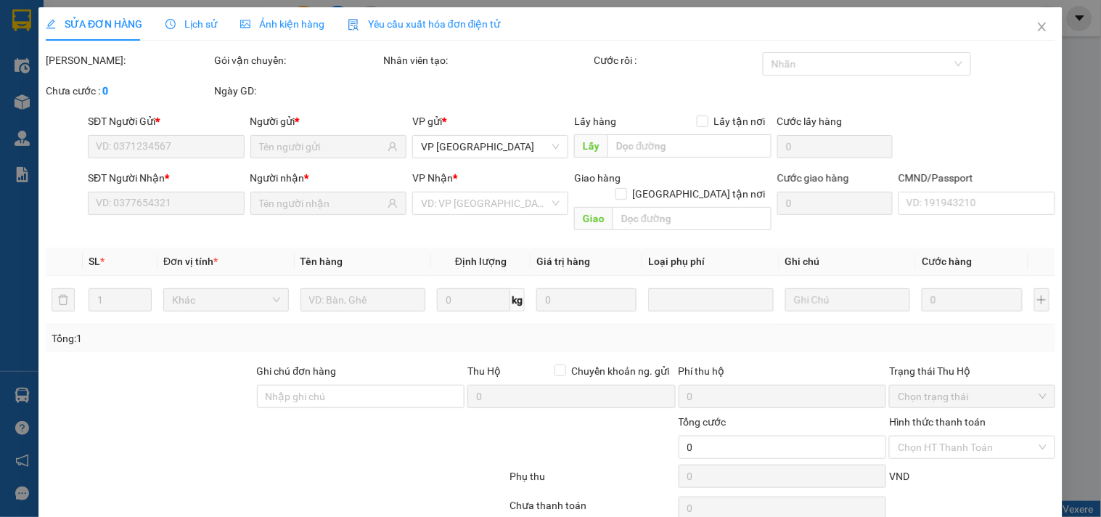
type input "0982700395"
type input "KH"
type input "0947863217"
type input "KH"
type input "40.000"
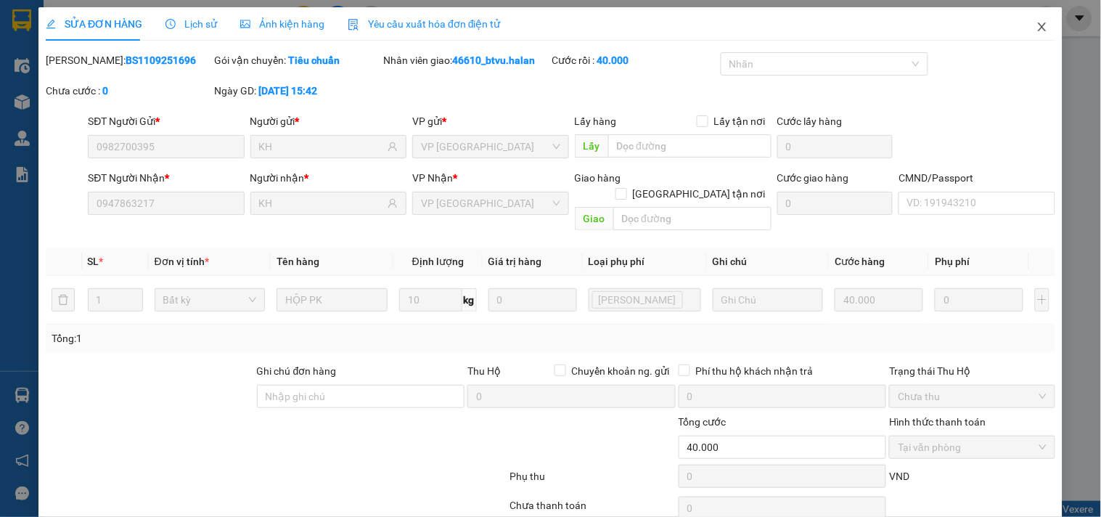
click at [1038, 29] on span "Close" at bounding box center [1042, 27] width 41 height 41
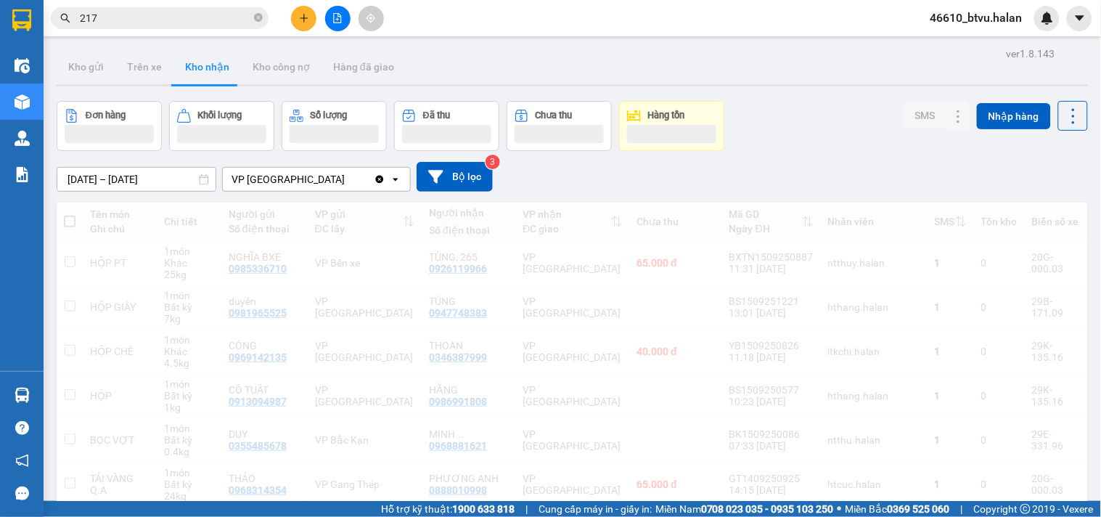
click at [208, 22] on input "217" at bounding box center [165, 18] width 171 height 16
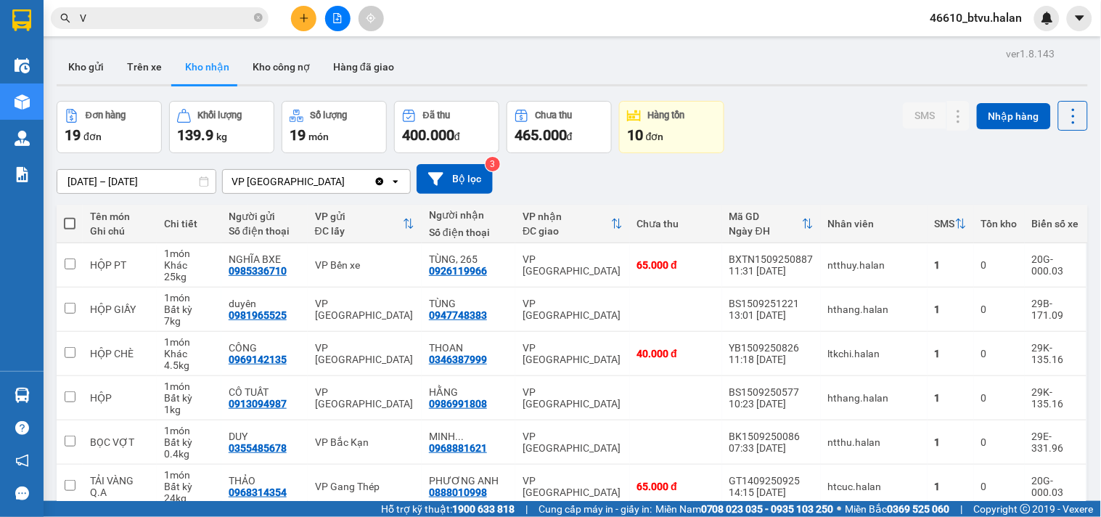
click at [208, 22] on input "V" at bounding box center [165, 18] width 171 height 16
paste input "0947863217"
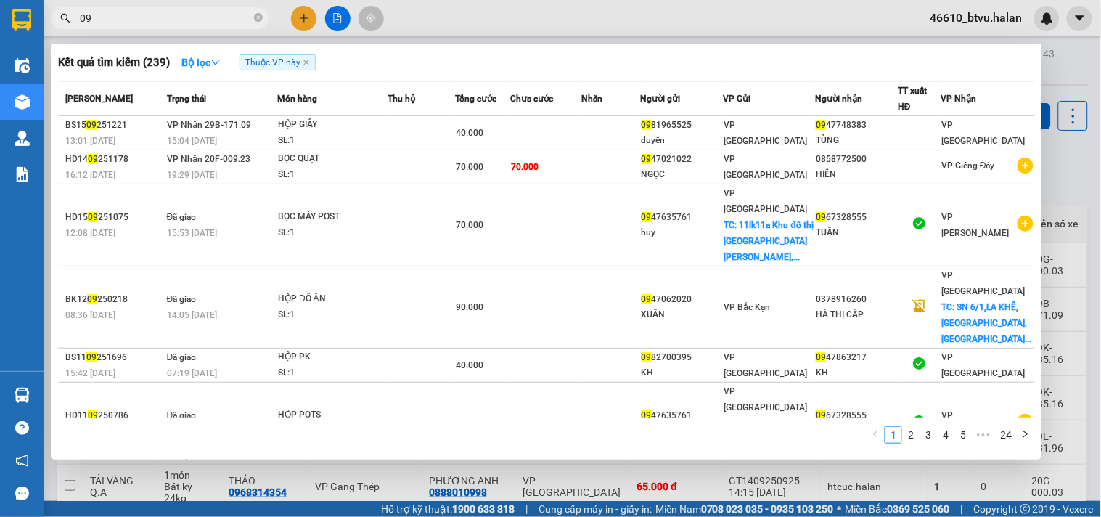
type input "0"
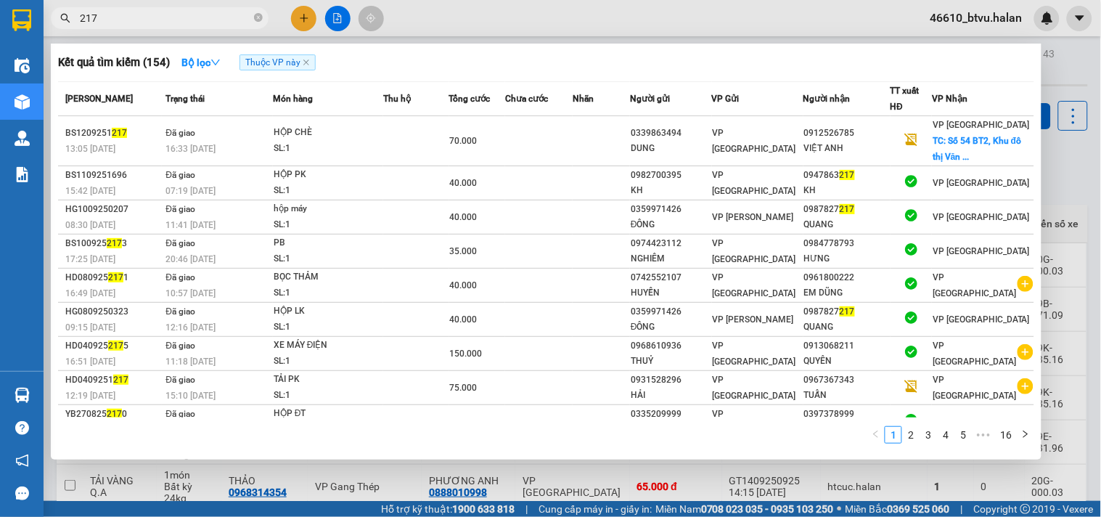
click at [215, 24] on input "217" at bounding box center [165, 18] width 171 height 16
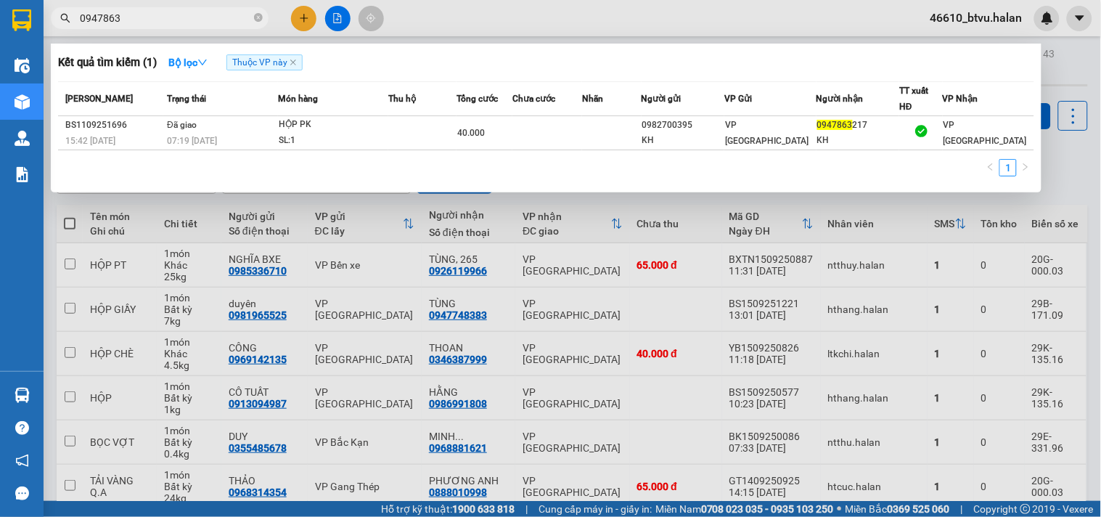
click at [119, 17] on input "0947863" at bounding box center [165, 18] width 171 height 16
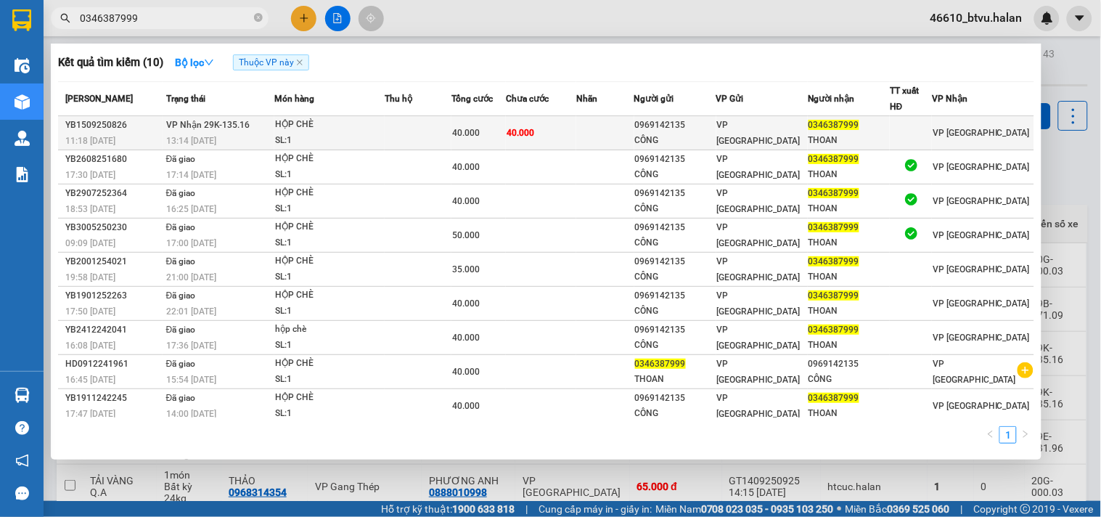
type input "0346387999"
click at [163, 142] on td "VP Nhận 29K-135.16 13:14 - 15/09" at bounding box center [219, 133] width 112 height 34
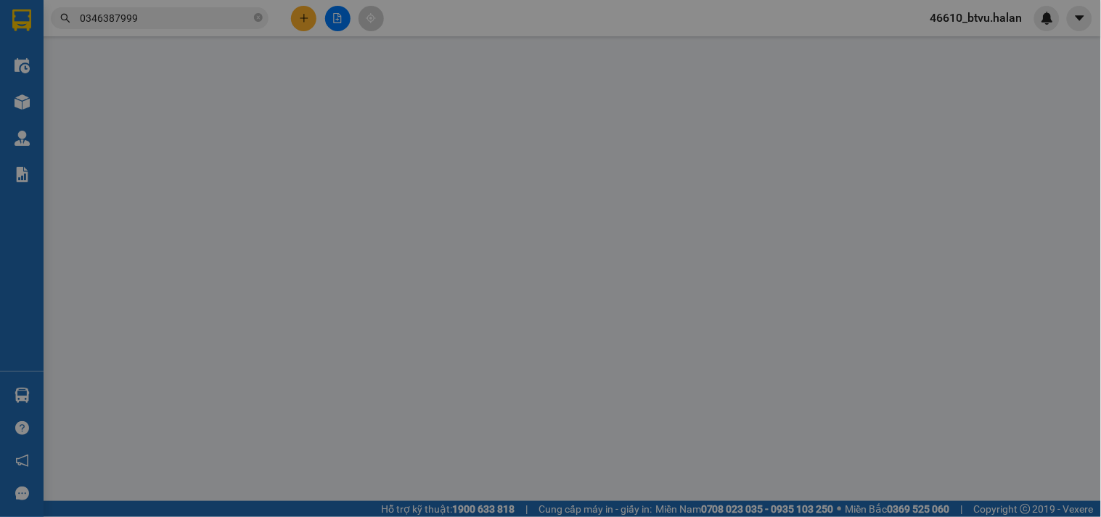
type input "0969142135"
type input "CÔNG"
type input "0346387999"
type input "THOAN"
type input "40.000"
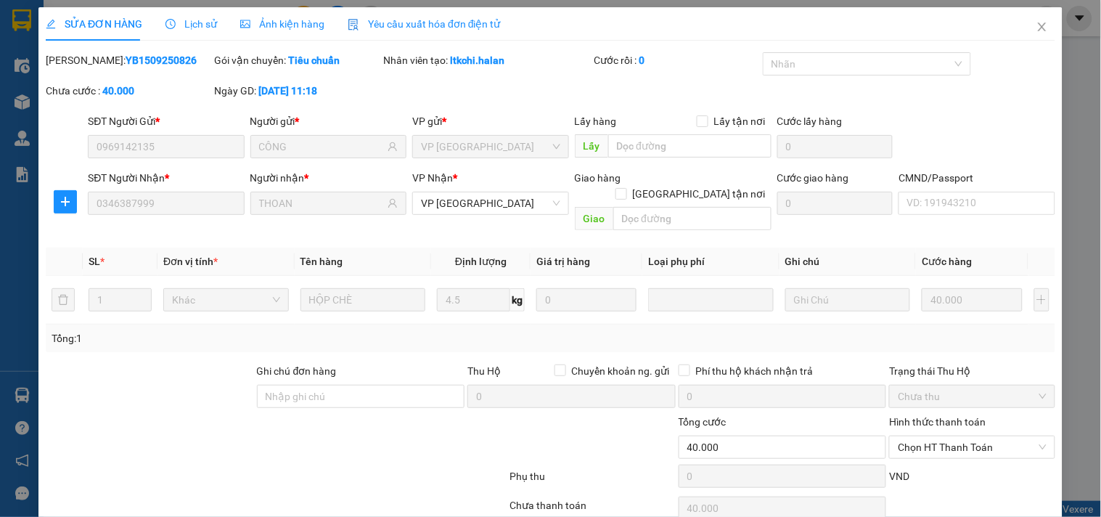
scroll to position [52, 0]
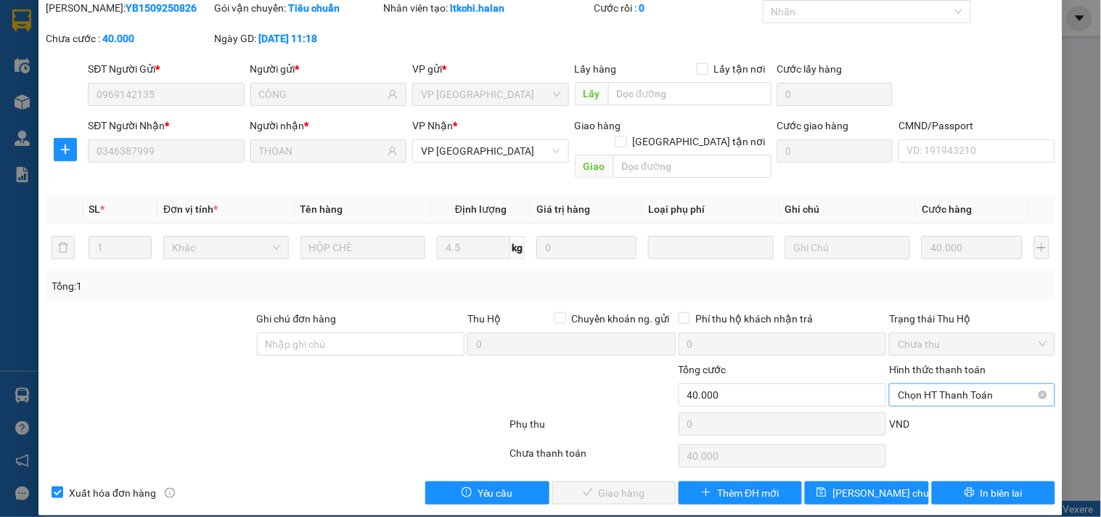
click at [974, 384] on span "Chọn HT Thanh Toán" at bounding box center [972, 395] width 148 height 22
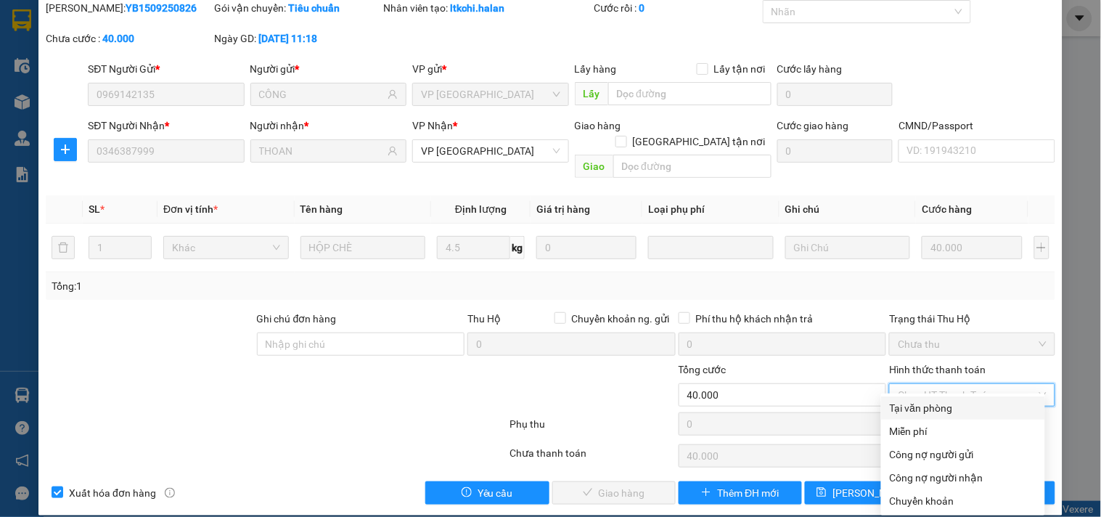
click at [941, 398] on div "Tại văn phòng" at bounding box center [963, 407] width 164 height 23
type input "0"
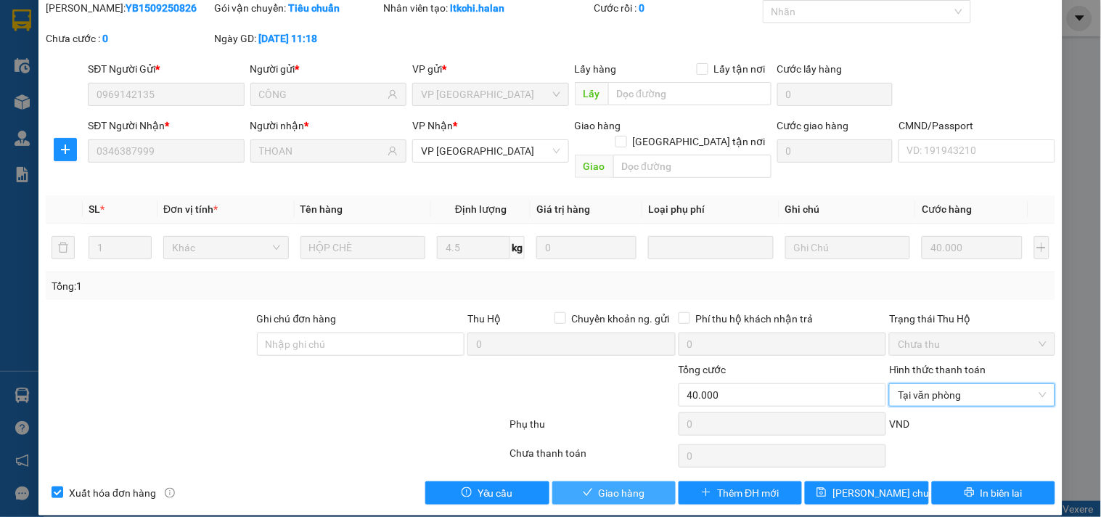
click at [636, 485] on span "Giao hàng" at bounding box center [622, 493] width 46 height 16
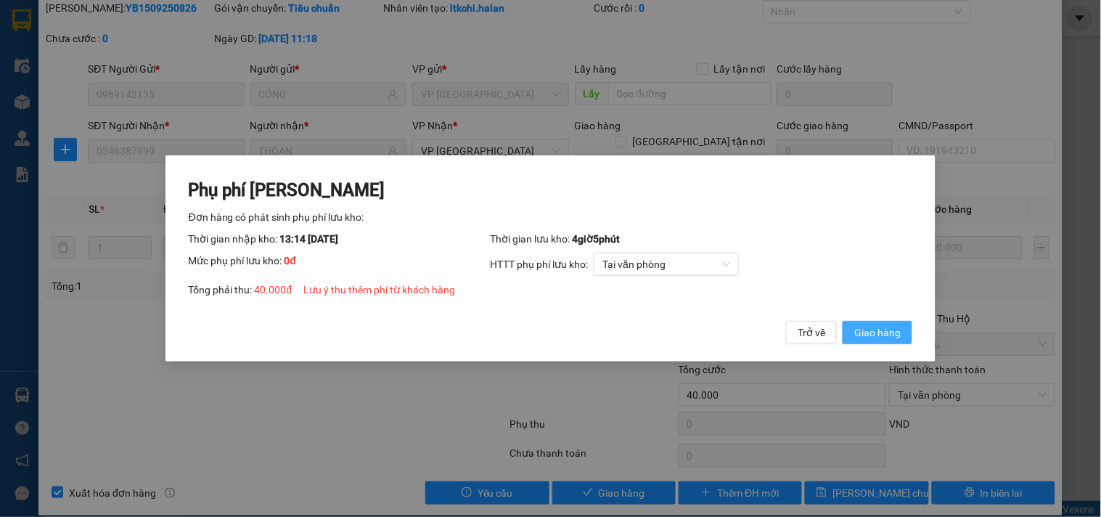
click at [876, 330] on span "Giao hàng" at bounding box center [877, 332] width 46 height 16
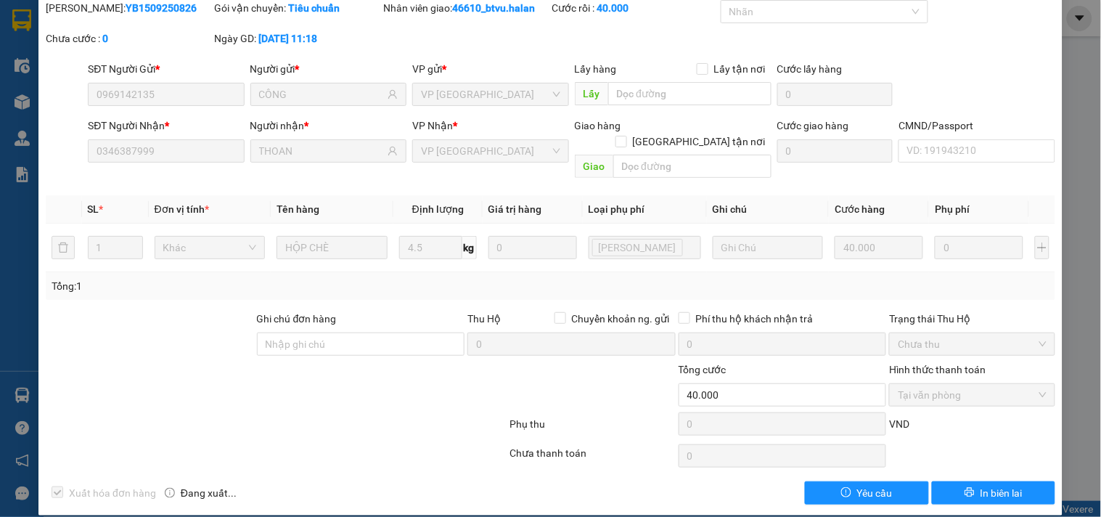
scroll to position [0, 0]
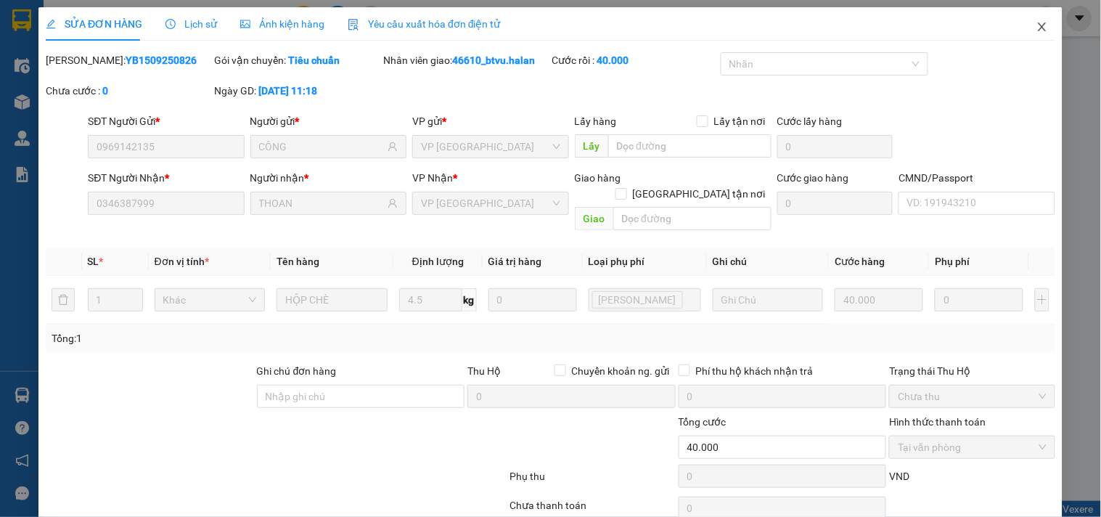
click at [1022, 27] on span "Close" at bounding box center [1042, 27] width 41 height 41
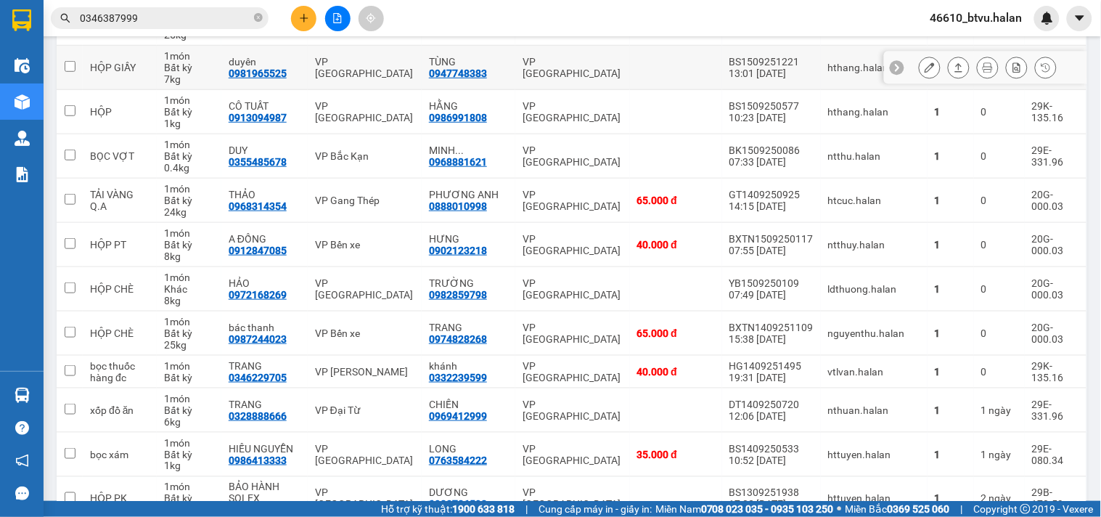
scroll to position [403, 0]
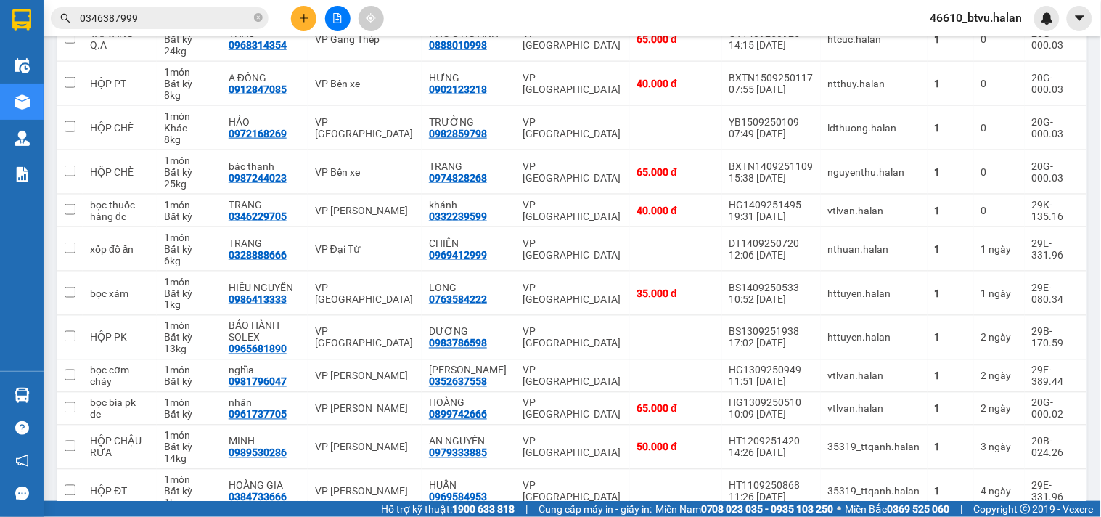
click at [190, 19] on input "0346387999" at bounding box center [165, 18] width 171 height 16
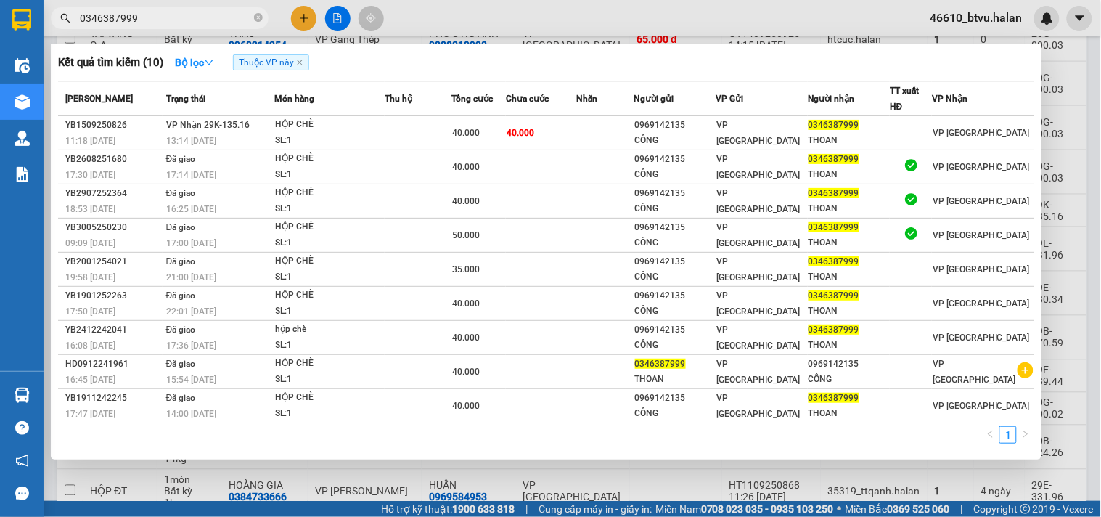
click at [258, 20] on icon "close-circle" at bounding box center [258, 17] width 9 height 9
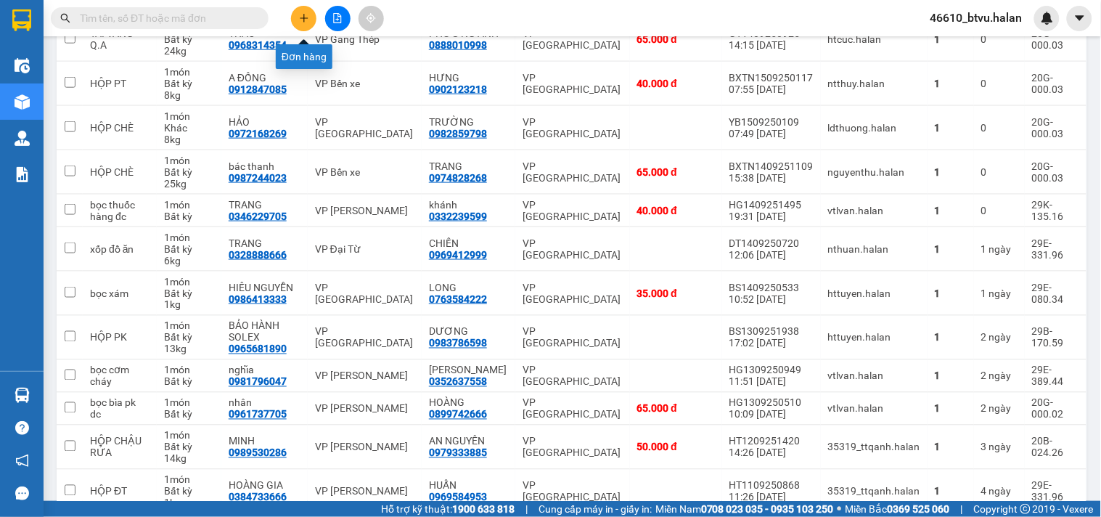
click at [295, 12] on button at bounding box center [303, 18] width 25 height 25
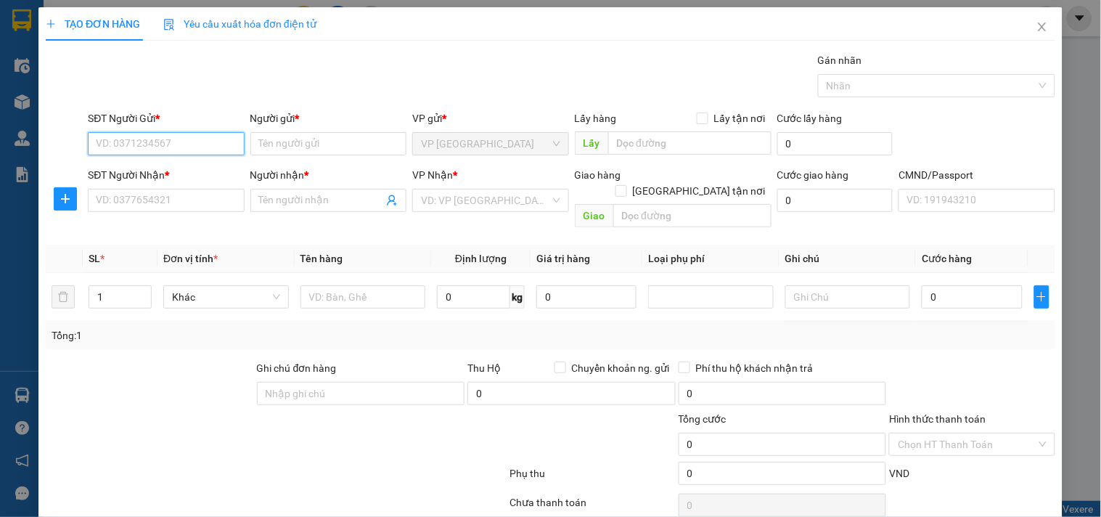
click at [181, 136] on input "SĐT Người Gửi *" at bounding box center [166, 143] width 156 height 23
paste input "0945301196"
type input "0945301196"
click at [175, 184] on div "0945301196 - ÁNH" at bounding box center [164, 172] width 155 height 23
type input "ÁNH"
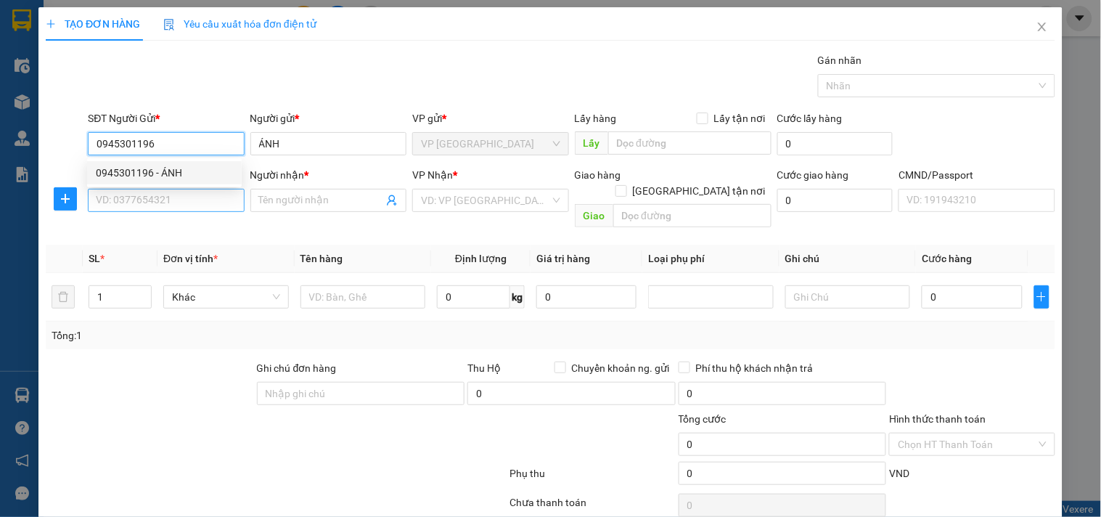
type input "0945301196"
click at [170, 208] on input "SĐT Người Nhận *" at bounding box center [166, 200] width 156 height 23
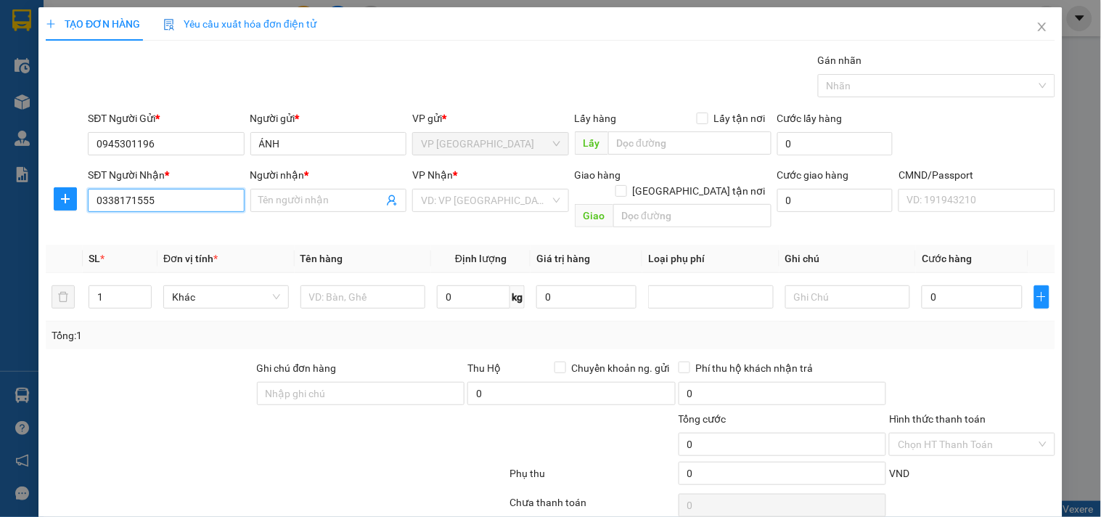
click at [165, 204] on input "0338171555" at bounding box center [166, 200] width 156 height 23
click at [167, 203] on input "0338171555" at bounding box center [166, 200] width 156 height 23
click at [168, 203] on input "0338171555" at bounding box center [166, 200] width 156 height 23
type input "0338171555"
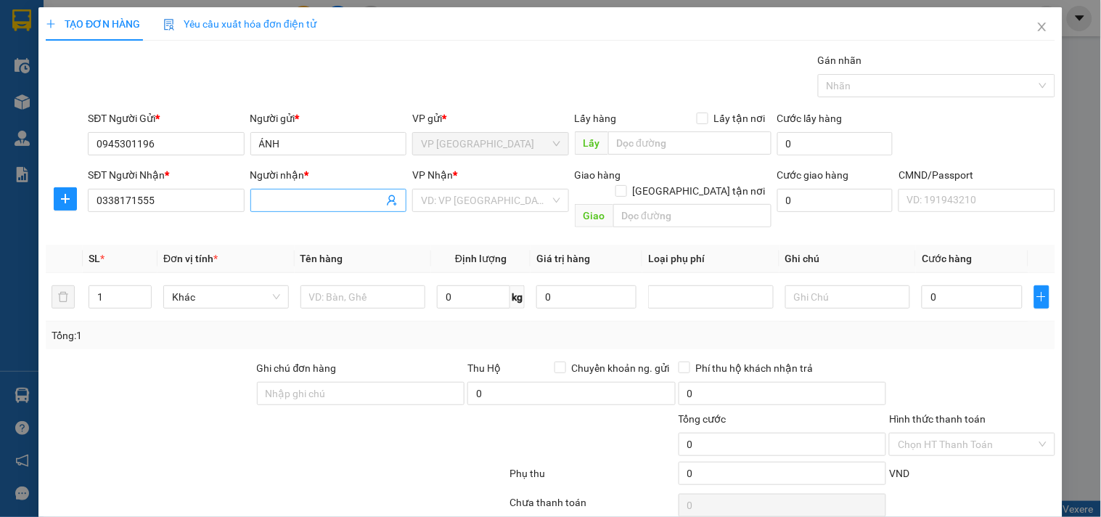
click at [291, 190] on span at bounding box center [328, 200] width 156 height 23
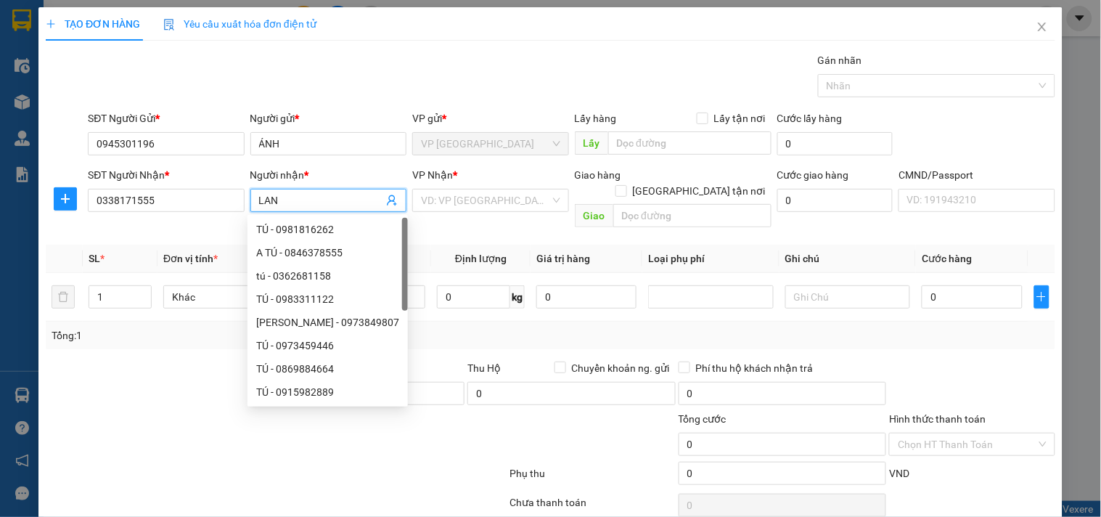
type input "LAN"
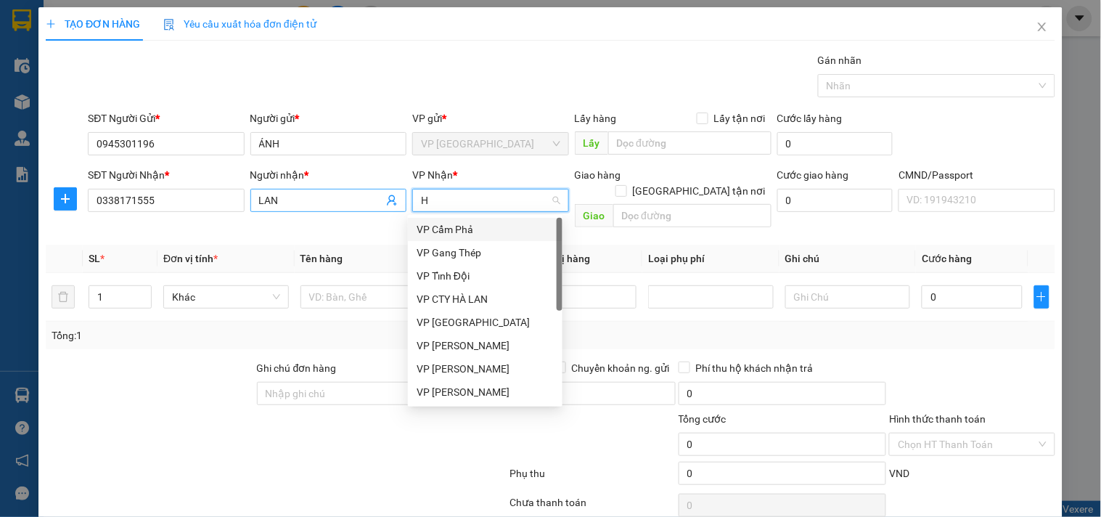
type input "HG"
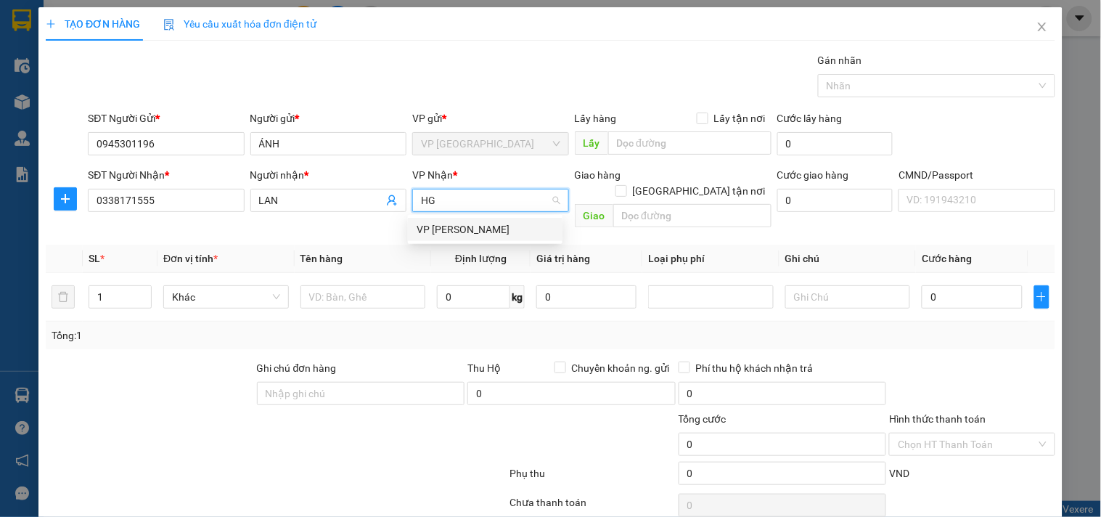
click at [429, 229] on div "VP [PERSON_NAME]" at bounding box center [484, 229] width 137 height 16
click at [70, 208] on button "button" at bounding box center [65, 198] width 23 height 23
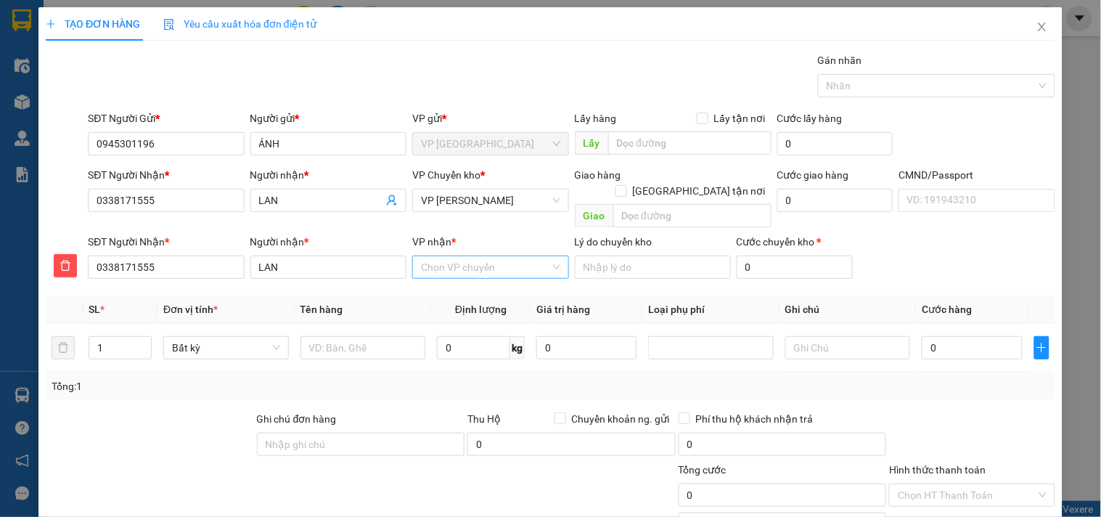
click at [461, 256] on input "VP nhận *" at bounding box center [485, 267] width 128 height 22
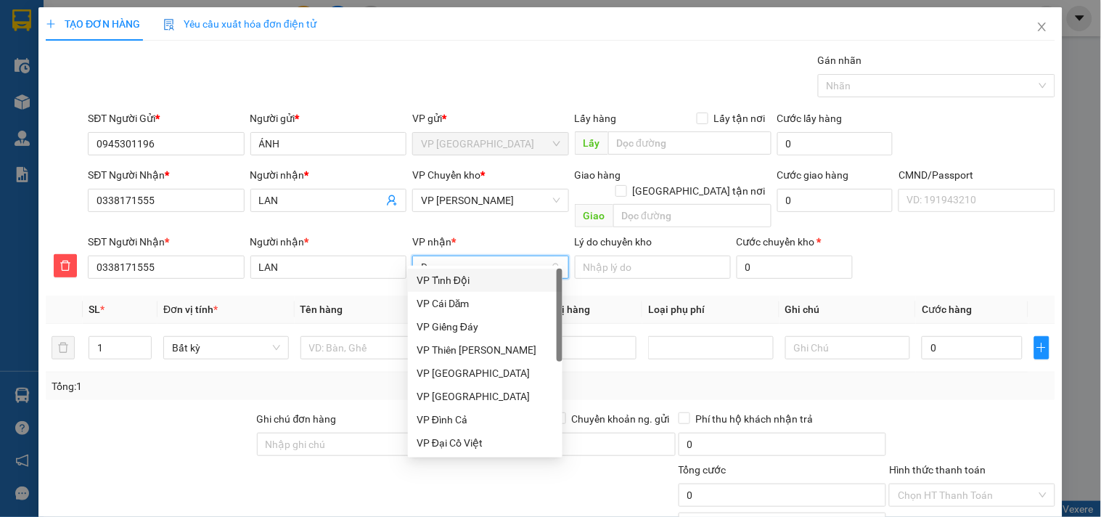
type input "DT"
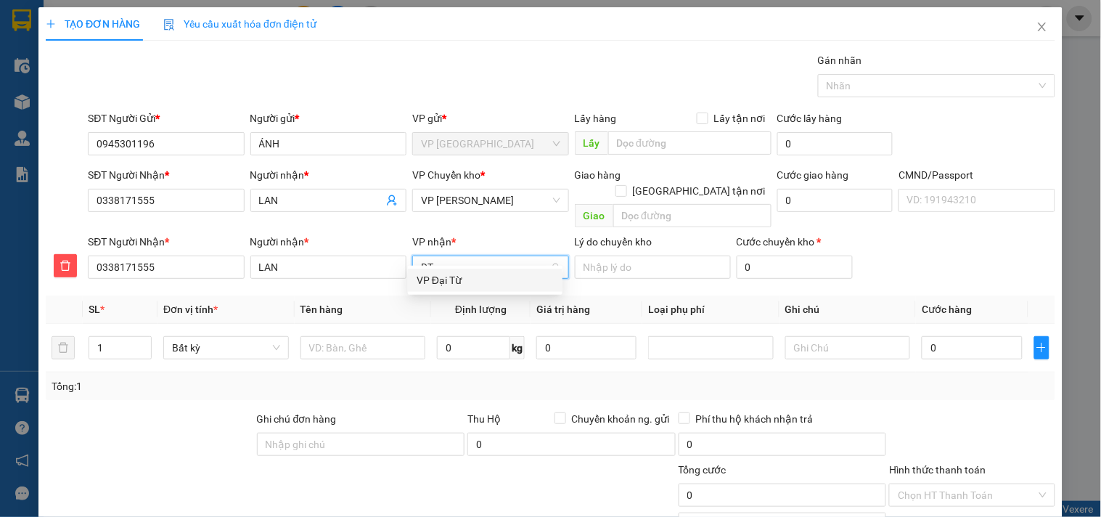
drag, startPoint x: 452, startPoint y: 276, endPoint x: 356, endPoint y: 324, distance: 107.4
click at [451, 277] on div "VP Đại Từ" at bounding box center [484, 280] width 137 height 16
click at [356, 336] on input "text" at bounding box center [363, 347] width 126 height 23
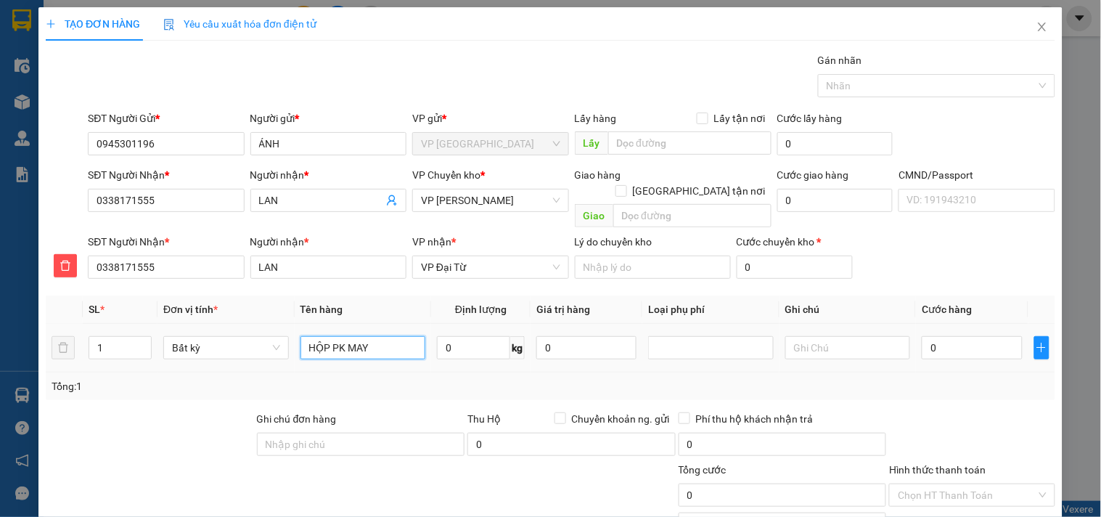
type input "HỘP PK MAY"
type input "1"
type input "40.000"
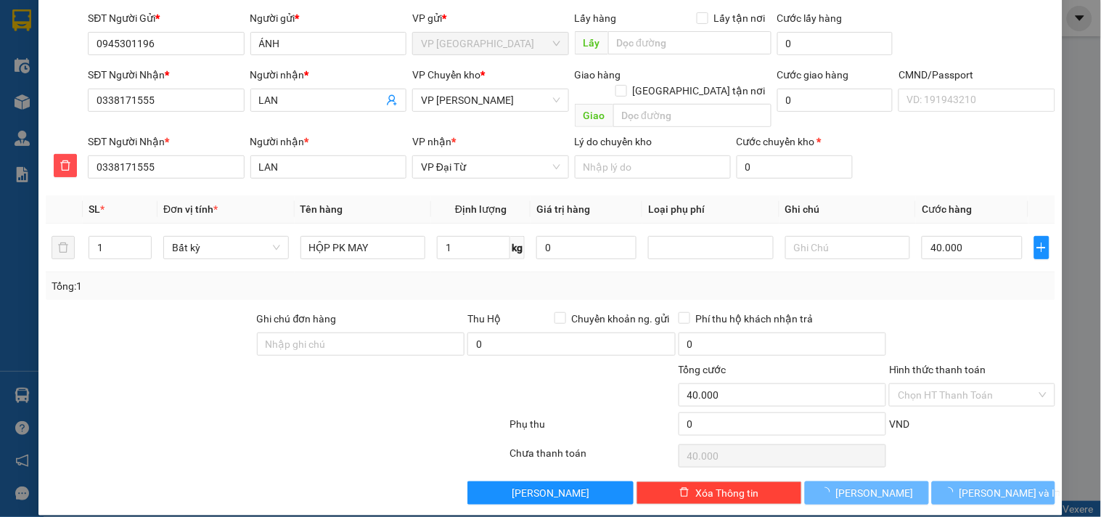
click at [958, 393] on div "Hình thức thanh toán Chọn HT Thanh Toán" at bounding box center [971, 386] width 165 height 51
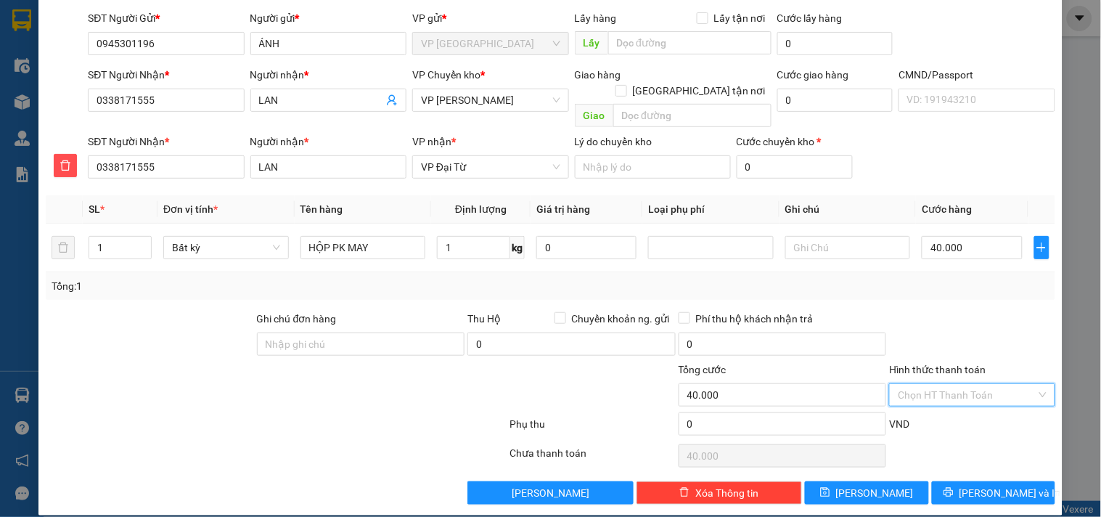
click at [956, 387] on input "Hình thức thanh toán" at bounding box center [967, 395] width 138 height 22
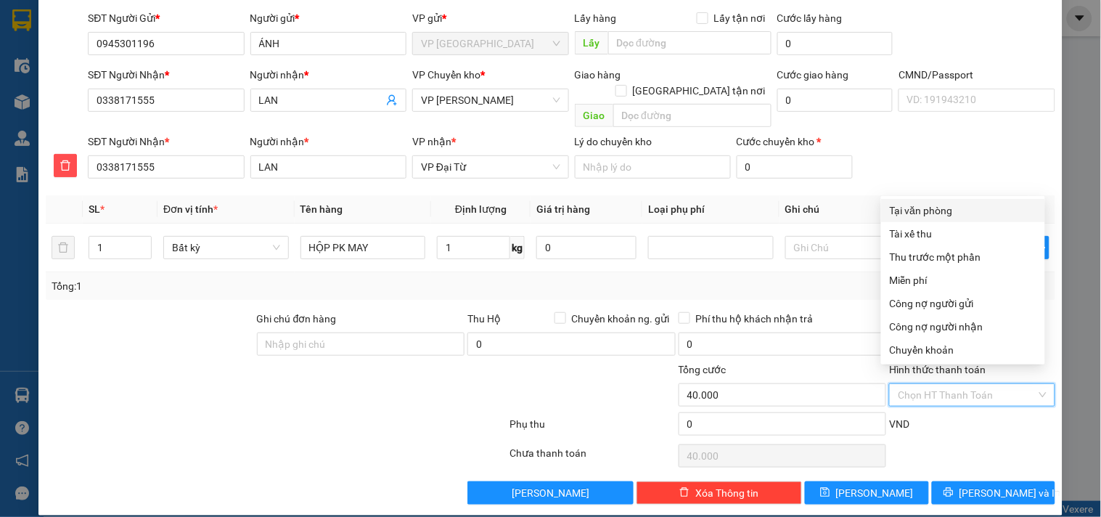
click at [924, 218] on div "Tại văn phòng" at bounding box center [963, 210] width 164 height 23
type input "0"
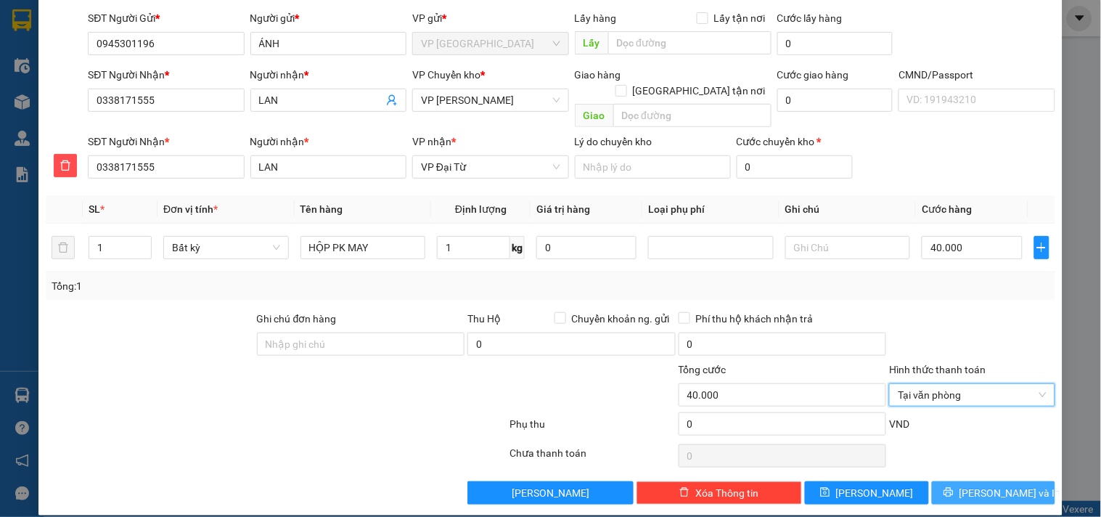
click at [953, 483] on button "[PERSON_NAME] và In" at bounding box center [993, 492] width 123 height 23
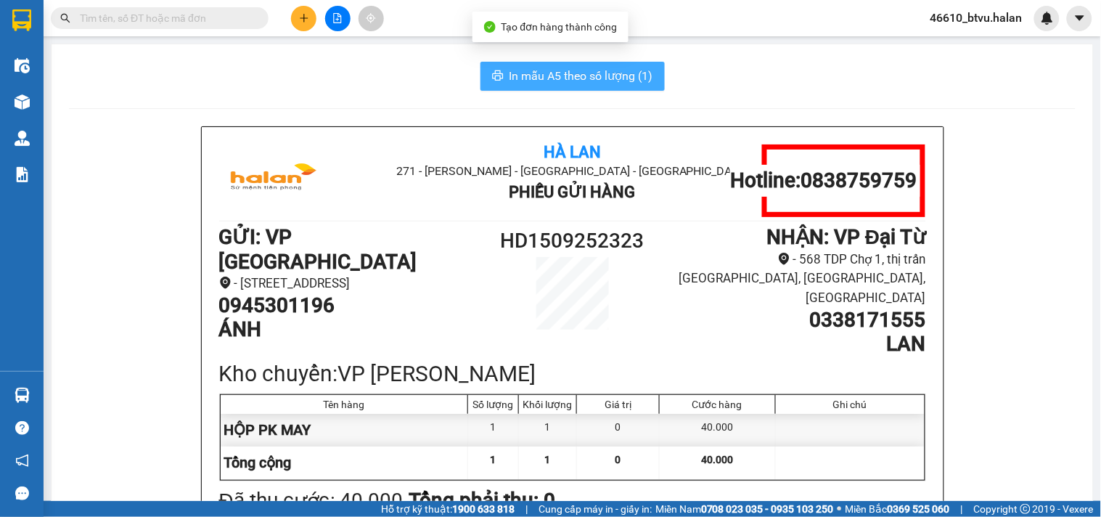
click at [568, 84] on span "In mẫu A5 theo số lượng (1)" at bounding box center [581, 76] width 144 height 18
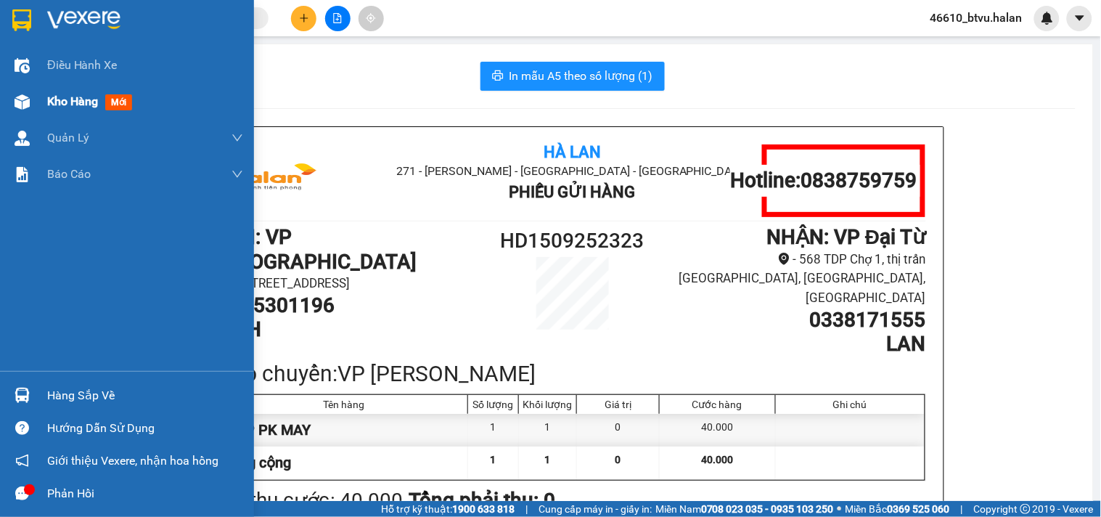
click at [38, 99] on div "Kho hàng mới" at bounding box center [127, 101] width 254 height 36
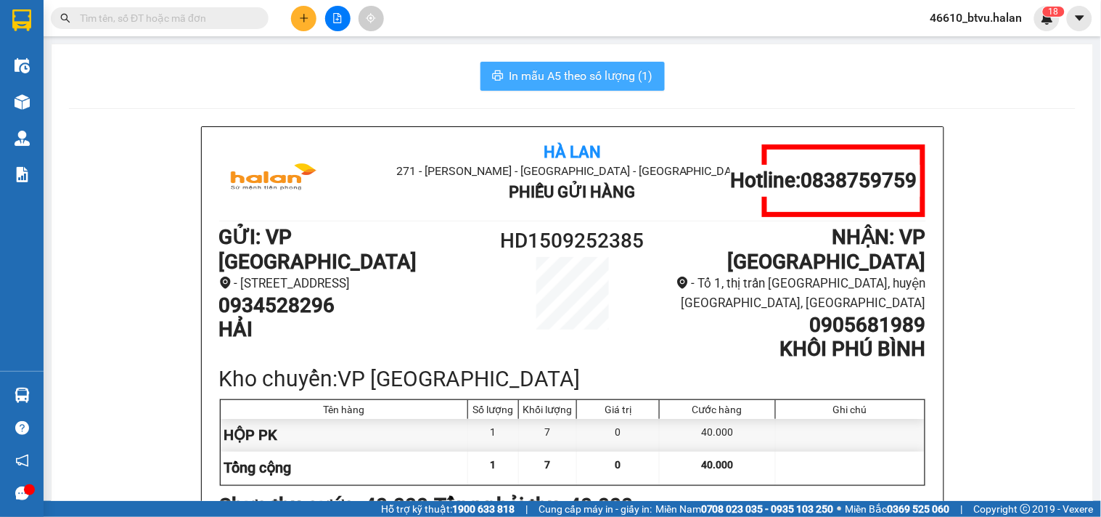
click at [553, 75] on span "In mẫu A5 theo số lượng (1)" at bounding box center [581, 76] width 144 height 18
click at [207, 262] on div "Hà Lan 271 - Dương Tự Minh - Phường Tân Long - Thái Nguyên Phiếu Gửi Hàng Hotli…" at bounding box center [573, 402] width 742 height 551
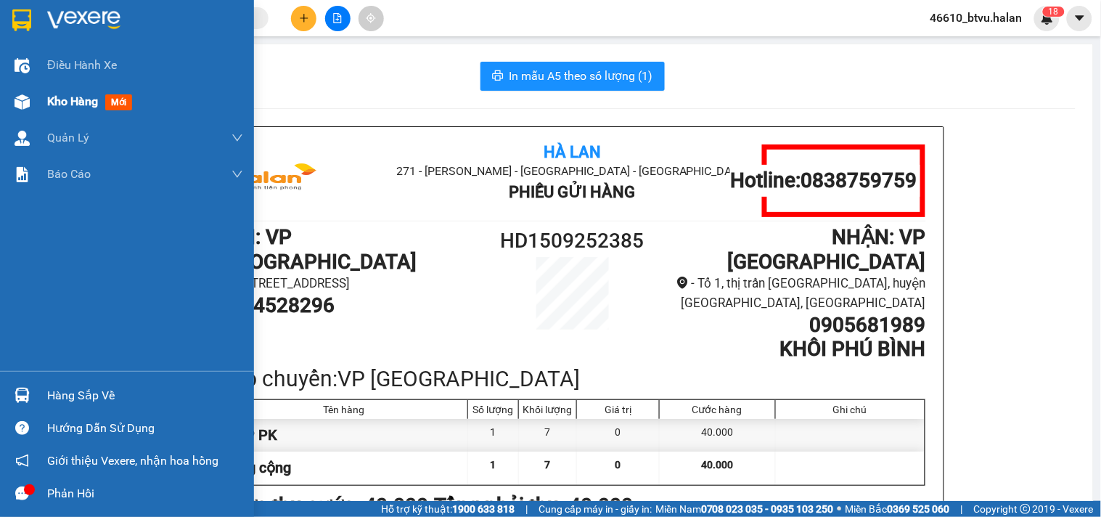
click at [31, 99] on div at bounding box center [21, 101] width 25 height 25
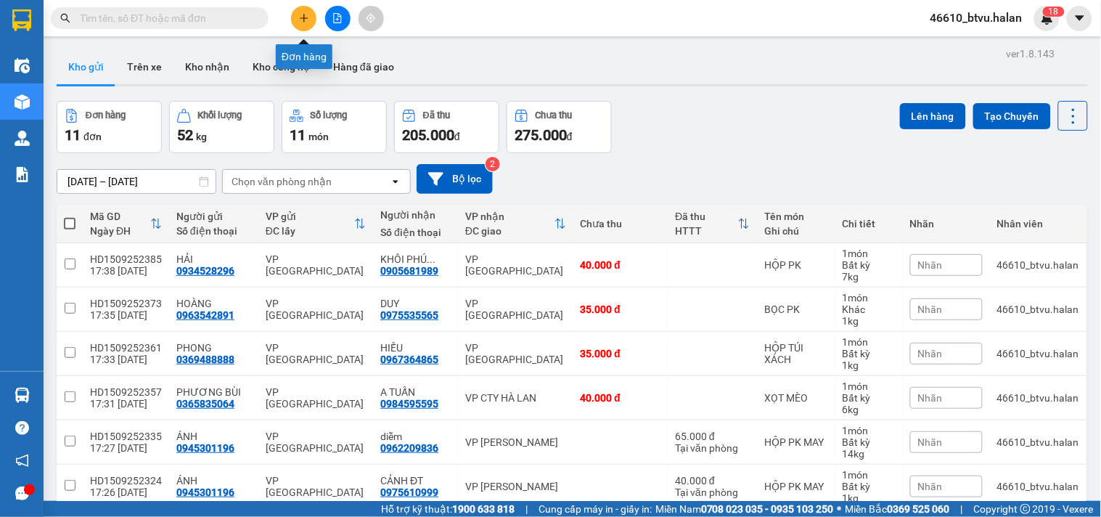
click at [297, 18] on button at bounding box center [303, 18] width 25 height 25
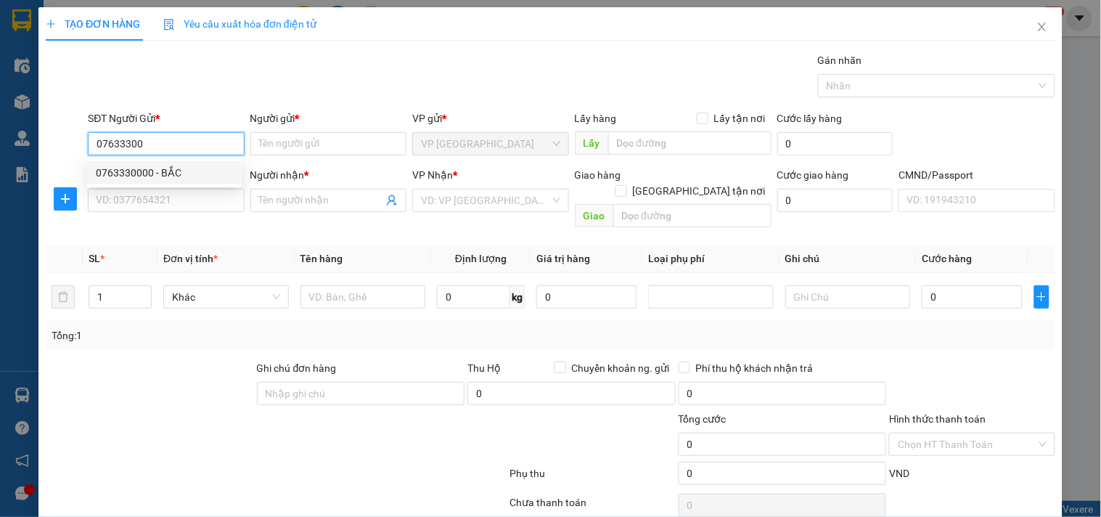
drag, startPoint x: 189, startPoint y: 161, endPoint x: 199, endPoint y: 215, distance: 55.4
click at [189, 163] on div "0763330000 - BẮC" at bounding box center [164, 172] width 155 height 23
type input "0763330000"
type input "BẮC"
type input "0763330000"
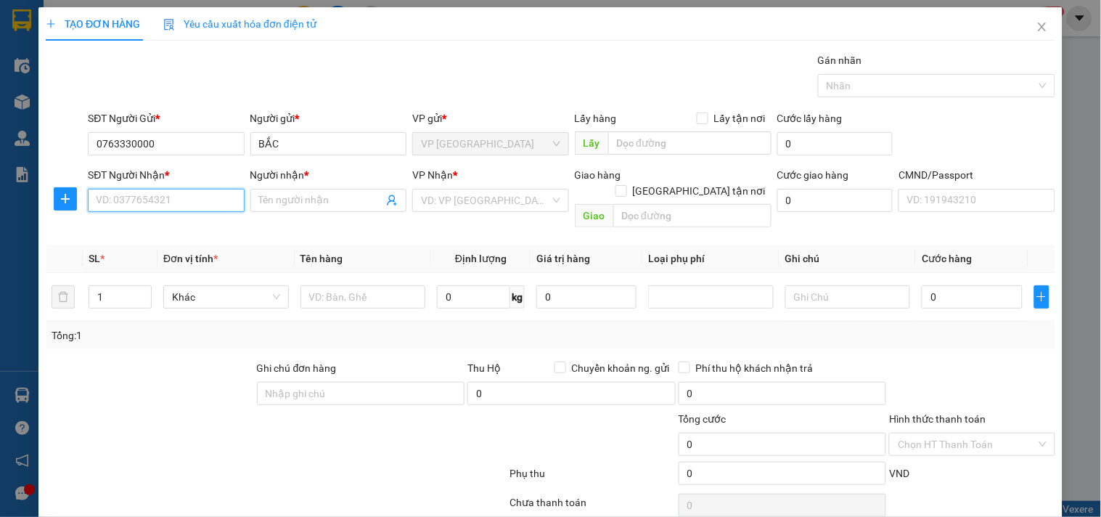
click at [205, 205] on input "SĐT Người Nhận *" at bounding box center [166, 200] width 156 height 23
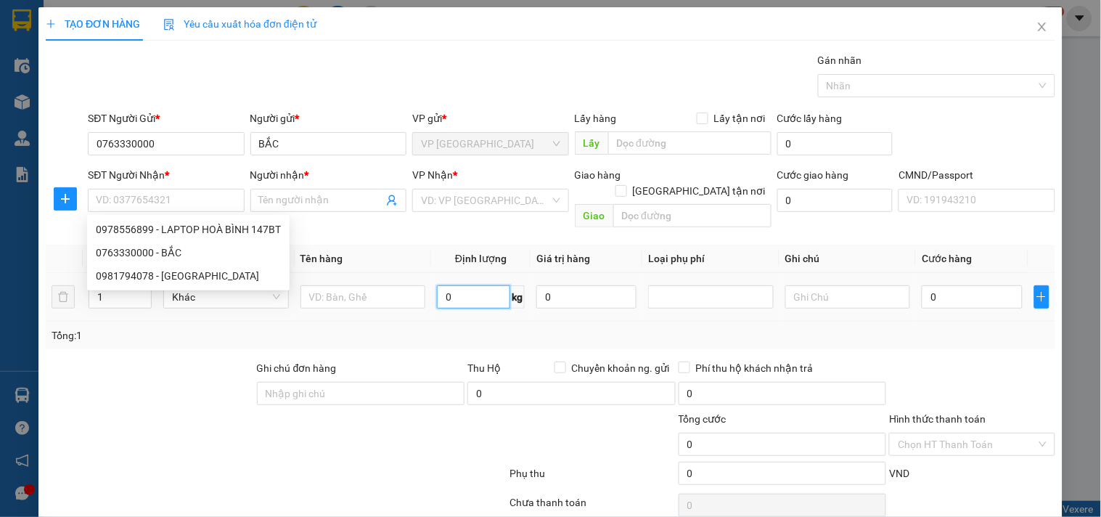
click at [460, 285] on input "0" at bounding box center [473, 296] width 73 height 23
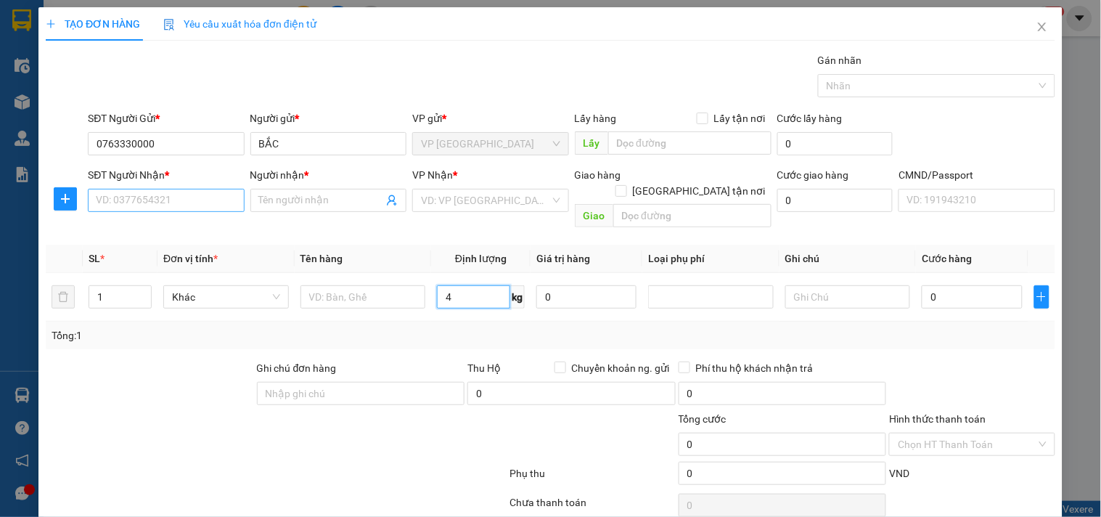
type input "4"
click at [223, 197] on input "SĐT Người Nhận *" at bounding box center [166, 200] width 156 height 23
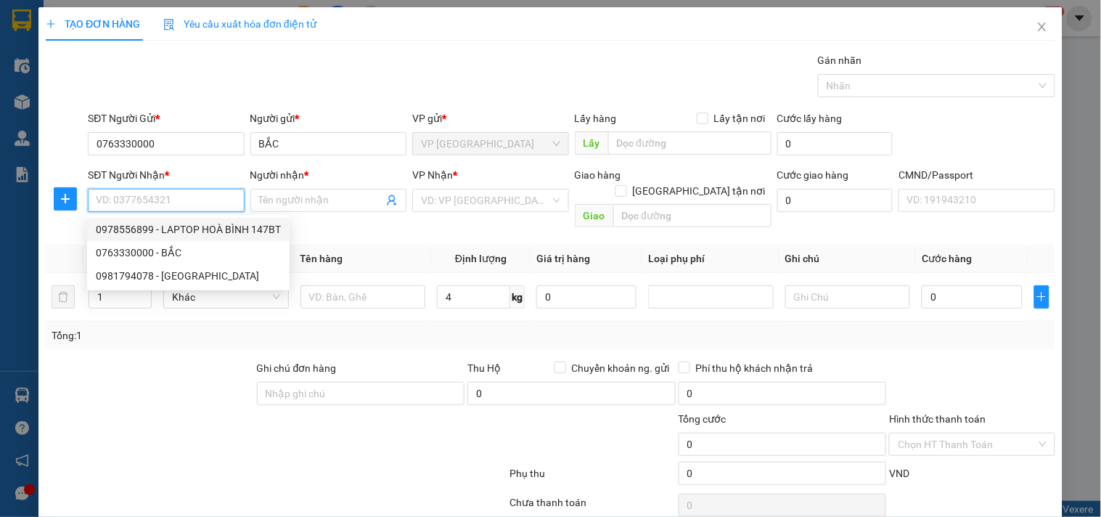
click at [199, 228] on div "0978556899 - LAPTOP HOÀ BÌNH 147BT" at bounding box center [188, 229] width 185 height 16
type input "0978556899"
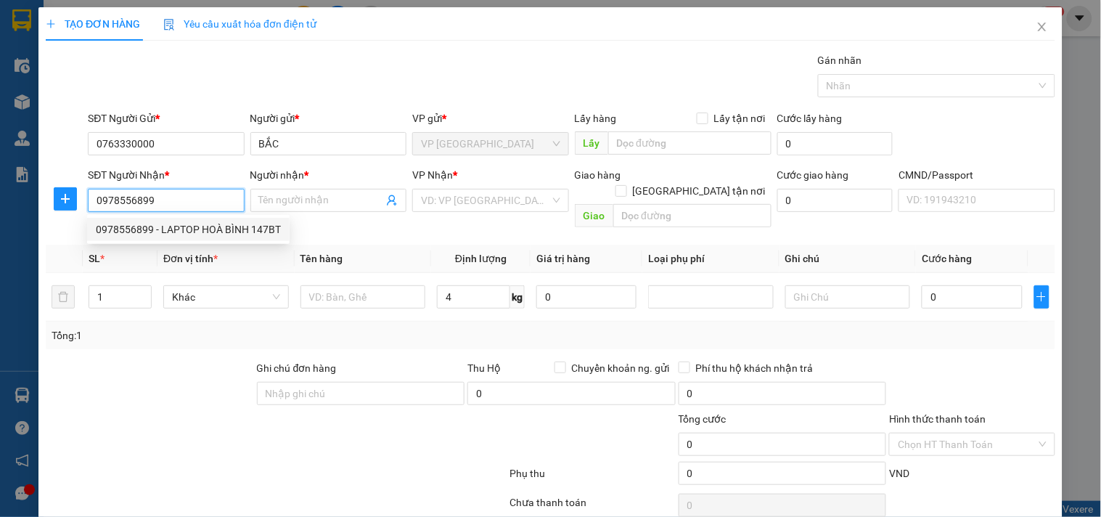
type input "LAPTOP HOÀ BÌNH 147BT"
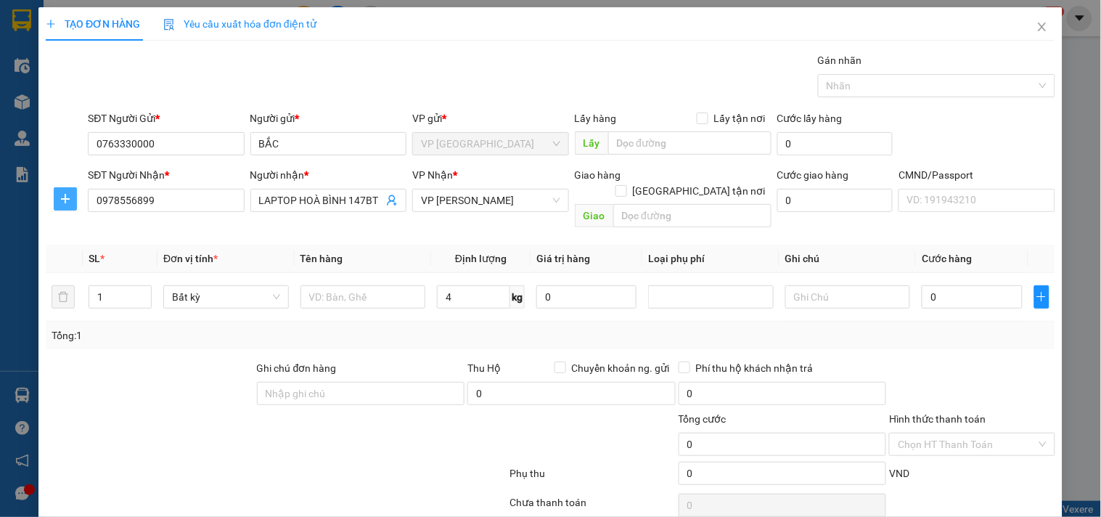
click at [62, 200] on icon "plus" at bounding box center [65, 199] width 12 height 12
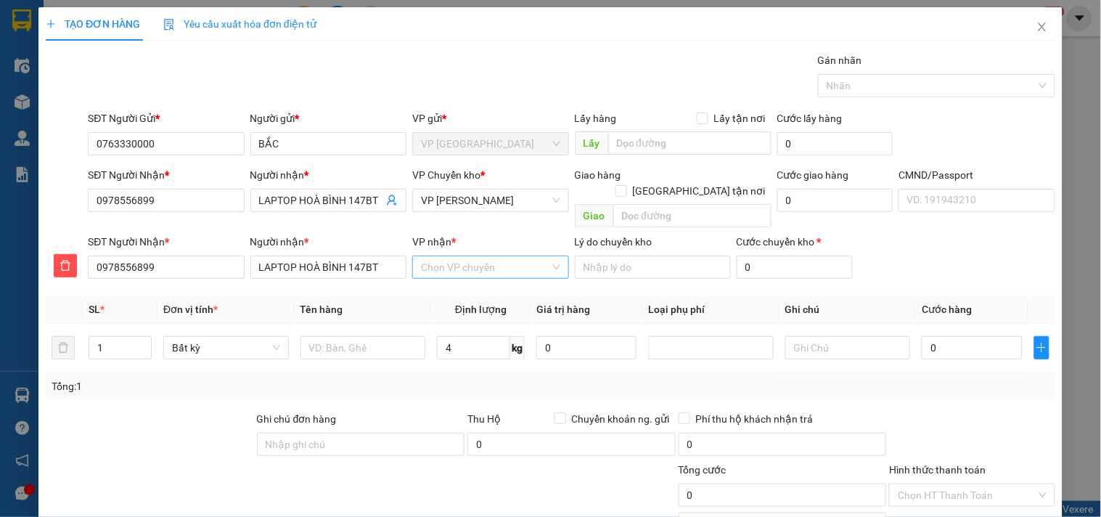
click at [443, 256] on input "VP nhận *" at bounding box center [485, 267] width 128 height 22
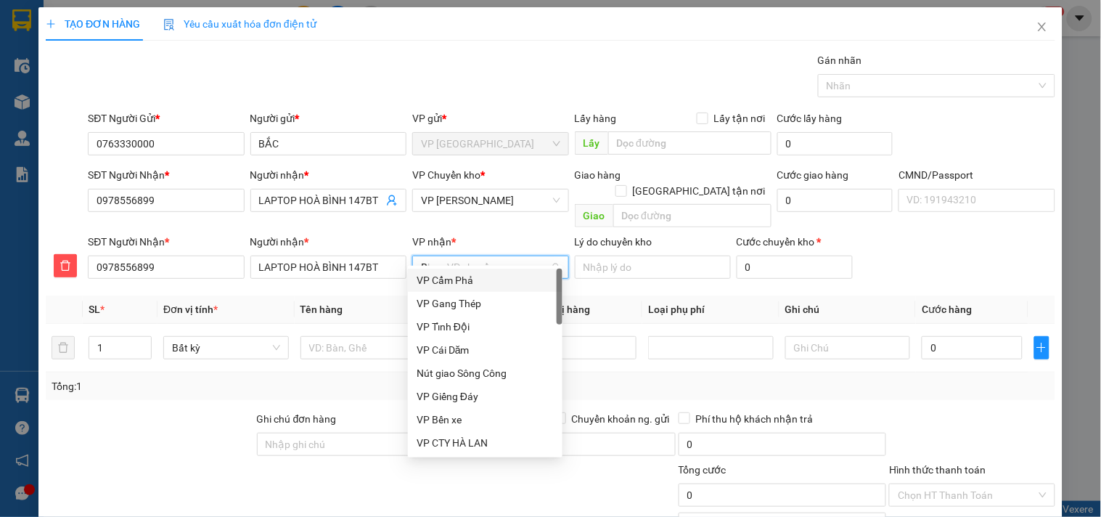
type input "BT"
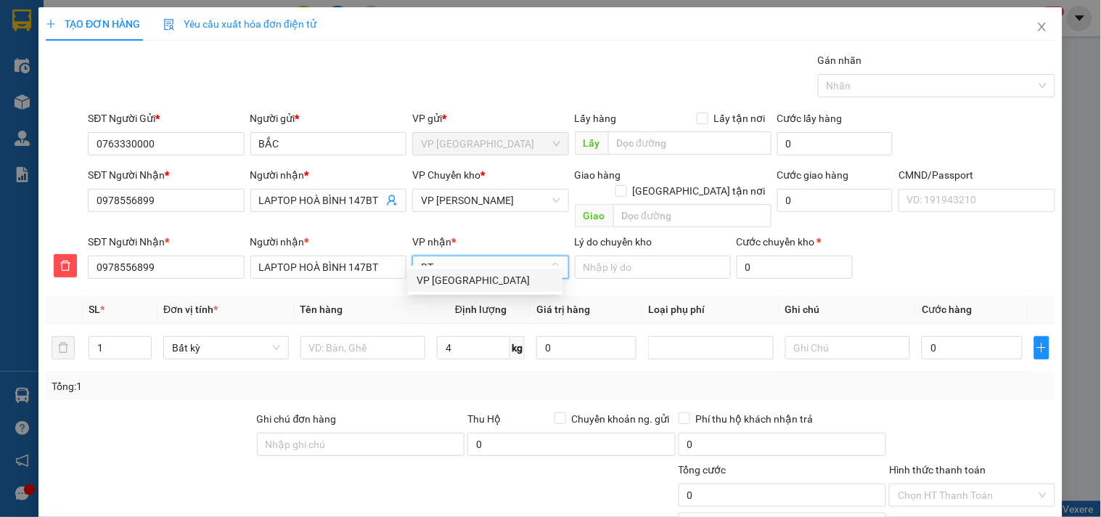
click at [452, 274] on div "VP [GEOGRAPHIC_DATA]" at bounding box center [484, 280] width 137 height 16
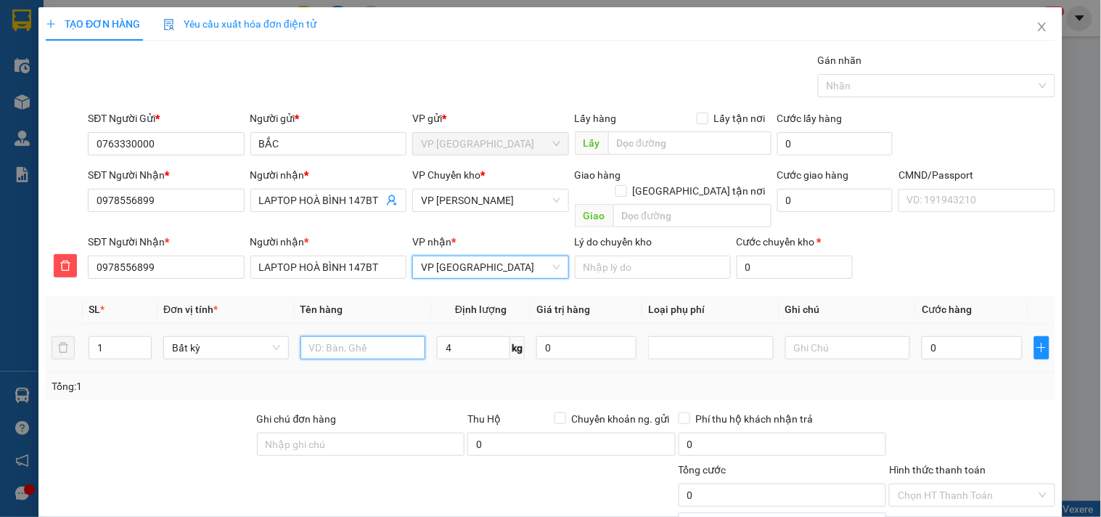
click at [387, 336] on input "text" at bounding box center [363, 347] width 126 height 23
type input "HỘP LAPOTP"
click at [395, 336] on input "HỘP LAPOTP" at bounding box center [363, 347] width 126 height 23
type input "50.000"
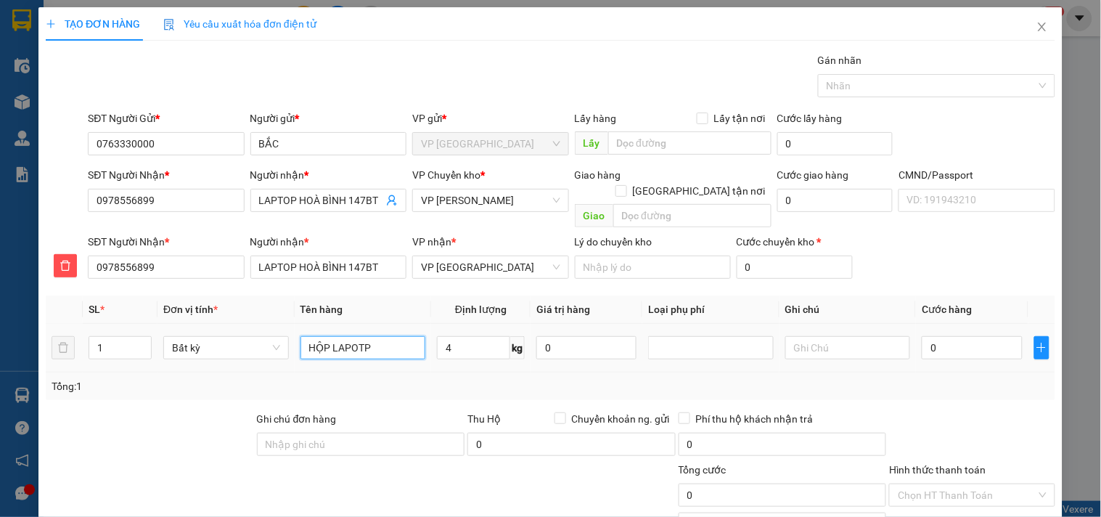
type input "50.000"
click at [395, 336] on input "HỘP LAPOTP" at bounding box center [363, 347] width 126 height 23
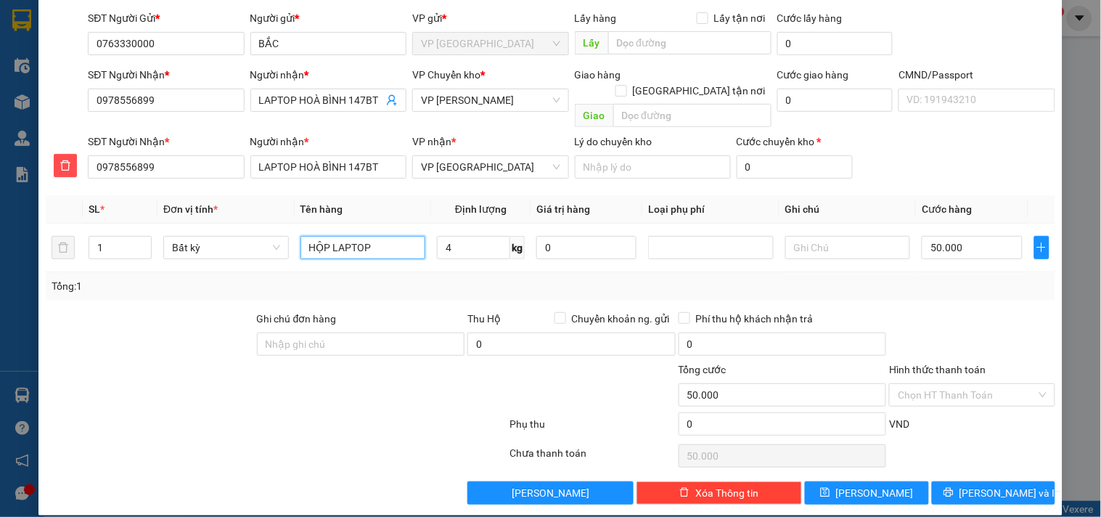
type input "HỘP LAPTOP"
click at [981, 461] on div "Transit Pickup Surcharge Ids Transit Deliver Surcharge Ids Transit Deliver Surc…" at bounding box center [550, 228] width 1009 height 552
click at [969, 481] on button "[PERSON_NAME] và In" at bounding box center [993, 492] width 123 height 23
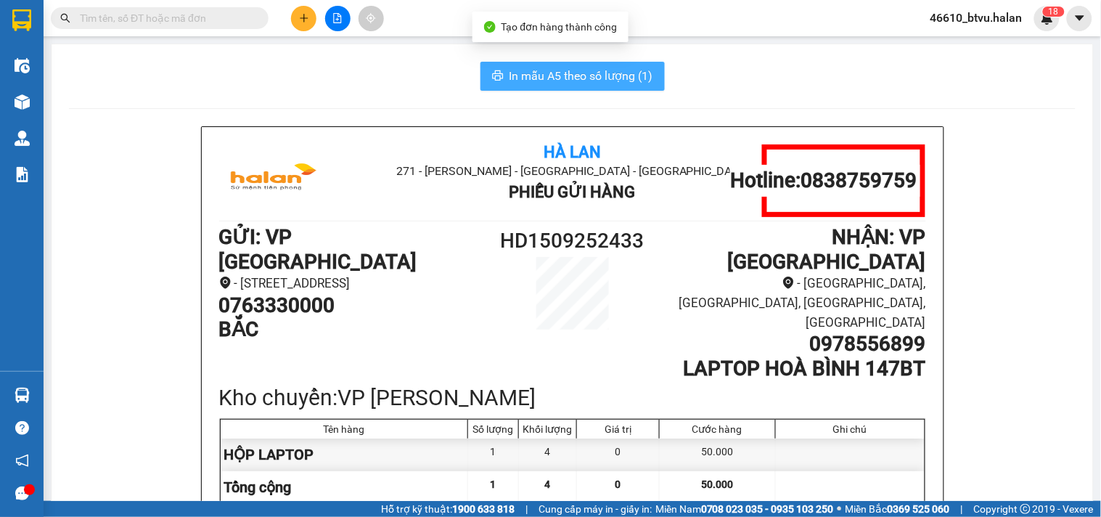
click at [585, 62] on button "In mẫu A5 theo số lượng (1)" at bounding box center [572, 76] width 184 height 29
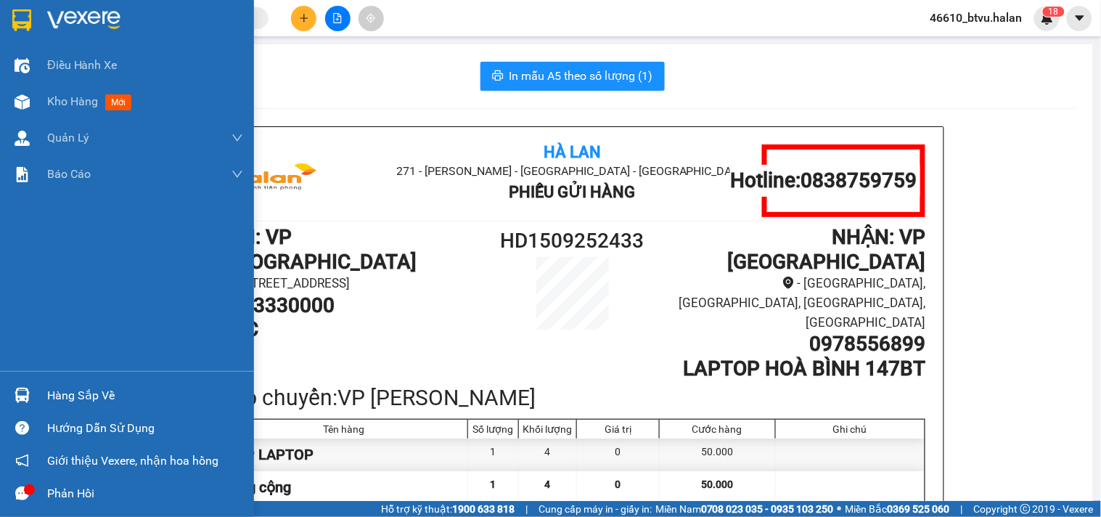
click at [39, 381] on div "Hàng sắp về" at bounding box center [127, 395] width 254 height 33
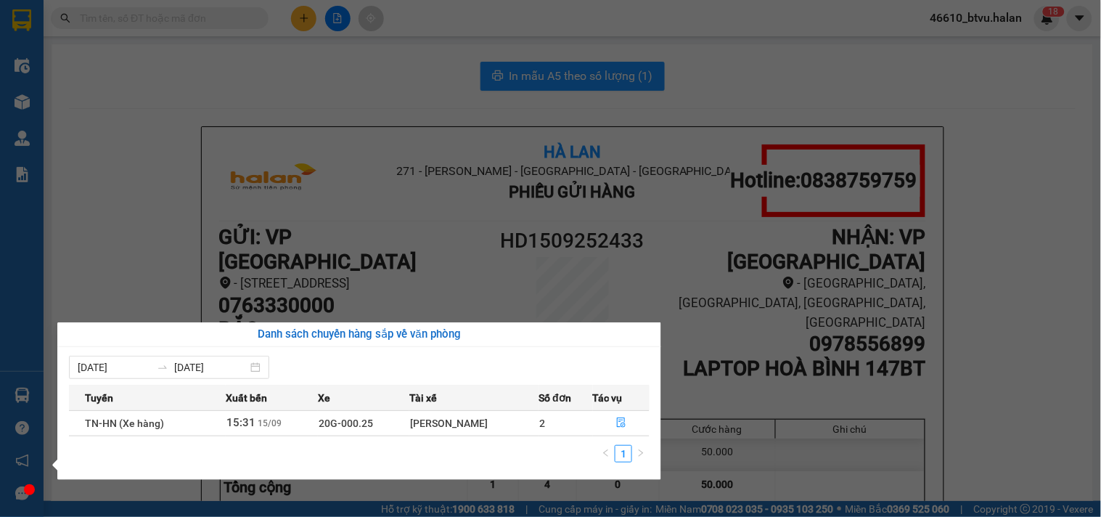
click at [435, 272] on section "Kết quả tìm kiếm ( 0 ) Bộ lọc Thuộc VP này No Data 46610_btvu.halan 1 8 Điều hà…" at bounding box center [550, 258] width 1101 height 517
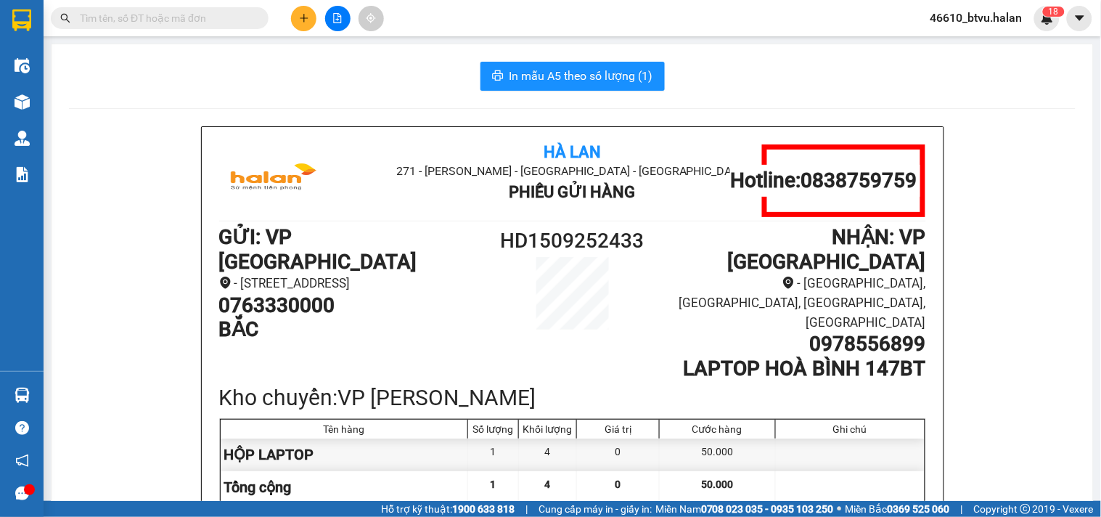
click at [318, 10] on div at bounding box center [337, 18] width 109 height 25
click at [299, 17] on icon "plus" at bounding box center [304, 18] width 10 height 10
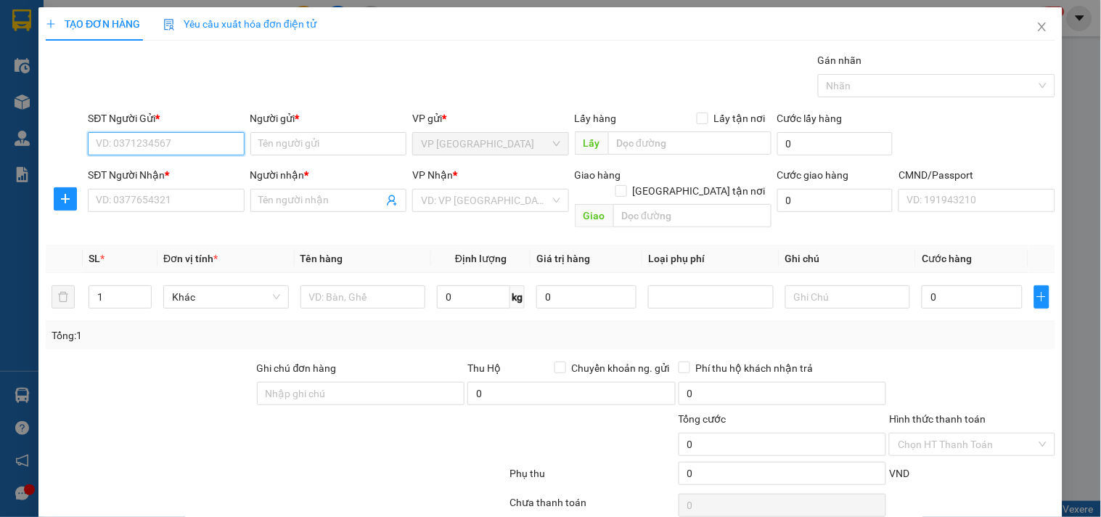
click at [172, 140] on input "SĐT Người Gửi *" at bounding box center [166, 143] width 156 height 23
type input "0968606918"
click at [165, 169] on b "*" at bounding box center [167, 175] width 4 height 12
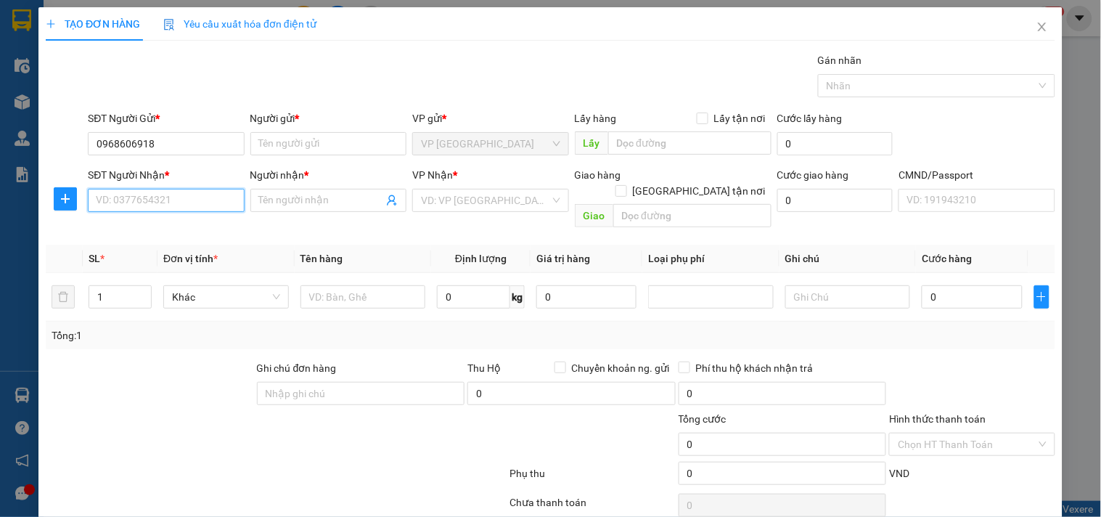
click at [163, 189] on input "SĐT Người Nhận *" at bounding box center [166, 200] width 156 height 23
click at [169, 152] on input "0968606918" at bounding box center [166, 143] width 156 height 23
click at [272, 134] on input "Người gửi *" at bounding box center [328, 143] width 156 height 23
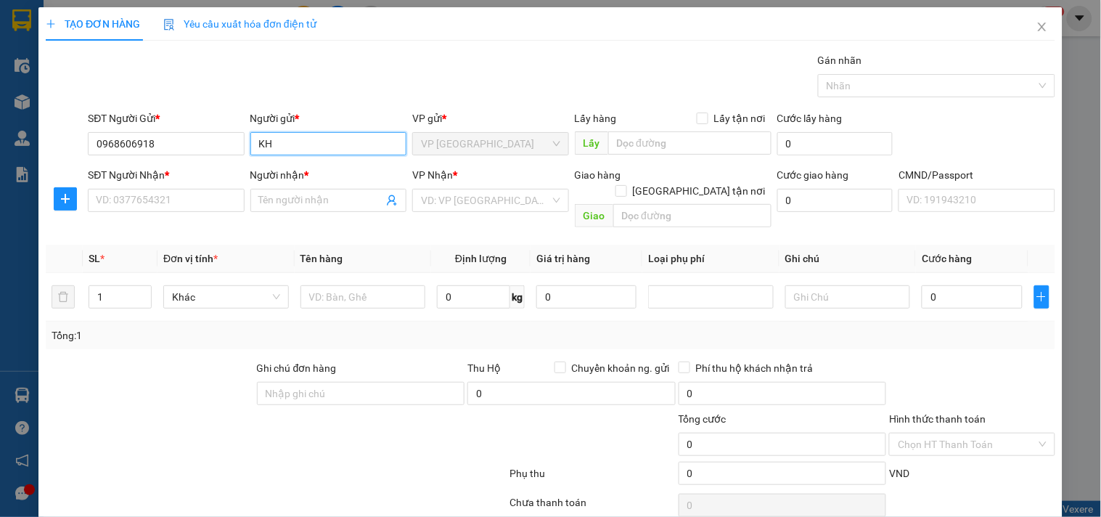
type input "KH"
click at [174, 184] on div "SĐT Người Nhận *" at bounding box center [166, 178] width 156 height 22
drag, startPoint x: 174, startPoint y: 184, endPoint x: 171, endPoint y: 194, distance: 10.1
click at [173, 187] on div "SĐT Người Nhận *" at bounding box center [166, 178] width 156 height 22
click at [171, 194] on input "SĐT Người Nhận *" at bounding box center [166, 200] width 156 height 23
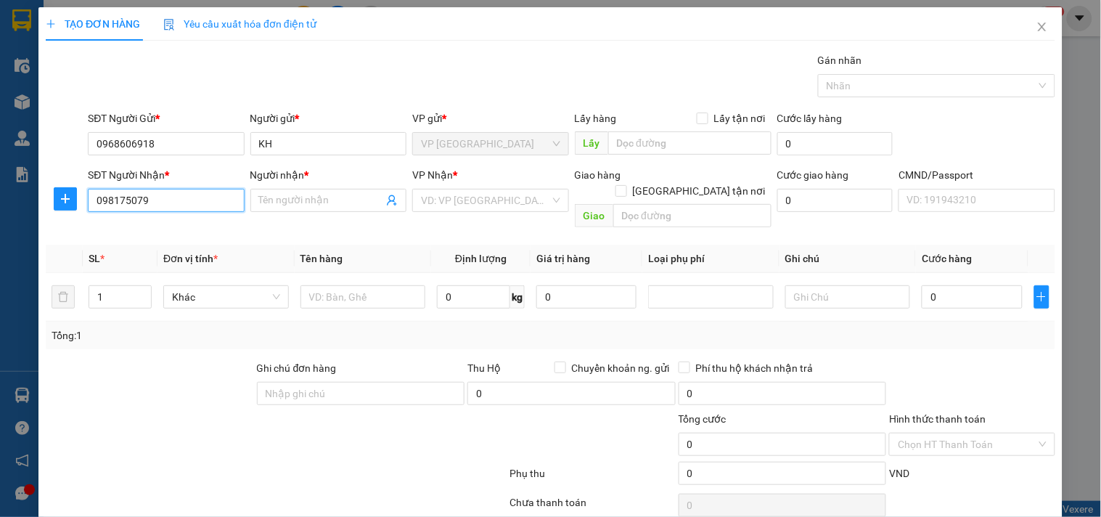
type input "0981750798"
click at [186, 234] on div "0981750798 - QUỲNH" at bounding box center [164, 229] width 137 height 16
type input "QUỲNH"
type input "0981750798"
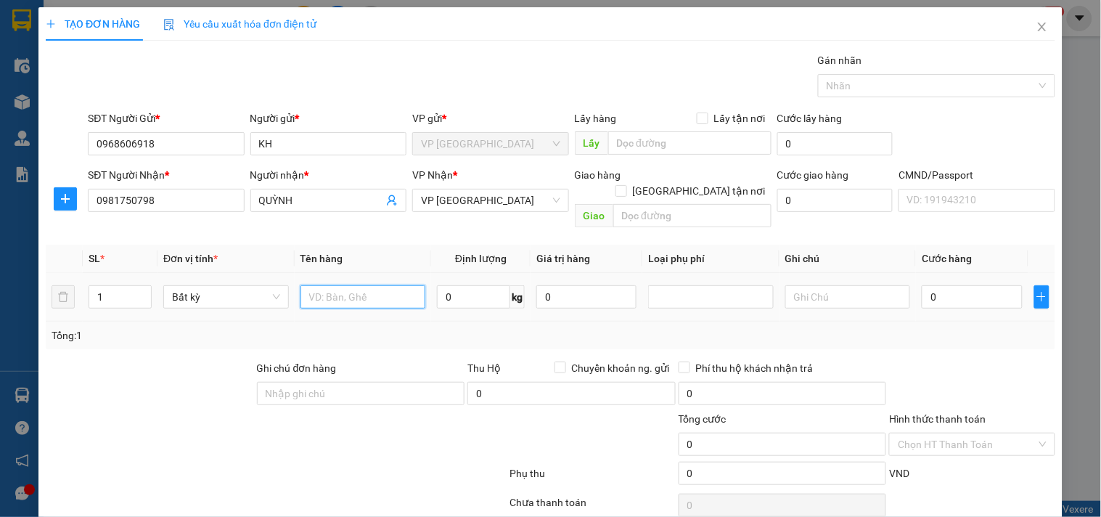
click at [363, 285] on input "text" at bounding box center [363, 296] width 126 height 23
type input "TÚI PK"
type input "1"
type input "35.000"
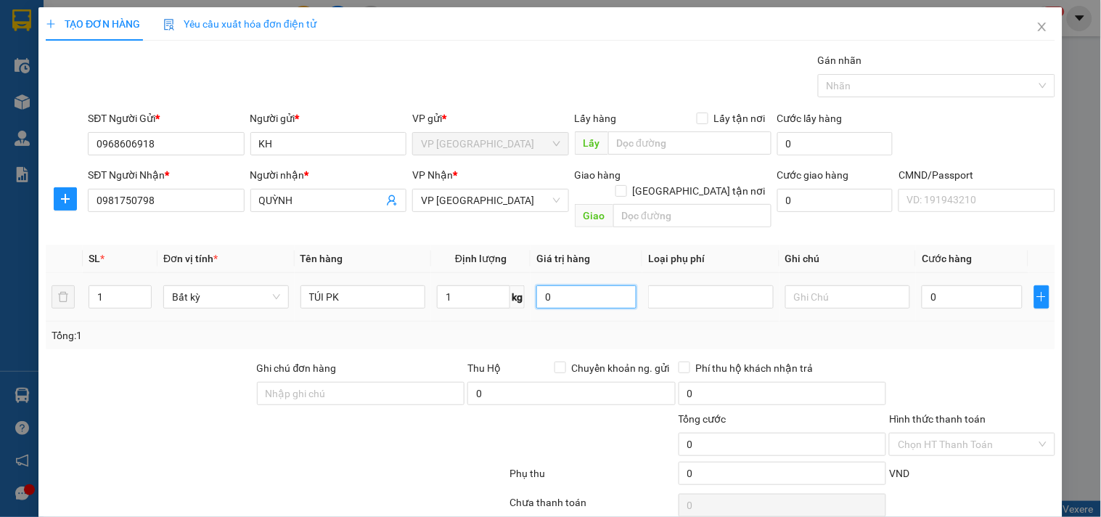
type input "35.000"
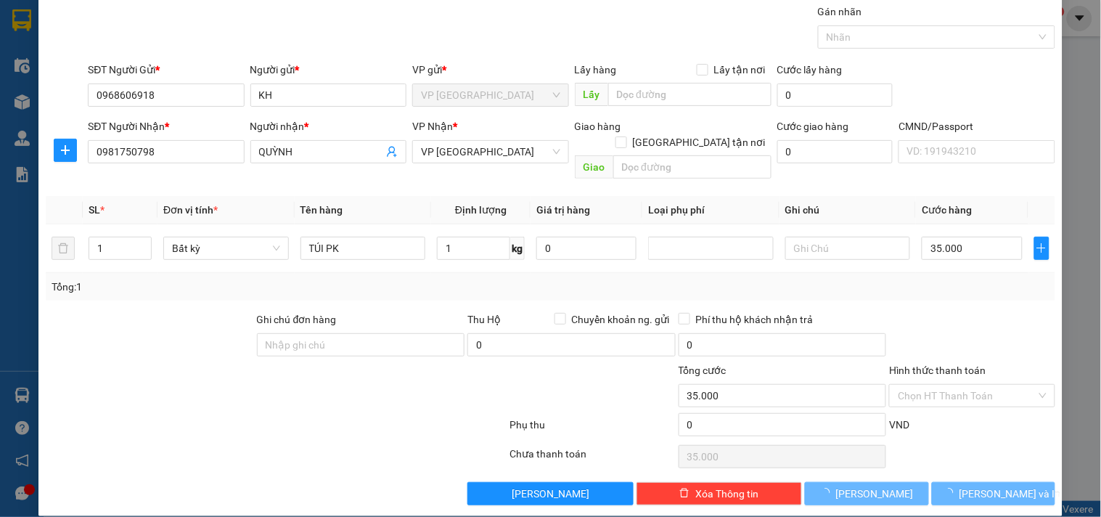
click at [970, 455] on div "Transit Pickup Surcharge Ids Transit Deliver Surcharge Ids Transit Deliver Surc…" at bounding box center [550, 254] width 1009 height 501
click at [969, 459] on div "Transit Pickup Surcharge Ids Transit Deliver Surcharge Ids Transit Deliver Surc…" at bounding box center [550, 254] width 1009 height 501
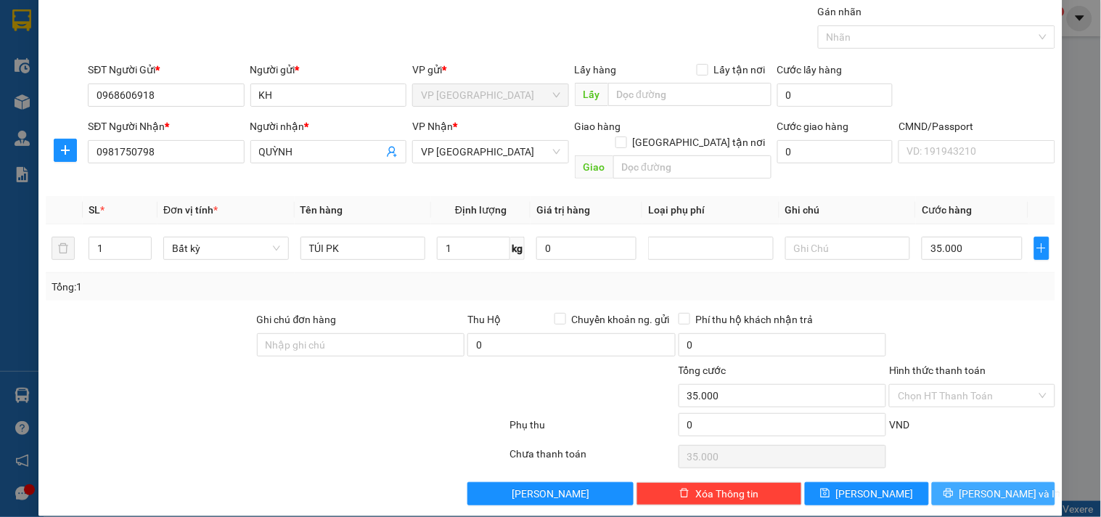
click at [969, 482] on button "[PERSON_NAME] và In" at bounding box center [993, 493] width 123 height 23
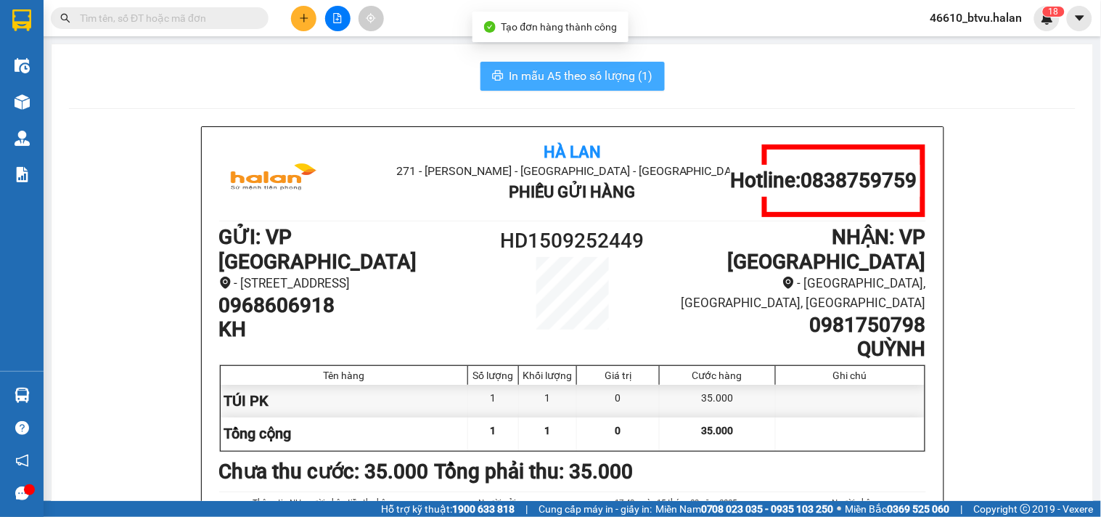
click at [546, 65] on button "In mẫu A5 theo số lượng (1)" at bounding box center [572, 76] width 184 height 29
click at [171, 15] on input "text" at bounding box center [165, 18] width 171 height 16
click at [305, 22] on icon "plus" at bounding box center [304, 18] width 10 height 10
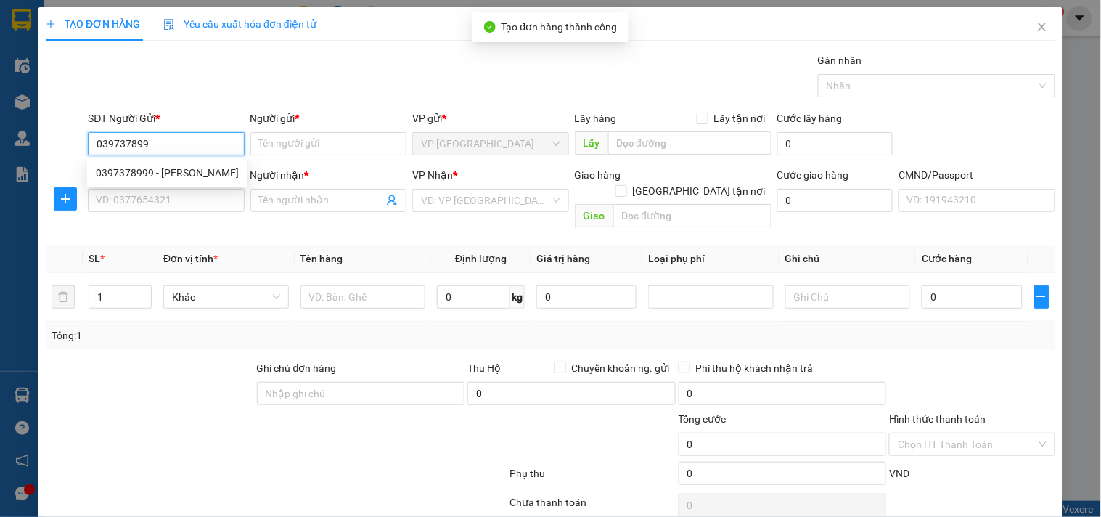
type input "0397378999"
click at [196, 170] on div "0397378999 - HOÀNG LAM" at bounding box center [167, 173] width 143 height 16
type input "HOÀNG LAM"
type input "0397378999"
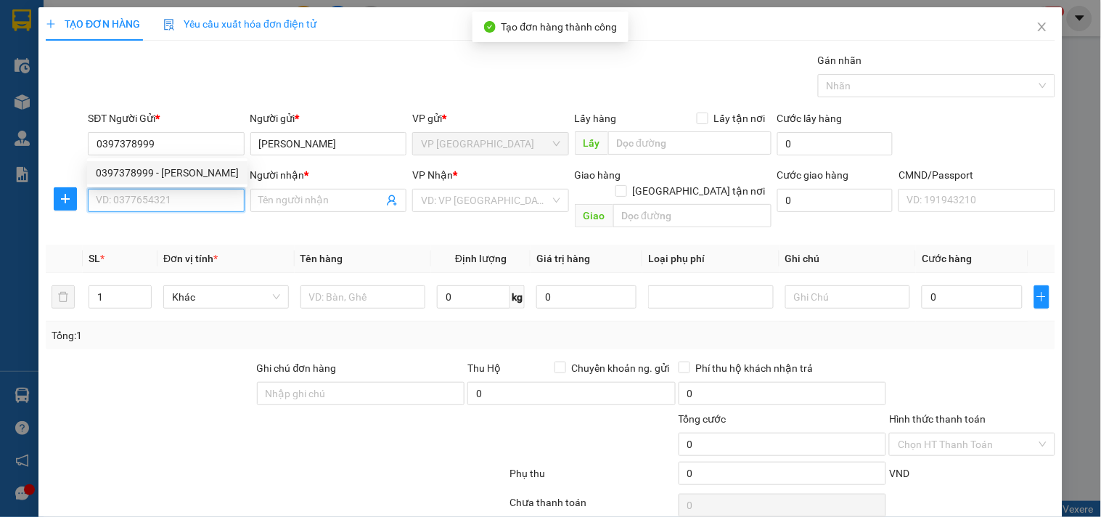
click at [180, 199] on input "SĐT Người Nhận *" at bounding box center [166, 200] width 156 height 23
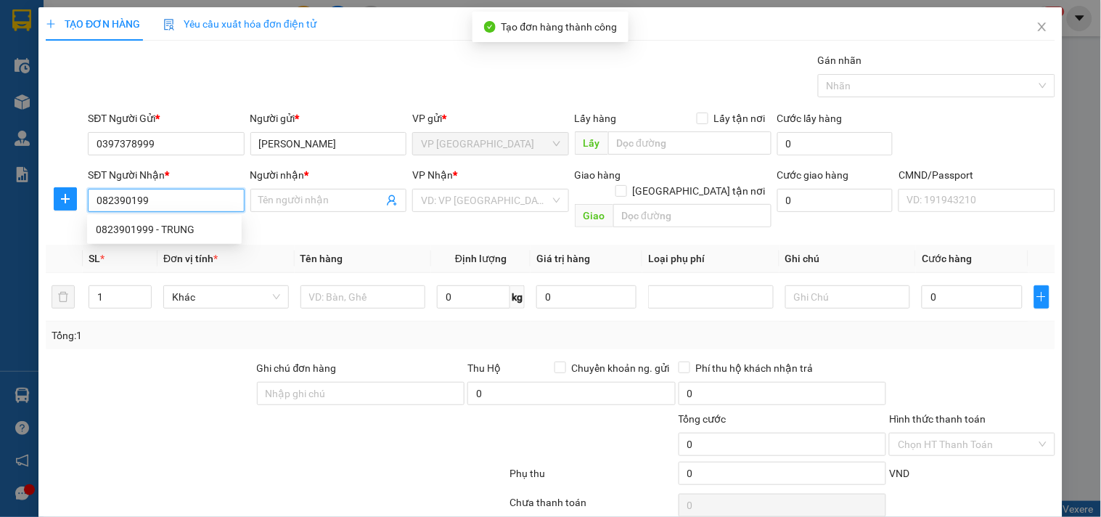
type input "0823901999"
click at [168, 225] on div "0823901999 - TRUNG" at bounding box center [164, 229] width 137 height 16
type input "TRUNG"
type input "0823901999"
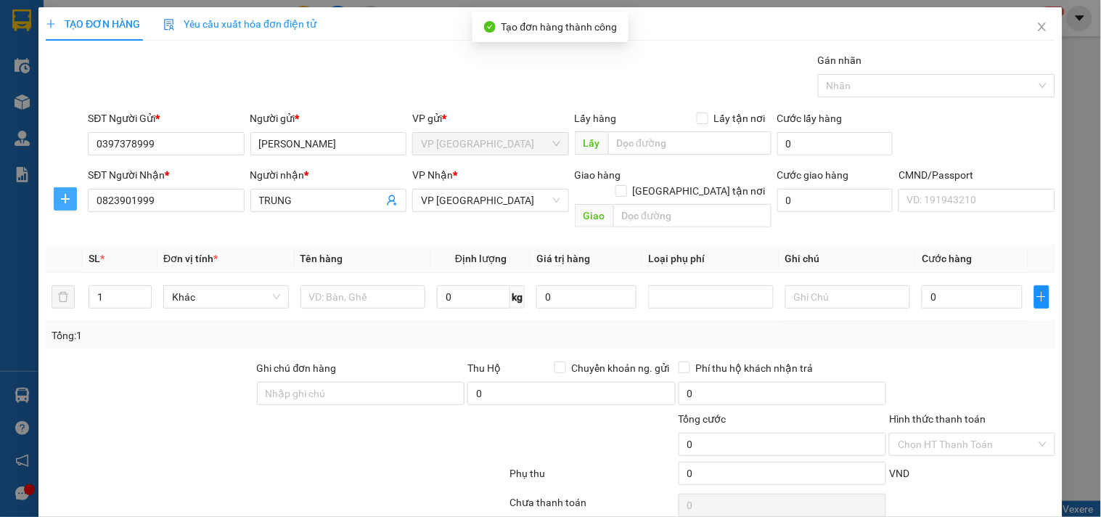
click at [67, 194] on icon "plus" at bounding box center [65, 199] width 12 height 12
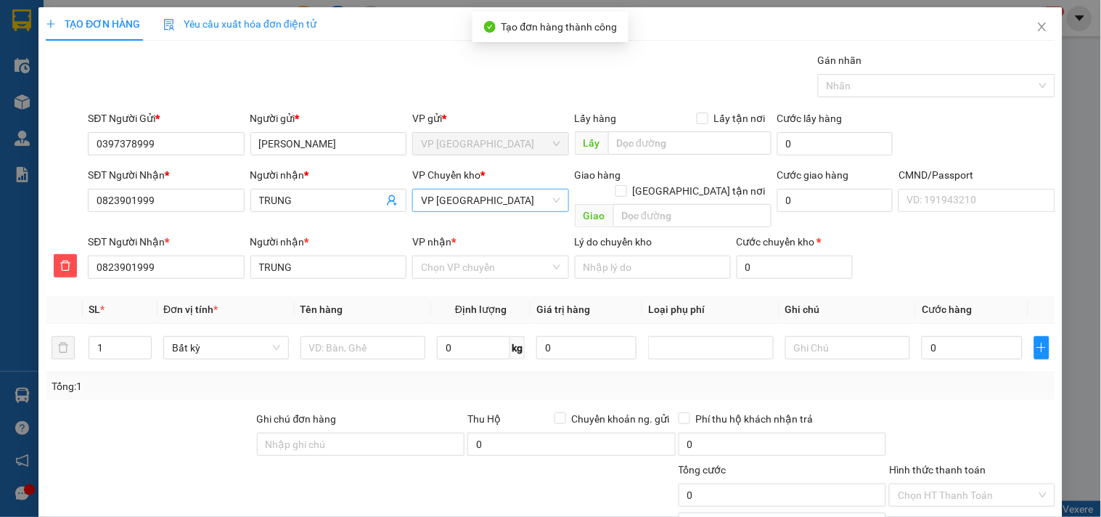
click at [453, 209] on span "VP [GEOGRAPHIC_DATA]" at bounding box center [490, 200] width 139 height 22
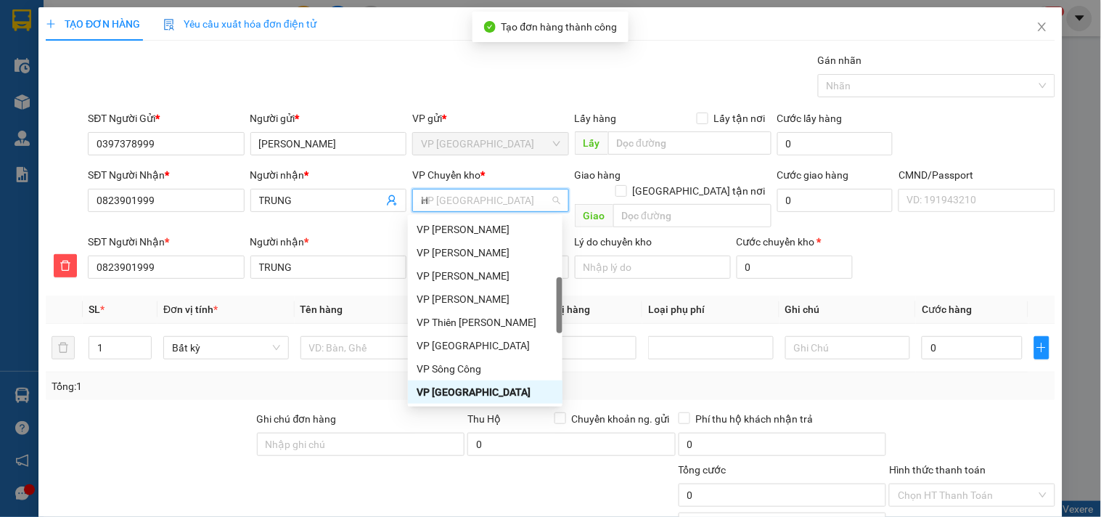
scroll to position [214, 0]
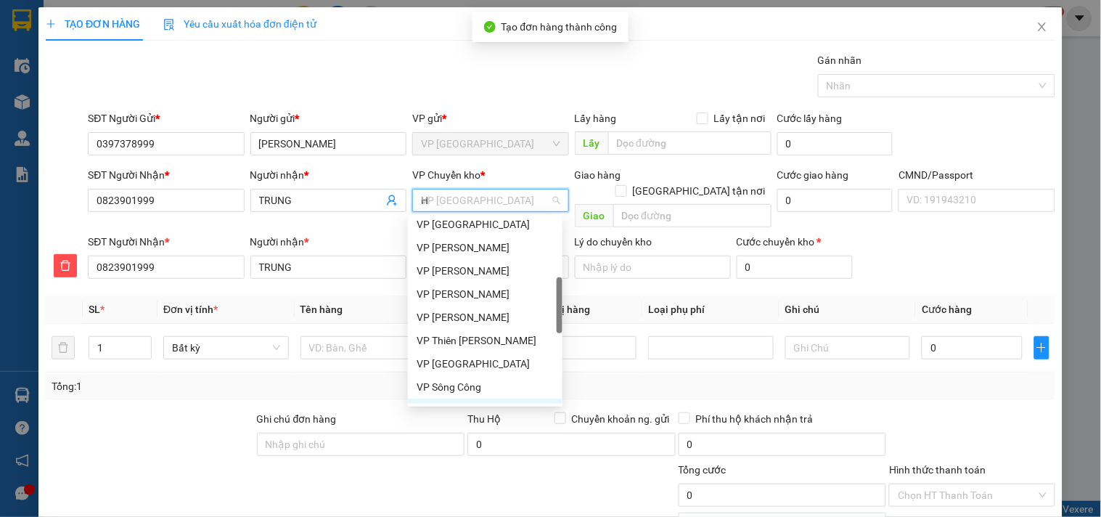
type input "HG"
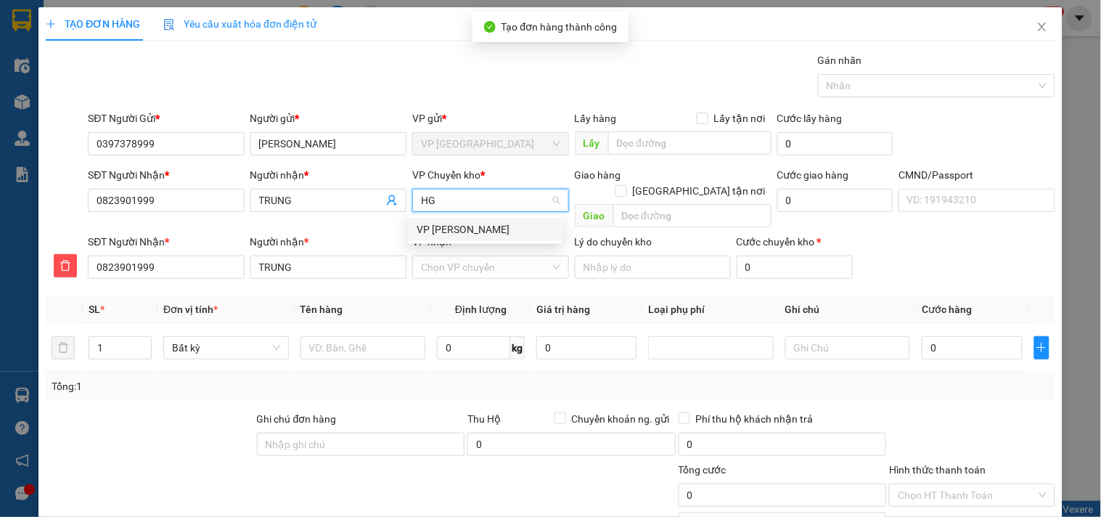
scroll to position [0, 0]
click at [447, 238] on div "VP [PERSON_NAME]" at bounding box center [485, 229] width 155 height 23
click at [448, 256] on input "VP nhận *" at bounding box center [485, 267] width 128 height 22
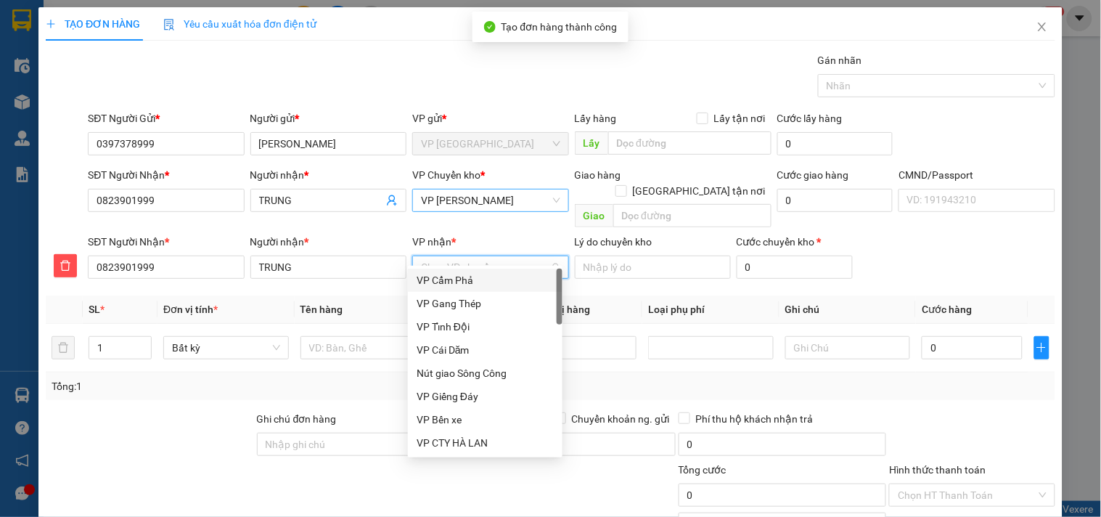
click at [467, 201] on span "VP [PERSON_NAME]" at bounding box center [490, 200] width 139 height 22
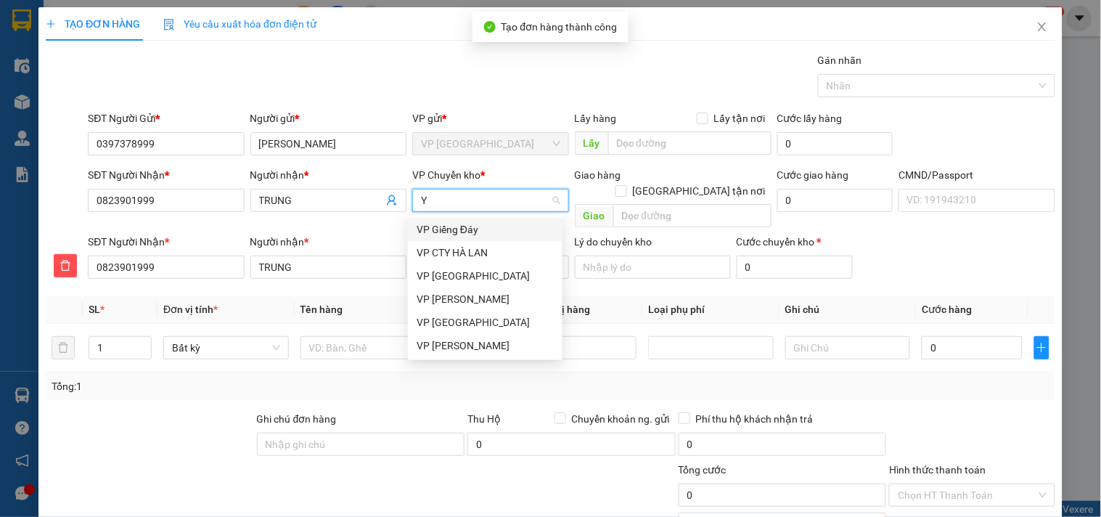
type input "YB"
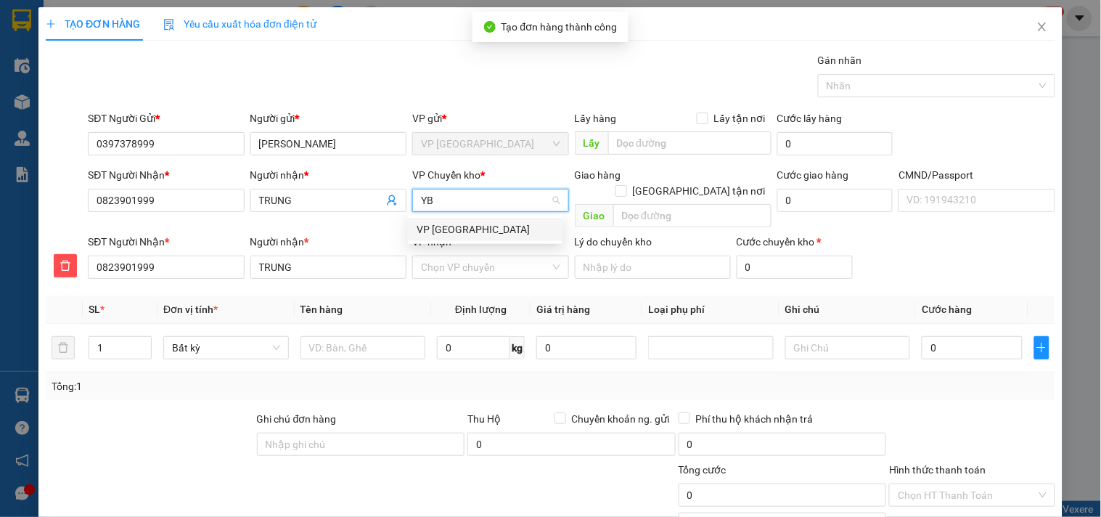
click at [476, 236] on div "VP [GEOGRAPHIC_DATA]" at bounding box center [484, 229] width 137 height 16
click at [476, 256] on input "VP nhận *" at bounding box center [485, 267] width 128 height 22
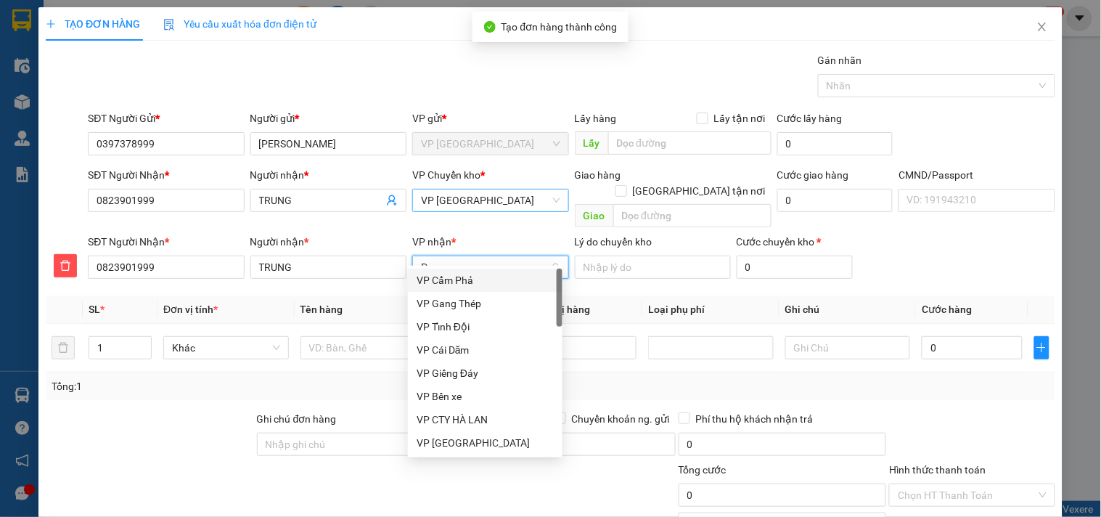
type input "PB"
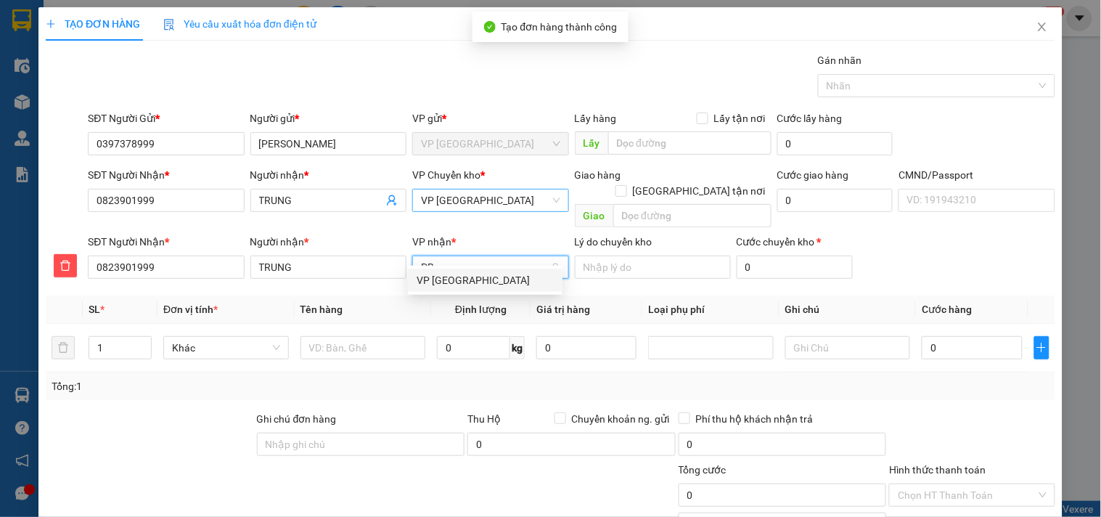
click at [490, 272] on div "VP [GEOGRAPHIC_DATA]" at bounding box center [484, 280] width 137 height 16
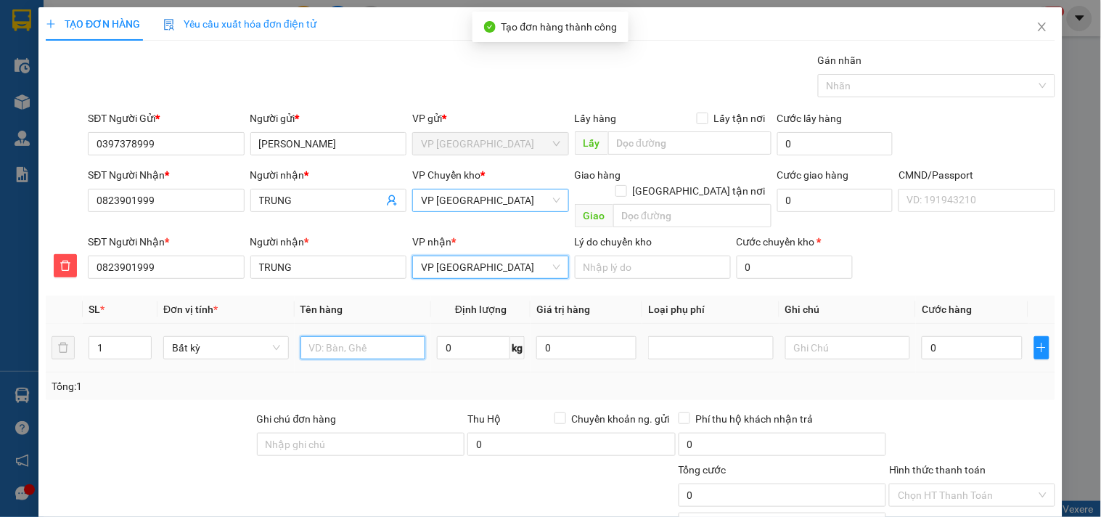
click at [386, 336] on input "text" at bounding box center [363, 347] width 126 height 23
type input "BỌC ĐT"
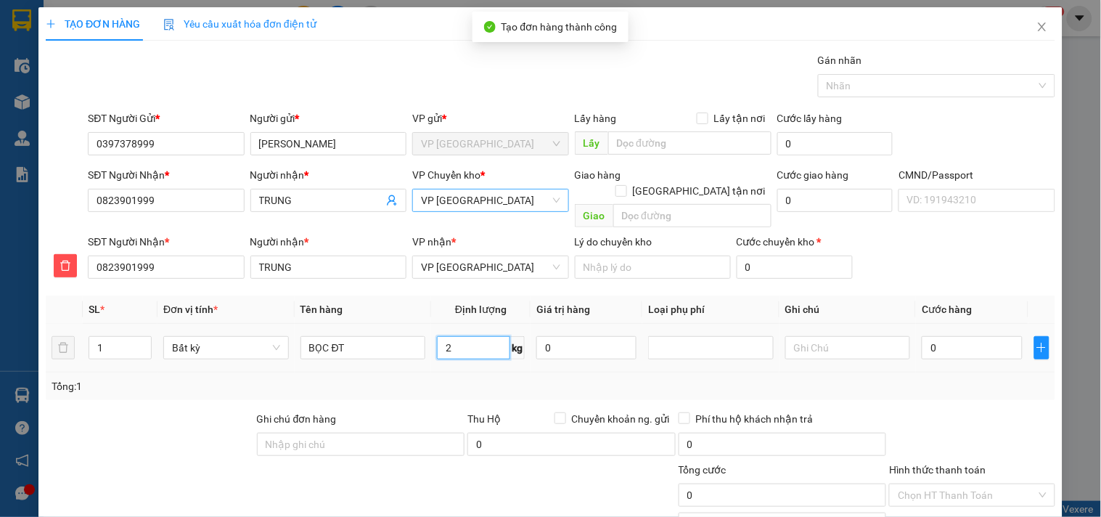
type input "2"
type input "40.000"
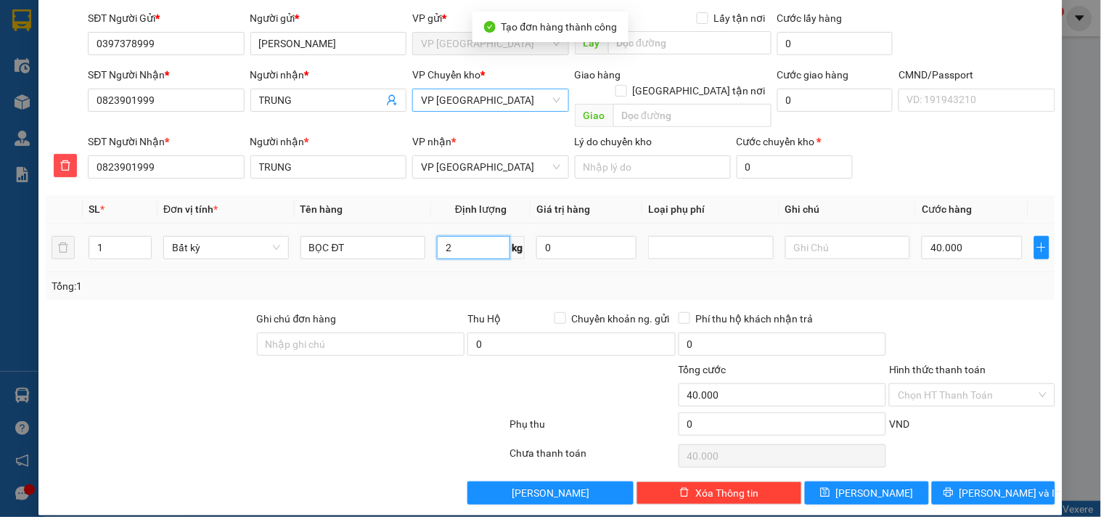
click at [485, 236] on input "2" at bounding box center [473, 247] width 73 height 23
type input "1"
click at [483, 278] on div "Tổng: 1" at bounding box center [551, 286] width 998 height 16
click at [956, 240] on input "40.000" at bounding box center [971, 247] width 100 height 23
type input "3"
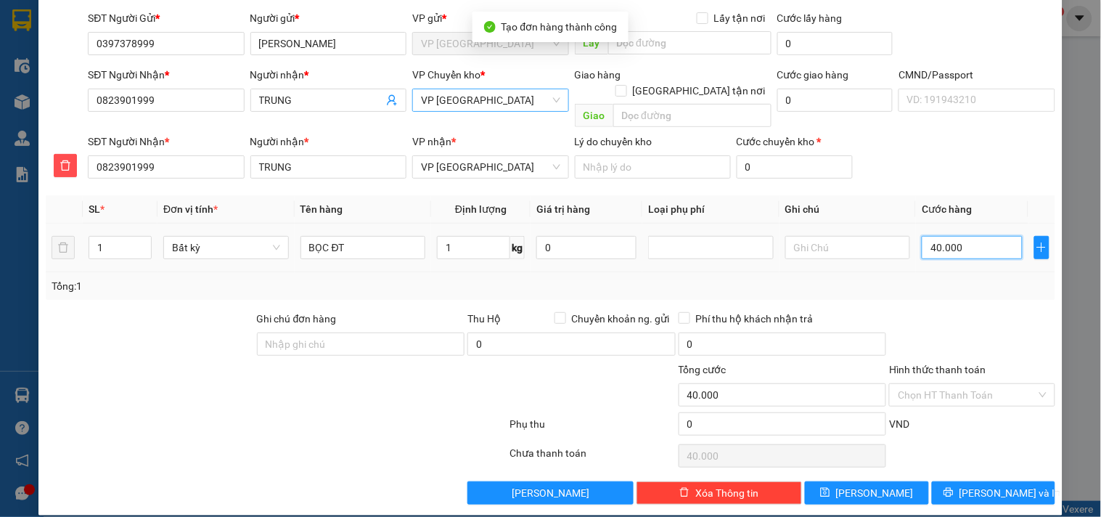
type input "3"
type input "35"
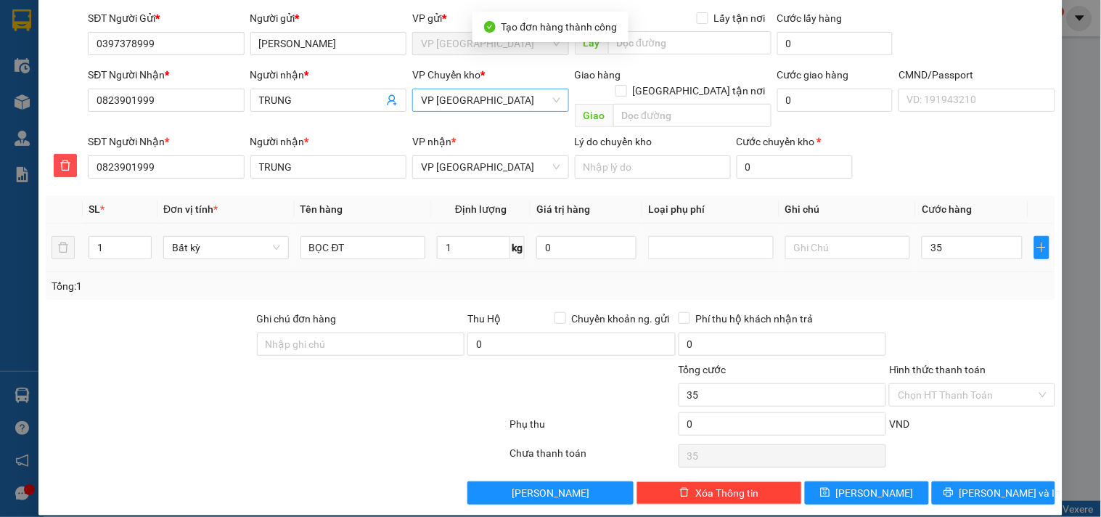
type input "35.000"
click at [949, 289] on div "Transit Pickup Surcharge Ids Transit Deliver Surcharge Ids Transit Deliver Surc…" at bounding box center [550, 228] width 1009 height 552
click at [963, 481] on button "[PERSON_NAME] và In" at bounding box center [993, 492] width 123 height 23
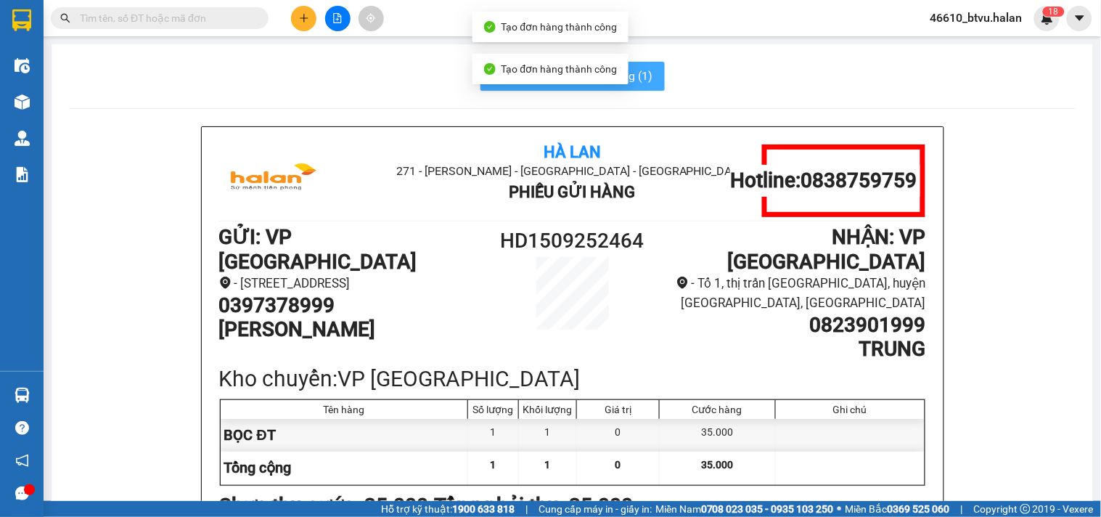
click at [639, 86] on button "In mẫu A5 theo số lượng (1)" at bounding box center [572, 76] width 184 height 29
click at [280, 301] on h1 "0397378999" at bounding box center [351, 305] width 265 height 25
click at [345, 325] on h1 "HOÀNG LAM" at bounding box center [351, 329] width 265 height 25
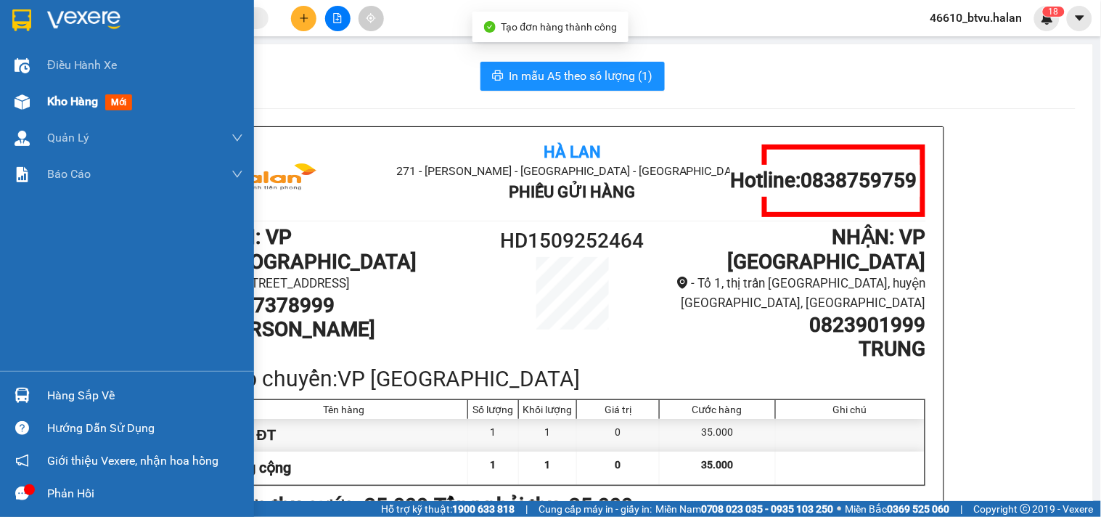
click at [29, 87] on div "Kho hàng mới" at bounding box center [127, 101] width 254 height 36
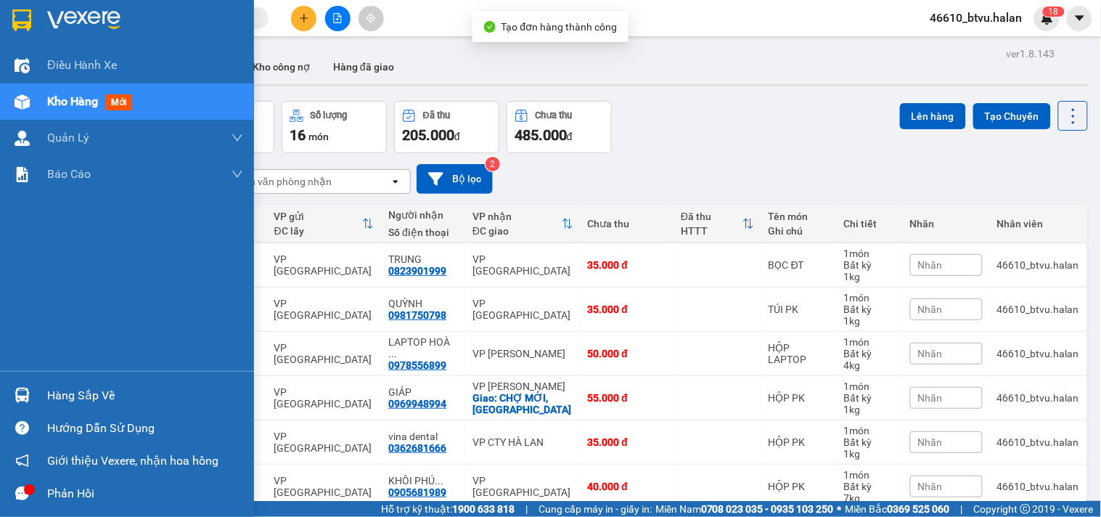
click at [28, 403] on div at bounding box center [21, 394] width 25 height 25
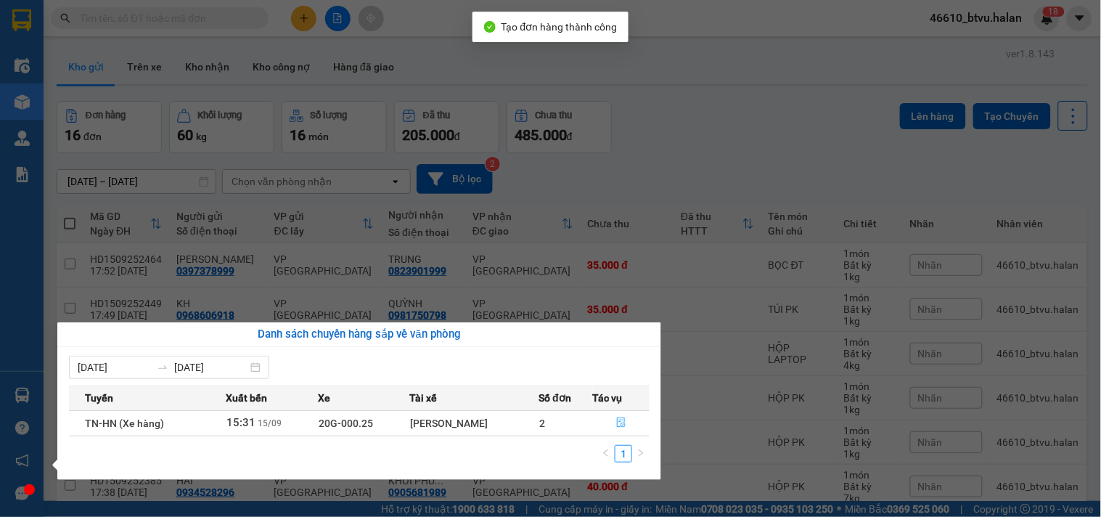
click at [646, 416] on button "button" at bounding box center [621, 422] width 55 height 23
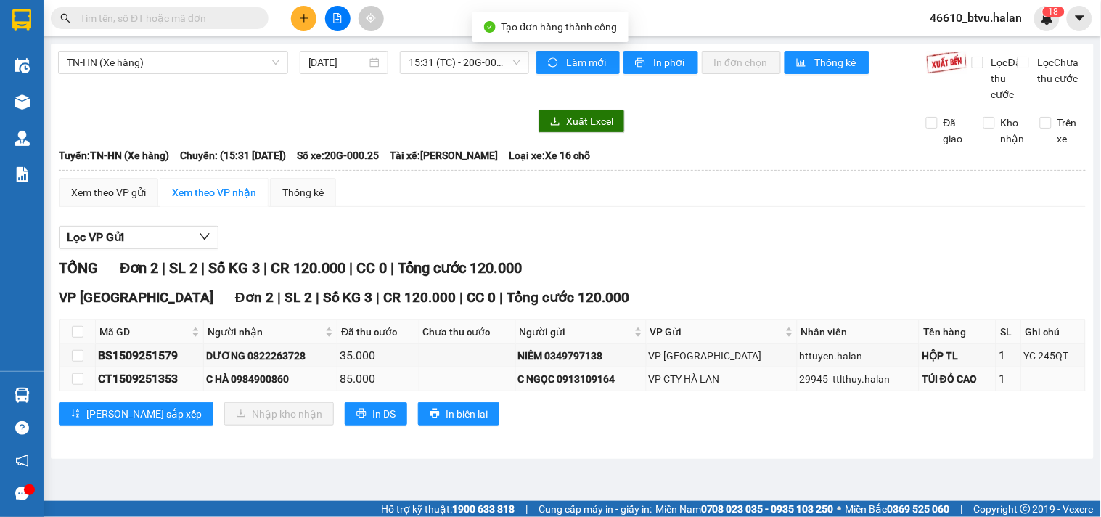
drag, startPoint x: 691, startPoint y: 389, endPoint x: 890, endPoint y: 385, distance: 199.6
click at [890, 385] on tr "CT1509251353 C HÀ 0984900860 85.000 C NGỌC 0913109164 VP CTY HÀ LAN 29945_ttlth…" at bounding box center [572, 378] width 1026 height 23
click at [890, 385] on td "29945_ttlthuy.halan" at bounding box center [858, 378] width 123 height 23
click at [401, 387] on div "85.000" at bounding box center [378, 378] width 77 height 18
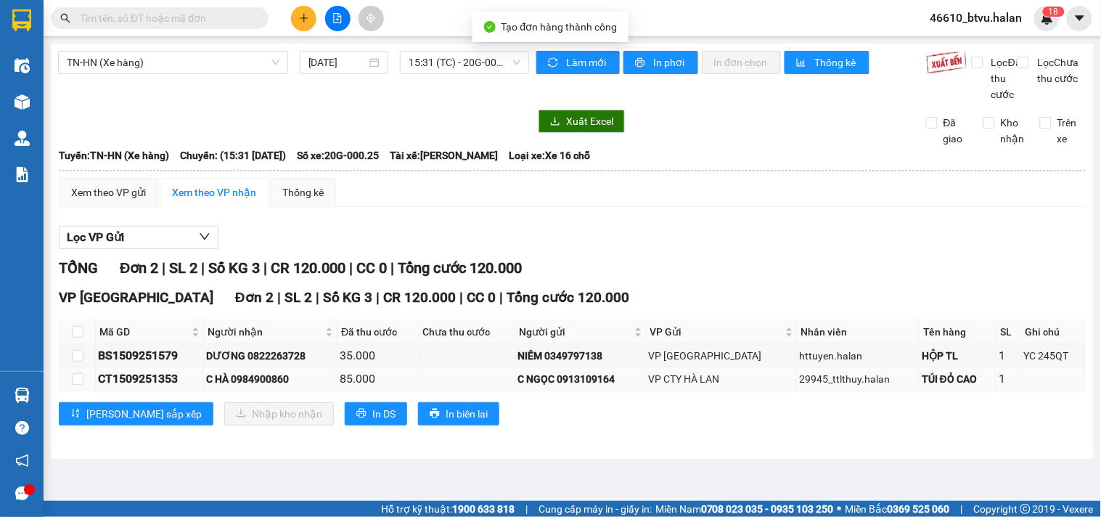
click at [367, 387] on div "85.000" at bounding box center [378, 378] width 77 height 18
click at [296, 387] on div "C HÀ 0984900860" at bounding box center [270, 379] width 128 height 16
click at [237, 387] on div "C HÀ 0984900860" at bounding box center [270, 379] width 128 height 16
click at [247, 387] on div "C HÀ 0984900860" at bounding box center [270, 379] width 128 height 16
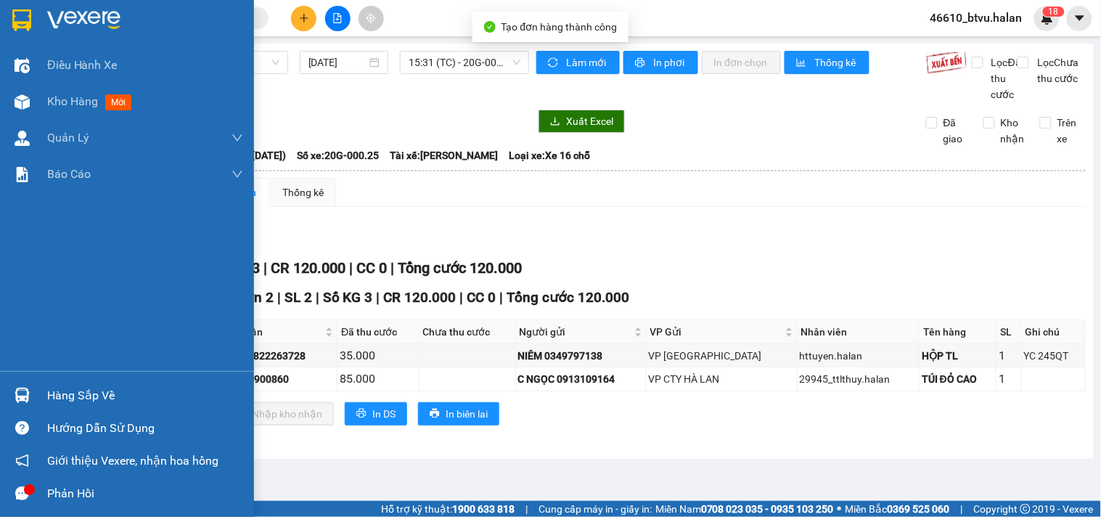
click at [33, 399] on div at bounding box center [21, 394] width 25 height 25
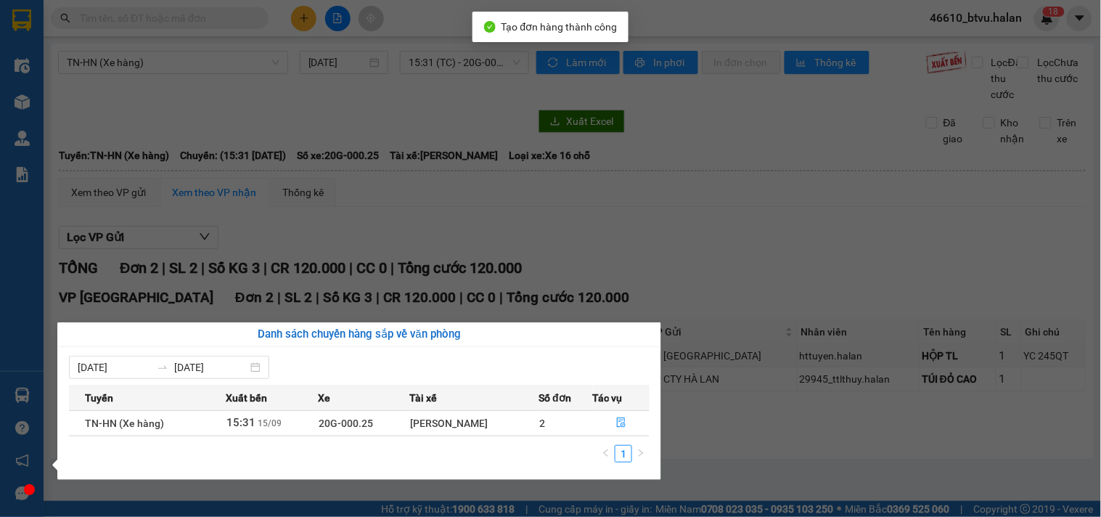
click at [834, 205] on section "Kết quả tìm kiếm ( 0 ) Bộ lọc Thuộc VP này No Data 46610_btvu.halan 1 8 Điều hà…" at bounding box center [550, 258] width 1101 height 517
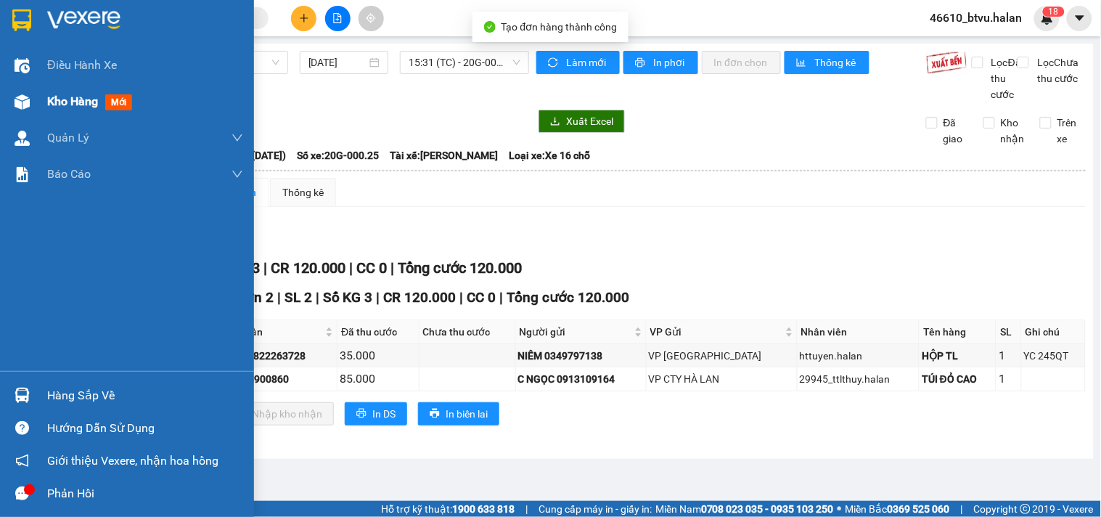
click at [92, 104] on span "Kho hàng" at bounding box center [72, 101] width 51 height 14
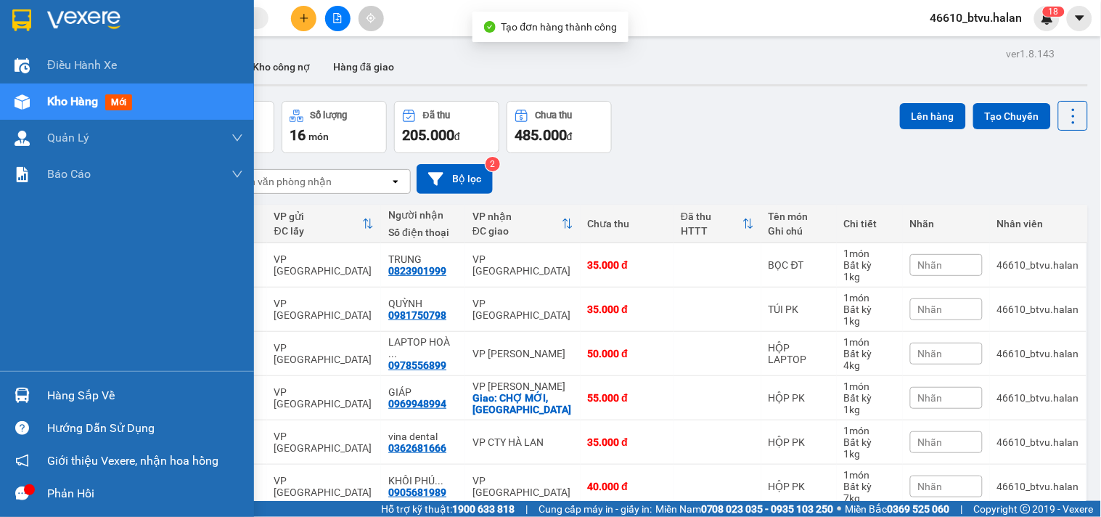
click at [29, 374] on div "Hàng sắp về Hướng dẫn sử dụng Giới thiệu Vexere, nhận hoa hồng Phản hồi" at bounding box center [127, 440] width 254 height 139
click at [45, 378] on div "Hàng sắp về Hướng dẫn sử dụng Giới thiệu Vexere, nhận hoa hồng Phản hồi" at bounding box center [127, 440] width 254 height 139
click at [56, 379] on div "Hàng sắp về" at bounding box center [127, 395] width 254 height 33
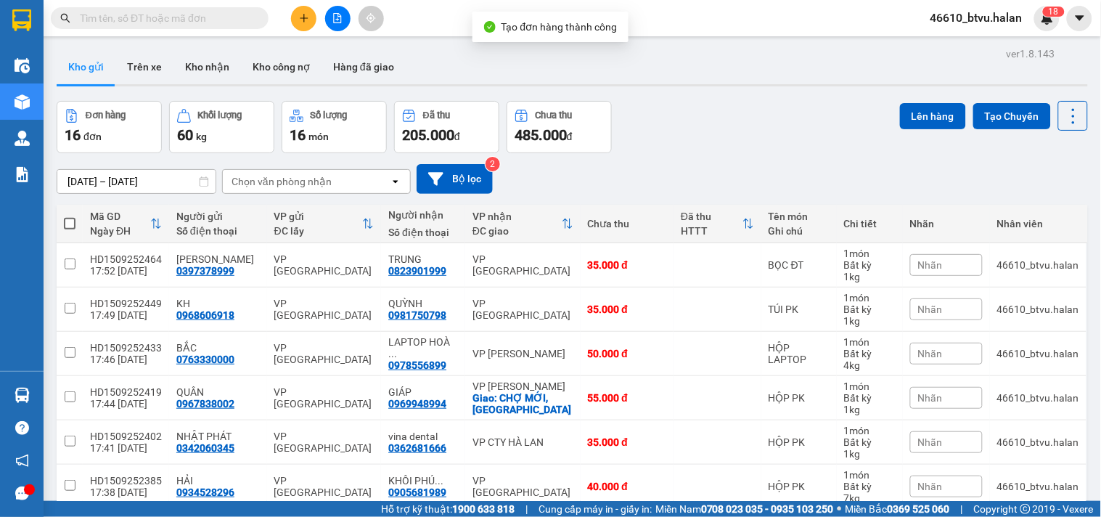
click at [687, 136] on section "Kết quả tìm kiếm ( 0 ) Bộ lọc Thuộc VP này No Data 46610_btvu.halan 1 8 Điều hà…" at bounding box center [550, 258] width 1101 height 517
click at [15, 395] on img at bounding box center [22, 394] width 15 height 15
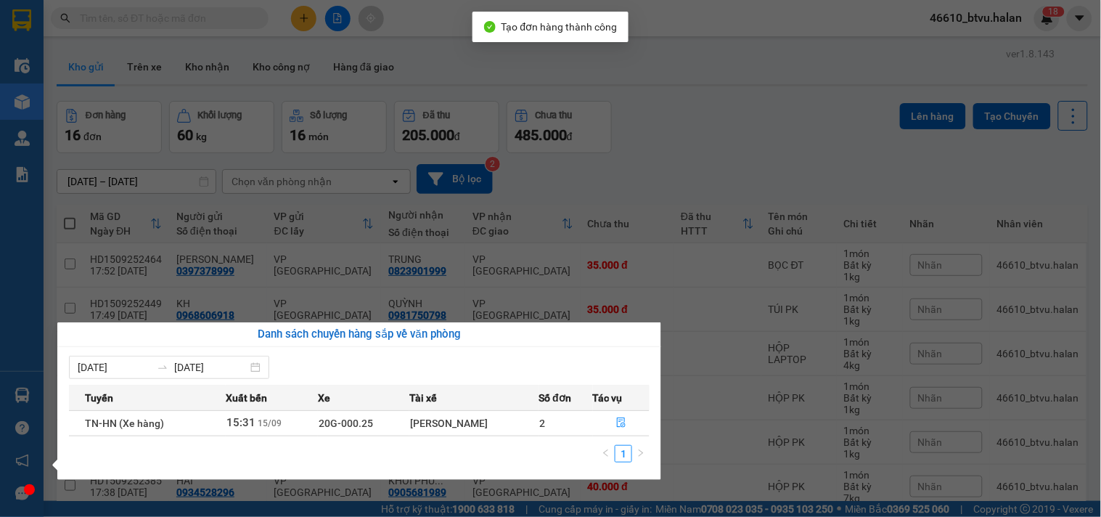
click at [715, 59] on section "Kết quả tìm kiếm ( 0 ) Bộ lọc Thuộc VP này No Data 46610_btvu.halan 1 8 Điều hà…" at bounding box center [550, 258] width 1101 height 517
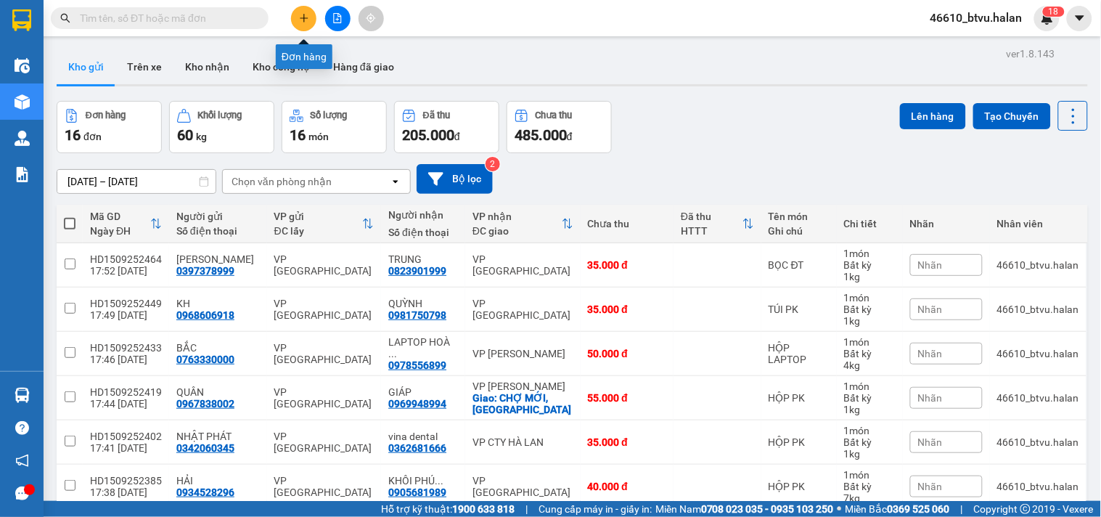
click at [295, 11] on button at bounding box center [303, 18] width 25 height 25
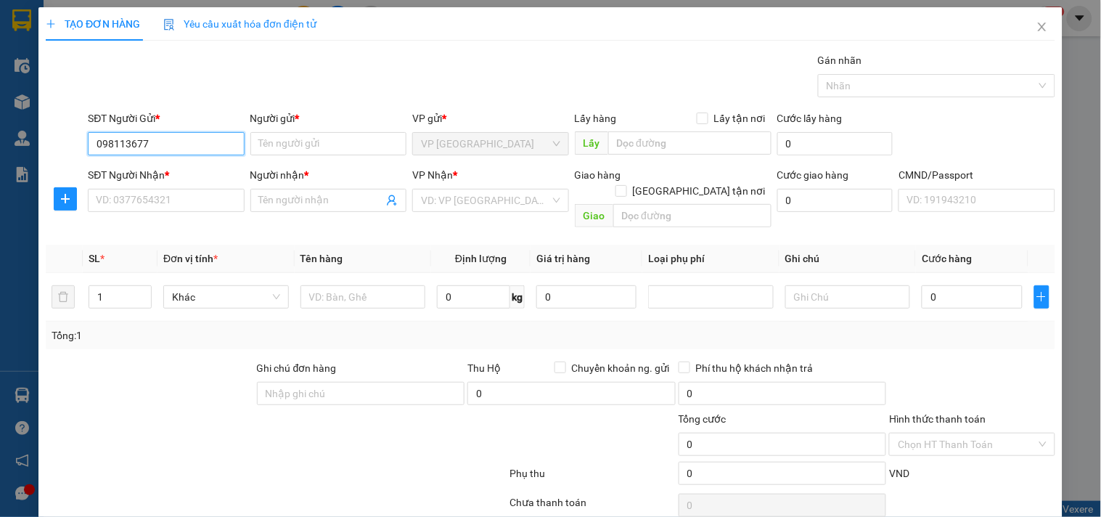
type input "0981136772"
click at [164, 173] on div "0981136772 - VŨ" at bounding box center [164, 173] width 137 height 16
type input "VŨ"
type input "0981136772"
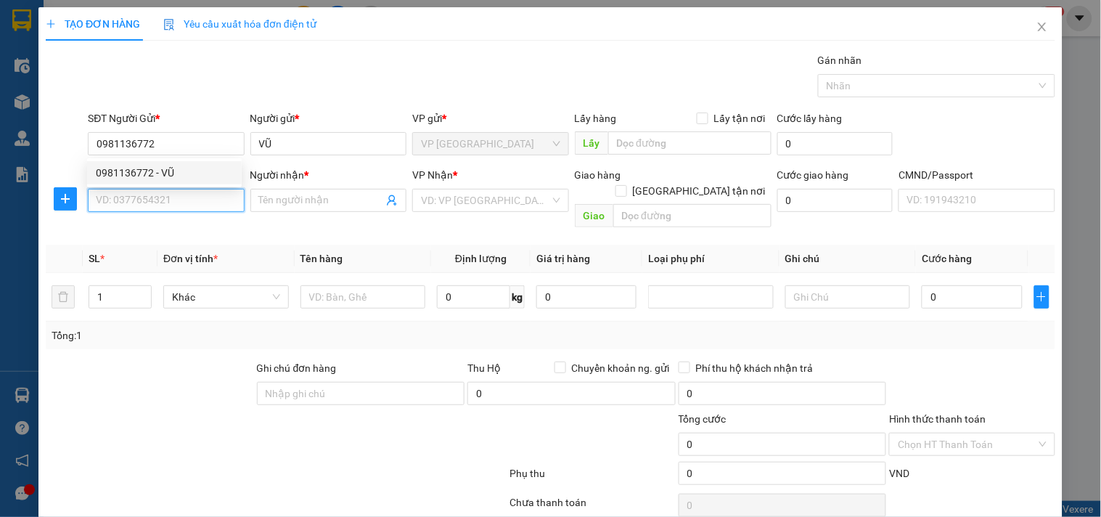
click at [168, 198] on input "SĐT Người Nhận *" at bounding box center [166, 200] width 156 height 23
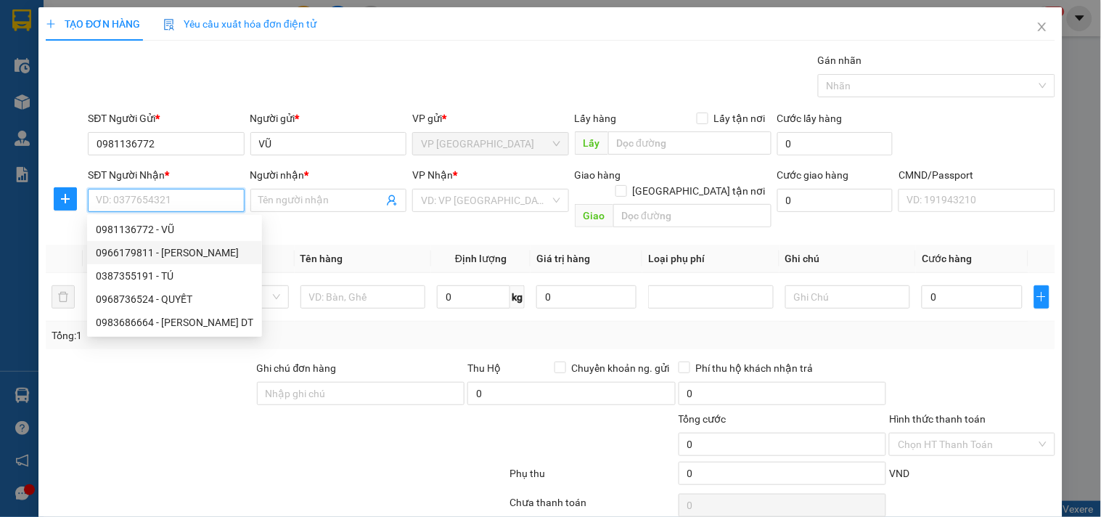
click at [169, 254] on div "0966179811 - NT ĐỨC THẮNG" at bounding box center [174, 253] width 157 height 16
type input "0966179811"
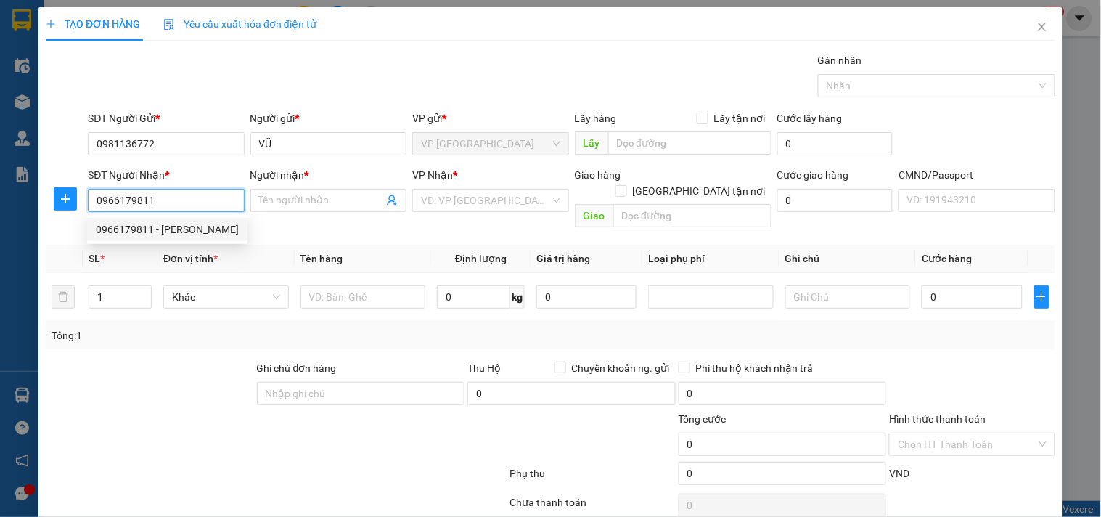
type input "NT ĐỨC THẮNG"
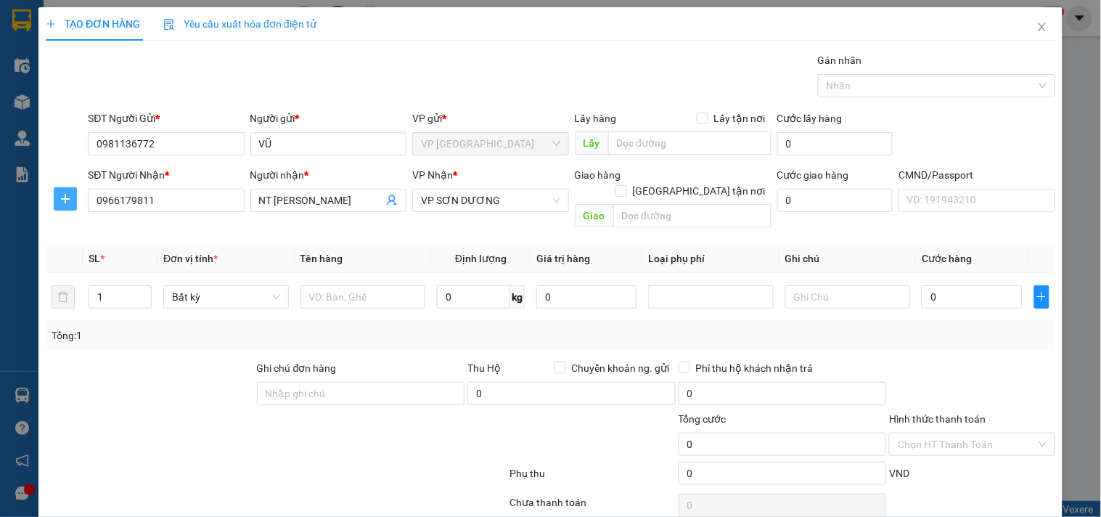
click at [70, 194] on span "plus" at bounding box center [65, 199] width 22 height 12
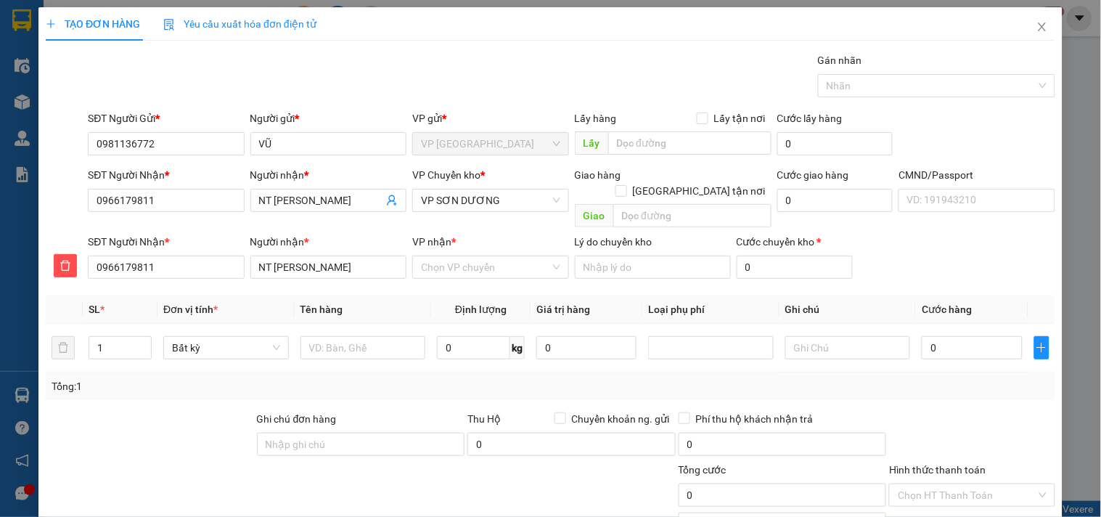
click at [426, 186] on div "VP Chuyển kho *" at bounding box center [490, 178] width 156 height 22
click at [447, 200] on span "VP SƠN DƯƠNG" at bounding box center [490, 200] width 139 height 22
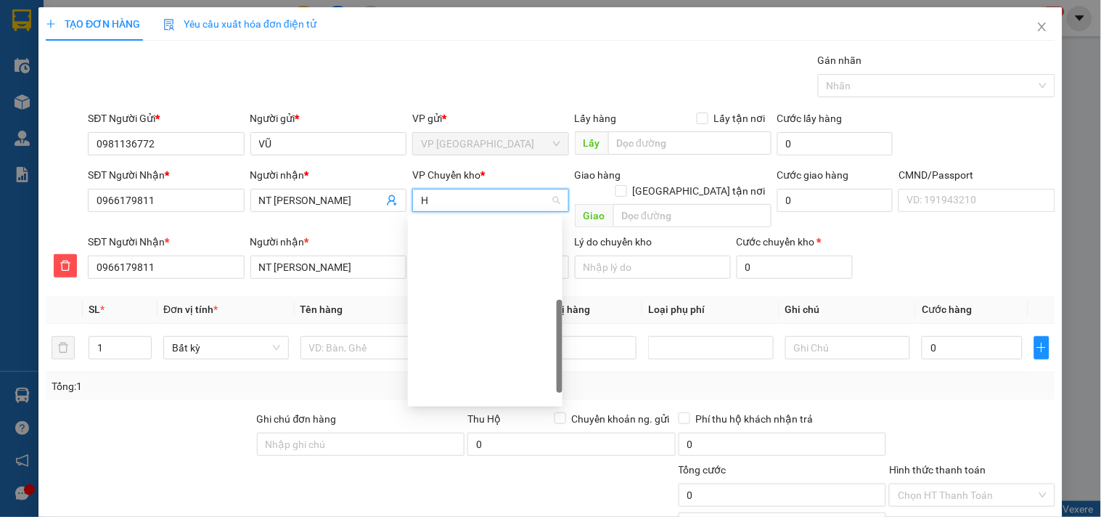
type input "HG"
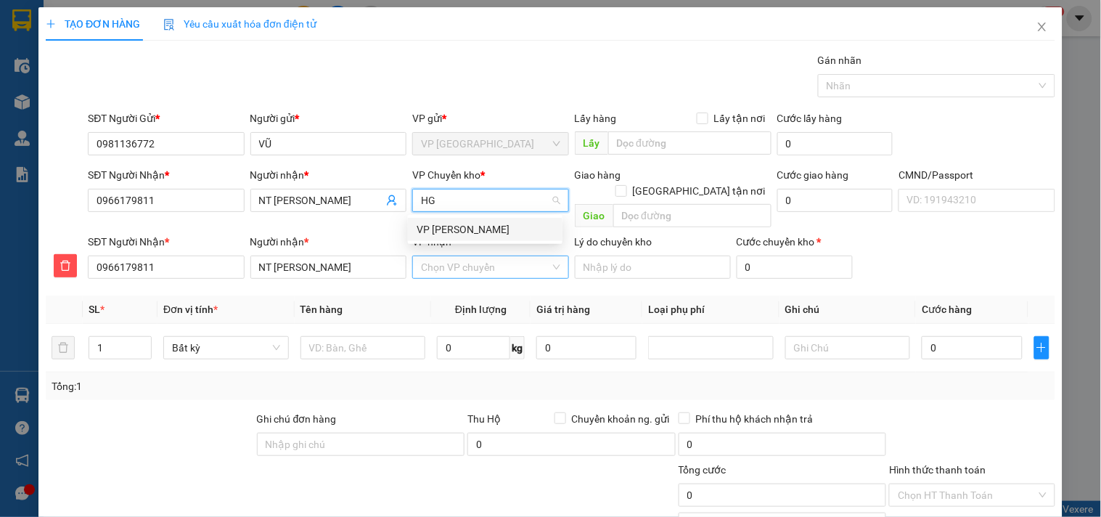
drag, startPoint x: 439, startPoint y: 225, endPoint x: 436, endPoint y: 245, distance: 19.8
click at [438, 227] on div "VP [PERSON_NAME]" at bounding box center [484, 229] width 137 height 16
click at [436, 256] on input "VP nhận *" at bounding box center [485, 267] width 128 height 22
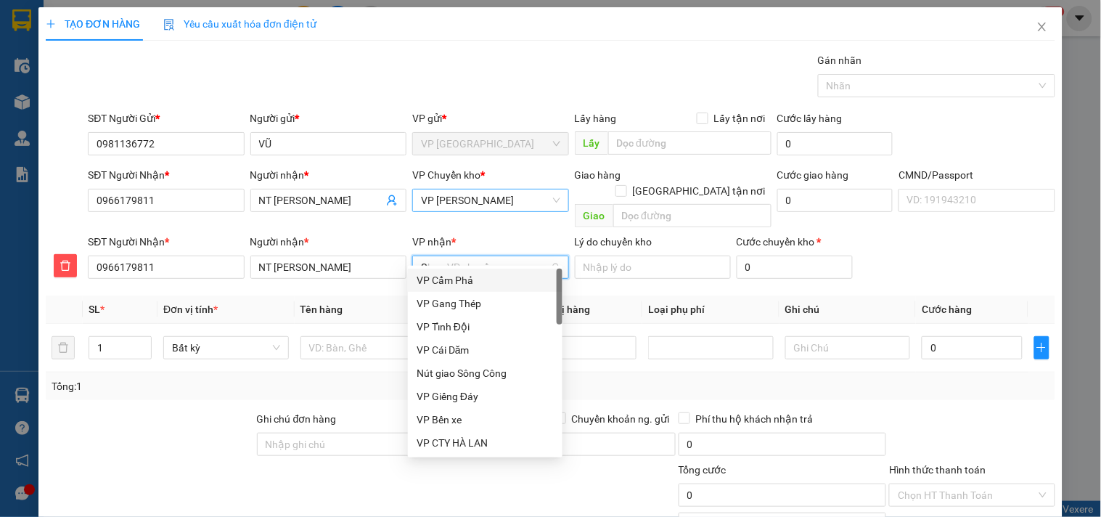
type input "SD"
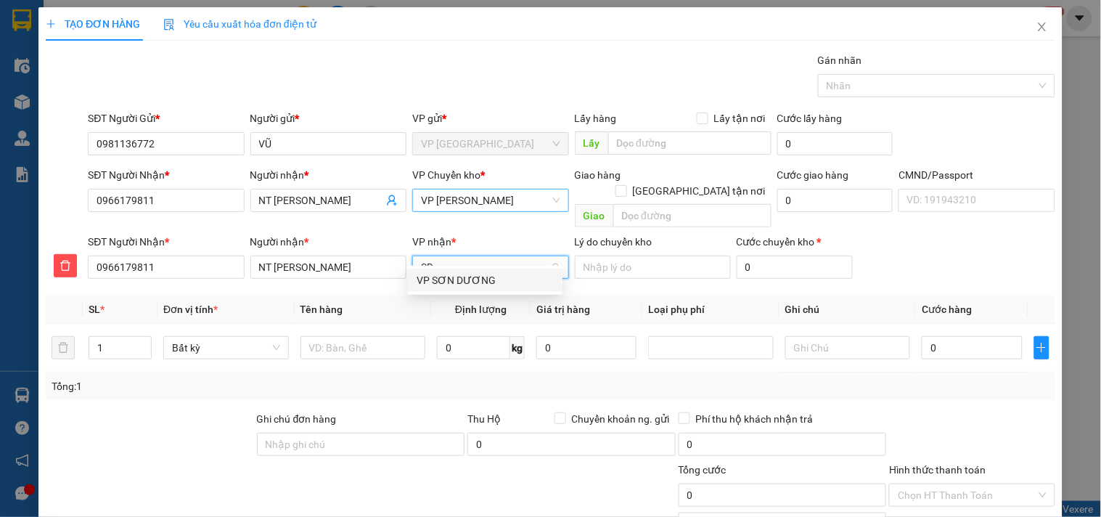
click at [437, 276] on div "VP SƠN DƯƠNG" at bounding box center [484, 280] width 137 height 16
click at [395, 333] on div at bounding box center [363, 347] width 126 height 29
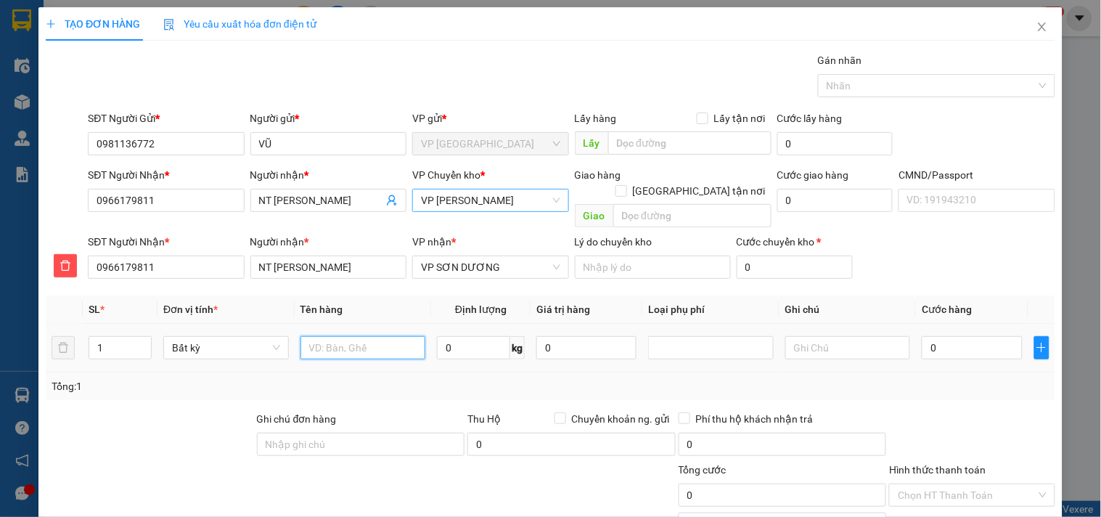
click at [394, 336] on input "text" at bounding box center [363, 347] width 126 height 23
type input "HỘP MÀN HÌNH"
type input "1"
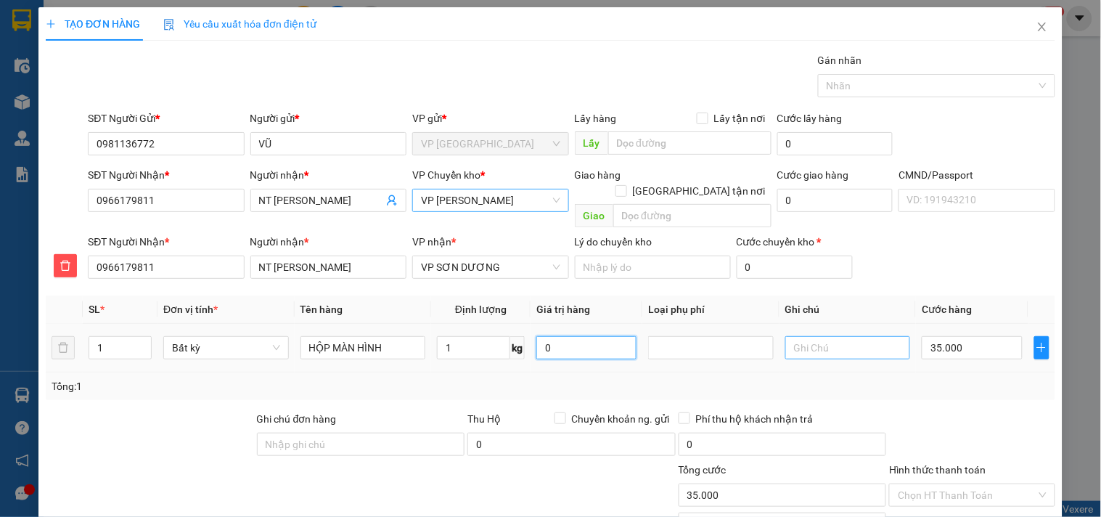
type input "35.000"
click at [947, 454] on div "Transit Pickup Surcharge Ids Transit Deliver Surcharge Ids Transit Deliver Surc…" at bounding box center [550, 328] width 1009 height 552
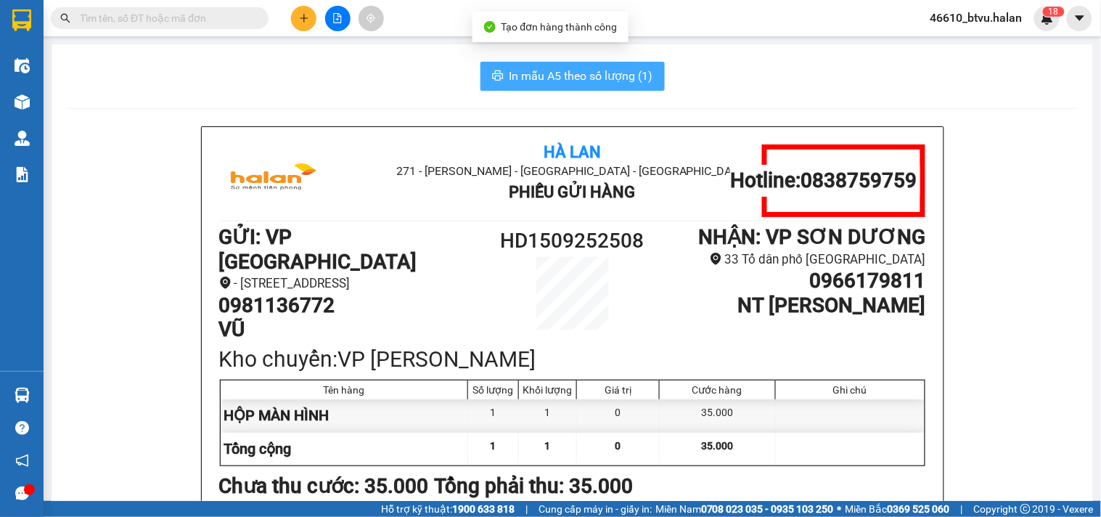
click at [557, 88] on button "In mẫu A5 theo số lượng (1)" at bounding box center [572, 76] width 184 height 29
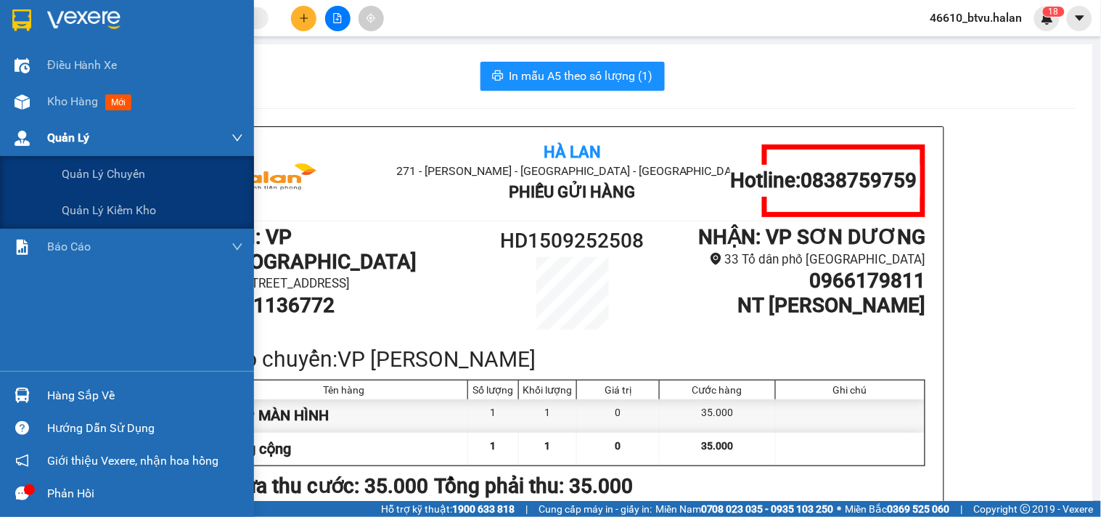
click at [46, 122] on div "Quản Lý" at bounding box center [127, 138] width 254 height 36
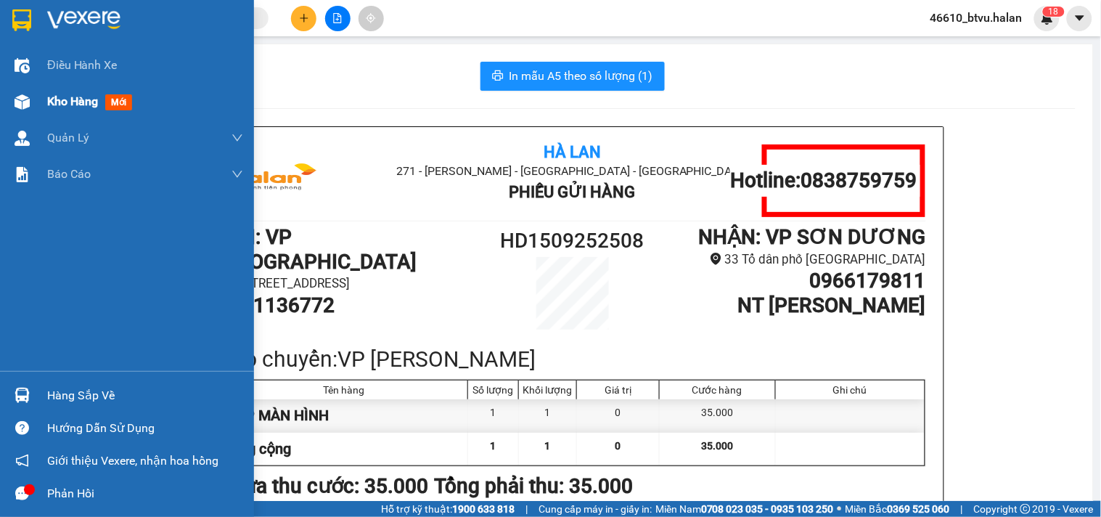
click at [56, 113] on div "Kho hàng mới" at bounding box center [145, 101] width 196 height 36
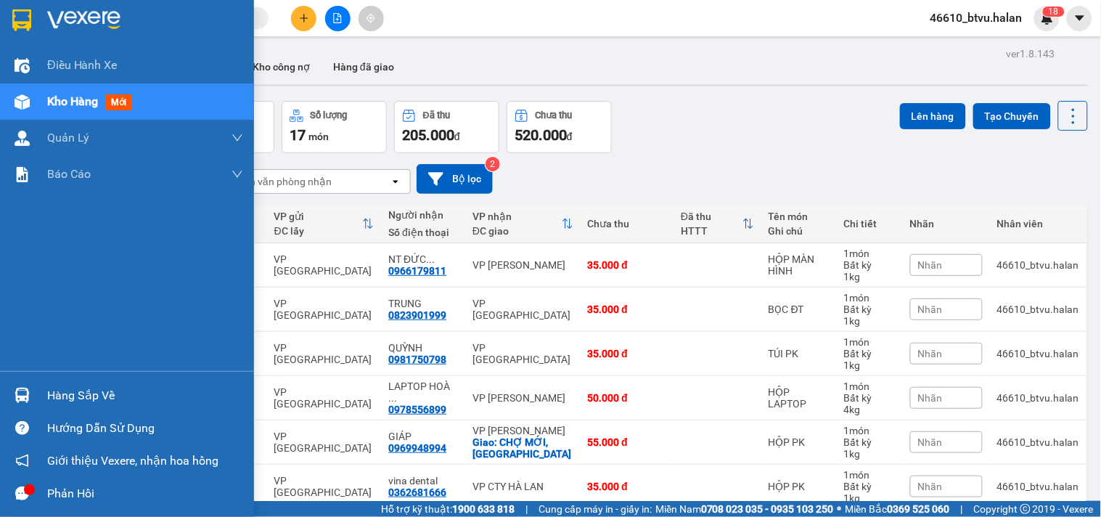
click at [67, 382] on div "Hàng sắp về" at bounding box center [127, 395] width 254 height 33
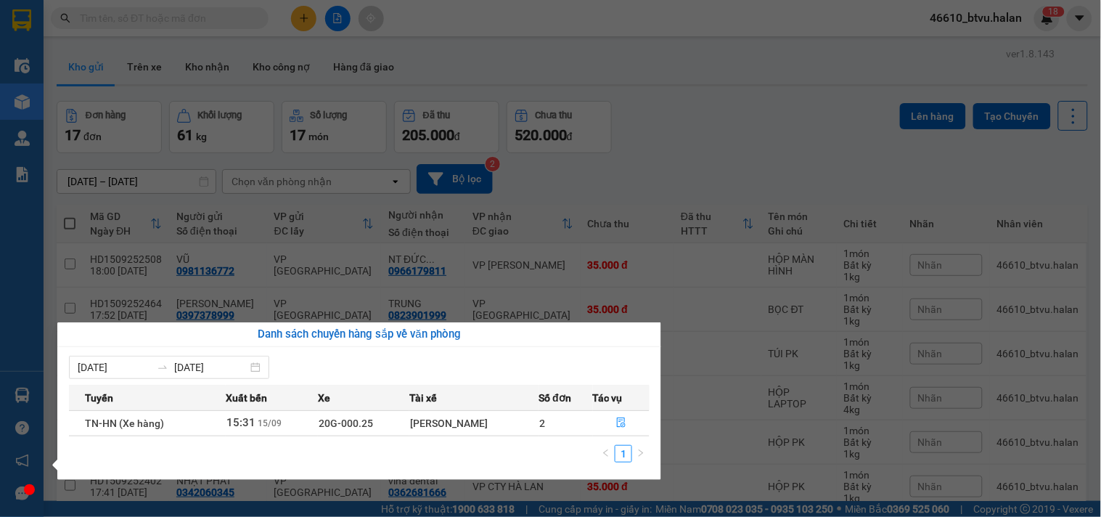
click at [735, 455] on section "Kết quả tìm kiếm ( 0 ) Bộ lọc Thuộc VP này No Data 46610_btvu.halan 1 8 Điều hà…" at bounding box center [550, 258] width 1101 height 517
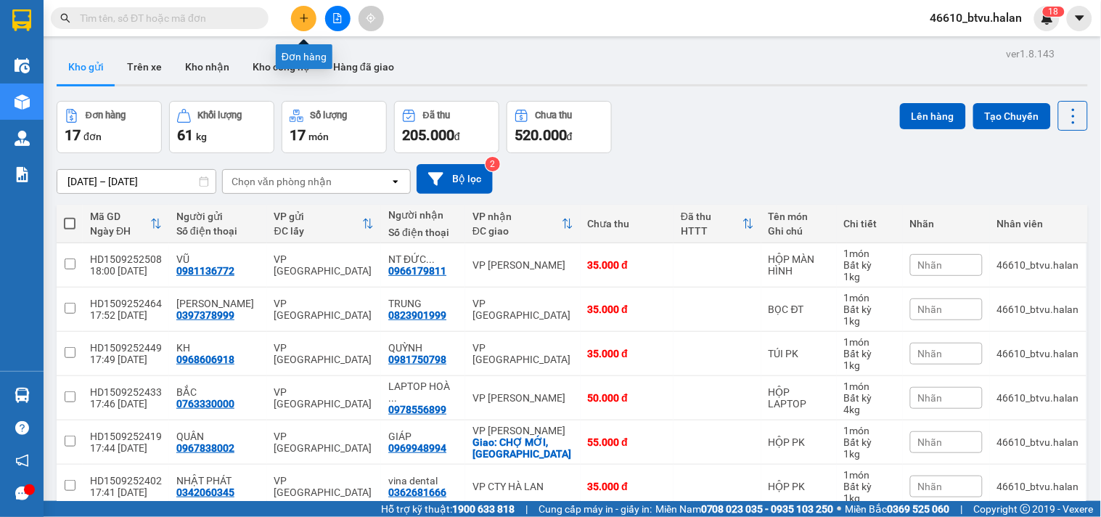
click at [310, 25] on button at bounding box center [303, 18] width 25 height 25
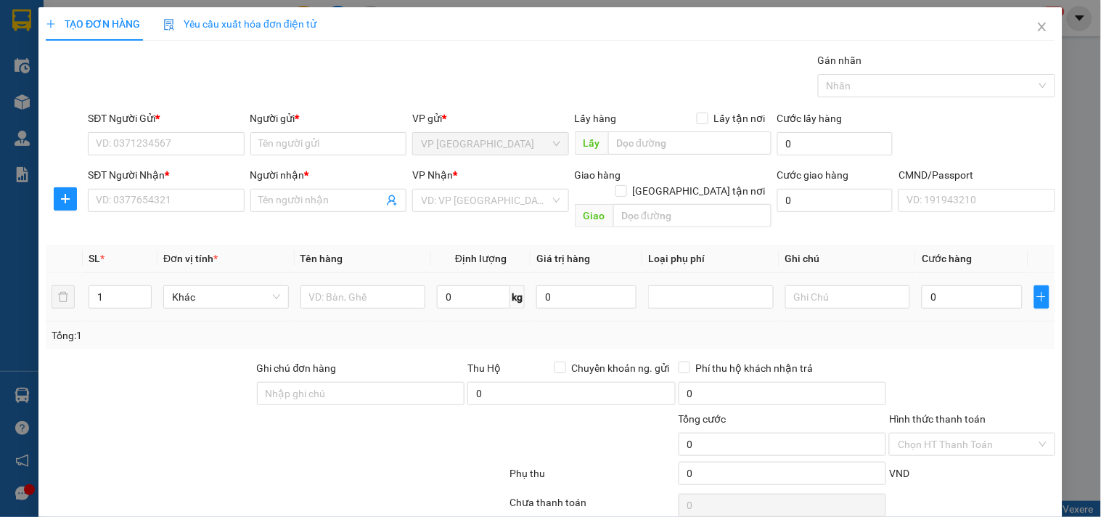
click at [431, 276] on td "0 kg" at bounding box center [480, 297] width 99 height 49
click at [468, 285] on input "0" at bounding box center [473, 296] width 73 height 23
type input "10"
click at [394, 285] on input "text" at bounding box center [363, 296] width 126 height 23
drag, startPoint x: 393, startPoint y: 273, endPoint x: 402, endPoint y: 274, distance: 8.8
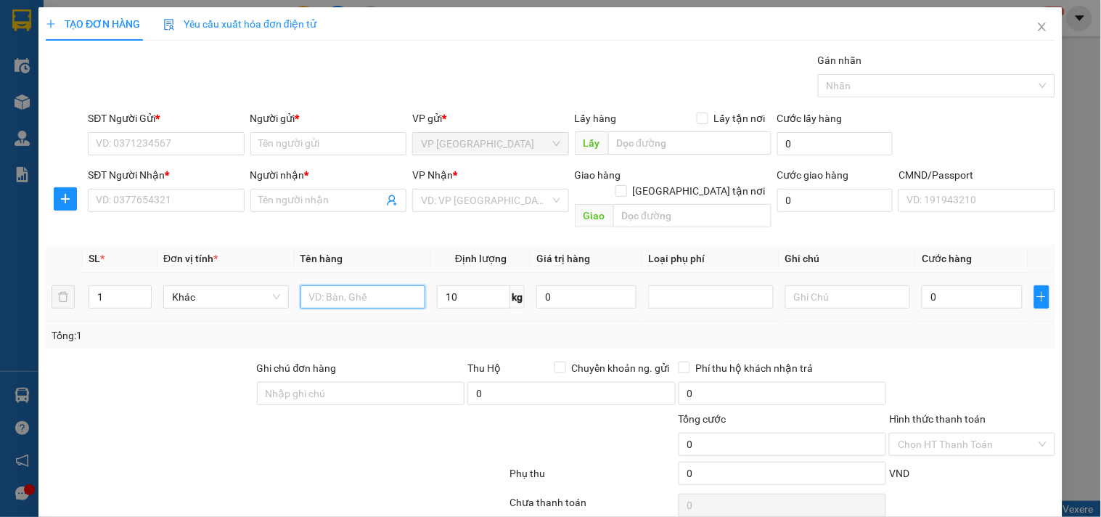
click at [393, 285] on input "text" at bounding box center [363, 296] width 126 height 23
type input "THÙNG THỰC PHẨM"
click at [116, 152] on input "SĐT Người Gửi *" at bounding box center [166, 143] width 156 height 23
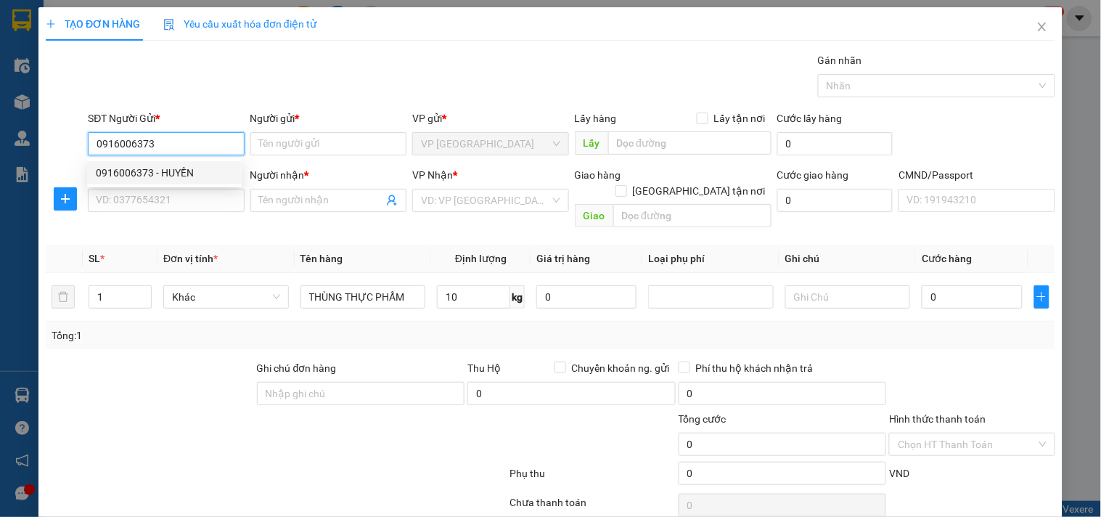
type input "0916006373"
click at [131, 160] on div "0916006373 0916006373 - HUYỀN" at bounding box center [164, 172] width 155 height 29
drag, startPoint x: 173, startPoint y: 147, endPoint x: 161, endPoint y: 160, distance: 17.5
click at [172, 147] on input "0916006373" at bounding box center [166, 143] width 156 height 23
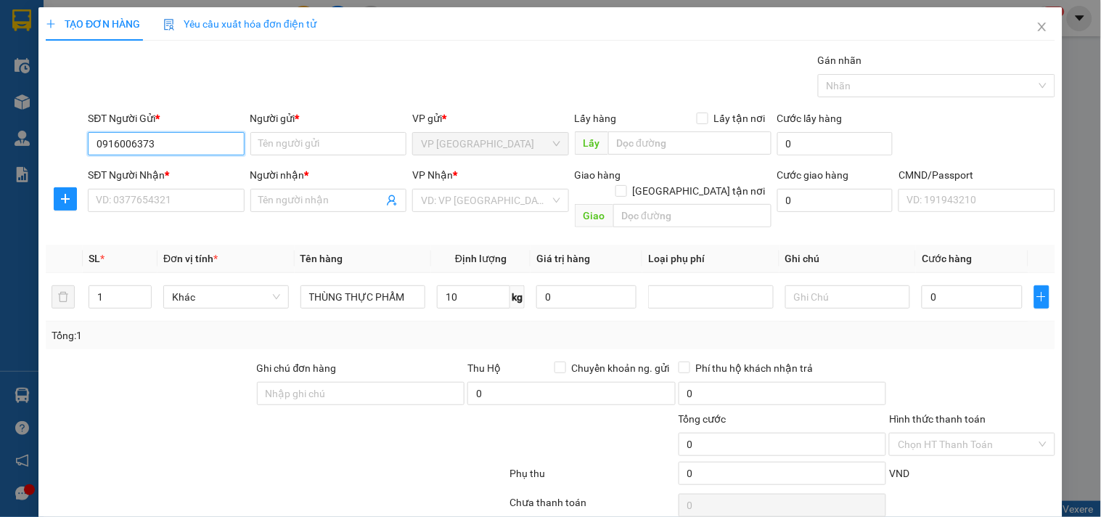
type input "HUYỀN"
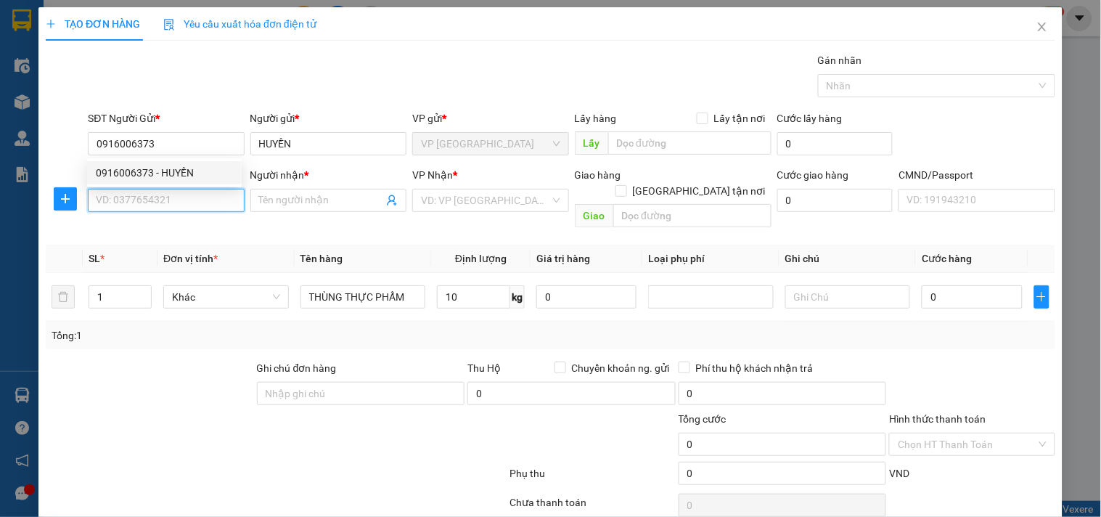
click at [109, 207] on input "SĐT Người Nhận *" at bounding box center [166, 200] width 156 height 23
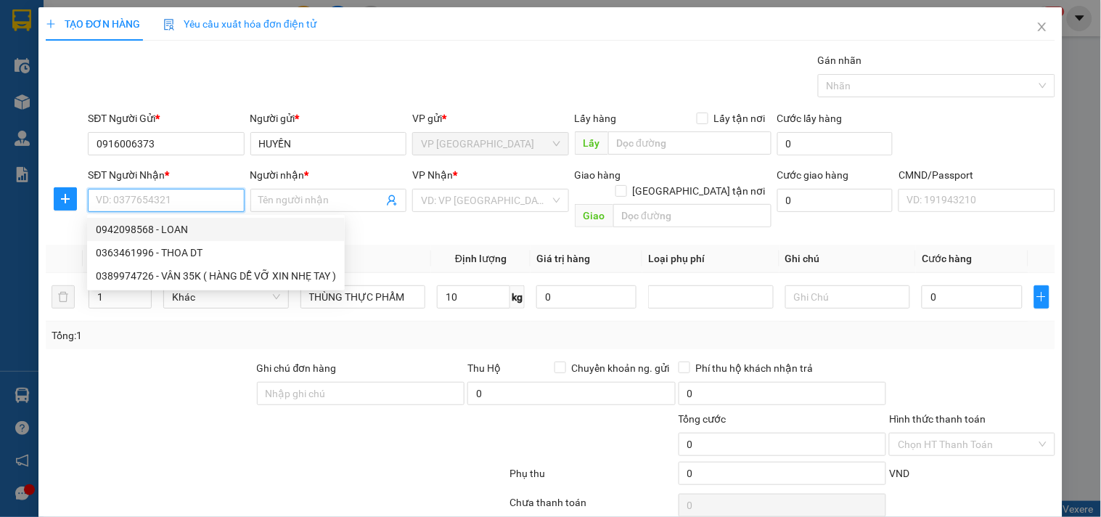
click at [214, 229] on div "0942098568 - LOAN" at bounding box center [216, 229] width 240 height 16
type input "0942098568"
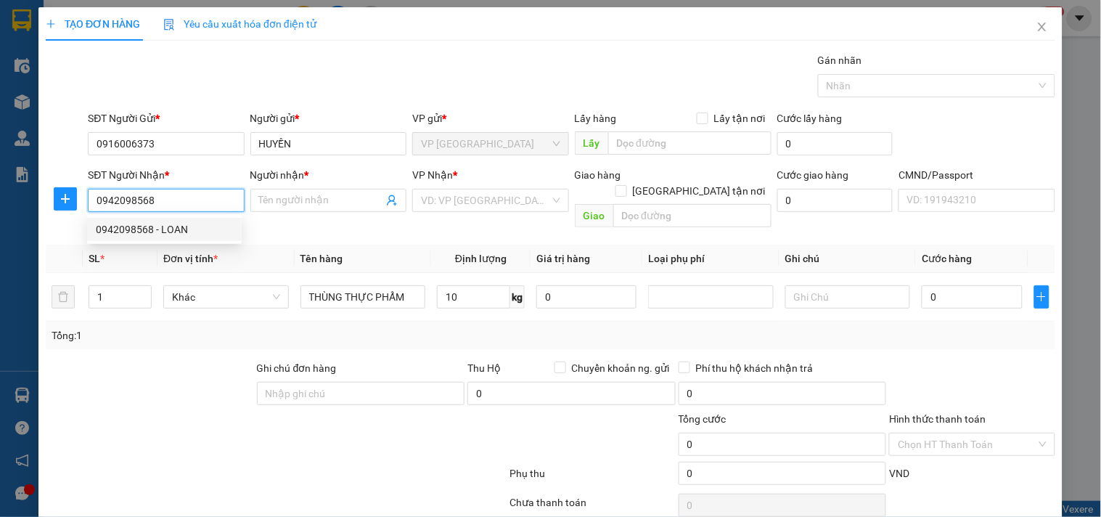
type input "LOAN"
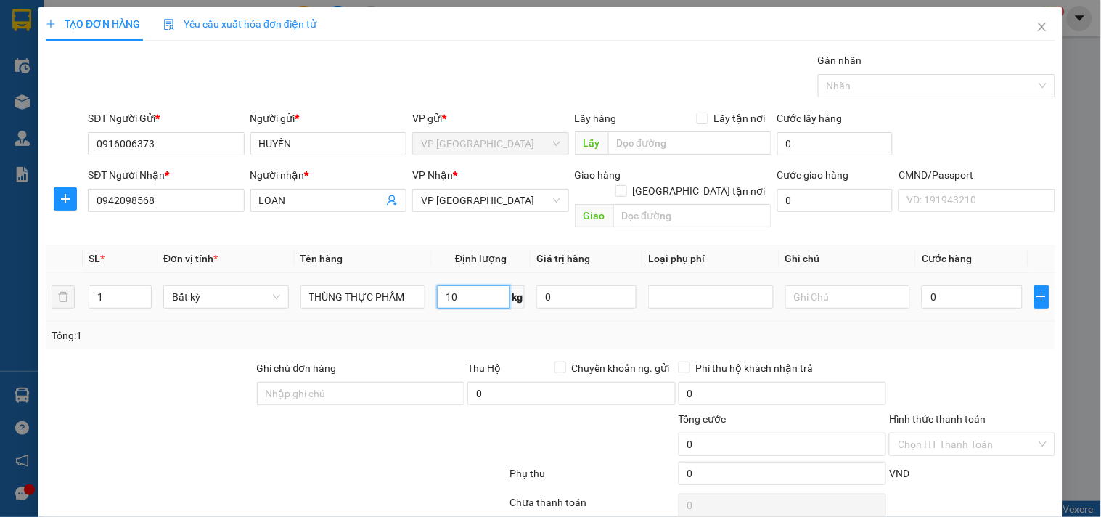
click at [461, 285] on input "10" at bounding box center [473, 296] width 73 height 23
click at [461, 296] on td "10 kg" at bounding box center [480, 297] width 99 height 49
click at [943, 464] on div "Transit Pickup Surcharge Ids Transit Deliver Surcharge Ids Transit Deliver Surc…" at bounding box center [550, 302] width 1009 height 501
click at [944, 464] on div "Transit Pickup Surcharge Ids Transit Deliver Surcharge Ids Transit Deliver Surc…" at bounding box center [550, 302] width 1009 height 501
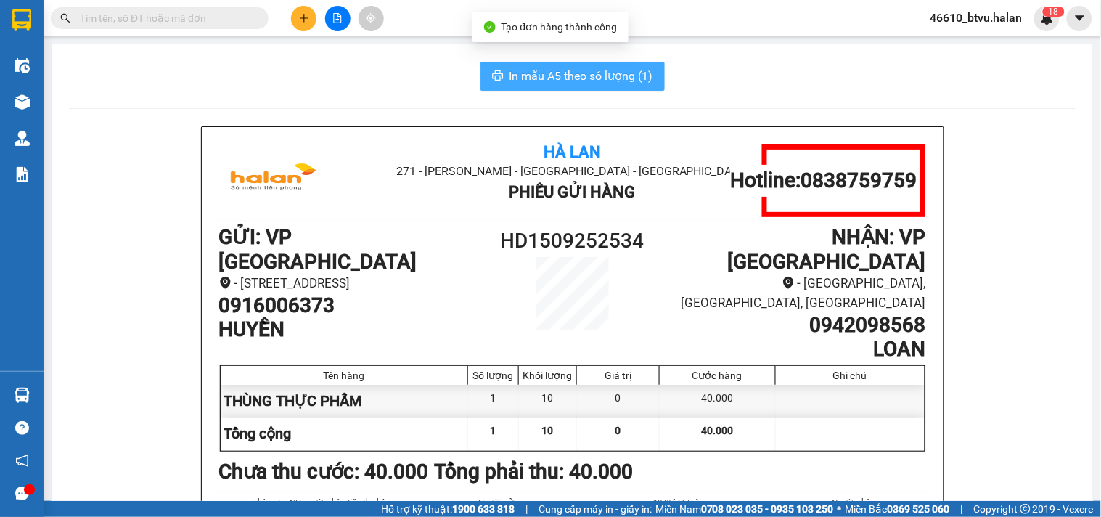
click at [574, 76] on span "In mẫu A5 theo số lượng (1)" at bounding box center [581, 76] width 144 height 18
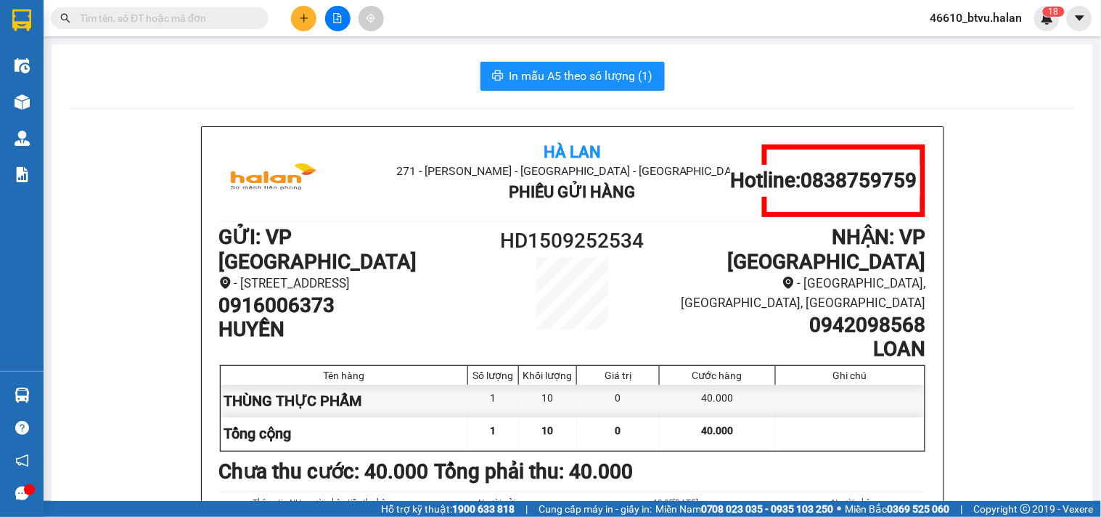
click at [139, 17] on input "text" at bounding box center [165, 18] width 171 height 16
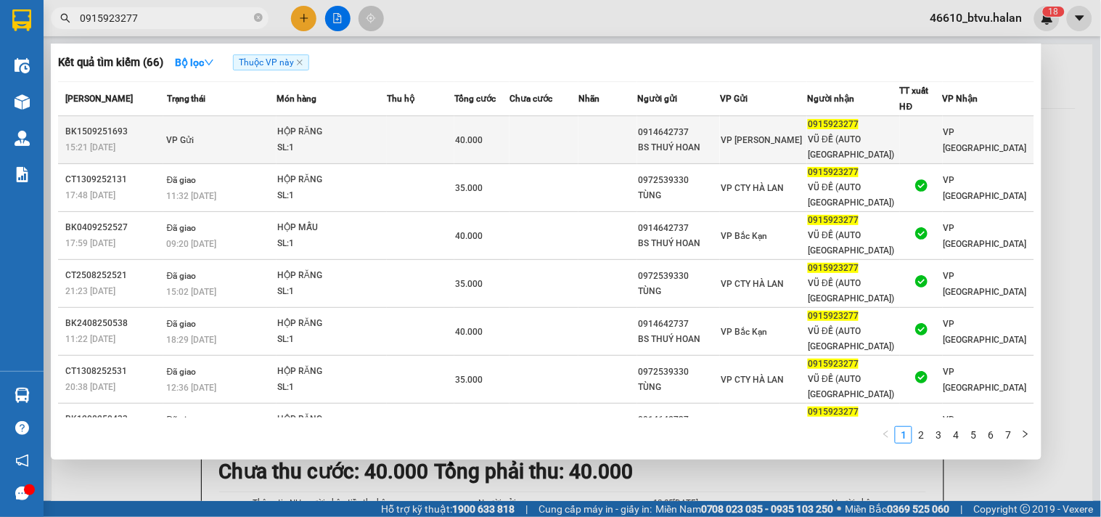
type input "0915923277"
click at [504, 142] on div "40.000" at bounding box center [482, 140] width 54 height 16
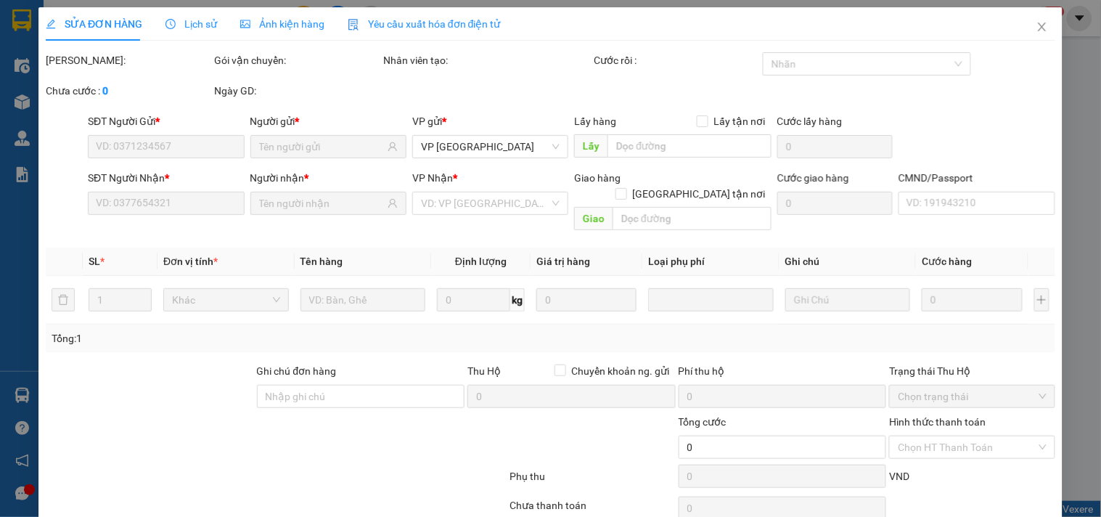
type input "0914642737"
type input "BS THUÝ HOAN"
type input "0915923277"
type input "VŨ ĐỀ (AUTO HÀ ĐÔNG)"
type input "40.000"
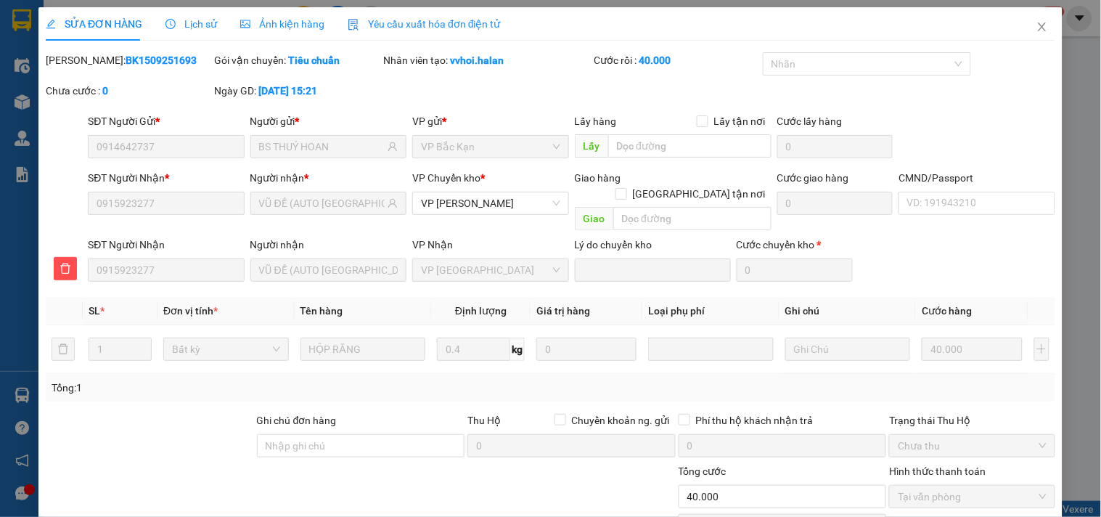
click at [167, 35] on div "Lịch sử" at bounding box center [191, 23] width 52 height 33
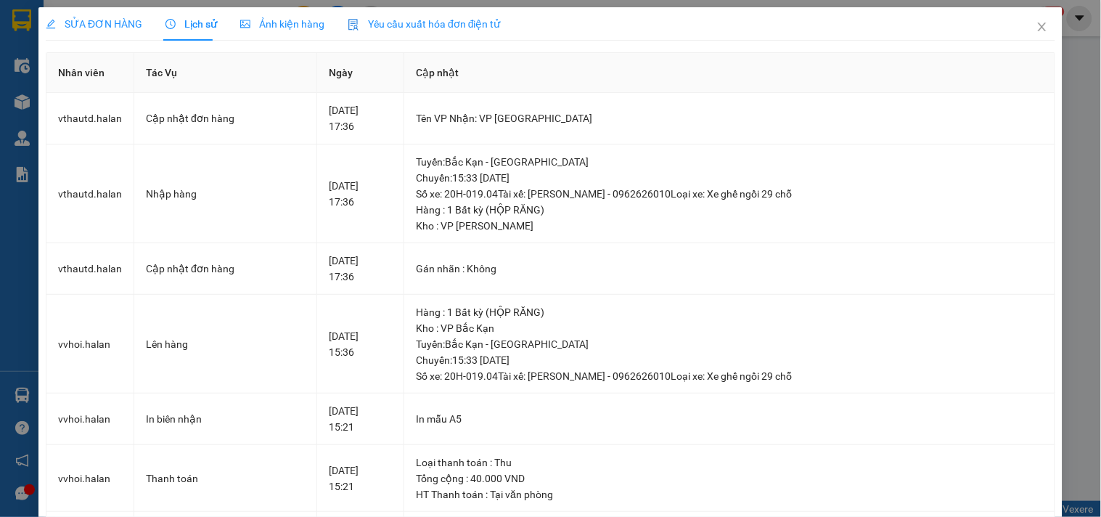
click at [102, 30] on span "SỬA ĐƠN HÀNG" at bounding box center [94, 24] width 97 height 12
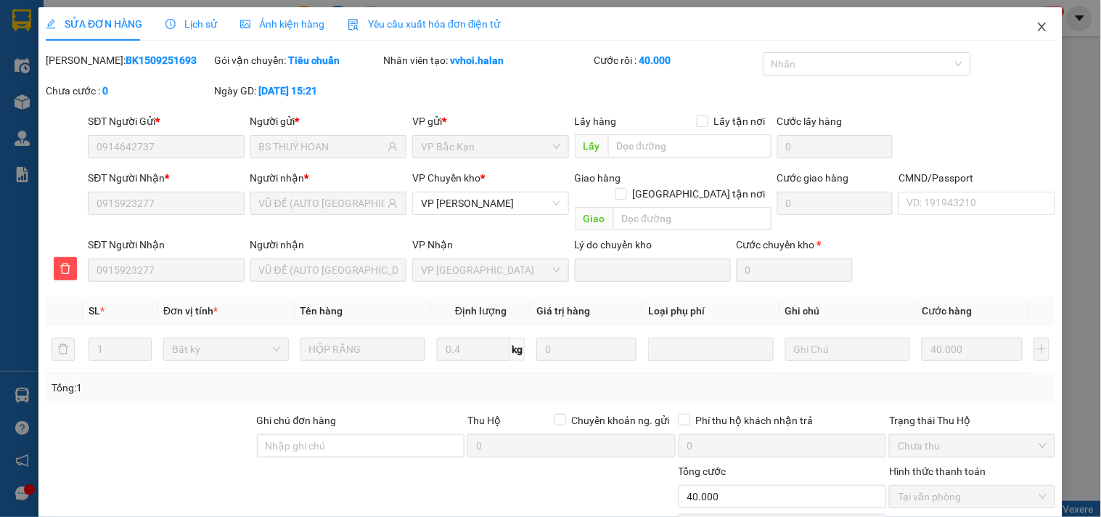
click at [1022, 25] on span "Close" at bounding box center [1042, 27] width 41 height 41
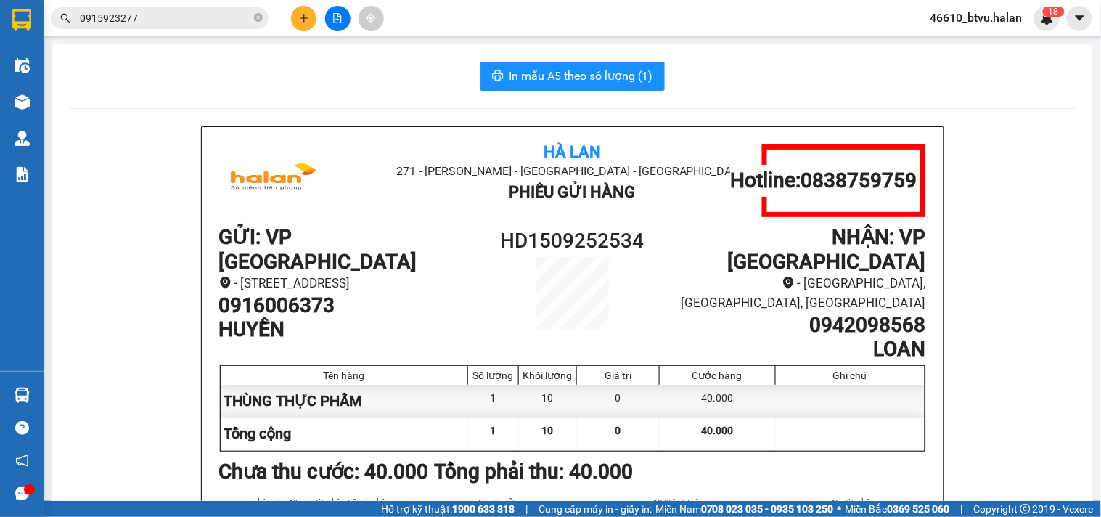
click at [295, 12] on button at bounding box center [303, 18] width 25 height 25
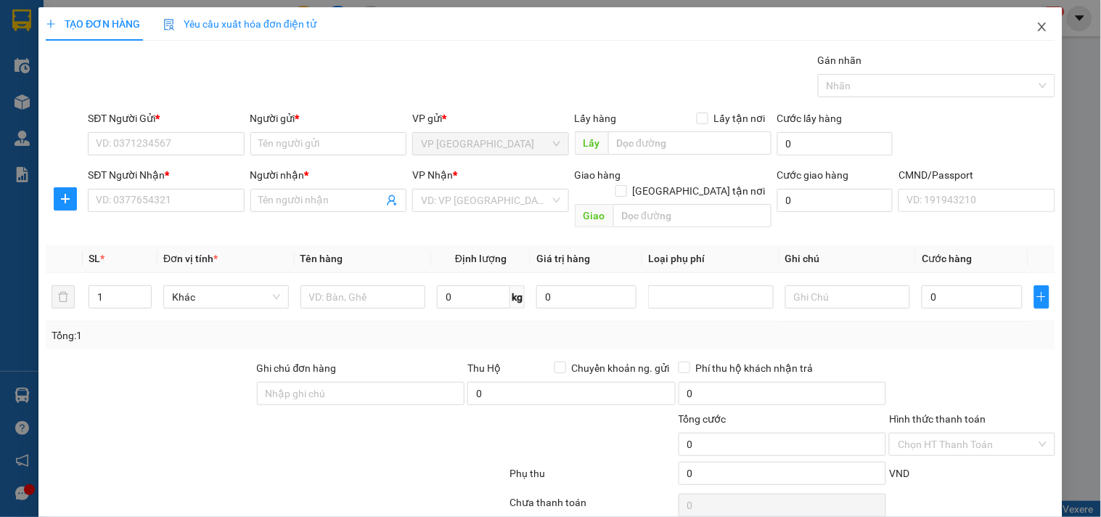
click at [1036, 27] on span "Close" at bounding box center [1042, 27] width 41 height 41
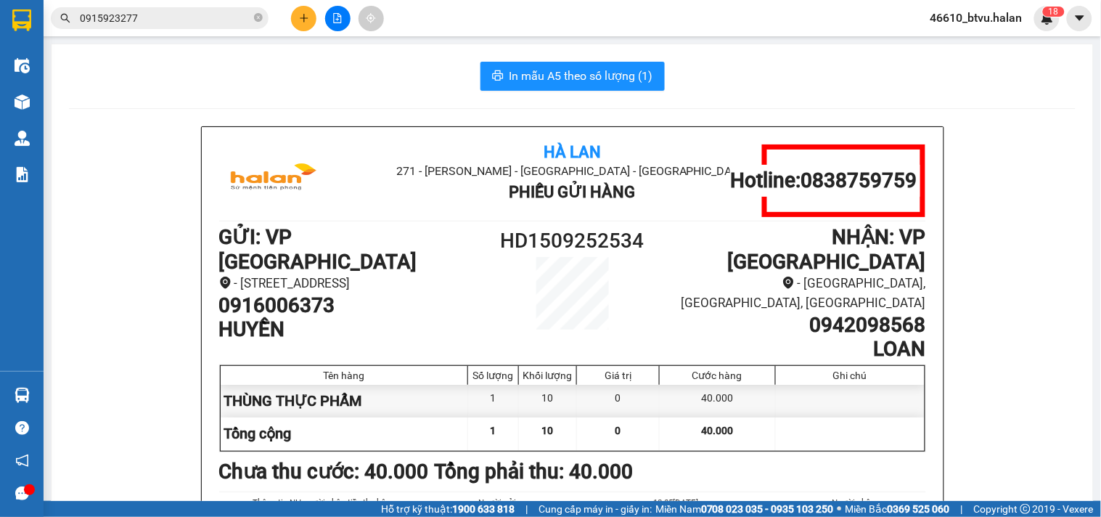
click at [144, 11] on input "0915923277" at bounding box center [165, 18] width 171 height 16
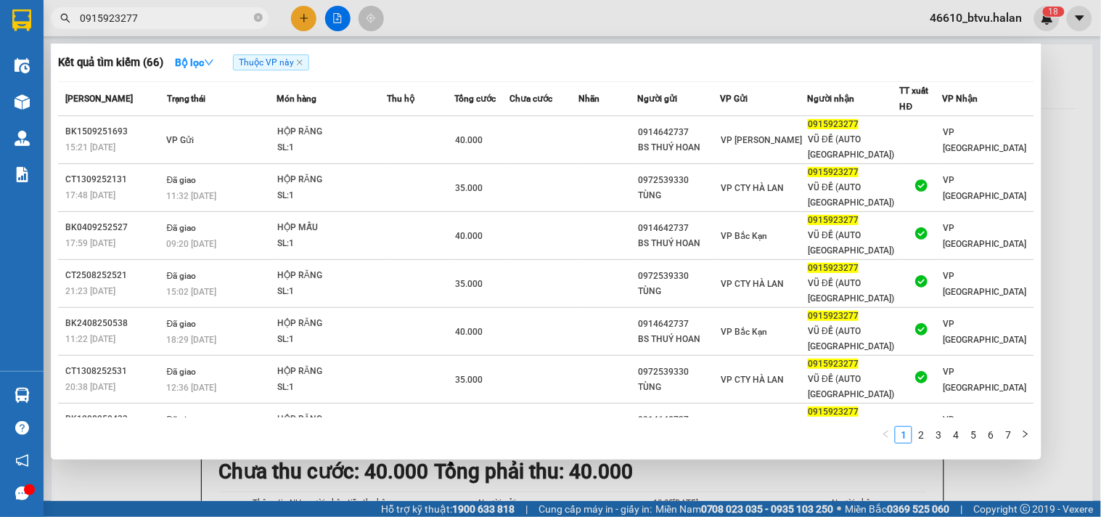
click at [144, 11] on input "0915923277" at bounding box center [165, 18] width 171 height 16
click at [313, 13] on div at bounding box center [550, 258] width 1101 height 517
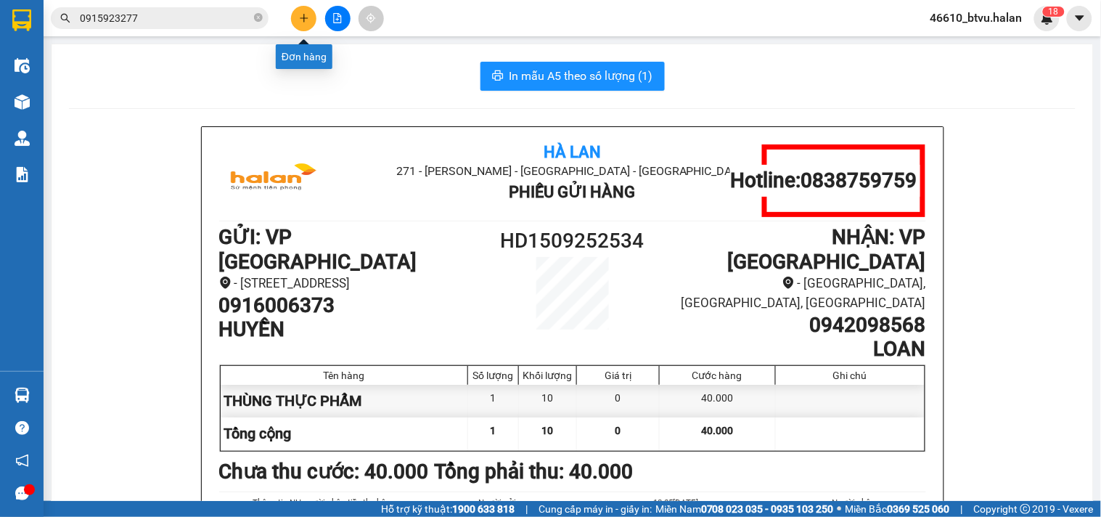
click at [306, 16] on icon "plus" at bounding box center [304, 18] width 10 height 10
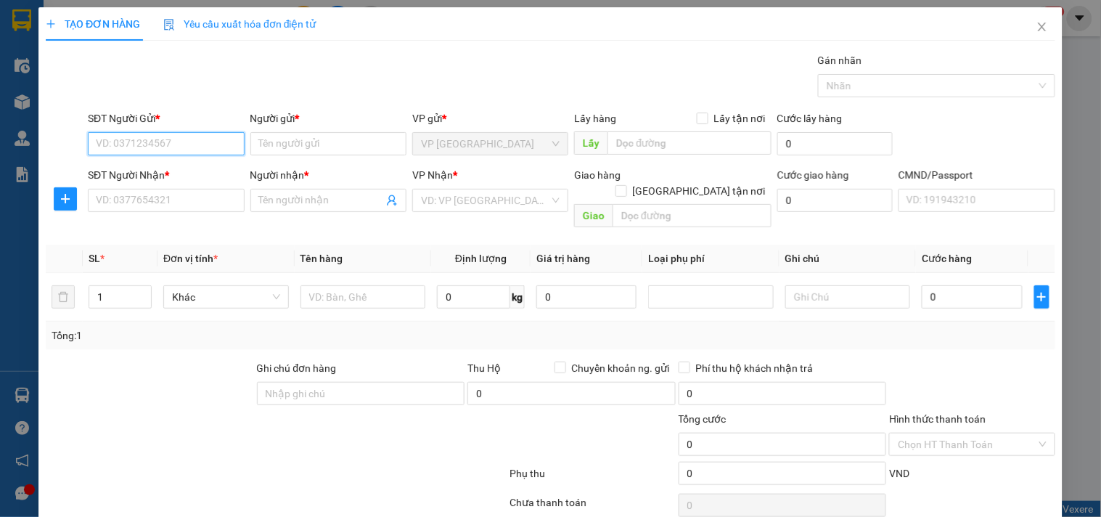
paste input "0915923277"
type input "0915923277"
click at [172, 147] on input "0915923277" at bounding box center [166, 143] width 156 height 23
click at [119, 135] on input "0915923277" at bounding box center [166, 143] width 156 height 23
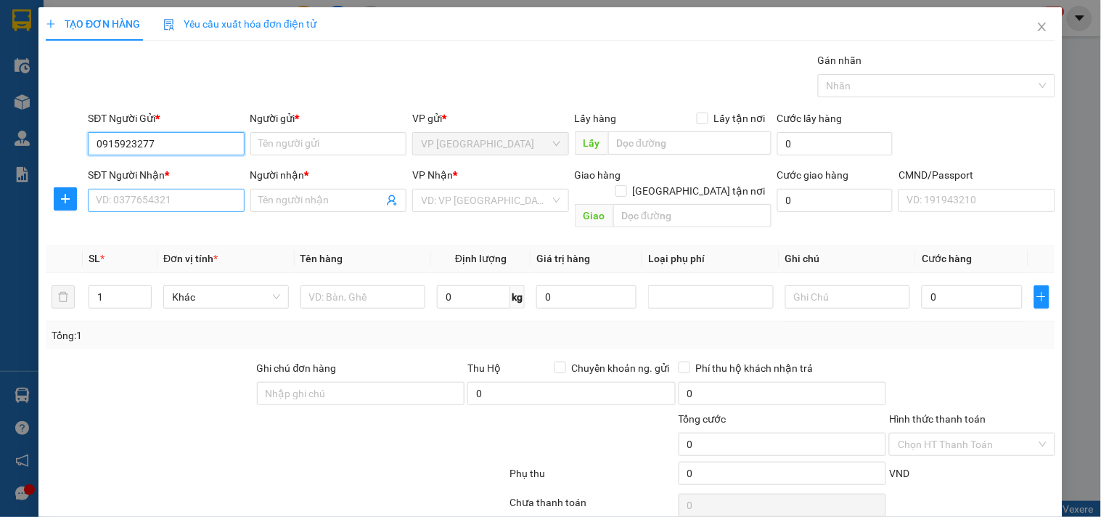
drag, startPoint x: 120, startPoint y: 135, endPoint x: 135, endPoint y: 189, distance: 56.5
click at [135, 189] on form "SĐT Người Gửi * 0915923277 0915923277 Người gửi * Tên người gửi VP gửi * VP Hà …" at bounding box center [550, 171] width 1009 height 123
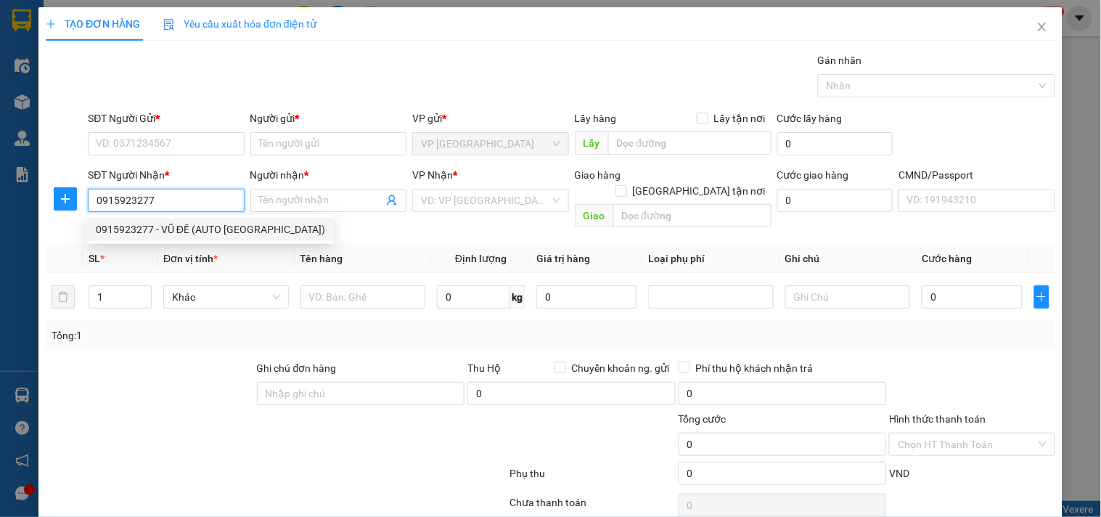
type input "0915923277"
click at [190, 215] on div "0915923277 0915923277 - VŨ ĐỀ (AUTO HÀ ĐÔNG)" at bounding box center [210, 229] width 247 height 29
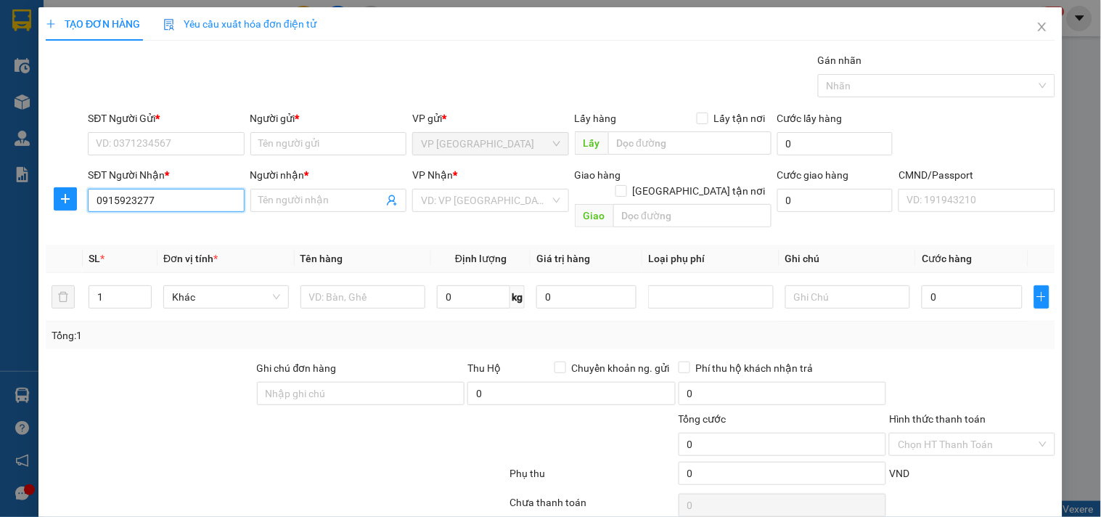
click at [192, 200] on input "0915923277" at bounding box center [166, 200] width 156 height 23
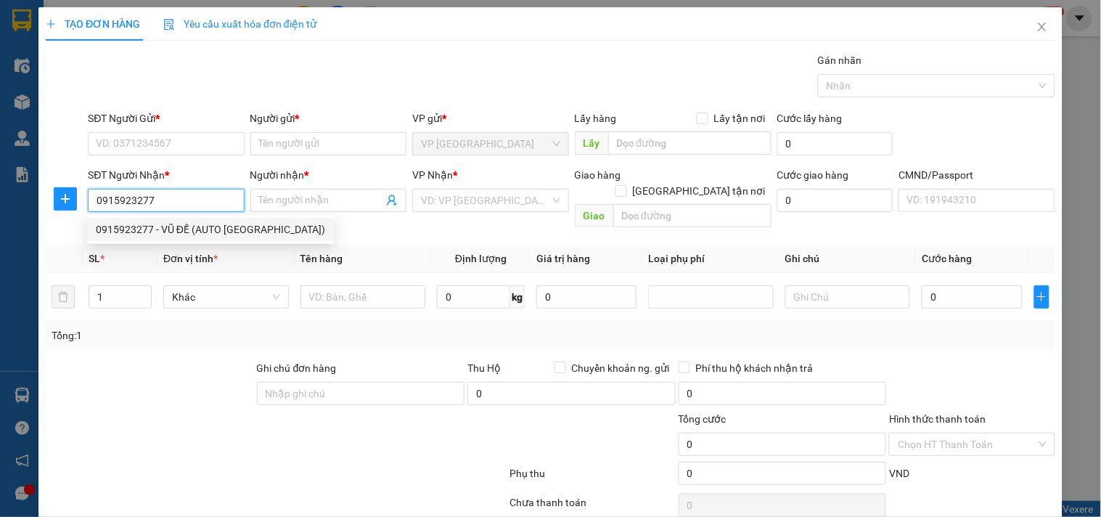
click at [156, 193] on input "0915923277" at bounding box center [166, 200] width 156 height 23
click at [162, 152] on input "SĐT Người Gửi *" at bounding box center [166, 143] width 156 height 23
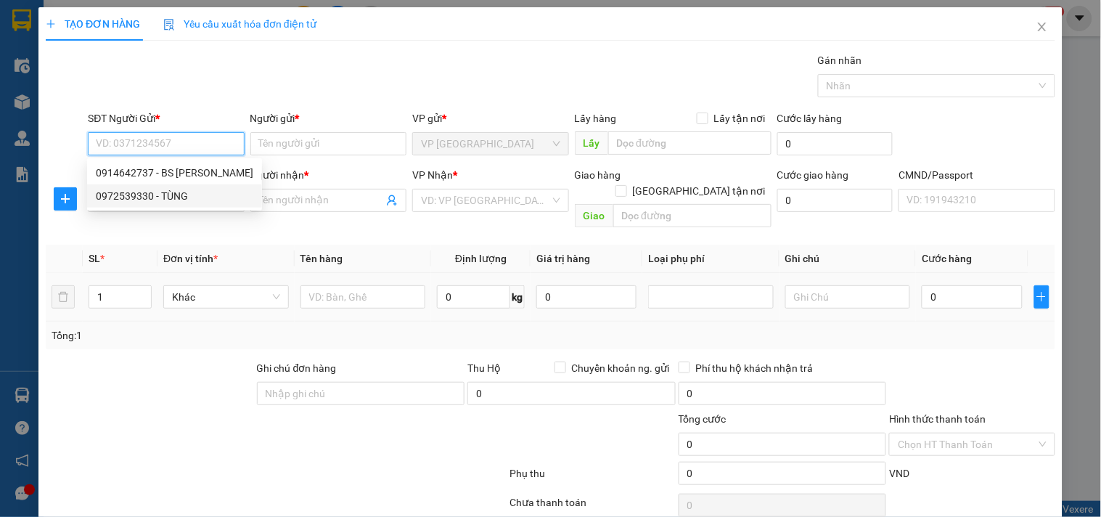
drag, startPoint x: 132, startPoint y: 189, endPoint x: 172, endPoint y: 257, distance: 79.0
click at [172, 257] on body "Kết quả tìm kiếm ( 66 ) Bộ lọc Thuộc VP này Mã ĐH Trạng thái Món hàng Thu hộ Tổ…" at bounding box center [550, 258] width 1101 height 517
click at [154, 245] on th "SL *" at bounding box center [120, 259] width 75 height 28
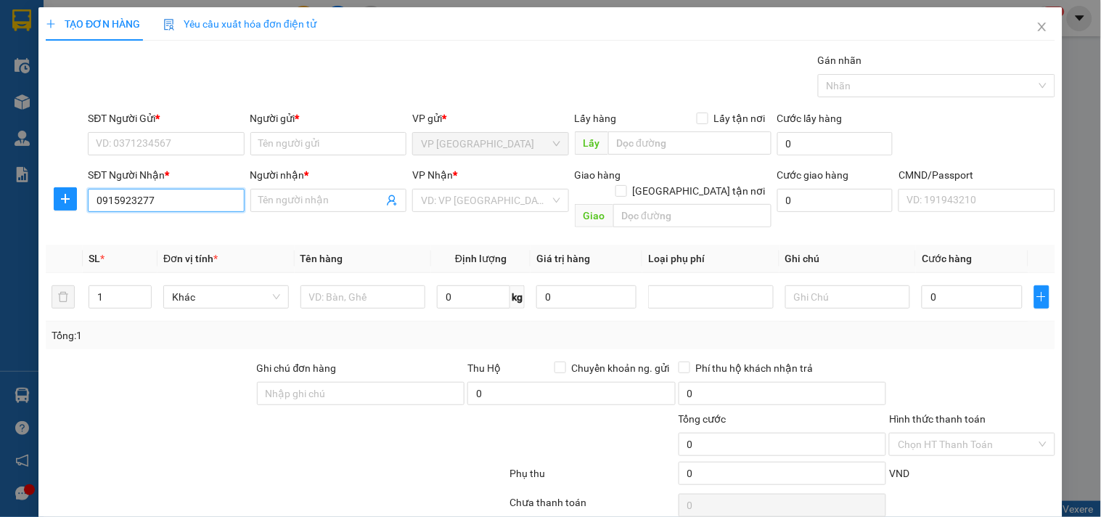
click at [134, 200] on input "0915923277" at bounding box center [166, 200] width 156 height 23
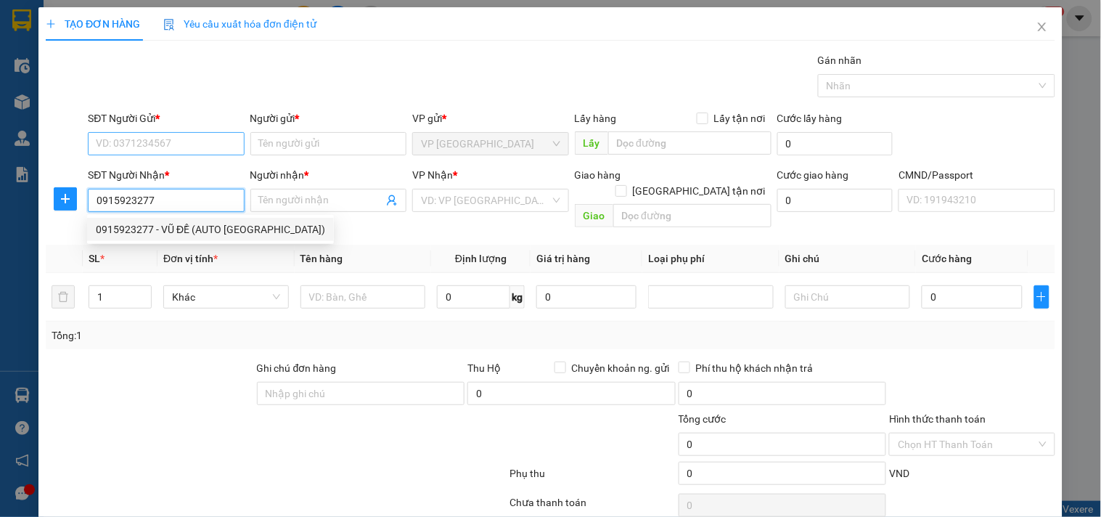
drag, startPoint x: 134, startPoint y: 200, endPoint x: 161, endPoint y: 133, distance: 72.9
click at [161, 133] on form "SĐT Người Gửi * VD: 0371234567 Người gửi * Tên người gửi VP gửi * VP Hà Đông Lấ…" at bounding box center [550, 171] width 1009 height 123
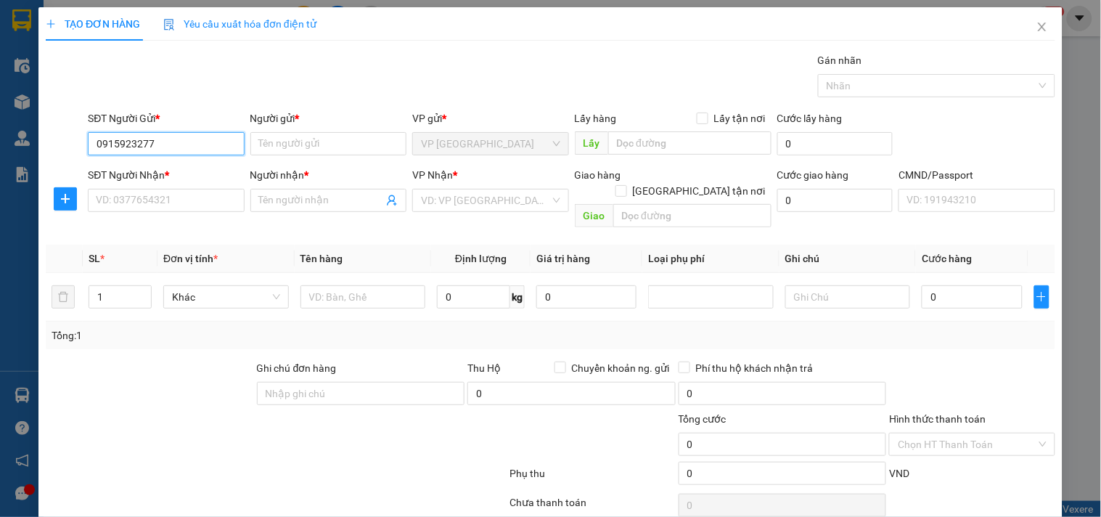
click at [174, 141] on input "0915923277" at bounding box center [166, 143] width 156 height 23
click at [179, 149] on input "0915923277" at bounding box center [166, 143] width 156 height 23
click at [268, 128] on div "Người gửi *" at bounding box center [328, 121] width 156 height 22
click at [194, 129] on div "SĐT Người Gửi *" at bounding box center [166, 121] width 156 height 22
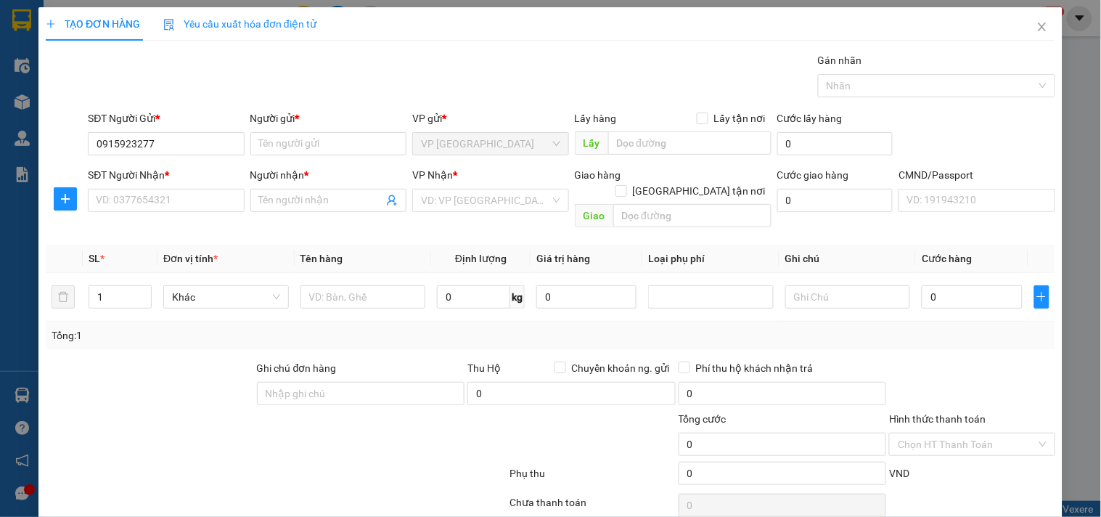
click at [194, 129] on div "SĐT Người Gửi *" at bounding box center [166, 121] width 156 height 22
click at [169, 149] on input "0915923277" at bounding box center [166, 143] width 156 height 23
click at [165, 151] on input "0915923277" at bounding box center [166, 143] width 156 height 23
click at [197, 140] on input "0915923277" at bounding box center [166, 143] width 156 height 23
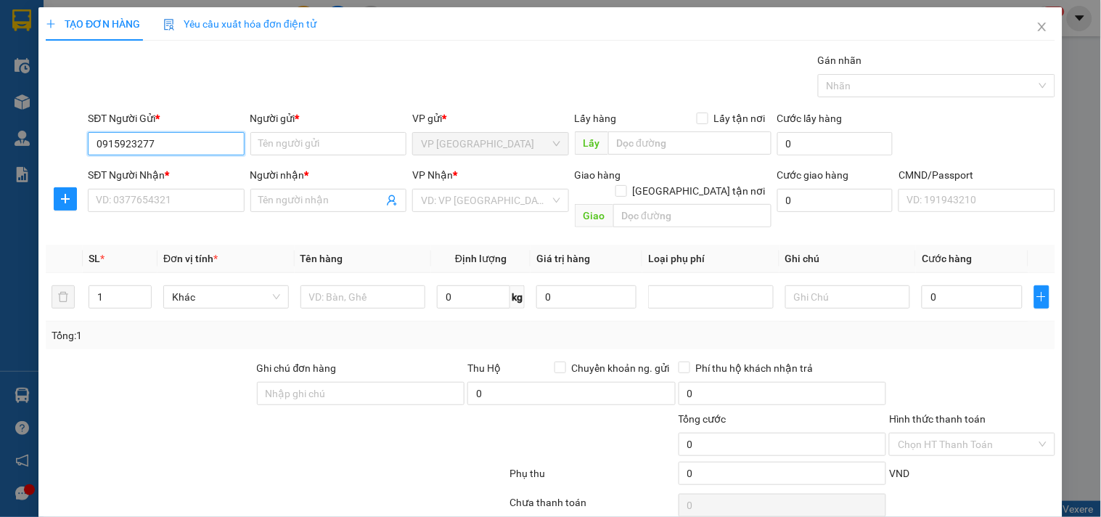
click at [197, 140] on input "0915923277" at bounding box center [166, 143] width 156 height 23
click at [157, 169] on div "02477770888 - VŨ ĐỀ" at bounding box center [164, 173] width 137 height 16
type input "02477770888"
type input "VŨ ĐỀ"
type input "02477770888"
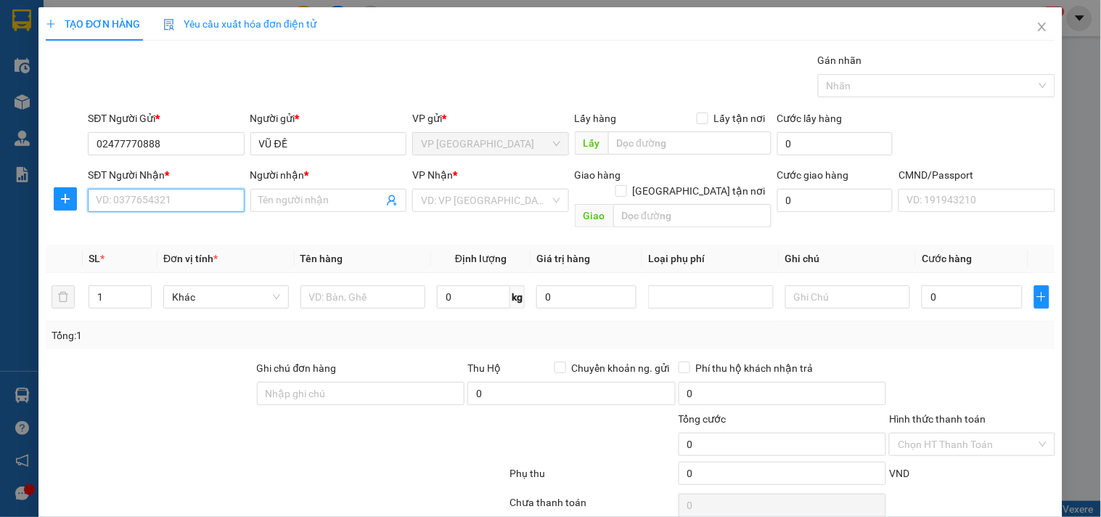
click at [153, 193] on input "SĐT Người Nhận *" at bounding box center [166, 200] width 156 height 23
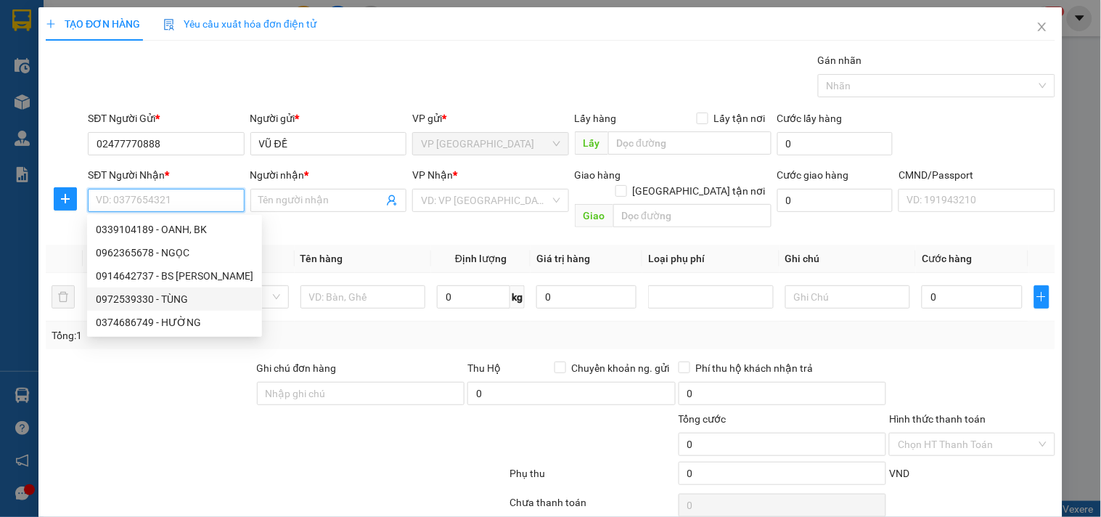
click at [154, 303] on div "0972539330 - TÙNG" at bounding box center [174, 299] width 157 height 16
type input "0972539330"
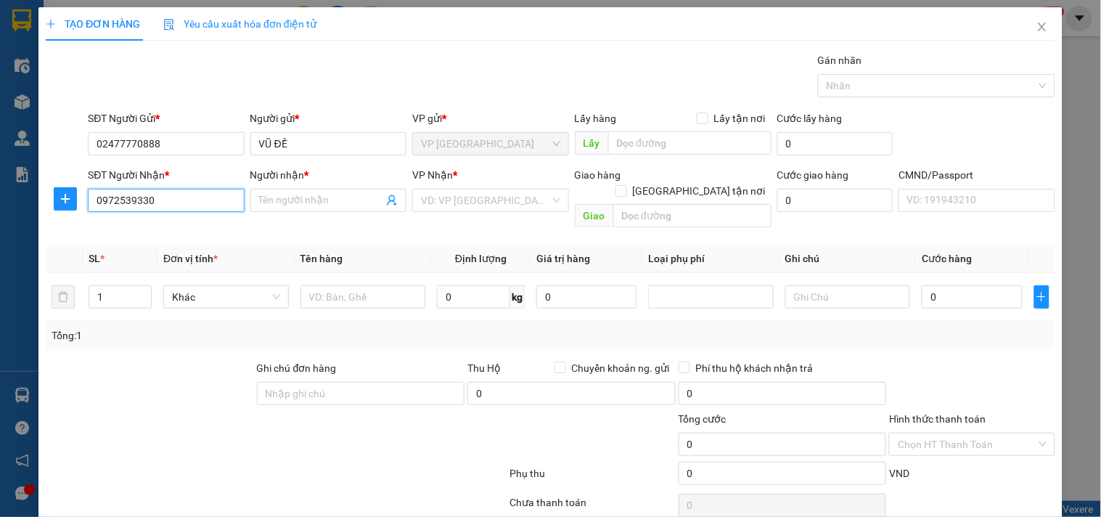
type input "TÙNG"
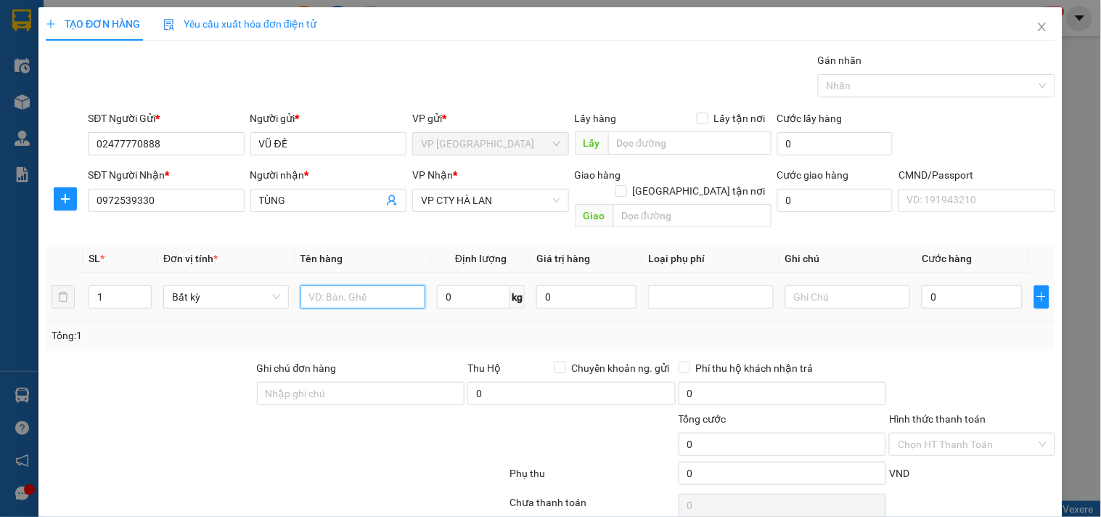
click at [361, 285] on input "text" at bounding box center [363, 296] width 126 height 23
type input "HỘP RĂNG"
type input "1"
type input "35.000"
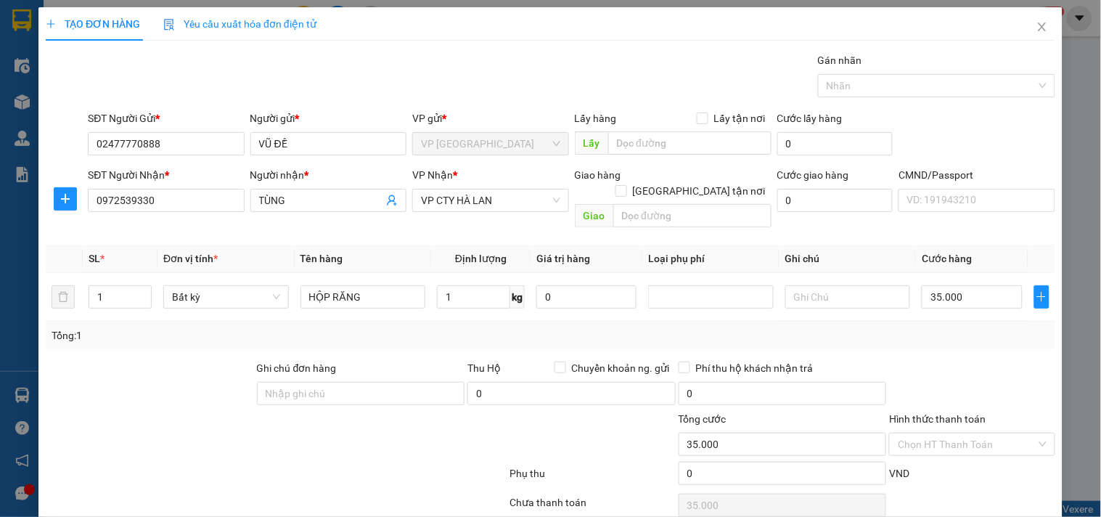
drag, startPoint x: 941, startPoint y: 414, endPoint x: 929, endPoint y: 331, distance: 83.5
click at [941, 416] on div "Hình thức thanh toán Chọn HT Thanh Toán" at bounding box center [971, 436] width 165 height 51
click at [922, 443] on div "Hình thức thanh toán Chọn HT Thanh Toán" at bounding box center [971, 436] width 165 height 51
click at [919, 437] on input "Hình thức thanh toán" at bounding box center [967, 444] width 138 height 22
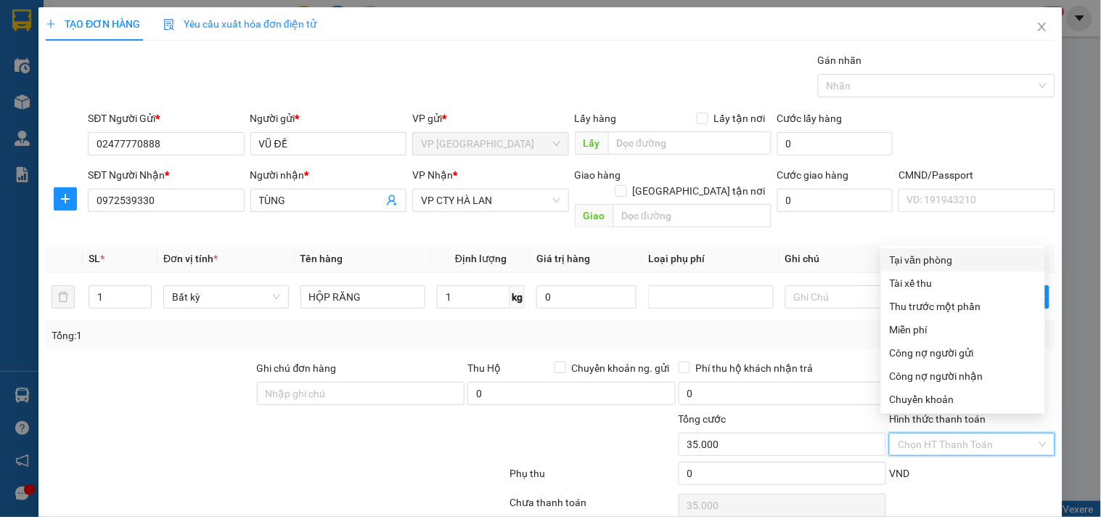
click at [904, 248] on tr "SL * Đơn vị tính * Tên hàng Định lượng Giá trị hàng Loại phụ phí Ghi chú Cước h…" at bounding box center [550, 259] width 1009 height 28
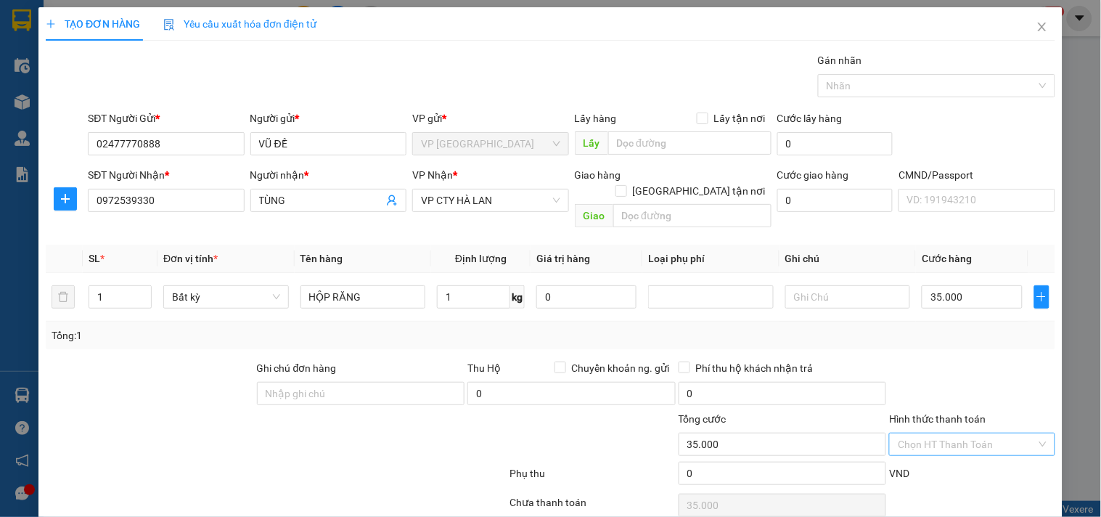
click at [918, 433] on input "Hình thức thanh toán" at bounding box center [967, 444] width 138 height 22
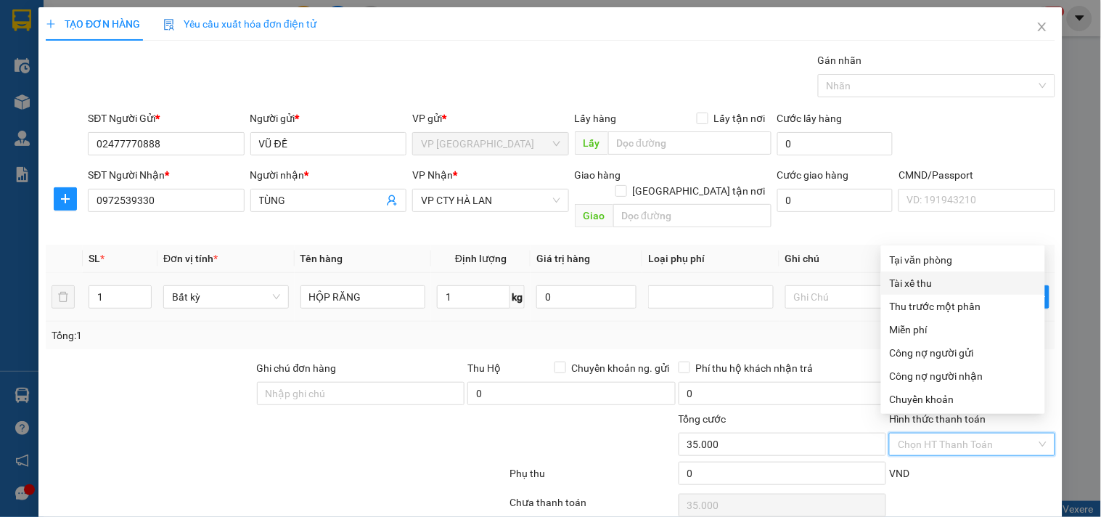
click at [913, 257] on div "Tại văn phòng" at bounding box center [963, 260] width 147 height 16
type input "0"
click at [913, 252] on div "Tại văn phòng" at bounding box center [963, 260] width 147 height 16
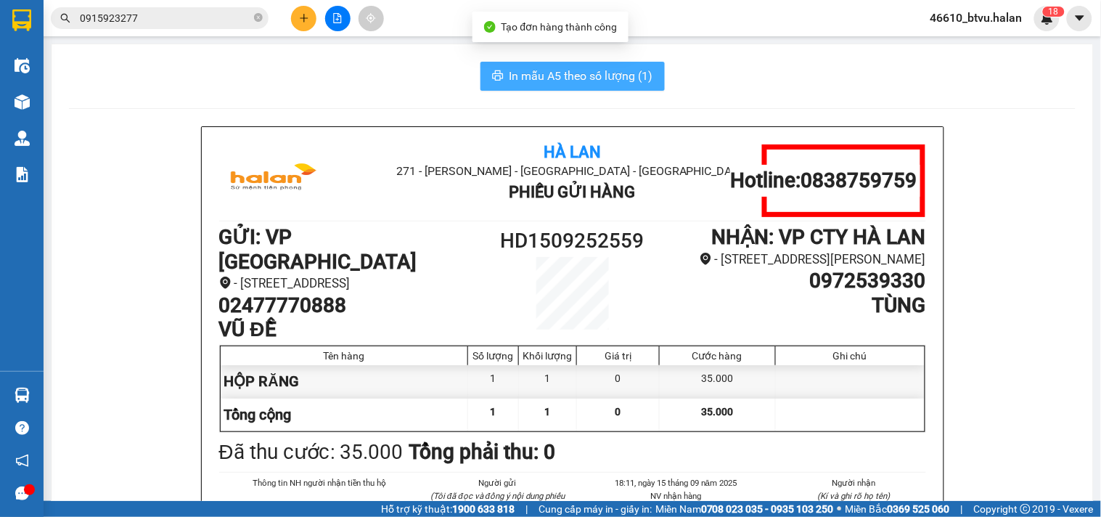
click at [509, 74] on span "In mẫu A5 theo số lượng (1)" at bounding box center [581, 76] width 144 height 18
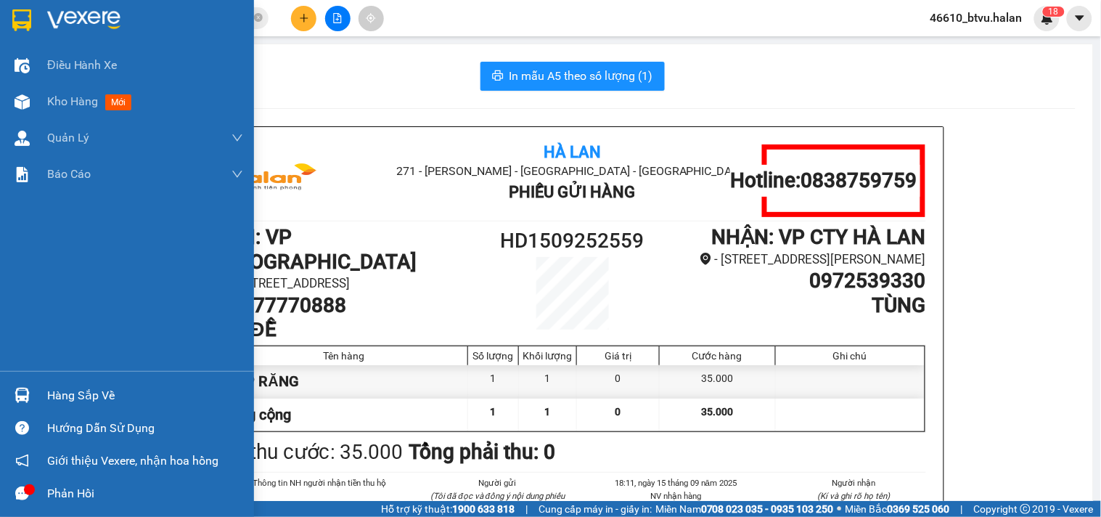
click at [55, 393] on div "Hàng sắp về" at bounding box center [145, 396] width 196 height 22
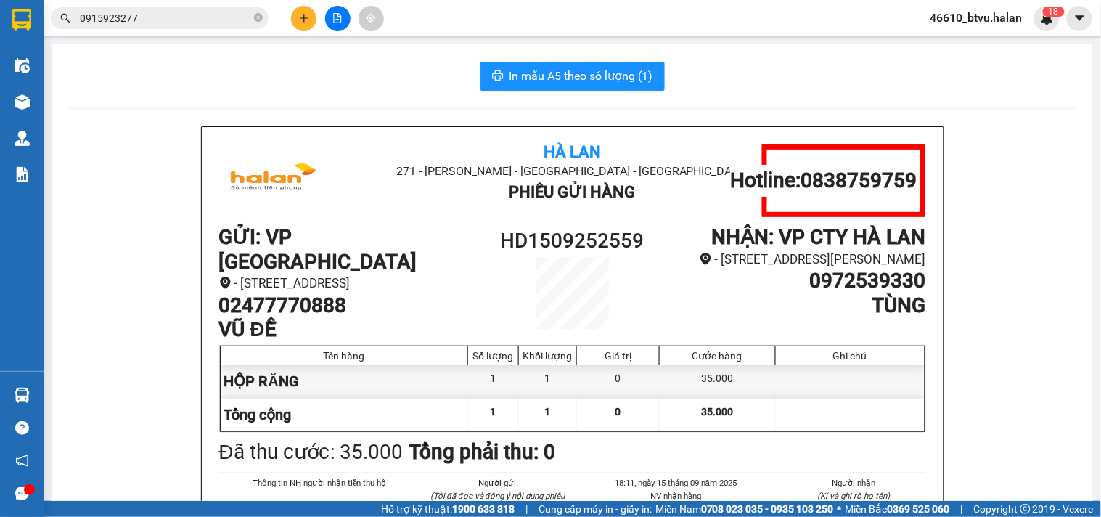
click at [327, 169] on section "Kết quả tìm kiếm ( 66 ) Bộ lọc Thuộc VP này Mã ĐH Trạng thái Món hàng Thu hộ Tổ…" at bounding box center [550, 258] width 1101 height 517
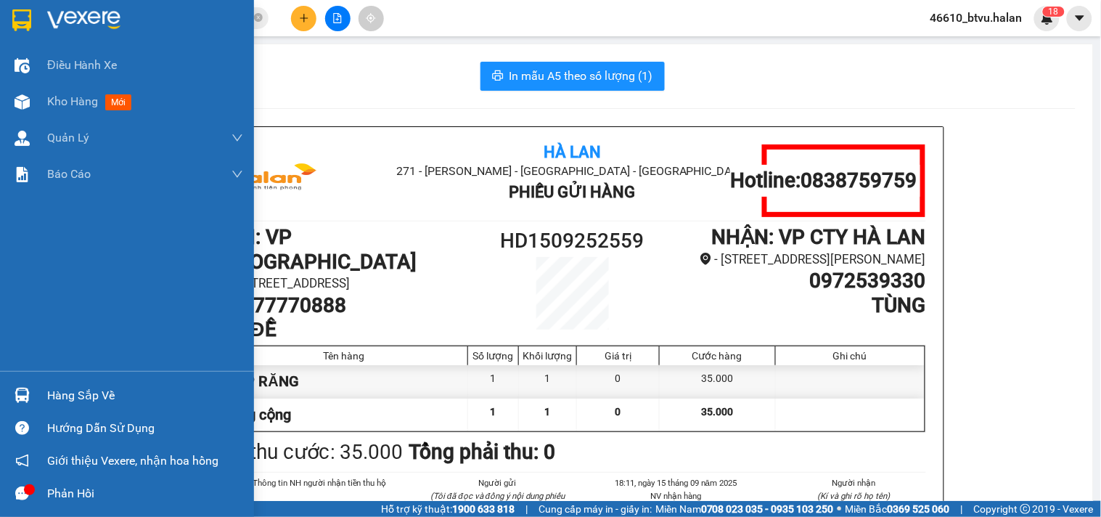
click at [36, 401] on div "Hàng sắp về" at bounding box center [127, 395] width 254 height 33
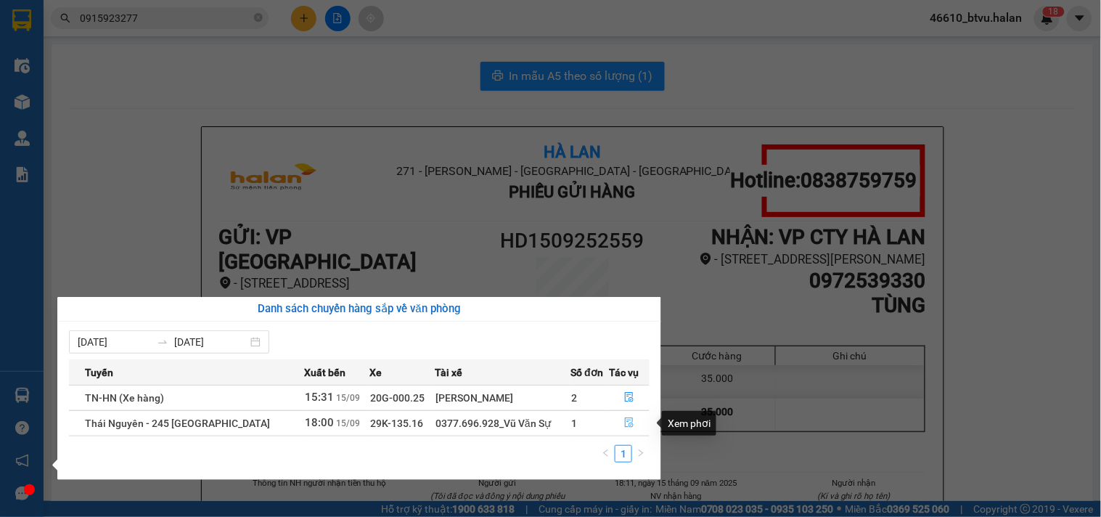
click at [620, 424] on button "button" at bounding box center [628, 422] width 39 height 23
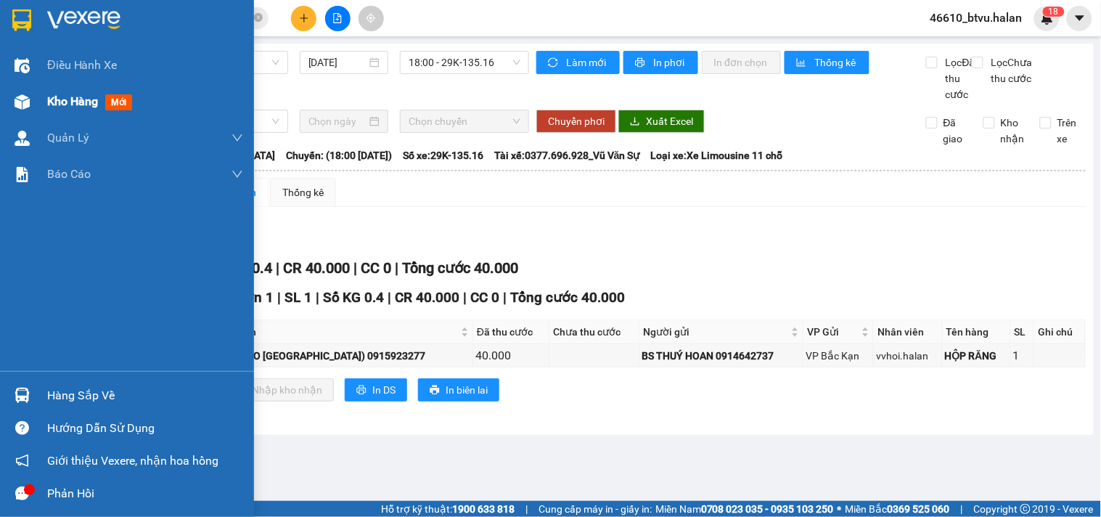
click at [19, 100] on img at bounding box center [22, 101] width 15 height 15
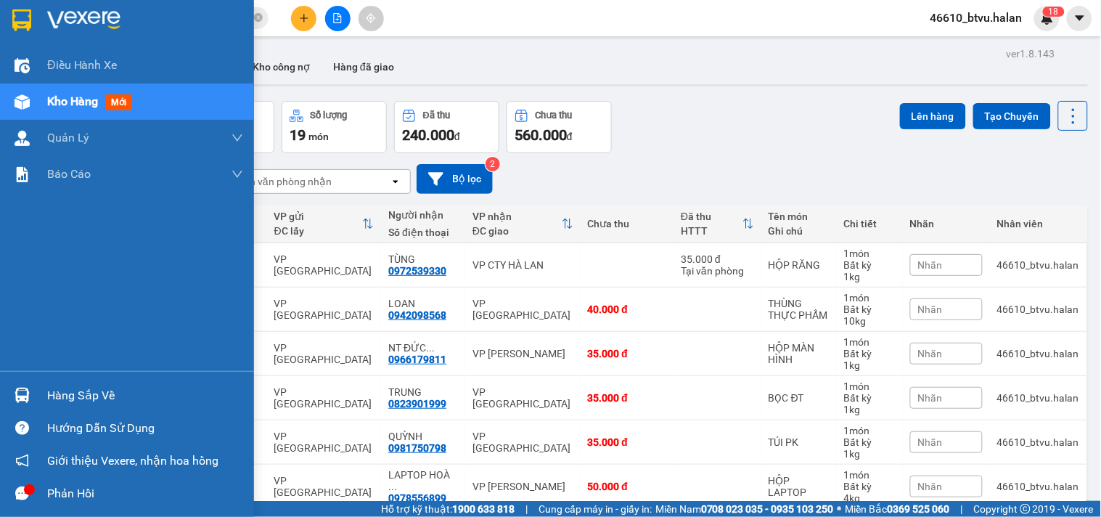
click at [33, 385] on div at bounding box center [21, 394] width 25 height 25
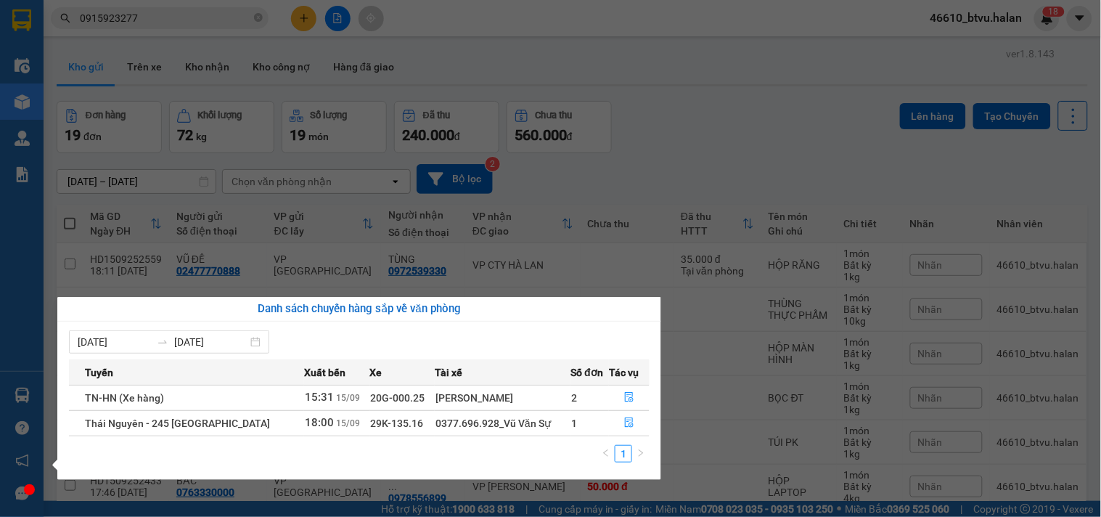
click at [692, 189] on section "Kết quả tìm kiếm ( 66 ) Bộ lọc Thuộc VP này Mã ĐH Trạng thái Món hàng Thu hộ Tổ…" at bounding box center [550, 258] width 1101 height 517
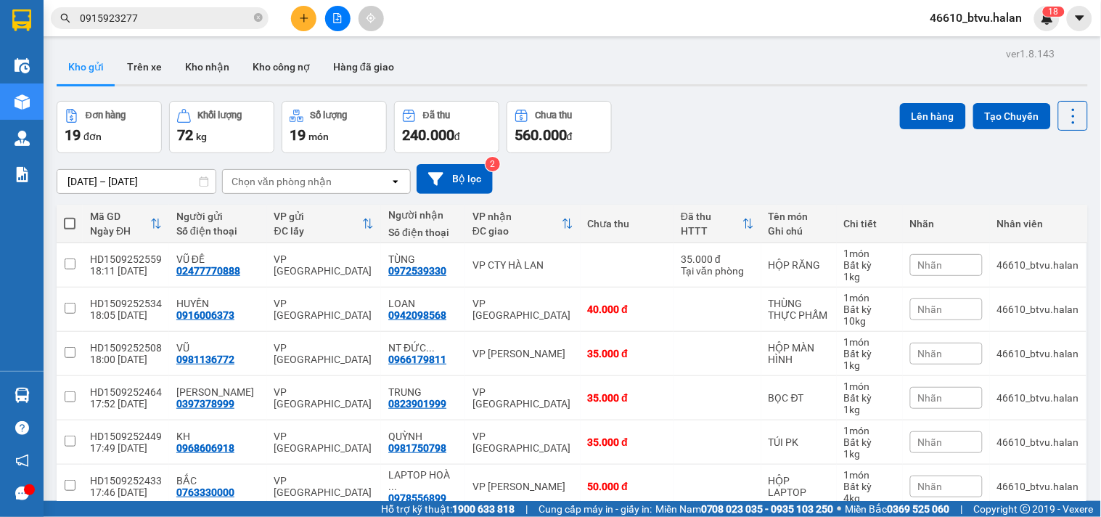
click at [75, 222] on span at bounding box center [70, 224] width 12 height 12
click at [70, 216] on input "checkbox" at bounding box center [70, 216] width 0 height 0
checkbox input "true"
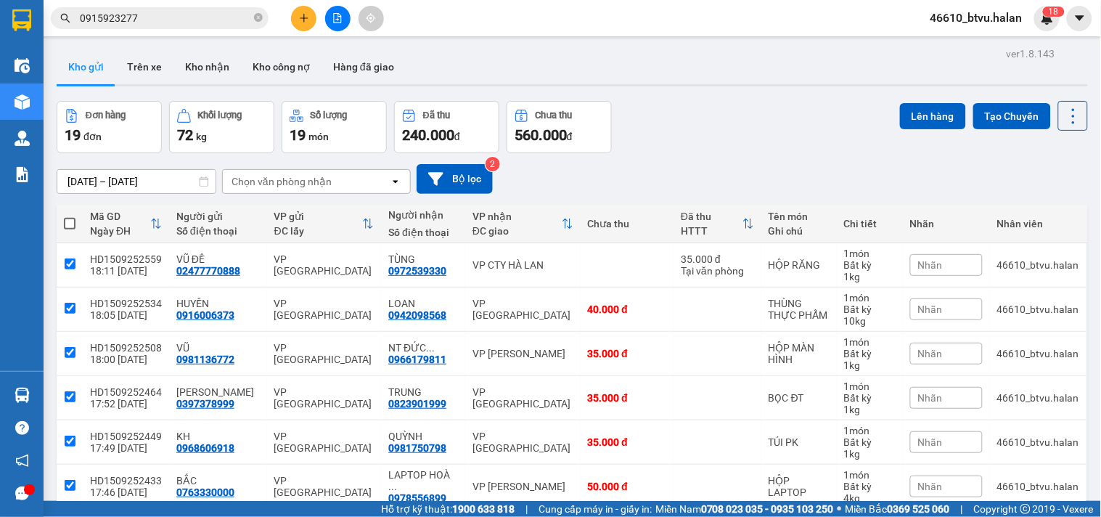
checkbox input "true"
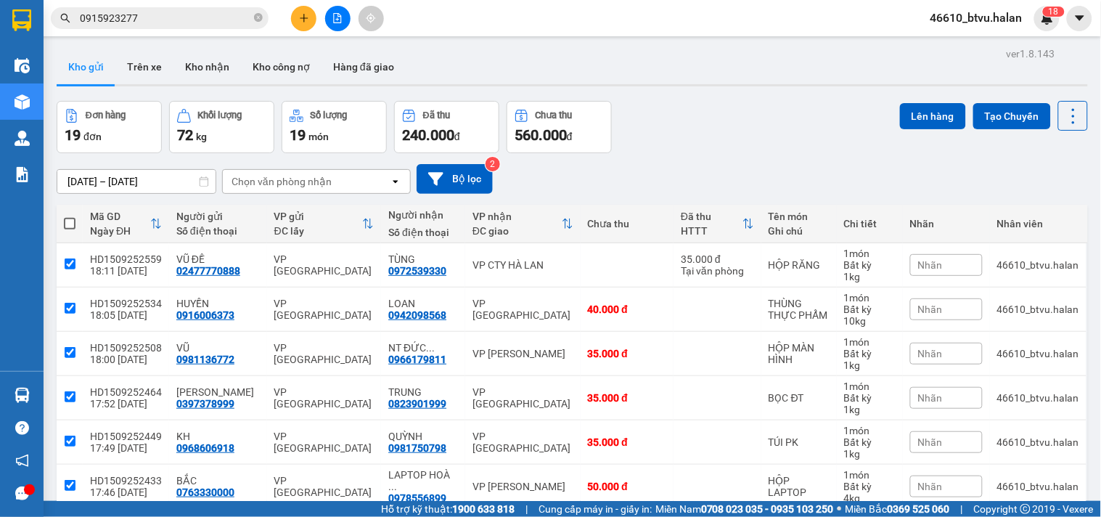
checkbox input "true"
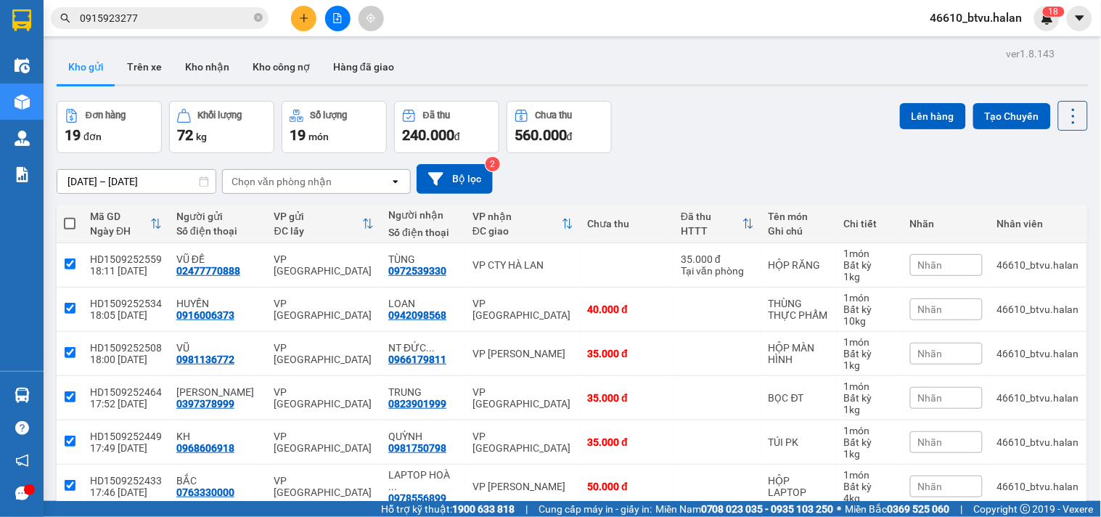
checkbox input "true"
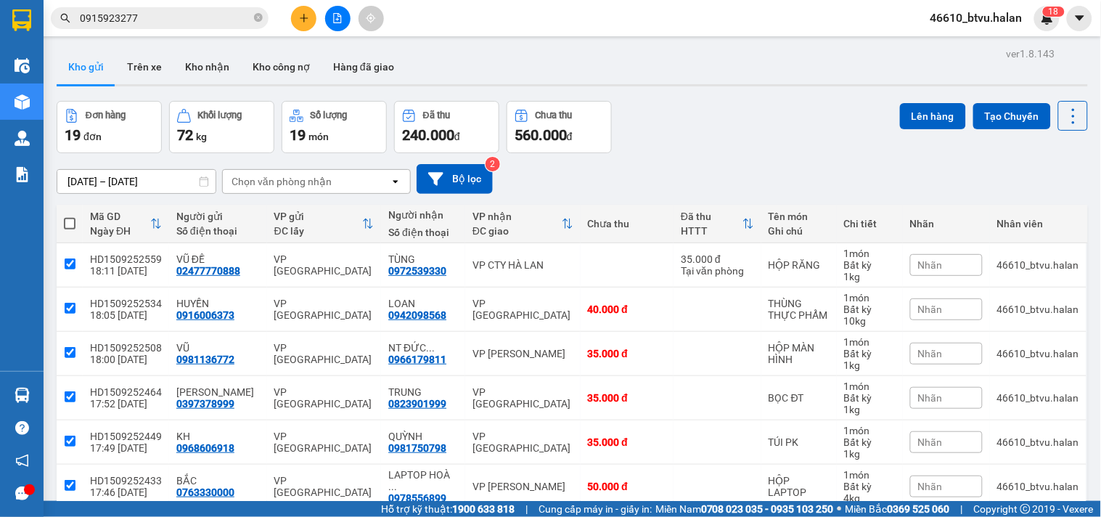
checkbox input "true"
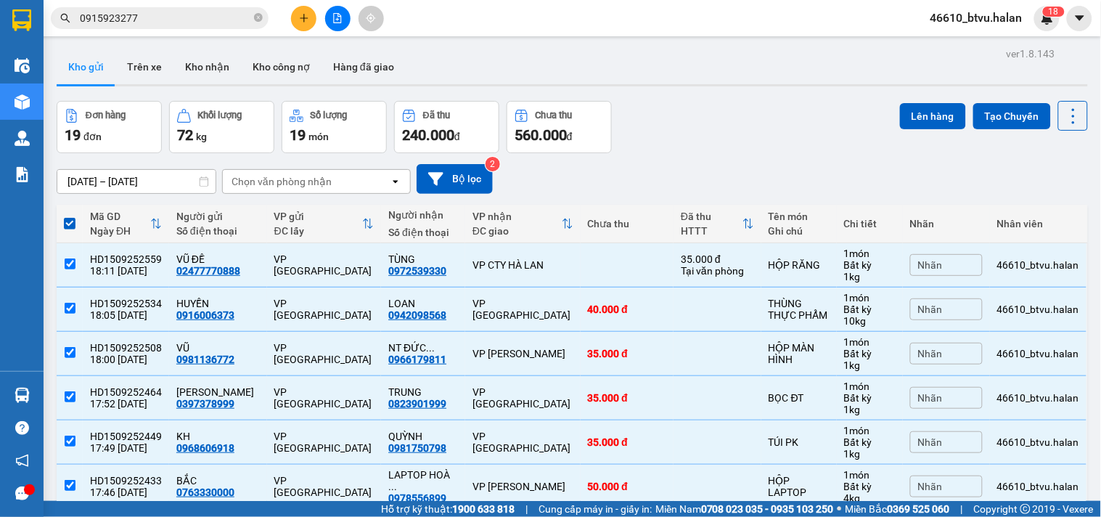
drag, startPoint x: 911, startPoint y: 121, endPoint x: 705, endPoint y: 171, distance: 212.1
click at [911, 120] on button "Lên hàng" at bounding box center [933, 116] width 66 height 26
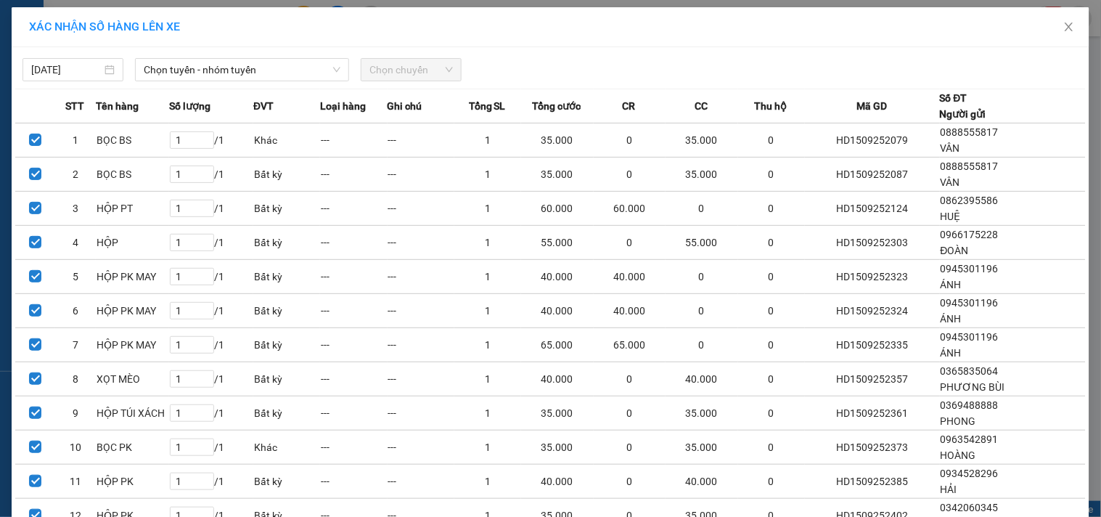
drag, startPoint x: 237, startPoint y: 57, endPoint x: 250, endPoint y: 57, distance: 13.8
click at [237, 58] on div "15/09/2025 Chọn tuyến - nhóm tuyến Chọn chuyến" at bounding box center [550, 66] width 1070 height 30
click at [250, 49] on div "15/09/2025 Chọn tuyến - nhóm tuyến Chọn chuyến STT Tên hàng Số lượng ĐVT Loại h…" at bounding box center [550, 449] width 1077 height 805
click at [252, 75] on span "Chọn tuyến - nhóm tuyến" at bounding box center [242, 70] width 197 height 22
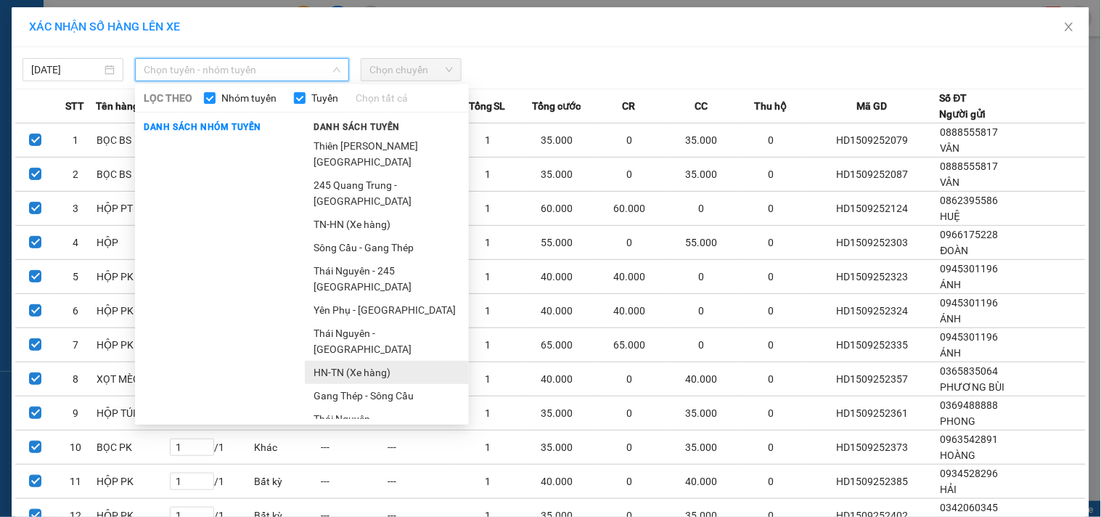
click at [343, 361] on li "HN-TN (Xe hàng)" at bounding box center [387, 372] width 164 height 23
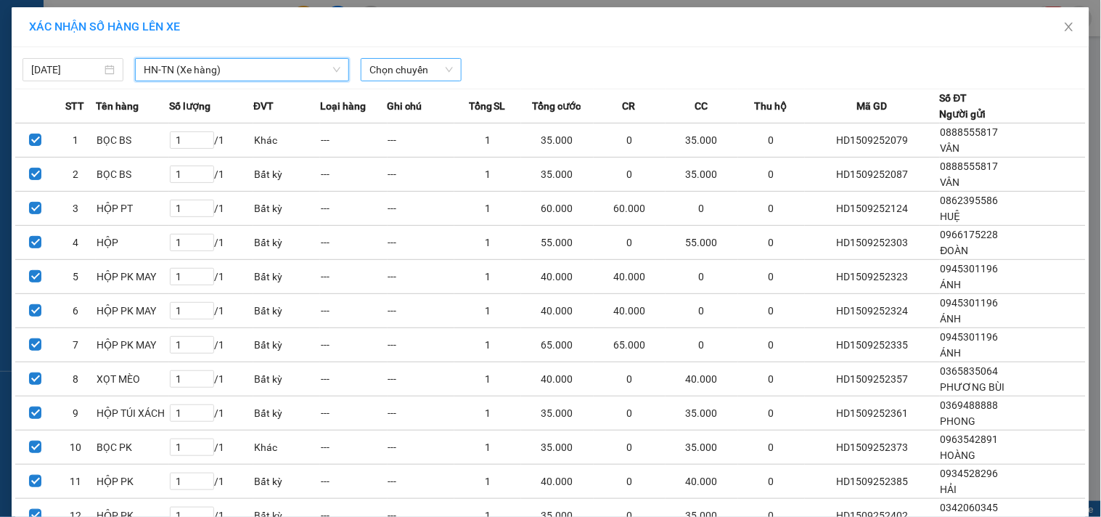
click at [393, 63] on span "Chọn chuyến" at bounding box center [410, 70] width 83 height 22
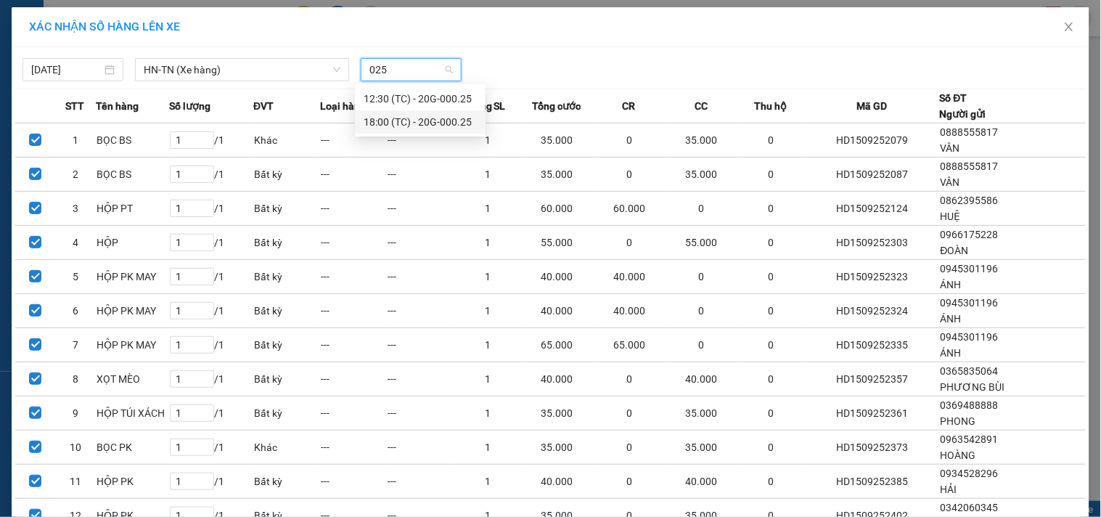
click at [405, 124] on div "18:00 (TC) - 20G-000.25" at bounding box center [420, 122] width 113 height 16
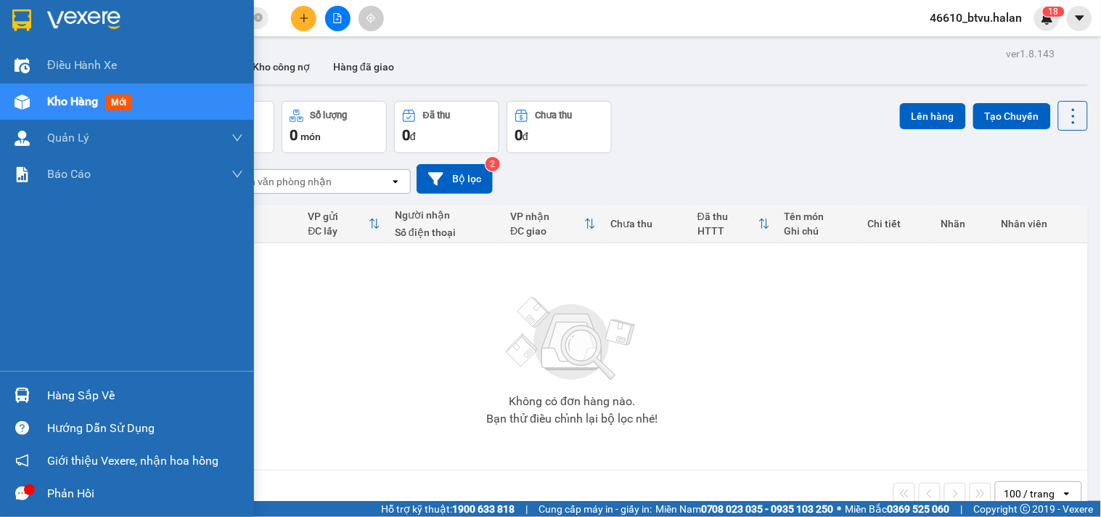
click at [23, 388] on img at bounding box center [22, 394] width 15 height 15
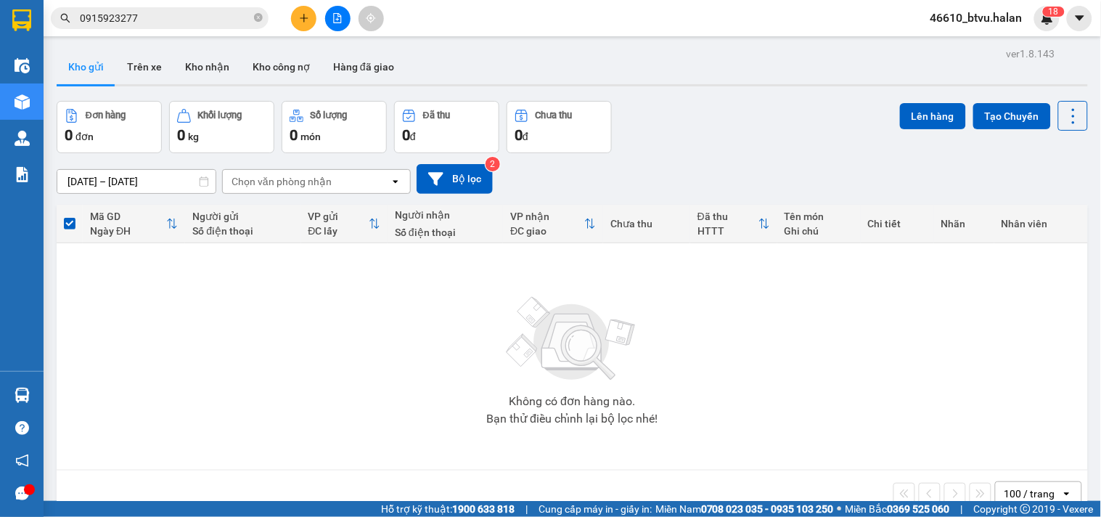
click at [832, 367] on section "Kết quả tìm kiếm ( 66 ) Bộ lọc Thuộc VP này Mã ĐH Trạng thái Món hàng Thu hộ Tổ…" at bounding box center [550, 258] width 1101 height 517
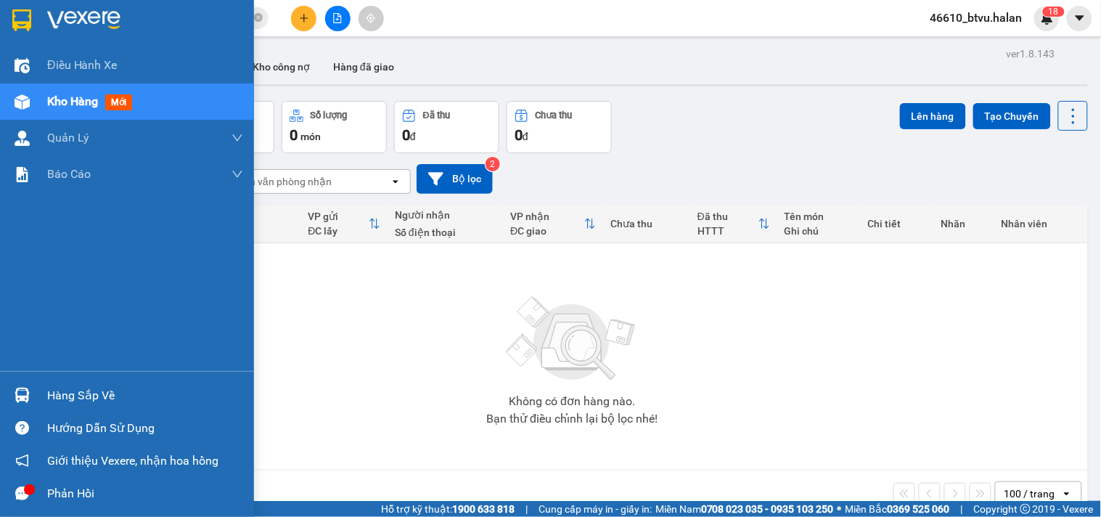
click at [41, 400] on div "Hàng sắp về" at bounding box center [127, 395] width 254 height 33
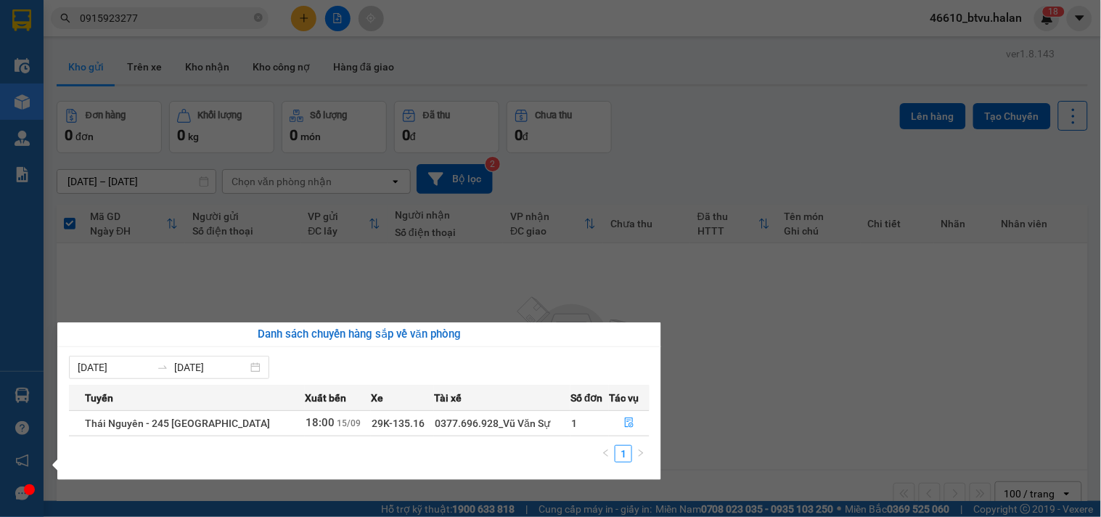
drag, startPoint x: 750, startPoint y: 317, endPoint x: 632, endPoint y: 293, distance: 120.7
click at [741, 314] on section "Kết quả tìm kiếm ( 66 ) Bộ lọc Thuộc VP này Mã ĐH Trạng thái Món hàng Thu hộ Tổ…" at bounding box center [550, 258] width 1101 height 517
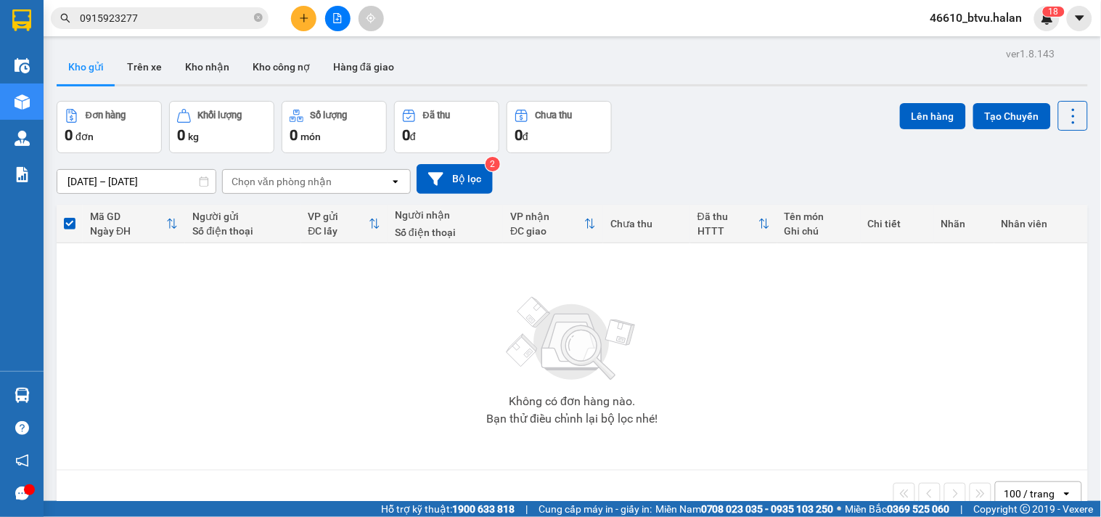
click at [287, 10] on div at bounding box center [337, 18] width 109 height 25
click at [289, 10] on div at bounding box center [337, 18] width 109 height 25
click at [295, 18] on button at bounding box center [303, 18] width 25 height 25
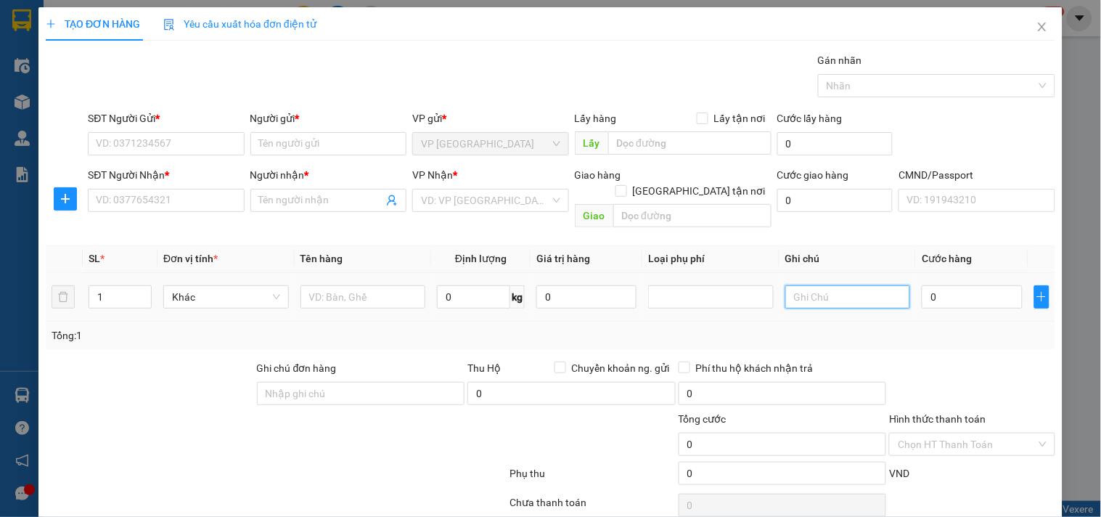
click at [855, 285] on input "text" at bounding box center [848, 296] width 126 height 23
type input "14+16+19+1+4*8"
click at [144, 297] on span "down" at bounding box center [143, 301] width 9 height 9
click at [145, 295] on span "Decrease Value" at bounding box center [143, 301] width 16 height 13
click at [142, 295] on span "Decrease Value" at bounding box center [143, 301] width 16 height 13
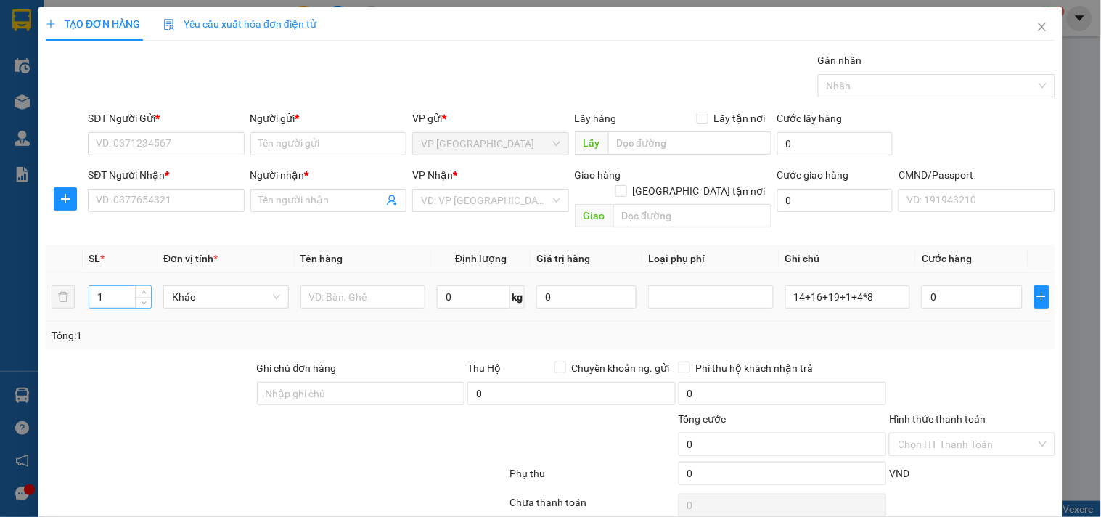
click at [103, 286] on input "1" at bounding box center [120, 297] width 62 height 22
click at [142, 286] on span "Increase Value" at bounding box center [143, 292] width 16 height 13
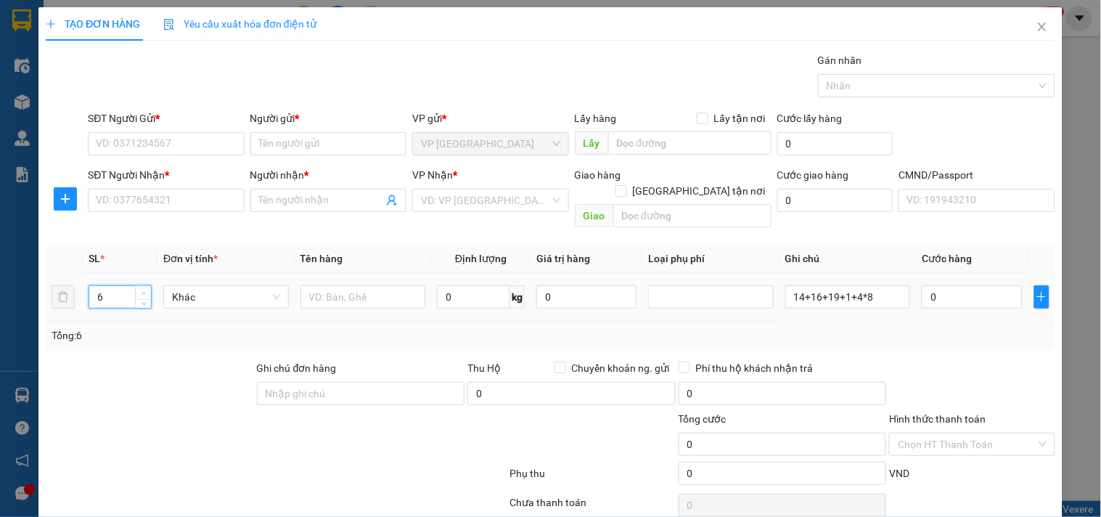
click at [142, 286] on span "Increase Value" at bounding box center [143, 292] width 16 height 13
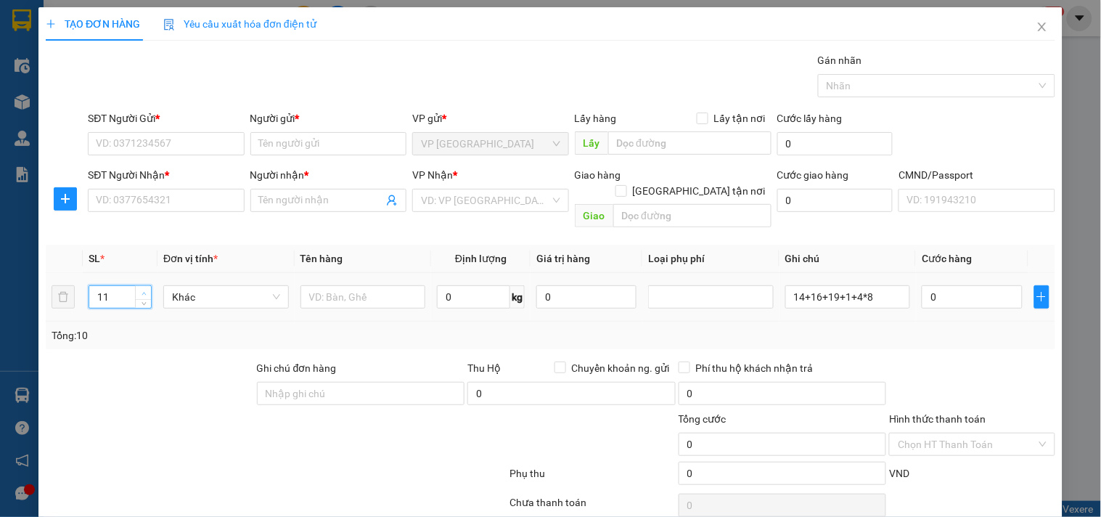
click at [142, 286] on span "Increase Value" at bounding box center [143, 292] width 16 height 13
type input "12"
click at [116, 139] on input "SĐT Người Gửi *" at bounding box center [166, 143] width 156 height 23
type input "0976810885"
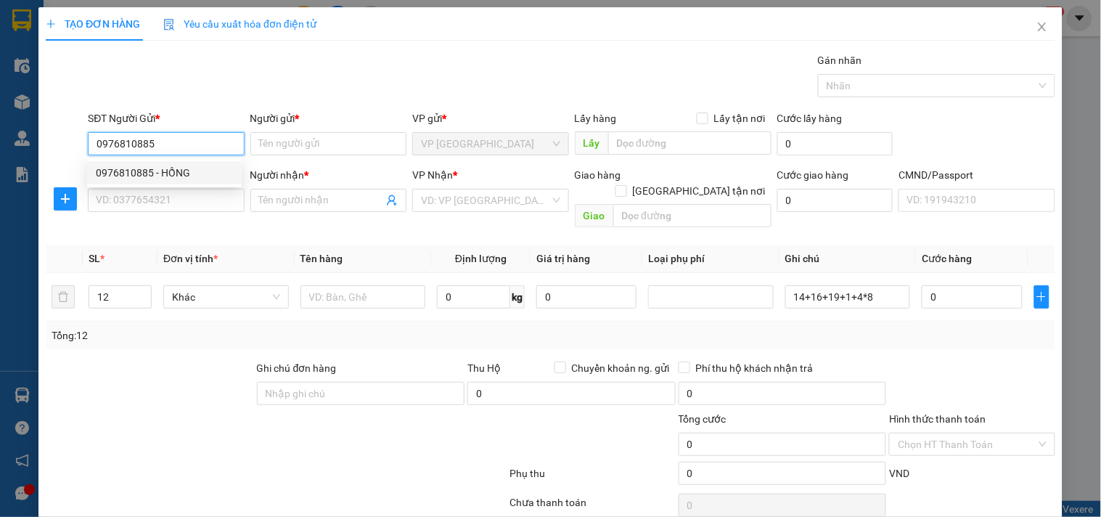
click at [222, 168] on div "0976810885 - HỒNG" at bounding box center [164, 173] width 137 height 16
type input "HỒNG"
type input "0976810885"
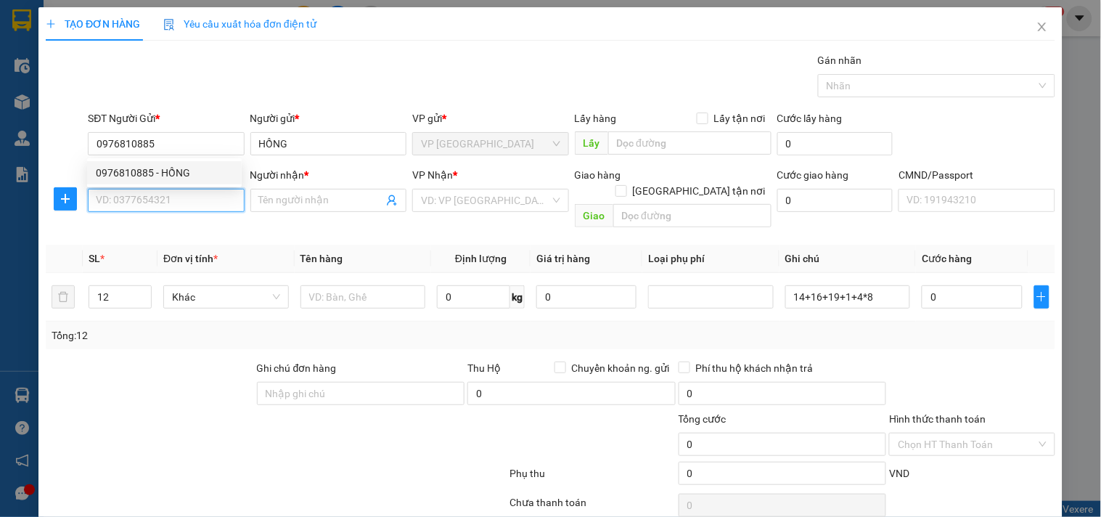
click at [203, 194] on input "SĐT Người Nhận *" at bounding box center [166, 200] width 156 height 23
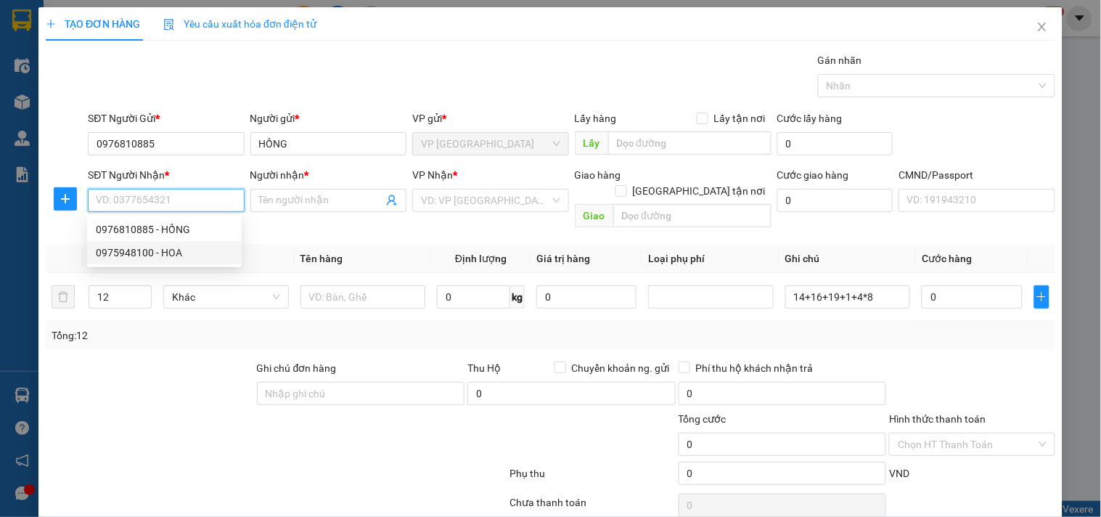
click at [184, 260] on div "0975948100 - HOA" at bounding box center [164, 253] width 137 height 16
type input "0975948100"
type input "HOA"
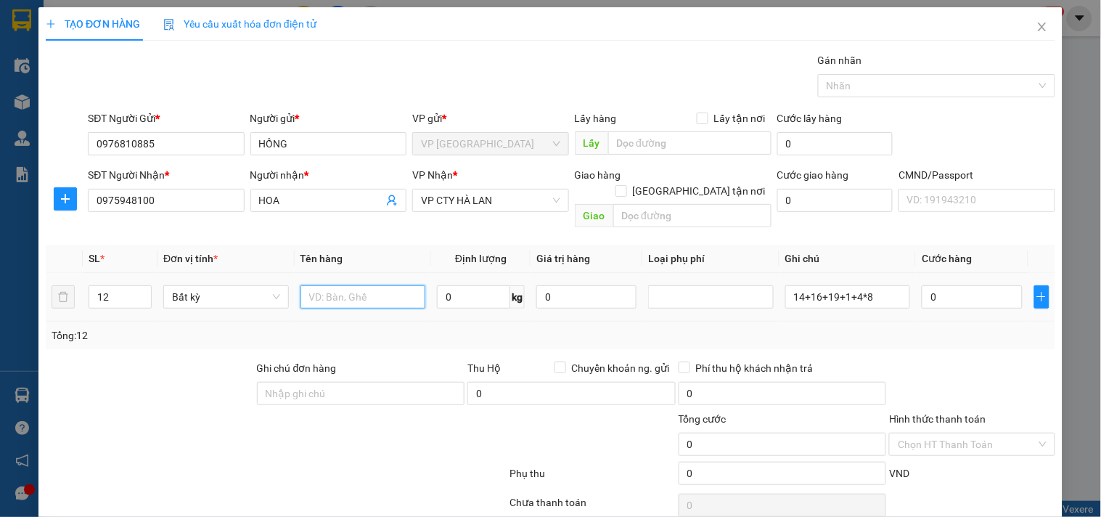
click at [328, 285] on input "text" at bounding box center [363, 296] width 126 height 23
type input "PHỤ KIỆN Ô TÔ"
type input "14"
type input "50.000"
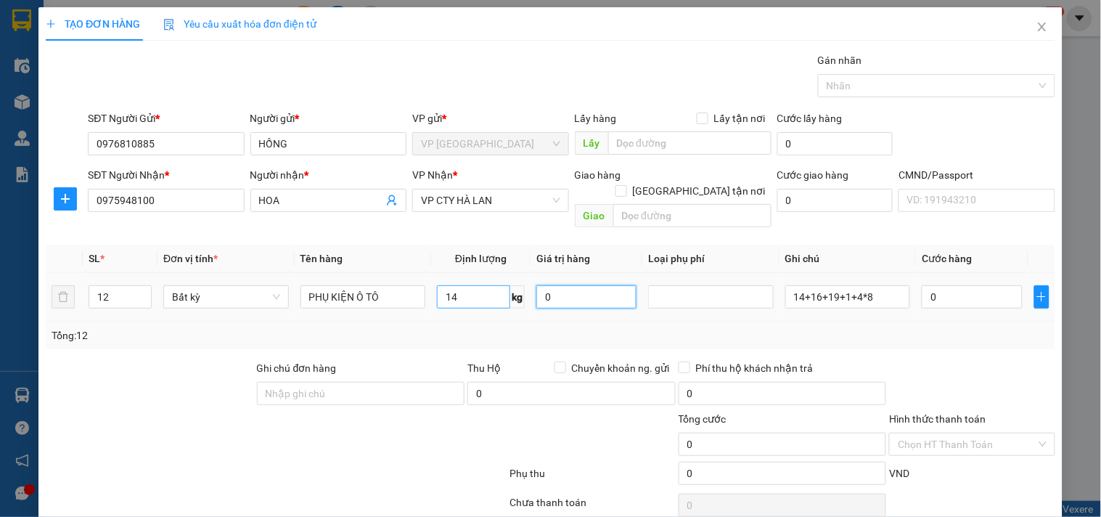
type input "50.000"
click at [490, 286] on input "14" at bounding box center [473, 296] width 73 height 23
type input "16"
type input "60.000"
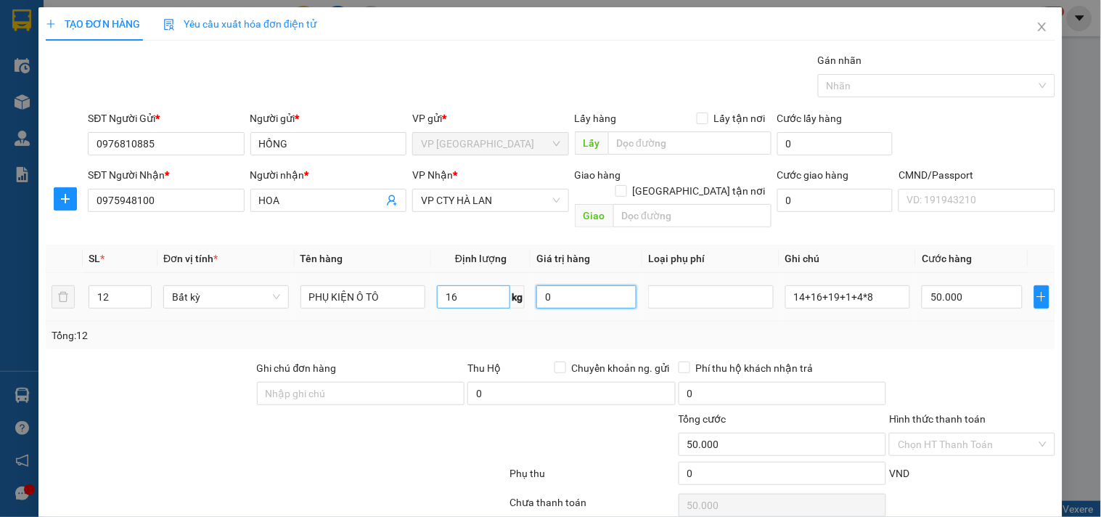
type input "60.000"
click at [486, 321] on div "Tổng: 12" at bounding box center [550, 335] width 1009 height 28
click at [468, 285] on input "16" at bounding box center [473, 296] width 73 height 23
type input "19"
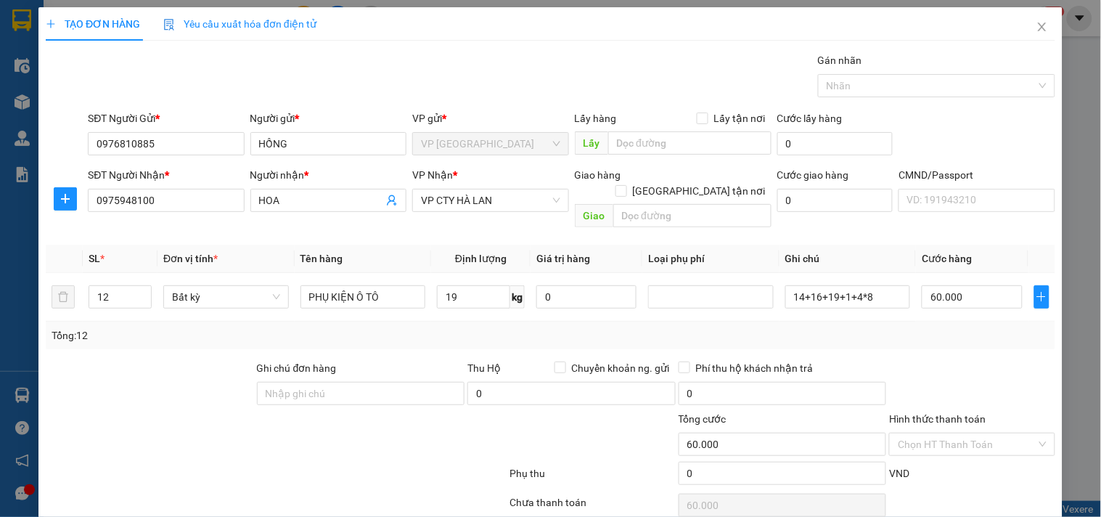
click at [488, 327] on div "Tổng: 12" at bounding box center [551, 335] width 998 height 16
click at [929, 285] on input "60.000" at bounding box center [971, 296] width 100 height 23
click at [923, 332] on div "Tổng: 12" at bounding box center [550, 335] width 1009 height 28
click at [443, 285] on input "19" at bounding box center [473, 296] width 73 height 23
type input "0"
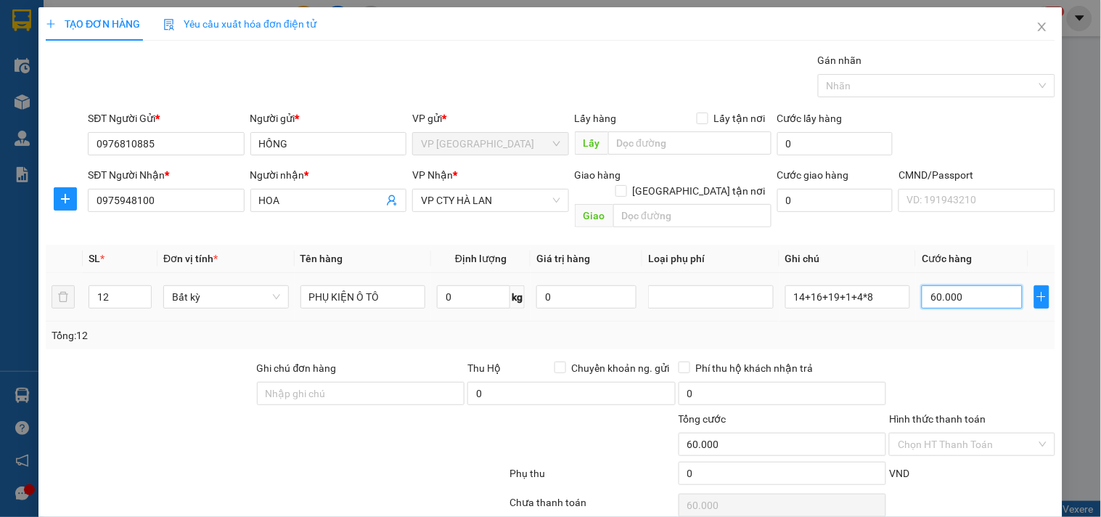
click at [936, 285] on input "60.000" at bounding box center [971, 296] width 100 height 23
type input "0"
click at [933, 327] on div "Tổng: 12" at bounding box center [551, 335] width 998 height 16
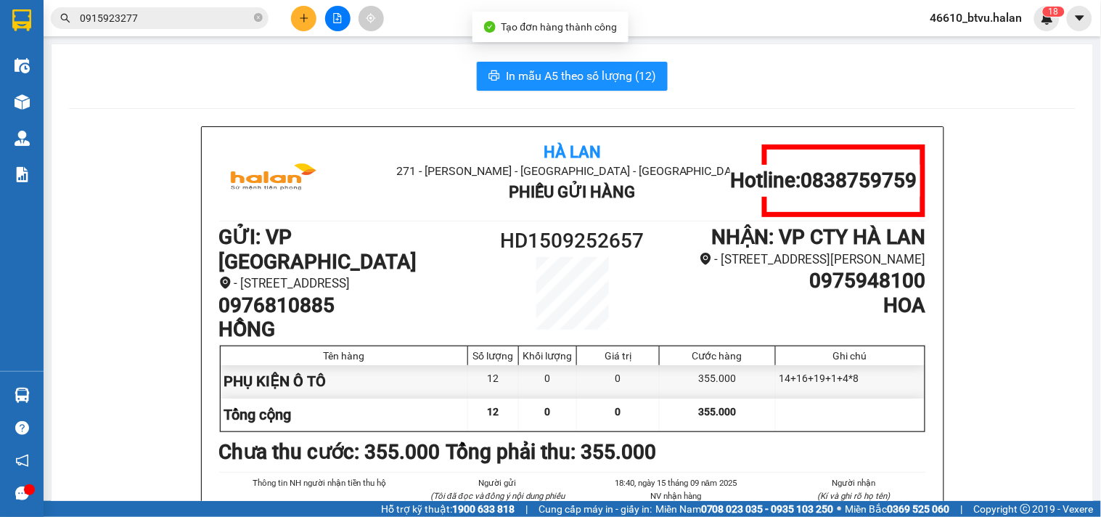
click at [599, 78] on span "In mẫu A5 theo số lượng (12)" at bounding box center [581, 76] width 150 height 18
click at [296, 15] on button at bounding box center [303, 18] width 25 height 25
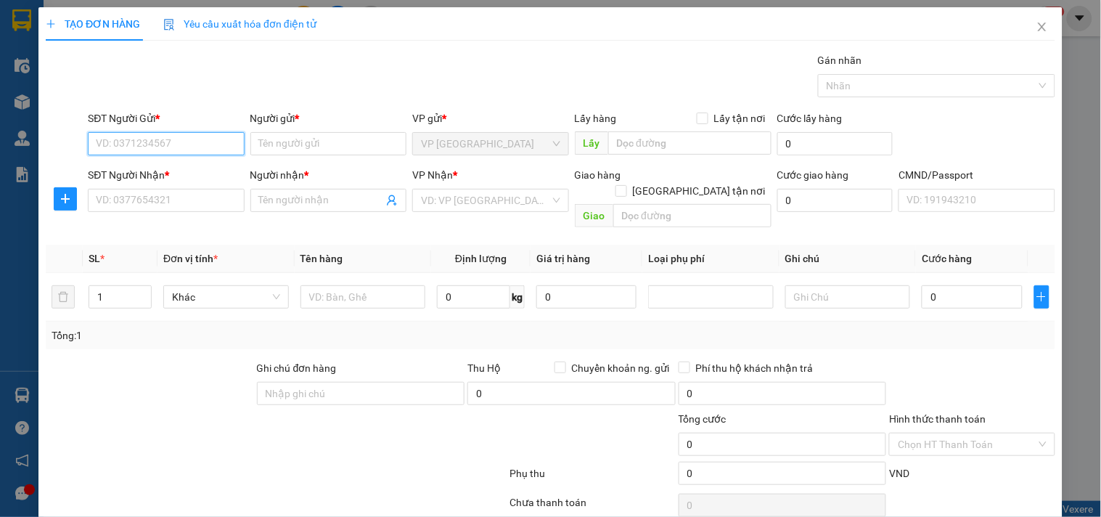
click at [183, 153] on input "SĐT Người Gửi *" at bounding box center [166, 143] width 156 height 23
type input "0962581510"
click at [205, 171] on div "0962581510 - trung" at bounding box center [164, 173] width 137 height 16
type input "trung"
type input "0962581510"
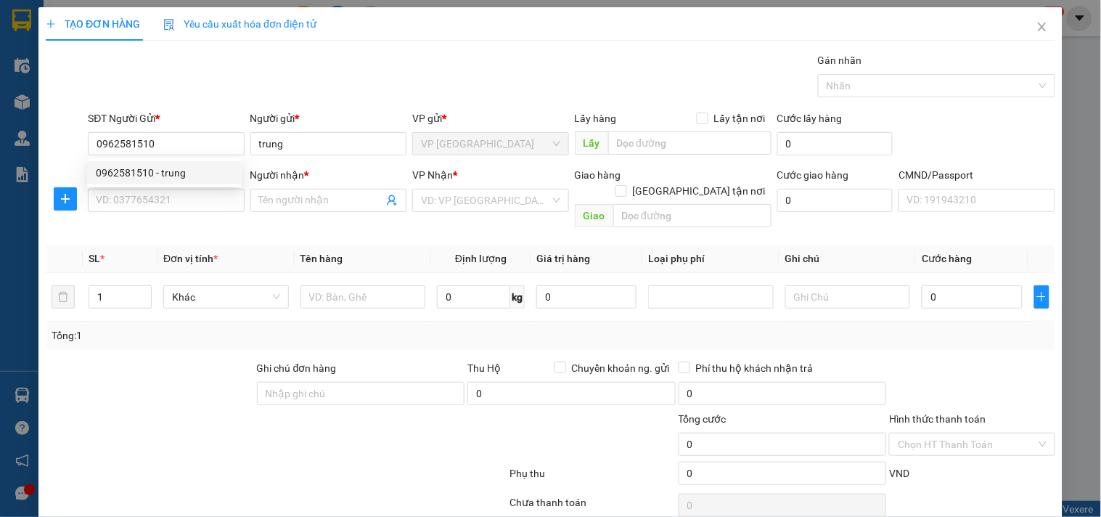
click at [194, 184] on div "0962581510 0962581510 - trung" at bounding box center [164, 172] width 155 height 29
click at [194, 185] on div "0962581510 0962581510 - trung" at bounding box center [164, 172] width 155 height 29
click at [189, 201] on input "SĐT Người Nhận *" at bounding box center [166, 200] width 156 height 23
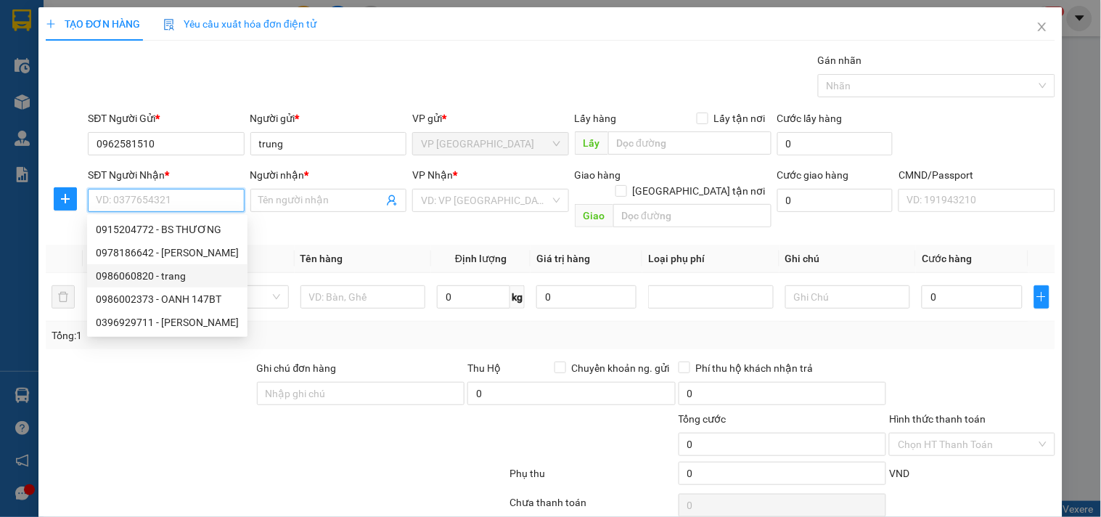
click at [190, 274] on div "0986060820 - trang" at bounding box center [167, 276] width 143 height 16
type input "0986060820"
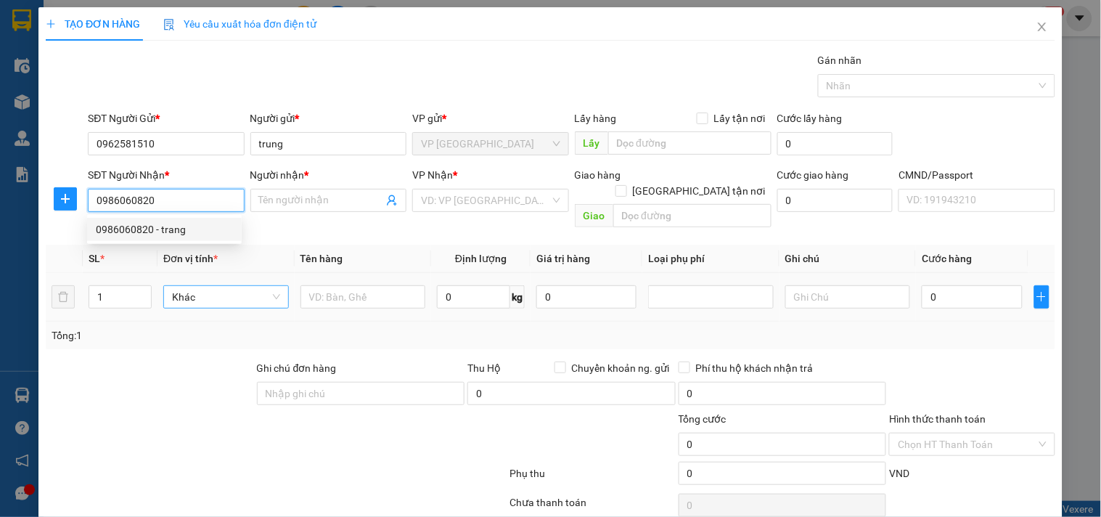
type input "trang"
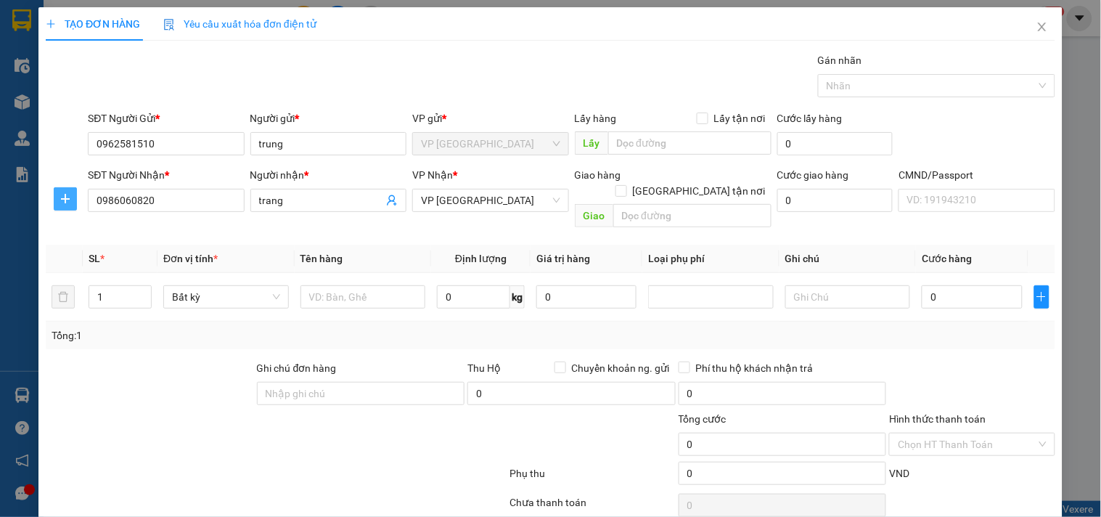
click at [75, 201] on span "plus" at bounding box center [65, 199] width 22 height 12
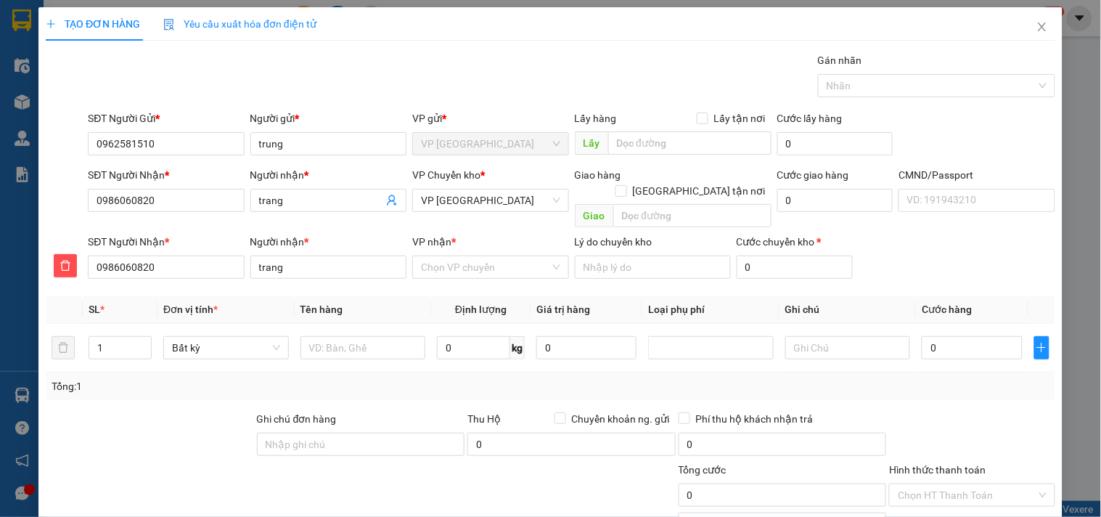
click at [440, 185] on div "VP Chuyển kho *" at bounding box center [490, 178] width 156 height 22
click at [445, 208] on span "VP Trường Chinh" at bounding box center [490, 200] width 139 height 22
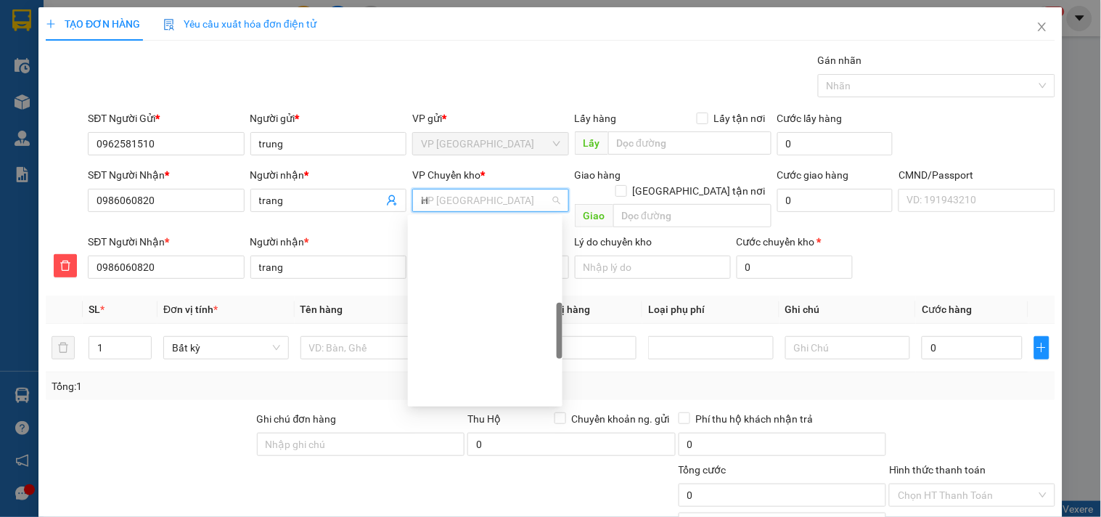
type input "HG"
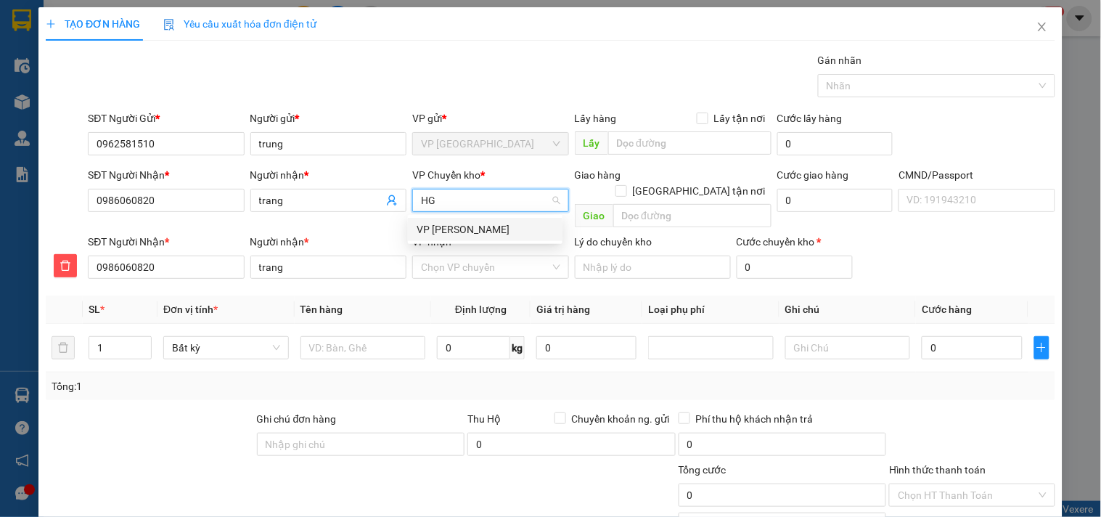
click at [436, 237] on div "VP [PERSON_NAME]" at bounding box center [484, 229] width 137 height 16
click at [439, 256] on input "VP nhận *" at bounding box center [485, 267] width 128 height 22
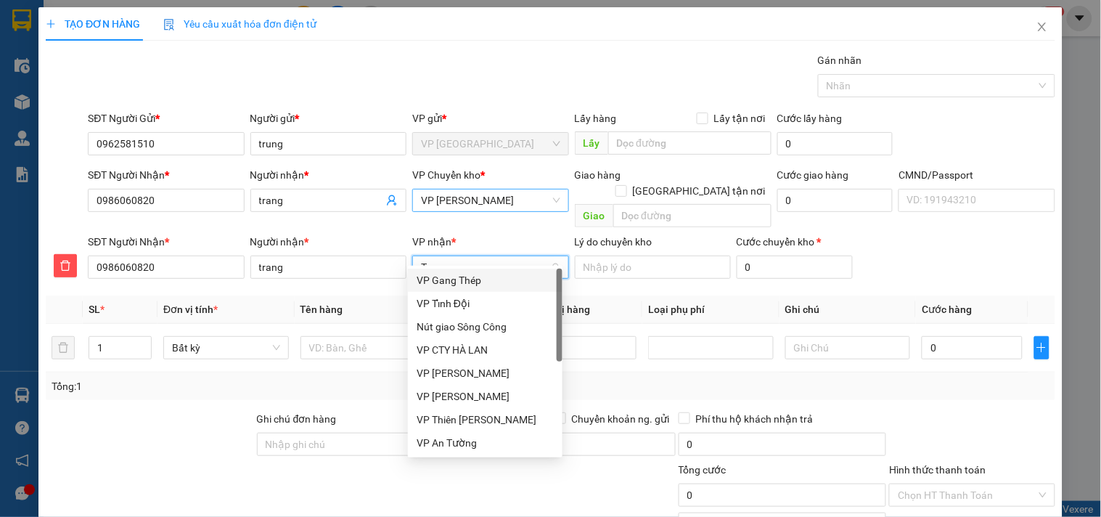
type input "TC"
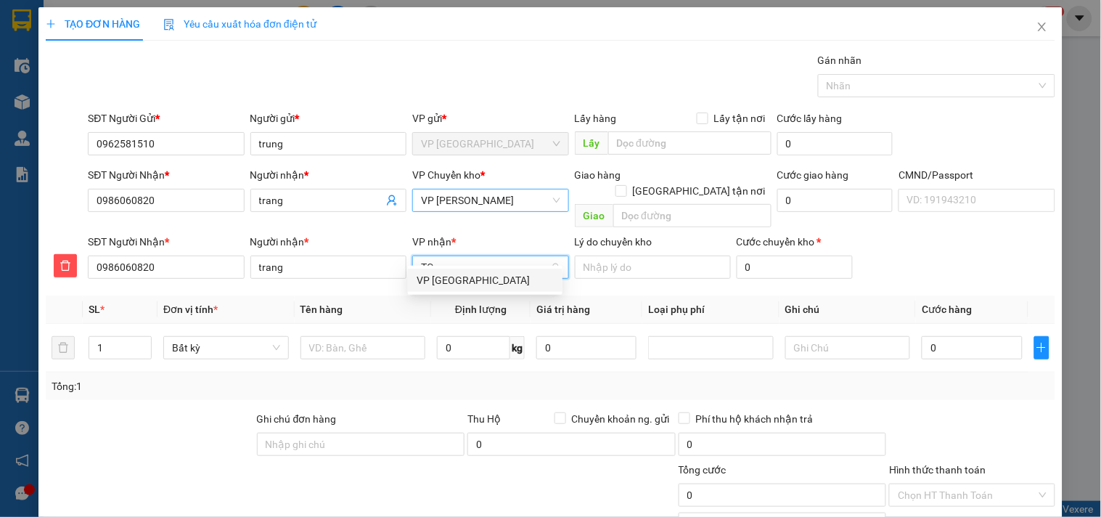
click at [437, 284] on div "VP Trường Chinh" at bounding box center [484, 280] width 137 height 16
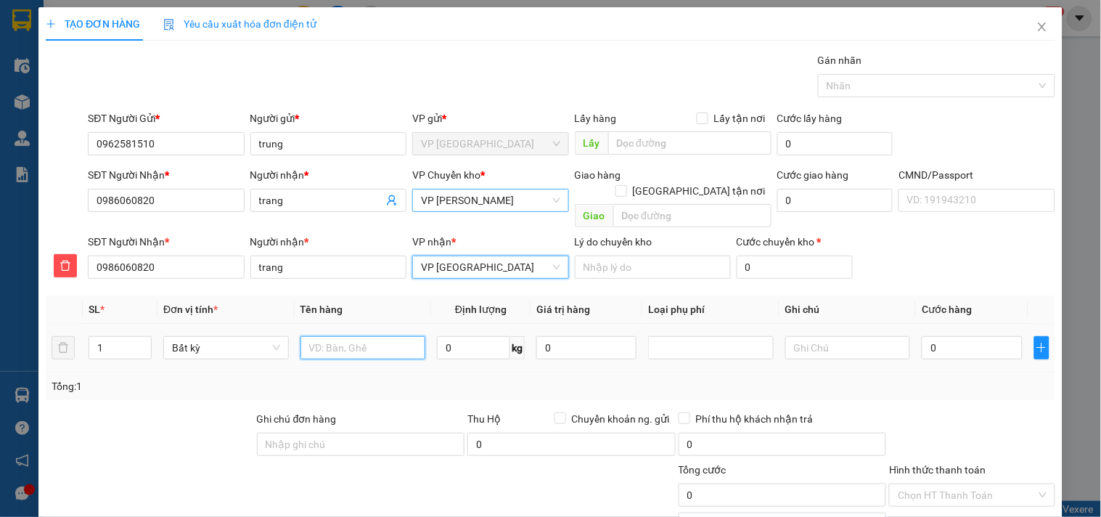
click at [397, 336] on input "text" at bounding box center [363, 347] width 126 height 23
type input "HỘP THUỐC"
type input "1"
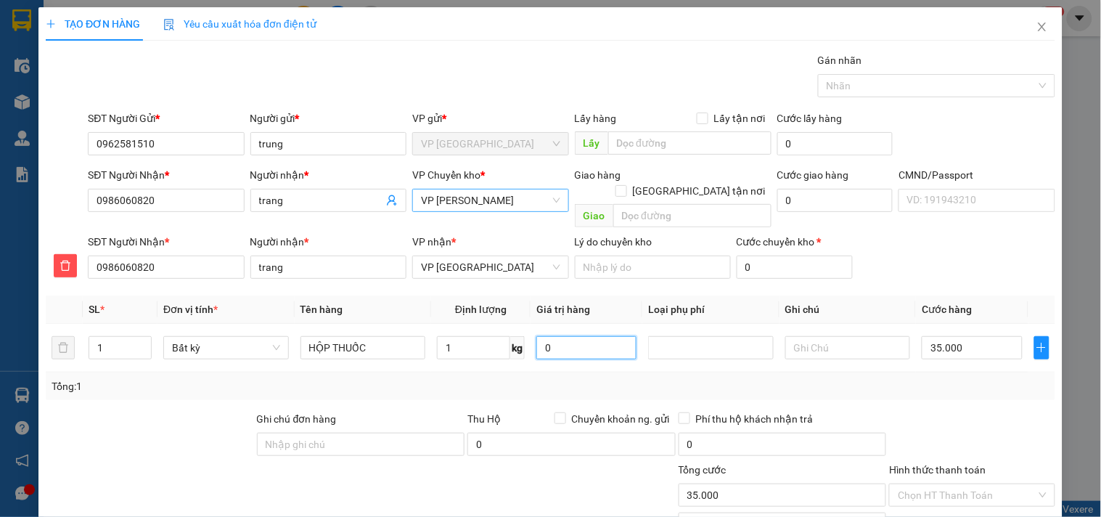
type input "35.000"
click at [964, 484] on input "Hình thức thanh toán" at bounding box center [967, 495] width 138 height 22
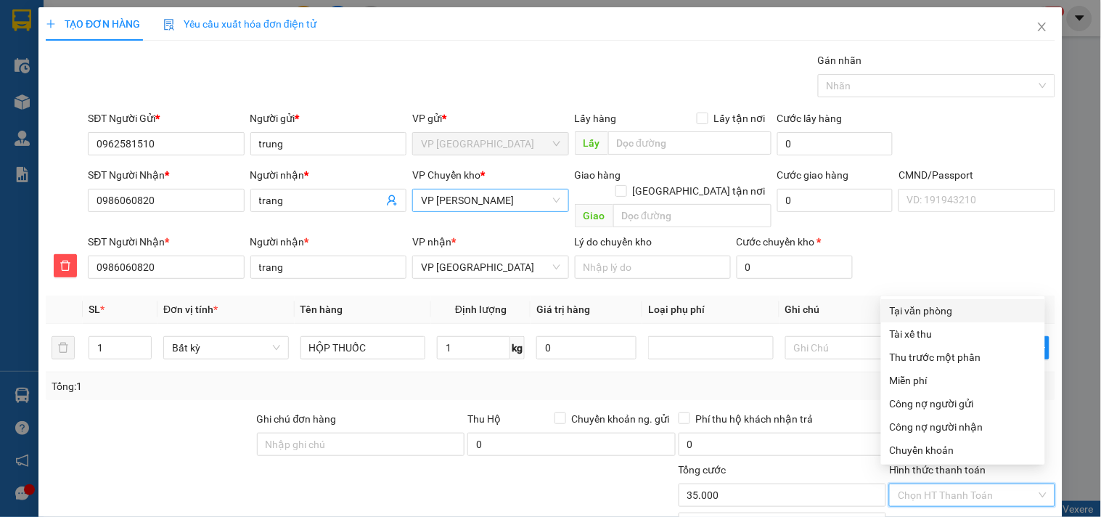
click at [924, 303] on div "Tại văn phòng" at bounding box center [963, 311] width 147 height 16
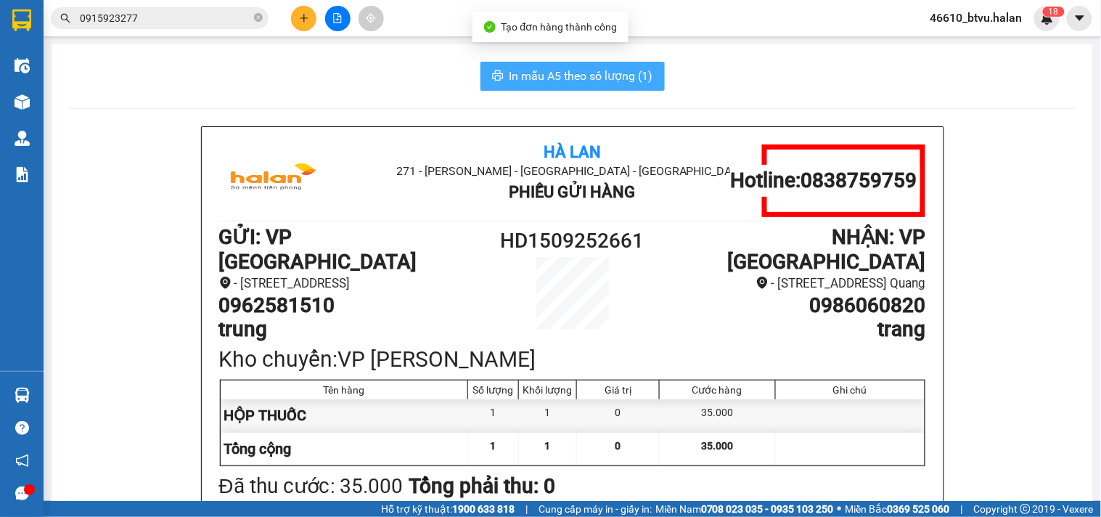
click at [579, 90] on button "In mẫu A5 theo số lượng (1)" at bounding box center [572, 76] width 184 height 29
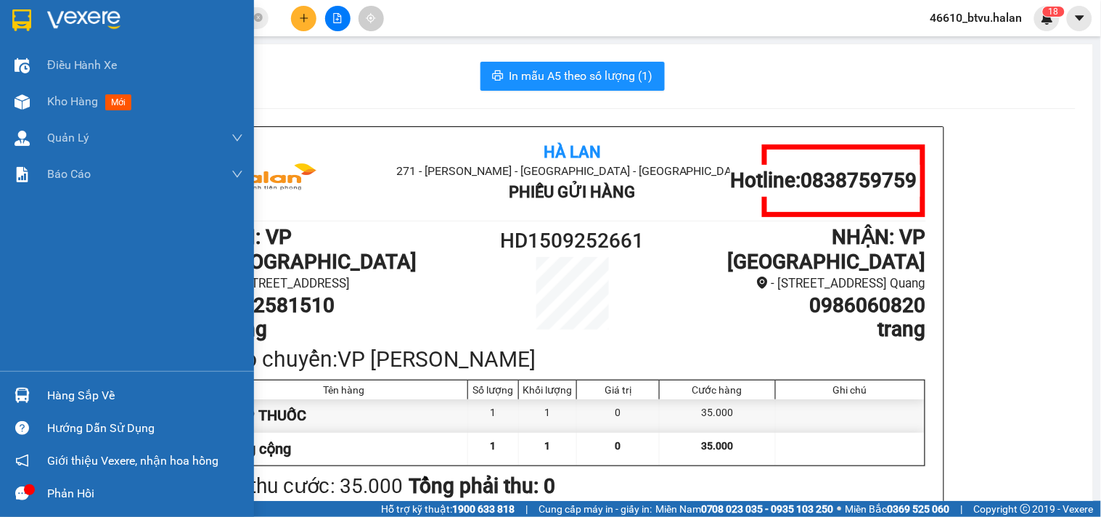
click at [80, 395] on div "Hàng sắp về" at bounding box center [145, 396] width 196 height 22
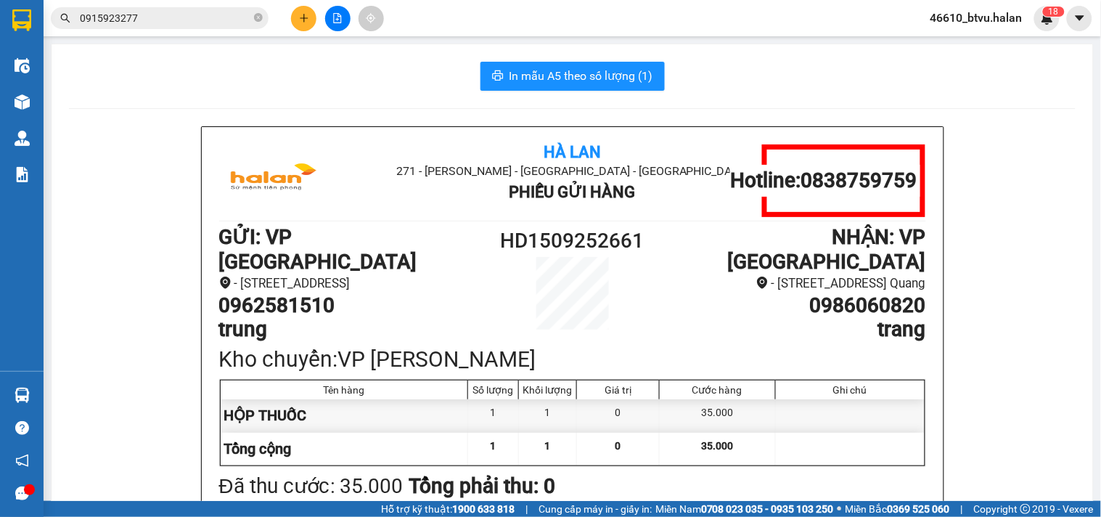
click at [836, 300] on section "Kết quả tìm kiếm ( 66 ) Bộ lọc Thuộc VP này Mã ĐH Trạng thái Món hàng Thu hộ Tổ…" at bounding box center [550, 258] width 1101 height 517
click at [509, 67] on span "In mẫu A5 theo số lượng (1)" at bounding box center [581, 76] width 144 height 18
click at [291, 17] on button at bounding box center [303, 18] width 25 height 25
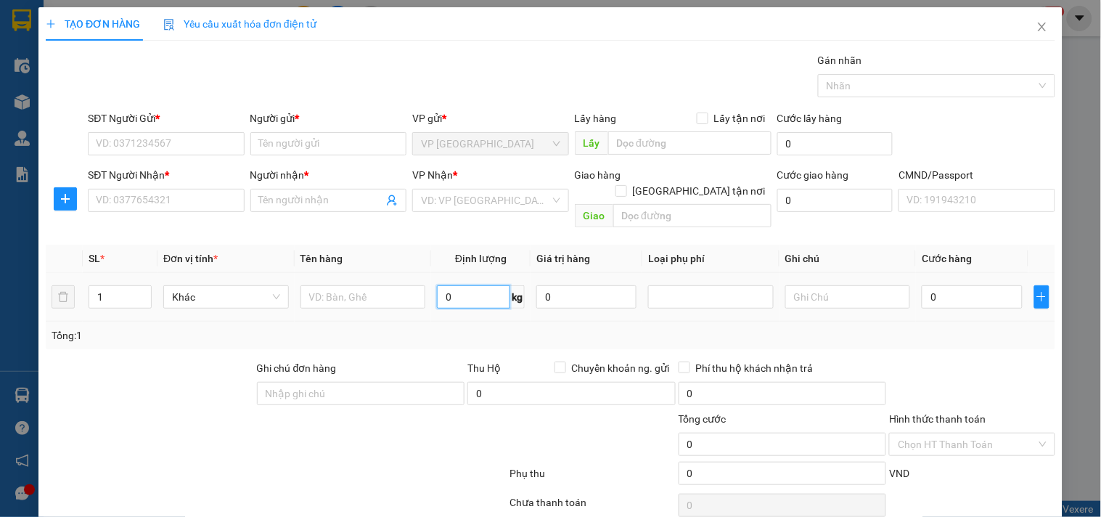
click at [451, 285] on input "0" at bounding box center [473, 296] width 73 height 23
type input "6"
click at [120, 135] on input "SĐT Người Gửi *" at bounding box center [166, 143] width 156 height 23
type input "0932328448"
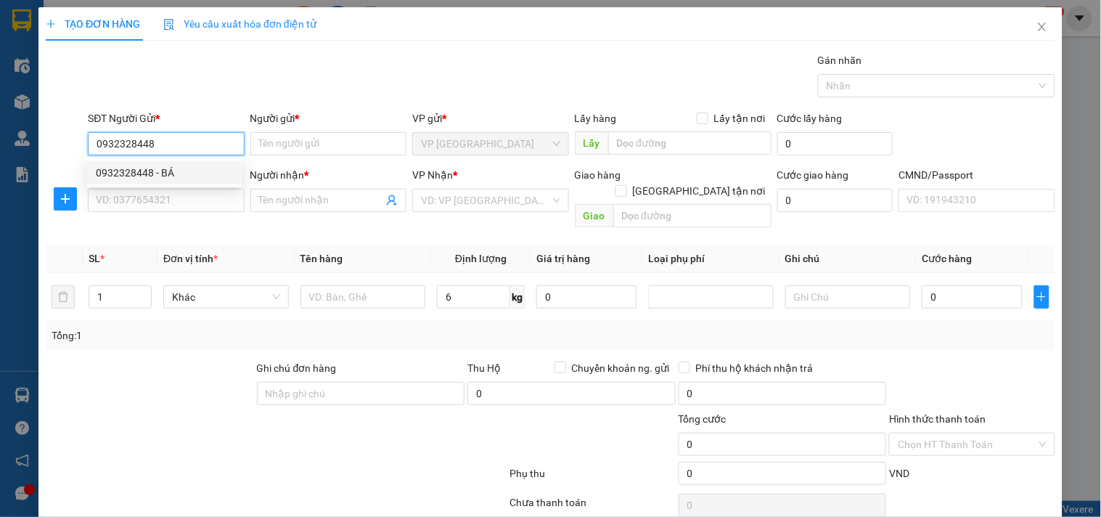
click at [143, 174] on div "0932328448 - BÁ" at bounding box center [164, 173] width 137 height 16
type input "BÁ"
drag, startPoint x: 151, startPoint y: 181, endPoint x: 149, endPoint y: 200, distance: 18.2
click at [153, 182] on body "Kết quả tìm kiếm ( 66 ) Bộ lọc Thuộc VP này Mã ĐH Trạng thái Món hàng Thu hộ Tổ…" at bounding box center [550, 258] width 1101 height 517
type input "0932328448"
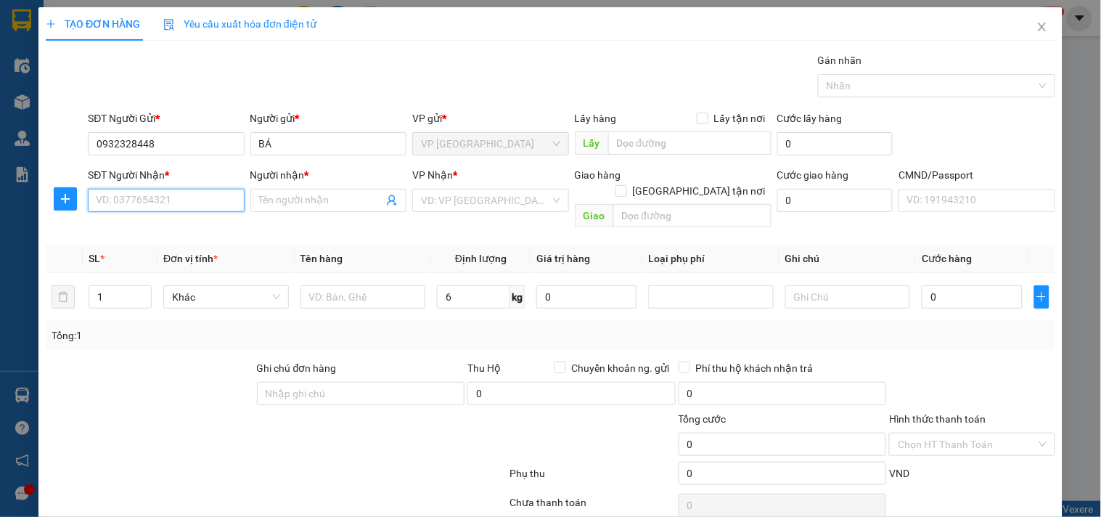
click at [149, 200] on input "SĐT Người Nhận *" at bounding box center [166, 200] width 156 height 23
type input "0989991172"
click at [184, 235] on div "0989991172 - VIỆT HÙNG" at bounding box center [164, 229] width 137 height 16
type input "VIỆT HÙNG"
type input "0989991172"
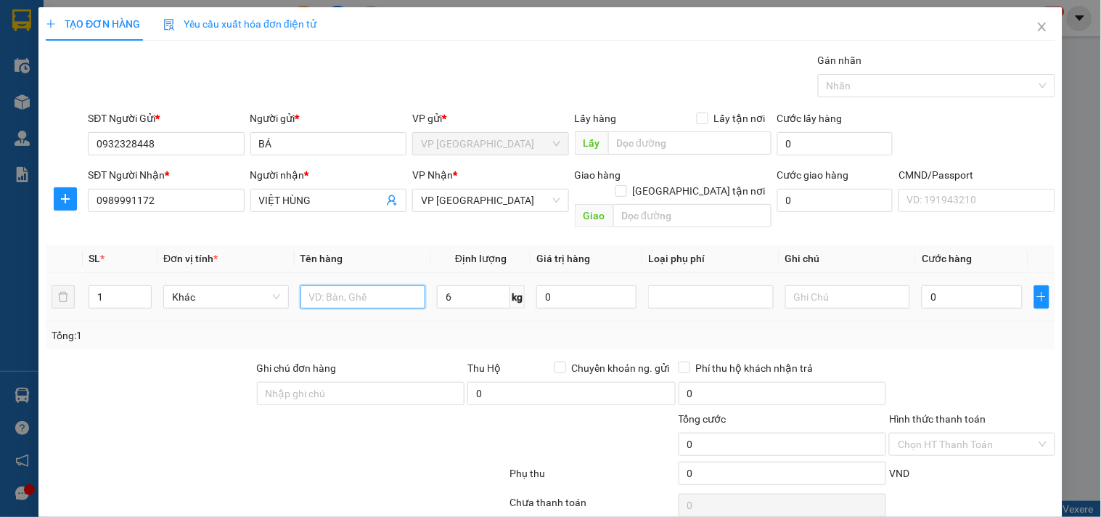
click at [334, 285] on input "text" at bounding box center [363, 296] width 126 height 23
type input "H"
type input "BỌC HỘP PK"
click at [921, 285] on input "0" at bounding box center [971, 296] width 100 height 23
type input "4"
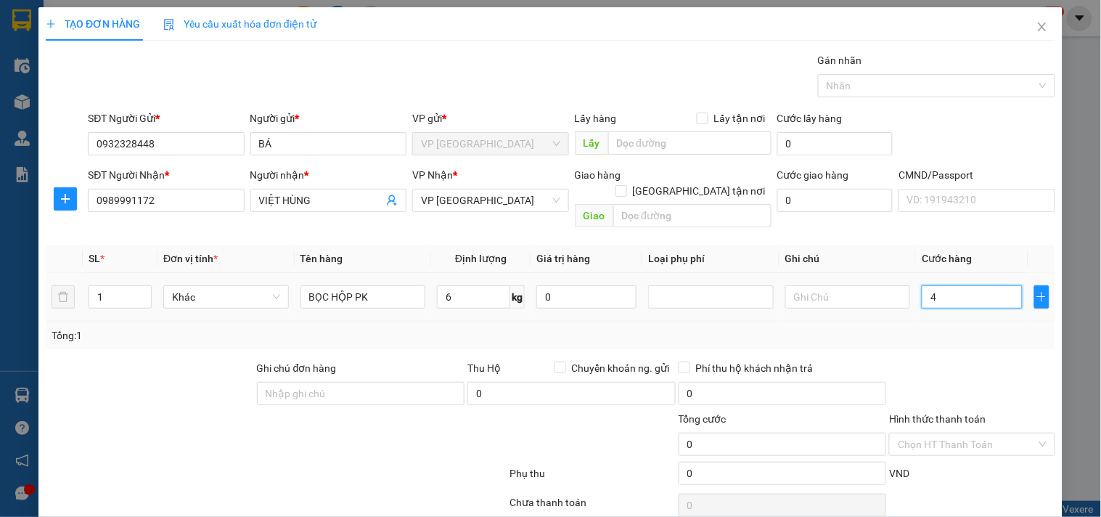
type input "4"
click at [937, 373] on div at bounding box center [971, 385] width 168 height 51
drag, startPoint x: 949, startPoint y: 464, endPoint x: 964, endPoint y: 472, distance: 16.2
click at [951, 467] on div "Transit Pickup Surcharge Ids Transit Deliver Surcharge Ids Transit Deliver Surc…" at bounding box center [550, 302] width 1009 height 501
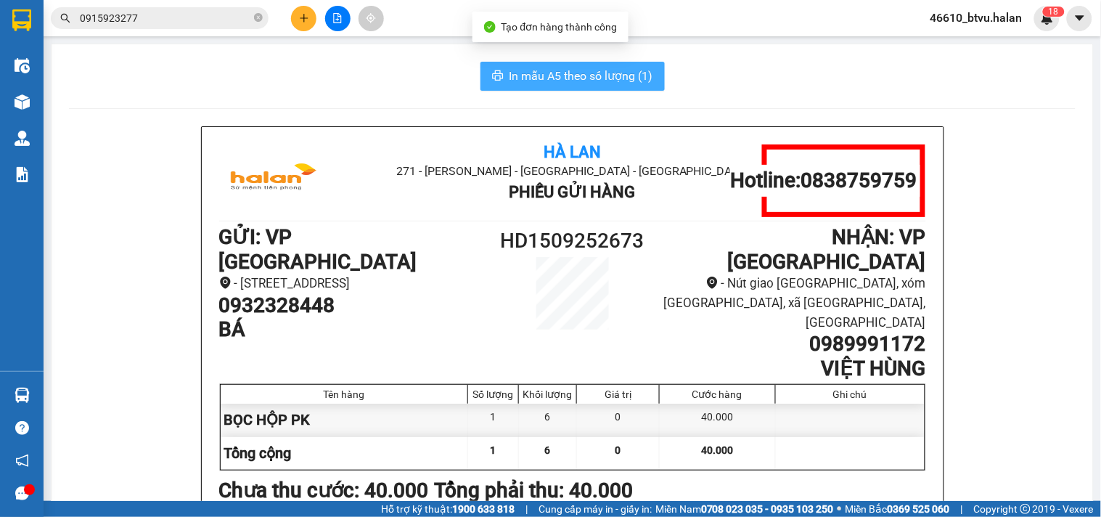
click at [547, 62] on button "In mẫu A5 theo số lượng (1)" at bounding box center [572, 76] width 184 height 29
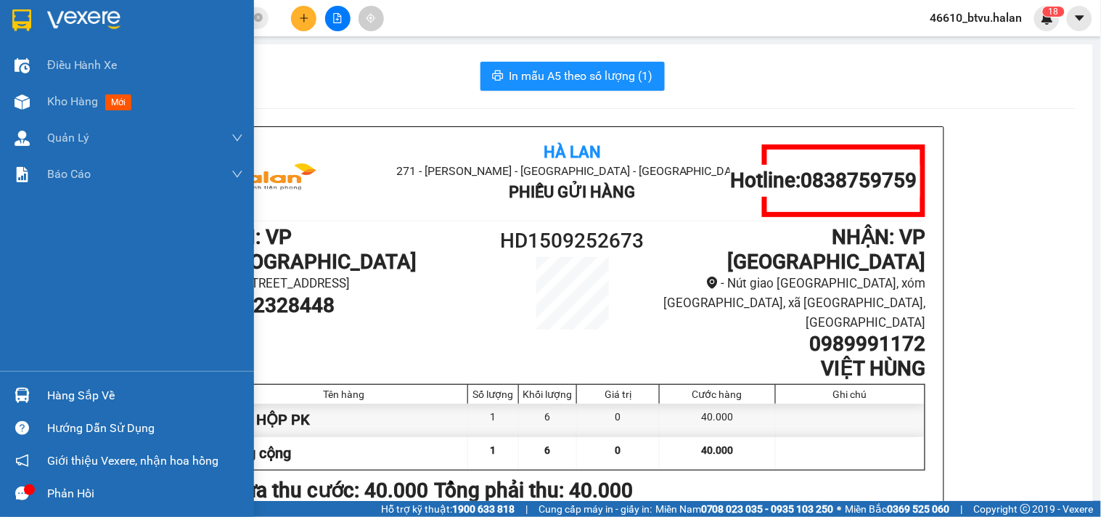
drag, startPoint x: 25, startPoint y: 385, endPoint x: 165, endPoint y: 383, distance: 140.0
click at [30, 385] on div at bounding box center [21, 394] width 25 height 25
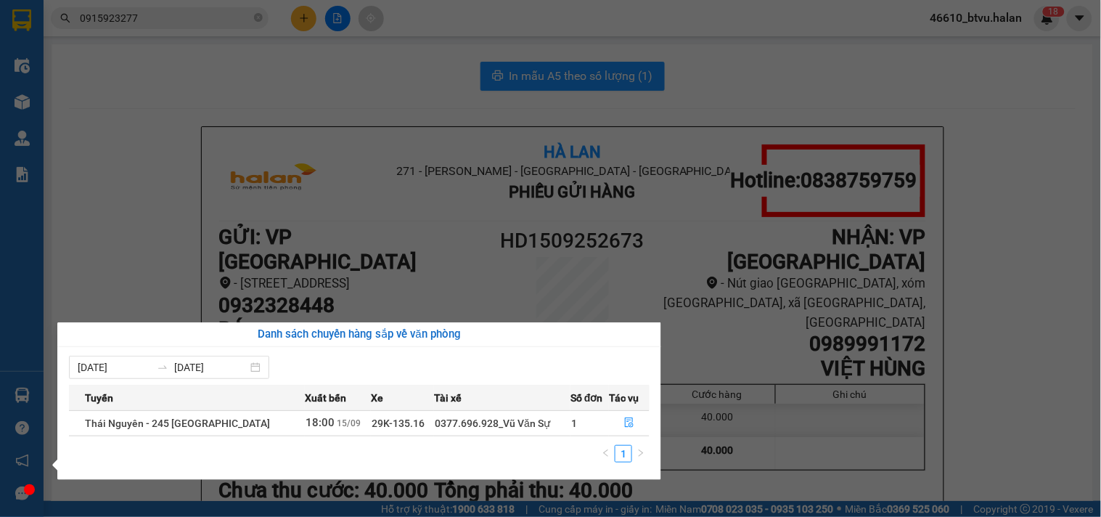
drag, startPoint x: 271, startPoint y: 266, endPoint x: 186, endPoint y: 237, distance: 90.0
click at [266, 265] on section "Kết quả tìm kiếm ( 66 ) Bộ lọc Thuộc VP này Mã ĐH Trạng thái Món hàng Thu hộ Tổ…" at bounding box center [550, 258] width 1101 height 517
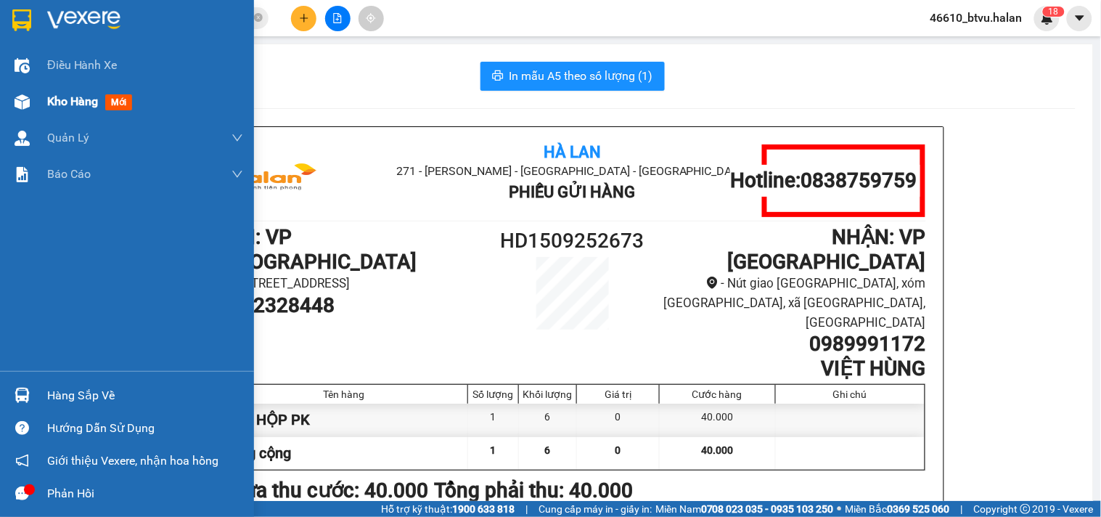
click at [49, 99] on span "Kho hàng" at bounding box center [72, 101] width 51 height 14
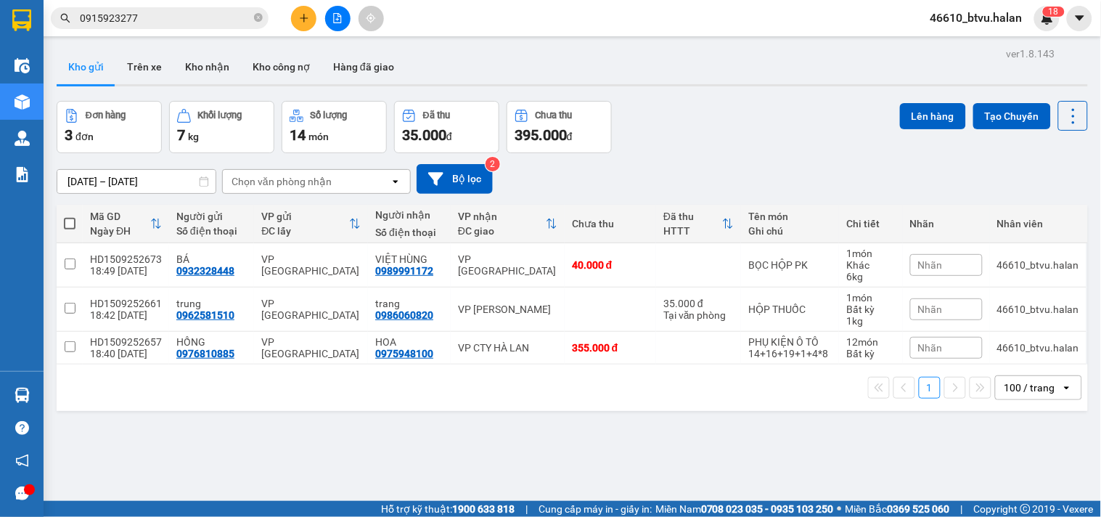
drag, startPoint x: 120, startPoint y: 37, endPoint x: 134, endPoint y: 22, distance: 21.0
click at [120, 35] on section "Kết quả tìm kiếm ( 66 ) Bộ lọc Thuộc VP này Mã ĐH Trạng thái Món hàng Thu hộ Tổ…" at bounding box center [550, 258] width 1101 height 517
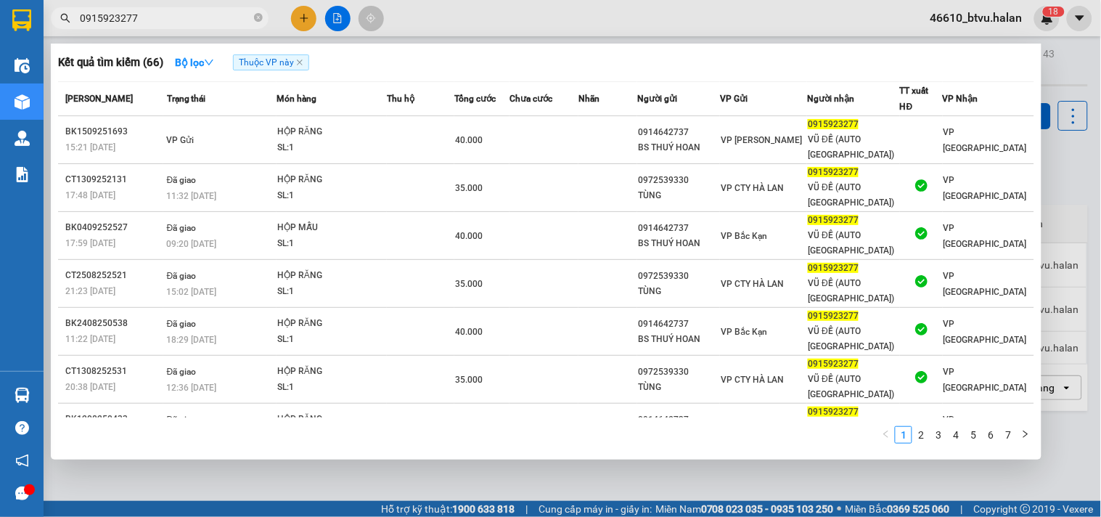
click at [134, 22] on input "0915923277" at bounding box center [165, 18] width 171 height 16
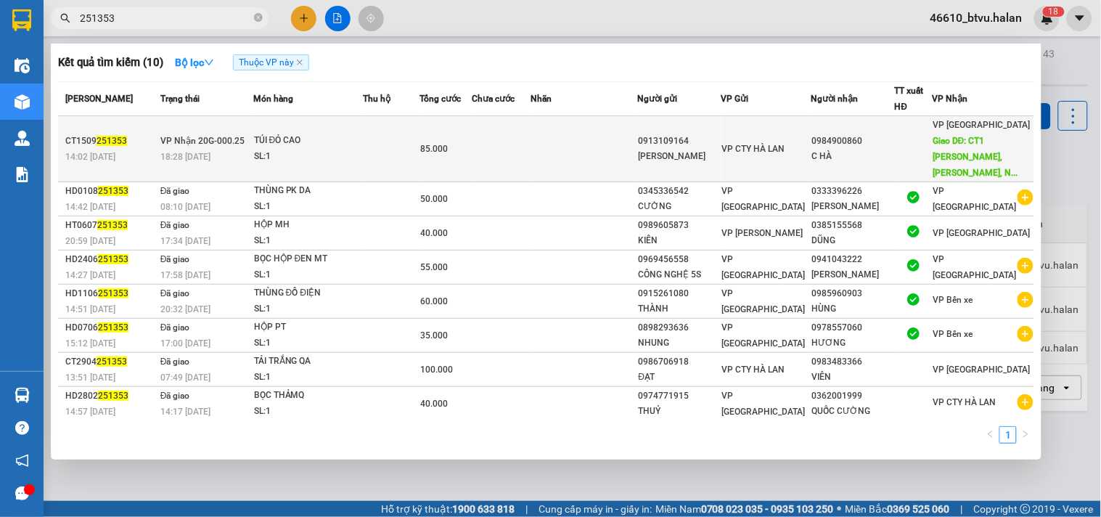
type input "251353"
click at [363, 139] on div "TÚI ĐỎ CAO" at bounding box center [308, 141] width 109 height 16
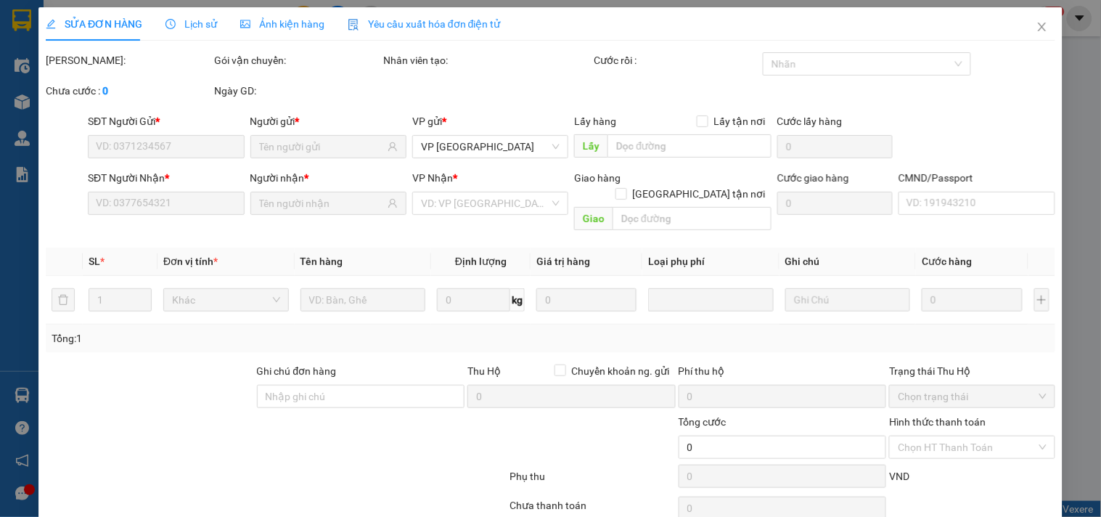
type input "0913109164"
type input "[PERSON_NAME]"
type input "0984900860"
type input "C HÀ"
type input "CT1 Đại Mỗ, Đai Mỗ, Nam Từ Liêm, Hà Nội, Việt Nam"
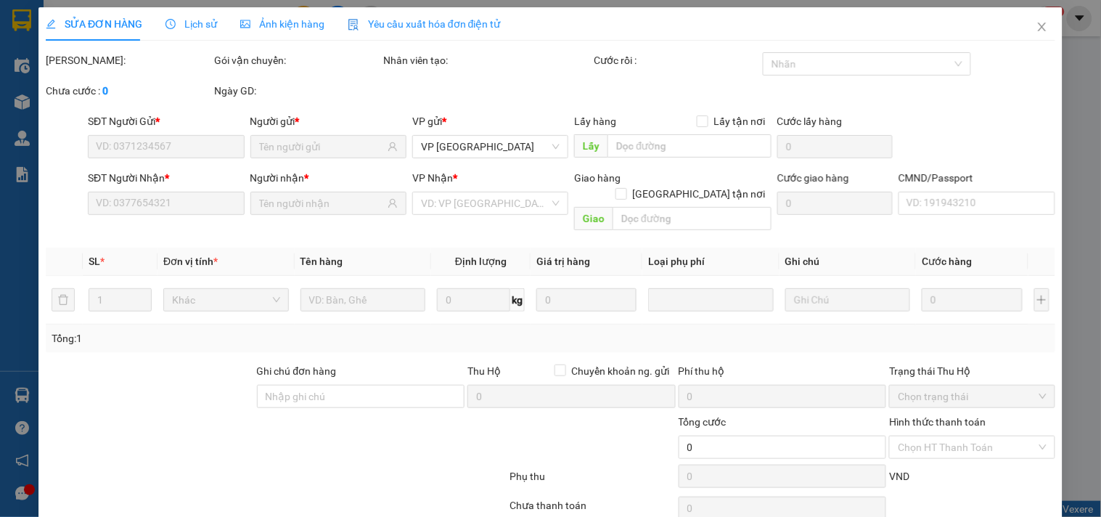
type input "50.000"
type input "kh ra vp nhận"
type input "85.000"
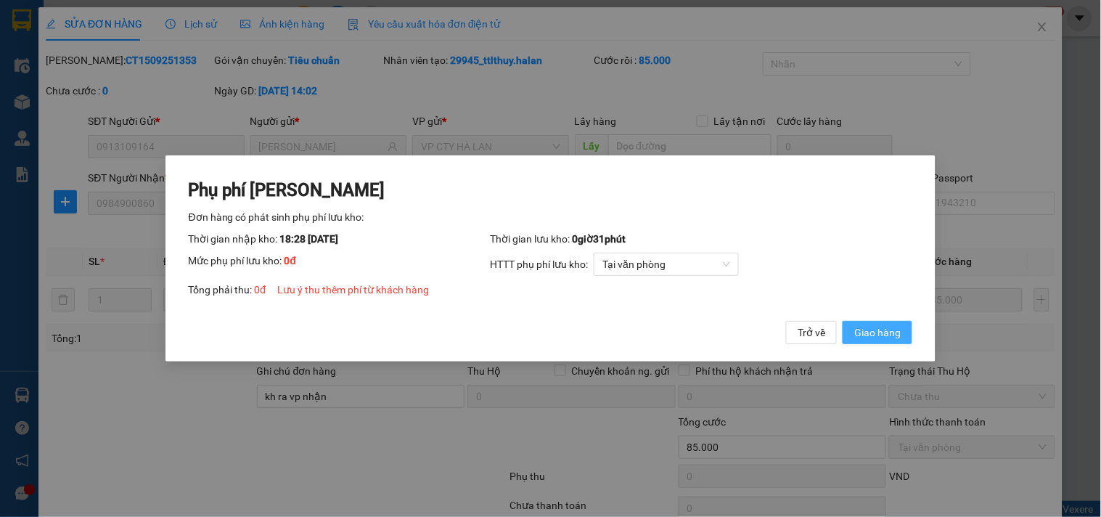
click at [887, 337] on span "Giao hàng" at bounding box center [877, 332] width 46 height 16
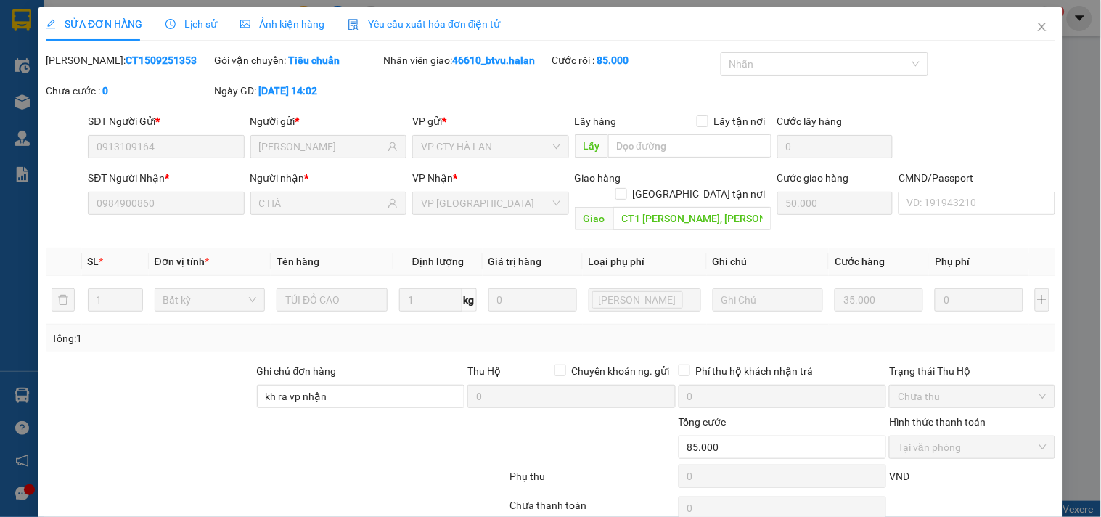
click at [119, 52] on div "Mã ĐH: CT1509251353" at bounding box center [128, 67] width 168 height 30
click at [126, 54] on b "CT1509251353" at bounding box center [161, 60] width 71 height 12
drag, startPoint x: 1040, startPoint y: 29, endPoint x: 1064, endPoint y: 33, distance: 23.5
click at [1040, 28] on span "Close" at bounding box center [1042, 27] width 41 height 41
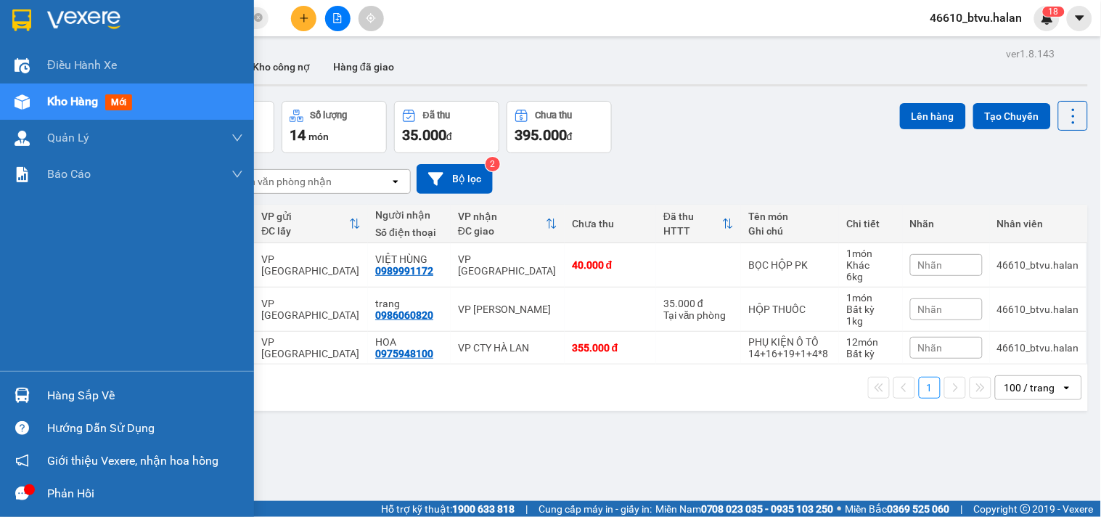
click at [41, 381] on div "Hàng sắp về" at bounding box center [127, 395] width 254 height 33
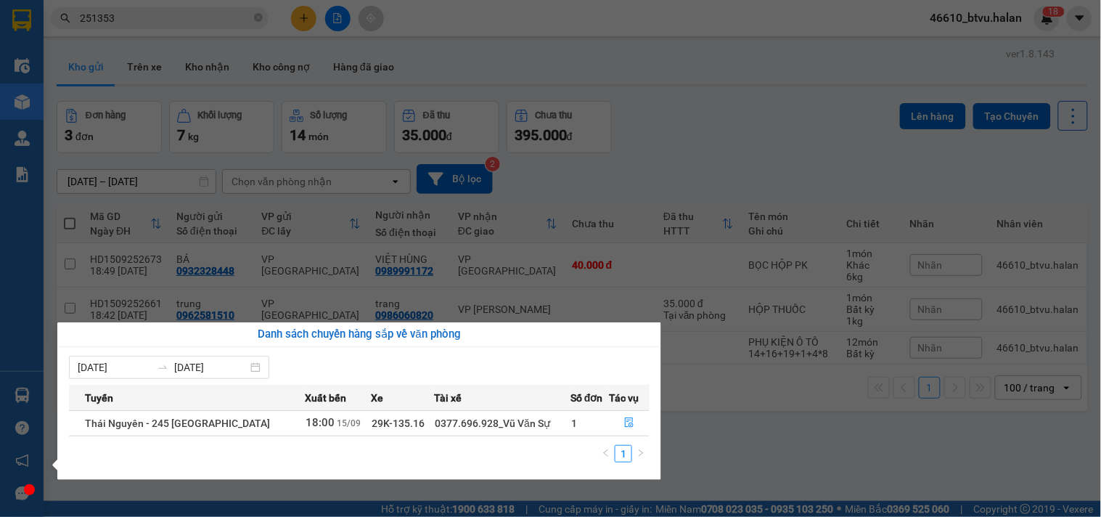
click at [22, 480] on div "Điều hành xe Kho hàng mới Quản [PERSON_NAME] lý chuyến Quản lý kiểm kho Báo cáo…" at bounding box center [22, 258] width 44 height 517
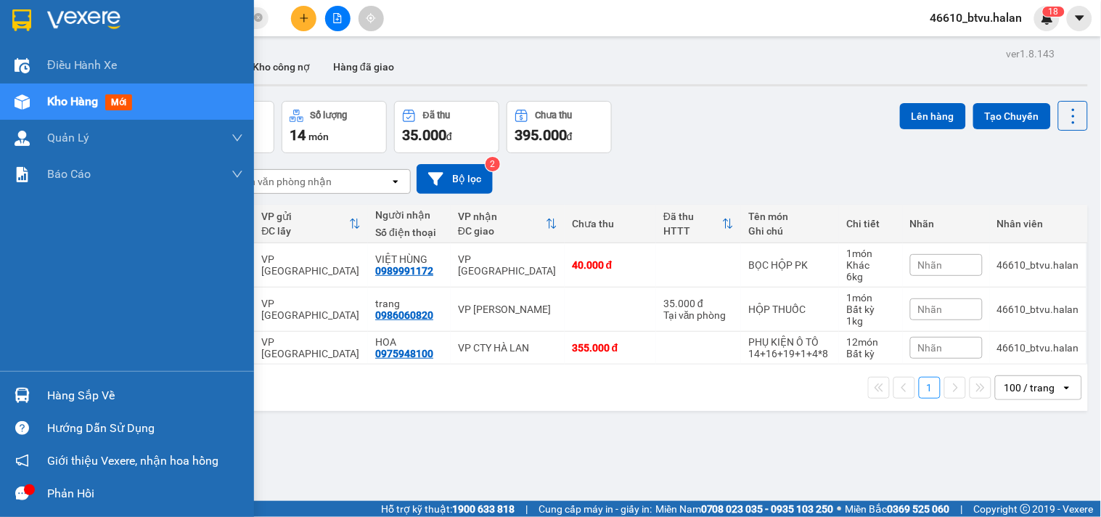
click at [23, 486] on icon "message" at bounding box center [22, 493] width 14 height 14
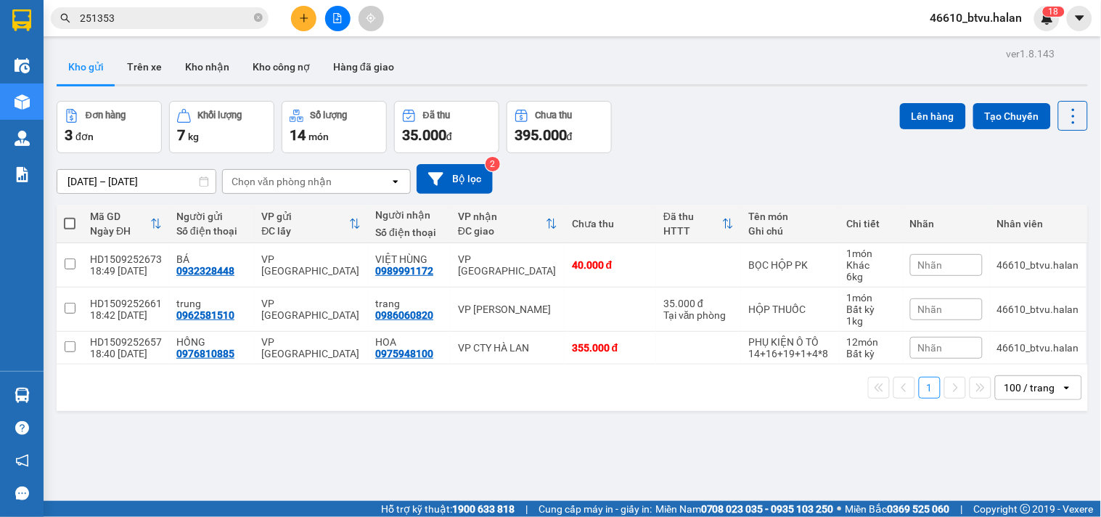
click at [289, 9] on div at bounding box center [337, 18] width 109 height 25
click at [292, 13] on button at bounding box center [303, 18] width 25 height 25
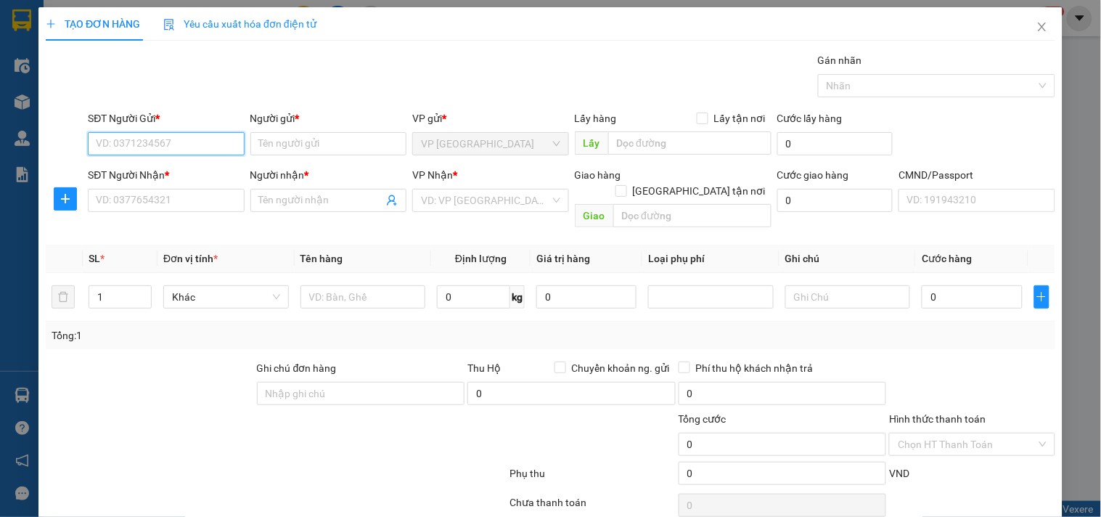
click at [160, 136] on input "SĐT Người Gửi *" at bounding box center [166, 143] width 156 height 23
type input "0837589882"
click at [127, 172] on div "0837589882 - MINH" at bounding box center [167, 173] width 143 height 16
type input "MINH"
type input "0837589882"
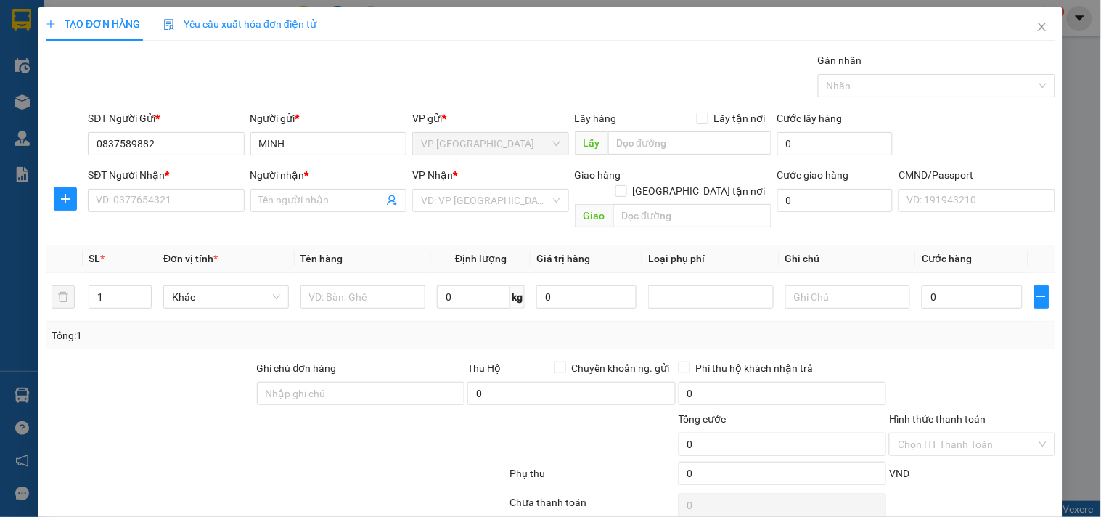
click at [127, 182] on div "SĐT Người Nhận *" at bounding box center [166, 175] width 156 height 16
click at [127, 189] on input "SĐT Người Nhận *" at bounding box center [166, 200] width 156 height 23
click at [141, 191] on input "SĐT Người Nhận *" at bounding box center [166, 200] width 156 height 23
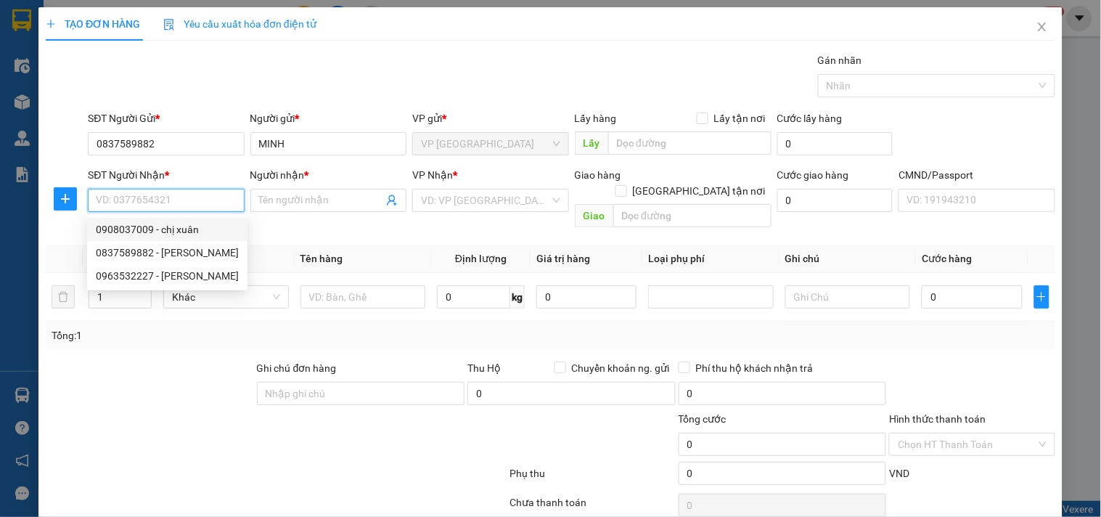
drag, startPoint x: 178, startPoint y: 236, endPoint x: 223, endPoint y: 241, distance: 45.3
click at [178, 236] on div "0908037009 - chị xuân" at bounding box center [167, 229] width 143 height 16
type input "0908037009"
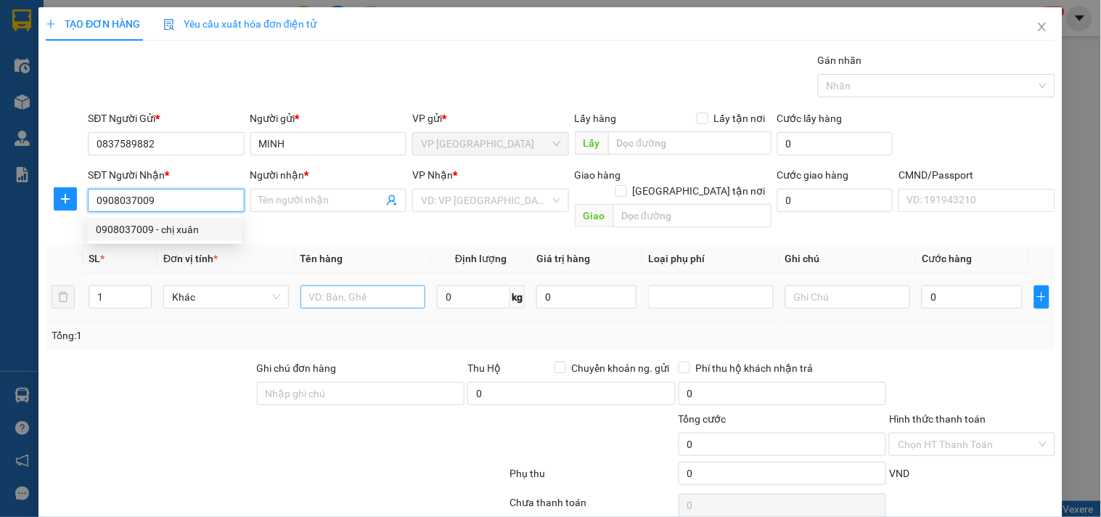
type input "chị [PERSON_NAME]"
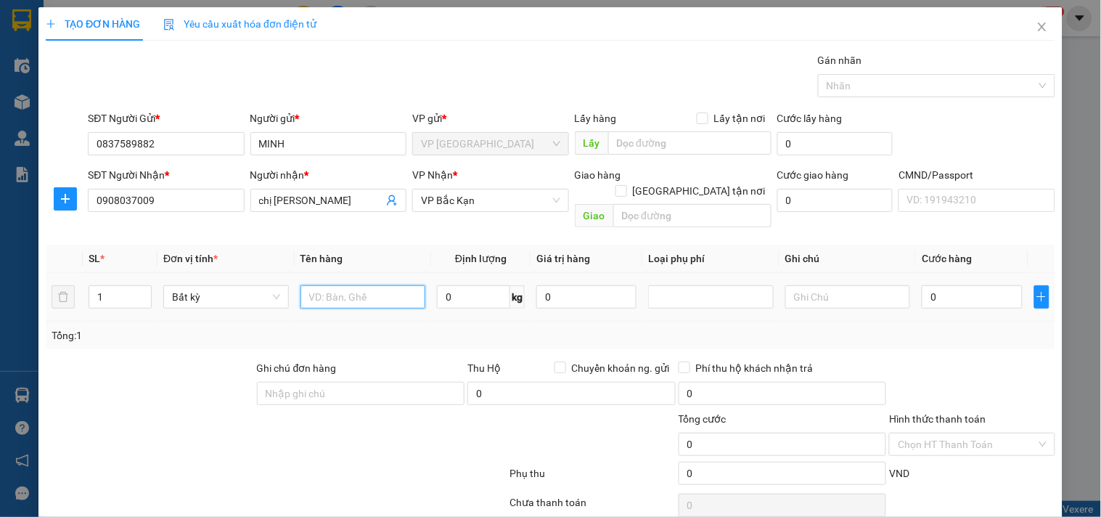
click at [382, 285] on input "text" at bounding box center [363, 296] width 126 height 23
drag, startPoint x: 65, startPoint y: 208, endPoint x: 202, endPoint y: 216, distance: 136.7
click at [65, 207] on button "button" at bounding box center [65, 198] width 23 height 23
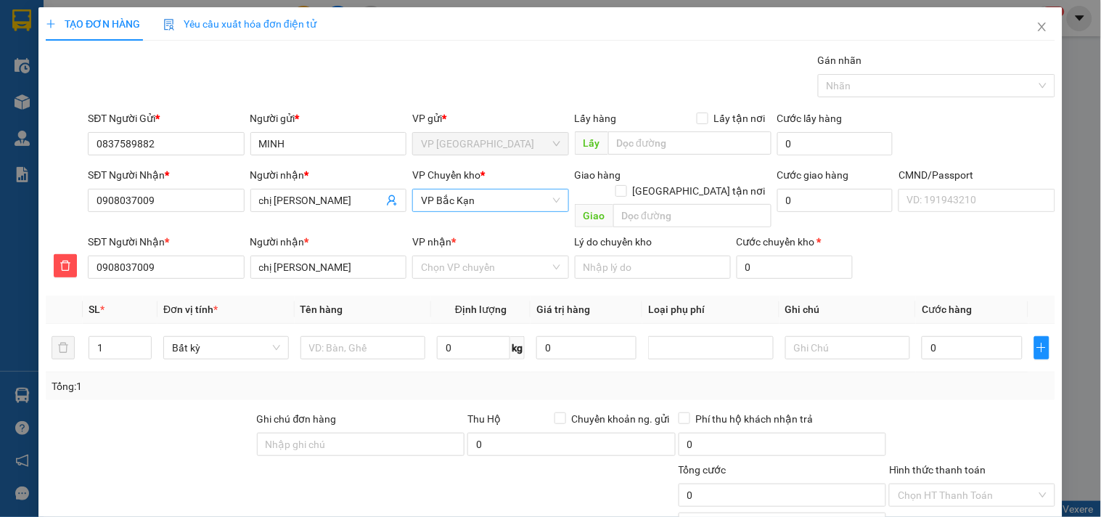
click at [498, 206] on span "VP Bắc Kạn" at bounding box center [490, 200] width 139 height 22
type input "hg"
drag, startPoint x: 477, startPoint y: 215, endPoint x: 472, endPoint y: 226, distance: 12.0
click at [477, 216] on body "Kết quả tìm kiếm ( 10 ) Bộ lọc Thuộc VP này Mã ĐH Trạng thái Món hàng Thu hộ Tổ…" at bounding box center [550, 258] width 1101 height 517
click at [462, 202] on span "VP Bắc Kạn" at bounding box center [490, 200] width 139 height 22
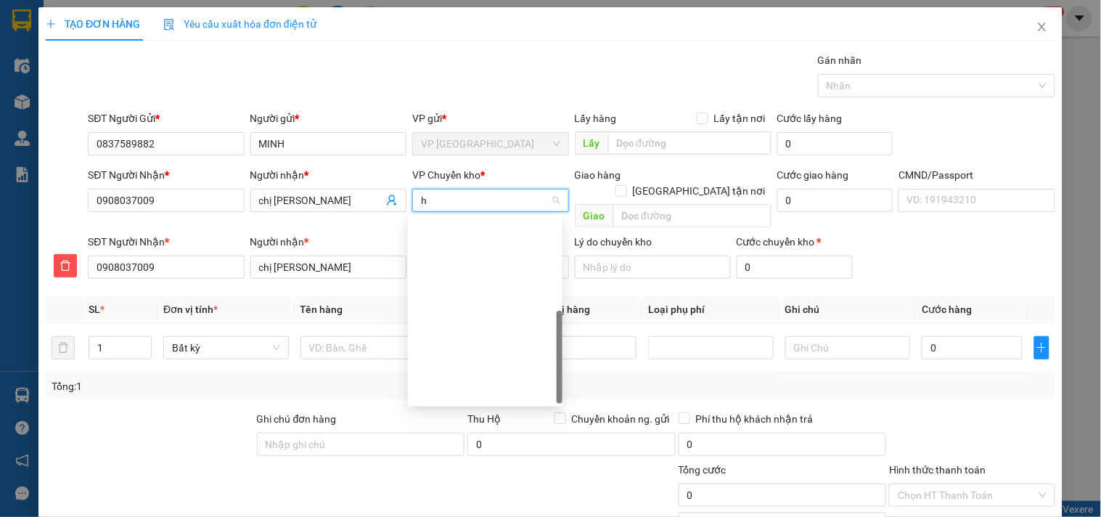
type input "hg"
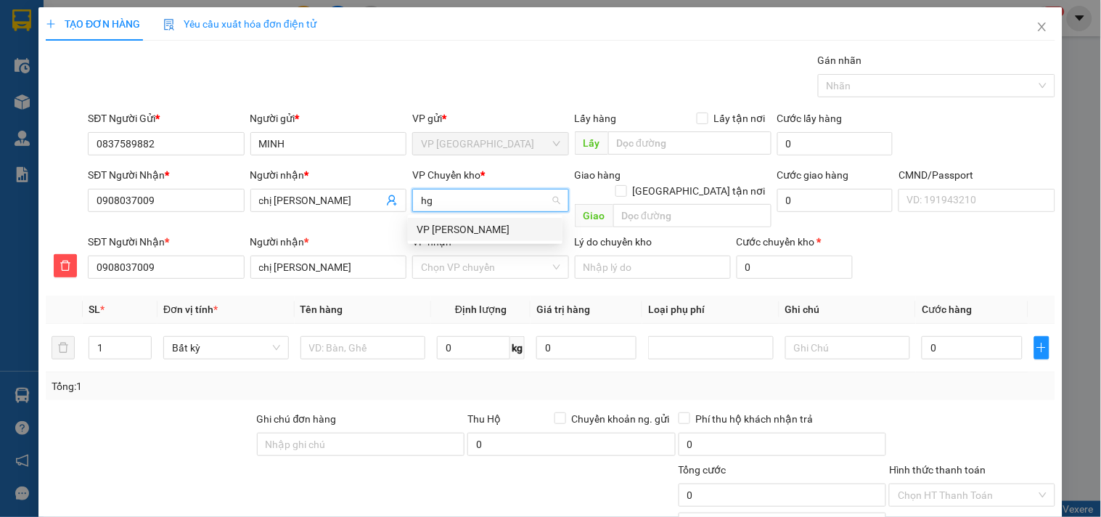
click at [453, 223] on div "VP [PERSON_NAME]" at bounding box center [484, 229] width 137 height 16
click at [455, 256] on input "VP nhận *" at bounding box center [485, 267] width 128 height 22
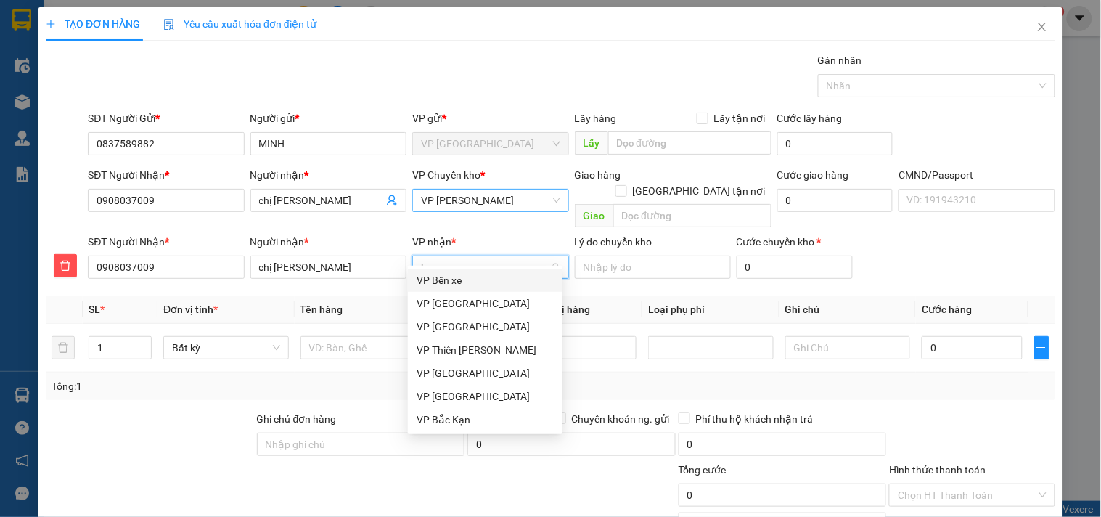
type input "bk"
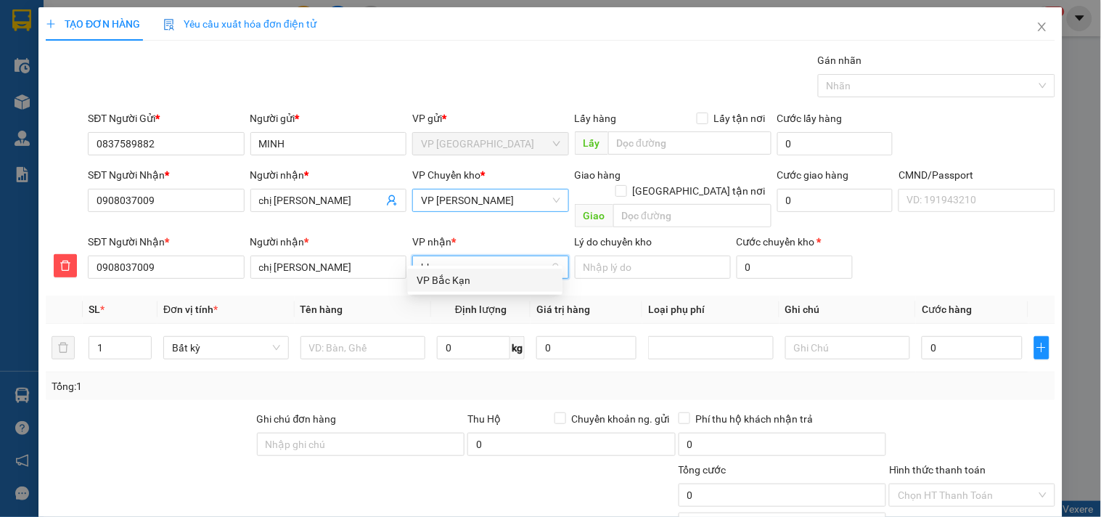
click at [450, 274] on div "VP Bắc Kạn" at bounding box center [484, 280] width 137 height 16
click at [328, 333] on div at bounding box center [363, 347] width 126 height 29
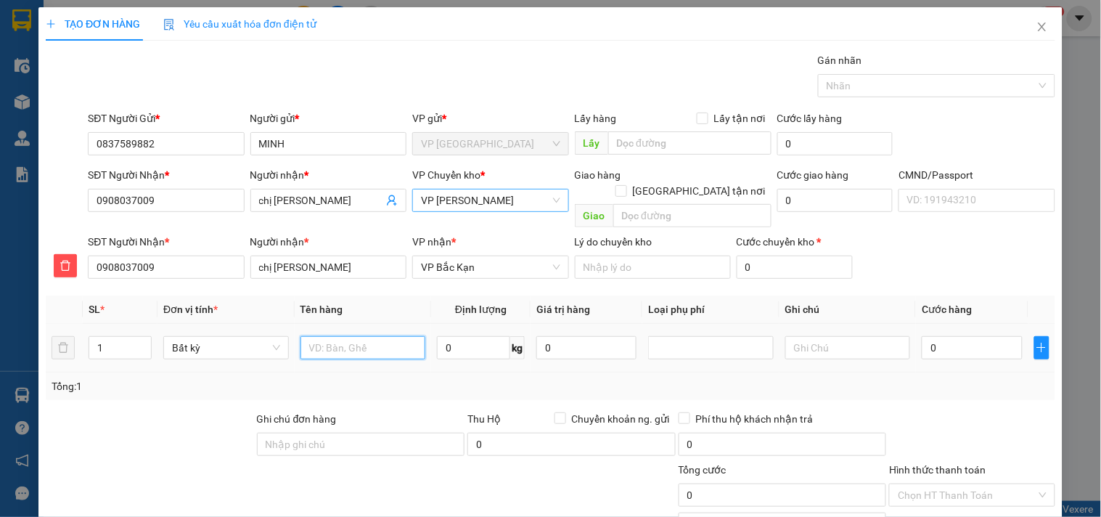
click at [332, 336] on input "text" at bounding box center [363, 347] width 126 height 23
type input "BỌC CỜ"
type input "1"
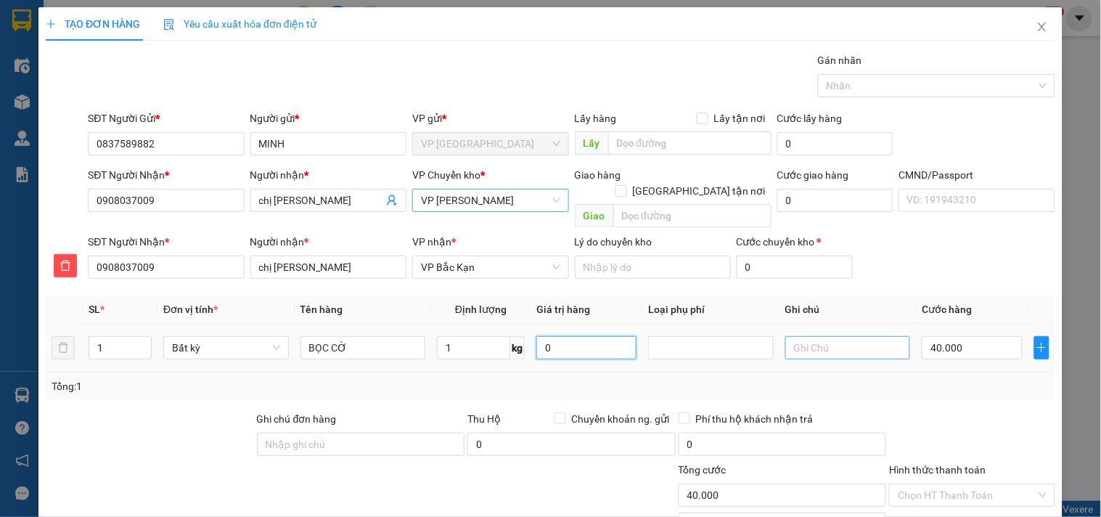
type input "40.000"
click at [955, 461] on div "Hình thức thanh toán Chọn HT Thanh Toán" at bounding box center [971, 486] width 165 height 51
click at [954, 484] on input "Hình thức thanh toán" at bounding box center [967, 495] width 138 height 22
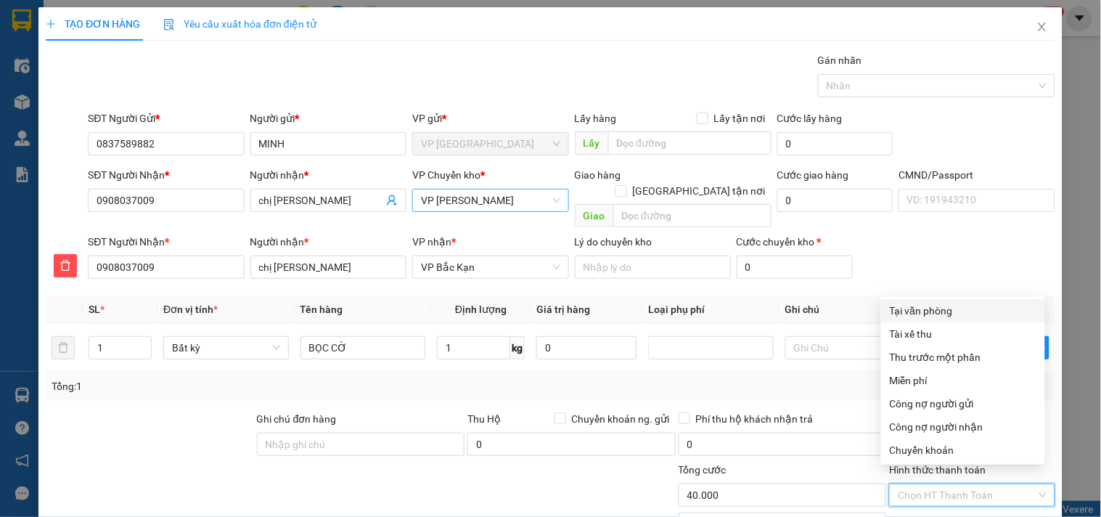
click at [892, 196] on div "Transit Pickup Surcharge Ids Transit Deliver Surcharge Ids Transit Deliver Surc…" at bounding box center [550, 328] width 1009 height 552
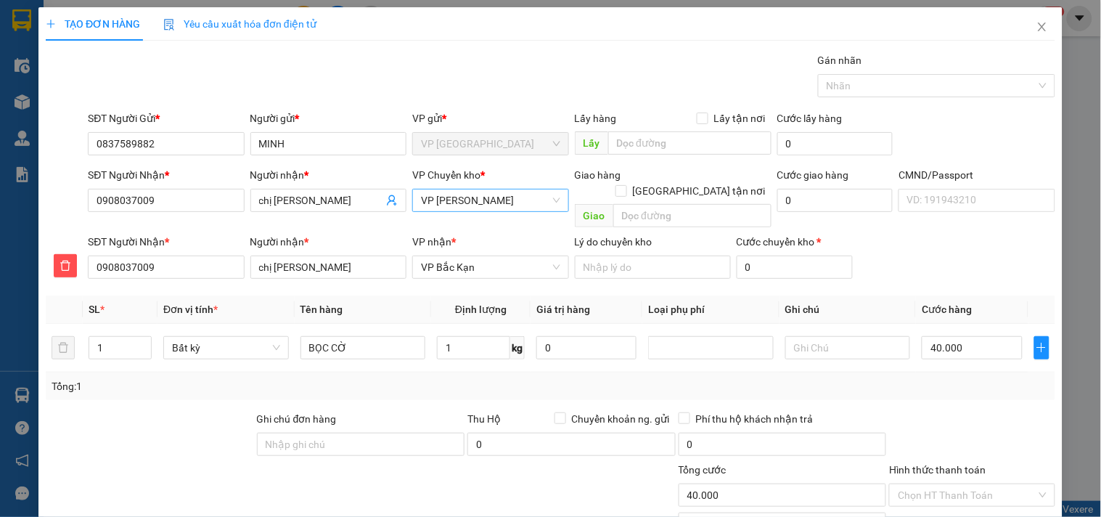
click at [931, 461] on div "Hình thức thanh toán" at bounding box center [971, 472] width 165 height 22
click at [929, 484] on input "Hình thức thanh toán" at bounding box center [967, 495] width 138 height 22
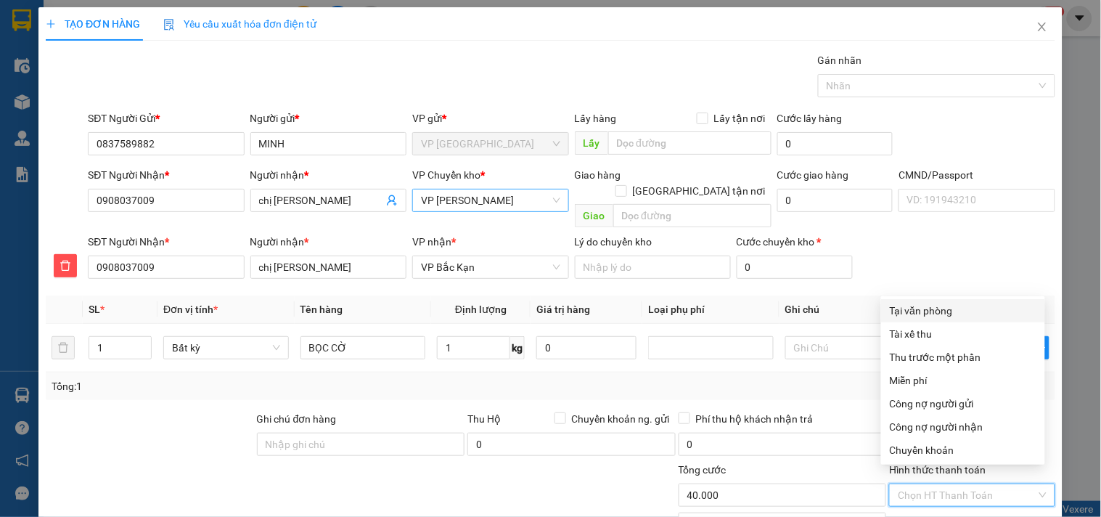
click at [919, 303] on div "Tại văn phòng" at bounding box center [963, 311] width 147 height 16
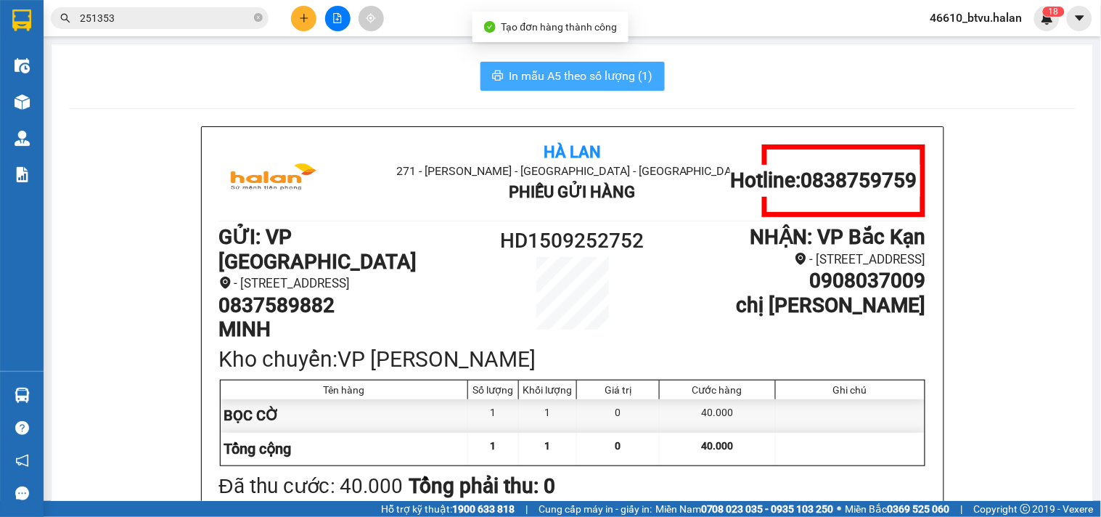
click at [599, 76] on span "In mẫu A5 theo số lượng (1)" at bounding box center [581, 76] width 144 height 18
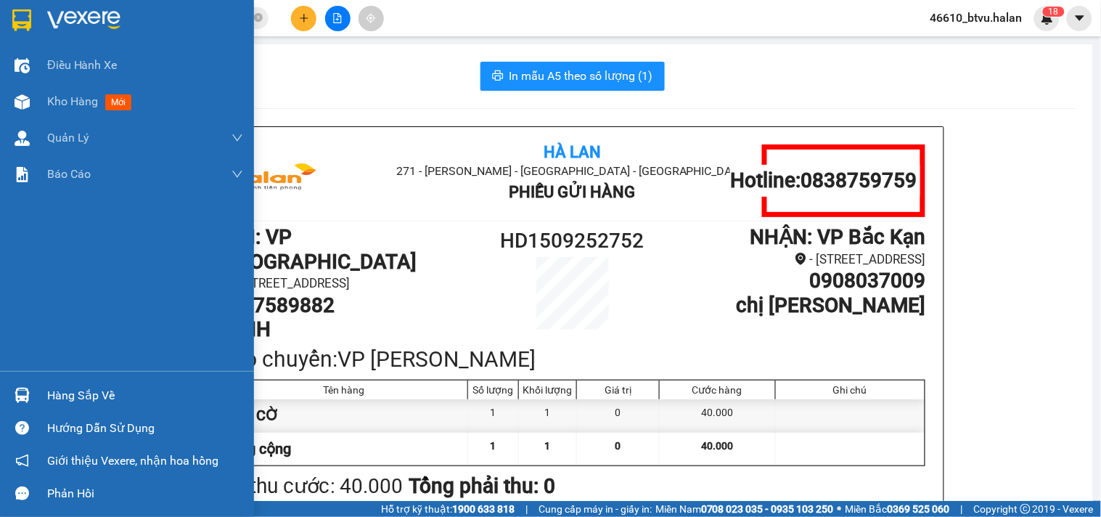
click at [31, 398] on div at bounding box center [21, 394] width 25 height 25
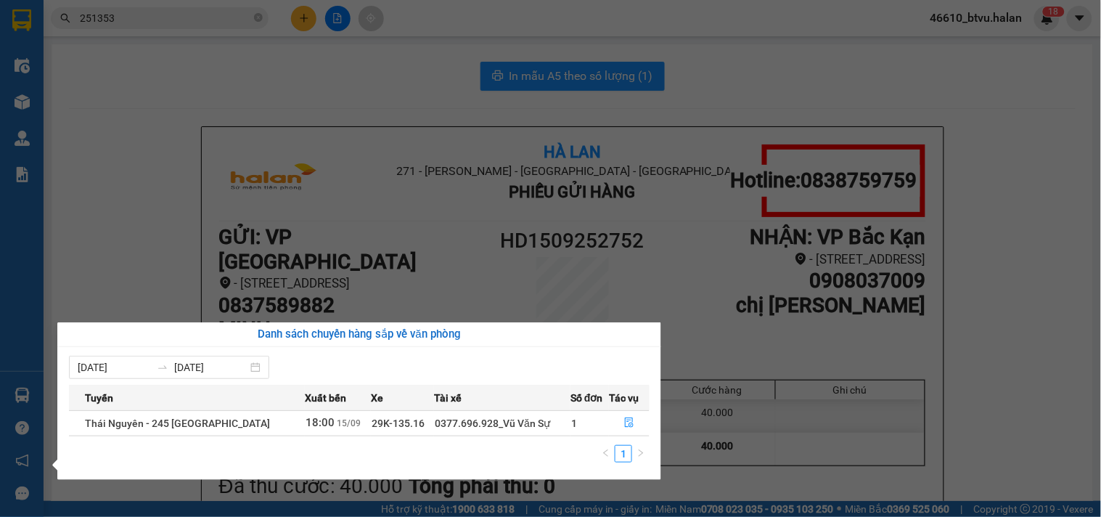
click at [370, 128] on section "Kết quả tìm kiếm ( 10 ) Bộ lọc Thuộc VP này Mã ĐH Trạng thái Món hàng Thu hộ Tổ…" at bounding box center [550, 258] width 1101 height 517
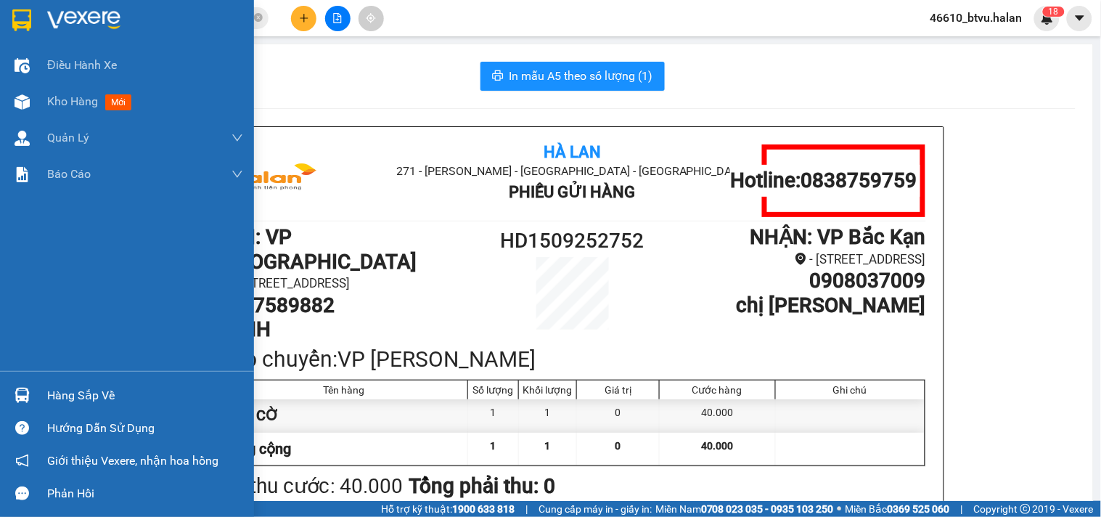
click at [35, 393] on div "Hàng sắp về" at bounding box center [127, 395] width 254 height 33
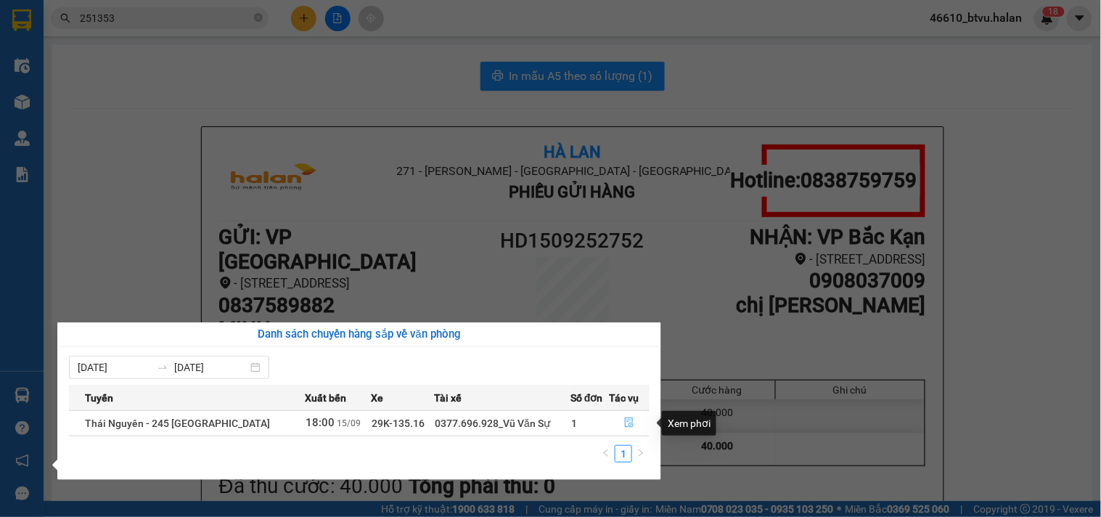
click at [620, 424] on button "button" at bounding box center [628, 422] width 39 height 23
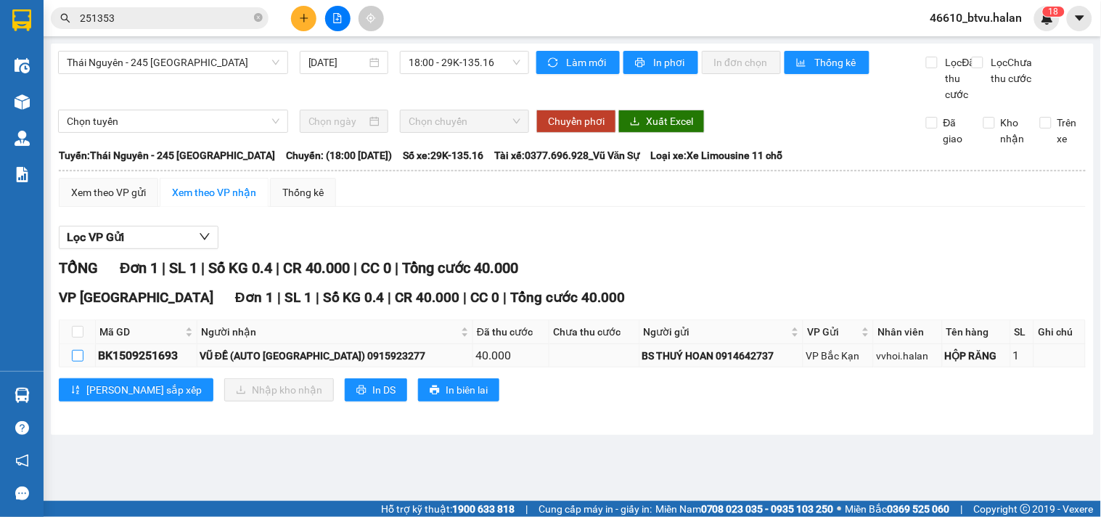
click at [75, 364] on label at bounding box center [78, 356] width 12 height 16
click at [75, 361] on input "checkbox" at bounding box center [78, 356] width 12 height 12
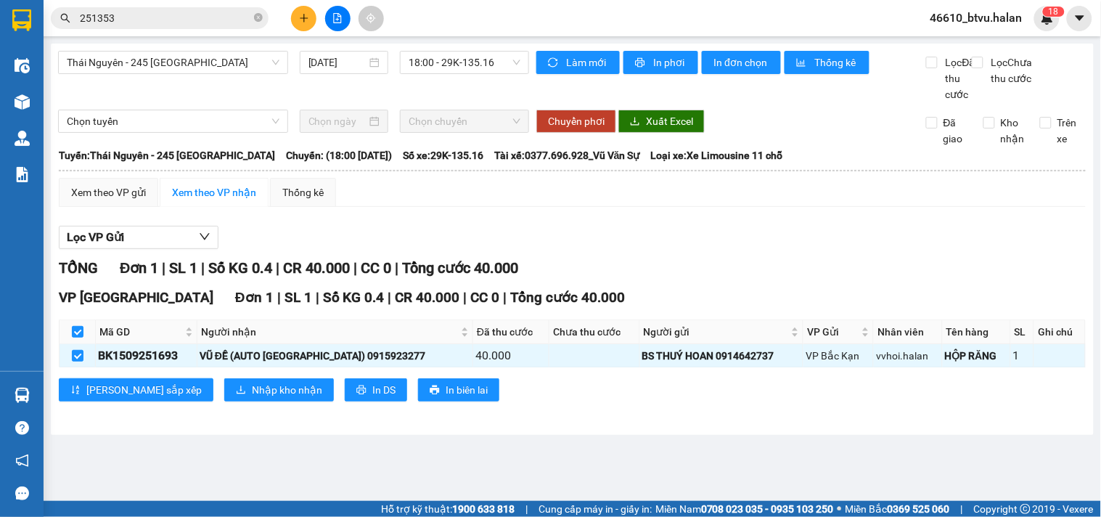
click at [183, 390] on div "VP Hà Đông Đơn 1 | SL 1 | Số KG 0.4 | CR 40.000 | CC 0 | Tổng cước 40.000 Mã GD…" at bounding box center [572, 350] width 1027 height 126
click at [252, 398] on span "Nhập kho nhận" at bounding box center [287, 390] width 70 height 16
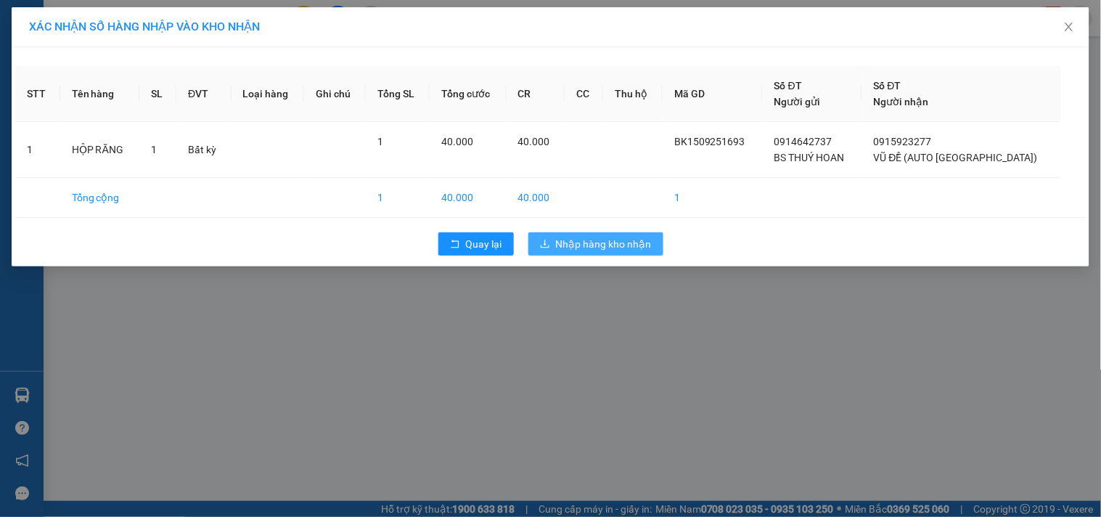
click at [604, 242] on span "Nhập hàng kho nhận" at bounding box center [604, 244] width 96 height 16
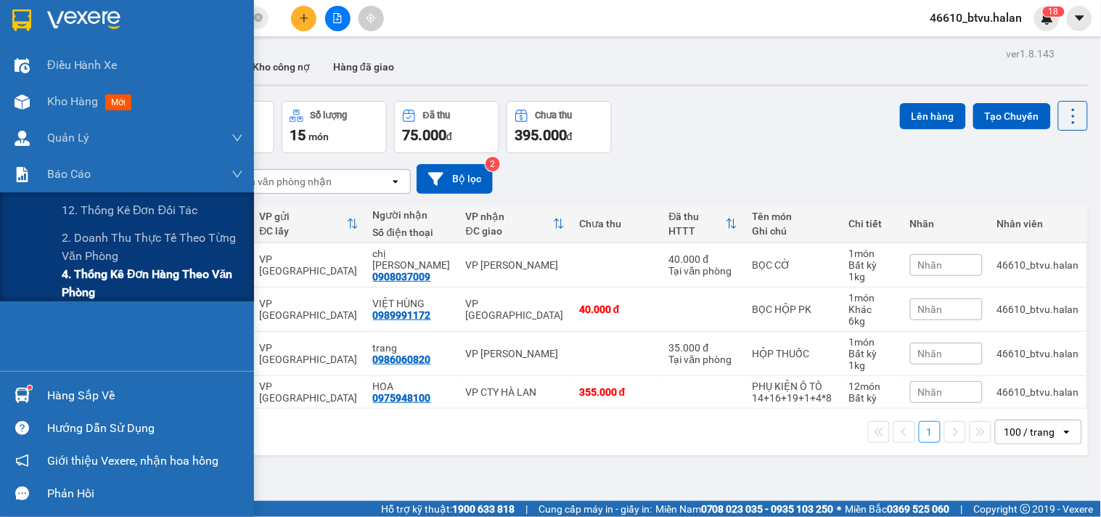
click at [89, 267] on span "4. Thống kê đơn hàng theo văn phòng" at bounding box center [152, 283] width 181 height 36
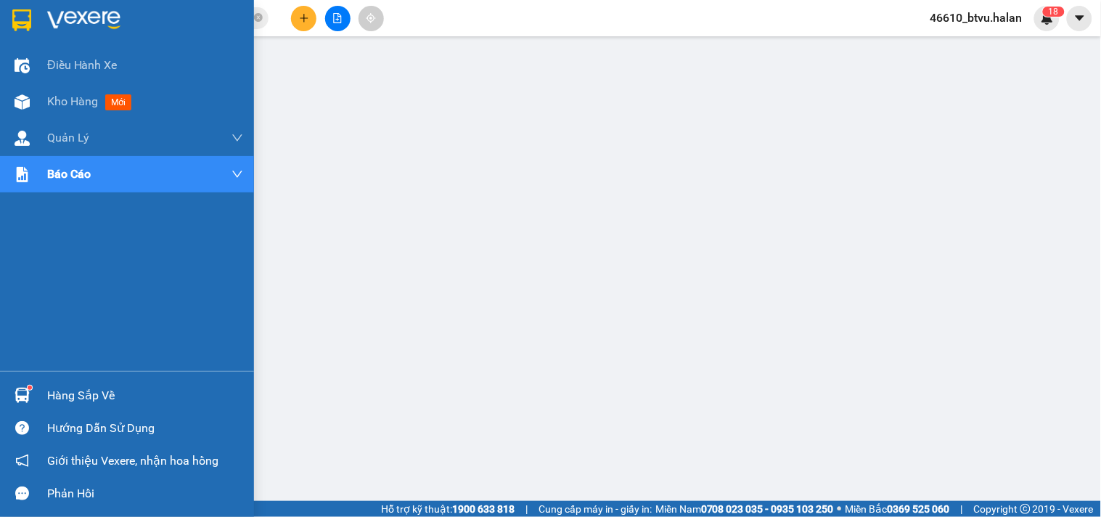
click at [33, 390] on div at bounding box center [21, 394] width 25 height 25
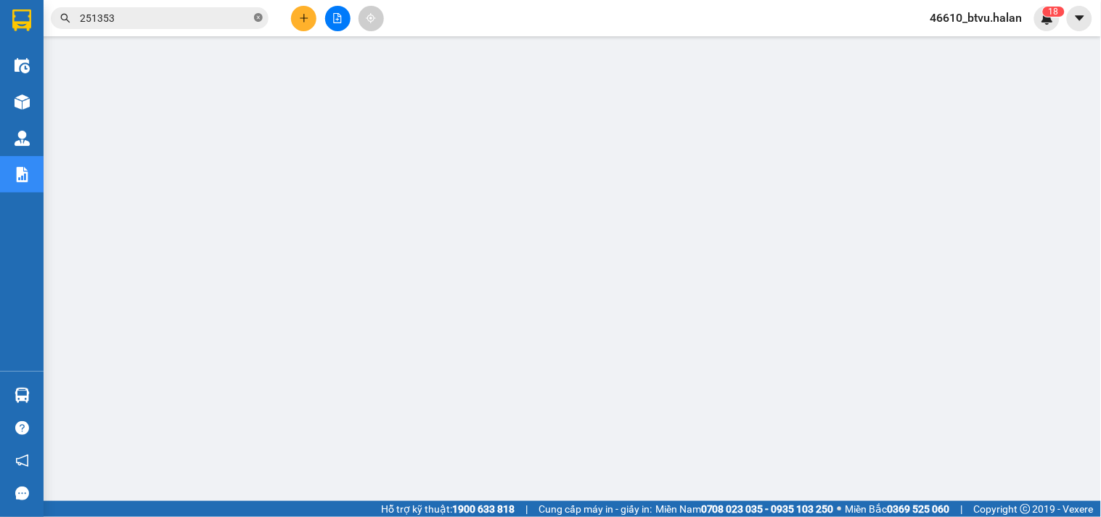
click at [260, 19] on icon "close-circle" at bounding box center [258, 17] width 9 height 9
click at [152, 18] on input "text" at bounding box center [165, 18] width 171 height 16
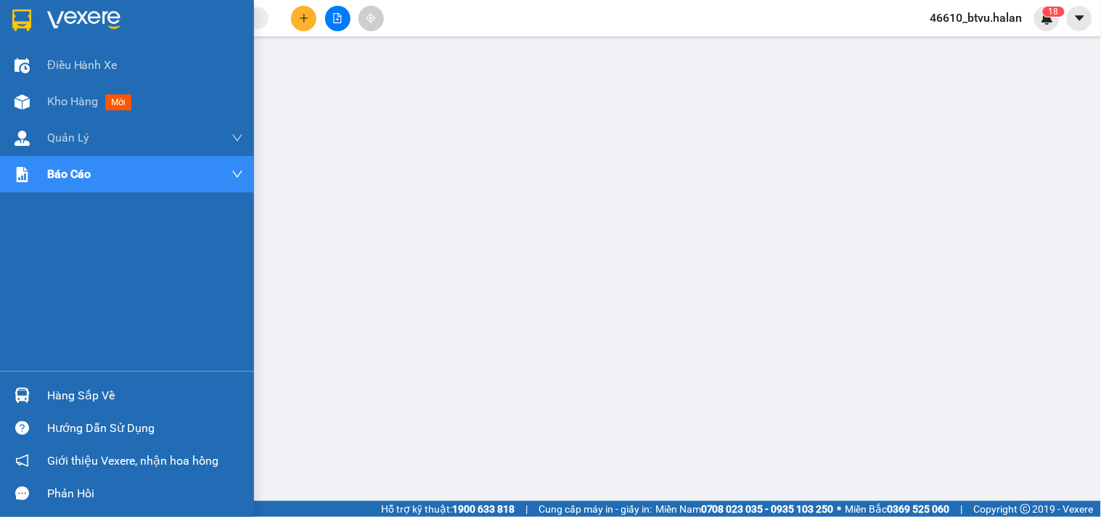
click at [93, 381] on div "Hàng sắp về" at bounding box center [127, 395] width 254 height 33
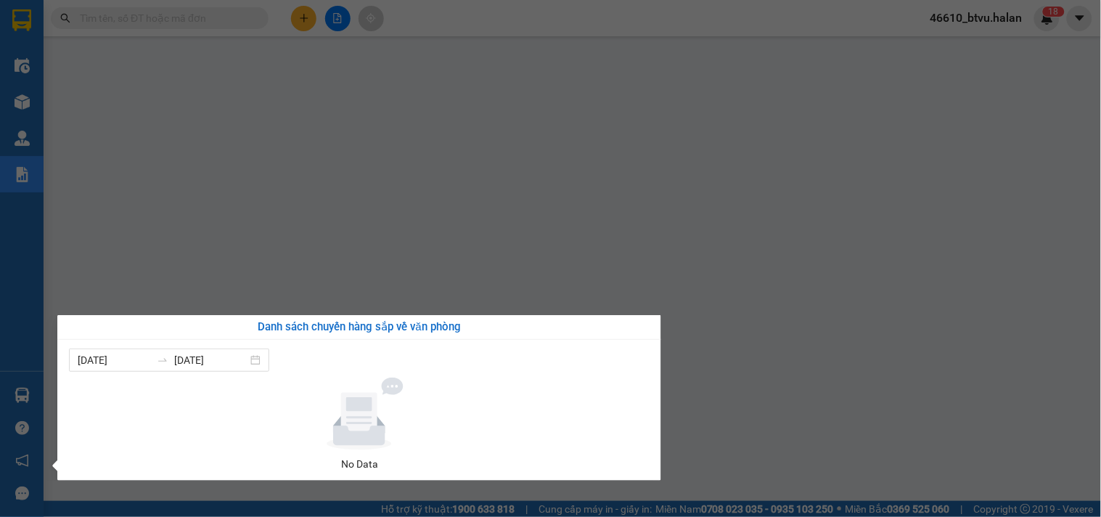
click at [93, 381] on div at bounding box center [359, 413] width 569 height 73
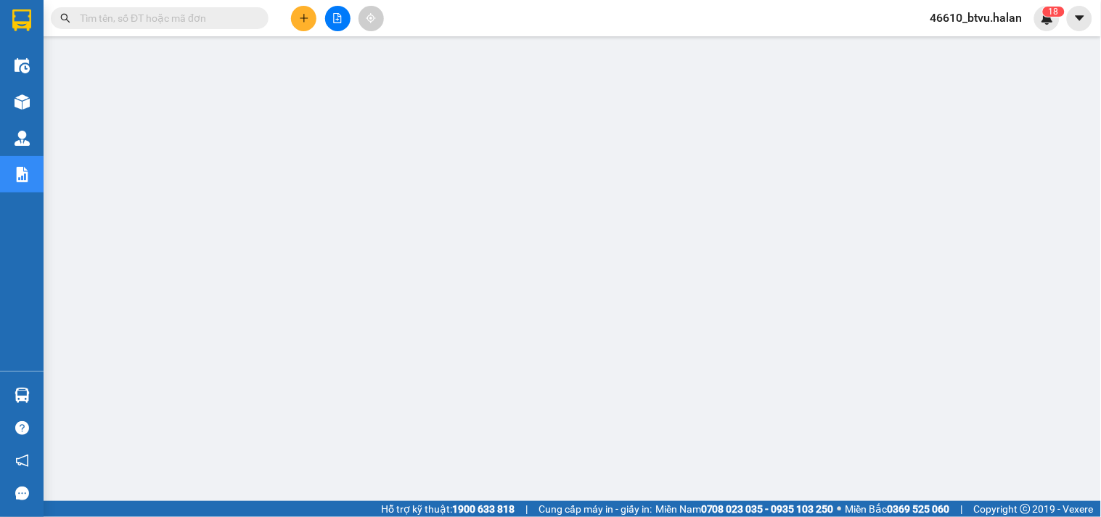
click at [198, 28] on span at bounding box center [160, 18] width 218 height 22
click at [203, 20] on input "text" at bounding box center [165, 18] width 171 height 16
paste input "BS1509251262"
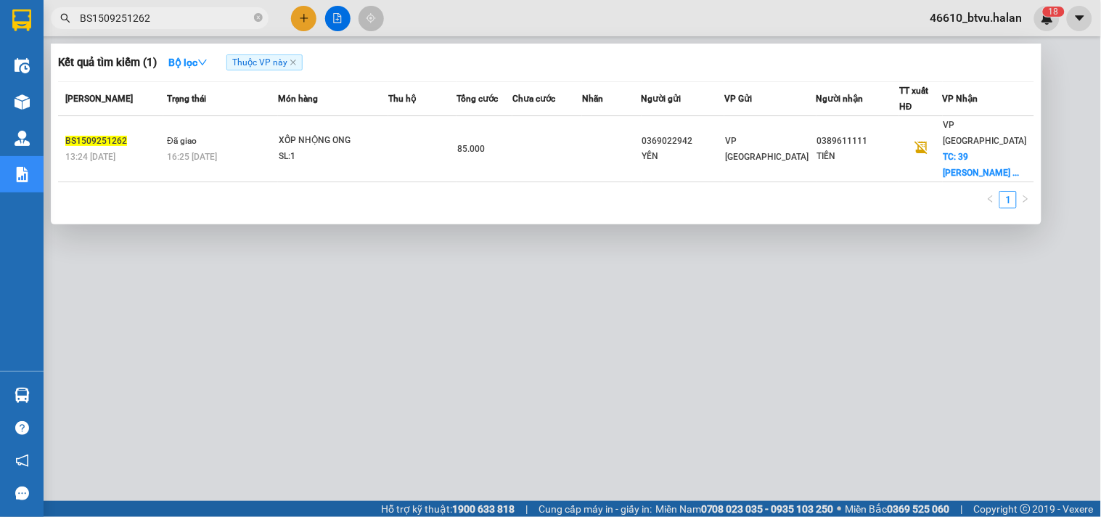
type input "BS1509251262"
click at [477, 357] on div at bounding box center [550, 258] width 1101 height 517
click at [157, 22] on input "BS1509251262" at bounding box center [165, 18] width 171 height 16
click at [255, 13] on icon "close-circle" at bounding box center [258, 17] width 9 height 9
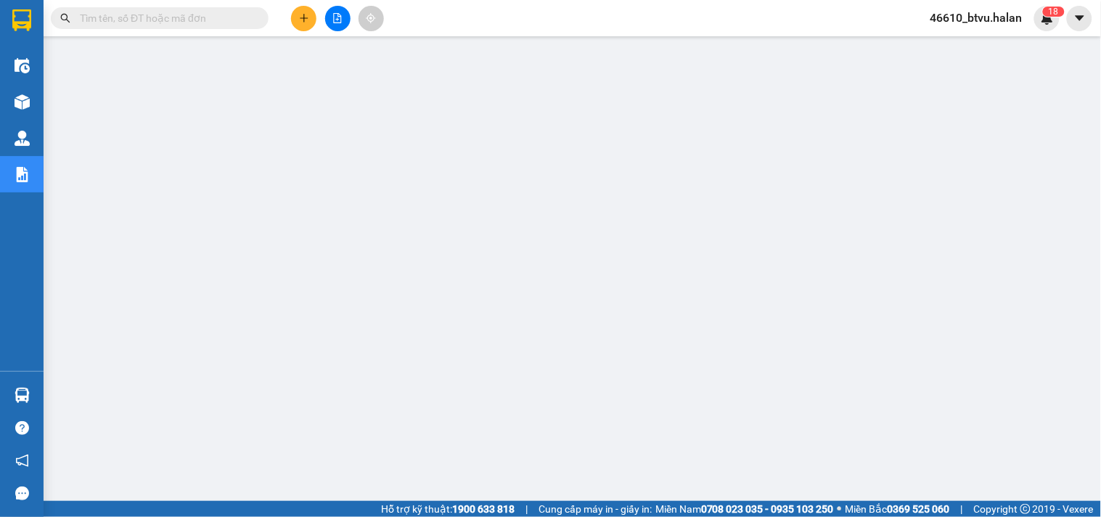
click at [143, 13] on input "text" at bounding box center [165, 18] width 171 height 16
paste input "BS1509250040"
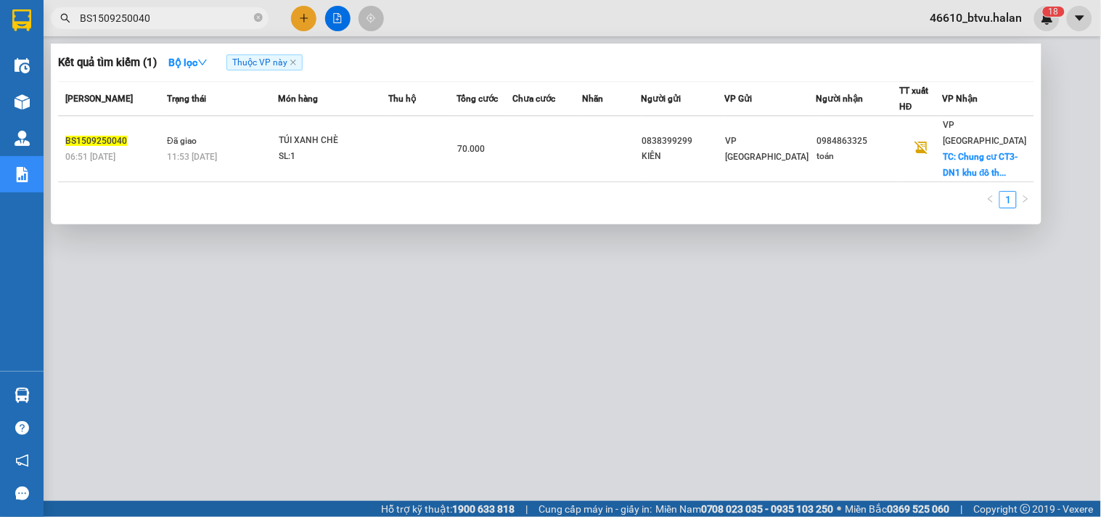
type input "BS1509250040"
click at [651, 366] on div at bounding box center [550, 258] width 1101 height 517
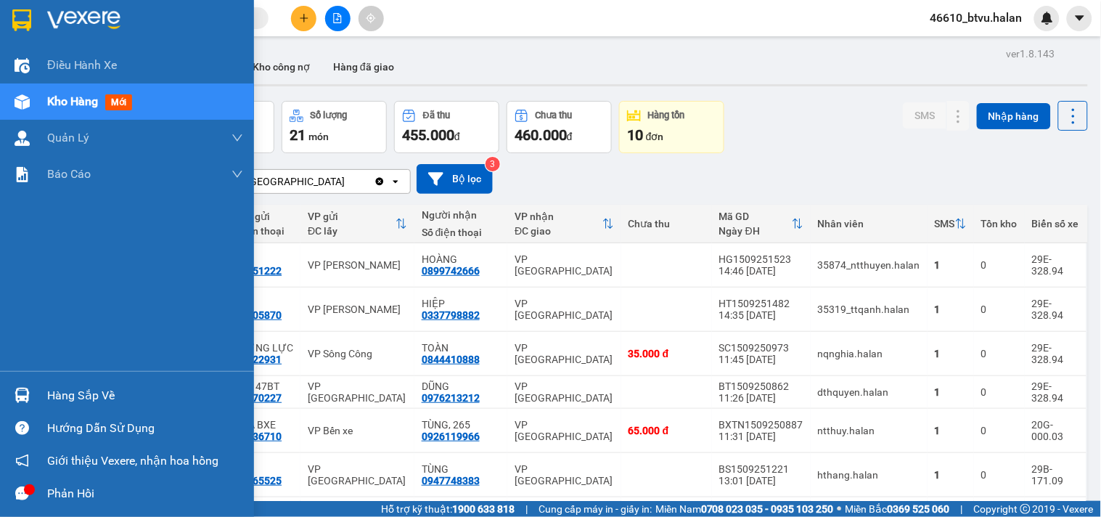
click at [38, 390] on div "Hàng sắp về" at bounding box center [127, 395] width 254 height 33
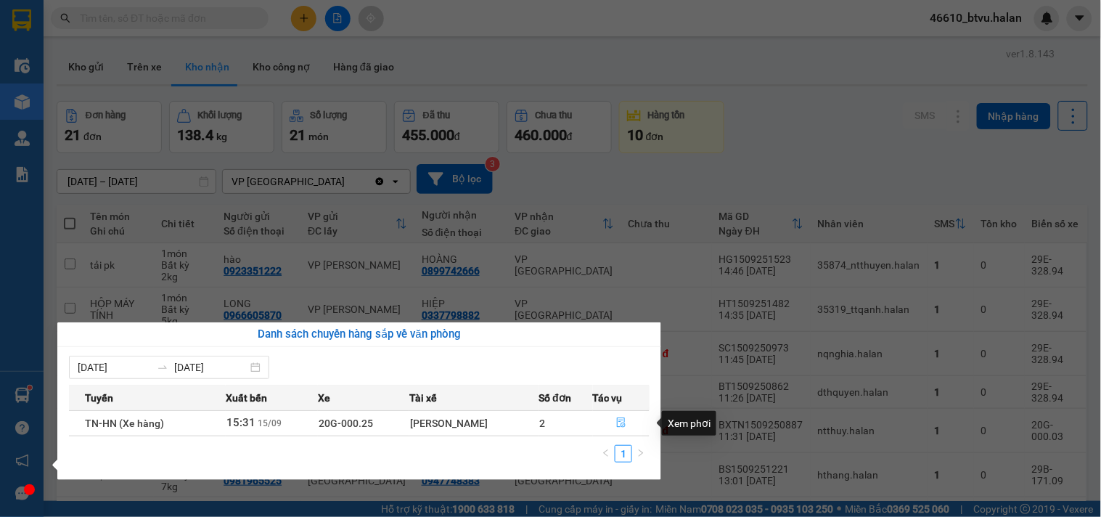
click at [617, 412] on button "button" at bounding box center [621, 422] width 55 height 23
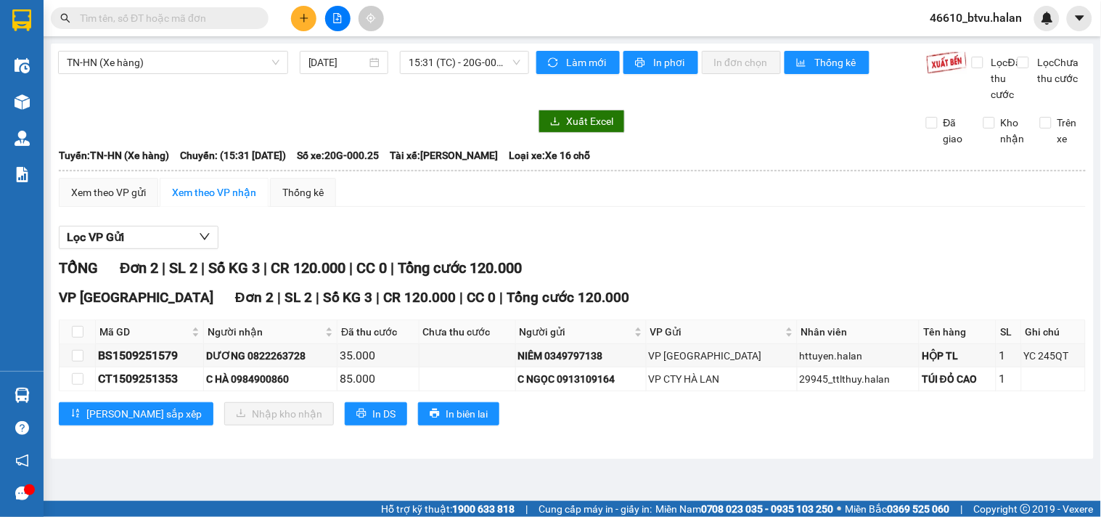
click at [299, 17] on icon "plus" at bounding box center [304, 18] width 10 height 10
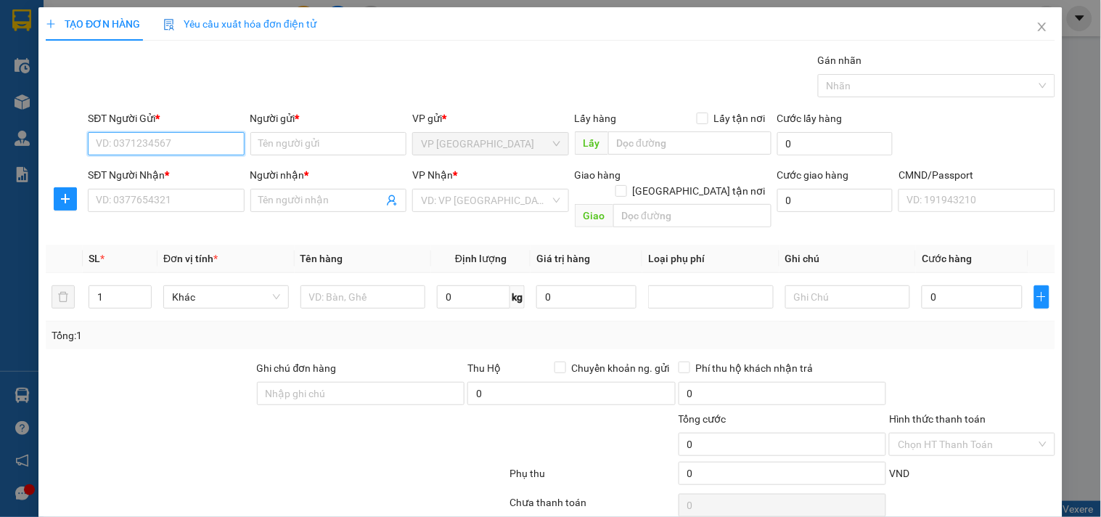
click at [155, 153] on input "SĐT Người Gửi *" at bounding box center [166, 143] width 156 height 23
type input "0342060345"
click at [173, 175] on div "0342060345 - NHẬT PHÁT" at bounding box center [164, 173] width 137 height 16
type input "NHẬT PHÁT"
type input "0342060345"
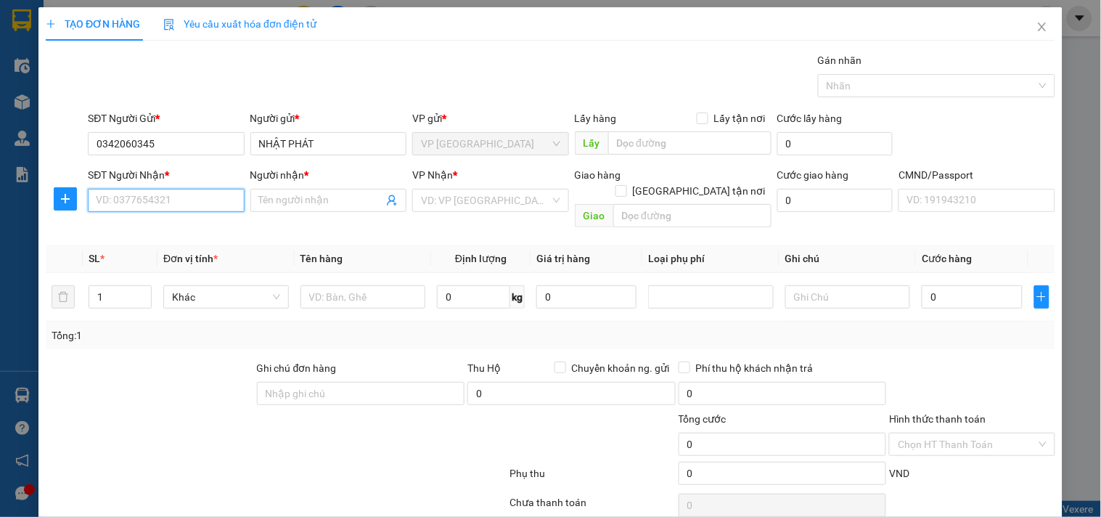
click at [169, 200] on input "SĐT Người Nhận *" at bounding box center [166, 200] width 156 height 23
type input "0362681666"
click at [182, 233] on div "0362681666 - vina dental" at bounding box center [164, 229] width 137 height 16
type input "vina dental"
type input "0362681666"
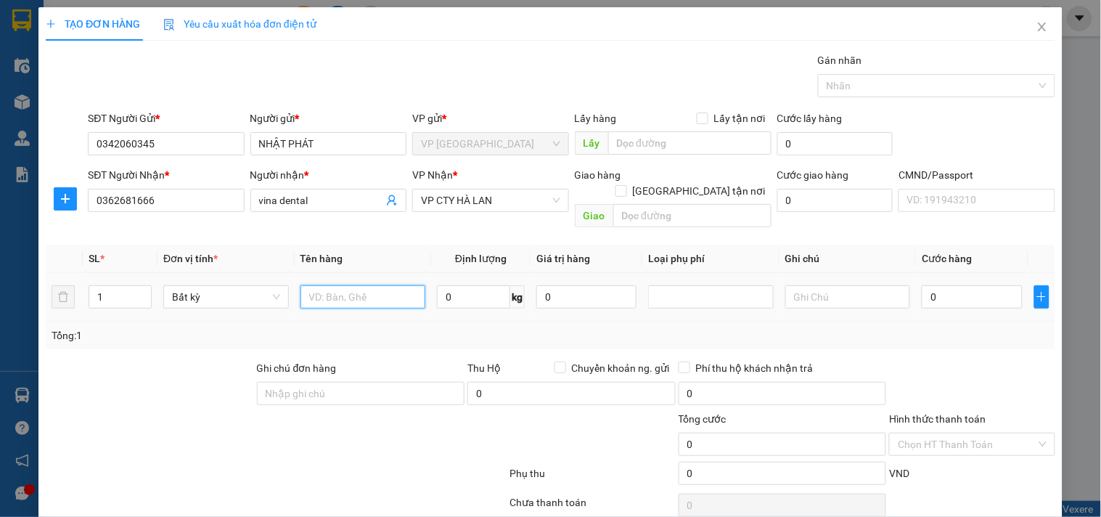
click at [349, 285] on input "text" at bounding box center [363, 296] width 126 height 23
type input "HỘP PK"
type input "1"
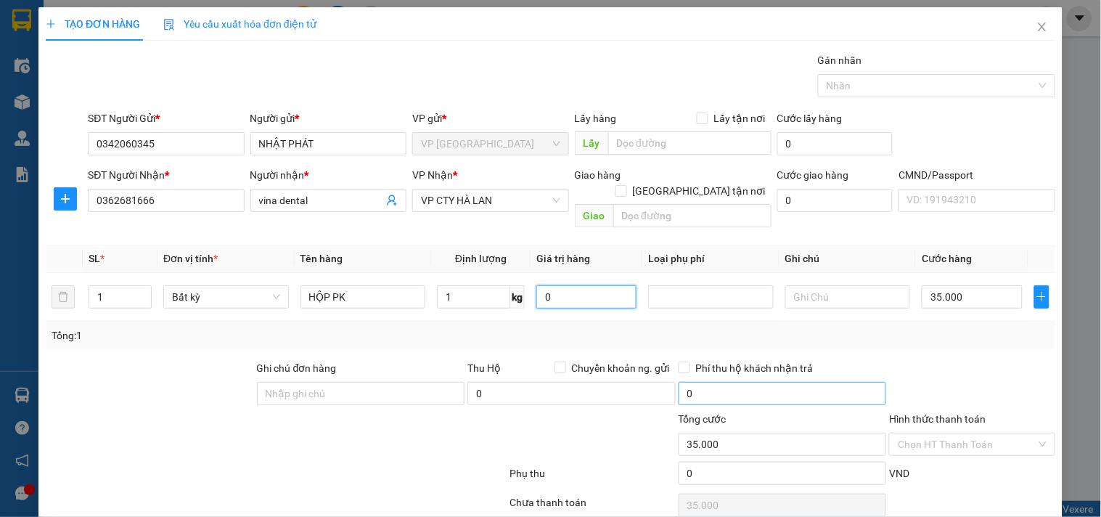
type input "35.000"
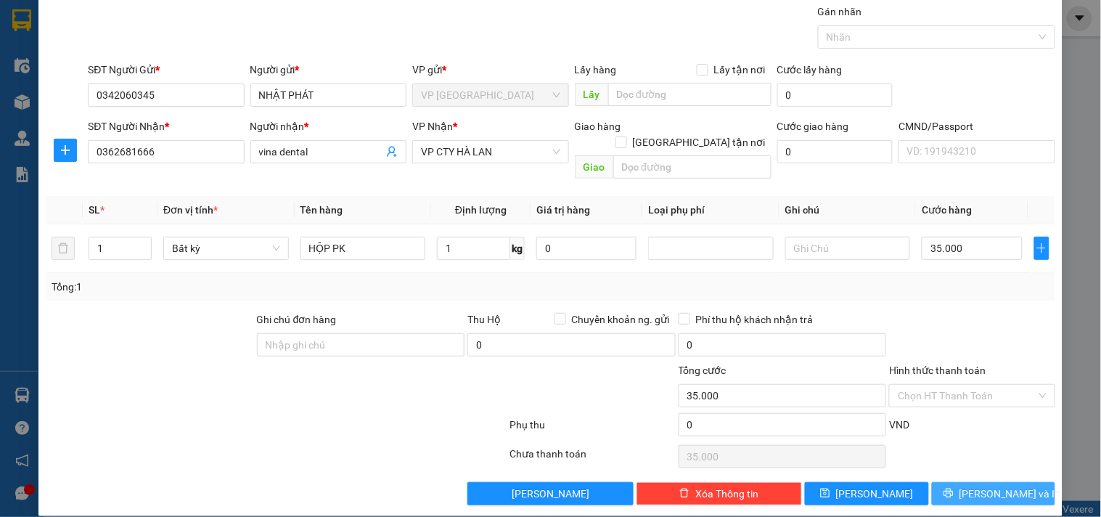
click at [966, 482] on button "[PERSON_NAME] và In" at bounding box center [993, 493] width 123 height 23
click at [967, 491] on div "TẠO ĐƠN HÀNG Yêu cầu xuất hóa đơn điện tử Transit Pickup Surcharge Ids Transit …" at bounding box center [550, 237] width 1024 height 557
click at [967, 482] on button "[PERSON_NAME] và In" at bounding box center [993, 493] width 123 height 23
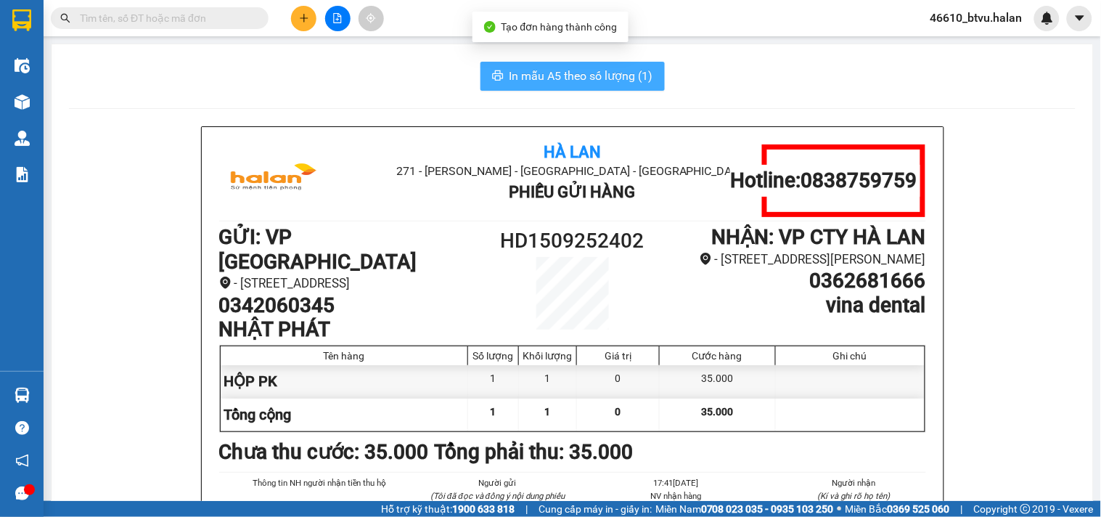
click at [550, 81] on span "In mẫu A5 theo số lượng (1)" at bounding box center [581, 76] width 144 height 18
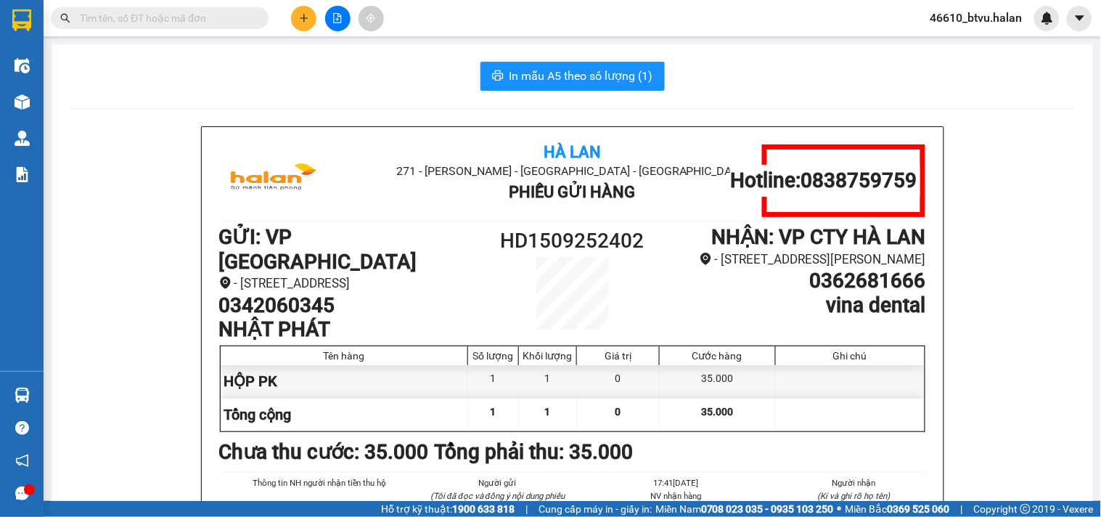
click at [305, 25] on button at bounding box center [303, 18] width 25 height 25
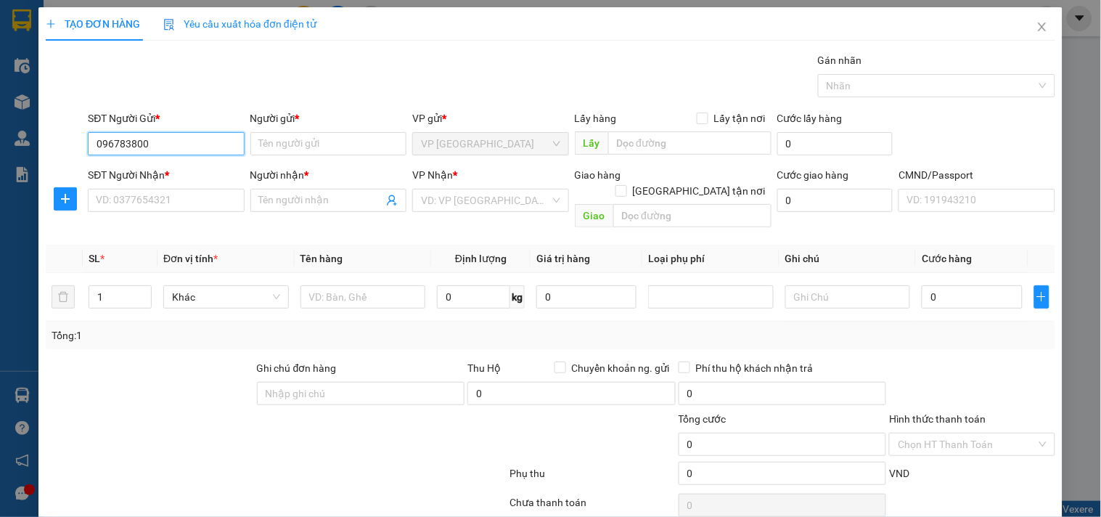
type input "0967838002"
click at [202, 169] on div "0967838002 - QUÂN" at bounding box center [164, 173] width 137 height 16
type input "QUÂN"
type input "0967838002"
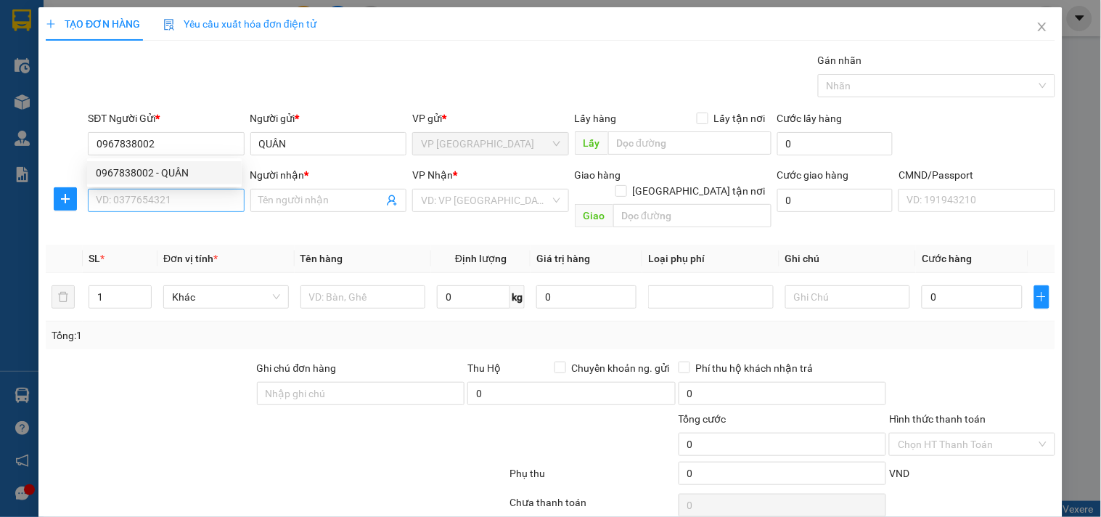
click at [197, 190] on body "Kết quả tìm kiếm ( 10 ) Bộ lọc Thuộc VP này Mã ĐH Trạng thái Món hàng Thu hộ Tổ…" at bounding box center [550, 258] width 1101 height 517
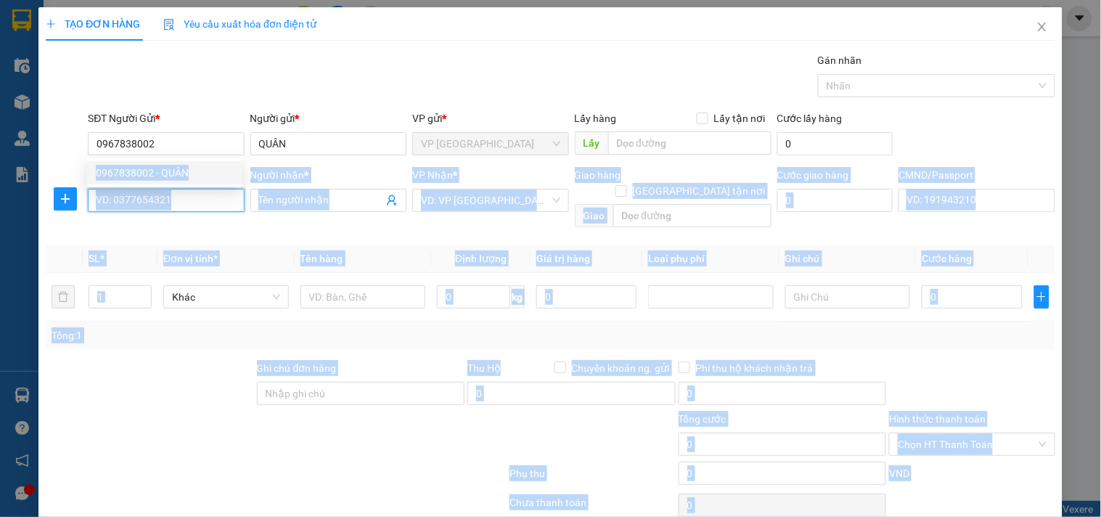
click at [191, 201] on input "SĐT Người Nhận *" at bounding box center [166, 200] width 156 height 23
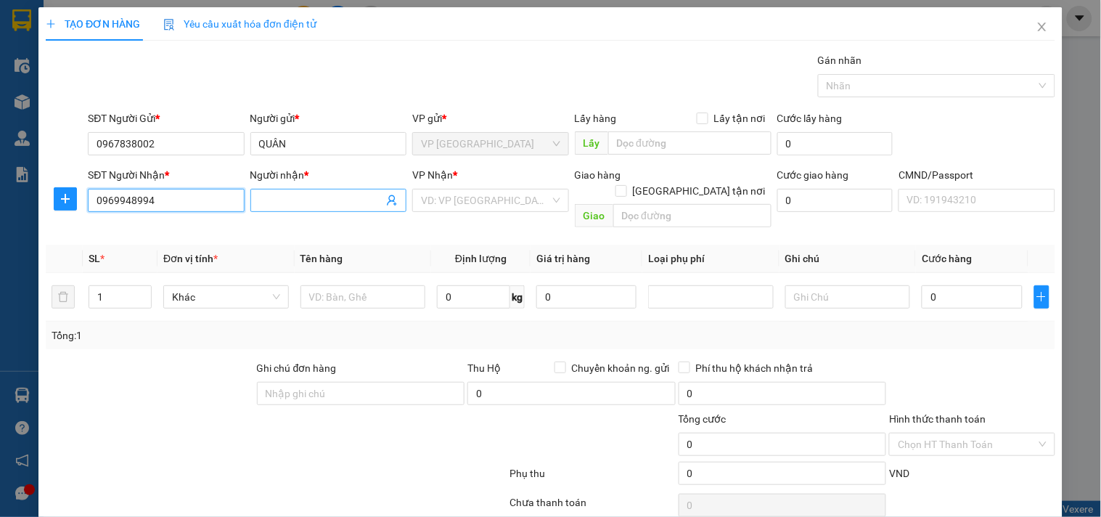
type input "0969948994"
click at [279, 208] on input "Người nhận *" at bounding box center [321, 200] width 124 height 16
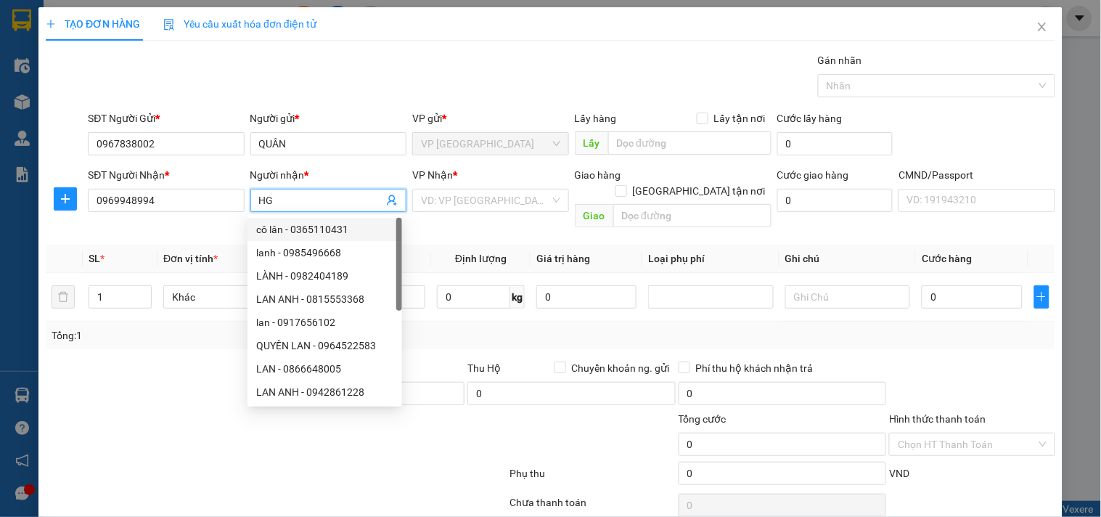
click at [301, 206] on input "HG" at bounding box center [321, 200] width 124 height 16
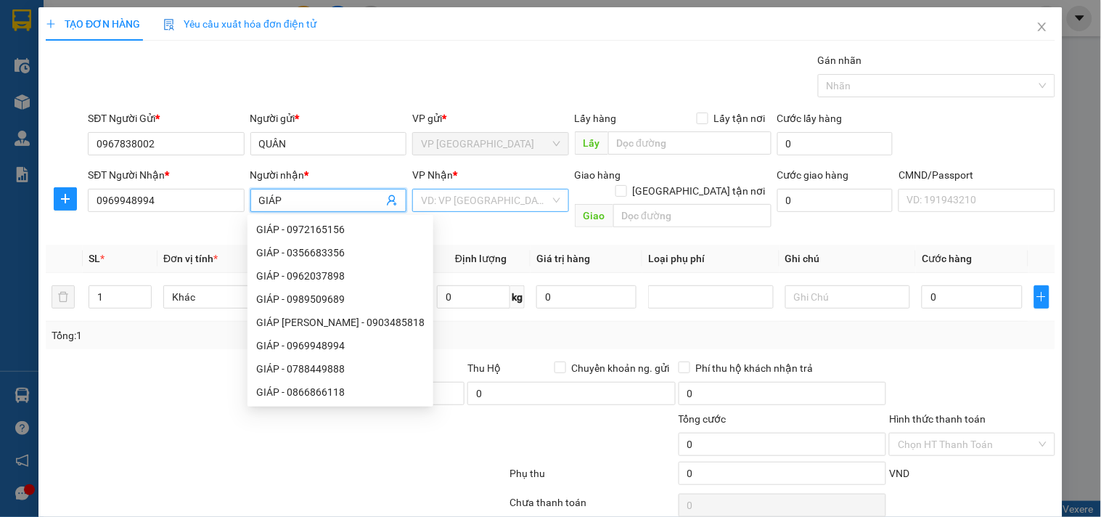
type input "GIÁP"
click at [443, 194] on input "search" at bounding box center [485, 200] width 128 height 22
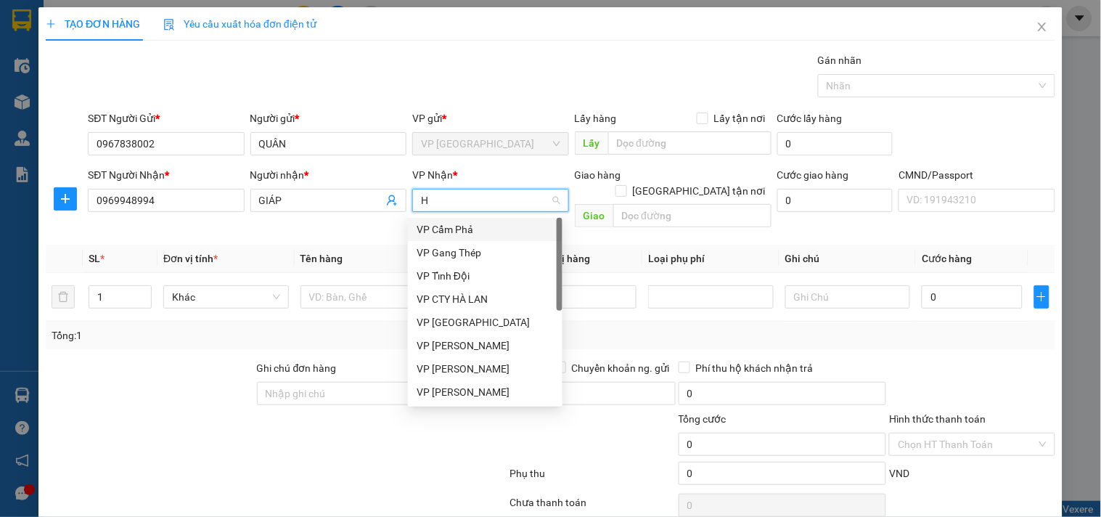
type input "HG"
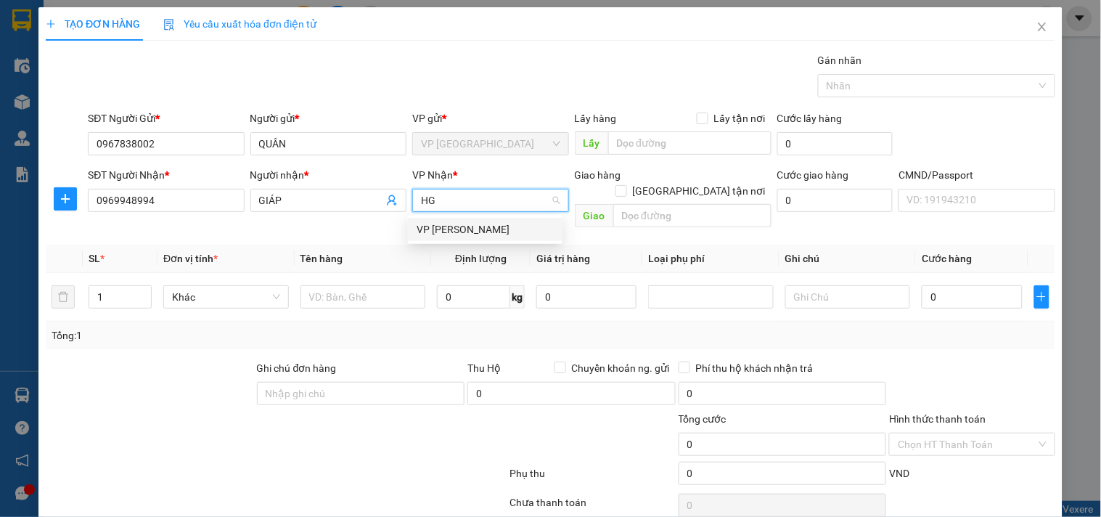
click at [469, 228] on div "VP [PERSON_NAME]" at bounding box center [484, 229] width 137 height 16
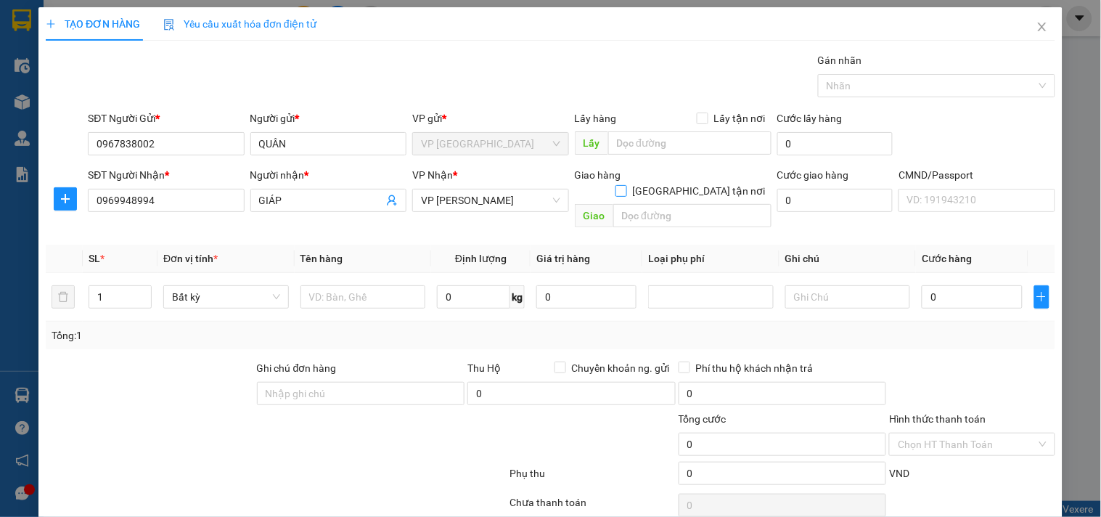
click at [697, 183] on span "[GEOGRAPHIC_DATA] tận nơi" at bounding box center [699, 191] width 144 height 16
click at [625, 185] on input "[GEOGRAPHIC_DATA] tận nơi" at bounding box center [620, 190] width 10 height 10
checkbox input "true"
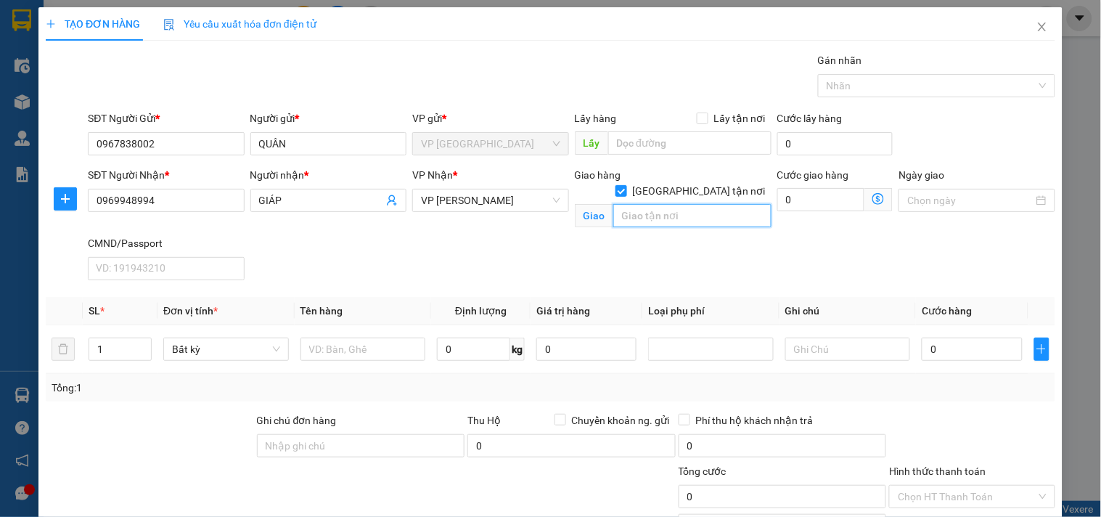
click at [688, 204] on input "text" at bounding box center [692, 215] width 158 height 23
click at [777, 202] on input "0" at bounding box center [821, 199] width 88 height 23
type input "2"
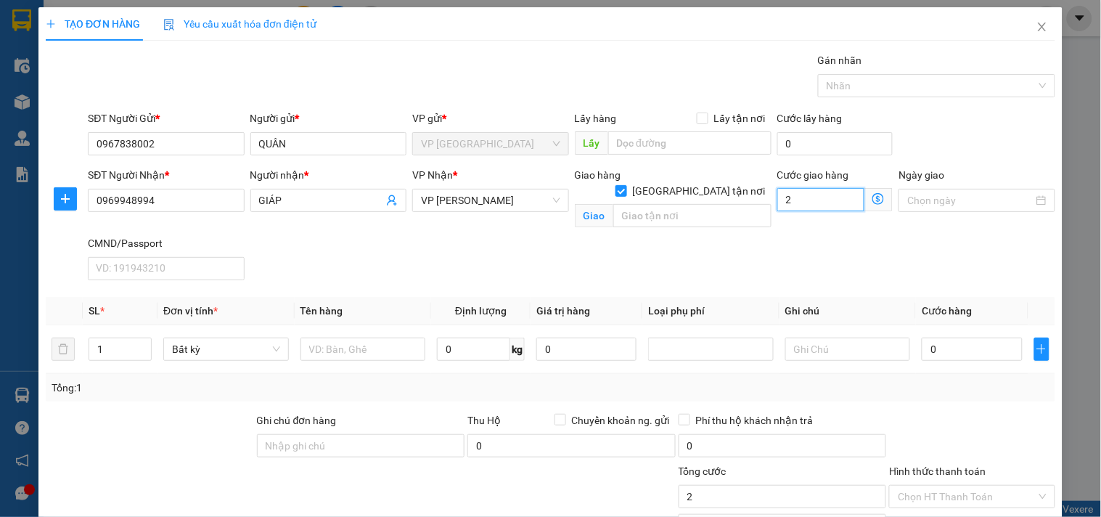
type input "20"
type input "20.000"
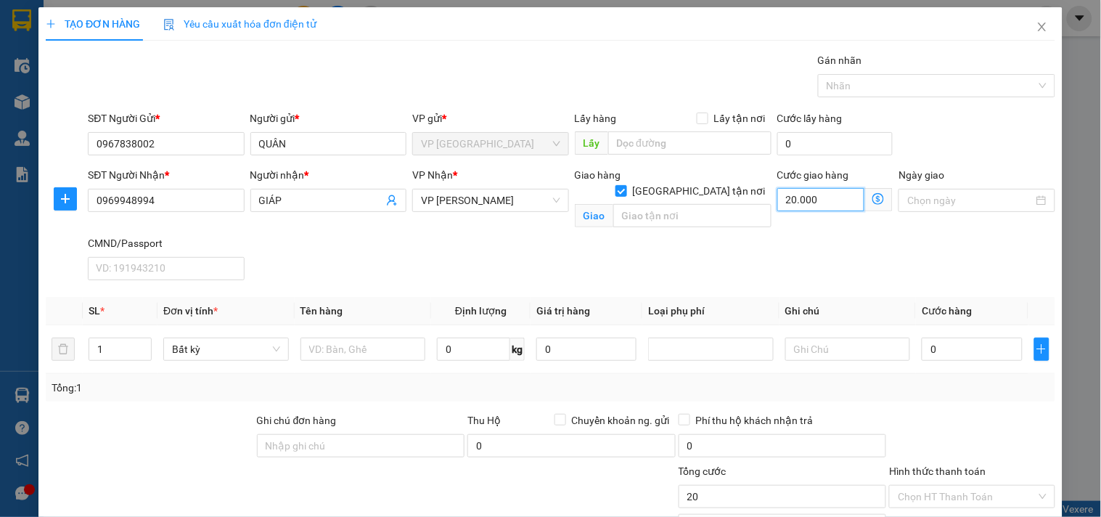
type input "20.000"
click at [657, 204] on input "text" at bounding box center [692, 215] width 158 height 23
type input "CHỢ MỚI, BẮC KẠN"
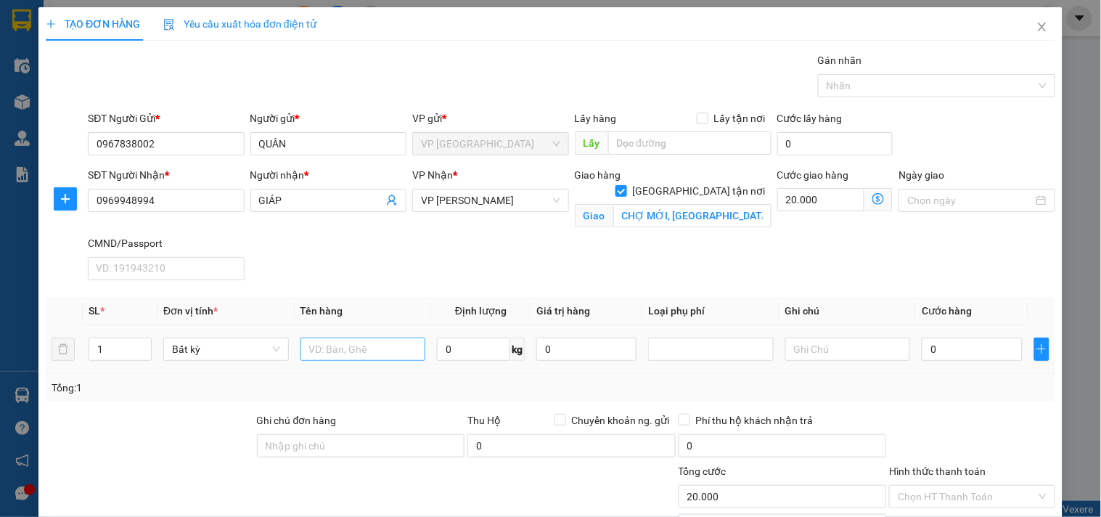
click at [346, 360] on div at bounding box center [363, 348] width 126 height 29
click at [351, 356] on input "text" at bounding box center [363, 348] width 126 height 23
type input "HỘP PK"
type input "1"
type input "35.000"
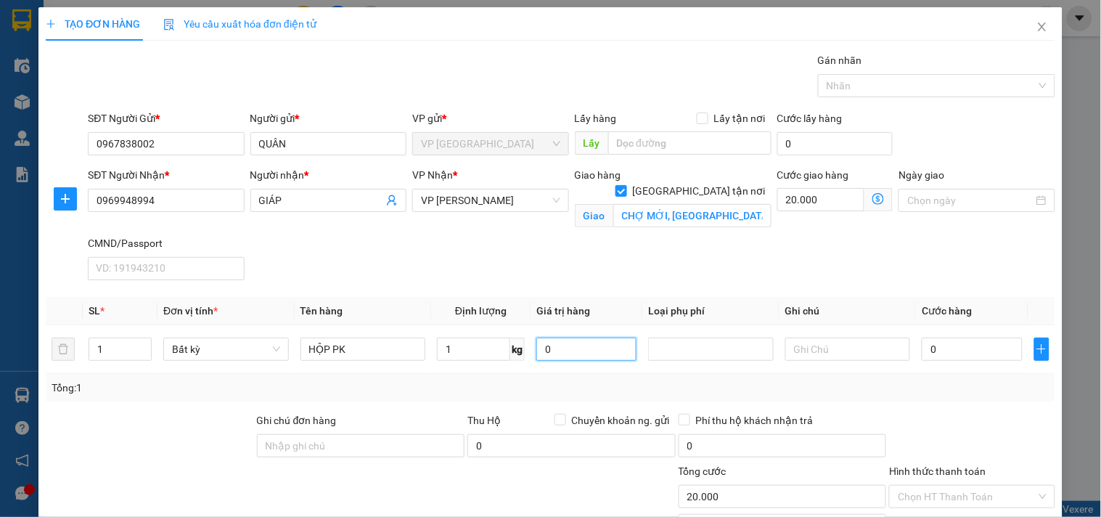
type input "55.000"
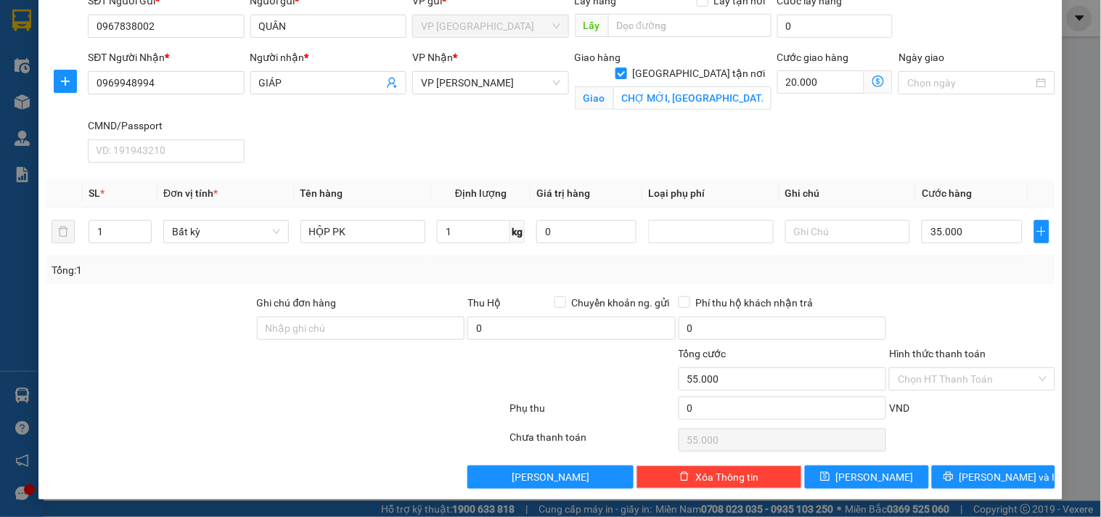
click at [977, 461] on div "Transit Pickup Surcharge Ids Transit Deliver Surcharge Ids Transit Deliver Surc…" at bounding box center [550, 212] width 1009 height 554
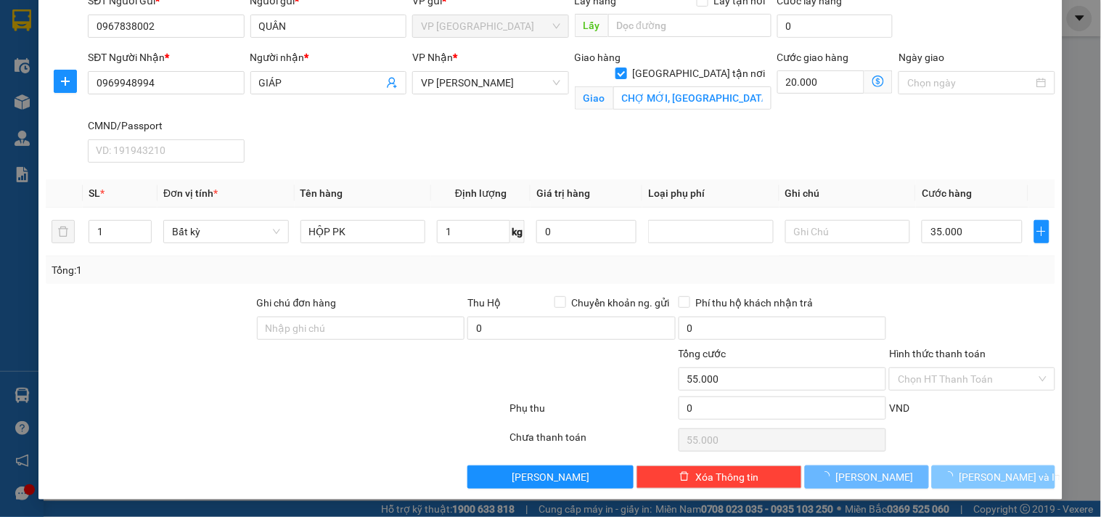
click at [976, 469] on span "[PERSON_NAME] và In" at bounding box center [1010, 477] width 102 height 16
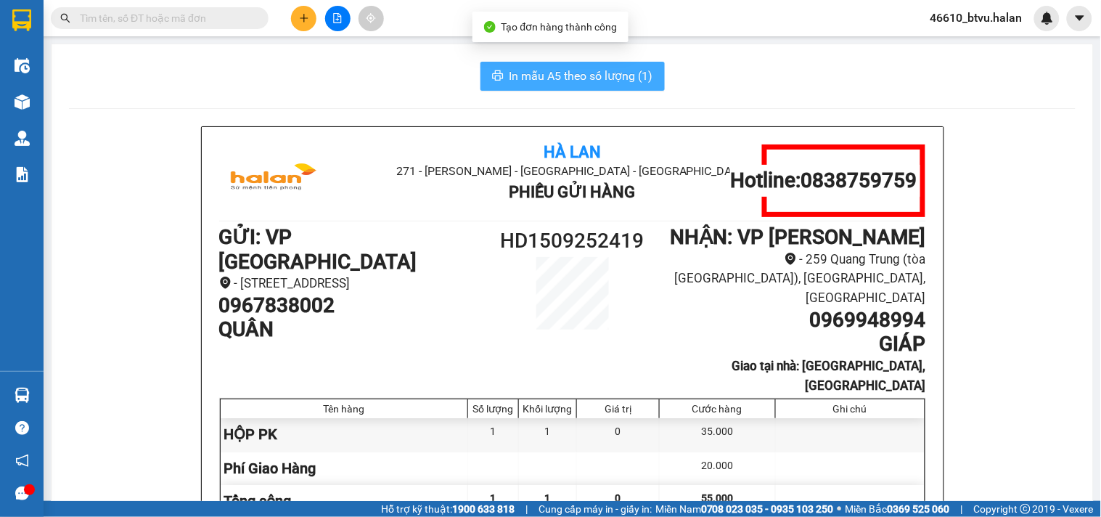
click at [591, 75] on span "In mẫu A5 theo số lượng (1)" at bounding box center [581, 76] width 144 height 18
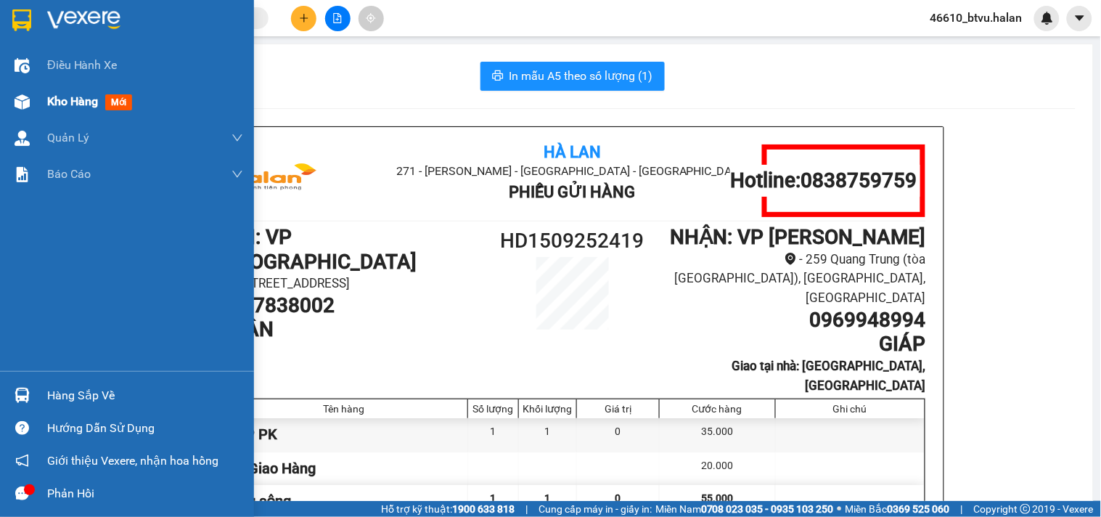
click at [68, 102] on span "Kho hàng" at bounding box center [72, 101] width 51 height 14
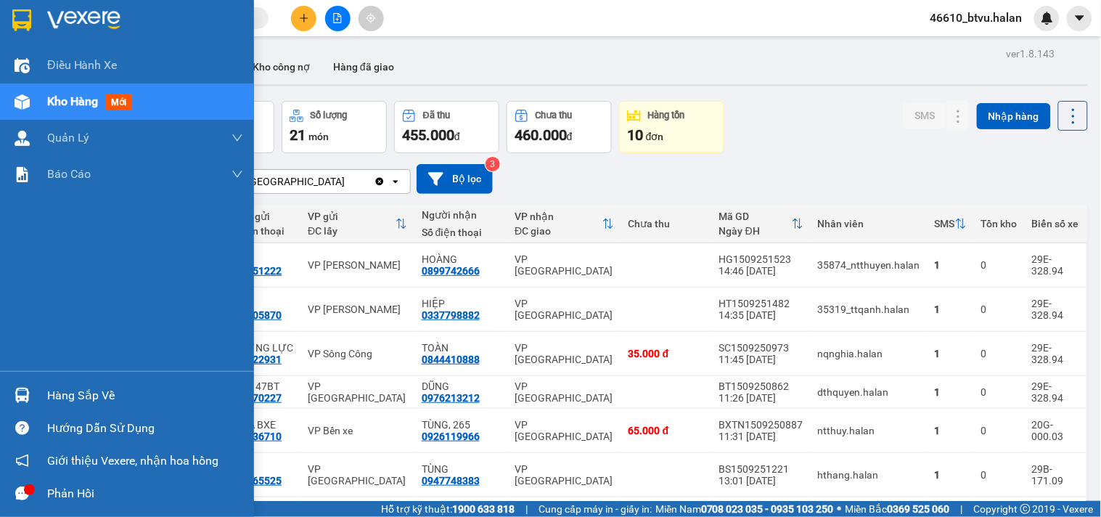
click at [38, 387] on div "Hàng sắp về" at bounding box center [127, 395] width 254 height 33
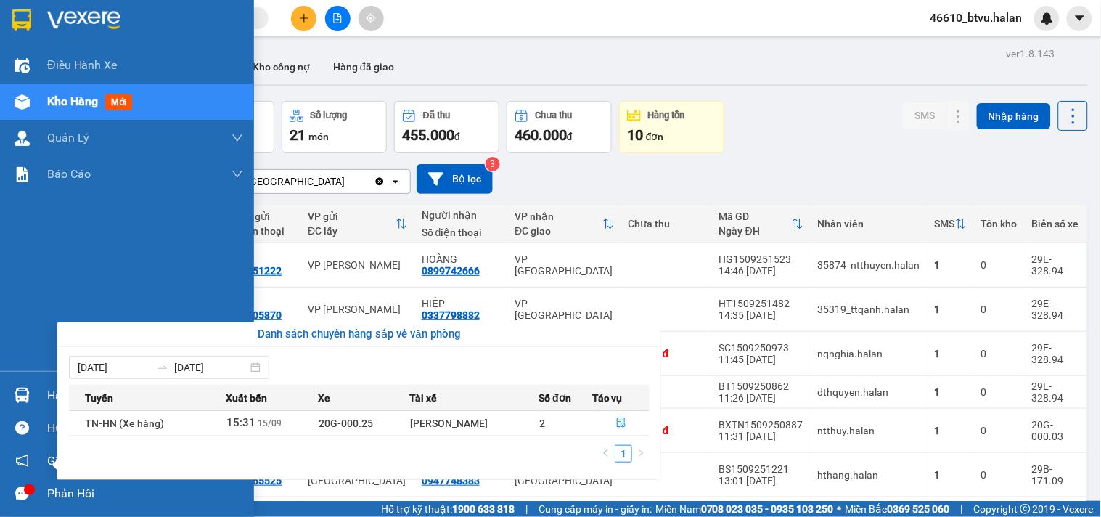
click at [19, 423] on div "Điều hành xe Kho hàng mới Quản [PERSON_NAME] lý chuyến Quản lý kiểm kho Báo cáo…" at bounding box center [127, 258] width 254 height 517
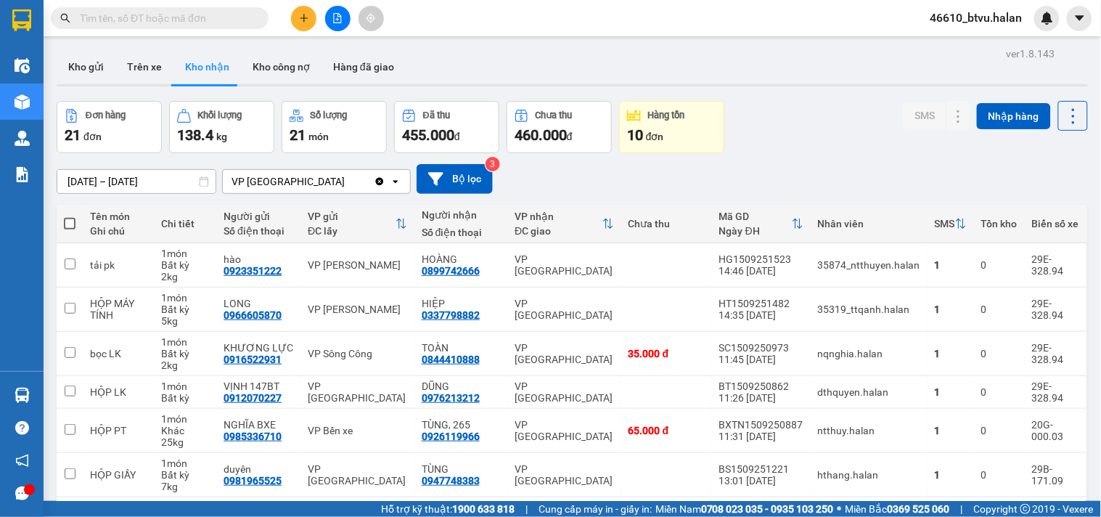
paste input "0915923277"
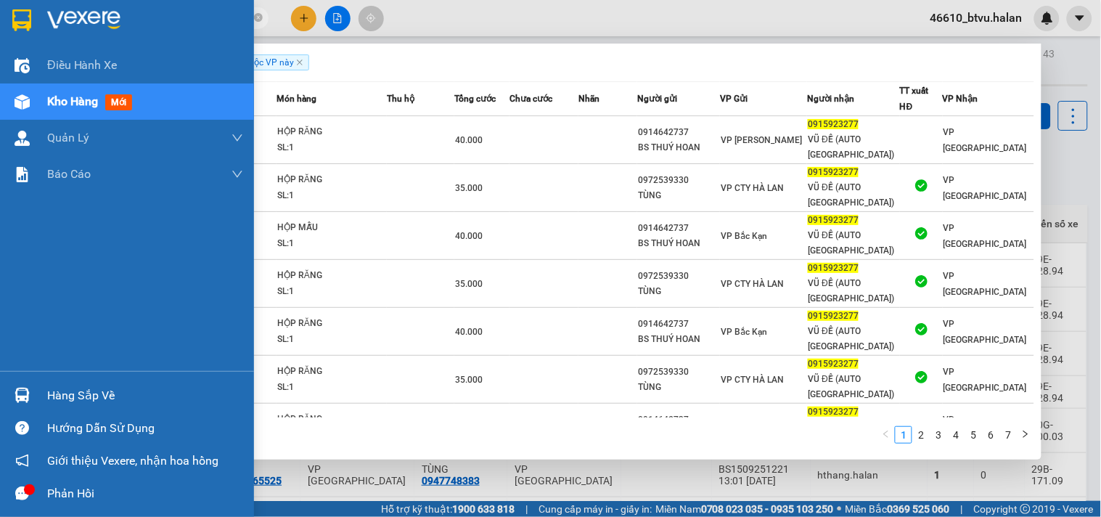
type input "0915923277"
click at [30, 385] on div at bounding box center [21, 394] width 25 height 25
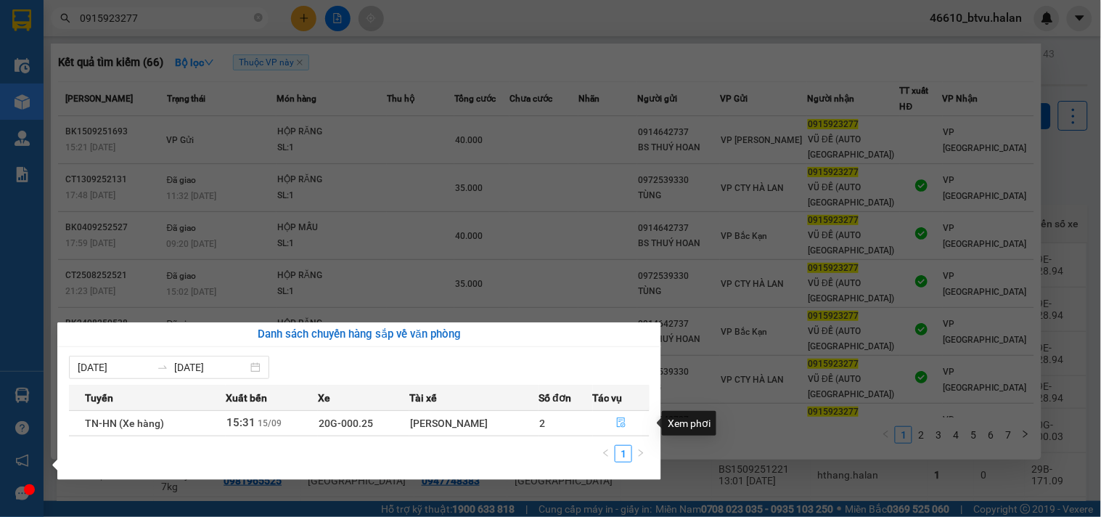
click at [614, 419] on button "button" at bounding box center [621, 422] width 55 height 23
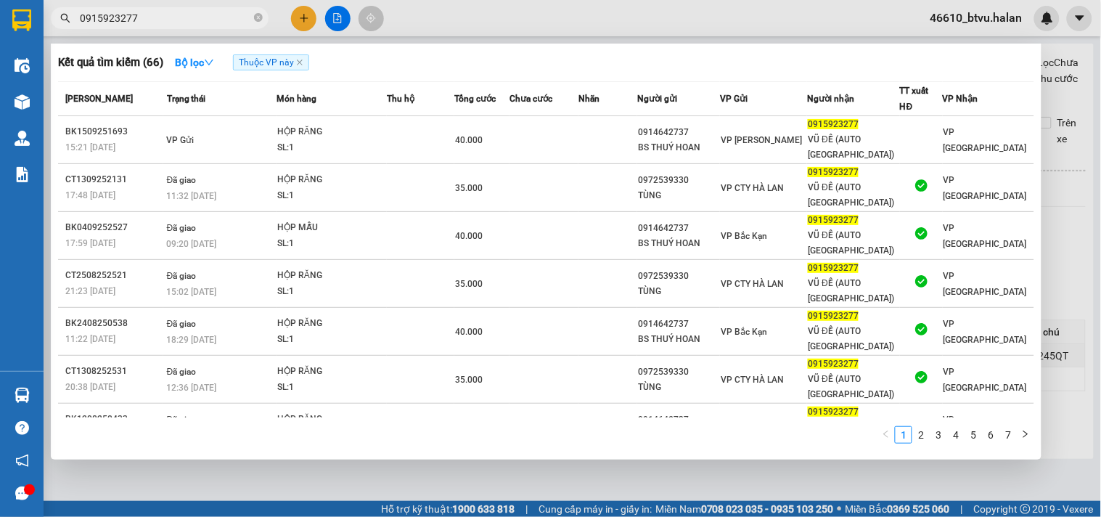
click at [491, 27] on div at bounding box center [550, 258] width 1101 height 517
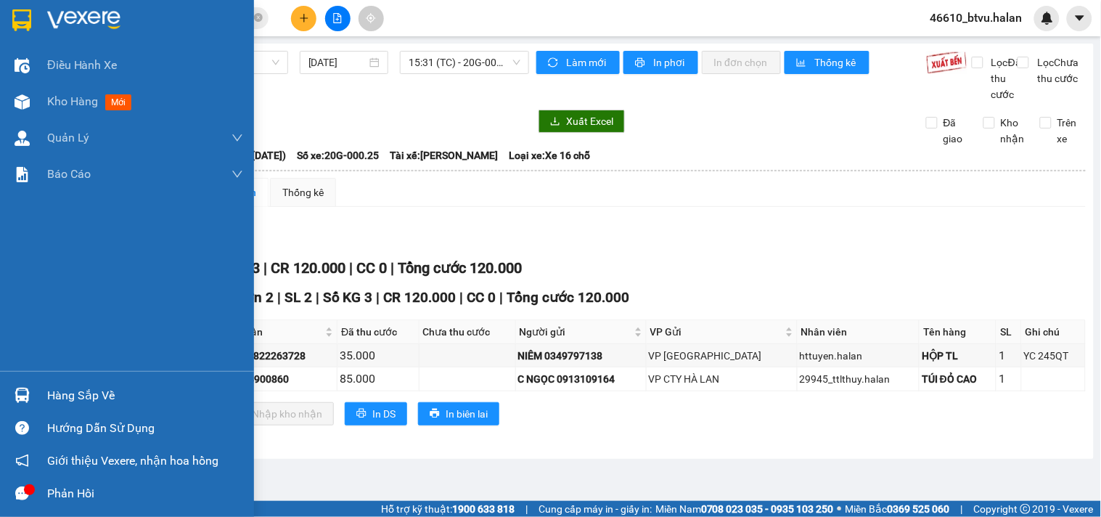
click at [40, 393] on div "Hàng sắp về" at bounding box center [127, 395] width 254 height 33
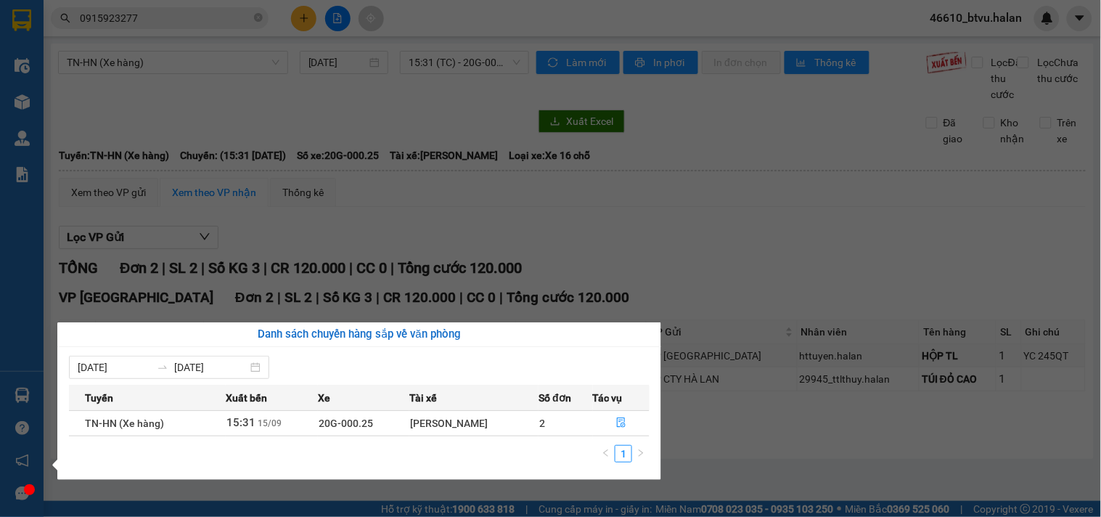
click at [181, 9] on section "Kết quả tìm kiếm ( 66 ) Bộ lọc Thuộc VP này Mã ĐH Trạng thái Món hàng Thu hộ Tổ…" at bounding box center [550, 258] width 1101 height 517
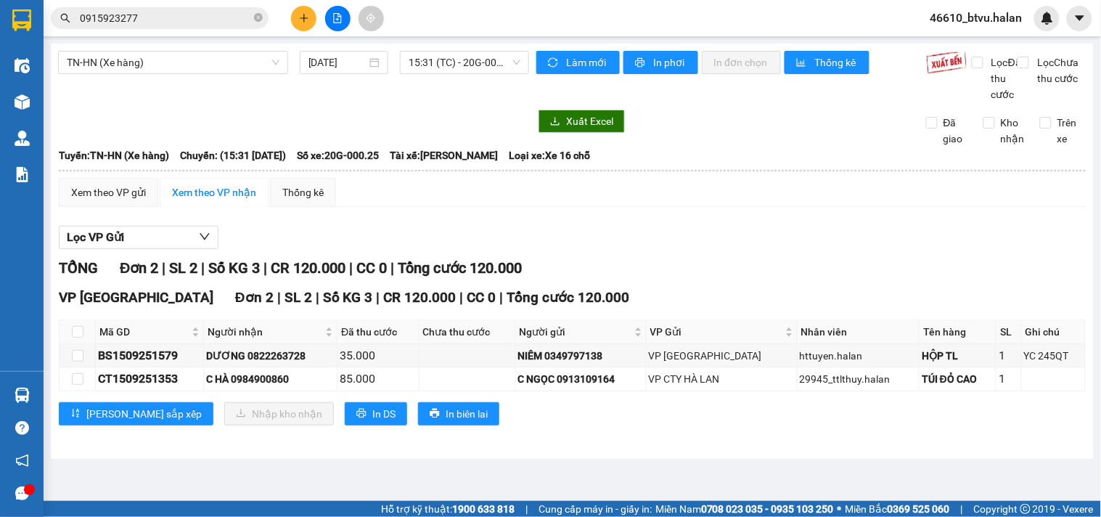
click at [181, 10] on input "0915923277" at bounding box center [165, 18] width 171 height 16
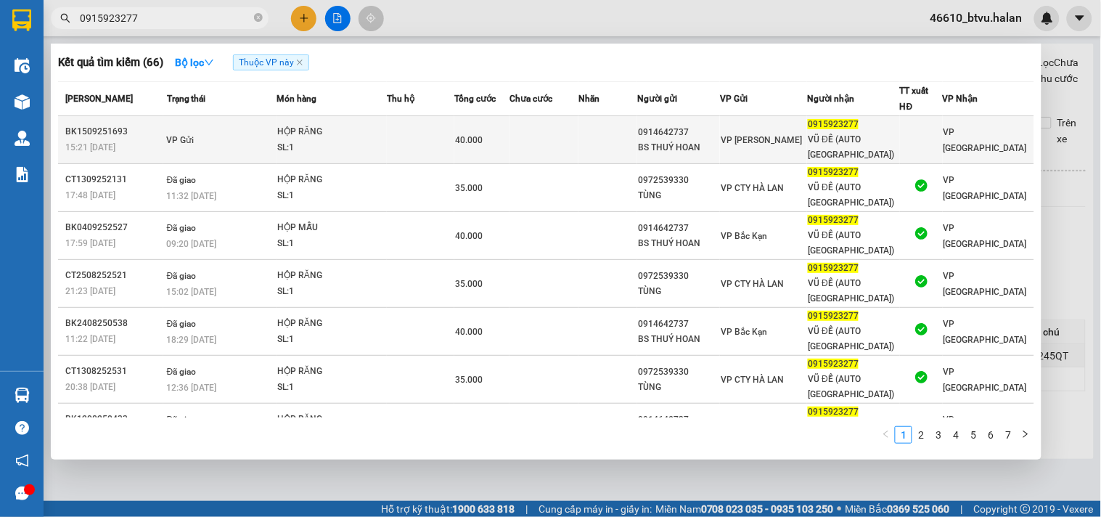
click at [276, 149] on td "VP Gửi" at bounding box center [219, 140] width 113 height 48
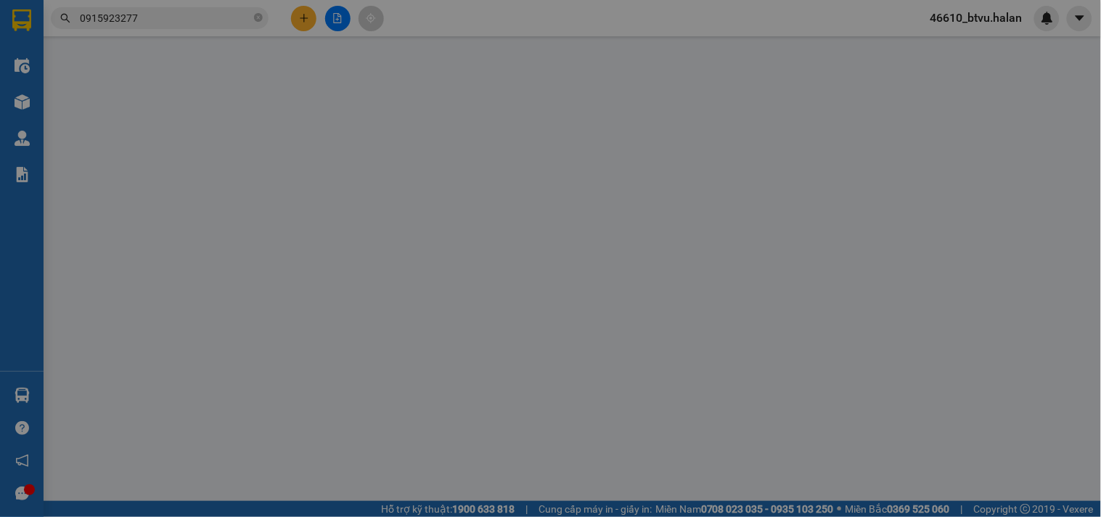
type input "0914642737"
type input "BS THUÝ HOAN"
type input "0915923277"
type input "VŨ ĐỀ (AUTO HÀ ĐÔNG)"
type input "40.000"
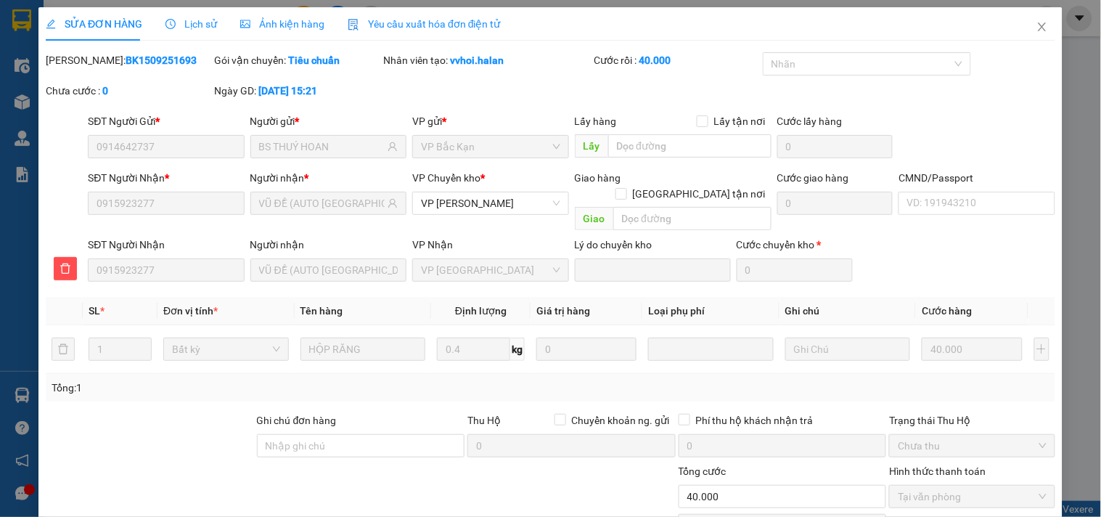
click at [193, 39] on div "Lịch sử" at bounding box center [191, 23] width 52 height 33
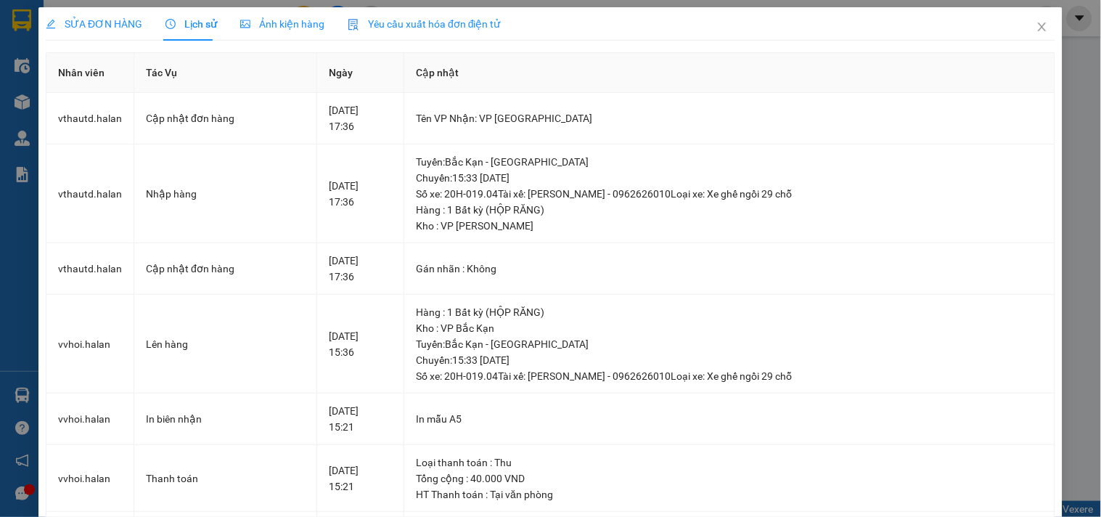
click at [191, 31] on div "Lịch sử" at bounding box center [191, 24] width 52 height 16
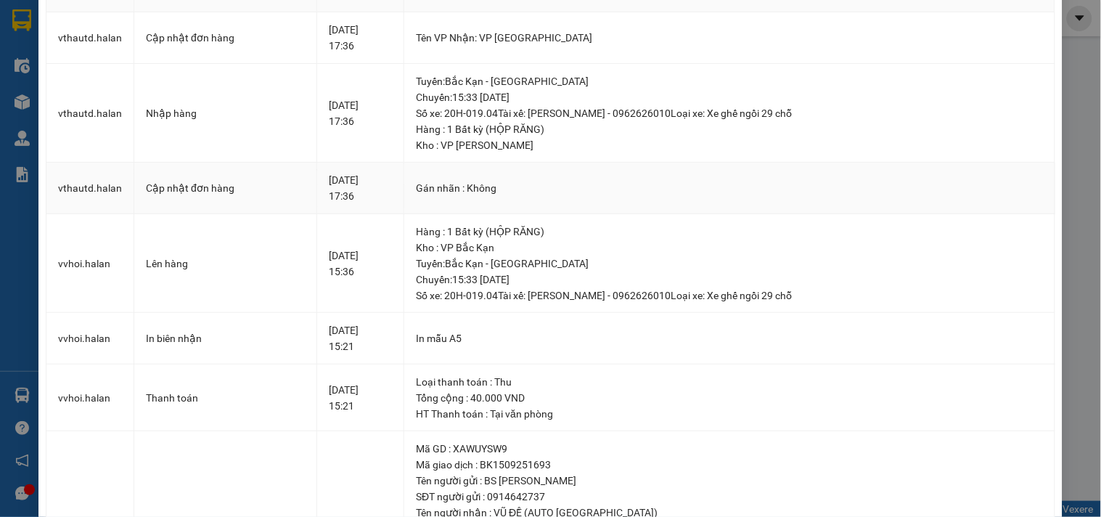
scroll to position [322, 0]
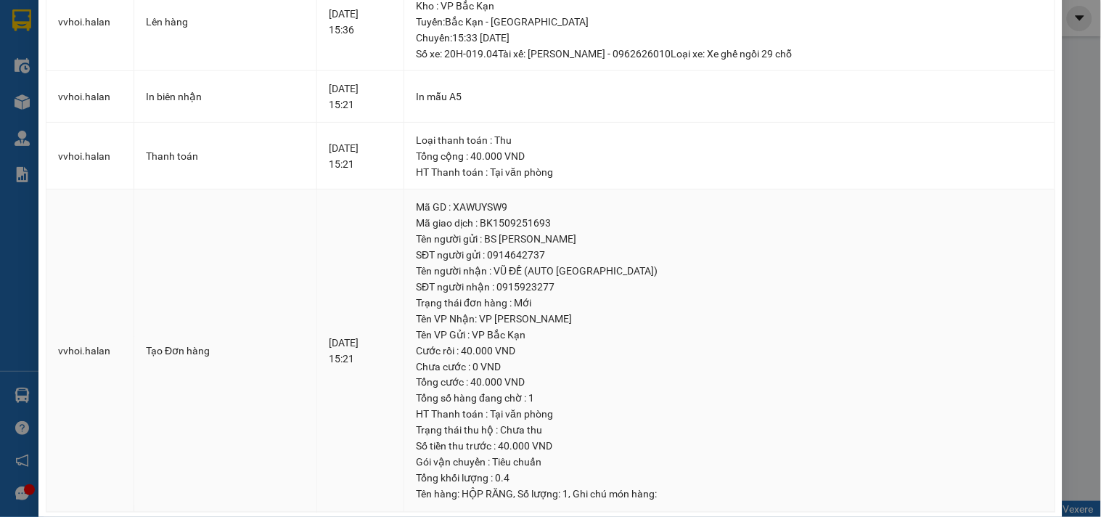
click at [618, 308] on div "Trạng thái đơn hàng : Mới" at bounding box center [729, 303] width 627 height 16
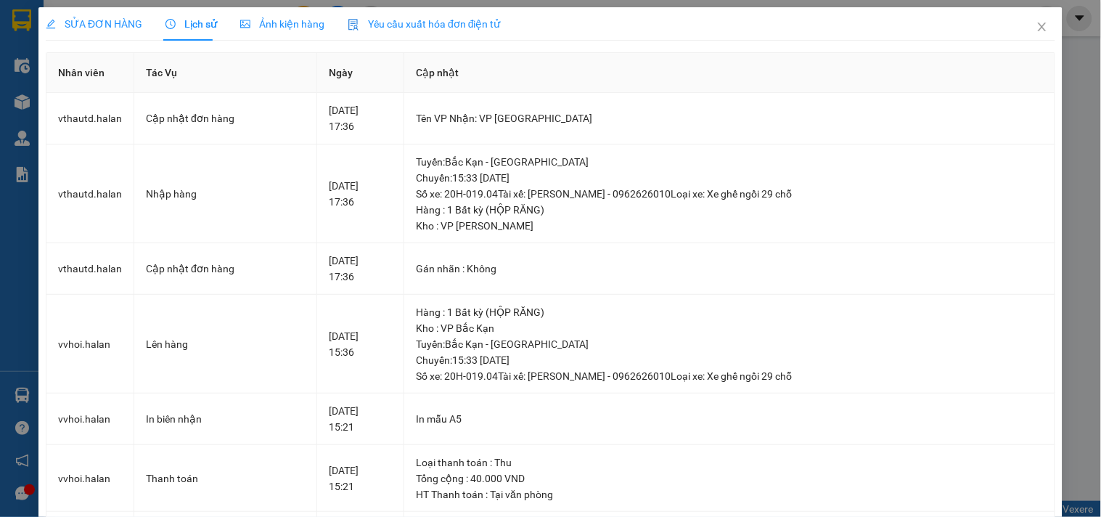
drag, startPoint x: 113, startPoint y: 31, endPoint x: 112, endPoint y: 39, distance: 8.0
click at [112, 30] on div "SỬA ĐƠN HÀNG" at bounding box center [94, 24] width 97 height 16
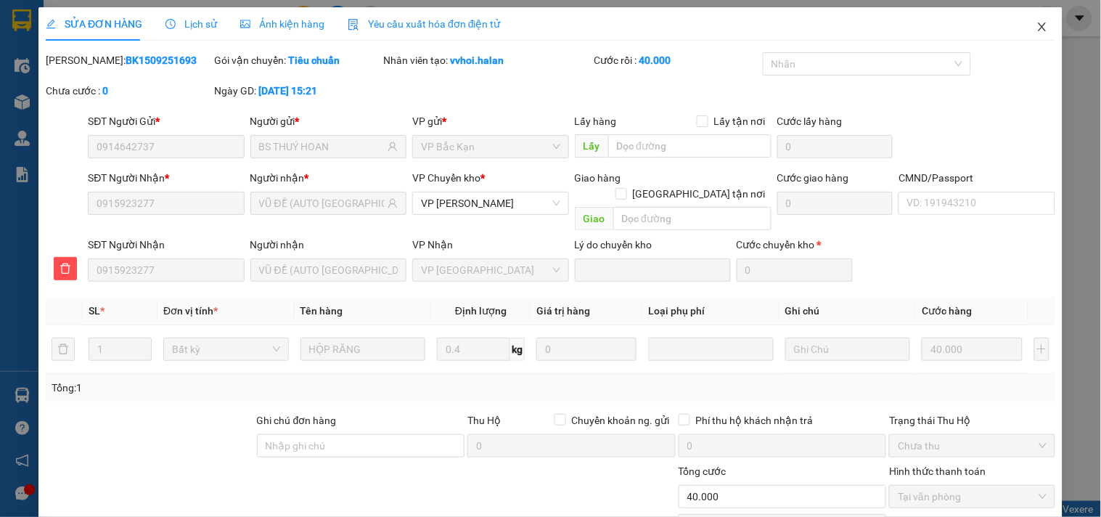
click at [1023, 36] on span "Close" at bounding box center [1042, 27] width 41 height 41
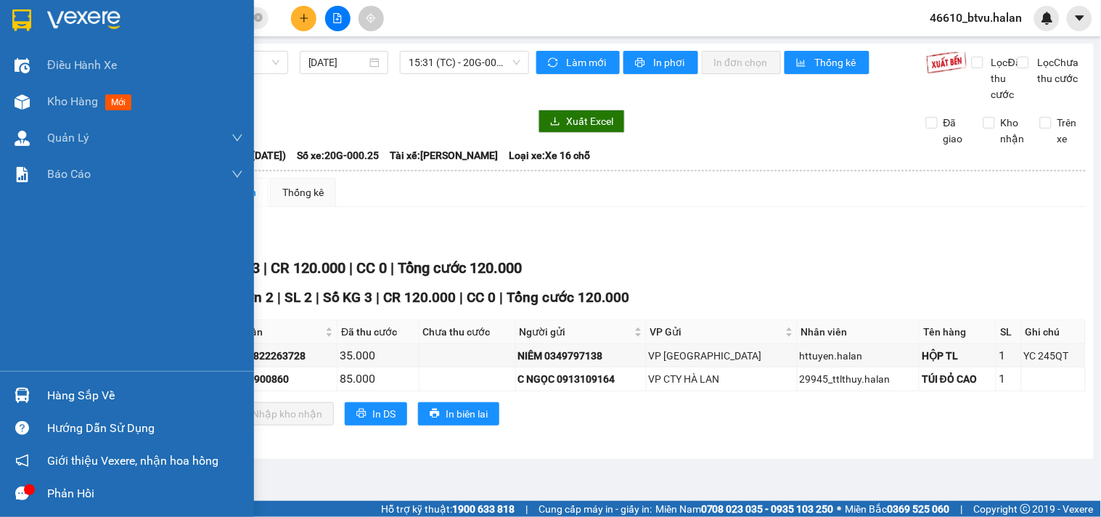
click at [44, 399] on main "TN-HN (Xe hàng) 15/09/2025 15:31 (TC) - 20G-000.25 Làm mới In phơi In đơn chọn …" at bounding box center [550, 250] width 1101 height 501
click at [42, 380] on div "Hàng sắp về" at bounding box center [127, 395] width 254 height 33
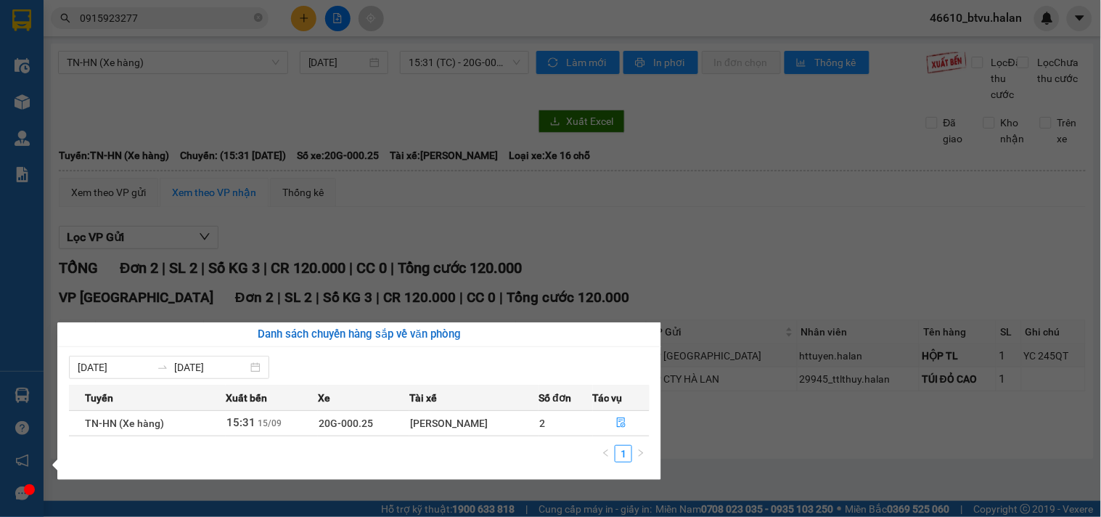
drag, startPoint x: 745, startPoint y: 288, endPoint x: 736, endPoint y: 285, distance: 9.9
click at [744, 286] on section "Kết quả tìm kiếm ( 66 ) Bộ lọc Thuộc VP này Mã ĐH Trạng thái Món hàng Thu hộ Tổ…" at bounding box center [550, 258] width 1101 height 517
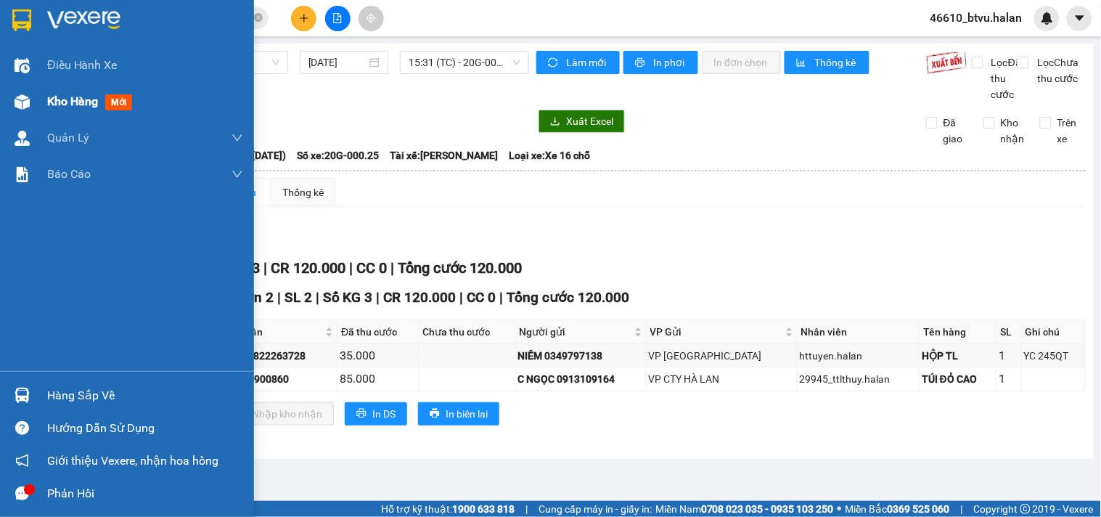
click at [39, 97] on div "Kho hàng mới" at bounding box center [127, 101] width 254 height 36
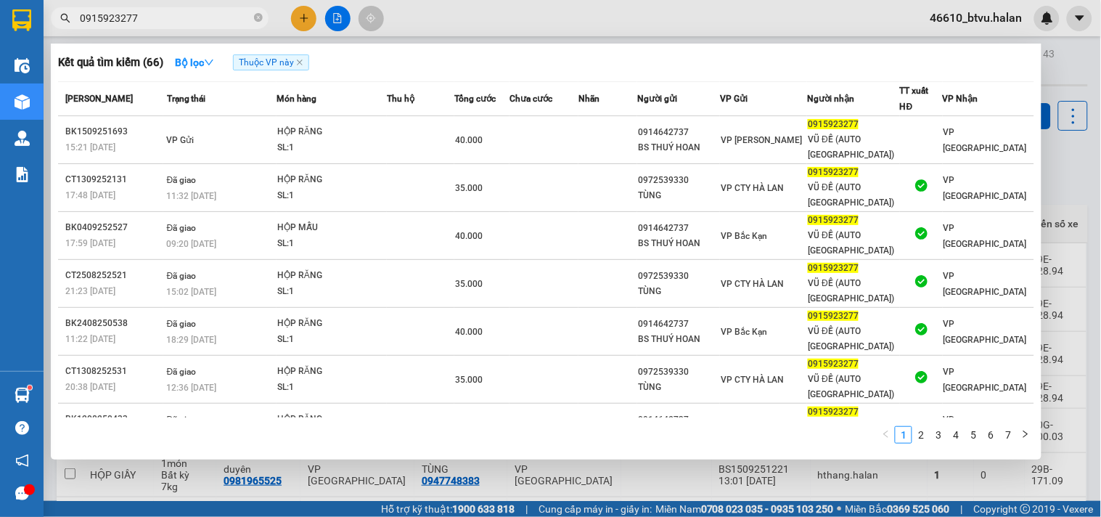
click at [155, 13] on input "0915923277" at bounding box center [165, 18] width 171 height 16
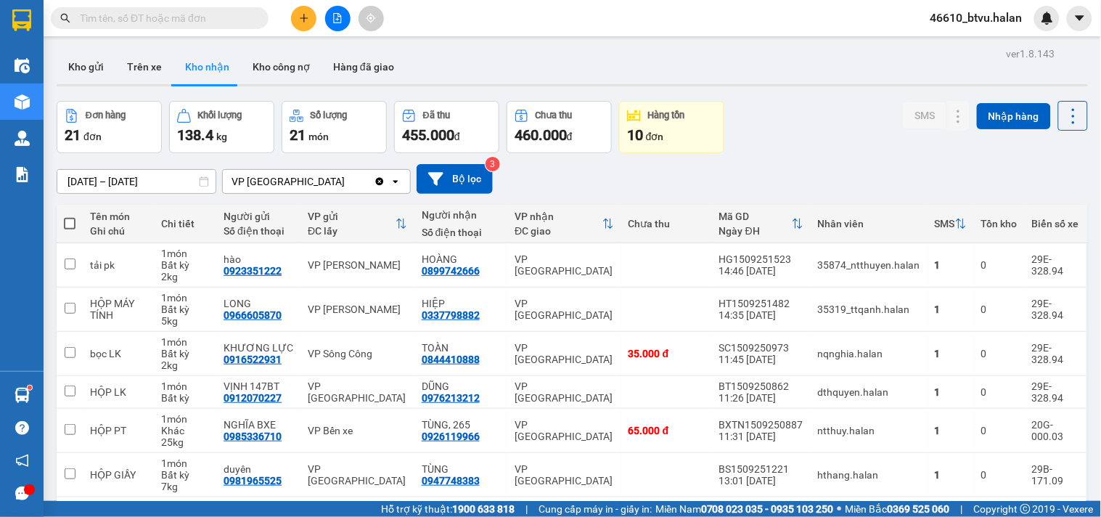
click at [122, 23] on input "text" at bounding box center [165, 18] width 171 height 16
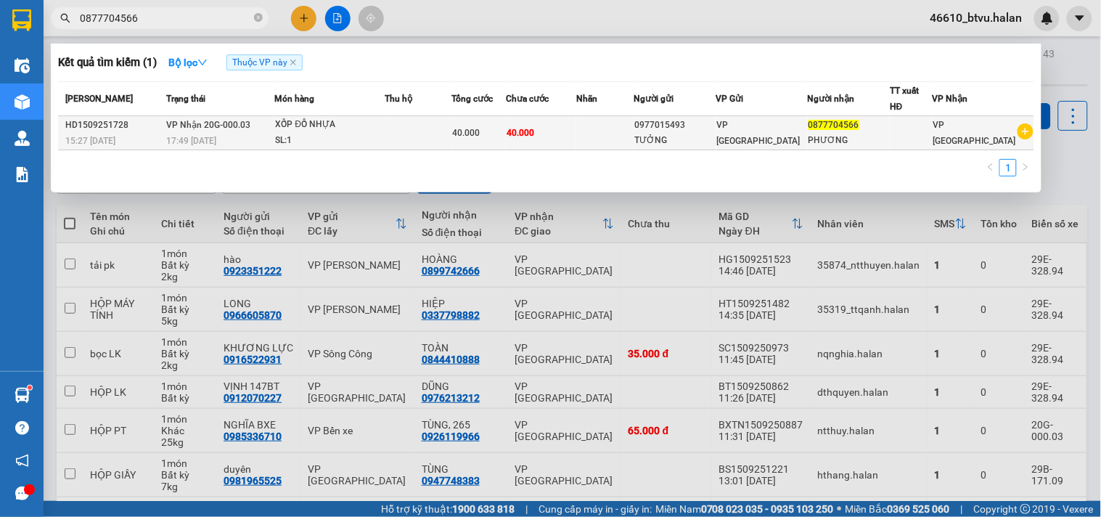
type input "0877704566"
click at [258, 128] on td "VP Nhận 20G-000.03 17:49 - 15/09" at bounding box center [219, 133] width 112 height 34
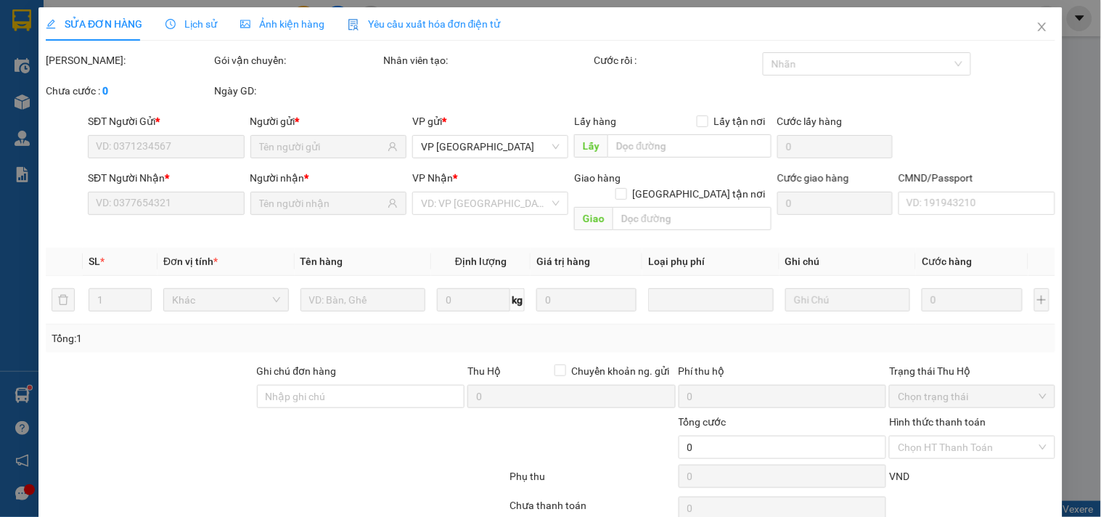
type input "0977015493"
type input "0877704566"
type input "40.000"
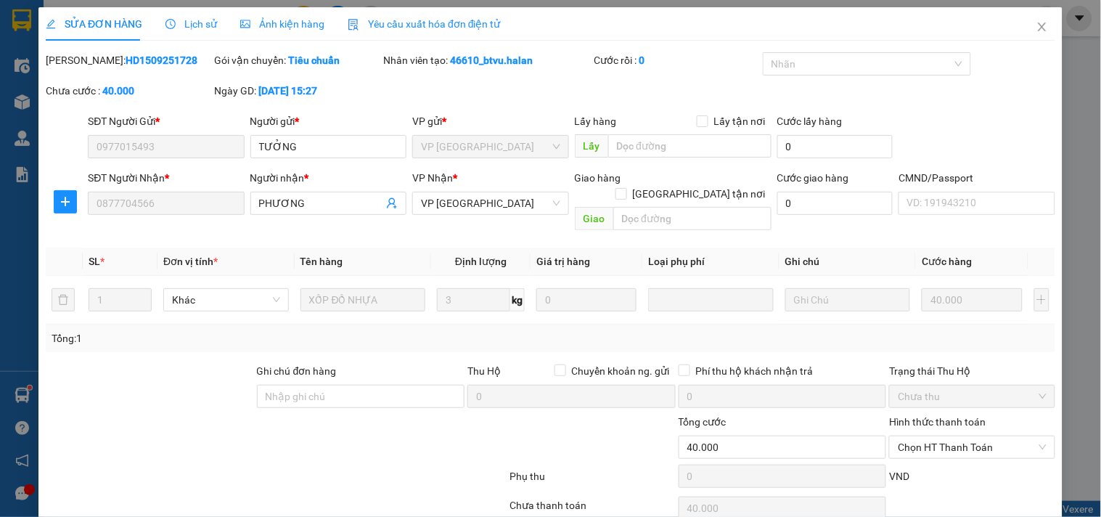
click at [169, 20] on icon "clock-circle" at bounding box center [170, 24] width 10 height 10
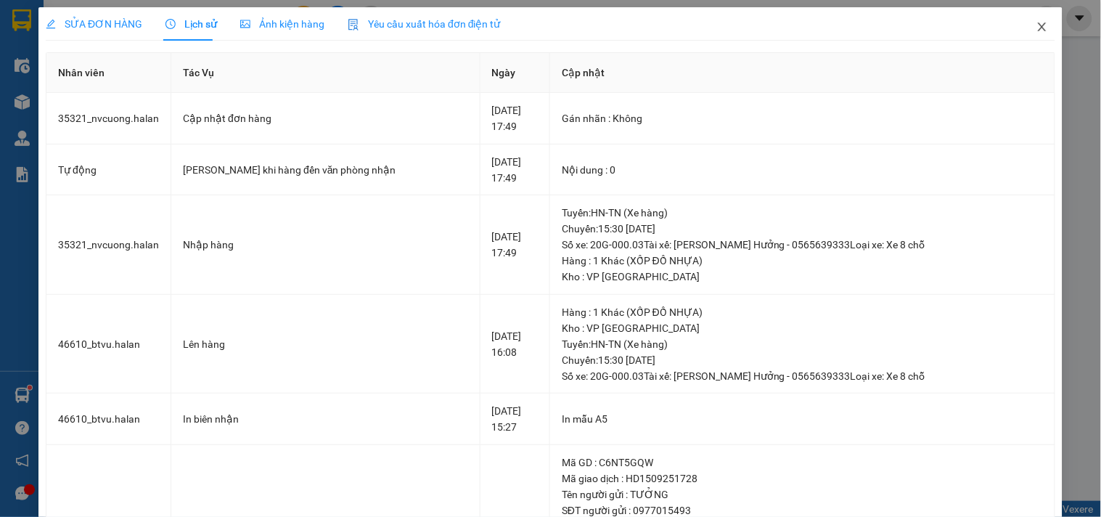
click at [1022, 38] on span "Close" at bounding box center [1042, 27] width 41 height 41
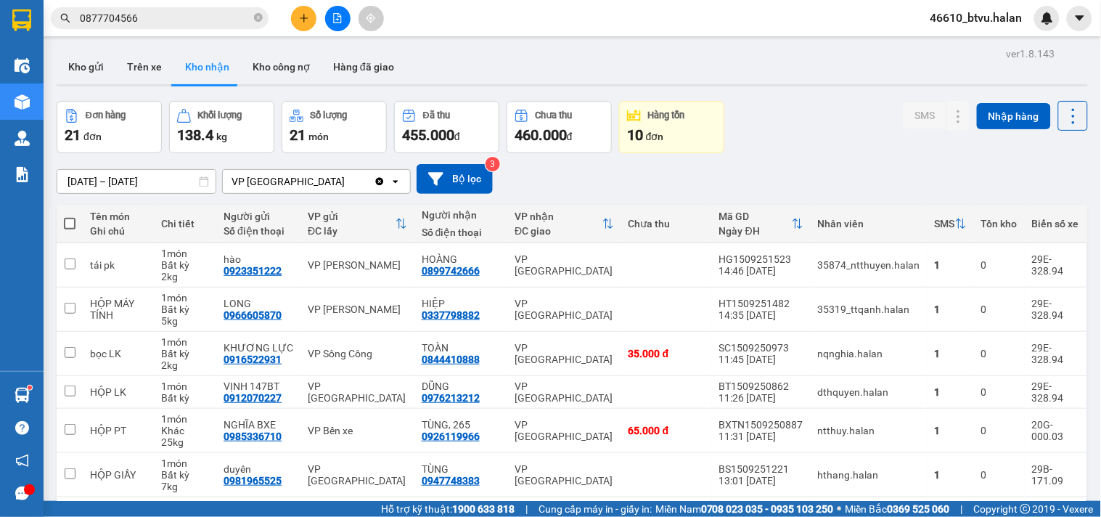
click at [160, 13] on input "0877704566" at bounding box center [165, 18] width 171 height 16
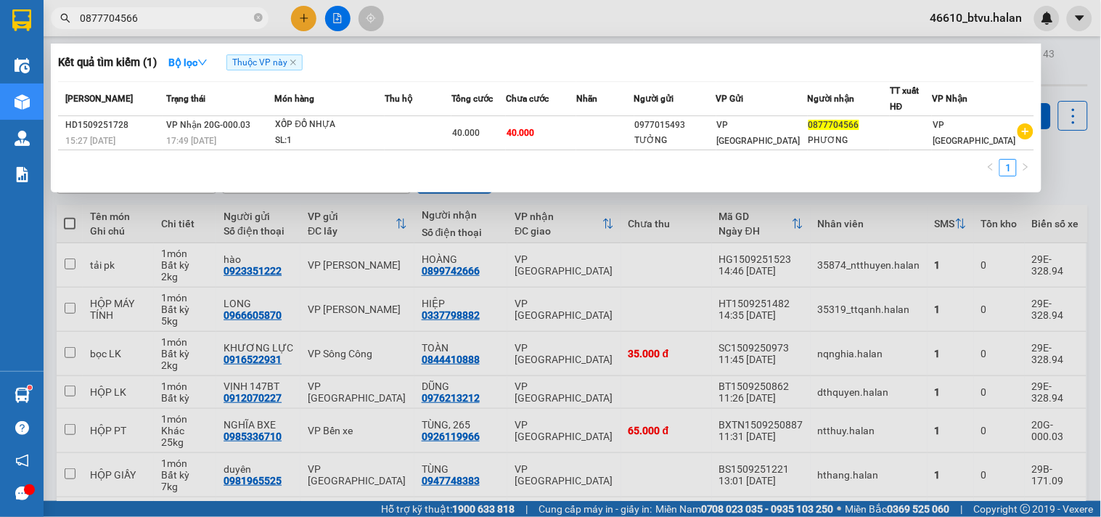
click at [160, 13] on input "0877704566" at bounding box center [165, 18] width 171 height 16
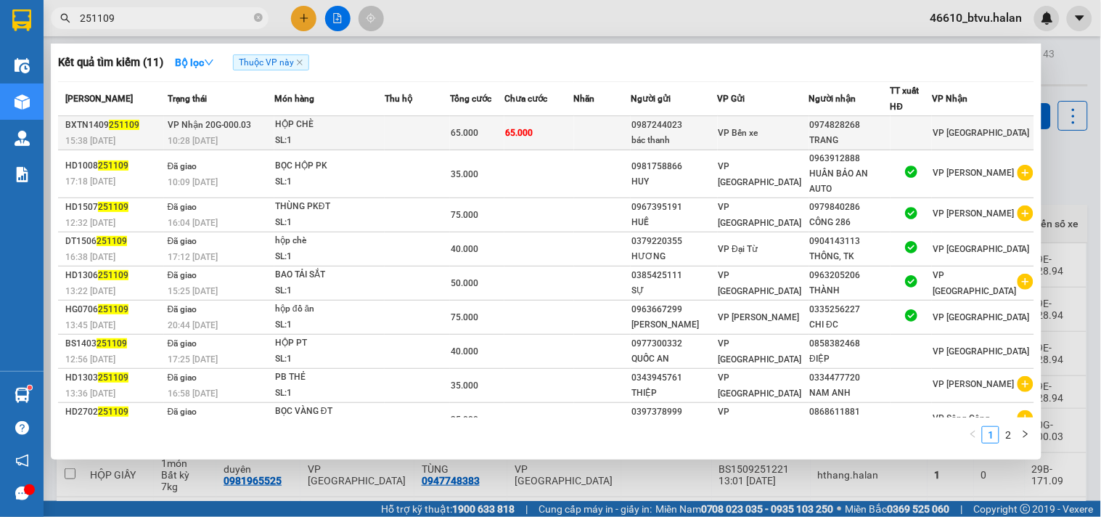
type input "251109"
click at [483, 123] on td "65.000" at bounding box center [477, 133] width 54 height 34
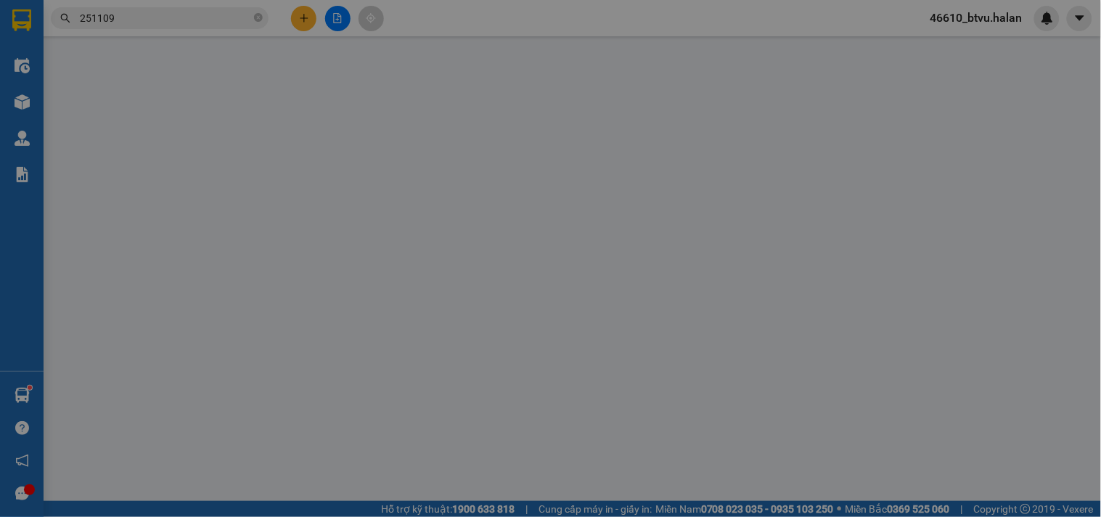
type input "0987244023"
type input "bác thanh"
type input "0974828268"
type input "TRANG"
type input "65.000"
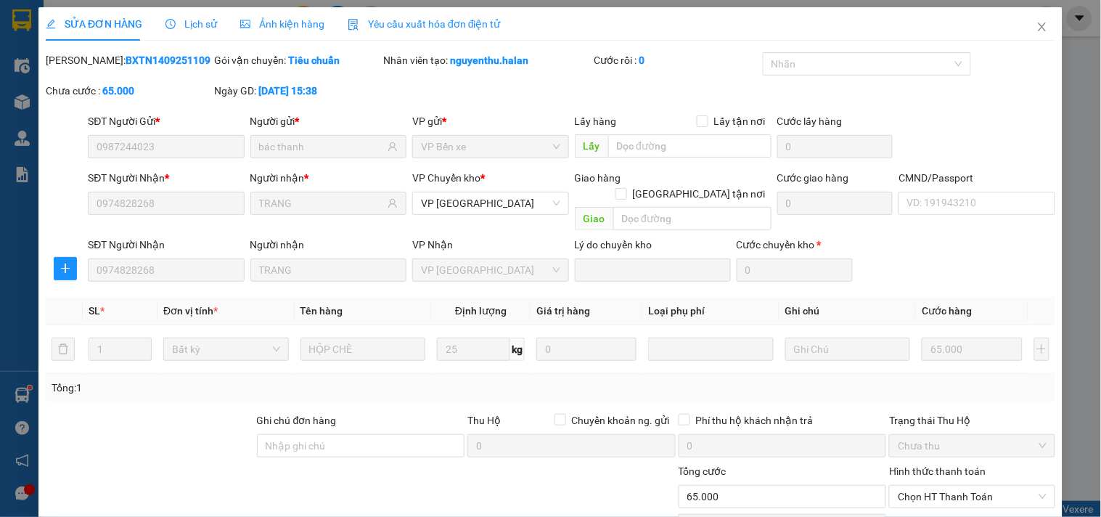
scroll to position [81, 0]
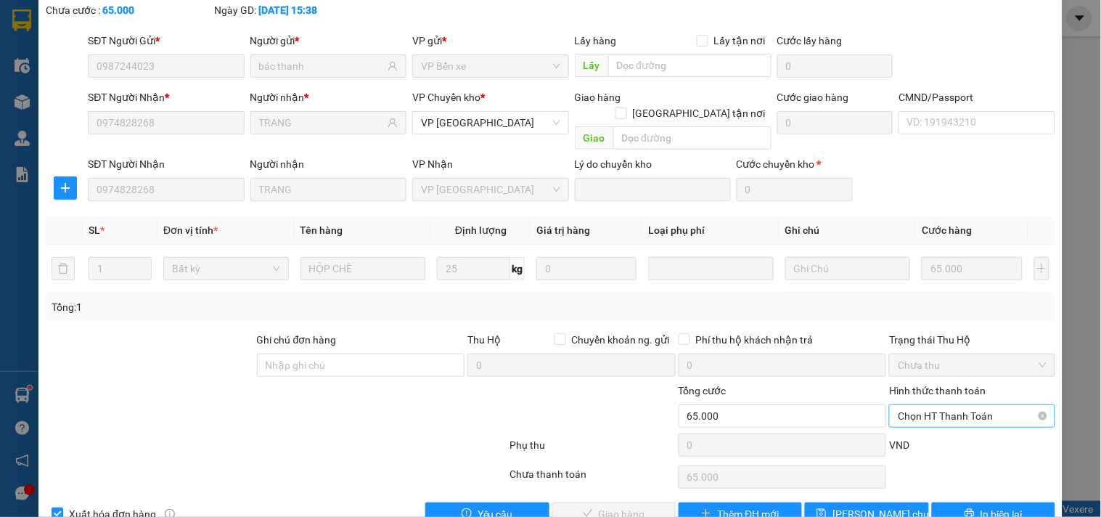
click at [911, 405] on span "Chọn HT Thanh Toán" at bounding box center [972, 416] width 148 height 22
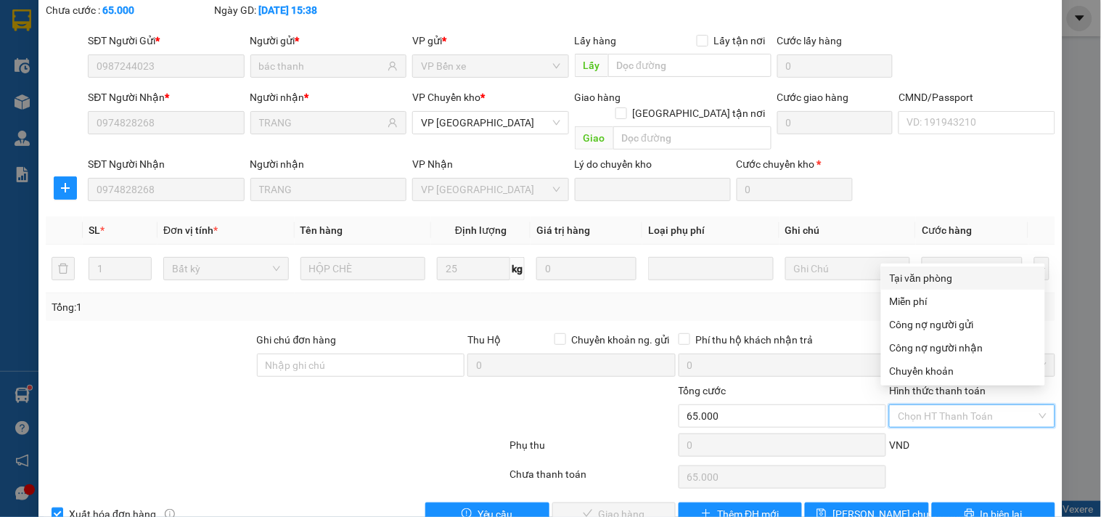
click at [905, 276] on div "Tại văn phòng" at bounding box center [963, 278] width 147 height 16
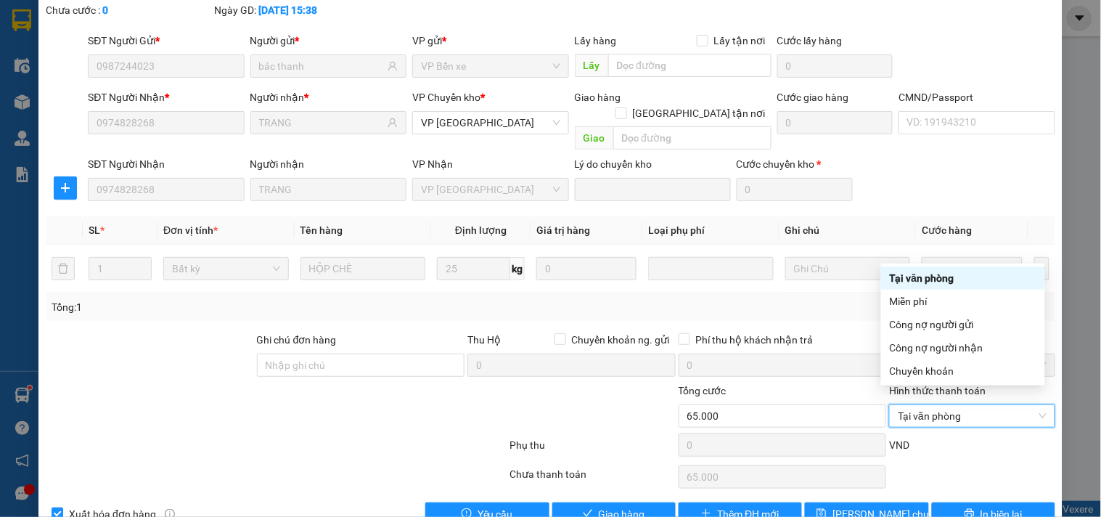
type input "0"
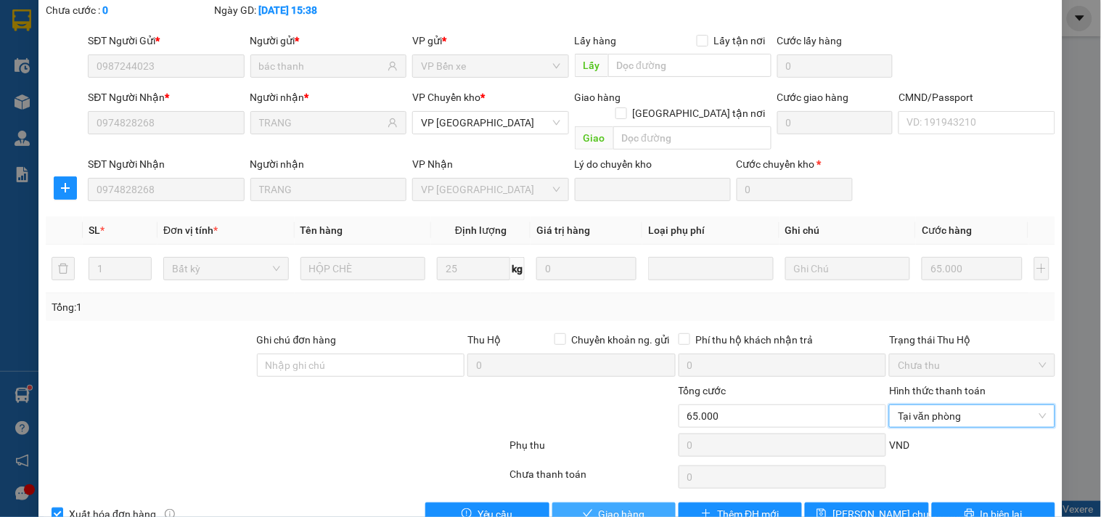
click at [626, 506] on span "Giao hàng" at bounding box center [622, 514] width 46 height 16
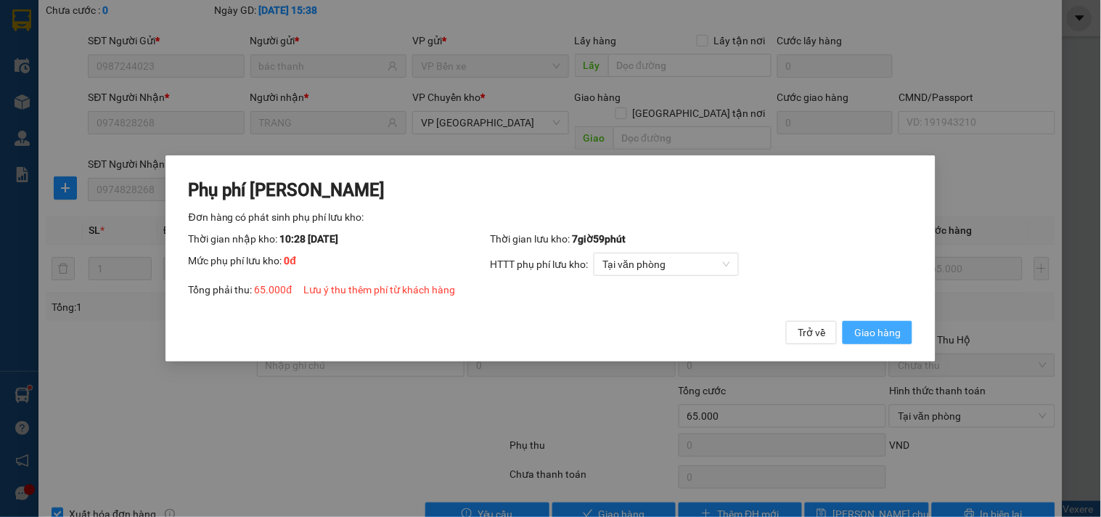
click at [873, 334] on span "Giao hàng" at bounding box center [877, 332] width 46 height 16
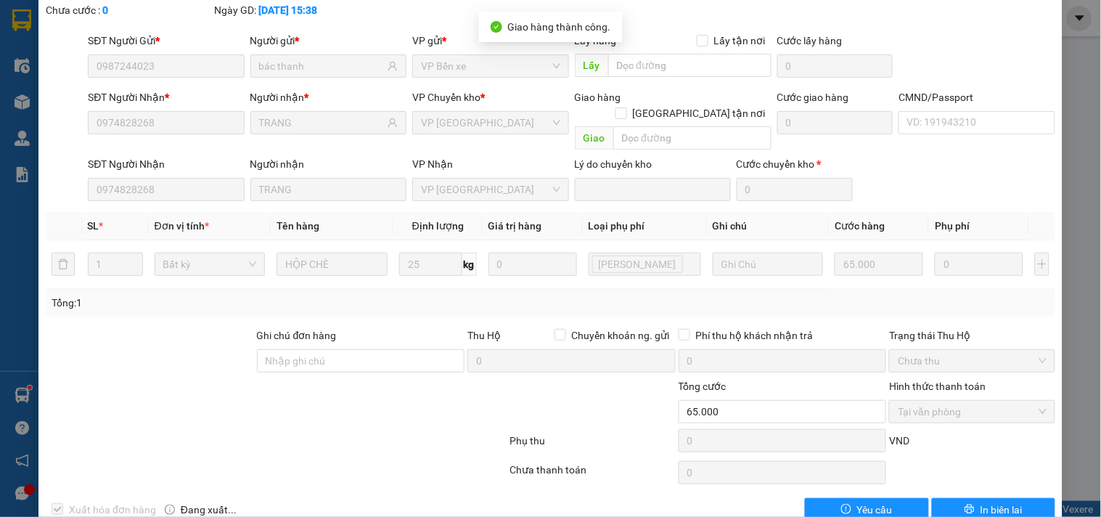
scroll to position [0, 0]
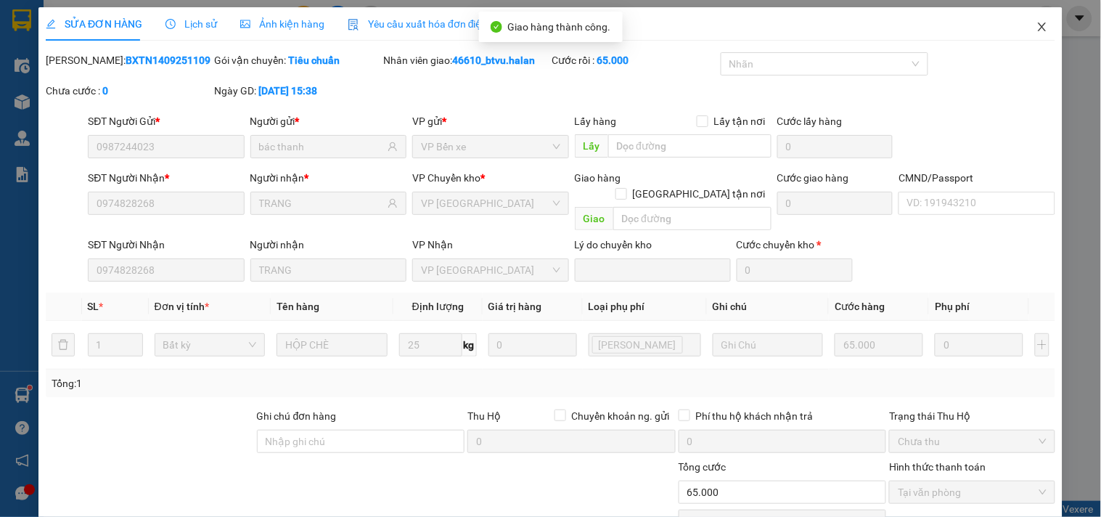
click at [1047, 25] on span "Close" at bounding box center [1042, 27] width 41 height 41
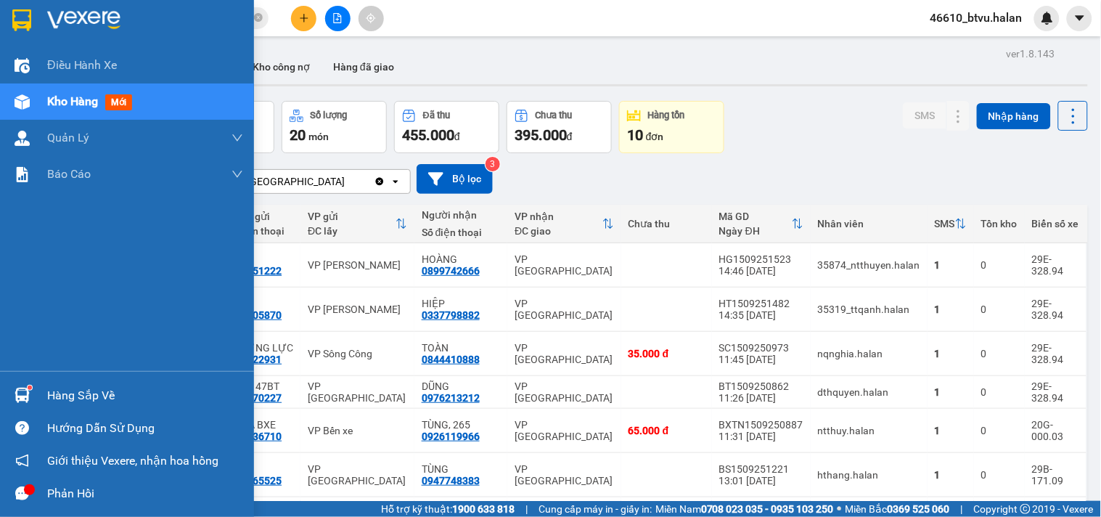
click at [28, 382] on div at bounding box center [21, 394] width 25 height 25
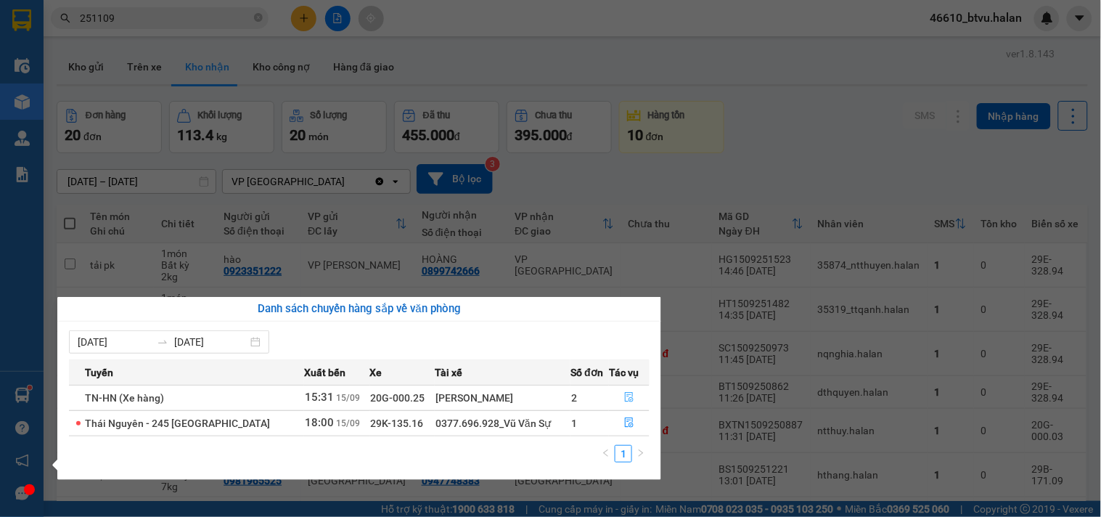
click at [628, 390] on button "button" at bounding box center [628, 397] width 39 height 23
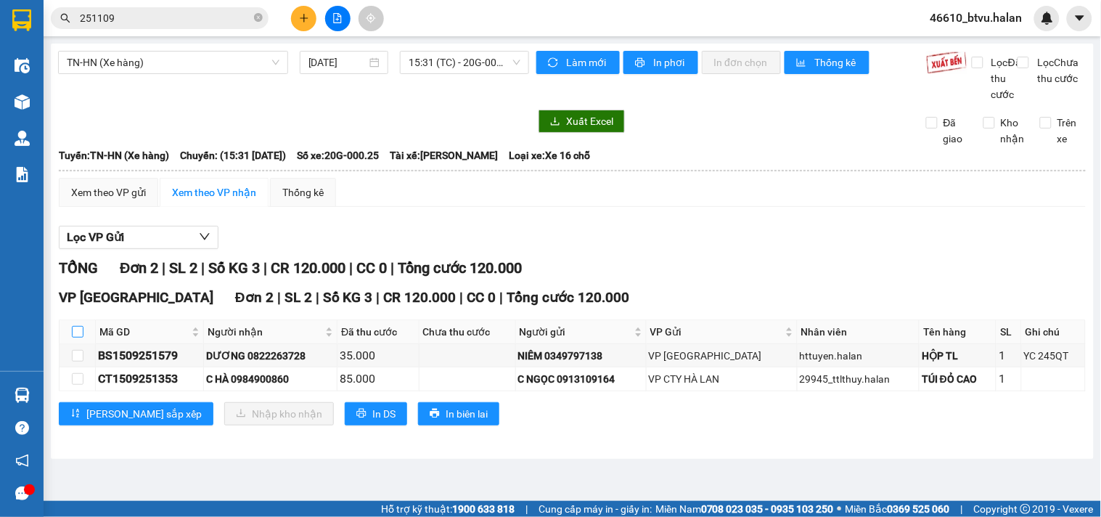
click at [81, 337] on input "checkbox" at bounding box center [78, 332] width 12 height 12
checkbox input "true"
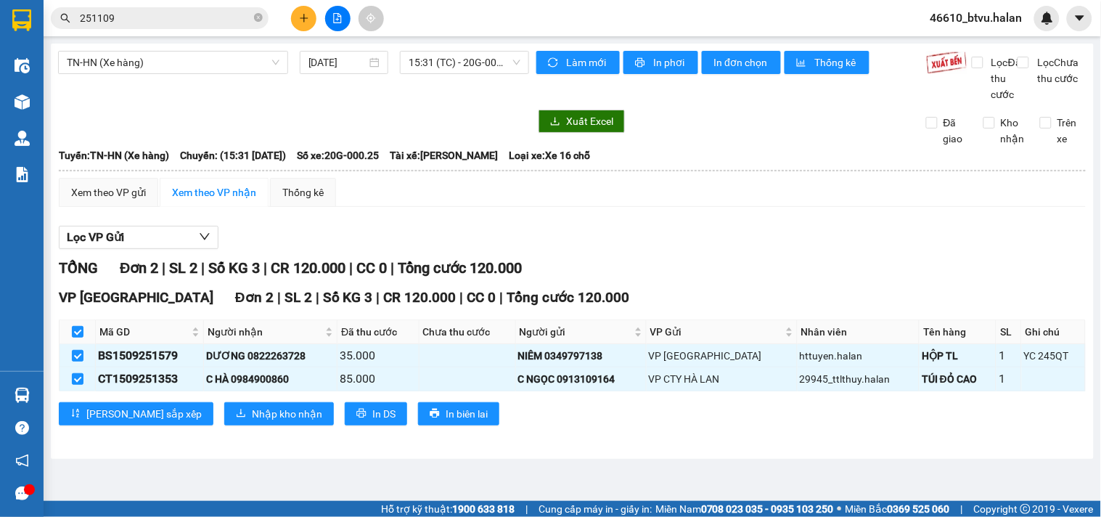
checkbox input "true"
click at [237, 414] on div "VP Hà Đông Đơn 2 | SL 2 | Số KG 3 | CR 120.000 | CC 0 | Tổng cước 120.000 Mã GD…" at bounding box center [572, 361] width 1027 height 149
click at [236, 419] on button "Nhập kho nhận" at bounding box center [279, 413] width 110 height 23
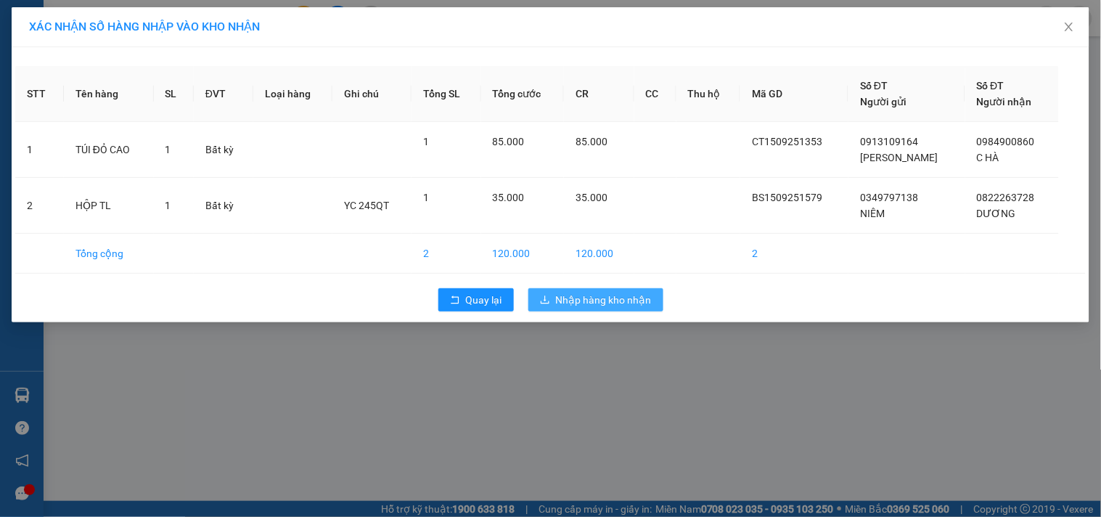
click at [610, 311] on button "Nhập hàng kho nhận" at bounding box center [595, 299] width 135 height 23
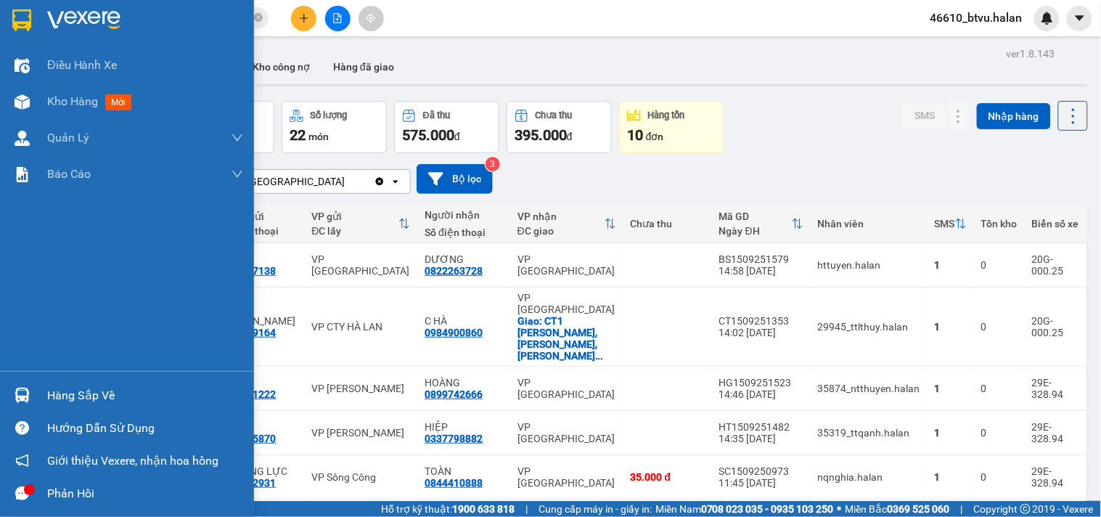
click at [31, 376] on div "Hàng sắp về Hướng dẫn sử dụng Giới thiệu Vexere, nhận hoa hồng Phản hồi" at bounding box center [127, 440] width 254 height 139
click at [38, 377] on div "Hàng sắp về Hướng dẫn sử dụng Giới thiệu Vexere, nhận hoa hồng Phản hồi" at bounding box center [127, 440] width 254 height 139
click at [59, 389] on div "Hàng sắp về" at bounding box center [145, 396] width 196 height 22
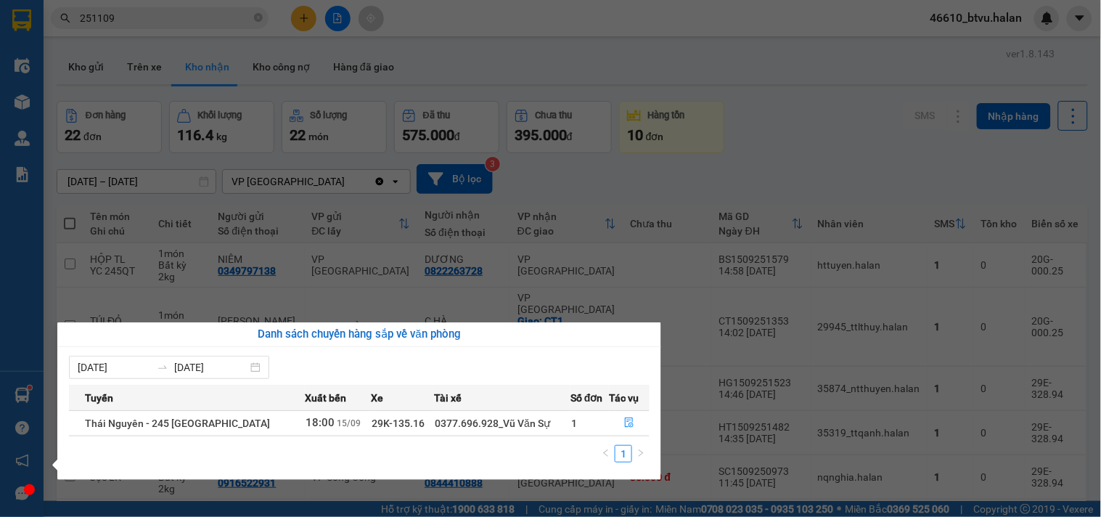
click at [738, 169] on section "Kết quả tìm kiếm ( 11 ) Bộ lọc Thuộc VP này Mã ĐH Trạng thái Món hàng Thu hộ Tổ…" at bounding box center [550, 258] width 1101 height 517
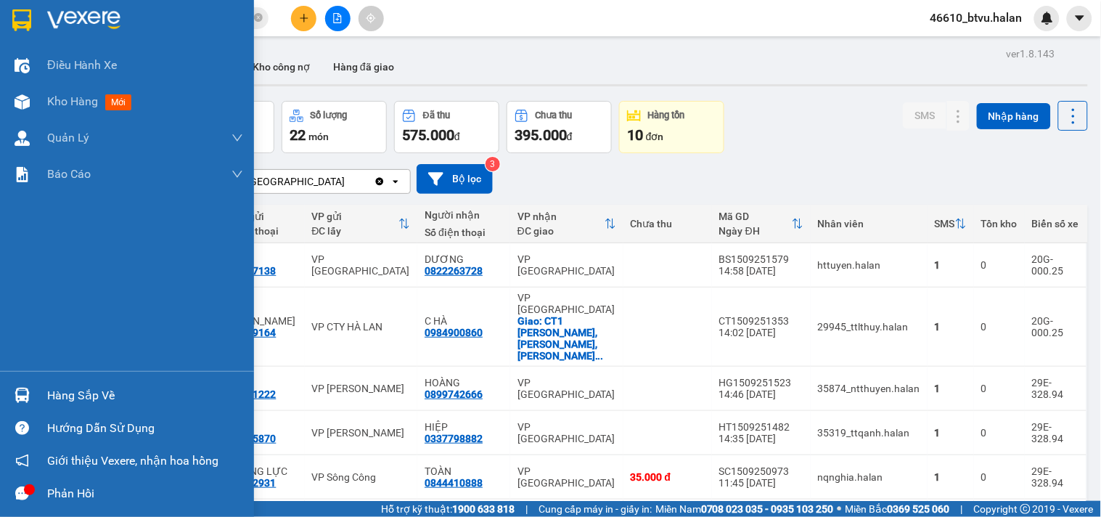
click at [27, 387] on img at bounding box center [22, 394] width 15 height 15
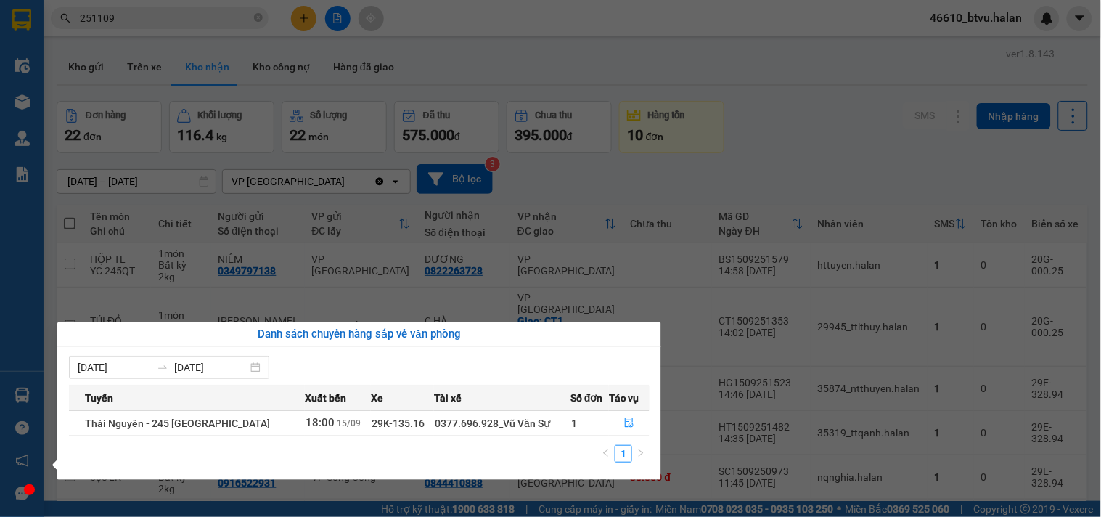
click at [28, 385] on div "Điều hành xe Kho hàng mới Quản [PERSON_NAME] lý chuyến Quản lý kiểm kho Báo cáo…" at bounding box center [22, 258] width 44 height 517
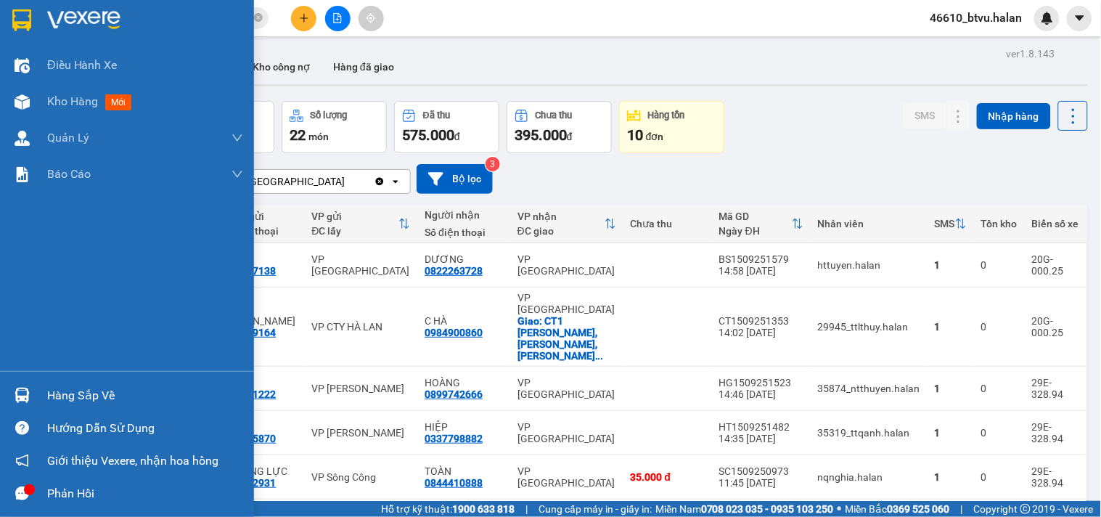
click at [20, 483] on div at bounding box center [21, 492] width 25 height 25
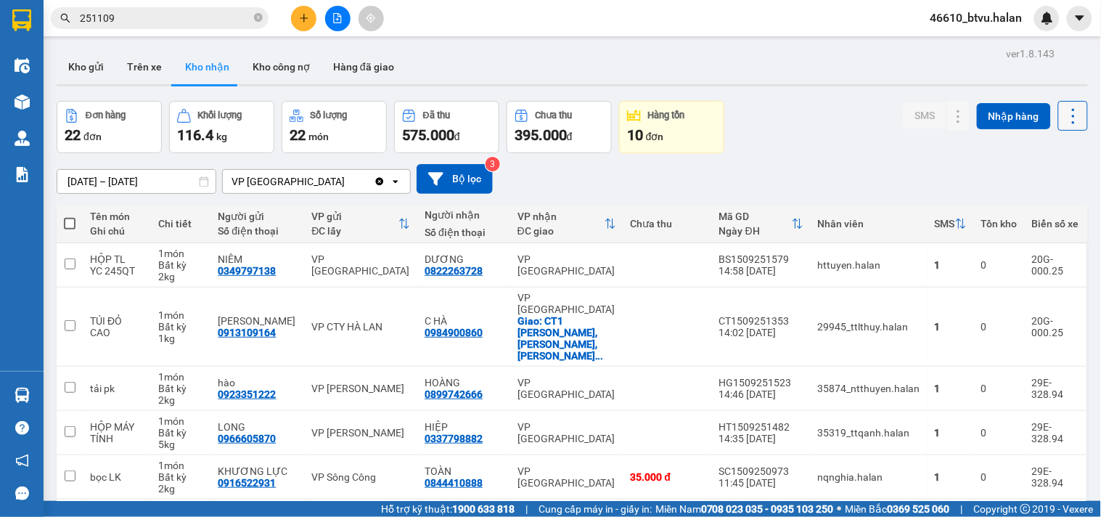
click at [1063, 118] on icon at bounding box center [1073, 116] width 20 height 20
click at [1027, 184] on span "Làm mới" at bounding box center [1040, 181] width 40 height 15
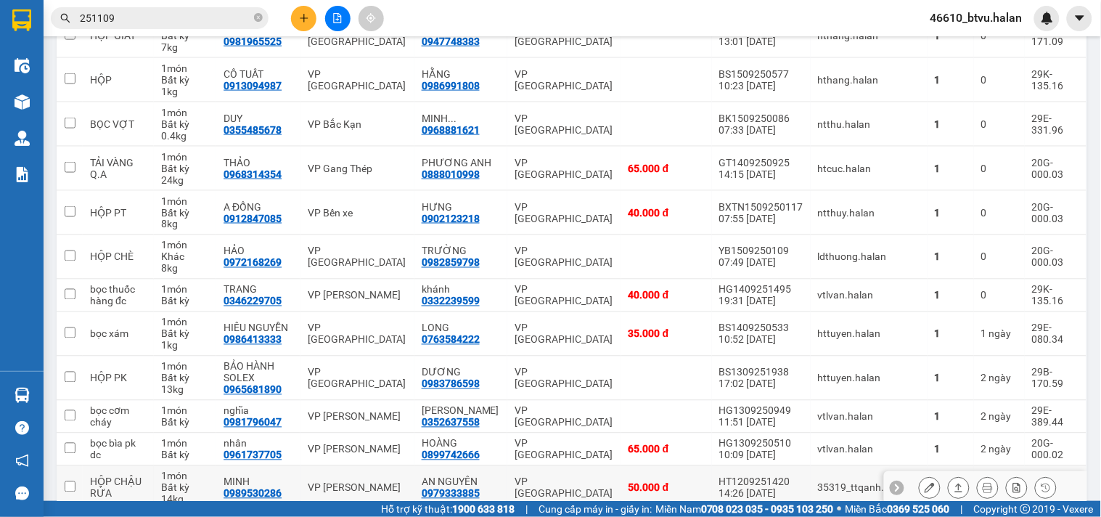
scroll to position [686, 0]
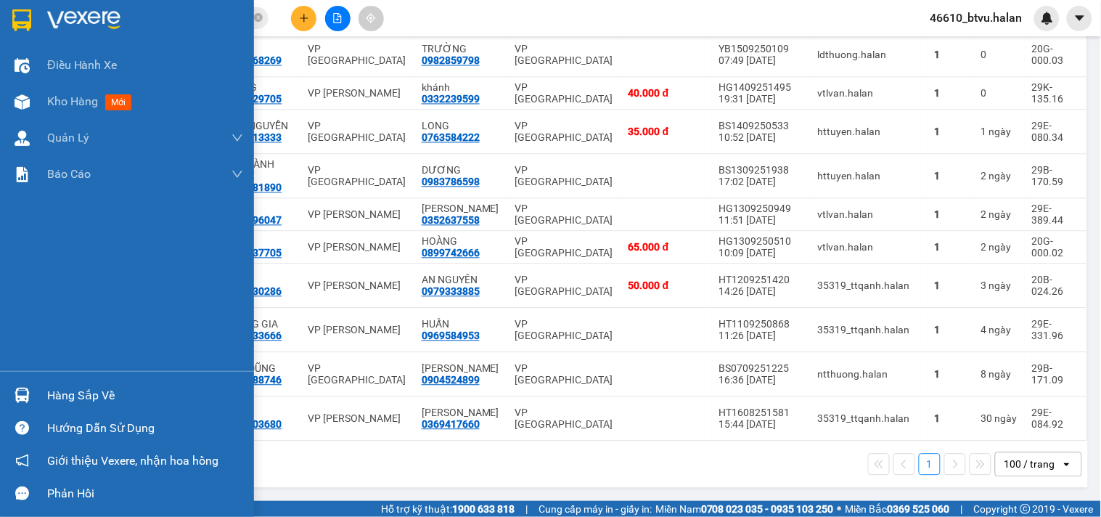
click at [17, 385] on div at bounding box center [21, 394] width 25 height 25
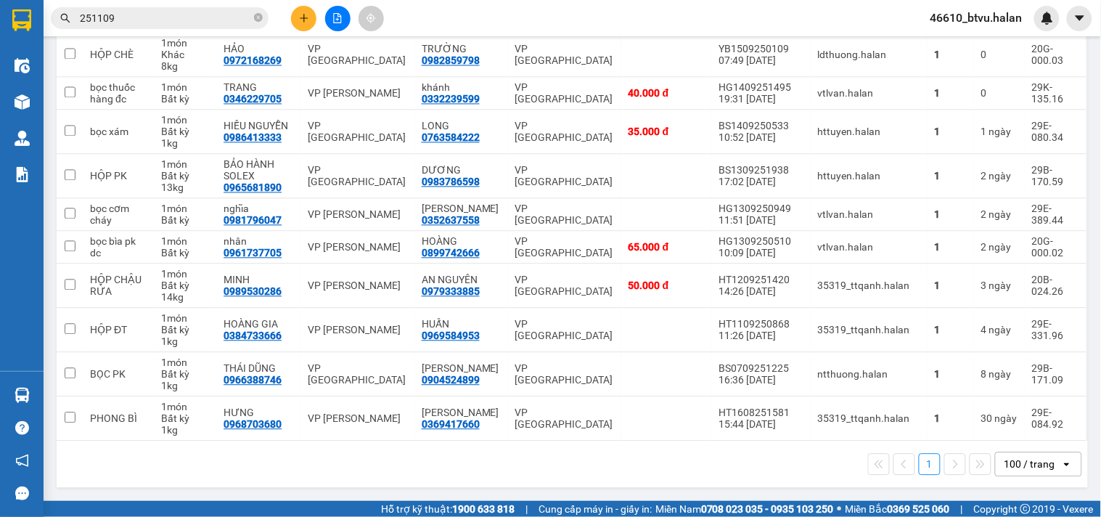
click at [120, 33] on section "Kết quả tìm kiếm ( 11 ) Bộ lọc Thuộc VP này Mã ĐH Trạng thái Món hàng Thu hộ Tổ…" at bounding box center [550, 258] width 1101 height 517
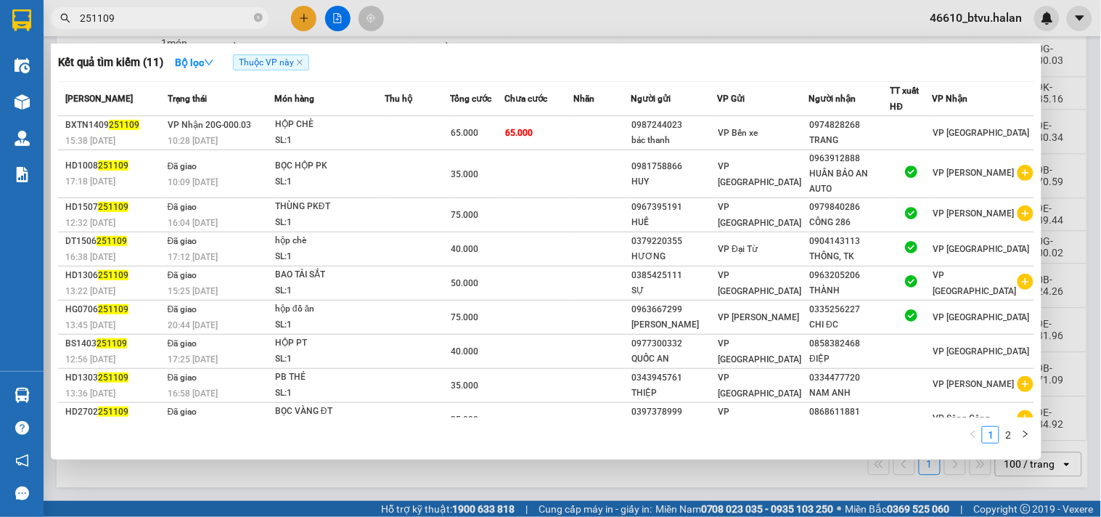
click at [131, 22] on input "251109" at bounding box center [165, 18] width 171 height 16
type input "\"
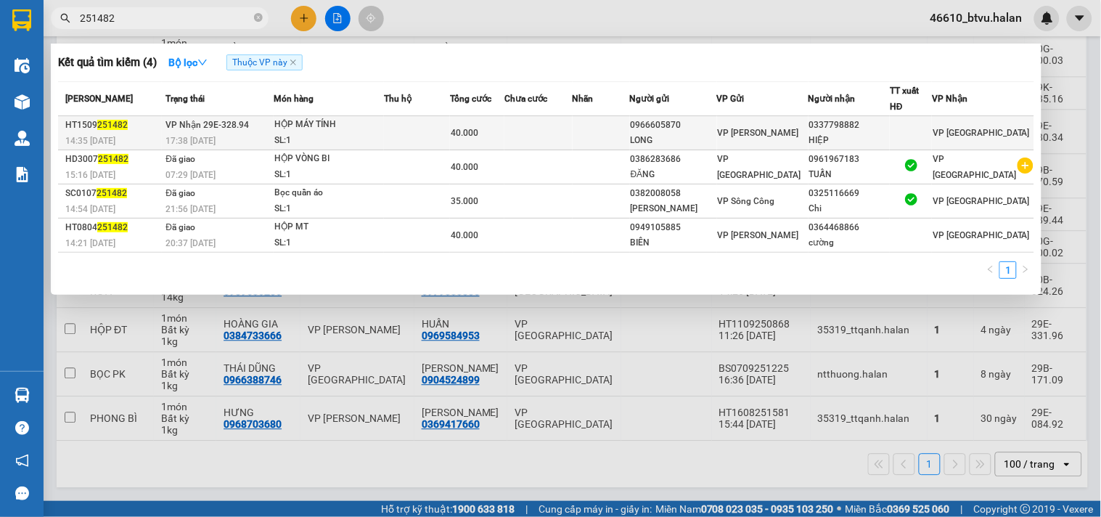
type input "251482"
click at [284, 132] on td "HỘP MÁY TÍNH SL: 1" at bounding box center [329, 133] width 110 height 34
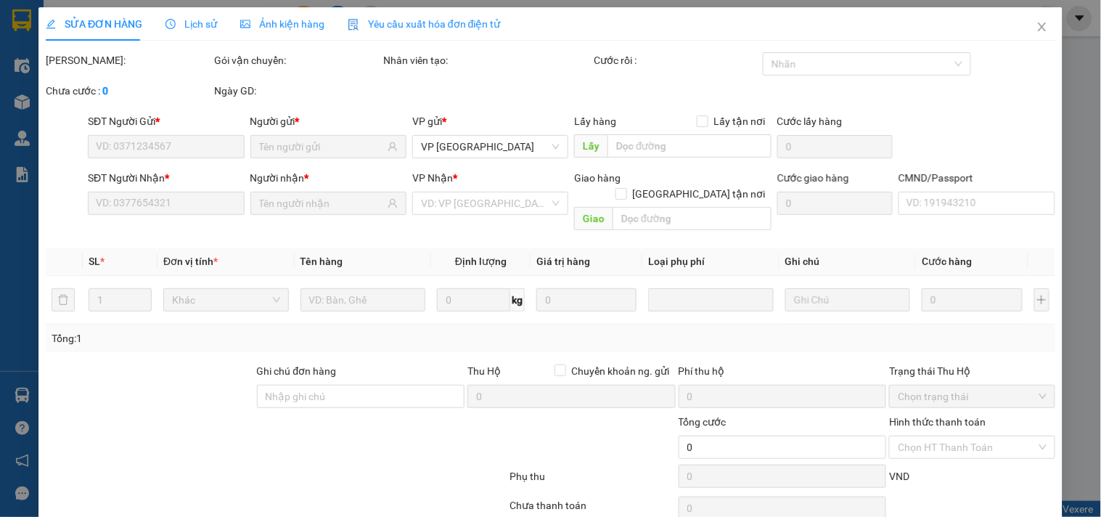
type input "0966605870"
type input "LONG"
type input "0337798882"
type input "HIỆP"
type input "40.000"
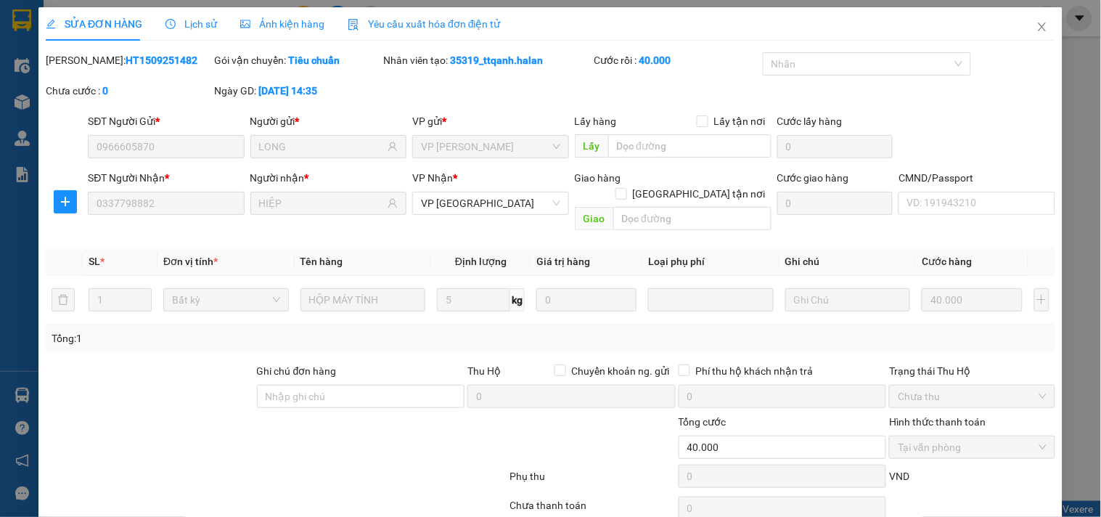
scroll to position [52, 0]
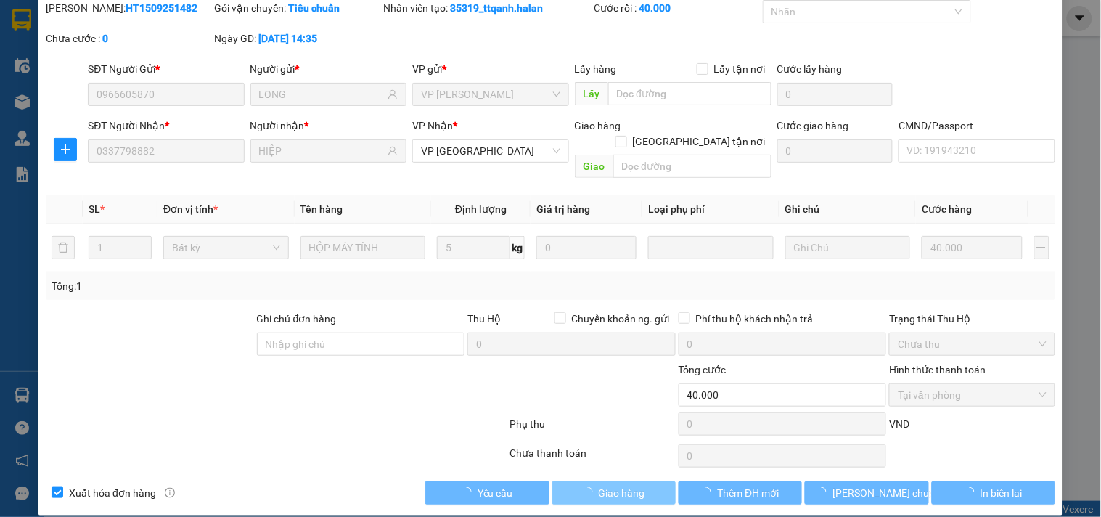
click at [609, 485] on span "Giao hàng" at bounding box center [622, 493] width 46 height 16
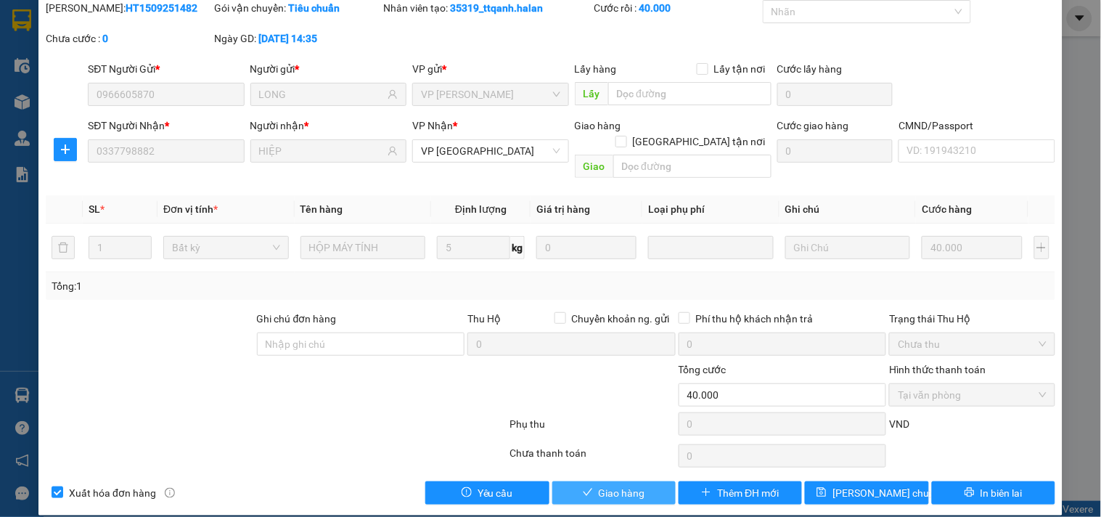
click at [608, 485] on span "Giao hàng" at bounding box center [622, 493] width 46 height 16
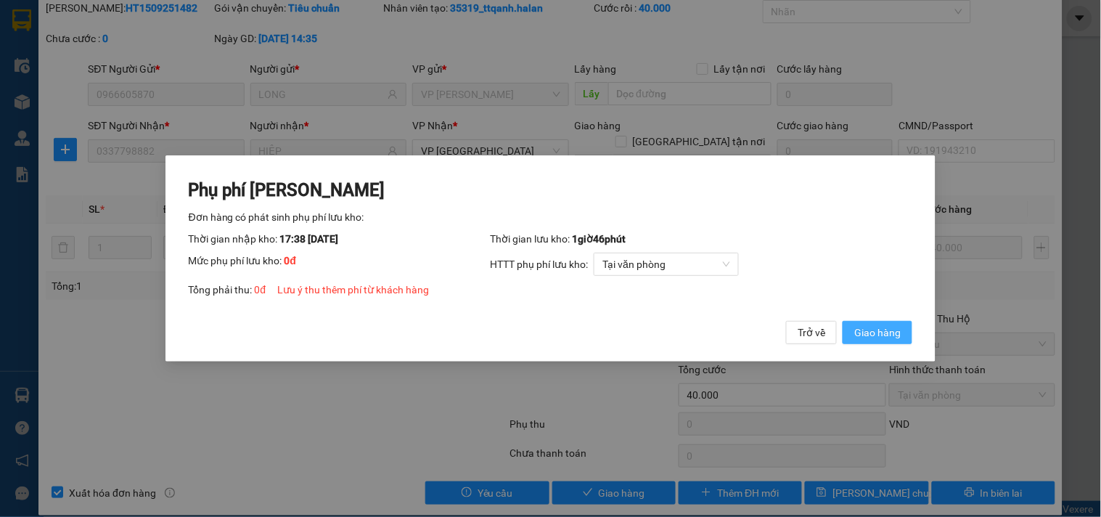
click at [887, 331] on span "Giao hàng" at bounding box center [877, 332] width 46 height 16
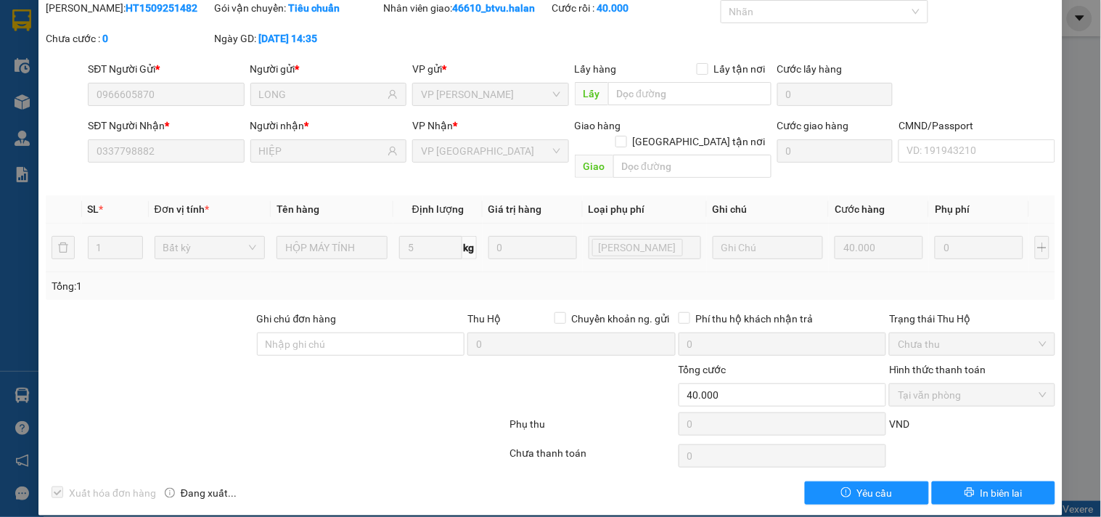
scroll to position [0, 0]
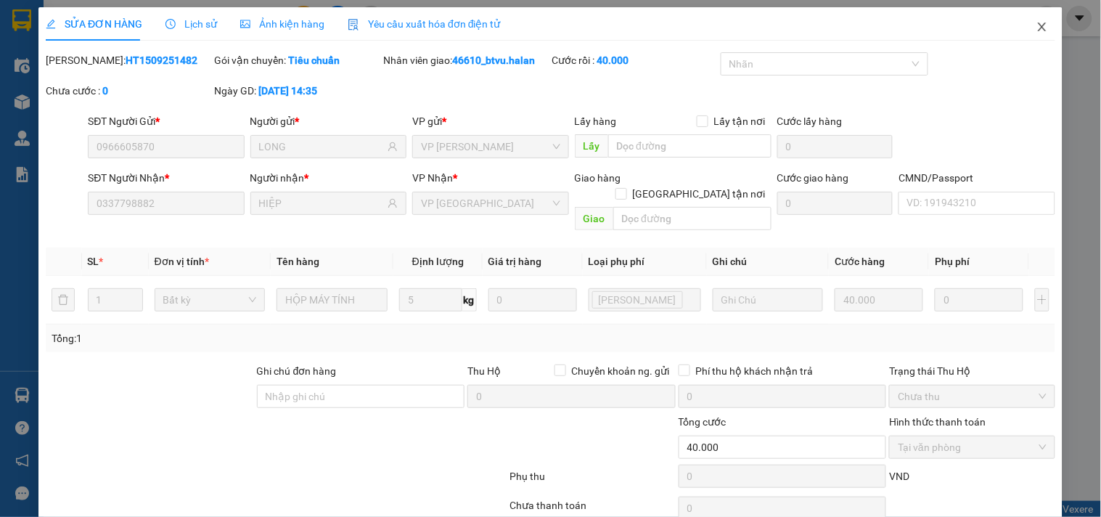
click at [1040, 18] on span "Close" at bounding box center [1042, 27] width 41 height 41
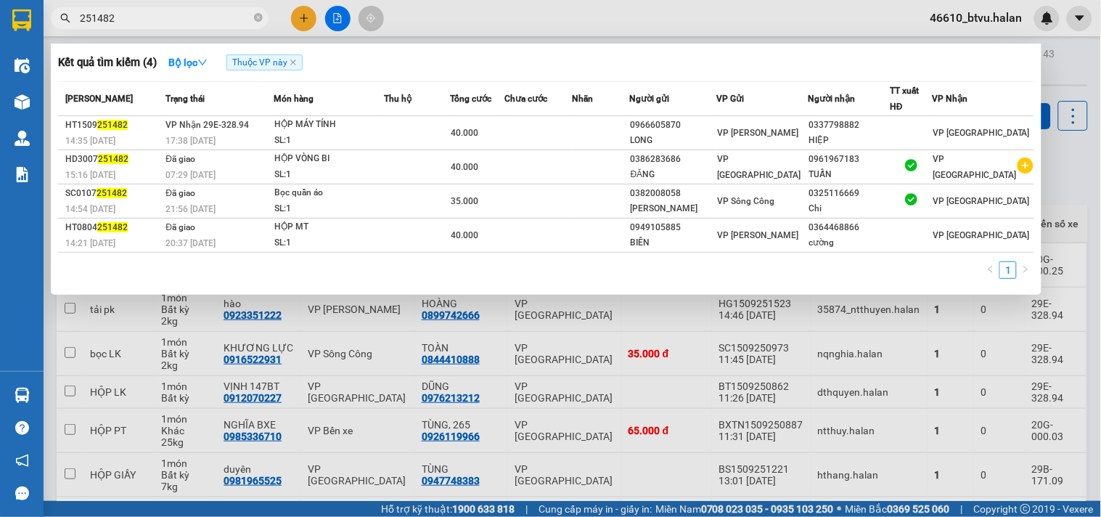
click at [132, 17] on input "251482" at bounding box center [165, 18] width 171 height 16
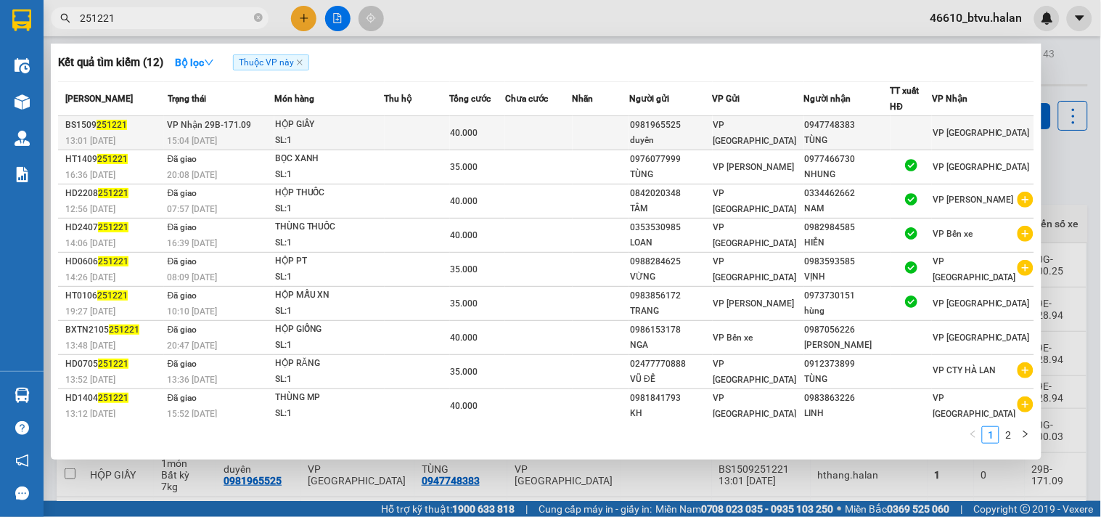
type input "251221"
click at [314, 121] on div "HỘP GIẦY" at bounding box center [329, 125] width 109 height 16
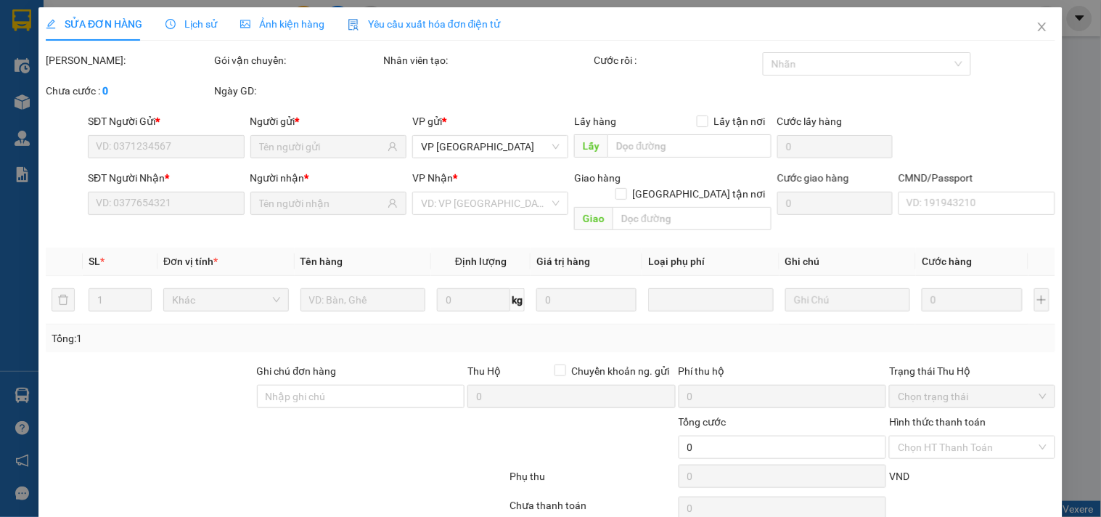
type input "0981965525"
type input "duyên"
type input "0947748383"
type input "TÙNG"
type input "40.000"
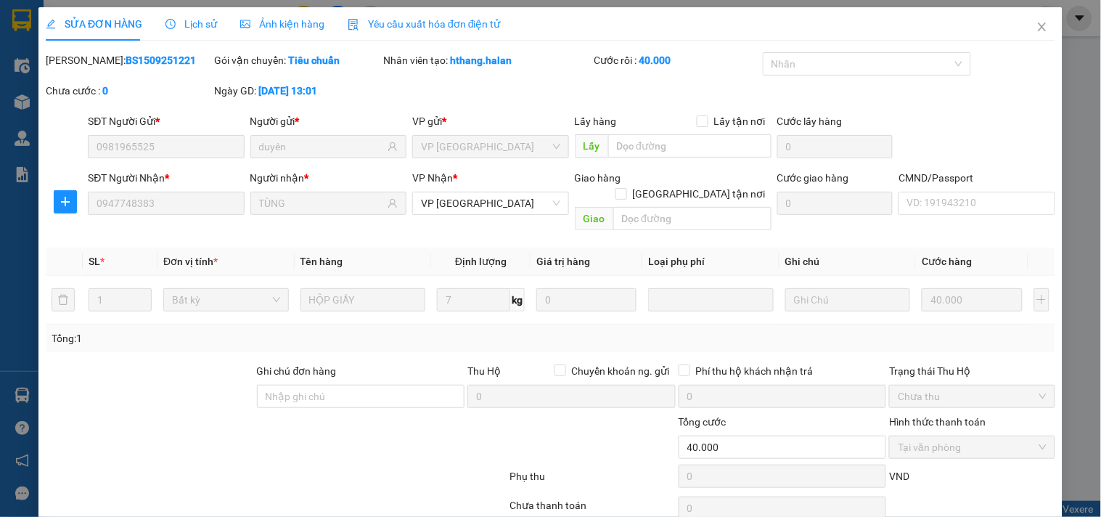
scroll to position [52, 0]
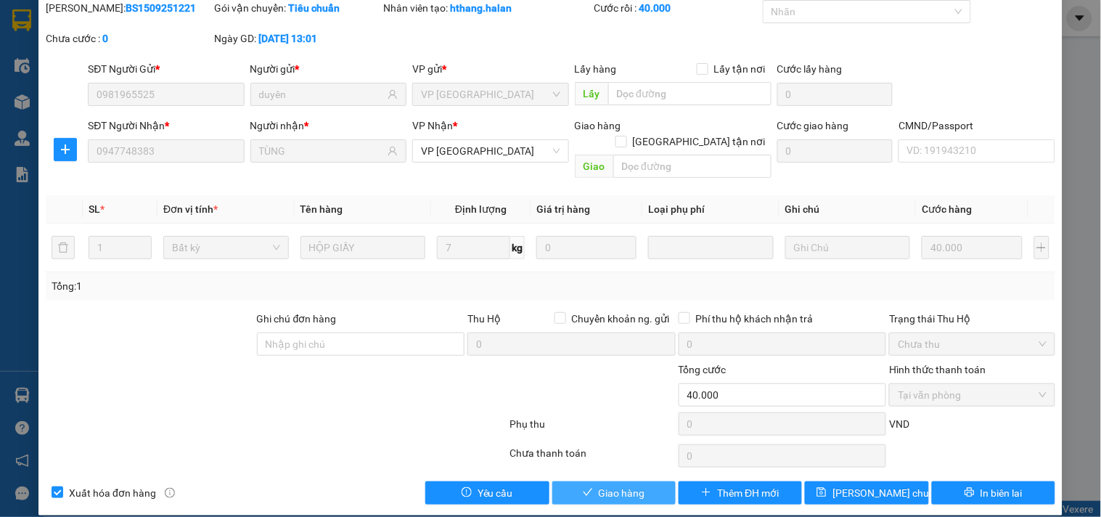
click at [612, 485] on span "Giao hàng" at bounding box center [622, 493] width 46 height 16
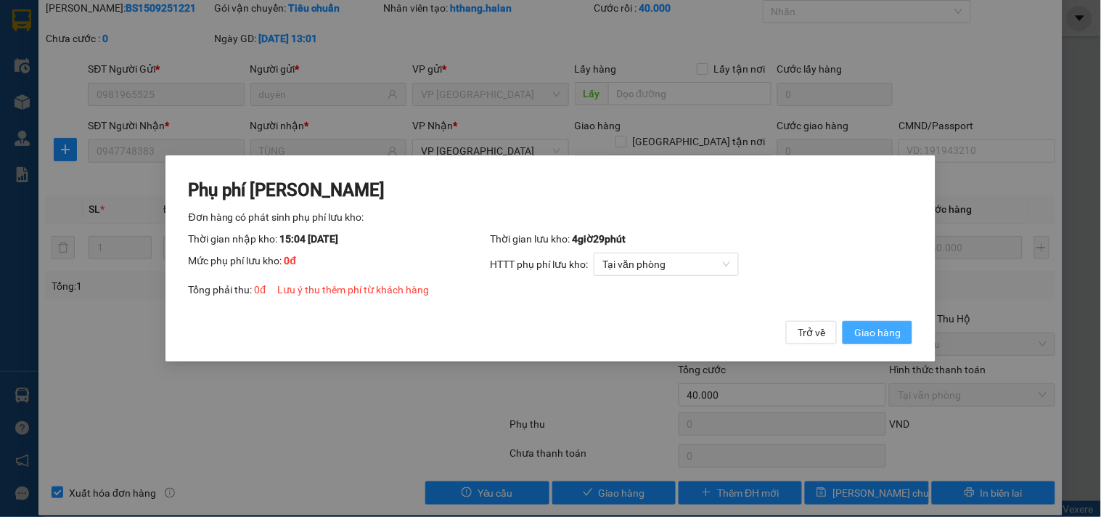
click at [890, 335] on span "Giao hàng" at bounding box center [877, 332] width 46 height 16
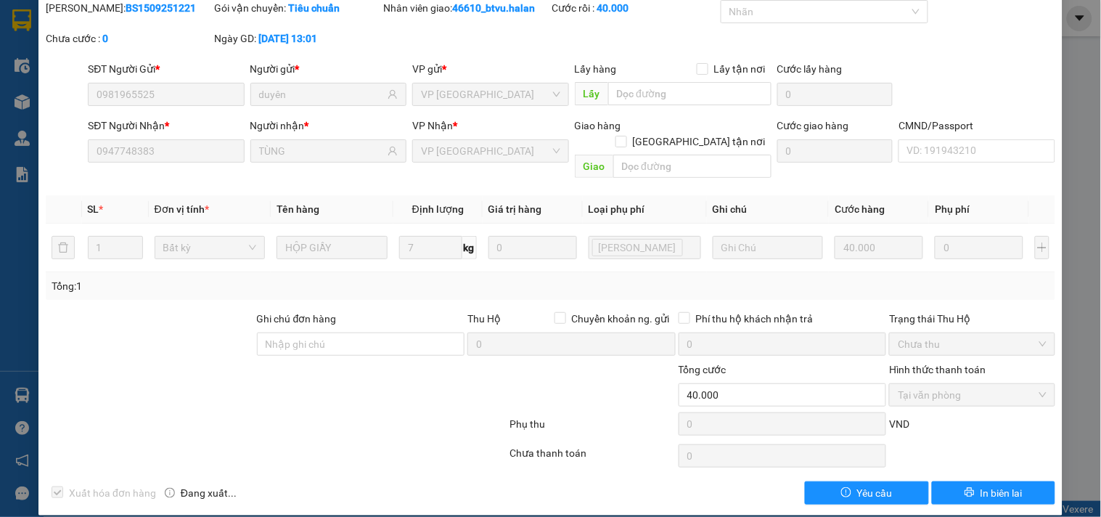
scroll to position [0, 0]
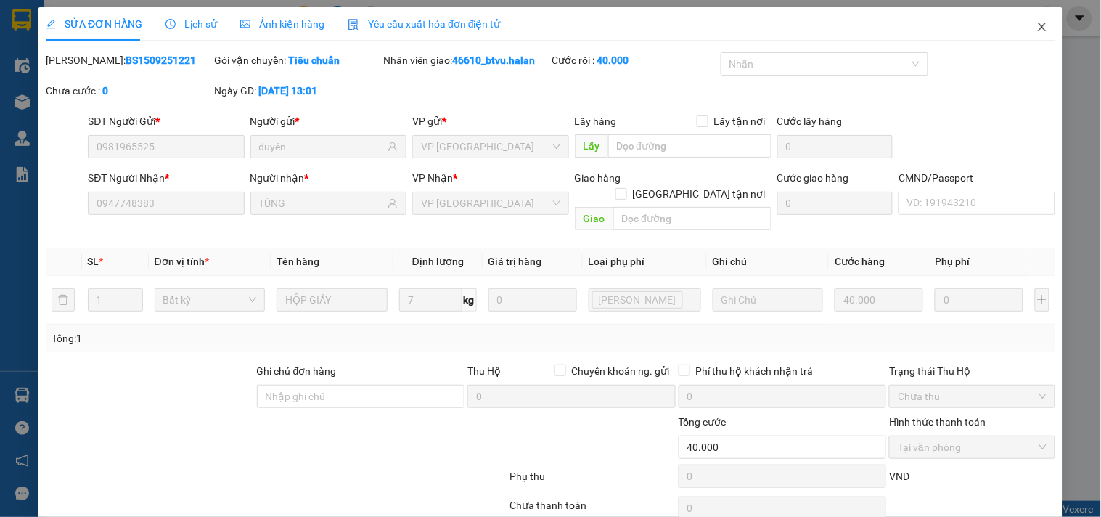
click at [1027, 44] on span "Close" at bounding box center [1042, 27] width 41 height 41
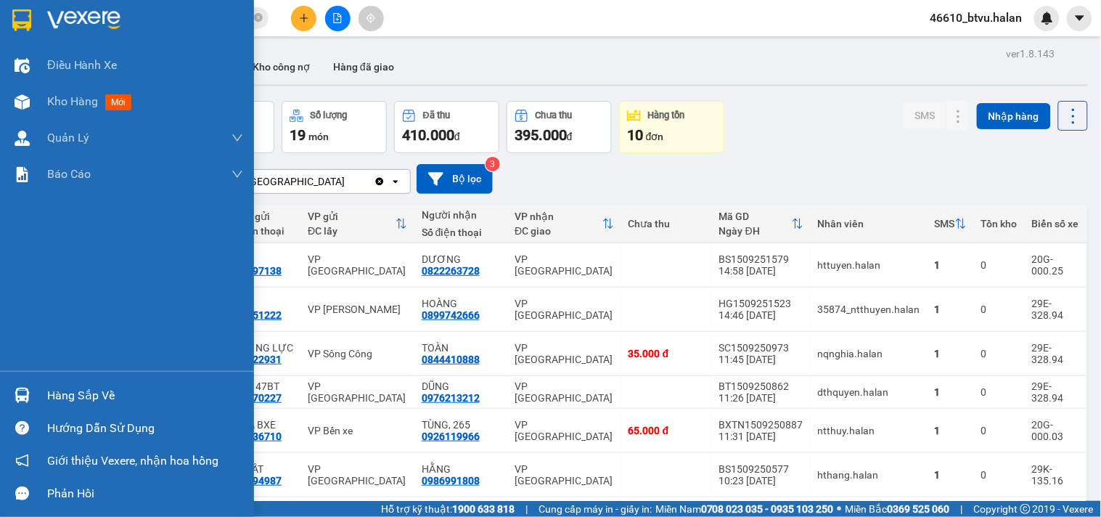
click at [36, 390] on div "Hàng sắp về" at bounding box center [127, 395] width 254 height 33
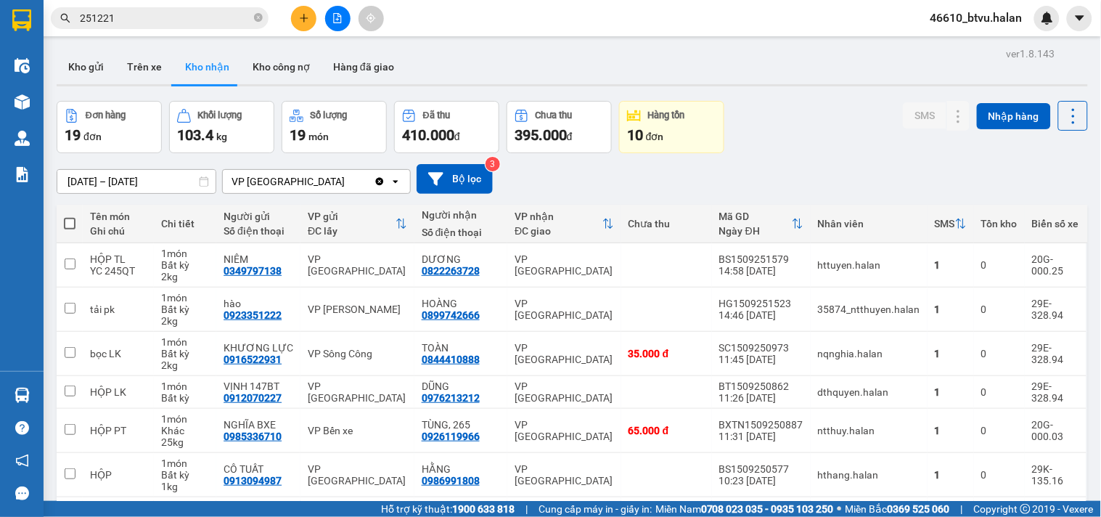
click at [745, 162] on section "Kết quả tìm kiếm ( 12 ) Bộ lọc Thuộc VP này Mã ĐH Trạng thái Món hàng Thu hộ Tổ…" at bounding box center [550, 258] width 1101 height 517
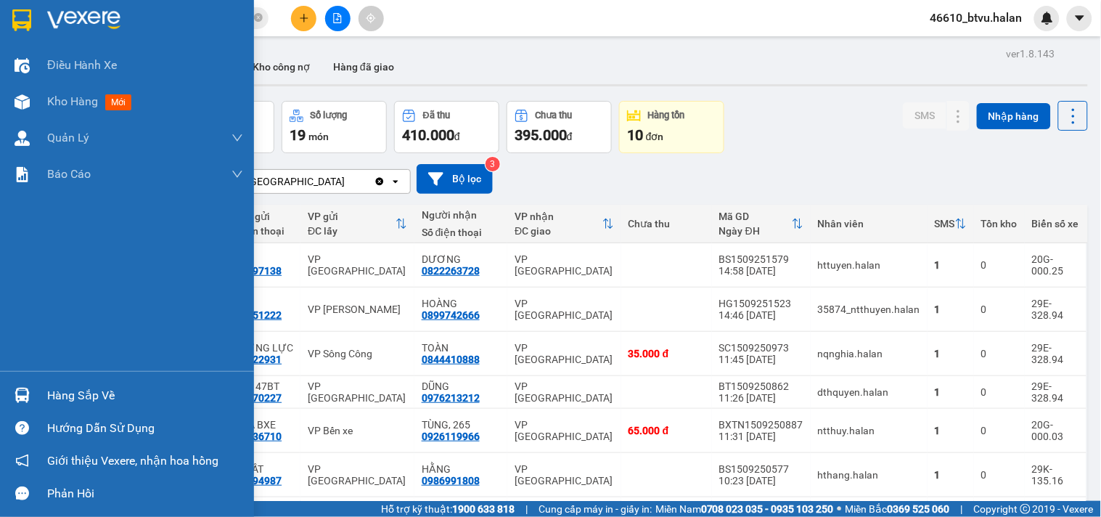
click at [31, 386] on div at bounding box center [21, 394] width 25 height 25
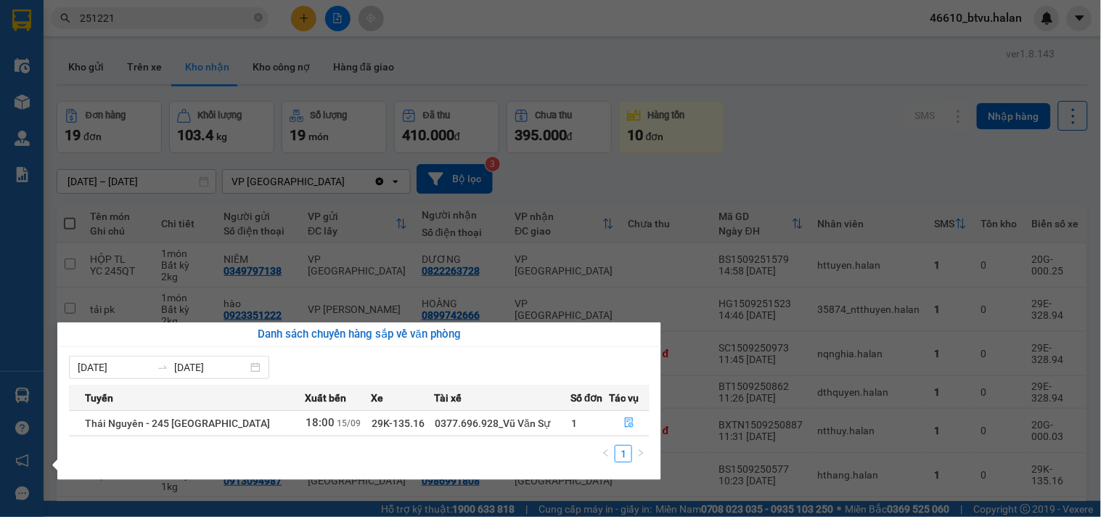
click at [806, 152] on section "Kết quả tìm kiếm ( 12 ) Bộ lọc Thuộc VP này Mã ĐH Trạng thái Món hàng Thu hộ Tổ…" at bounding box center [550, 258] width 1101 height 517
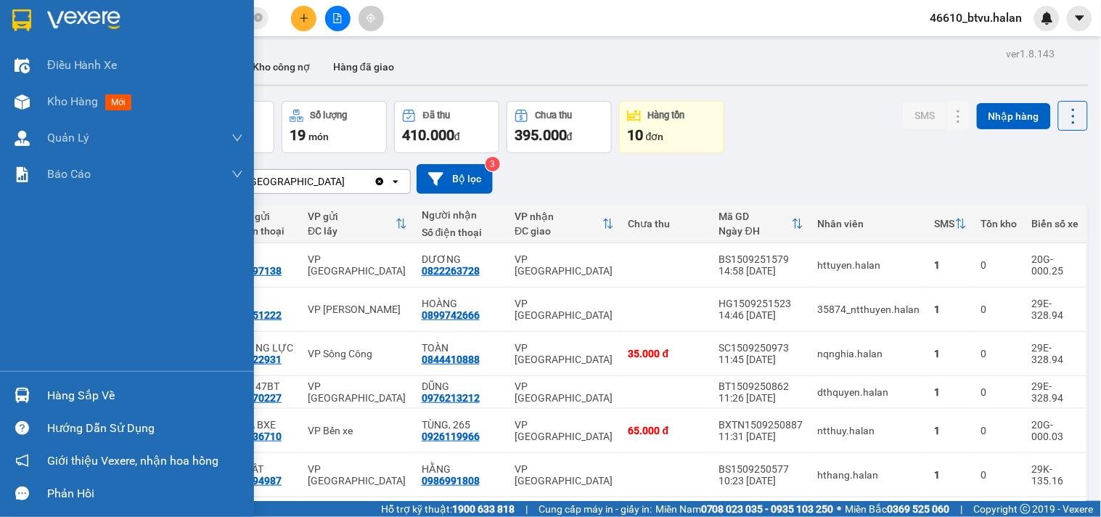
click at [33, 378] on div "Hàng sắp về Hướng dẫn sử dụng Giới thiệu Vexere, nhận hoa hồng Phản hồi" at bounding box center [127, 440] width 254 height 139
click at [30, 397] on div at bounding box center [21, 394] width 25 height 25
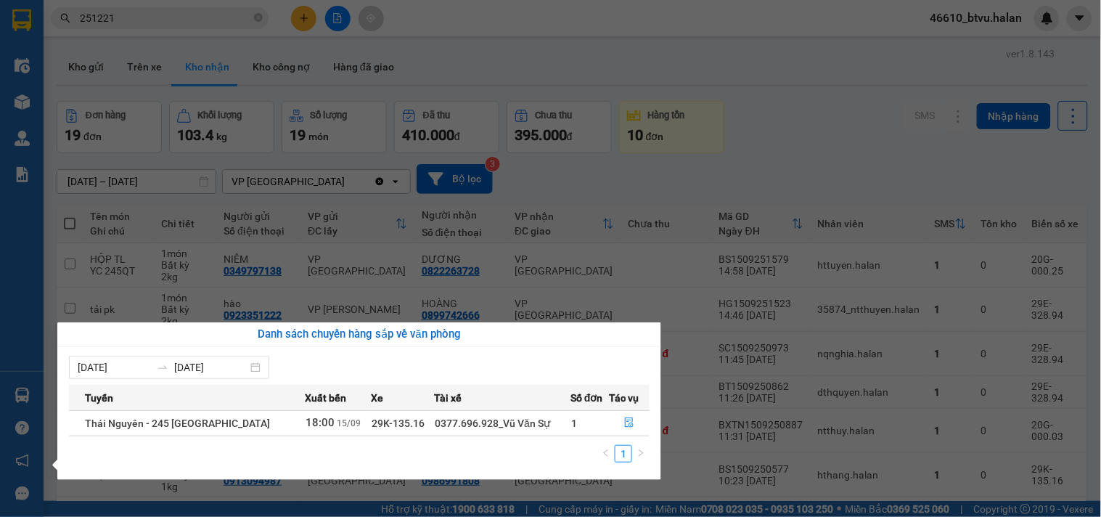
click at [769, 155] on section "Kết quả tìm kiếm ( 12 ) Bộ lọc Thuộc VP này Mã ĐH Trạng thái Món hàng Thu hộ Tổ…" at bounding box center [550, 258] width 1101 height 517
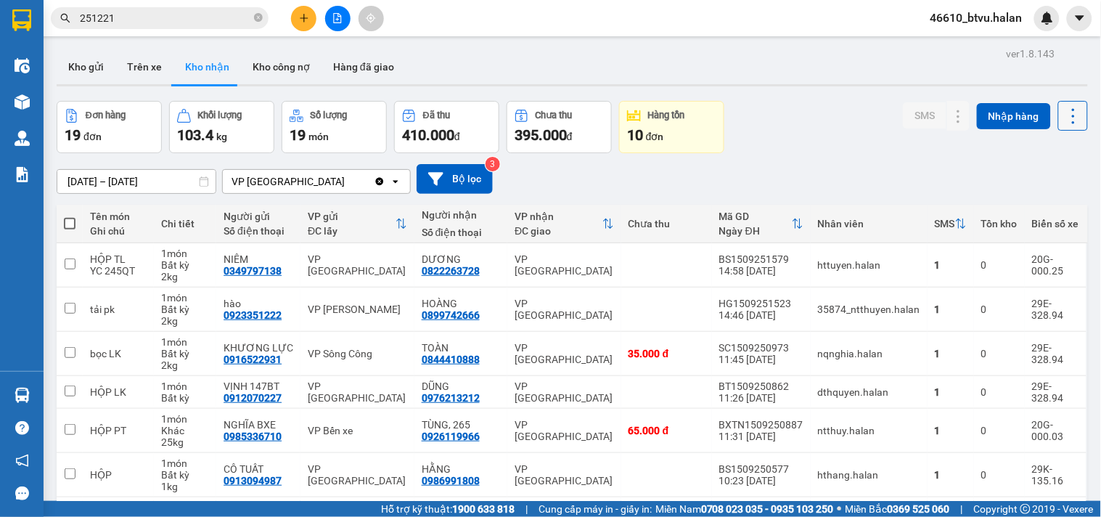
click at [1064, 116] on icon at bounding box center [1073, 116] width 20 height 20
click at [1027, 185] on span "Làm mới" at bounding box center [1040, 181] width 40 height 15
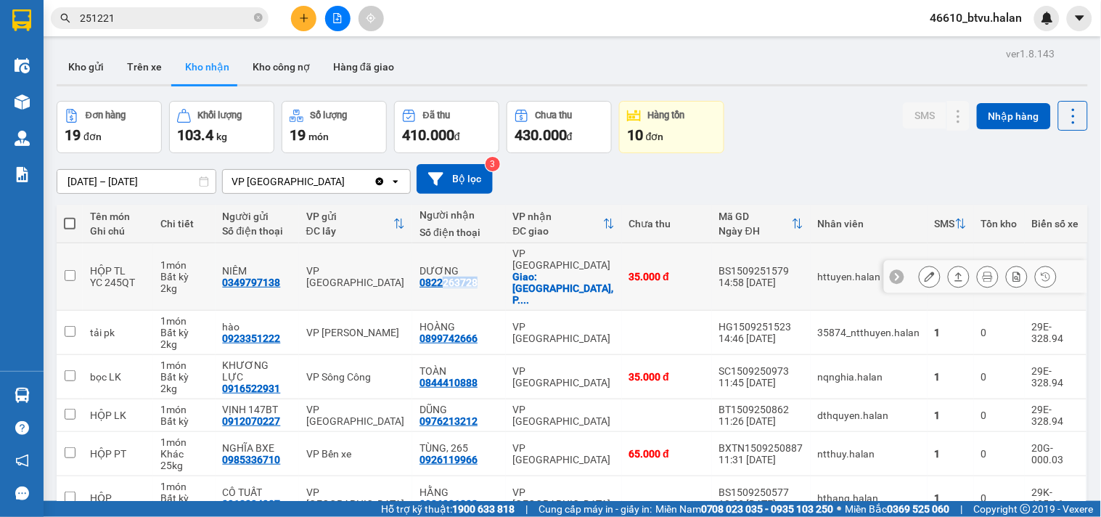
drag, startPoint x: 451, startPoint y: 276, endPoint x: 489, endPoint y: 274, distance: 38.6
click at [489, 274] on div "DƯƠNG 0822263728" at bounding box center [458, 276] width 78 height 23
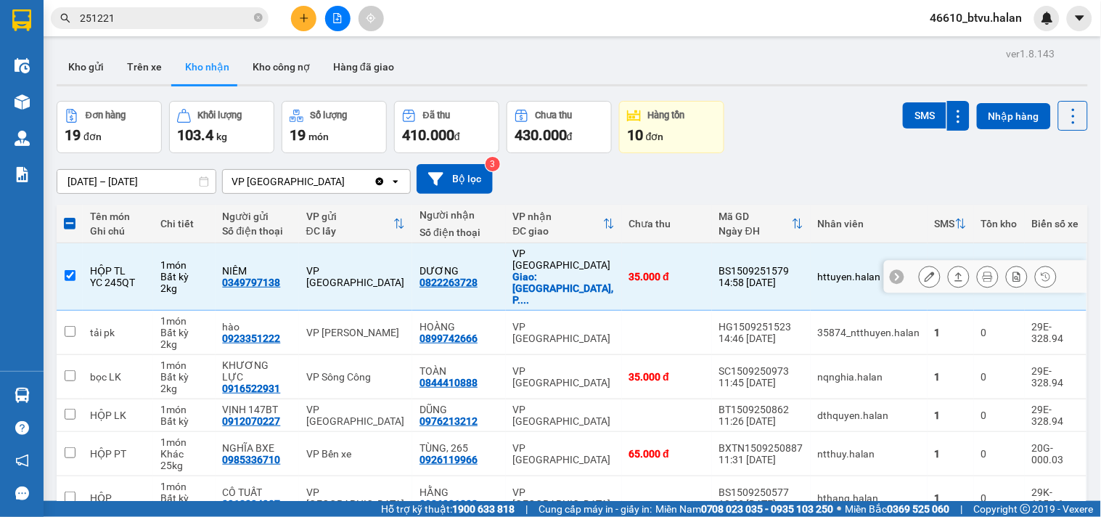
click at [490, 274] on div "DƯƠNG 0822263728" at bounding box center [458, 276] width 78 height 23
checkbox input "false"
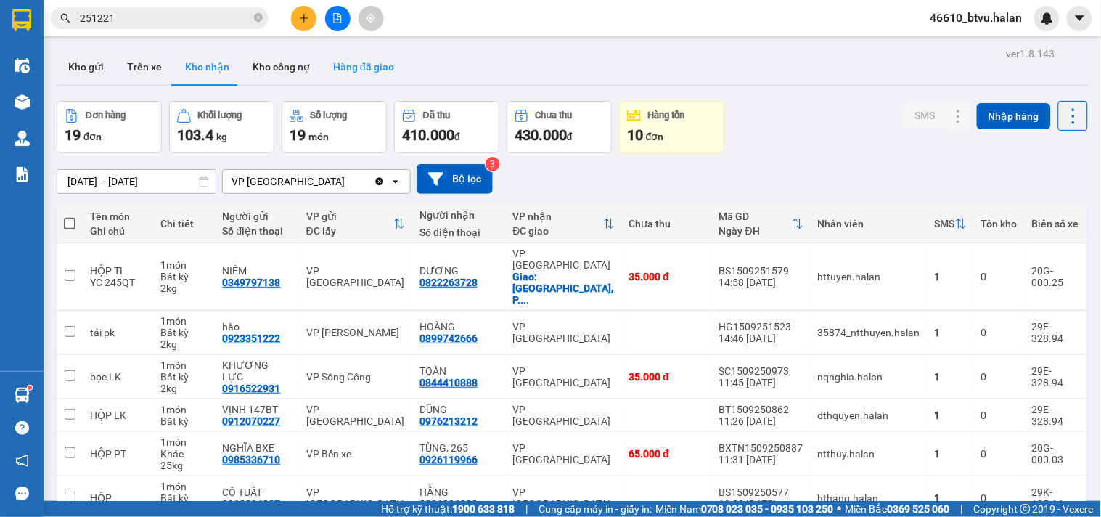
click at [365, 77] on button "Hàng đã giao" at bounding box center [363, 66] width 84 height 35
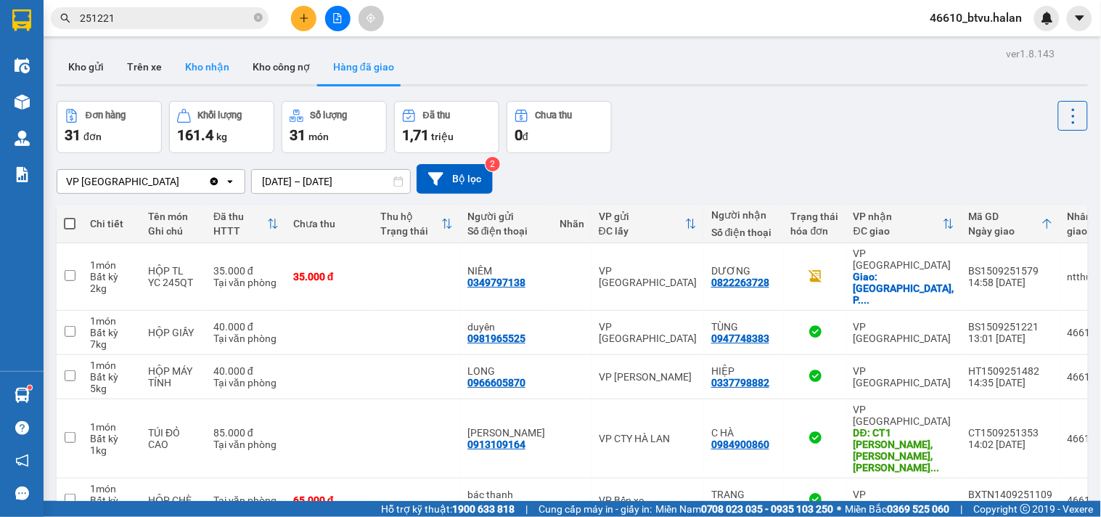
click at [193, 63] on button "Kho nhận" at bounding box center [206, 66] width 67 height 35
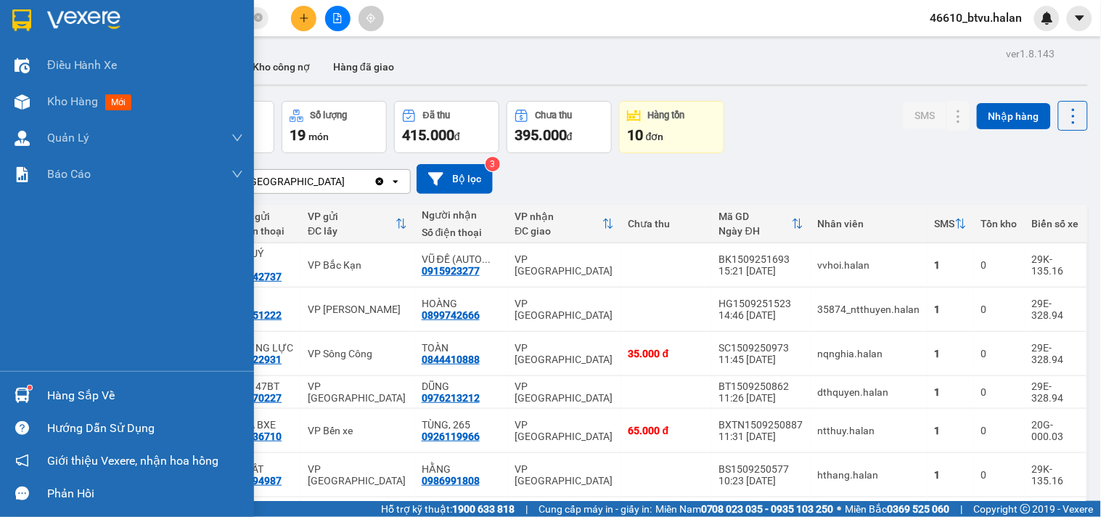
click at [12, 385] on div at bounding box center [21, 394] width 25 height 25
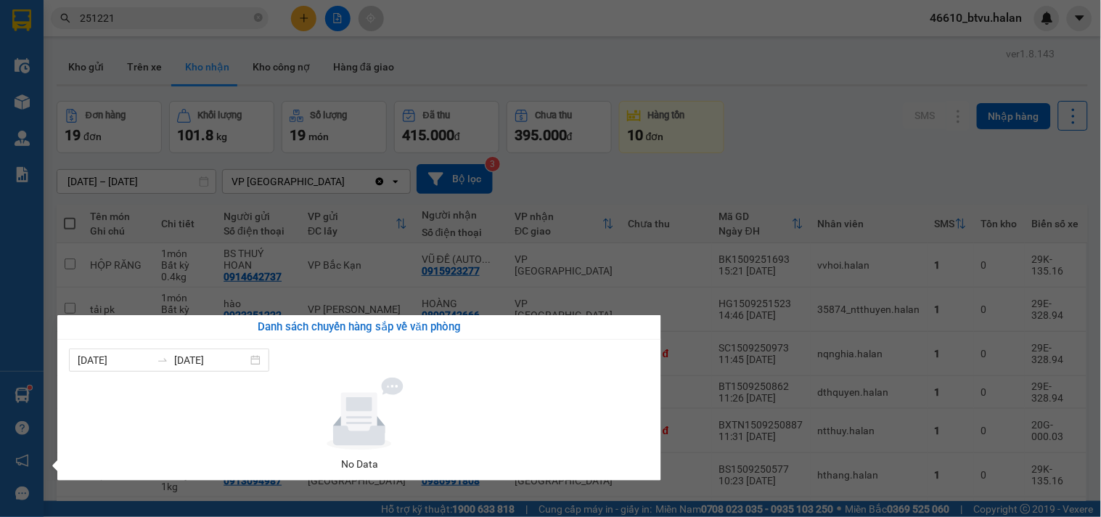
click at [12, 385] on div "Điều hành xe Kho hàng mới Quản [PERSON_NAME] lý chuyến Quản lý kiểm kho Báo cáo…" at bounding box center [22, 258] width 44 height 517
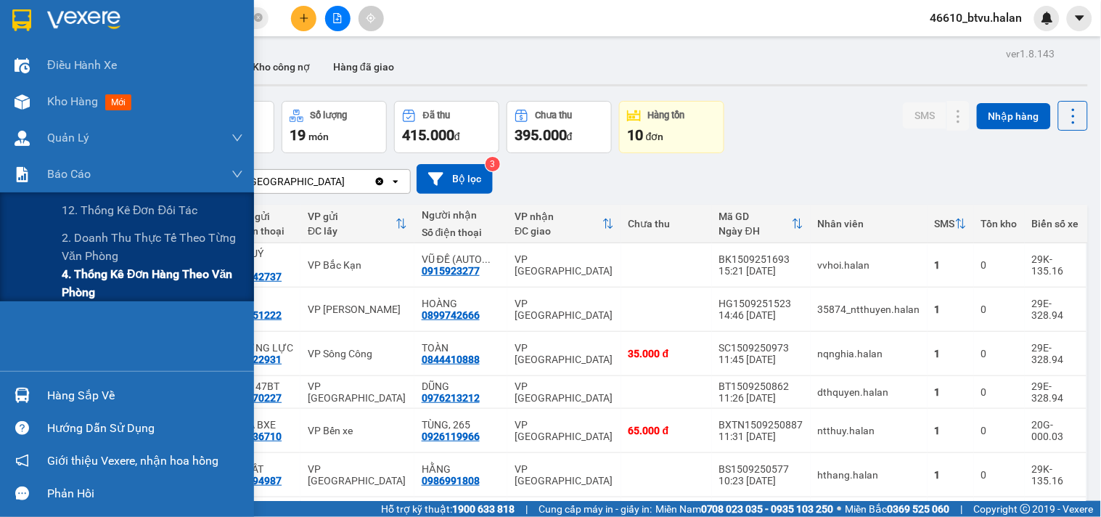
click at [70, 265] on span "4. Thống kê đơn hàng theo văn phòng" at bounding box center [152, 283] width 181 height 36
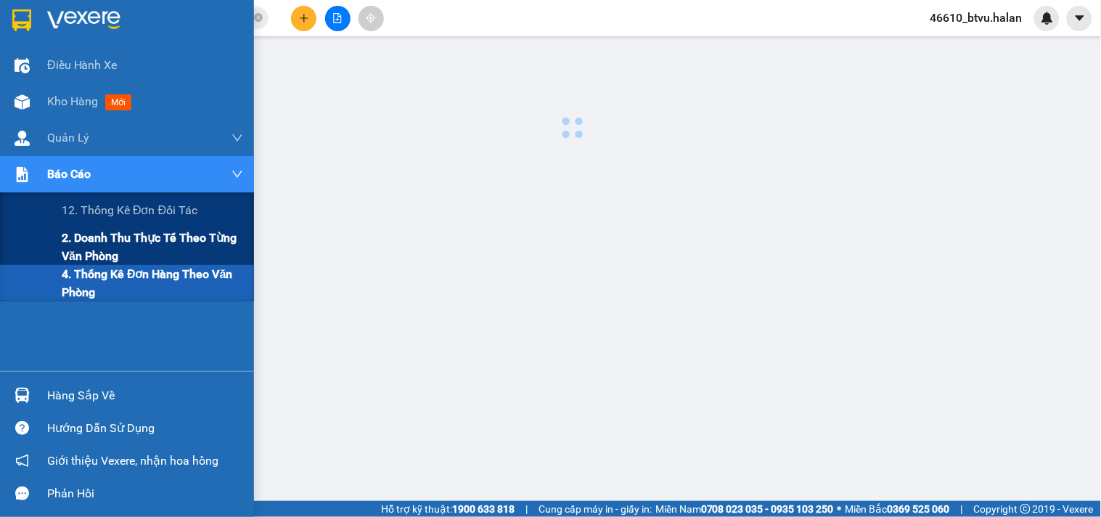
click at [78, 255] on span "2. Doanh thu thực tế theo từng văn phòng" at bounding box center [152, 247] width 181 height 36
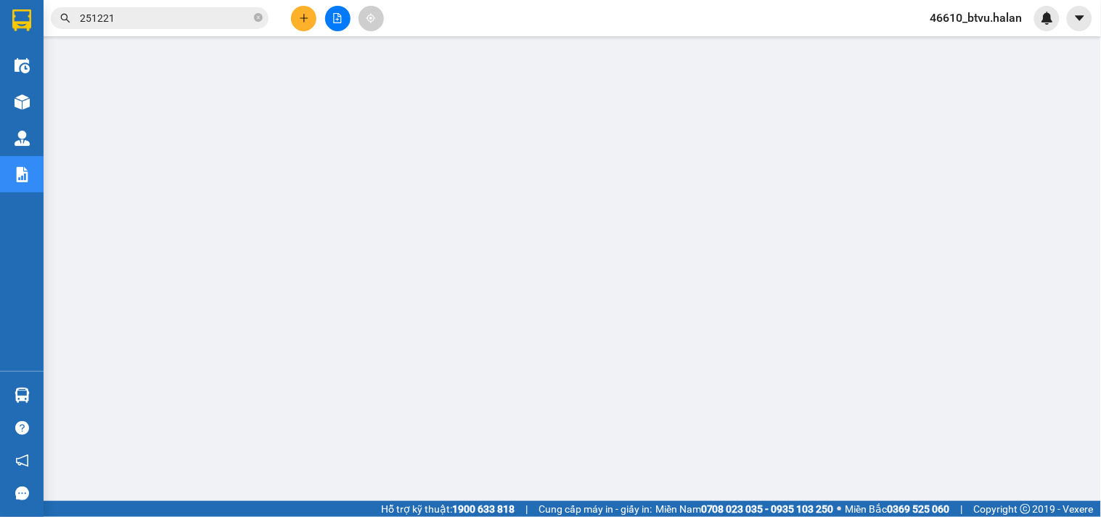
click at [140, 16] on input "251221" at bounding box center [165, 18] width 171 height 16
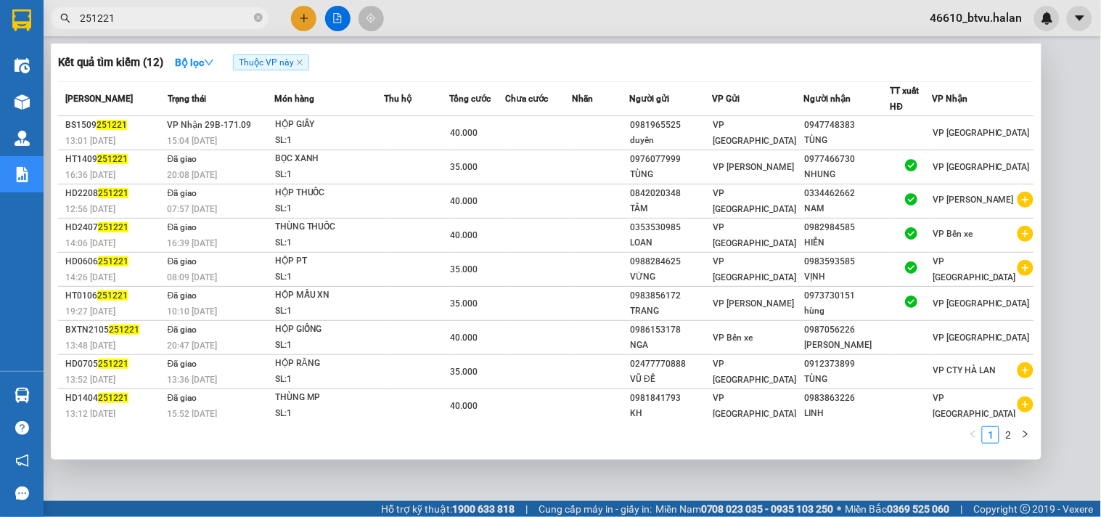
click at [140, 16] on input "251221" at bounding box center [165, 18] width 171 height 16
paste input "BK1509250474"
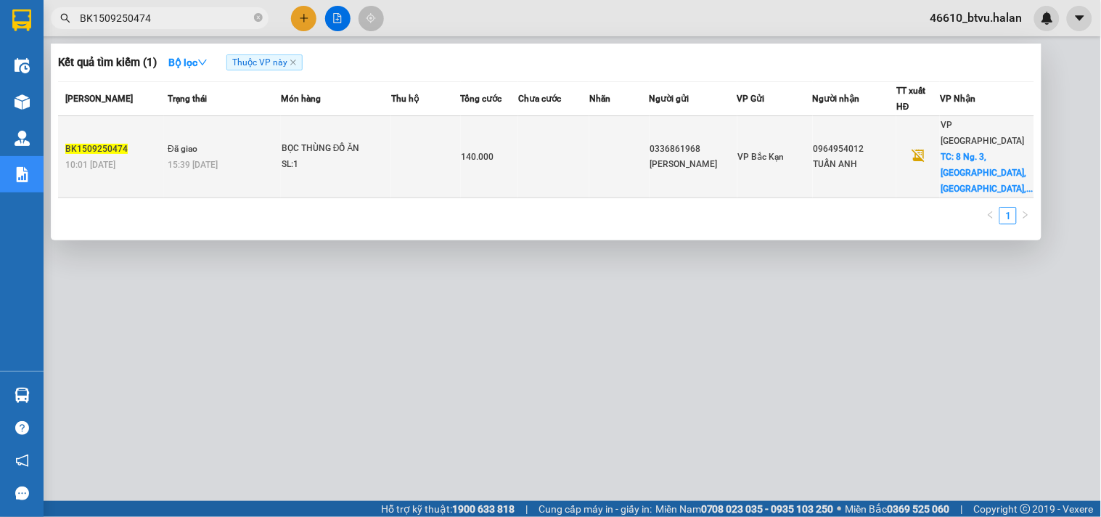
type input "BK1509250474"
click at [354, 141] on div "BỌC THÙNG ĐỒ ĂN" at bounding box center [336, 149] width 109 height 16
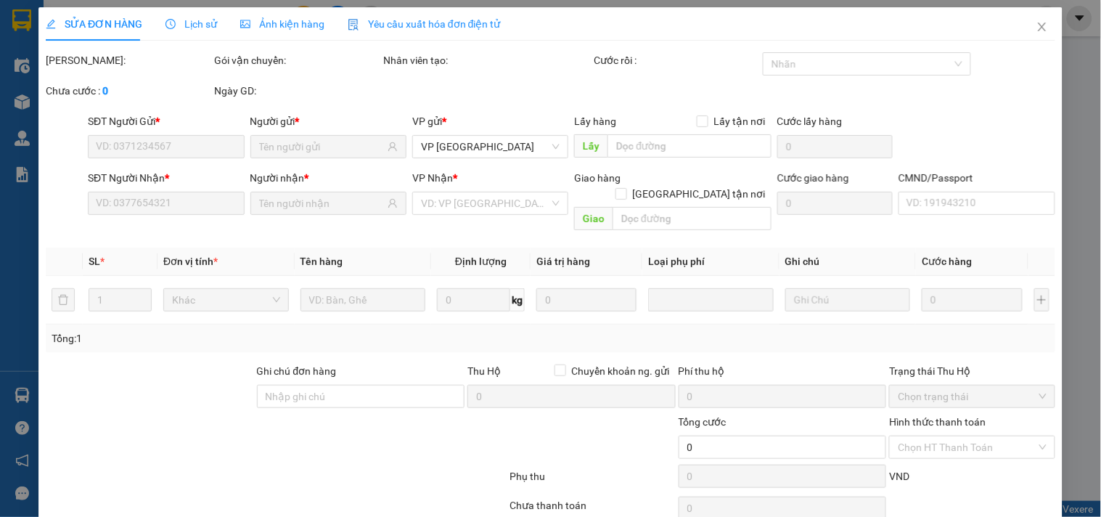
type input "0336861968"
type input "[PERSON_NAME]"
type input "0964954012"
type input "TUẤN ANH"
checkbox input "true"
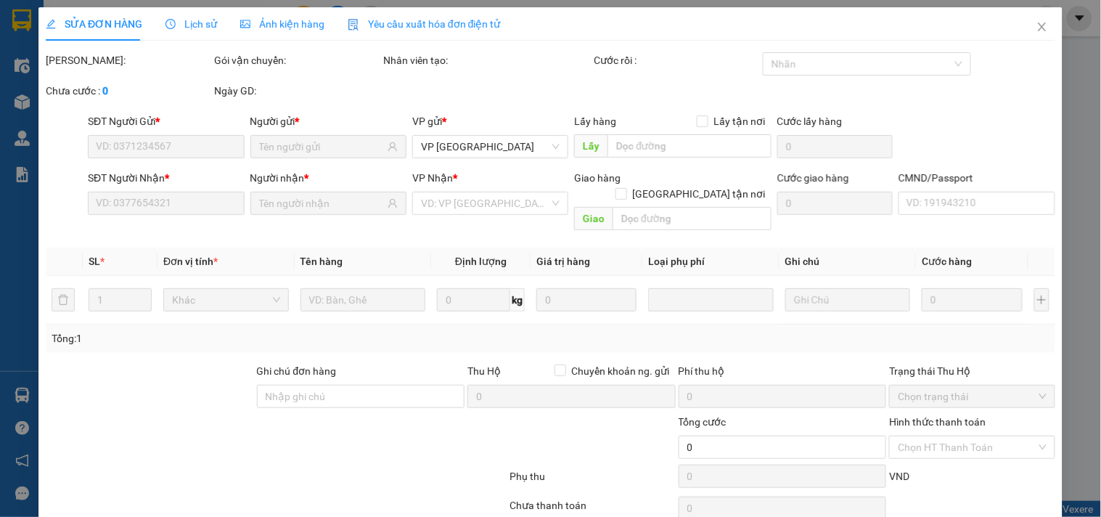
type input "8 Ng. 3, [GEOGRAPHIC_DATA], [GEOGRAPHIC_DATA], [GEOGRAPHIC_DATA], [GEOGRAPHIC_D…"
type input "60.000"
type input "140.000"
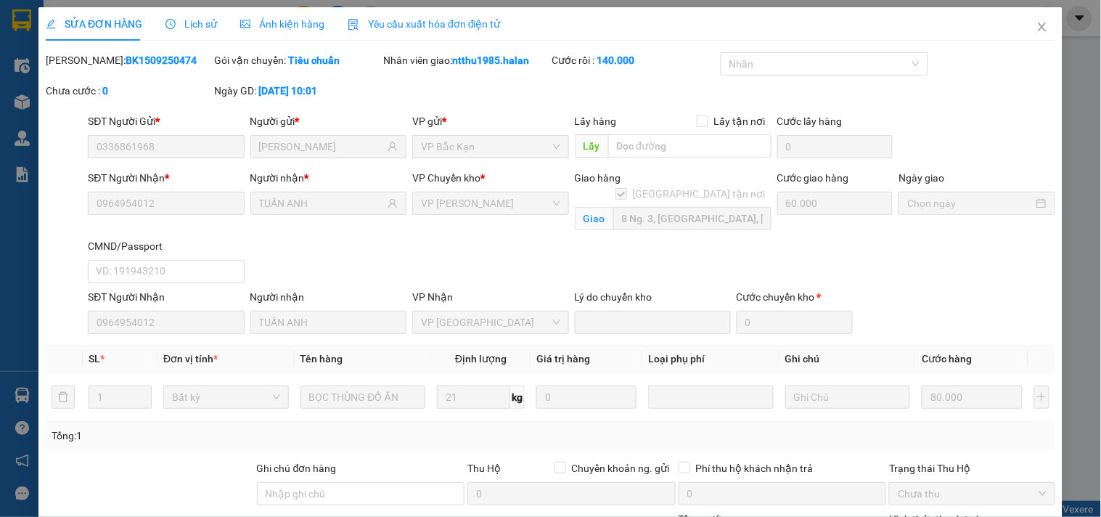
click at [196, 33] on div "Lịch sử" at bounding box center [191, 23] width 52 height 33
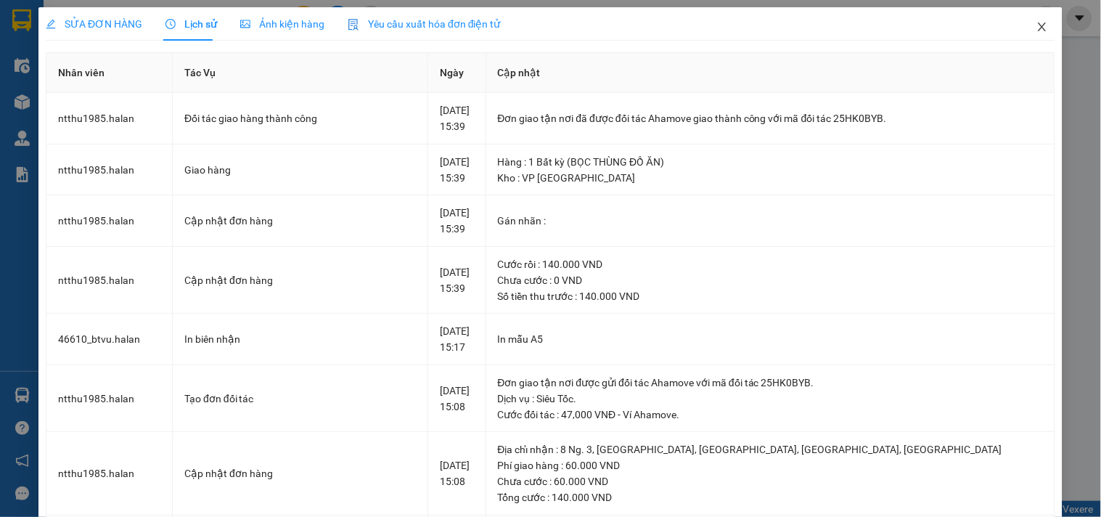
click at [1046, 37] on span "Close" at bounding box center [1042, 27] width 41 height 41
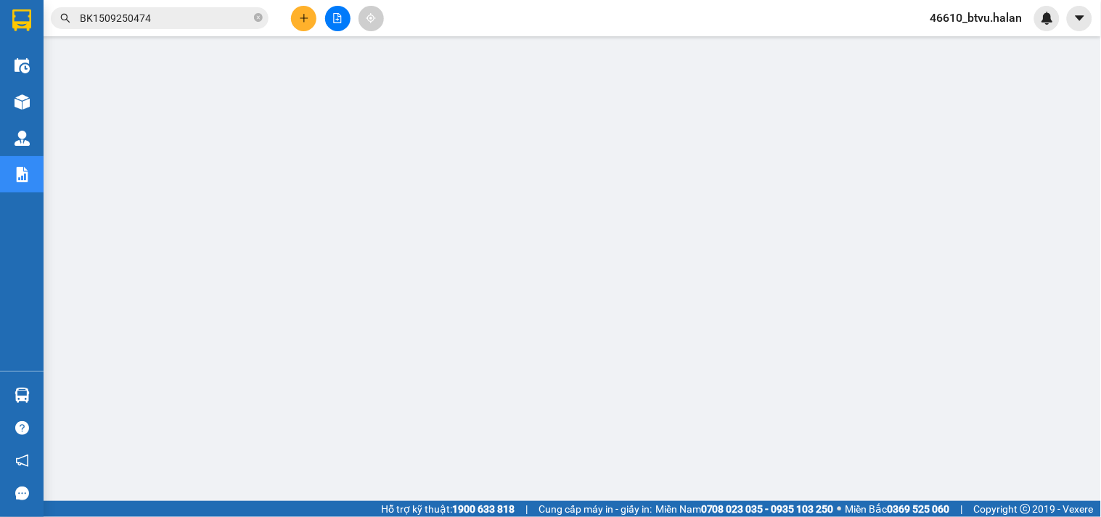
click at [20, 376] on div "Hàng sắp về Hướng dẫn sử dụng Giới thiệu Vexere, nhận hoa hồng Phản hồi" at bounding box center [22, 440] width 44 height 139
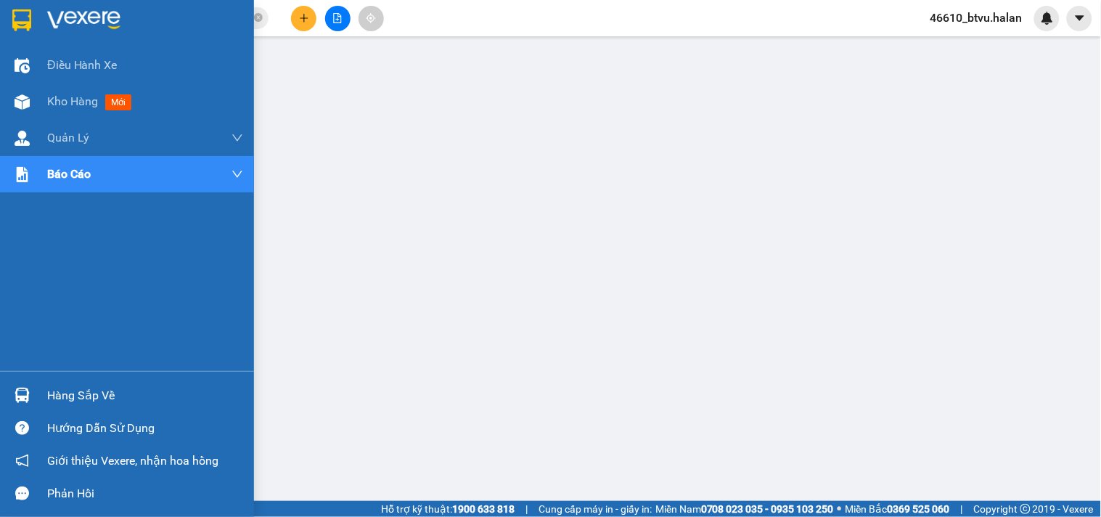
click at [51, 379] on div "Hàng sắp về" at bounding box center [127, 395] width 254 height 33
click at [82, 108] on span "Kho hàng" at bounding box center [72, 101] width 51 height 14
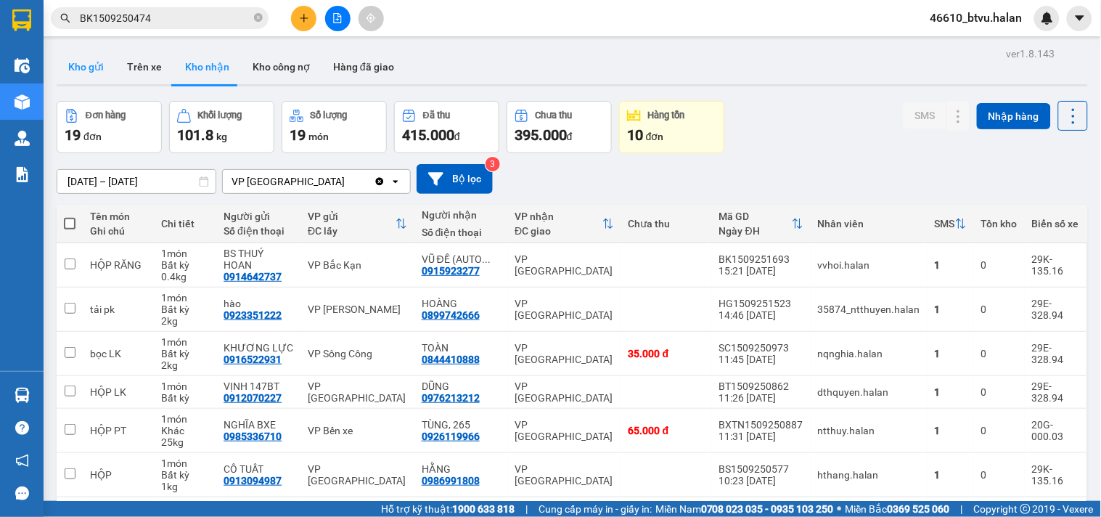
click at [83, 69] on button "Kho gửi" at bounding box center [86, 66] width 59 height 35
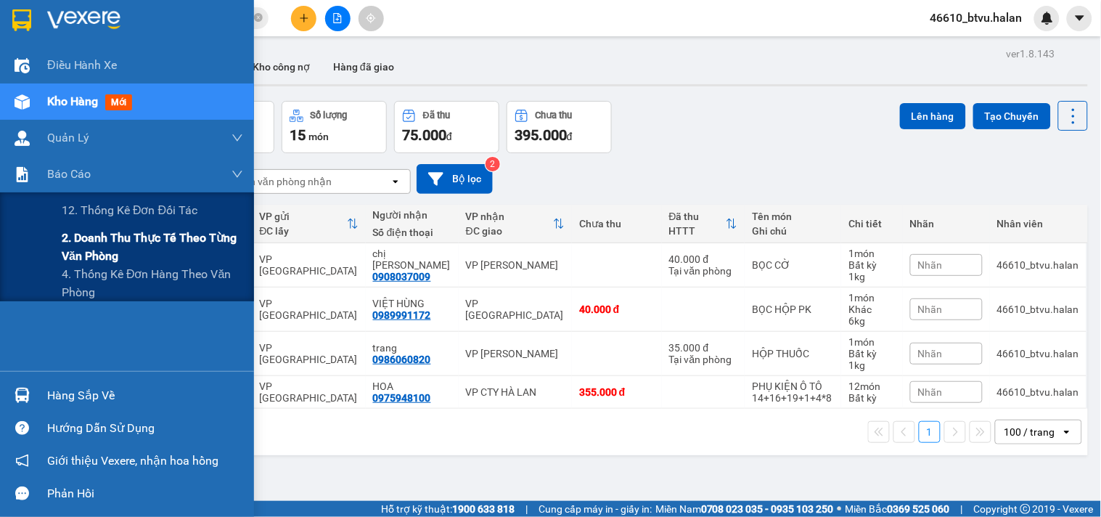
click at [99, 239] on span "2. Doanh thu thực tế theo từng văn phòng" at bounding box center [152, 247] width 181 height 36
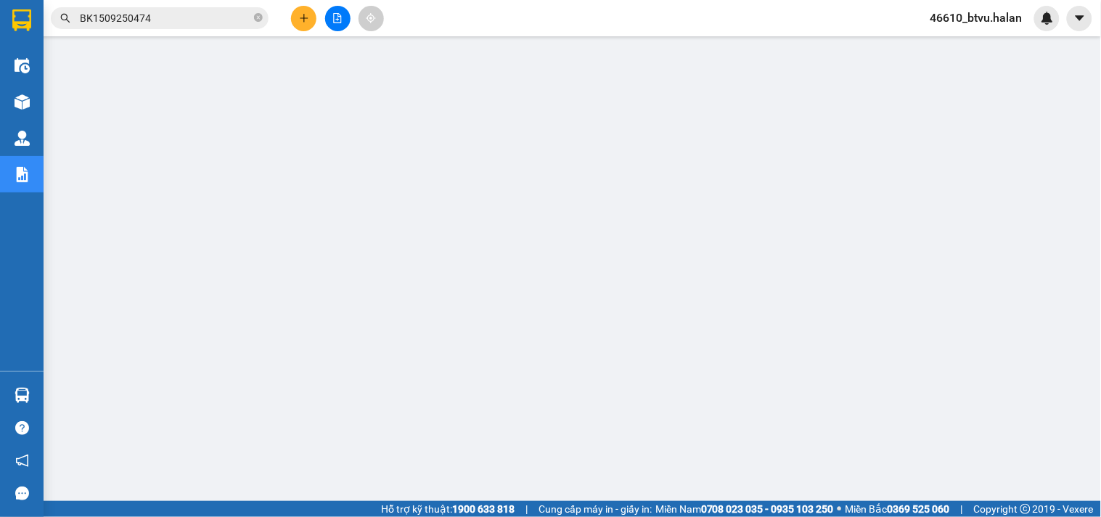
click at [264, 22] on span "BK1509250474" at bounding box center [160, 18] width 218 height 22
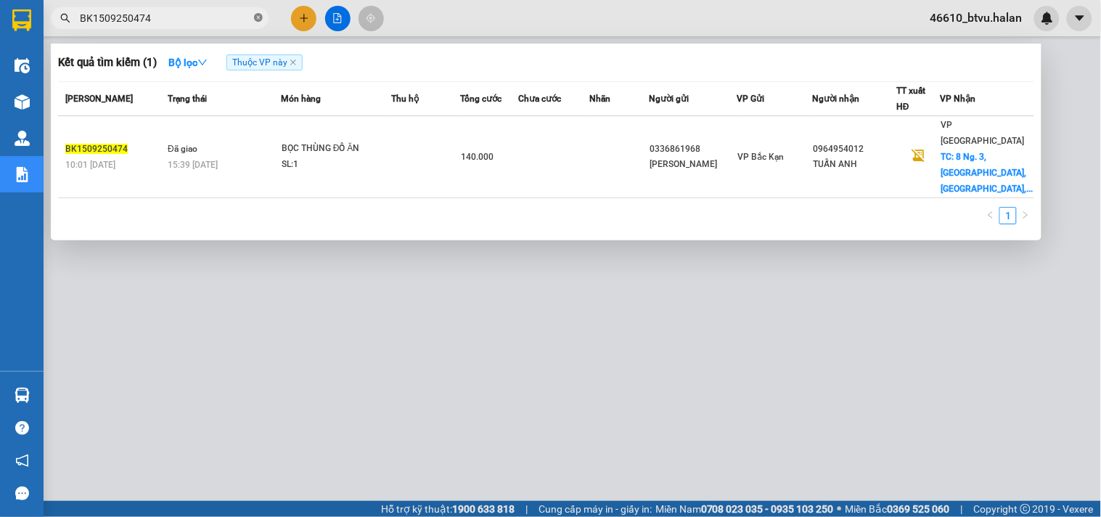
click at [261, 20] on icon "close-circle" at bounding box center [258, 17] width 9 height 9
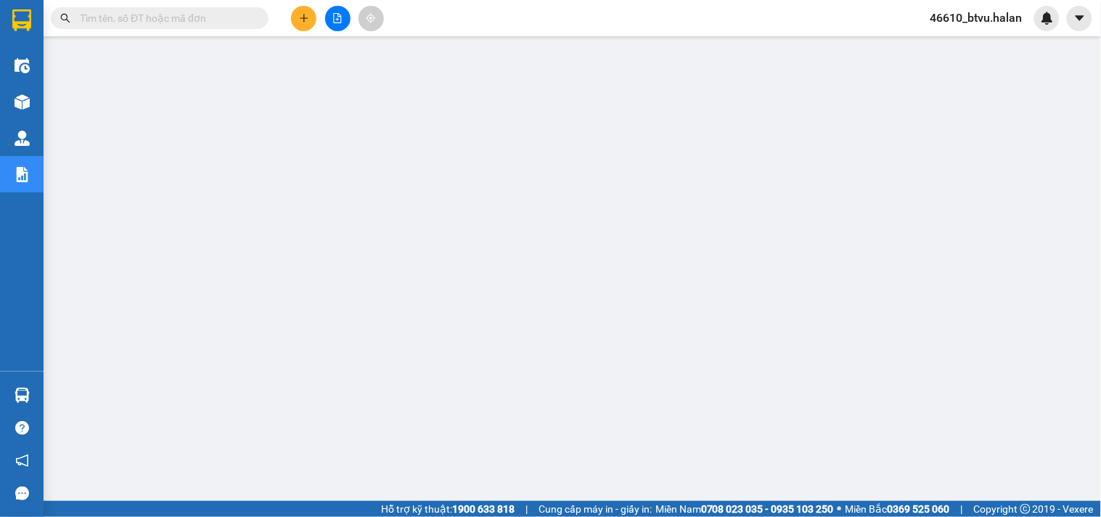
paste input "HD1509250611"
type input "HD1509250611"
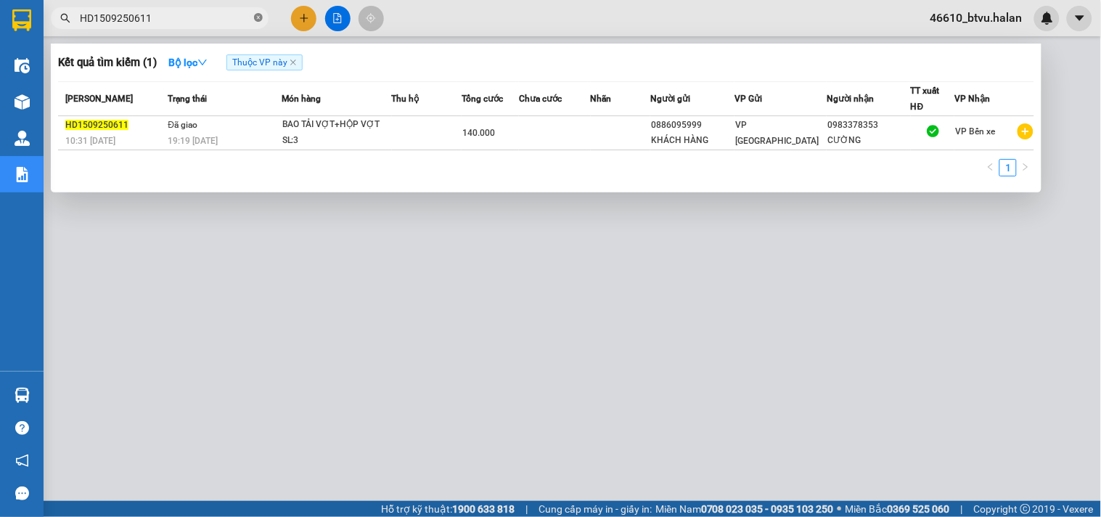
click at [258, 18] on icon "close-circle" at bounding box center [258, 17] width 9 height 9
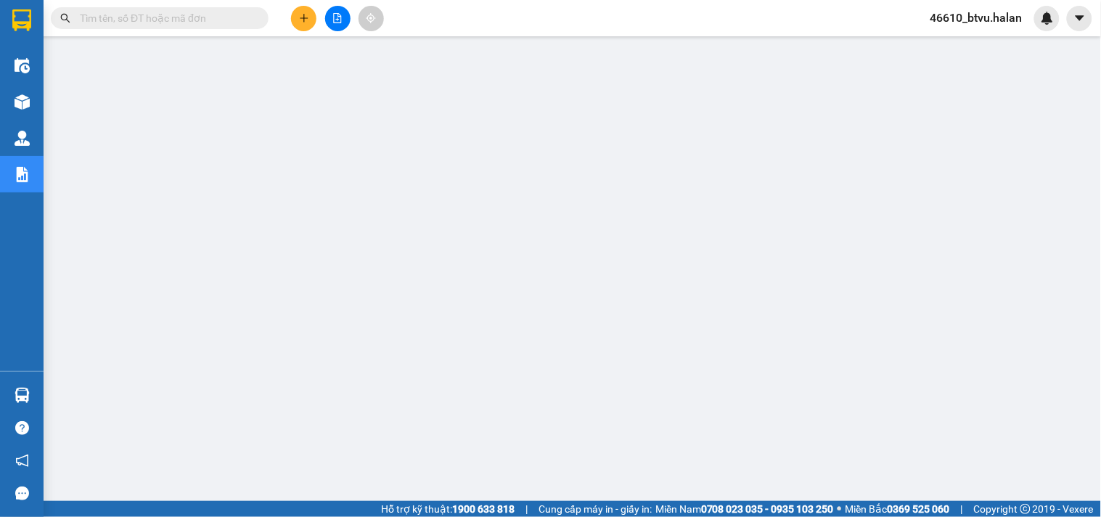
click at [187, 20] on input "text" at bounding box center [165, 18] width 171 height 16
paste input "HD1509251471"
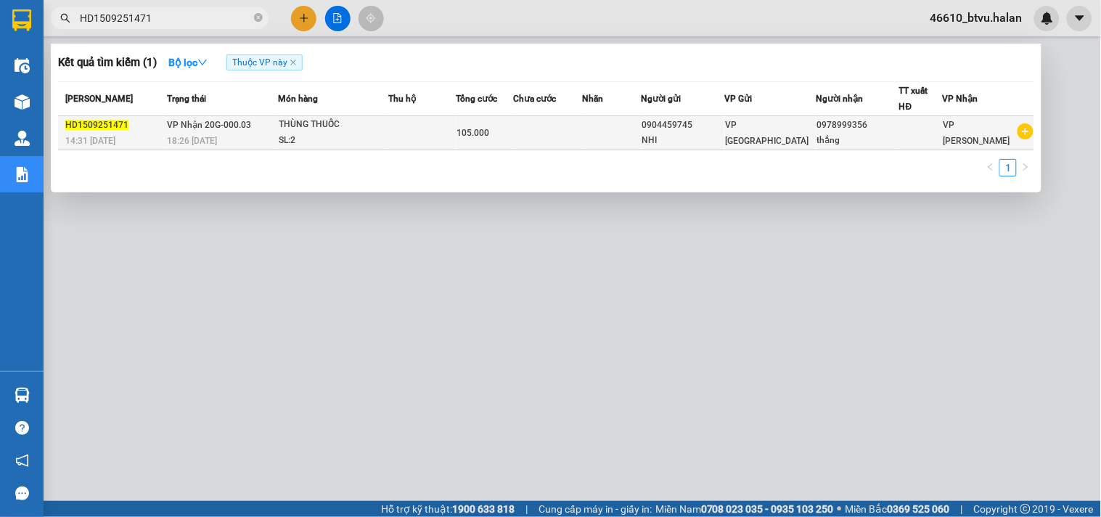
type input "HD1509251471"
click at [233, 124] on span "VP Nhận 20G-000.03" at bounding box center [209, 125] width 84 height 10
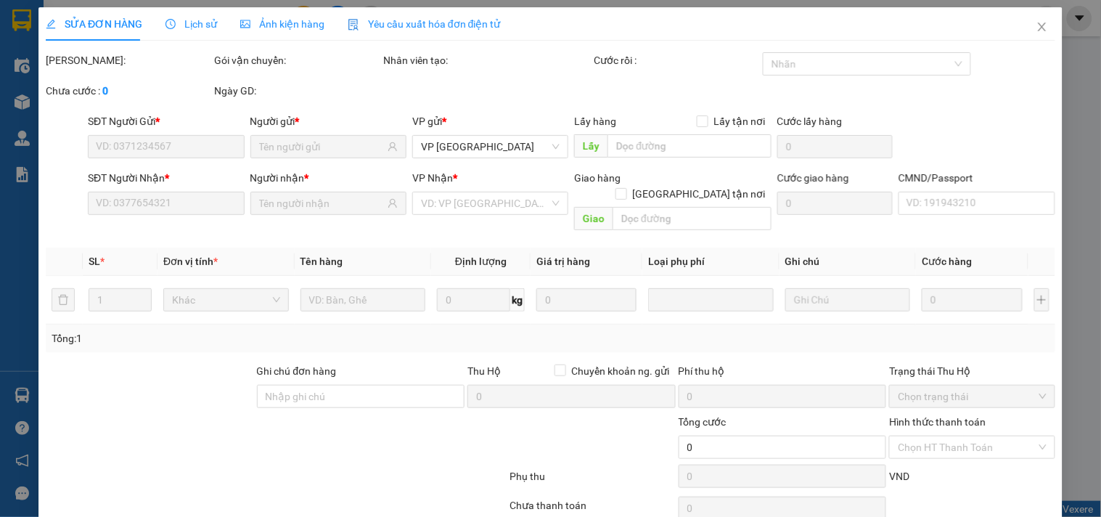
click at [209, 25] on span "Lịch sử" at bounding box center [191, 24] width 52 height 12
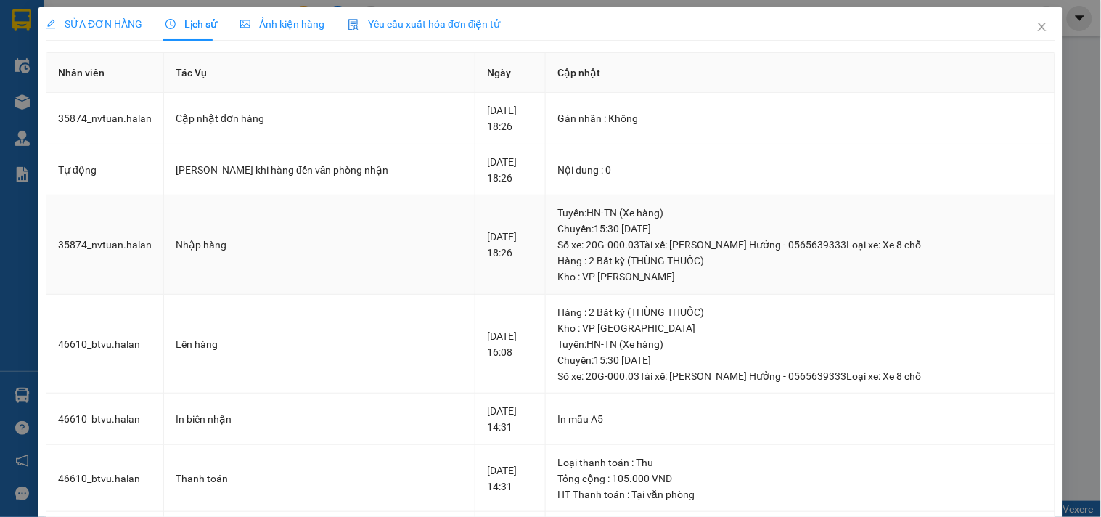
scroll to position [329, 0]
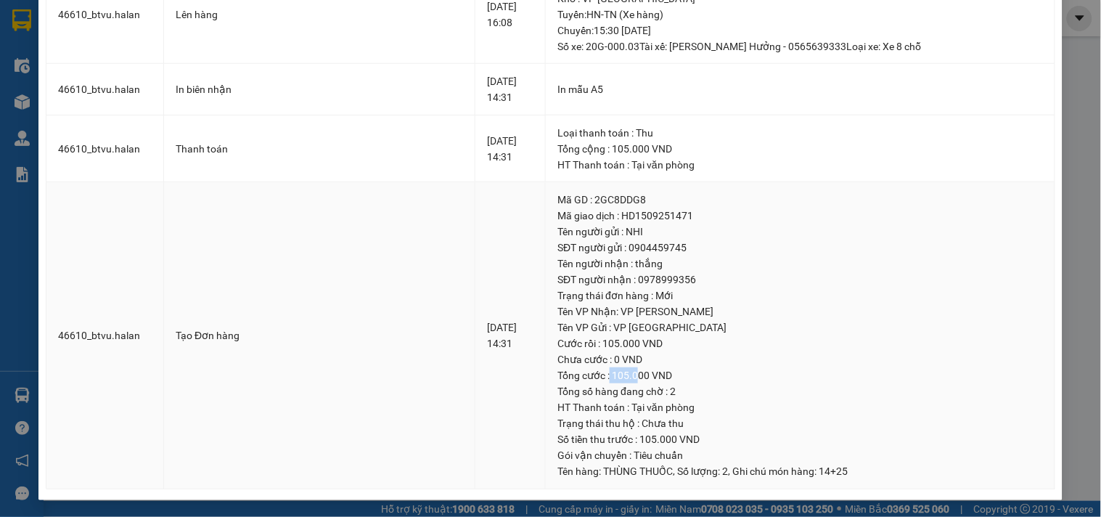
drag, startPoint x: 611, startPoint y: 376, endPoint x: 636, endPoint y: 375, distance: 25.4
click at [636, 375] on div "Tổng cước : 105.000 VND" at bounding box center [799, 375] width 485 height 16
drag, startPoint x: 435, startPoint y: 344, endPoint x: 472, endPoint y: 345, distance: 37.0
click at [472, 345] on tr "46610_btvu.halan Tạo Đơn hàng [DATE] 14:31 Mã GD : 2GC8DDG8 Mã giao dịch : HD15…" at bounding box center [550, 335] width 1009 height 307
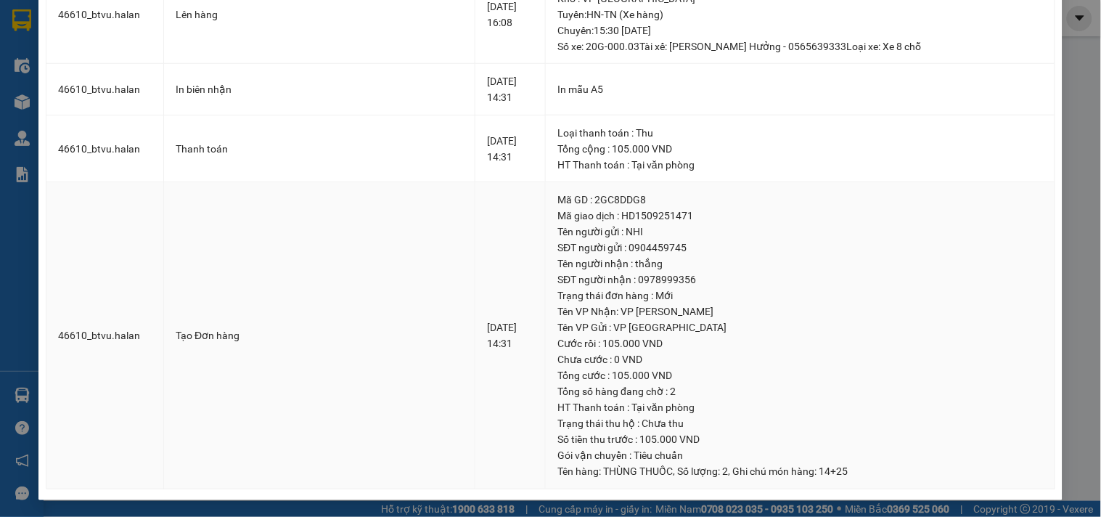
click at [487, 345] on div "[DATE] 14:31" at bounding box center [510, 335] width 46 height 32
drag, startPoint x: 473, startPoint y: 342, endPoint x: 435, endPoint y: 341, distance: 37.7
click at [435, 341] on tr "46610_btvu.halan Tạo Đơn hàng [DATE] 14:31 Mã GD : 2GC8DDG8 Mã giao dịch : HD15…" at bounding box center [550, 335] width 1009 height 307
click at [435, 341] on td "Tạo Đơn hàng" at bounding box center [319, 335] width 311 height 307
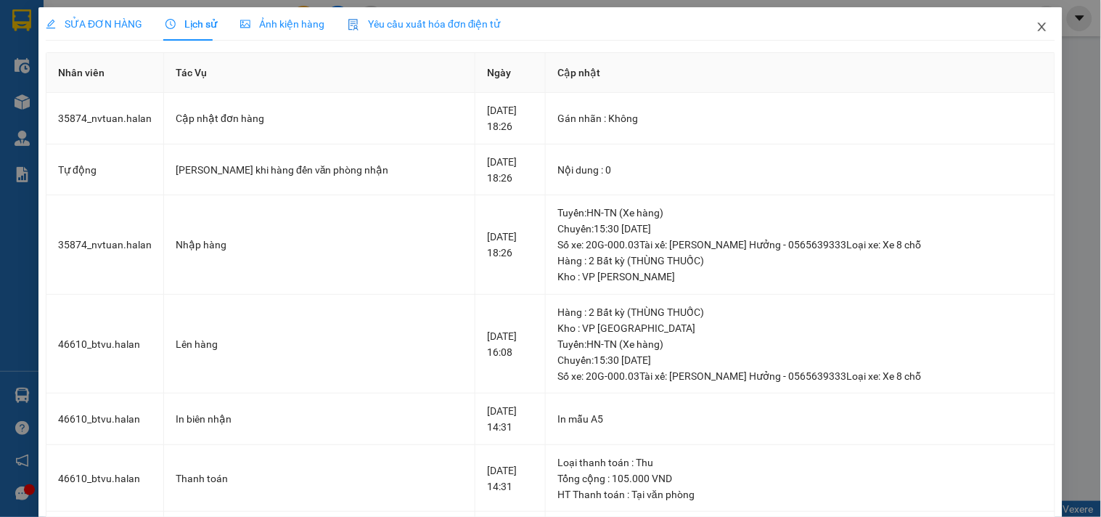
click at [1022, 31] on span "Close" at bounding box center [1042, 27] width 41 height 41
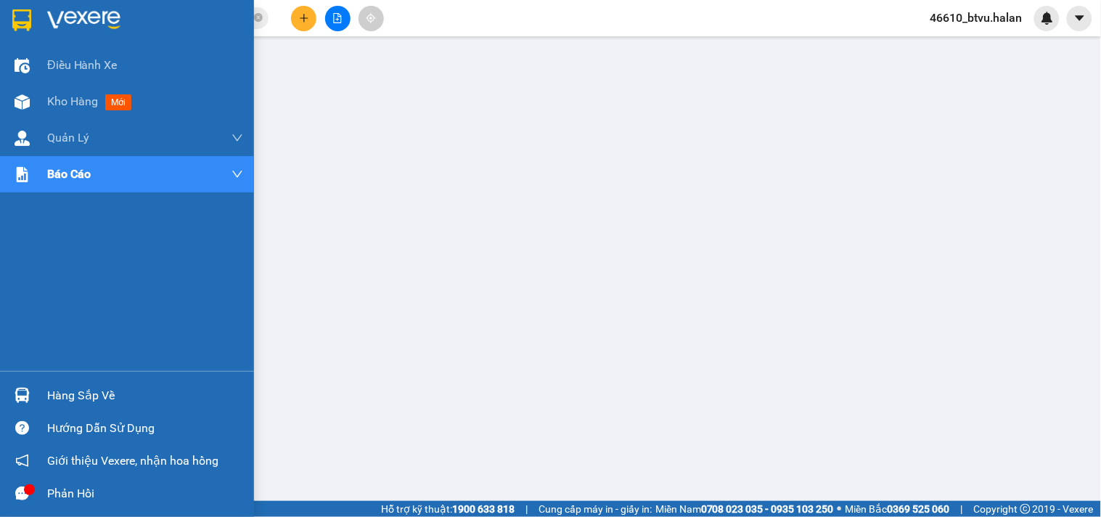
click at [38, 381] on div "Hàng sắp về" at bounding box center [127, 395] width 254 height 33
click at [11, 99] on div at bounding box center [21, 101] width 25 height 25
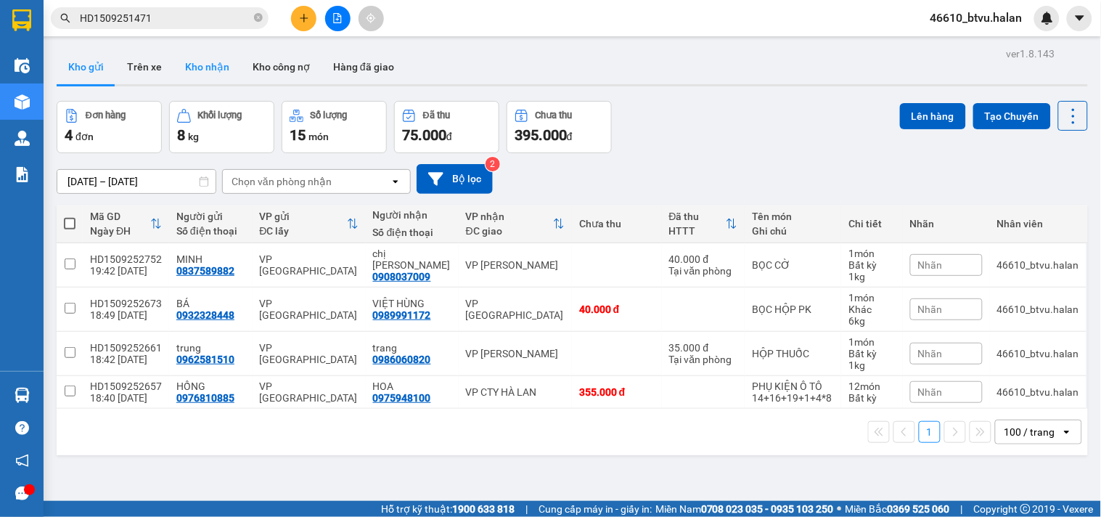
click at [221, 80] on button "Kho nhận" at bounding box center [206, 66] width 67 height 35
